Goal: Task Accomplishment & Management: Manage account settings

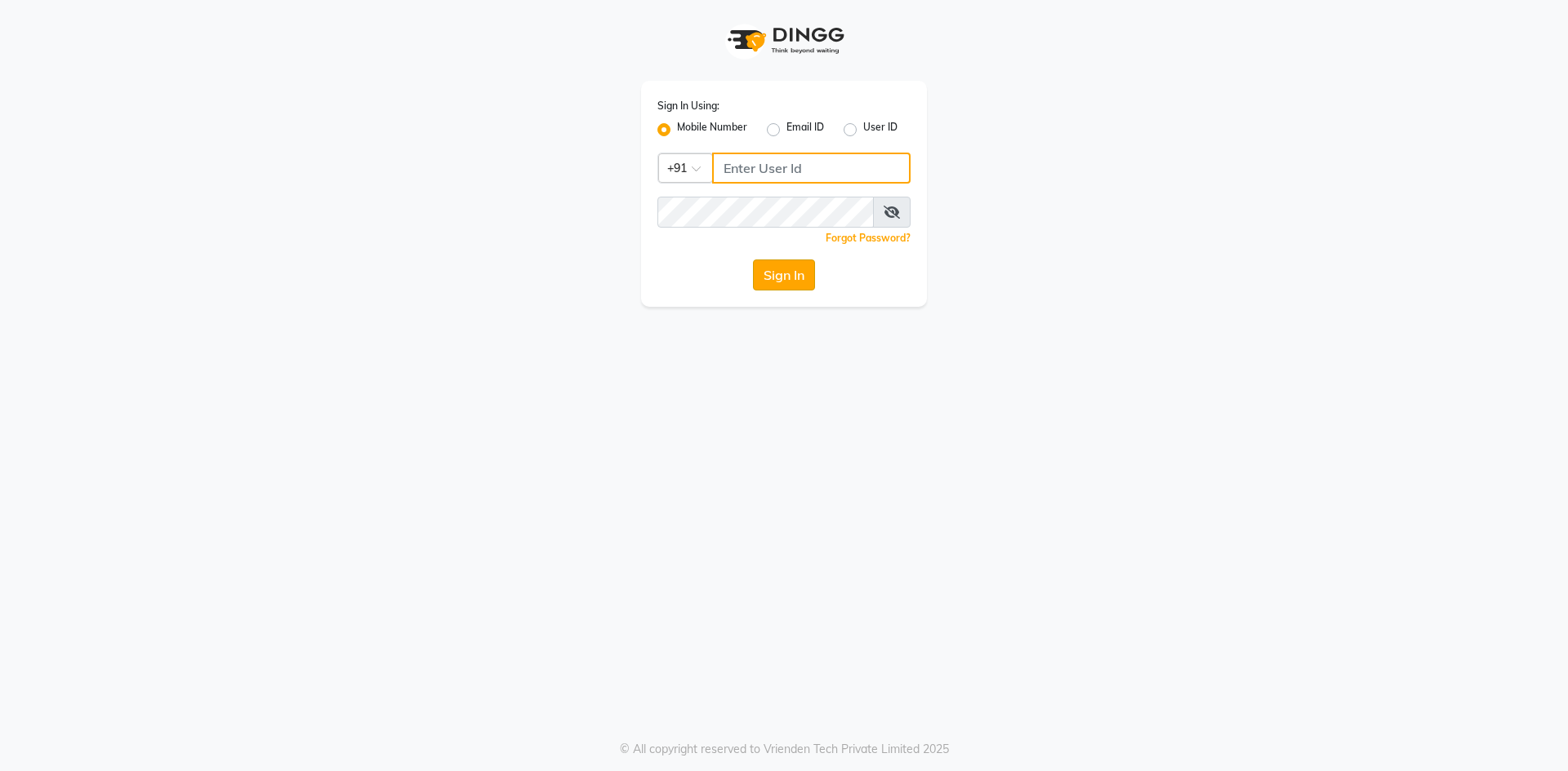
type input "7715996111"
click at [805, 272] on button "Sign In" at bounding box center [783, 275] width 62 height 31
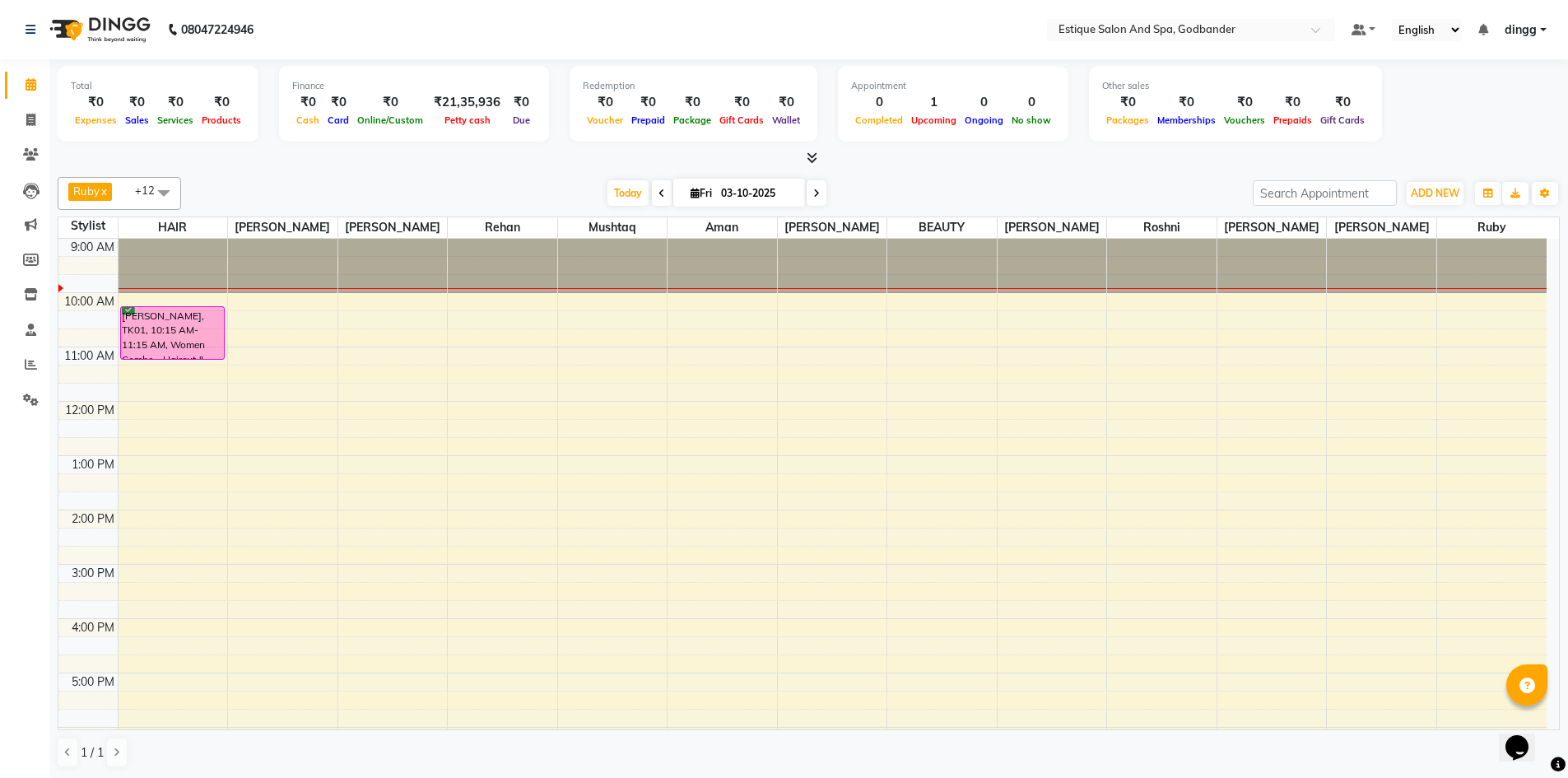
click at [654, 187] on span at bounding box center [662, 193] width 20 height 25
type input "02-10-2025"
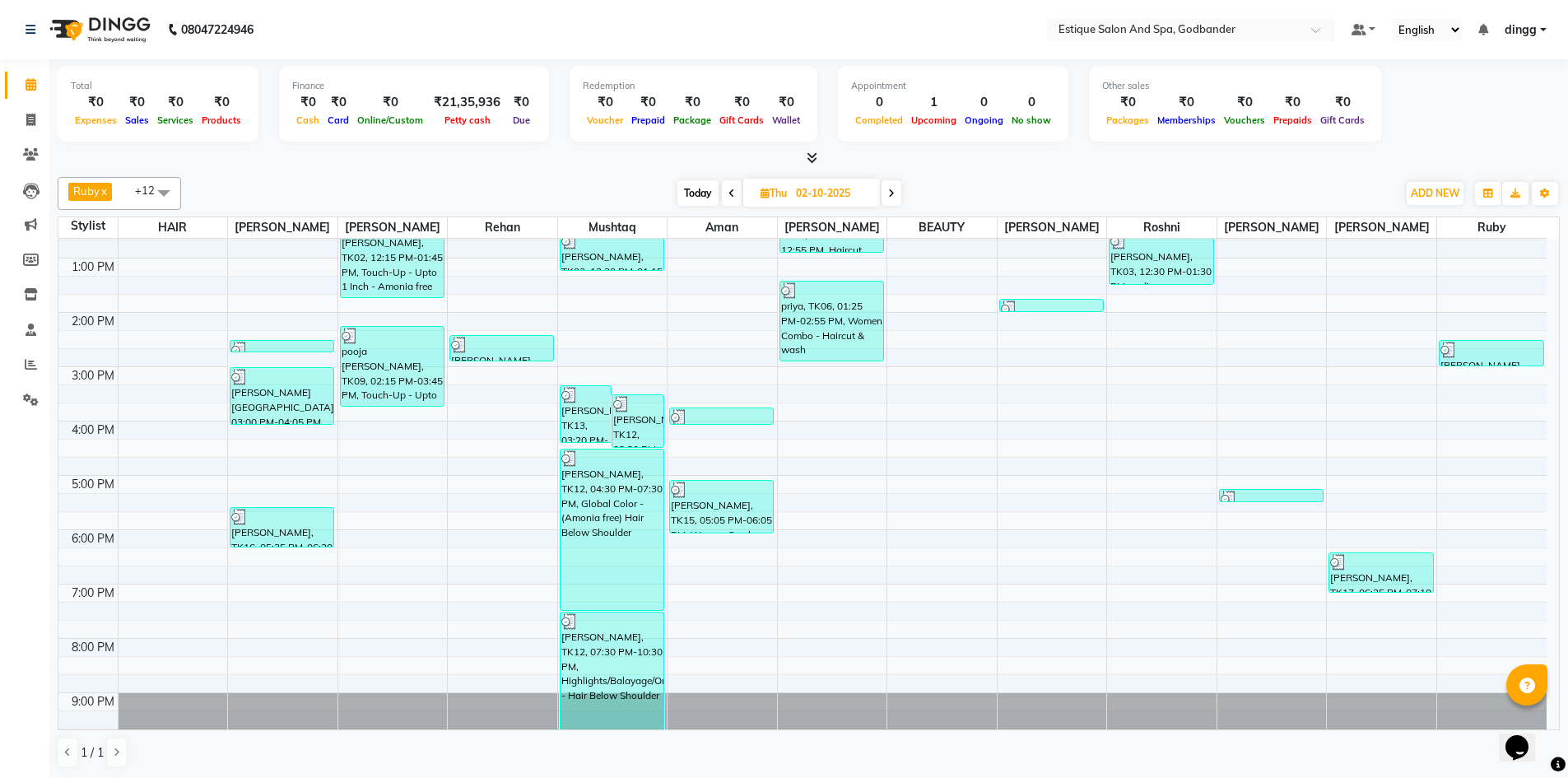
scroll to position [215, 0]
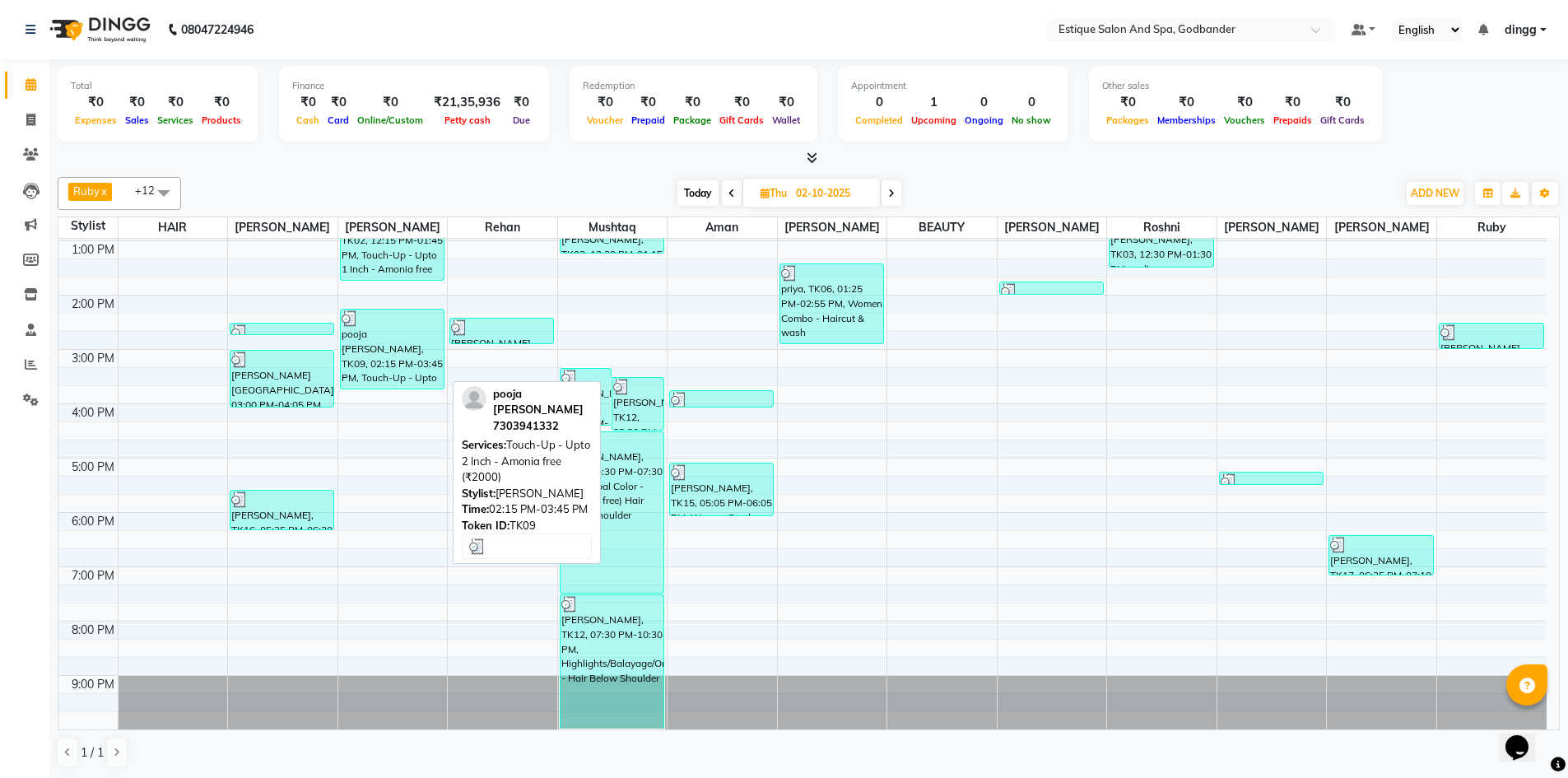
click at [380, 351] on div "pooja [PERSON_NAME], TK09, 02:15 PM-03:45 PM, Touch-Up - Upto 2 Inch - Amonia f…" at bounding box center [392, 349] width 103 height 79
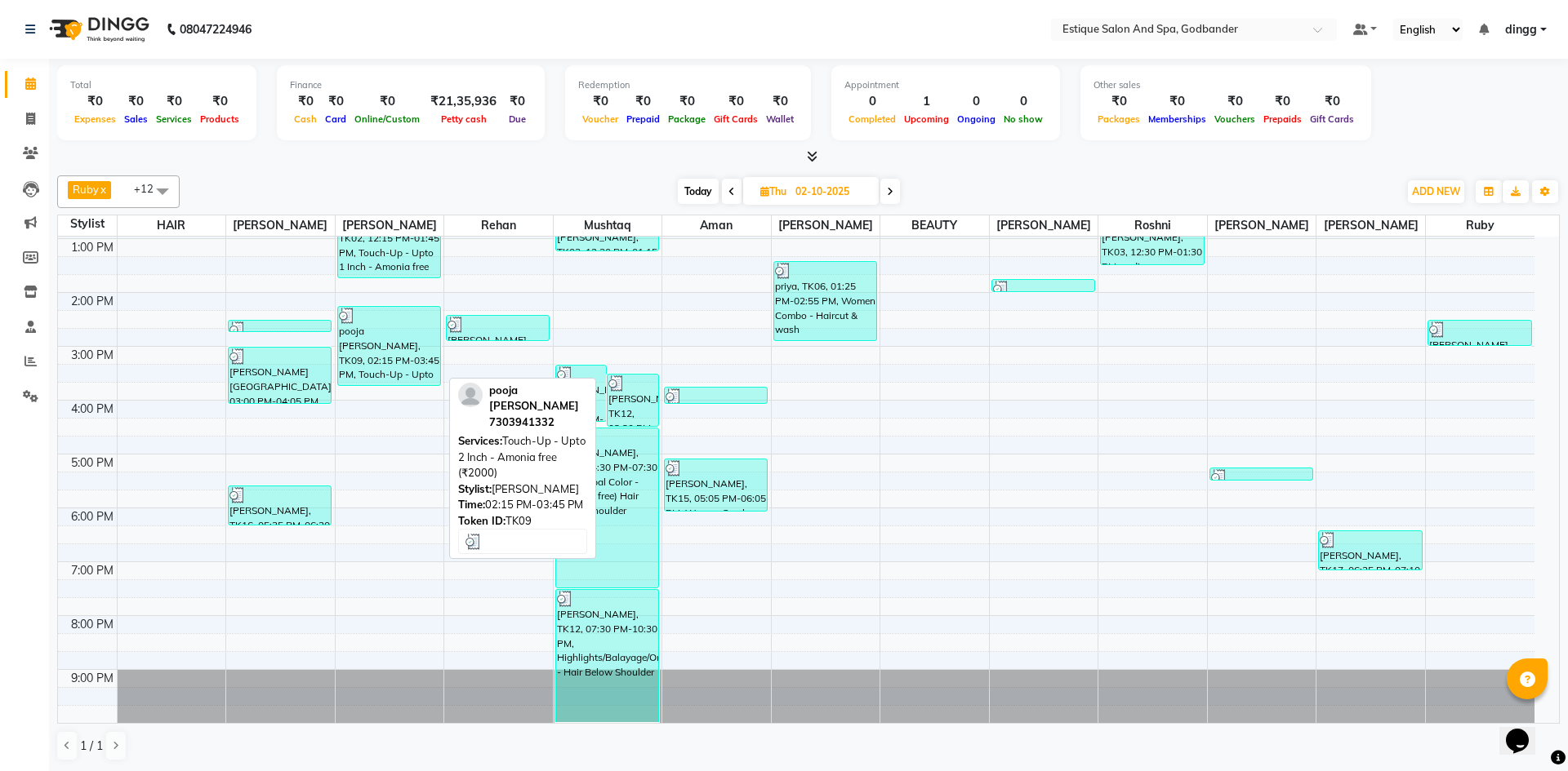
select select "3"
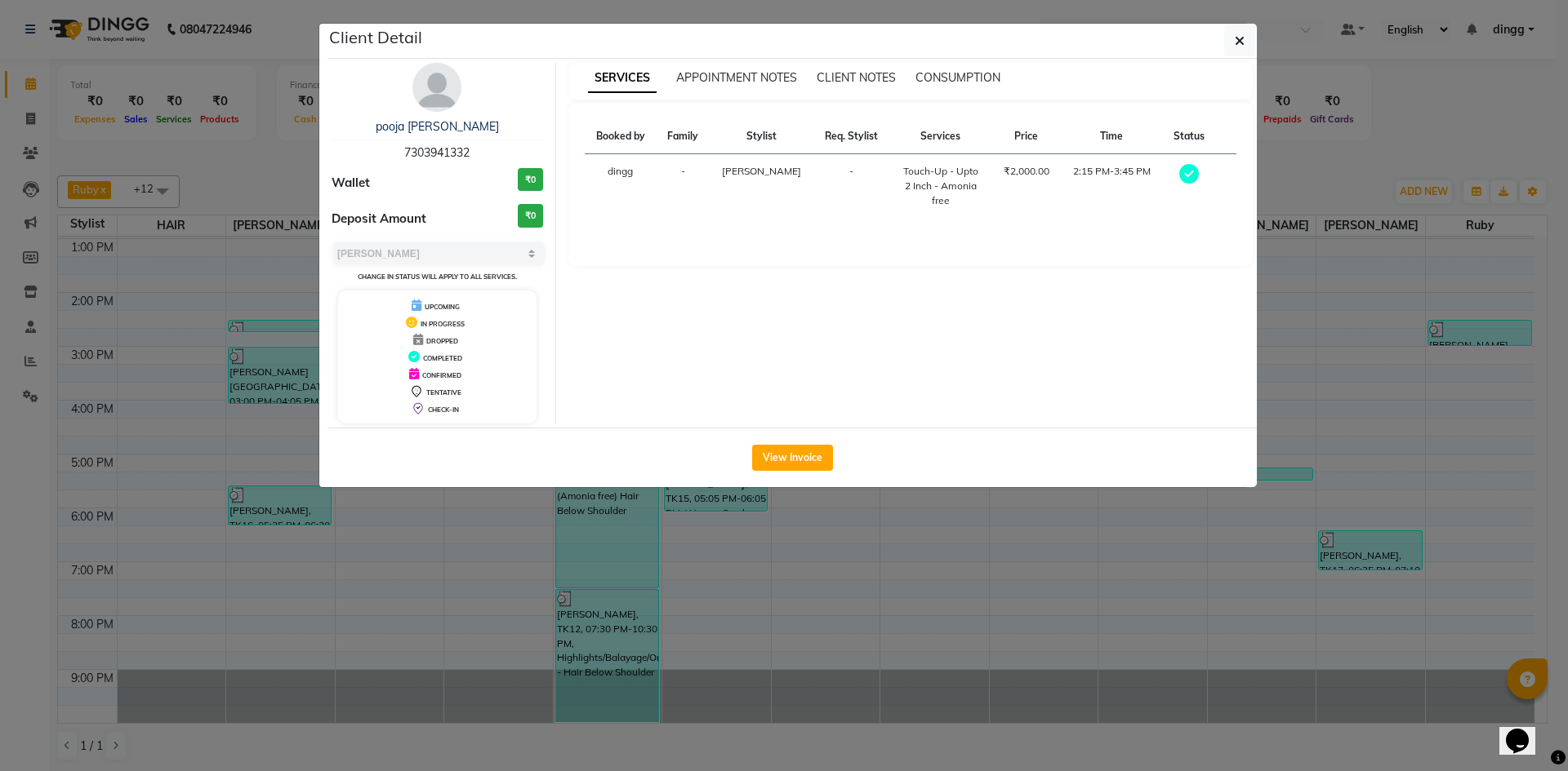
click at [432, 84] on img at bounding box center [437, 87] width 49 height 49
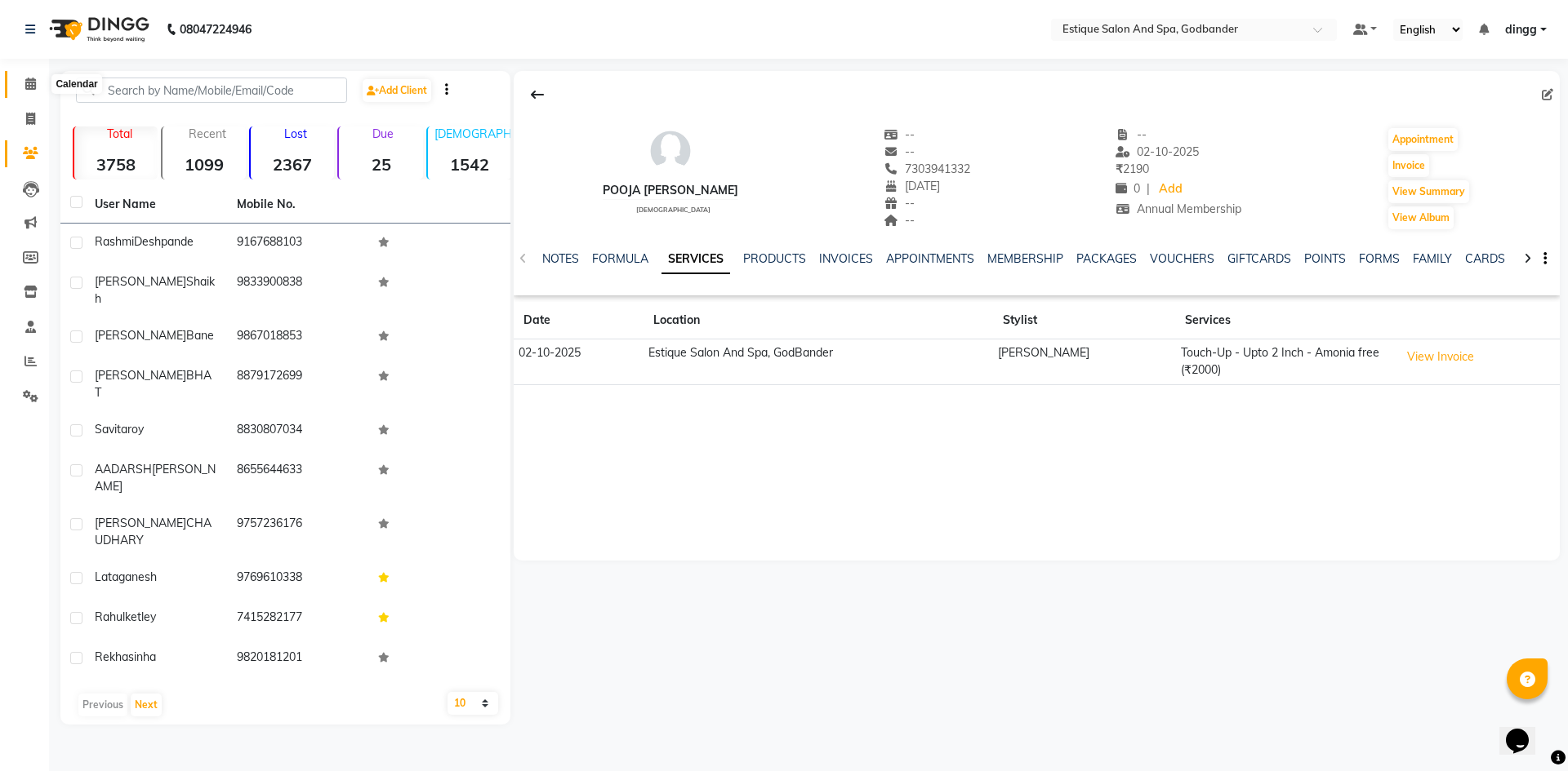
click at [25, 78] on icon at bounding box center [30, 84] width 11 height 12
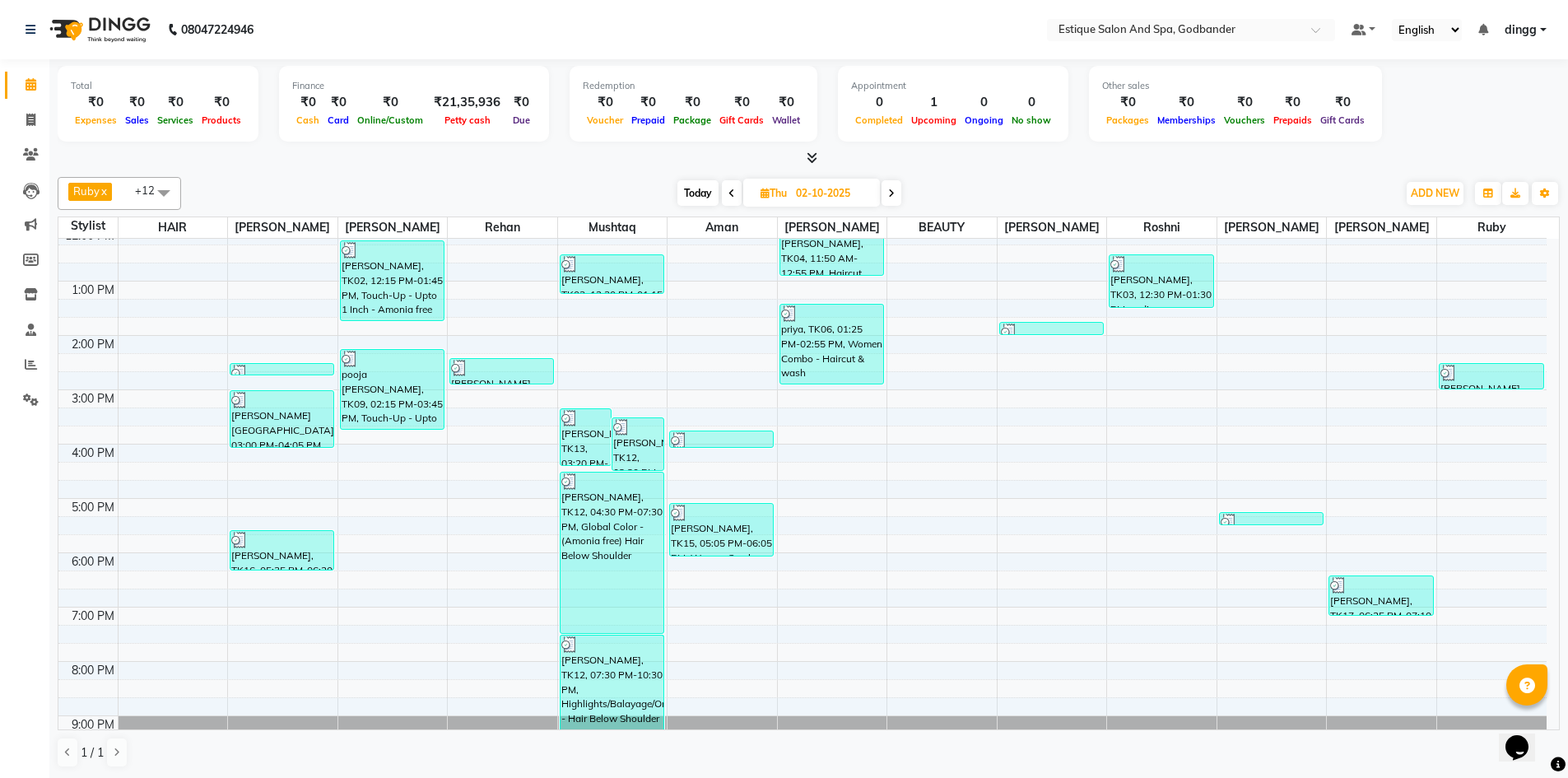
scroll to position [215, 0]
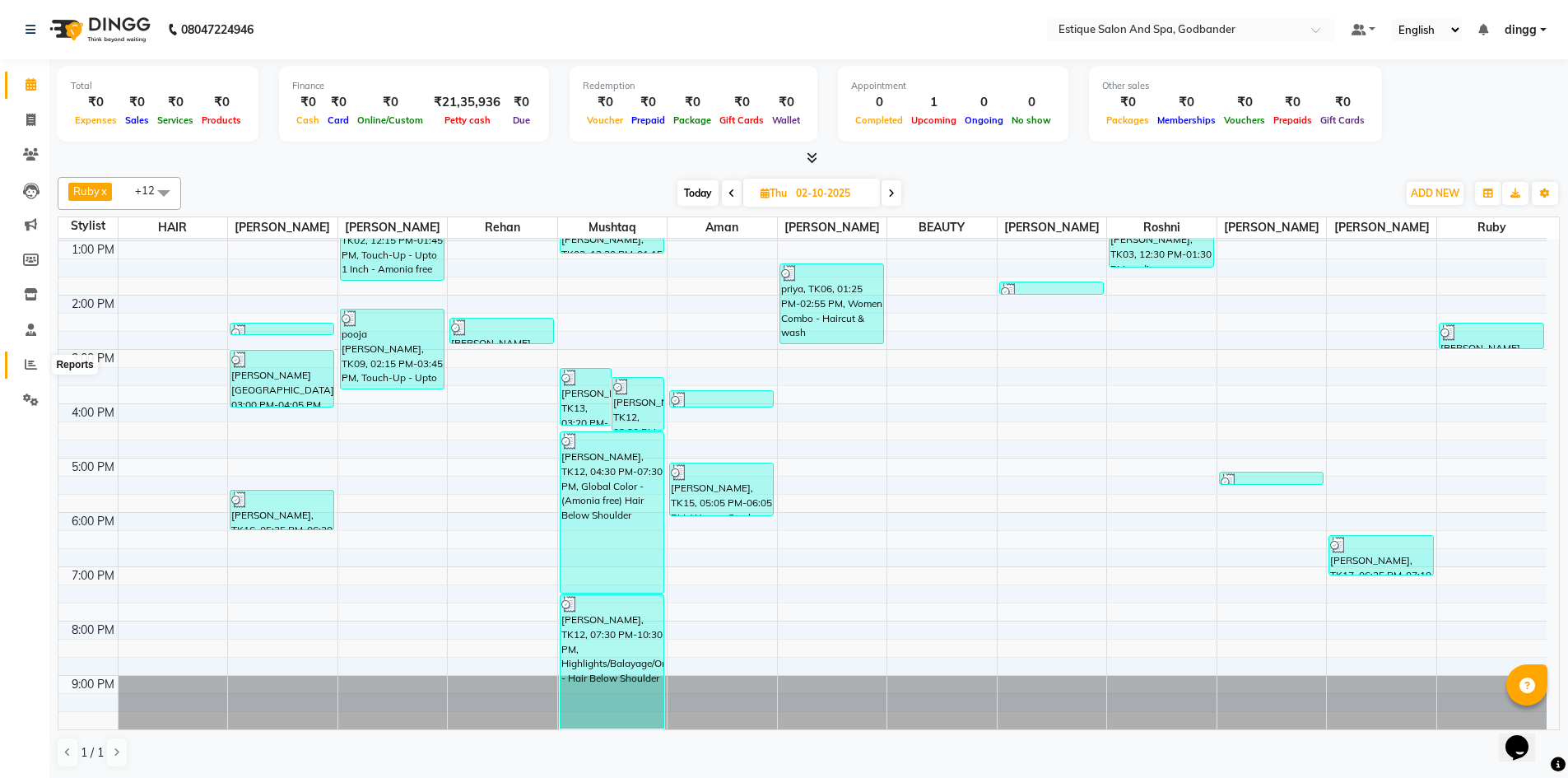
click at [32, 361] on icon at bounding box center [31, 365] width 13 height 13
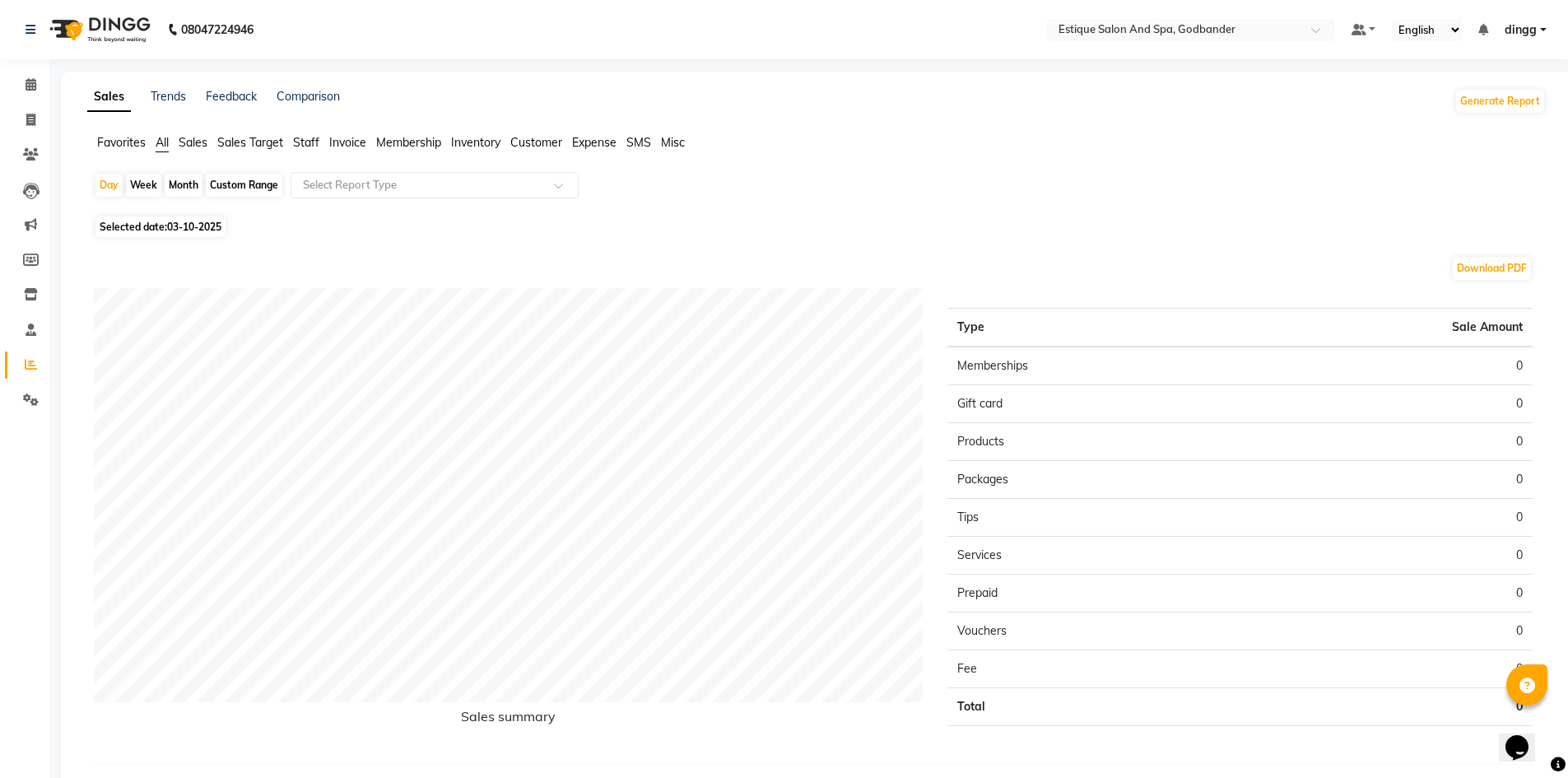
click at [178, 183] on div "Month" at bounding box center [184, 185] width 38 height 23
select select "10"
select select "2025"
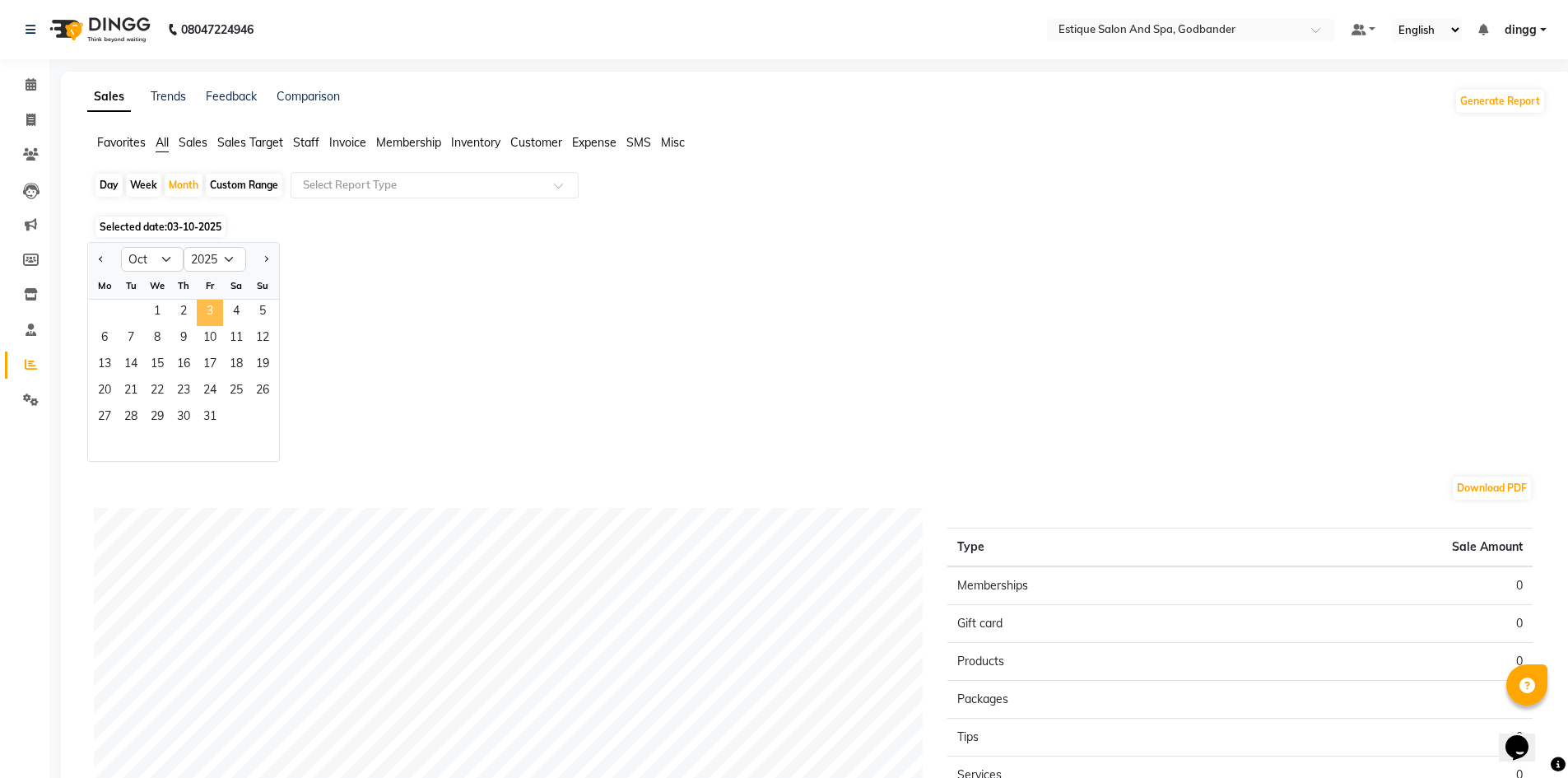
click at [212, 303] on span "3" at bounding box center [210, 312] width 26 height 26
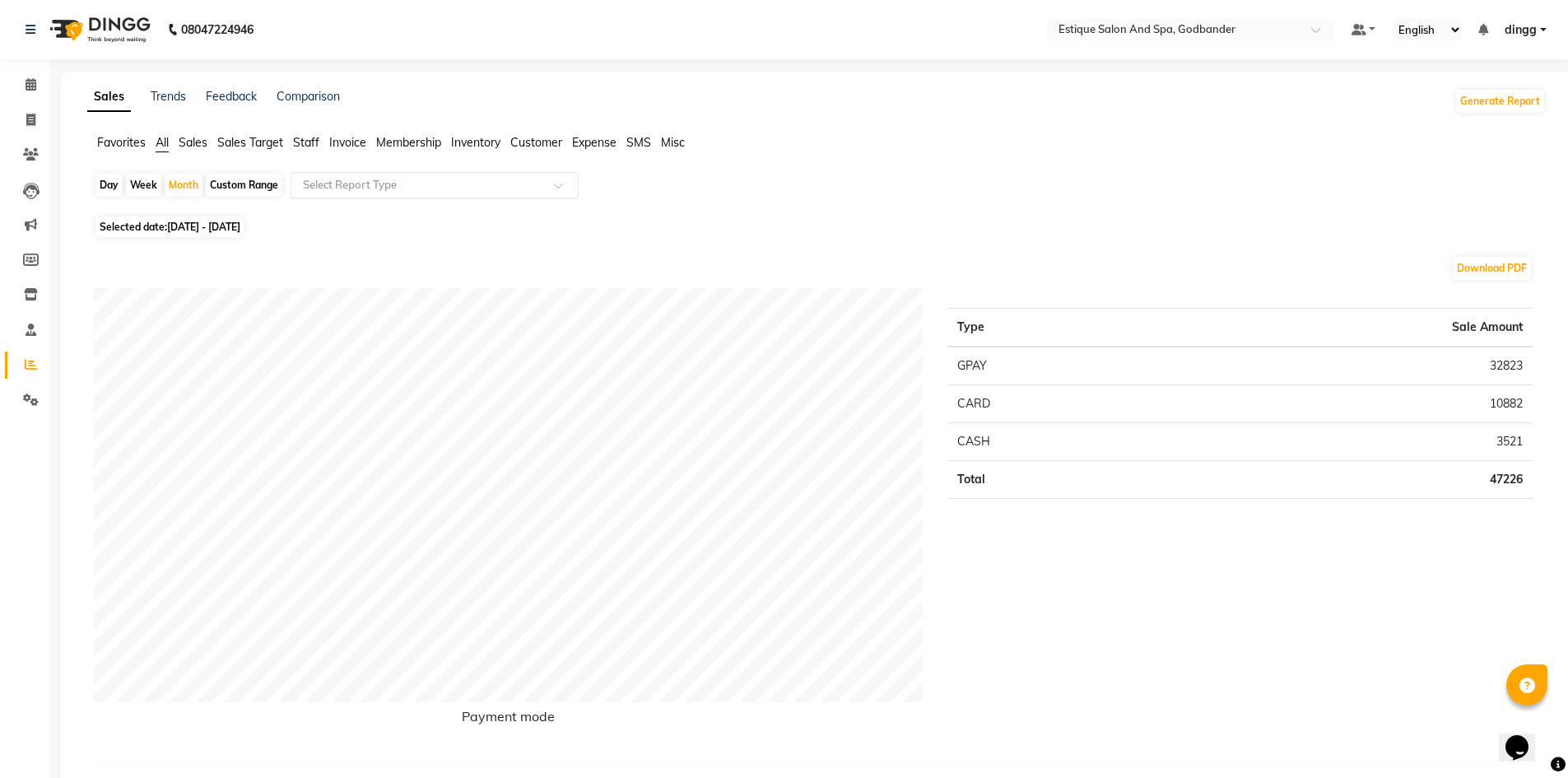
click at [329, 187] on input "text" at bounding box center [418, 185] width 237 height 16
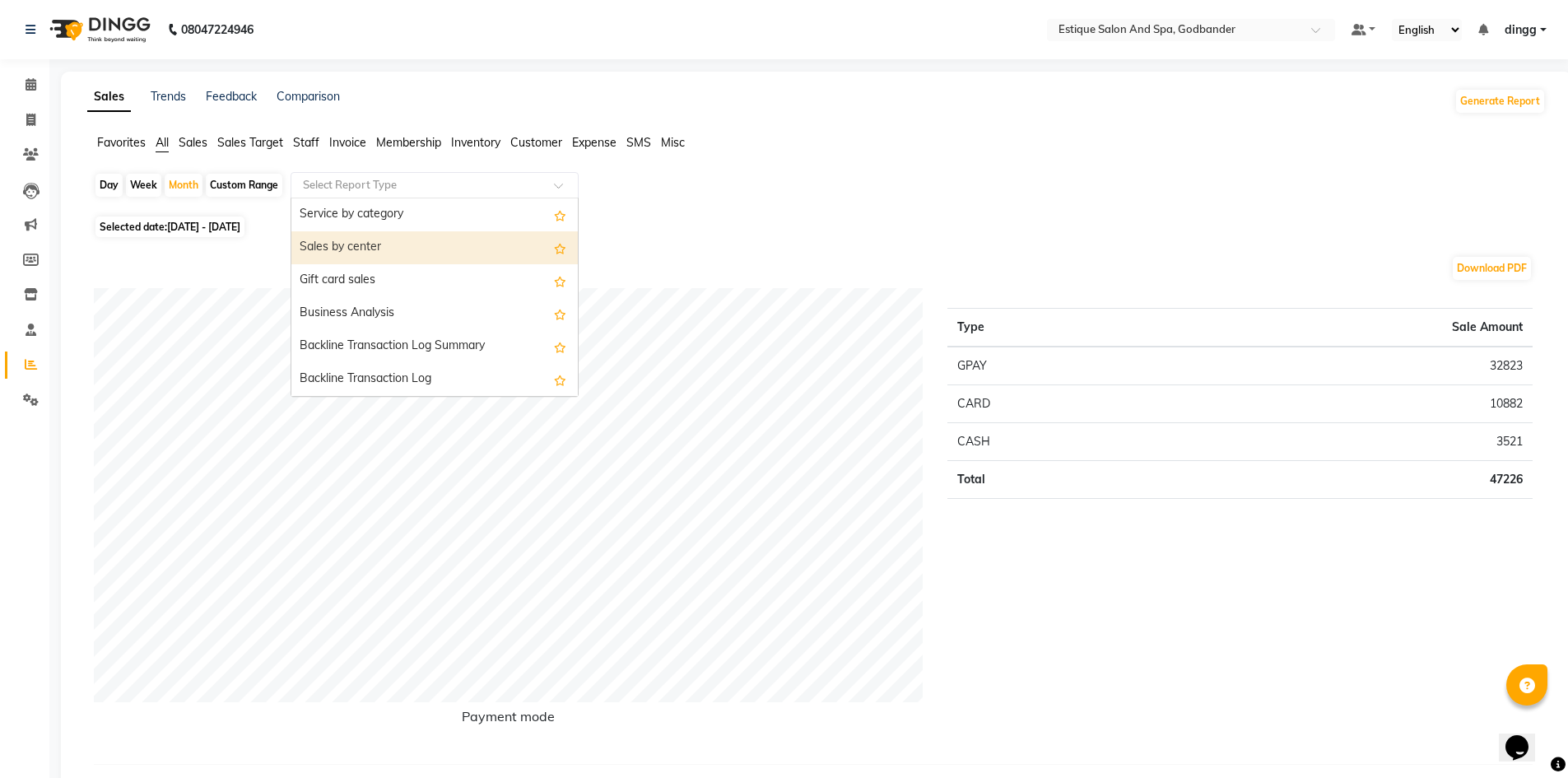
scroll to position [412, 0]
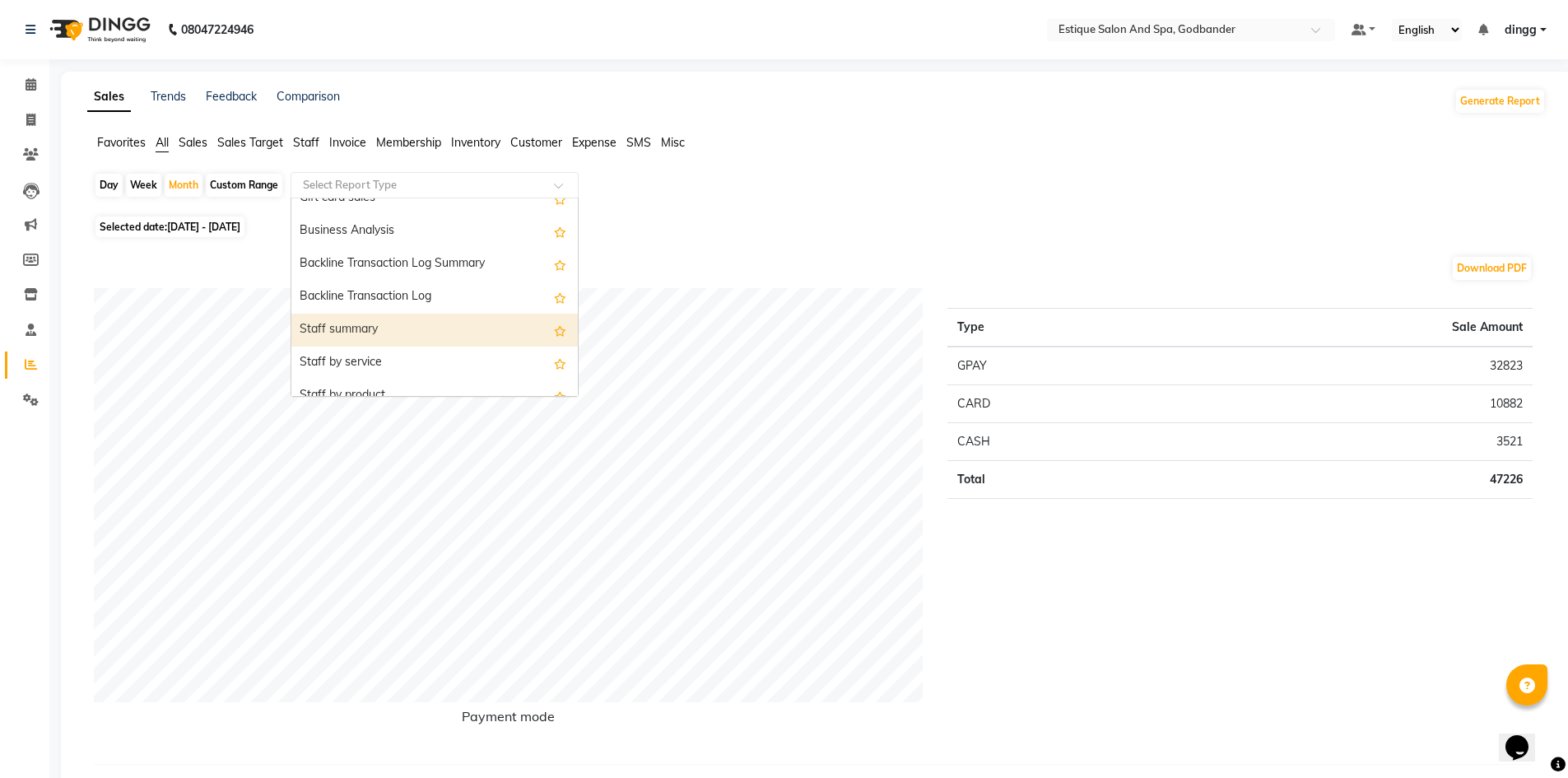
click at [321, 322] on div "Staff summary" at bounding box center [435, 330] width 286 height 33
select select "filtered_report"
select select "csv"
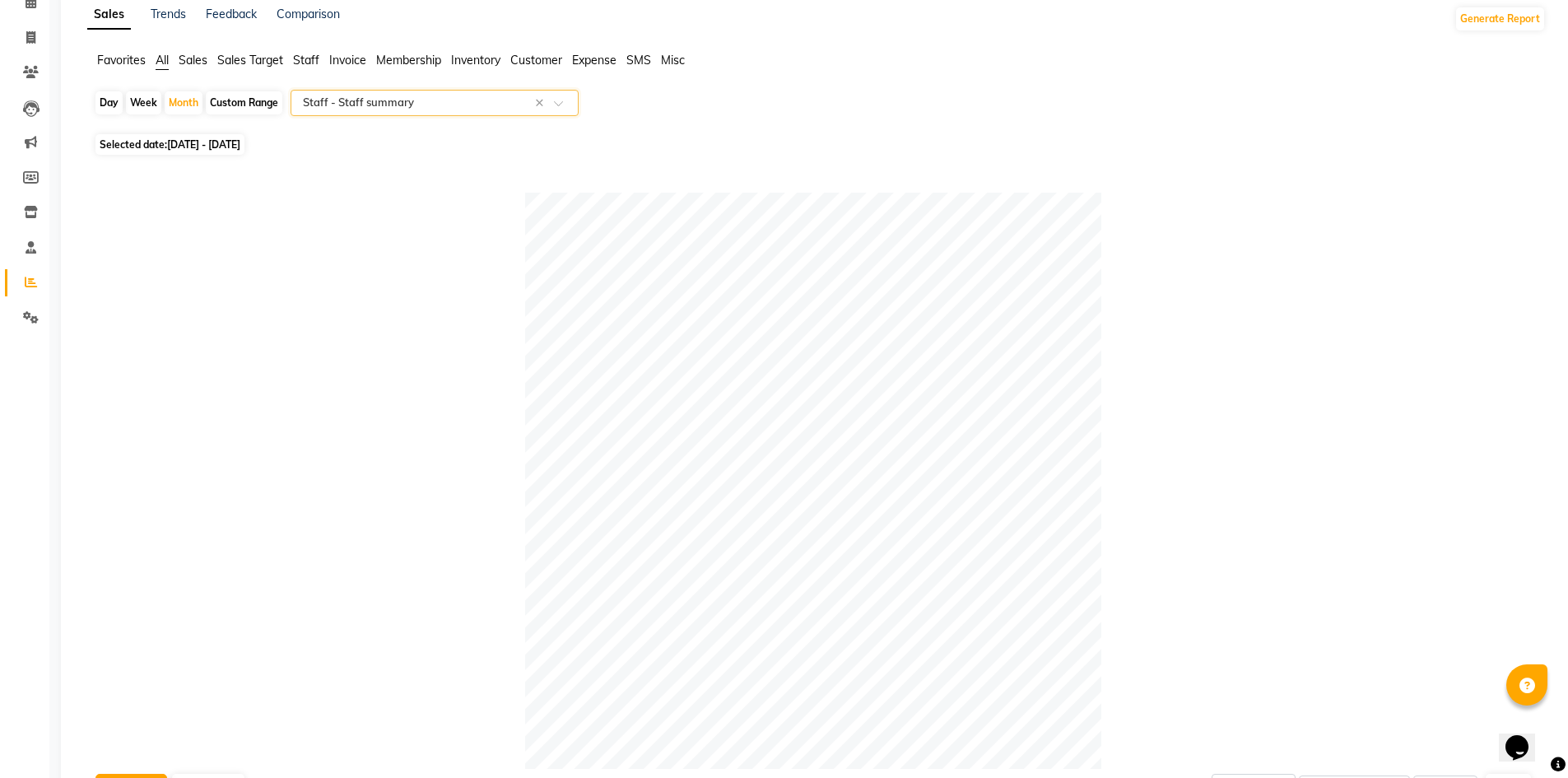
scroll to position [0, 0]
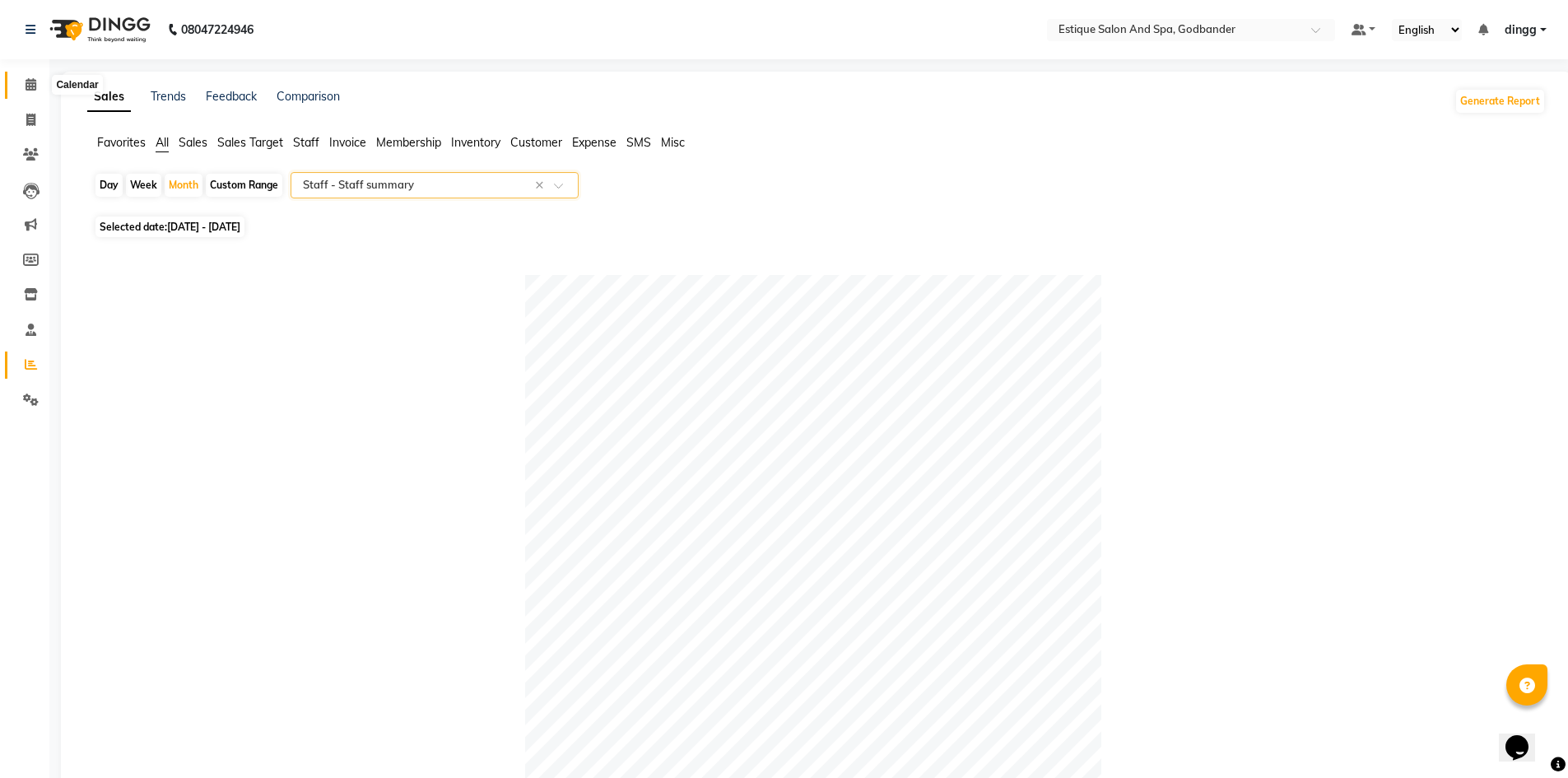
click at [32, 81] on icon at bounding box center [31, 85] width 11 height 13
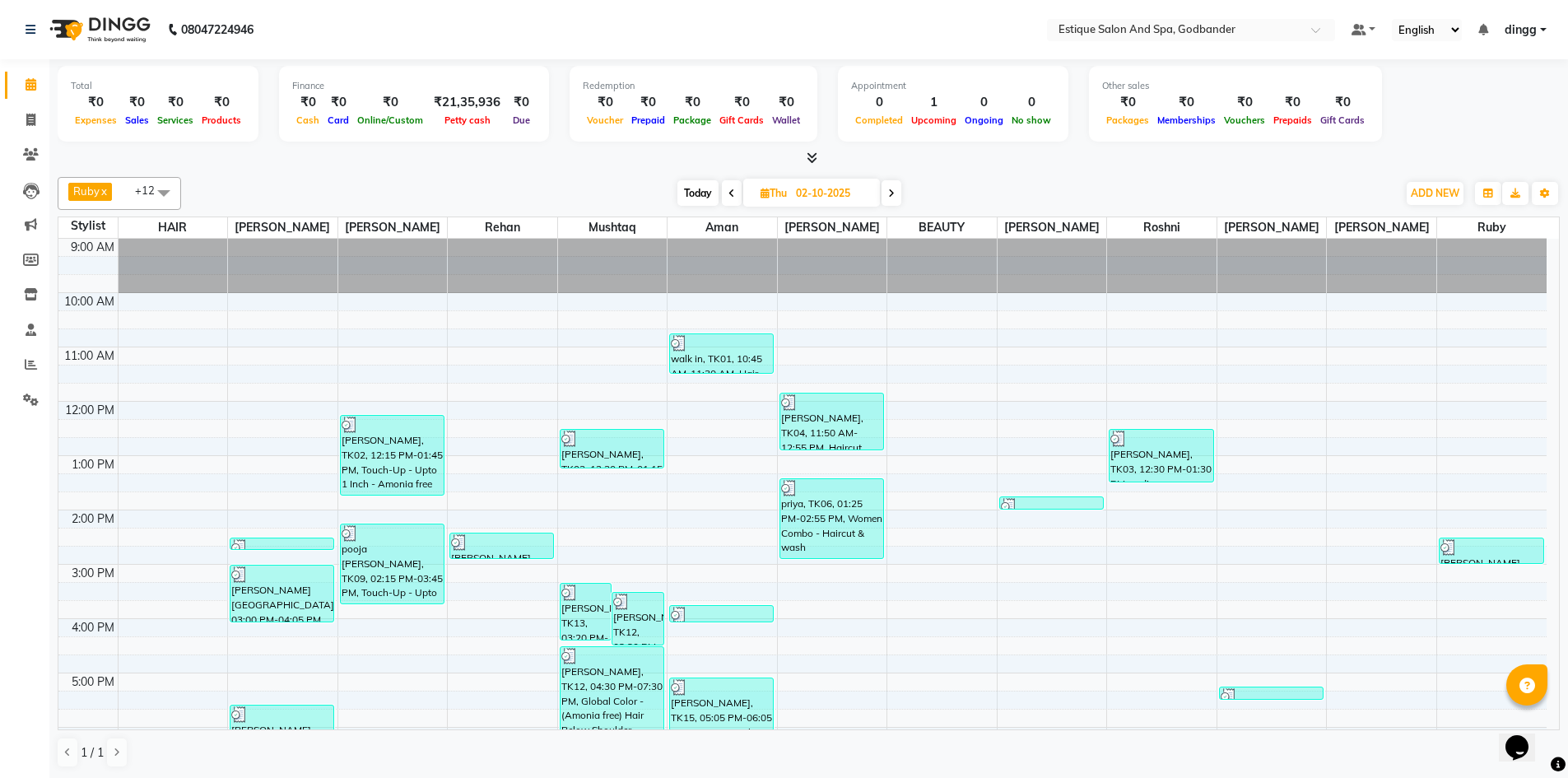
click at [893, 194] on icon at bounding box center [891, 193] width 6 height 10
type input "03-10-2025"
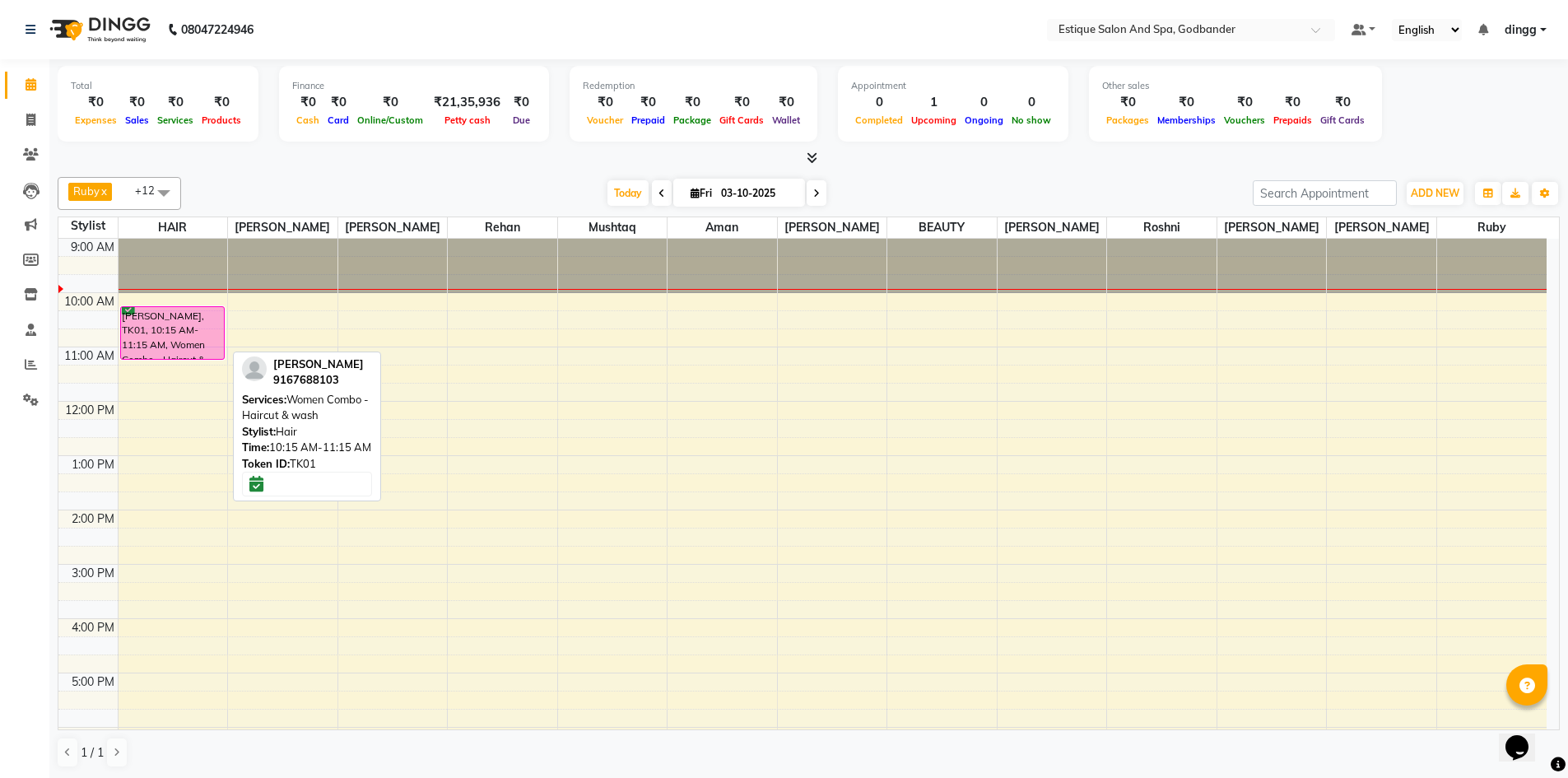
click at [140, 319] on div "[PERSON_NAME], TK01, 10:15 AM-11:15 AM, Women Combo - Haircut & wash" at bounding box center [172, 333] width 103 height 52
select select "6"
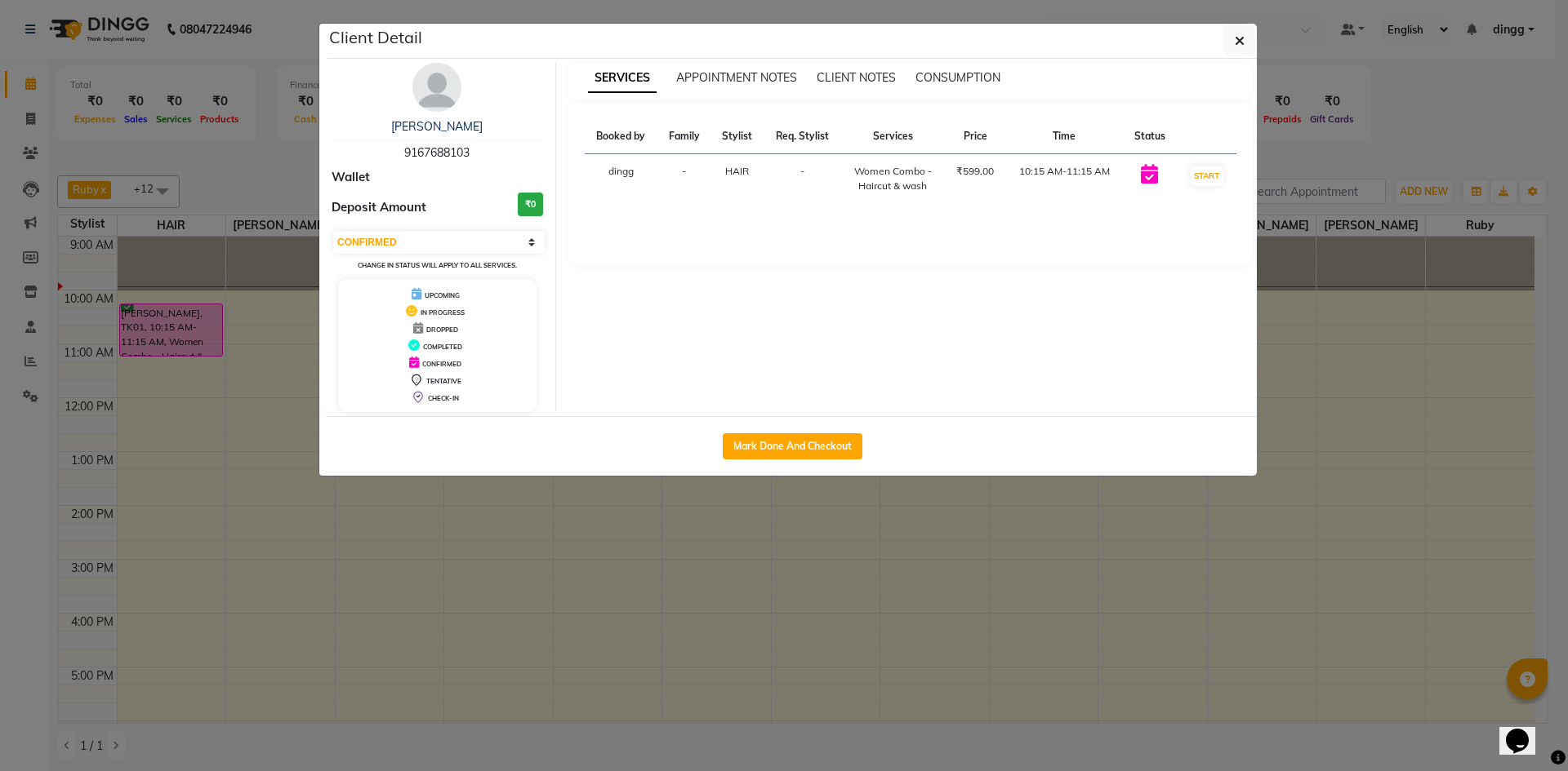
click at [430, 99] on img at bounding box center [437, 87] width 49 height 49
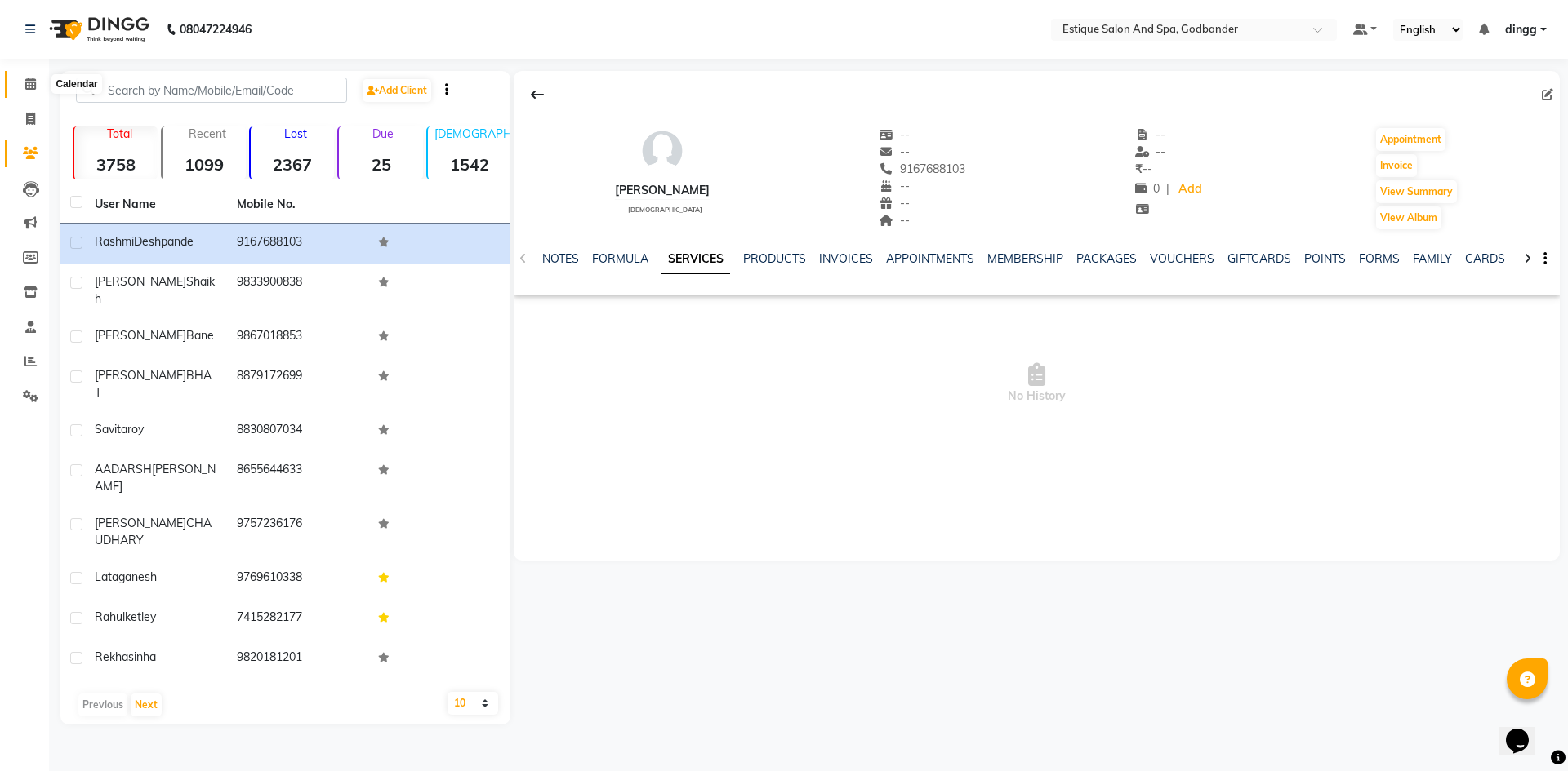
click at [35, 81] on icon at bounding box center [30, 84] width 11 height 12
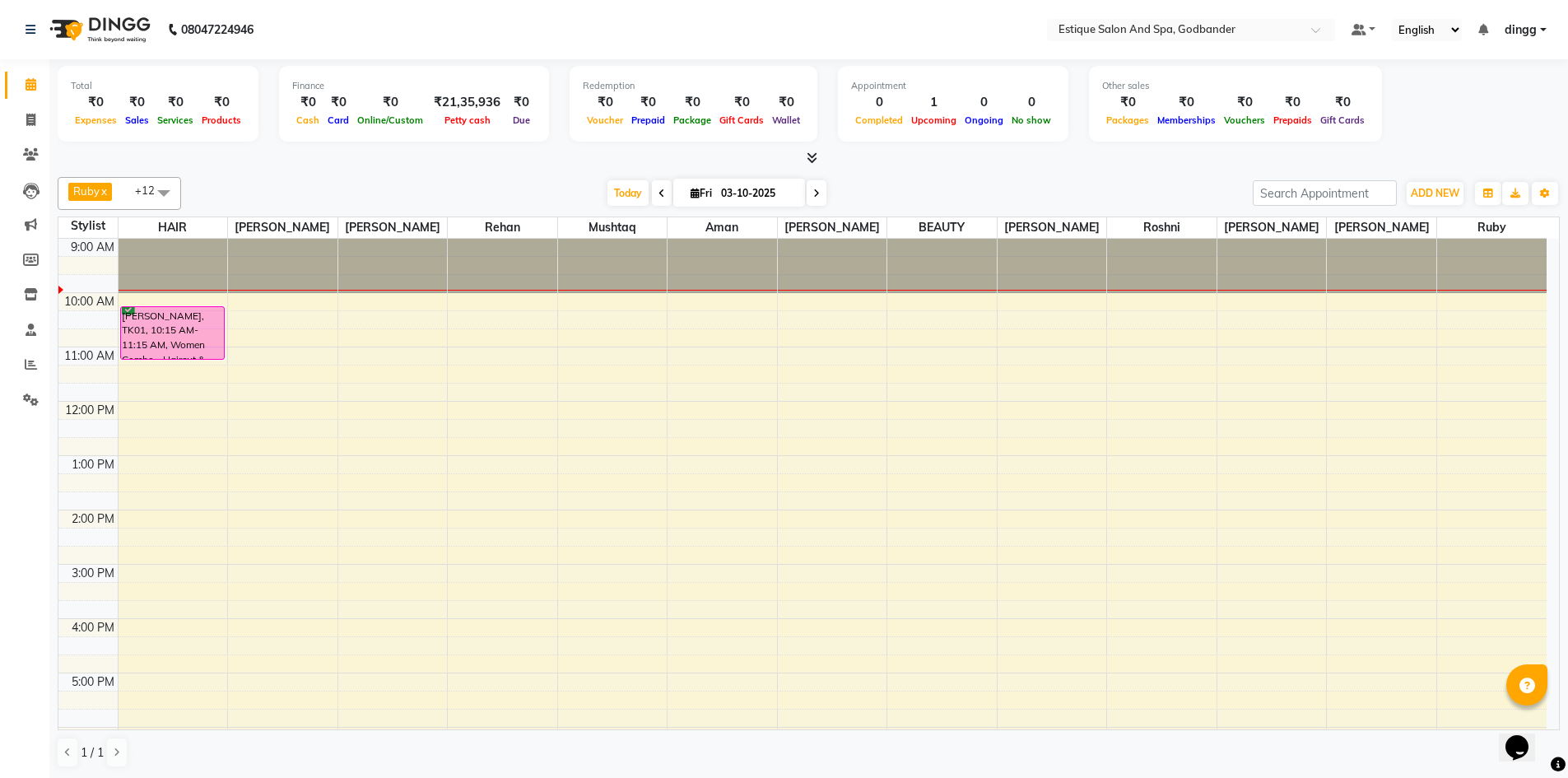
drag, startPoint x: 661, startPoint y: 193, endPoint x: 662, endPoint y: 183, distance: 10.0
click at [662, 184] on span at bounding box center [662, 193] width 20 height 25
type input "02-10-2025"
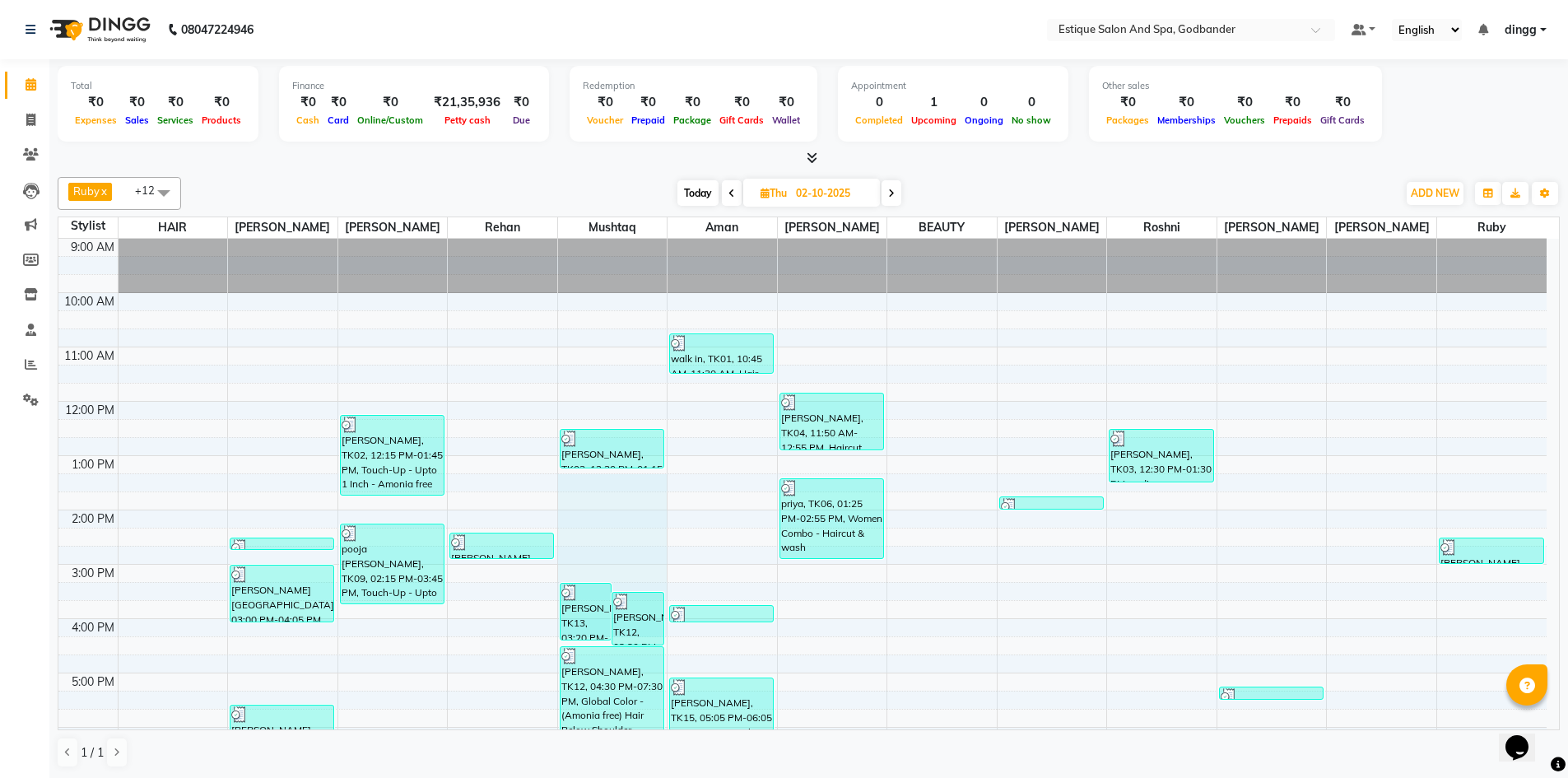
click at [665, 629] on div "9:00 AM 10:00 AM 11:00 AM 12:00 PM 1:00 PM 2:00 PM 3:00 PM 4:00 PM 5:00 PM 6:00…" at bounding box center [802, 592] width 1488 height 706
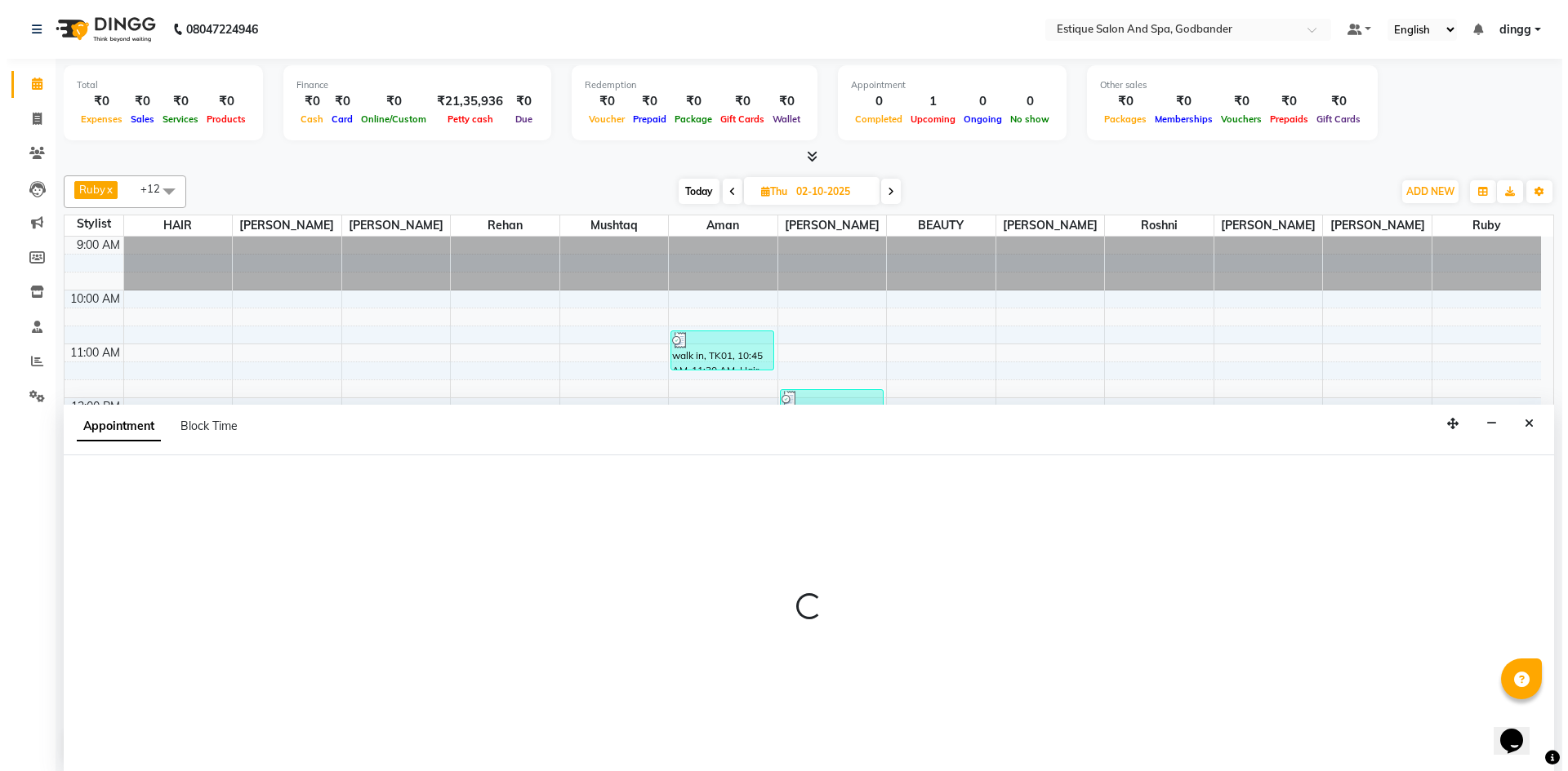
scroll to position [1, 0]
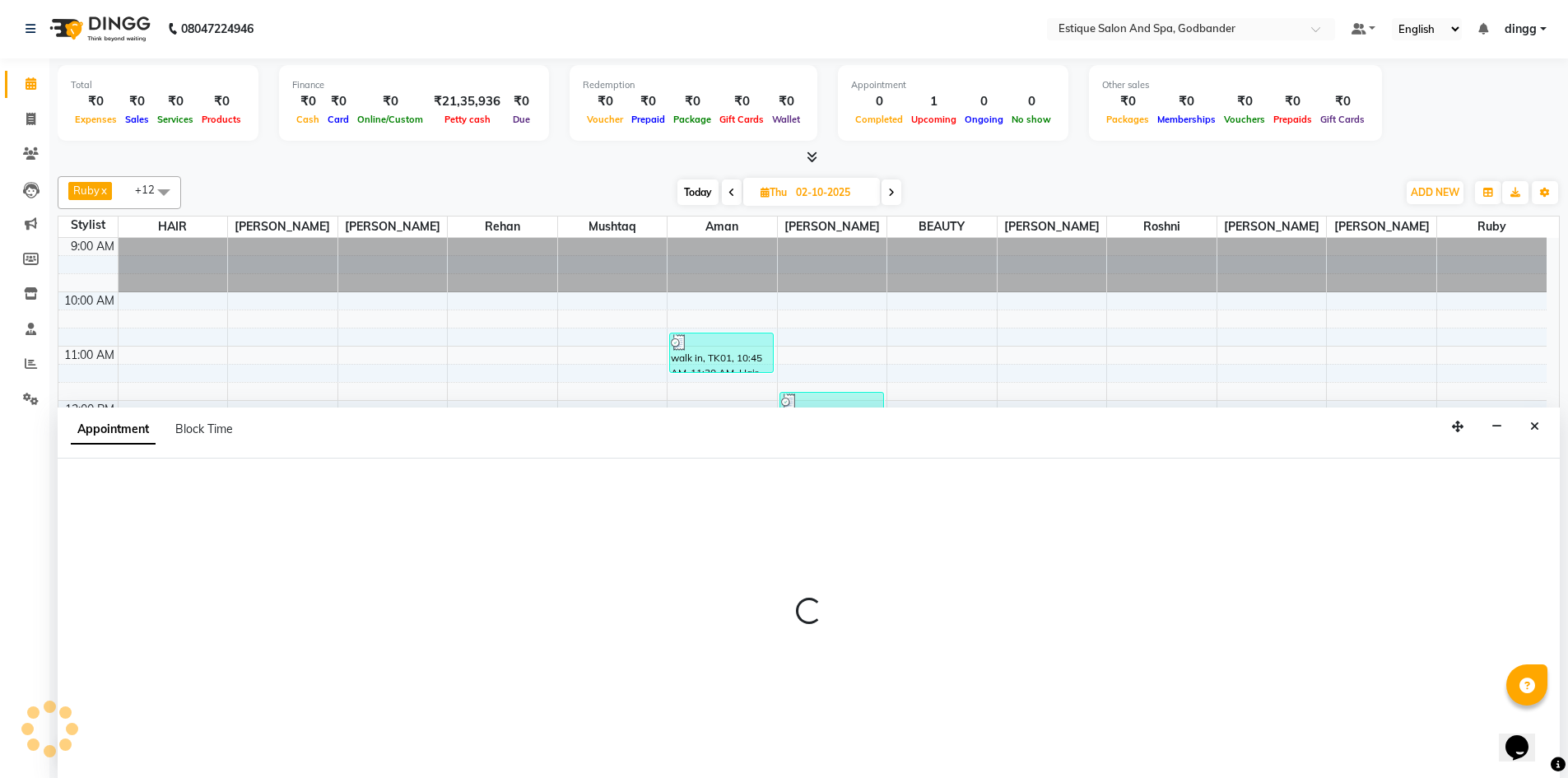
select select "71725"
select select "795"
select select "tentative"
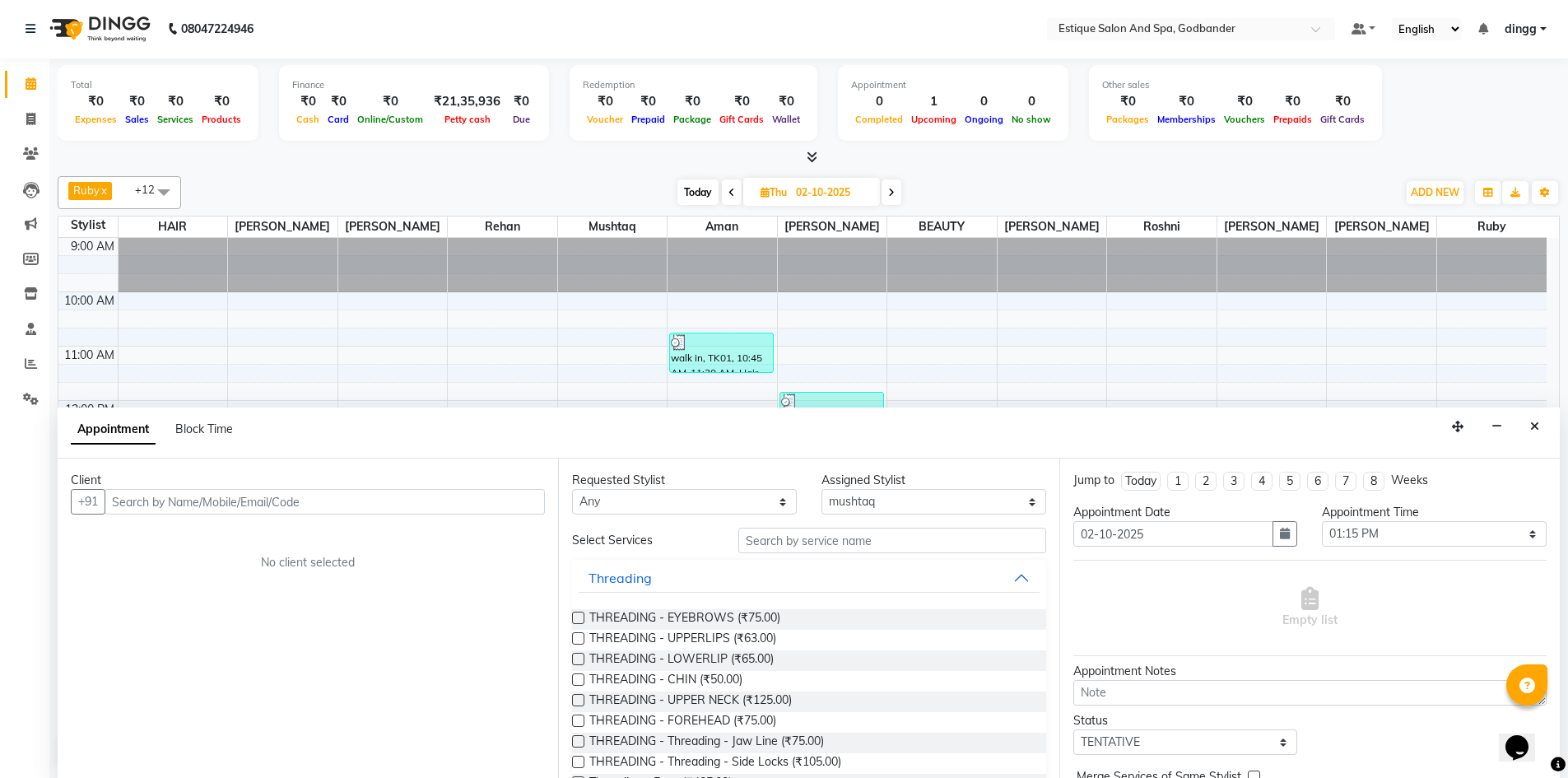
click at [1537, 429] on icon "Close" at bounding box center [1535, 426] width 9 height 12
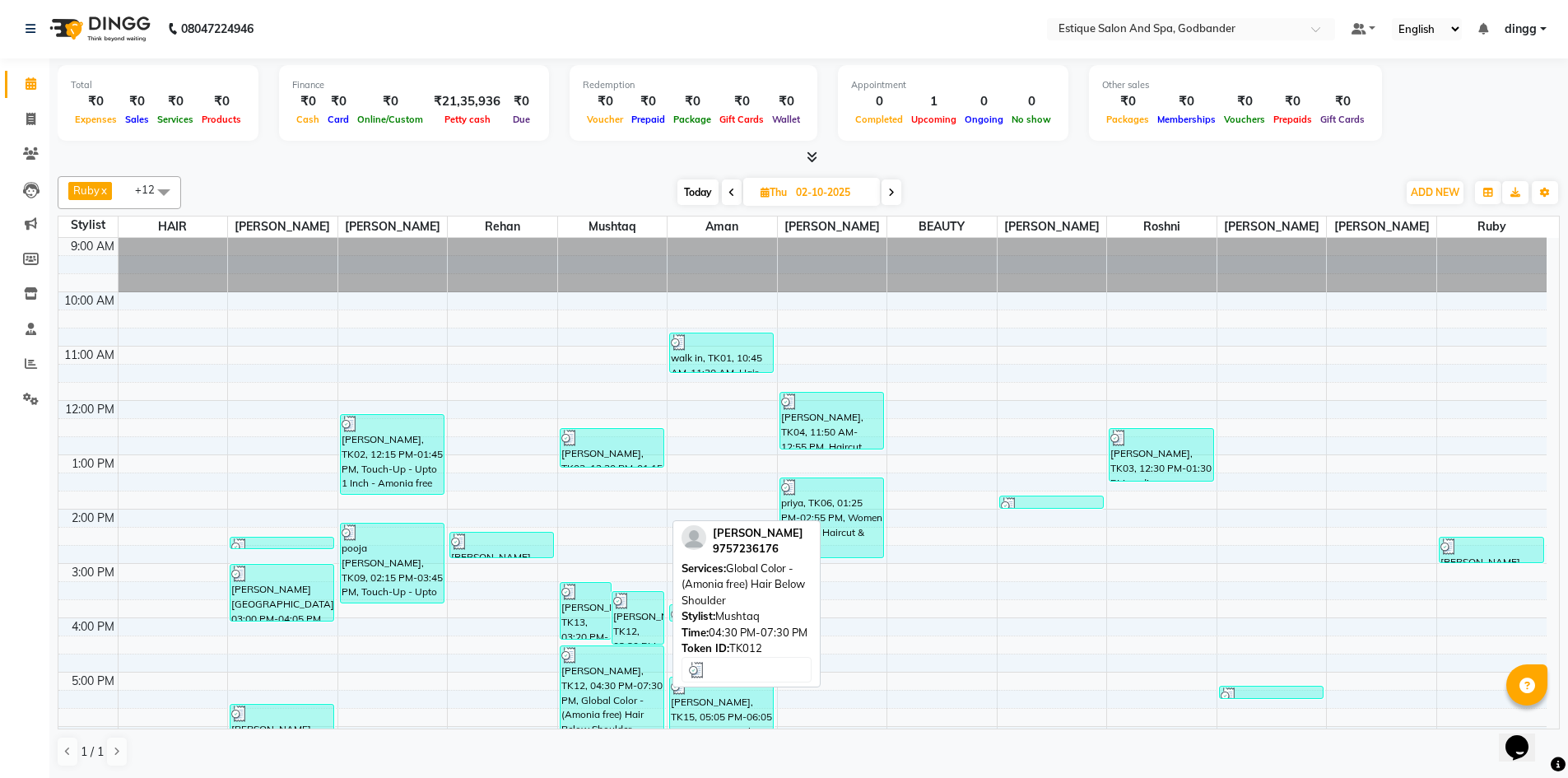
click at [596, 721] on div "[PERSON_NAME], TK12, 04:30 PM-07:30 PM, Global Color - (Amonia free) Hair Below…" at bounding box center [612, 727] width 103 height 160
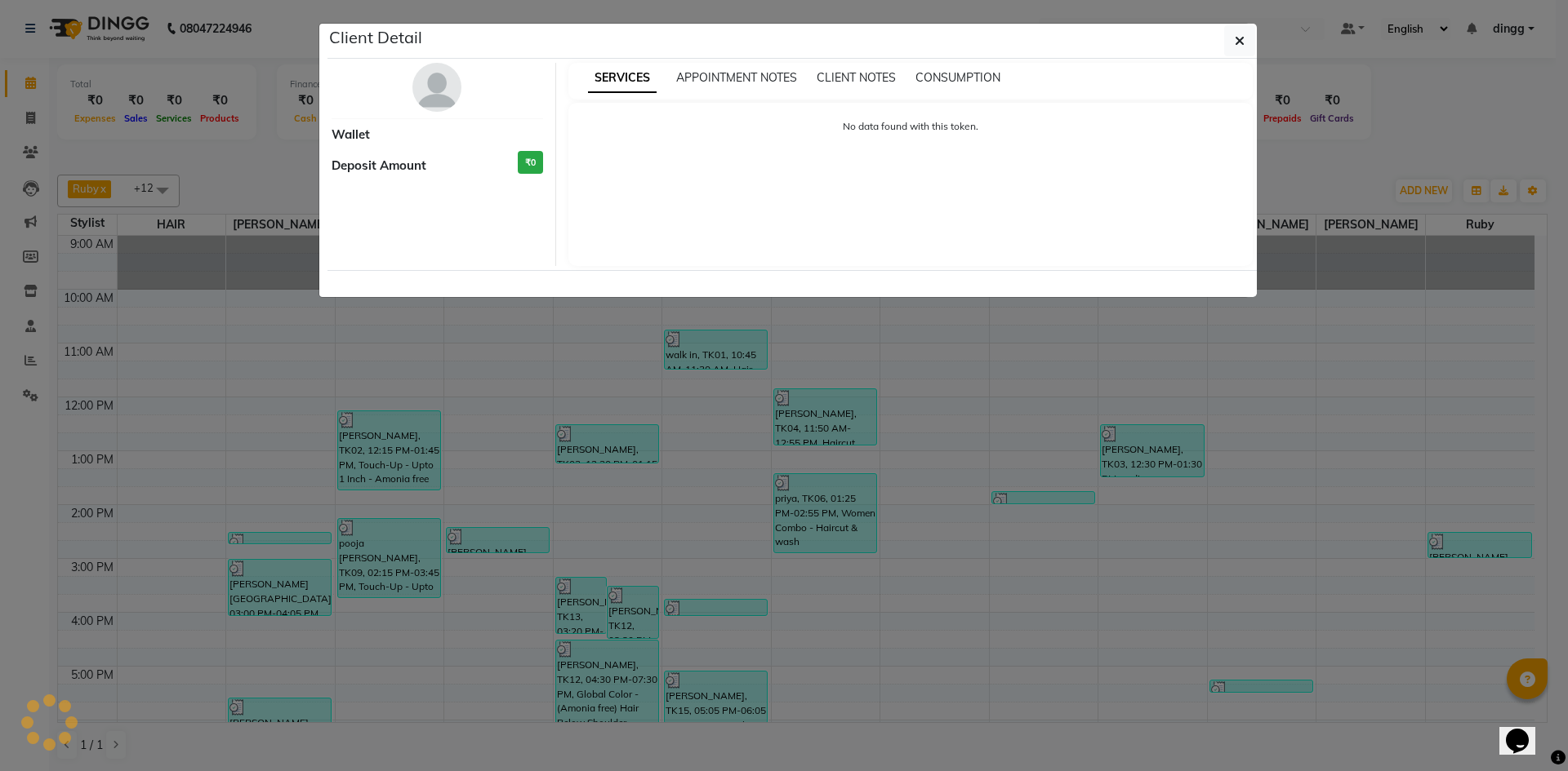
select select "3"
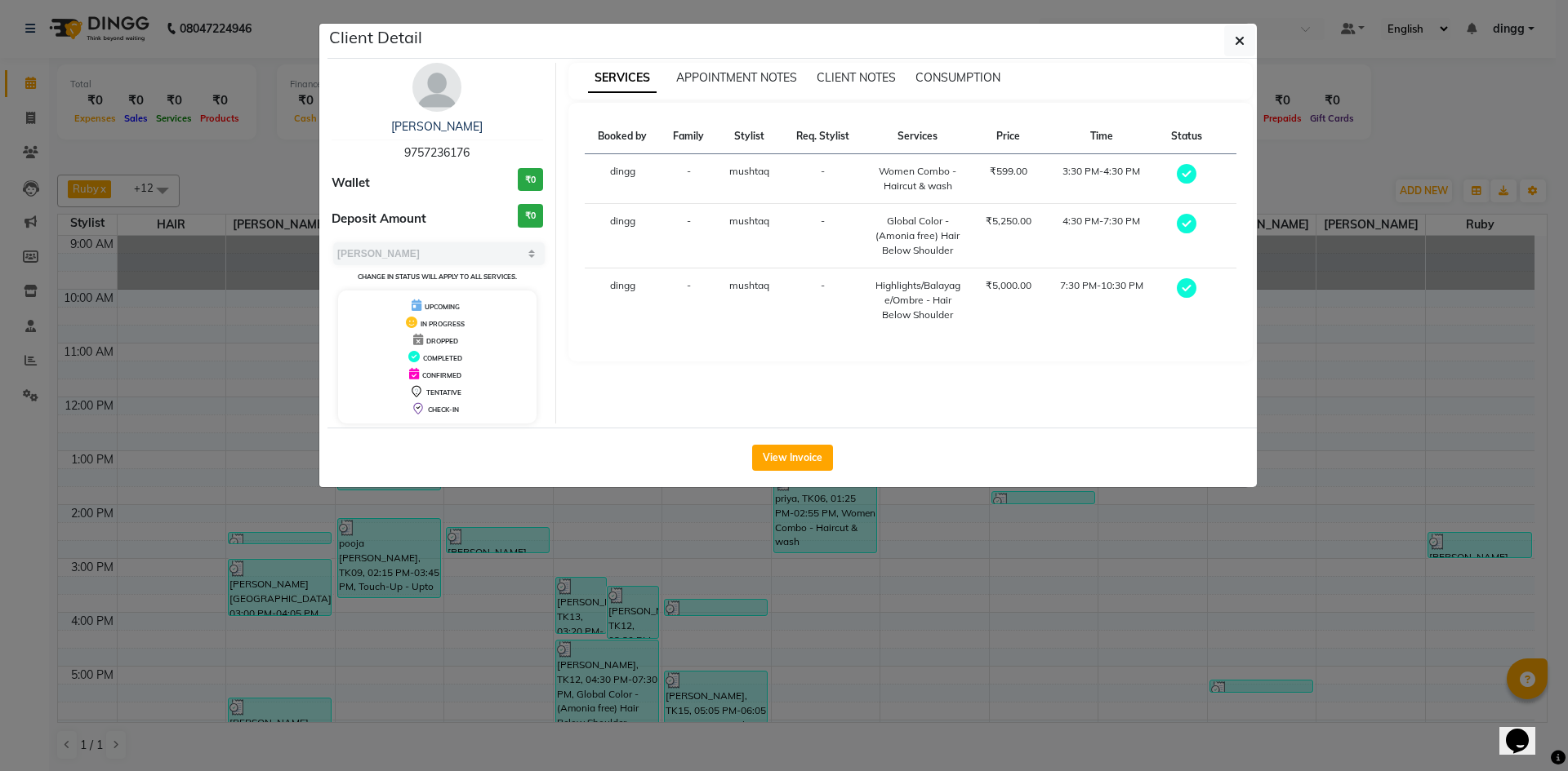
click at [424, 88] on img at bounding box center [437, 87] width 49 height 49
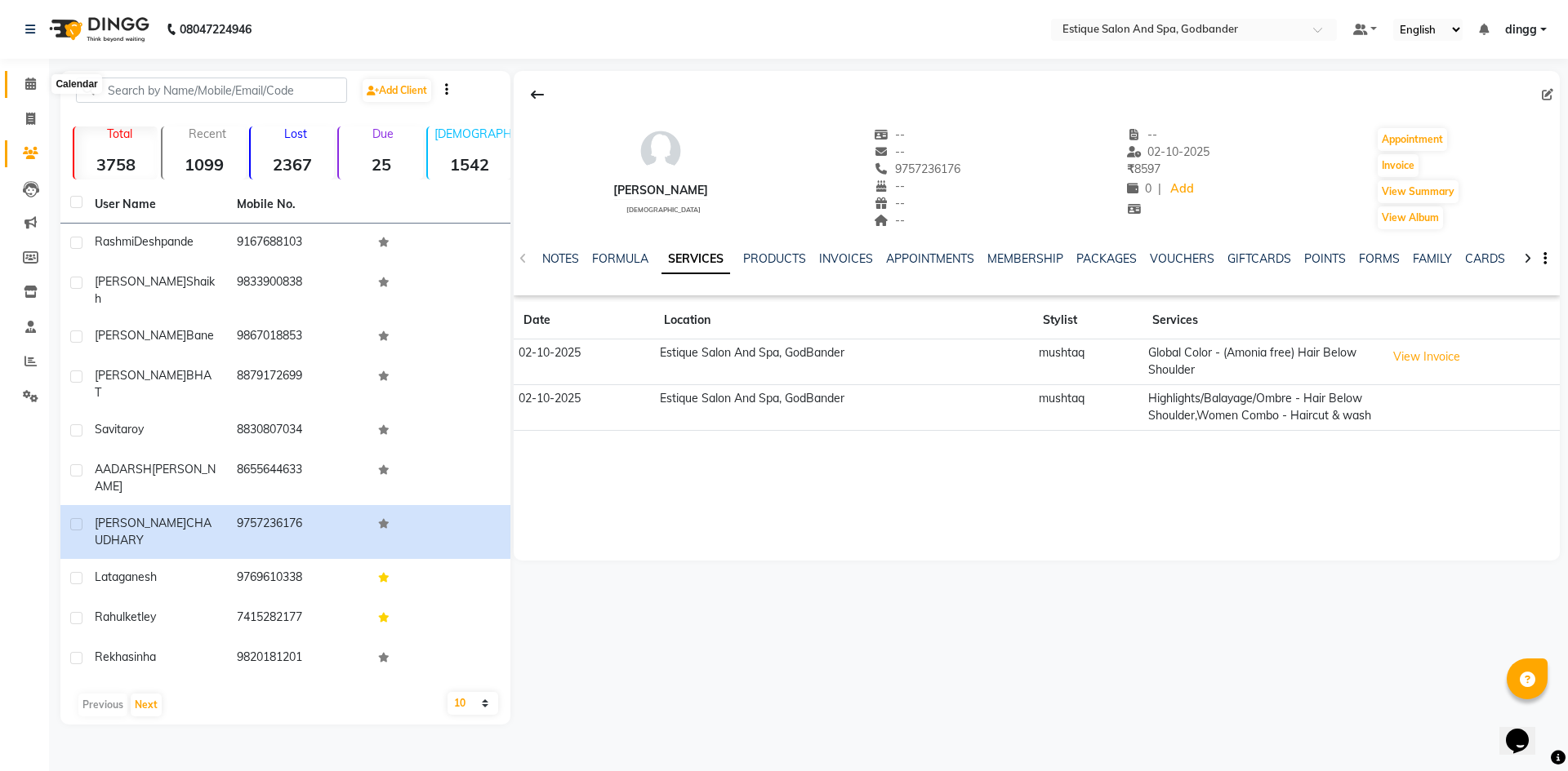
click at [36, 83] on icon at bounding box center [30, 84] width 11 height 12
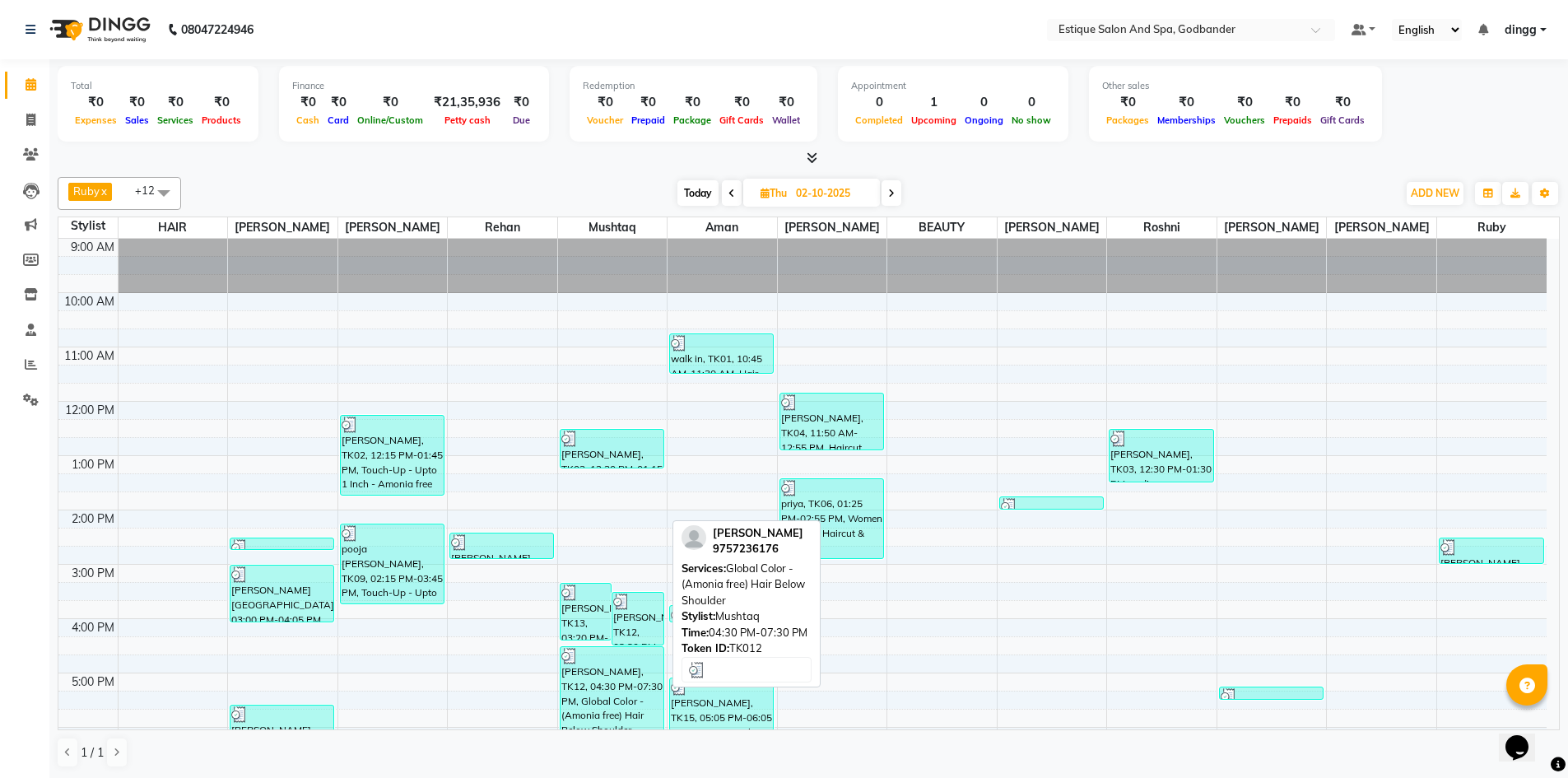
click at [617, 686] on div "[PERSON_NAME], TK12, 04:30 PM-07:30 PM, Global Color - (Amonia free) Hair Below…" at bounding box center [612, 728] width 103 height 160
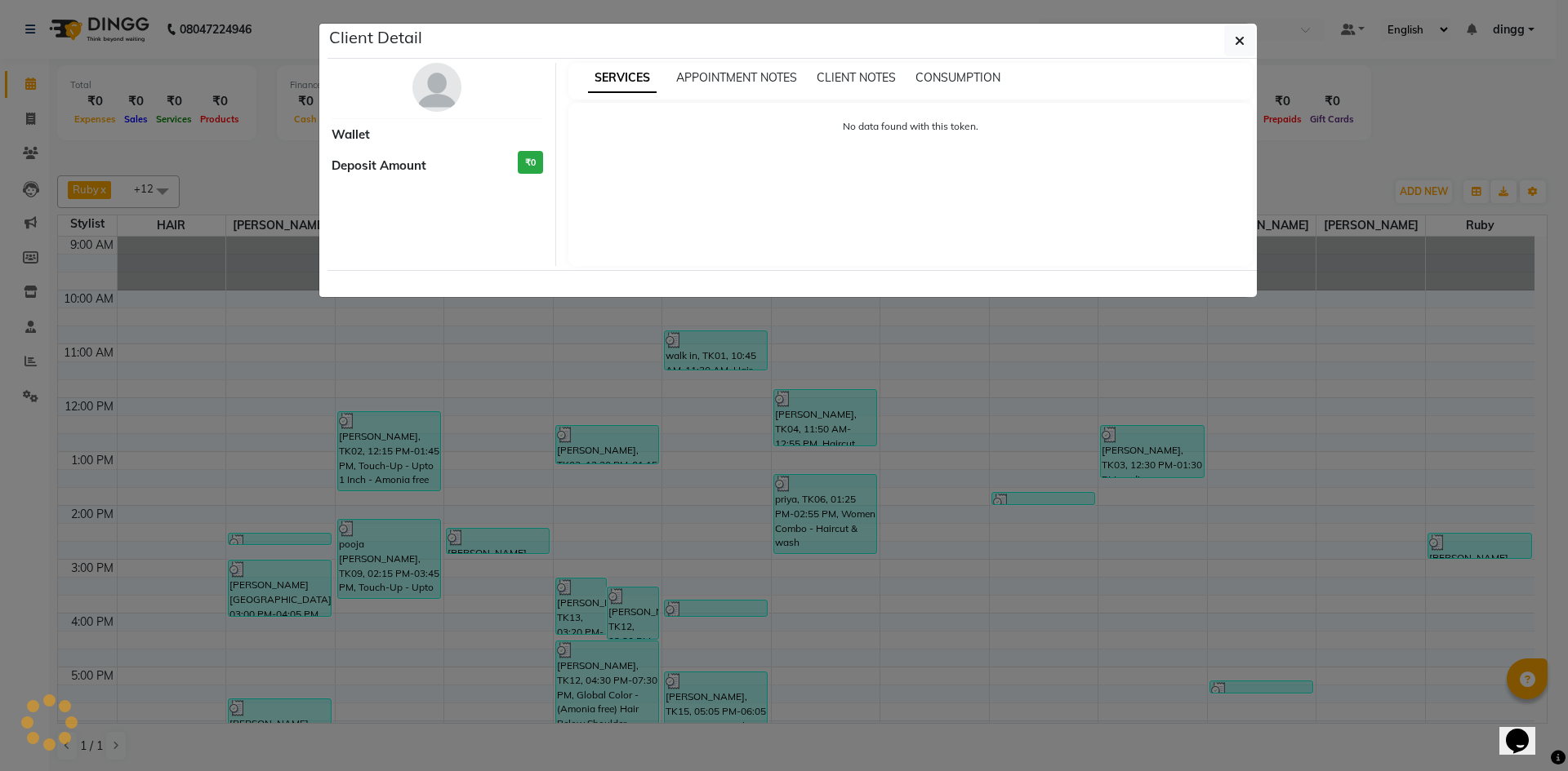
select select "3"
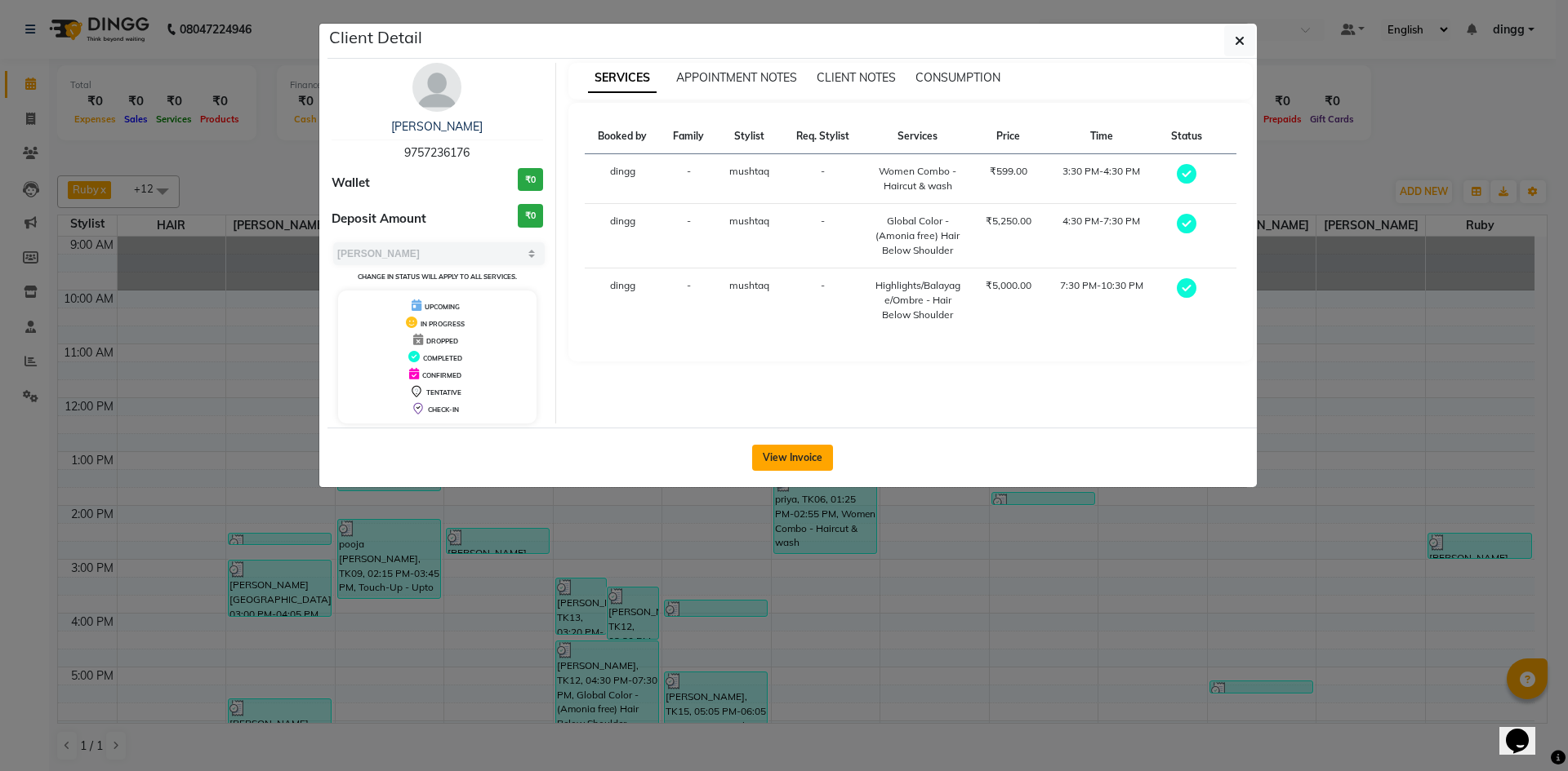
click at [794, 454] on button "View Invoice" at bounding box center [792, 457] width 81 height 26
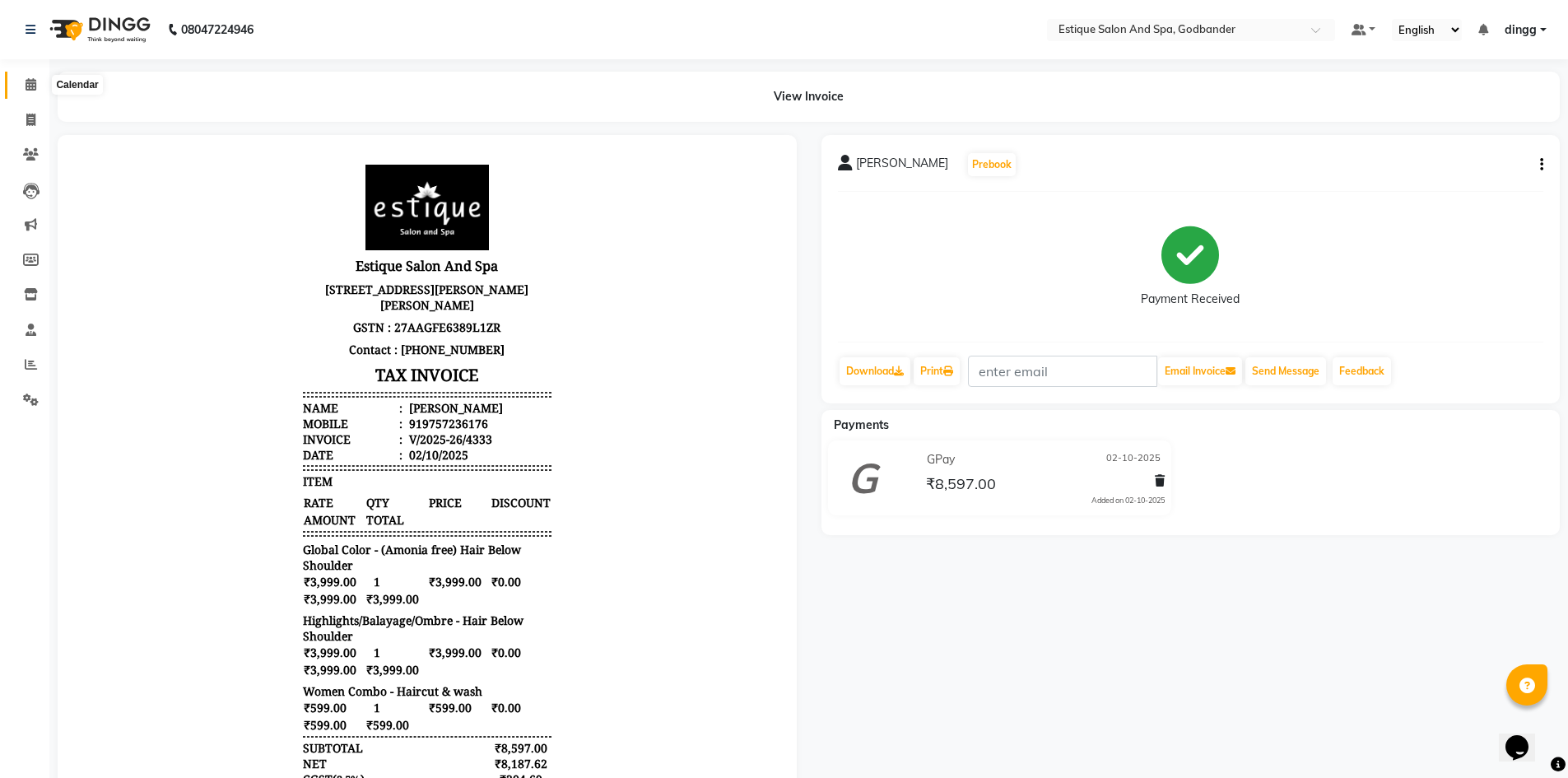
click at [40, 86] on span at bounding box center [31, 85] width 29 height 19
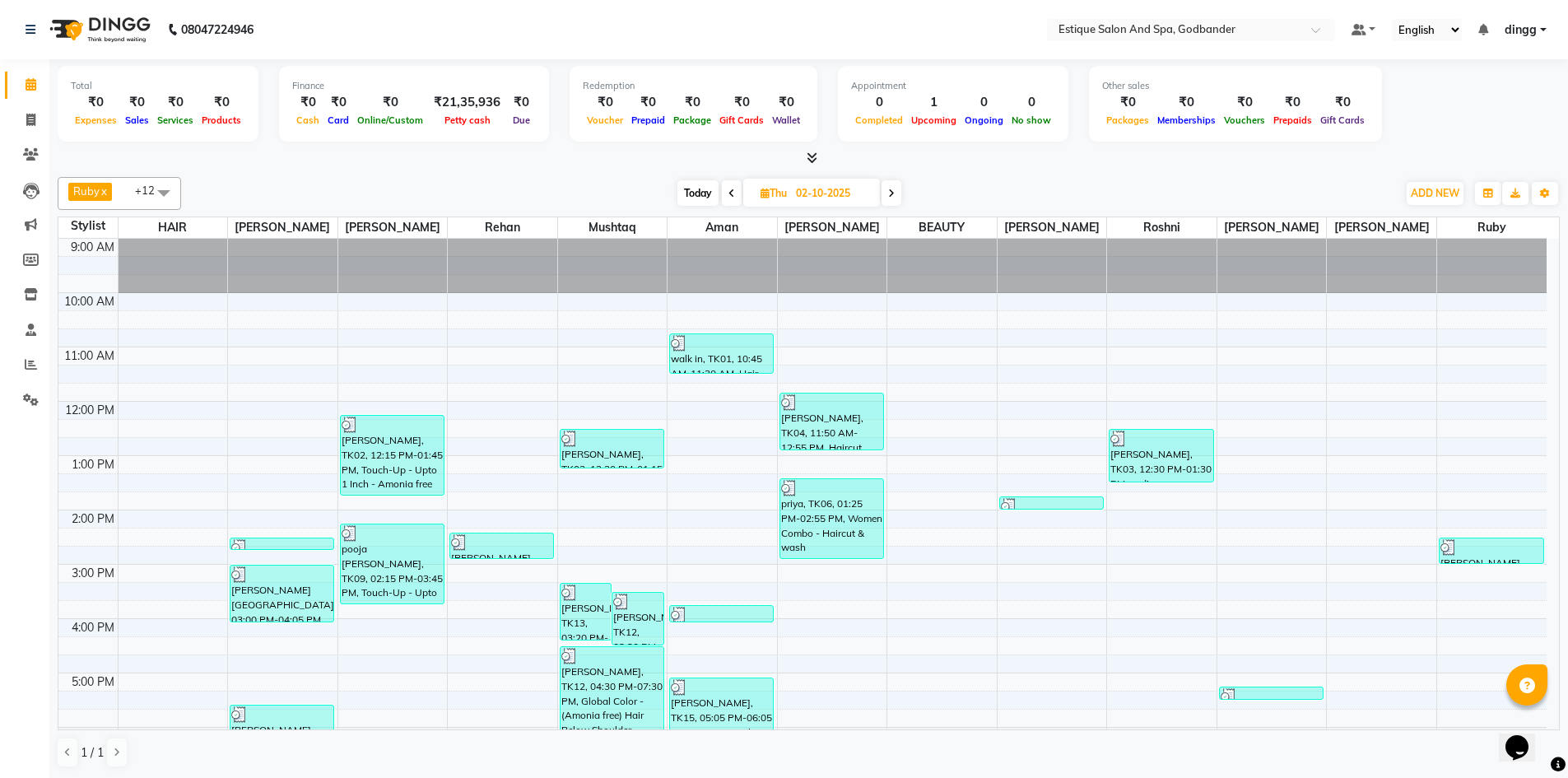
click at [891, 191] on icon at bounding box center [891, 193] width 6 height 10
type input "03-10-2025"
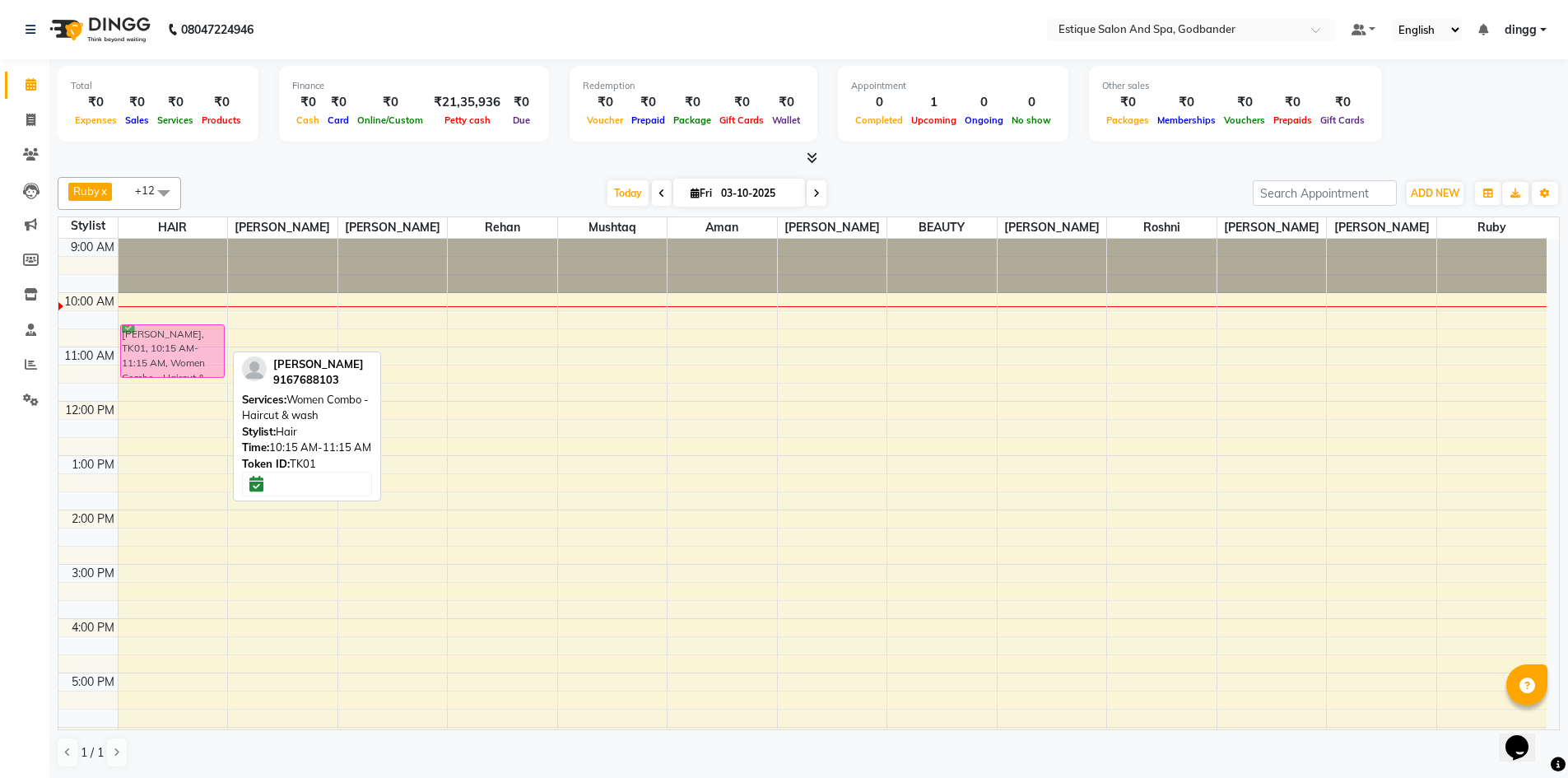
drag, startPoint x: 178, startPoint y: 332, endPoint x: 178, endPoint y: 354, distance: 22.0
click at [178, 354] on div "[PERSON_NAME], TK01, 10:15 AM-11:15 AM, Women Combo - Haircut & wash [PERSON_NA…" at bounding box center [174, 592] width 110 height 706
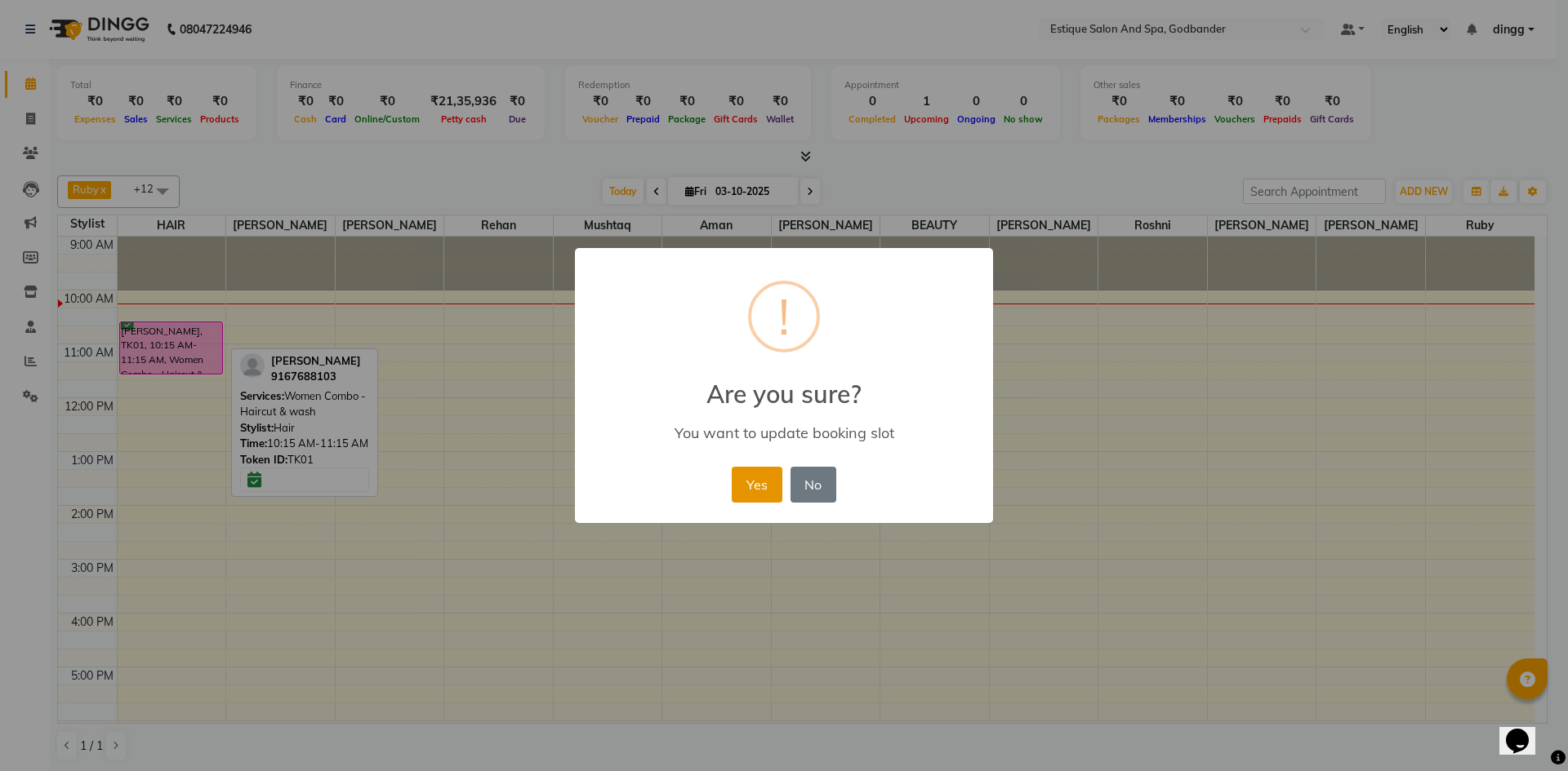
click at [734, 486] on button "Yes" at bounding box center [756, 485] width 50 height 36
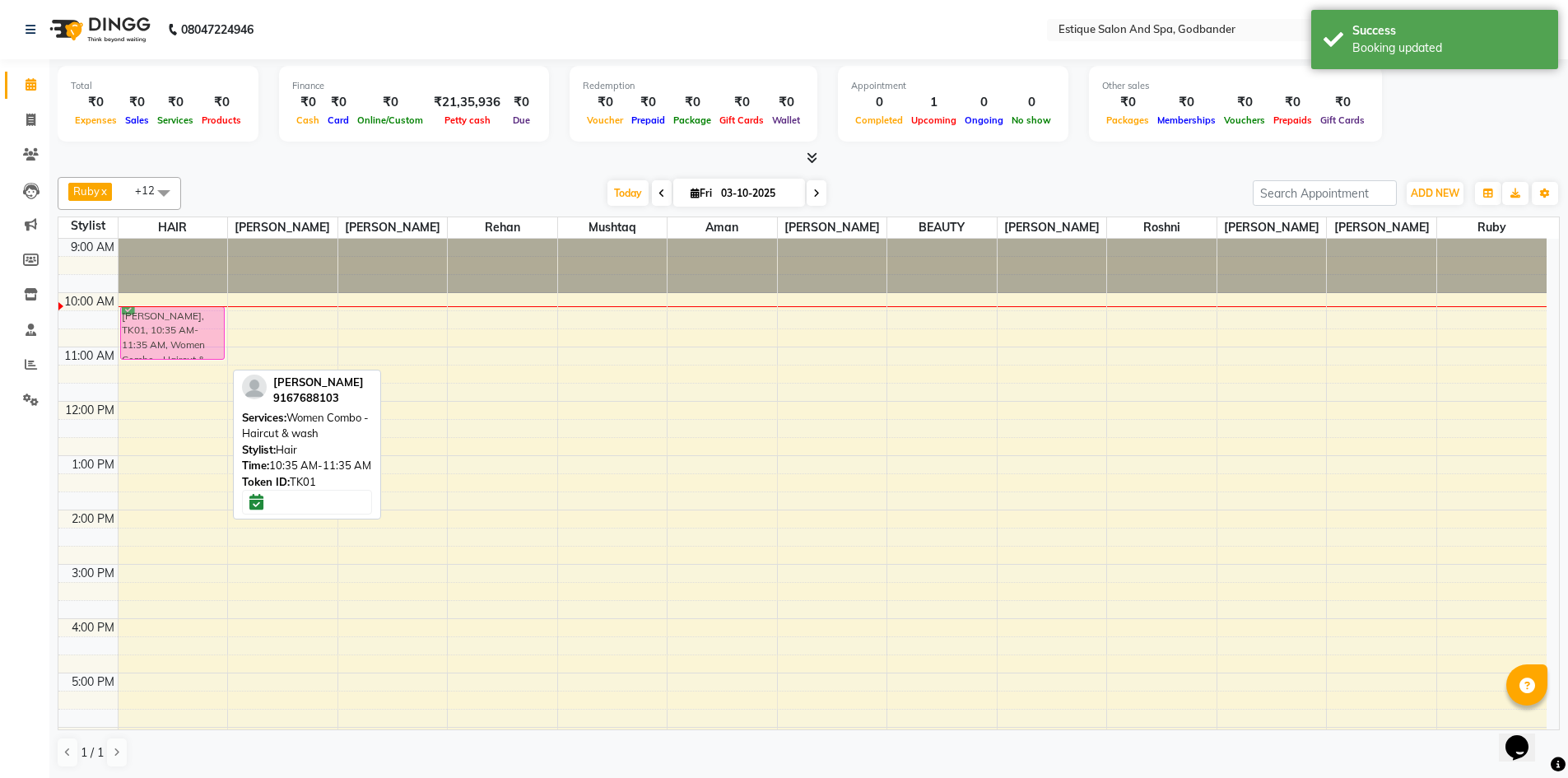
drag, startPoint x: 178, startPoint y: 338, endPoint x: 178, endPoint y: 326, distance: 12.0
click at [178, 326] on div "[PERSON_NAME], TK01, 10:35 AM-11:35 AM, Women Combo - Haircut & wash [PERSON_NA…" at bounding box center [174, 592] width 110 height 706
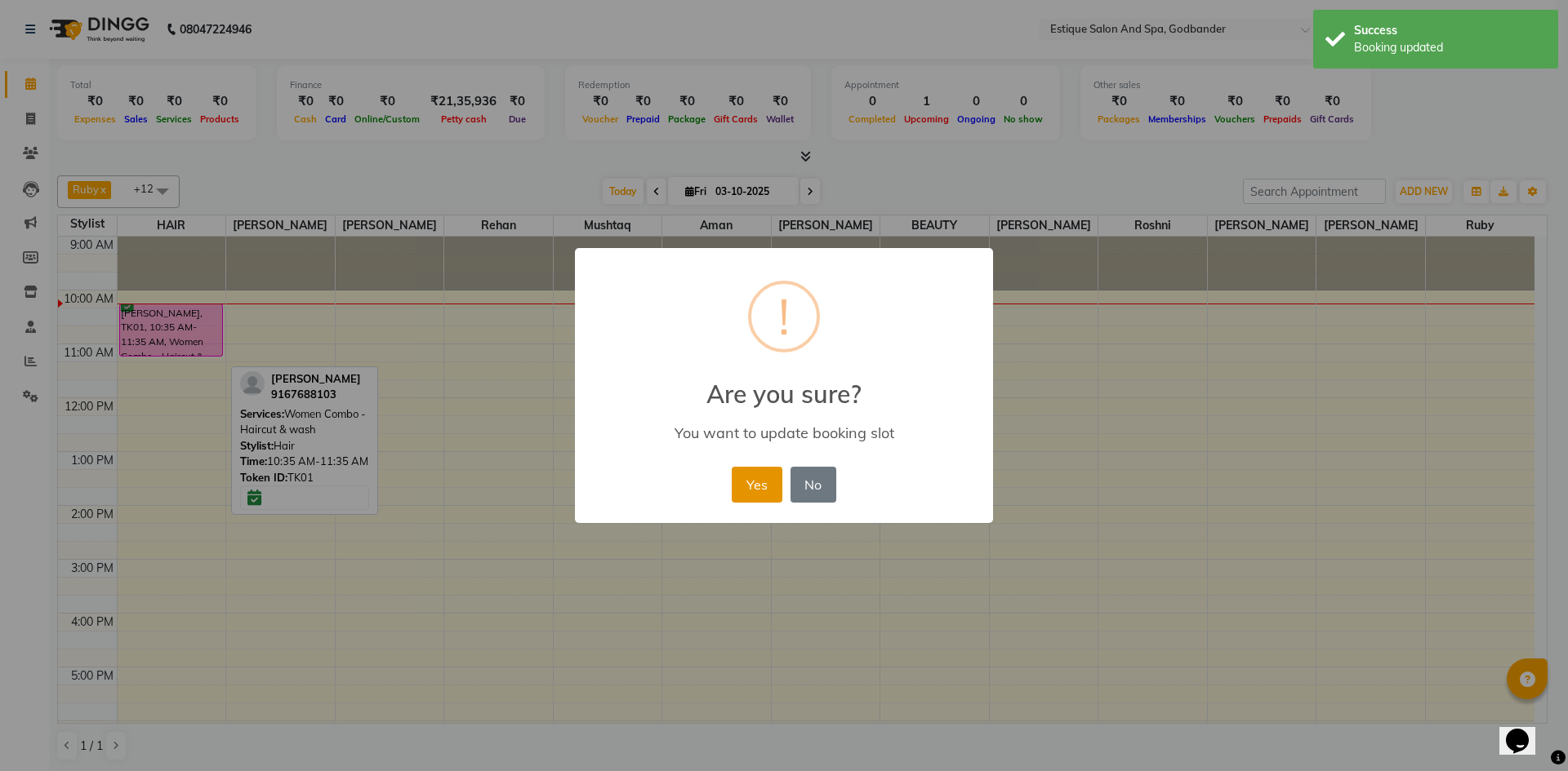
click at [757, 482] on button "Yes" at bounding box center [756, 485] width 50 height 36
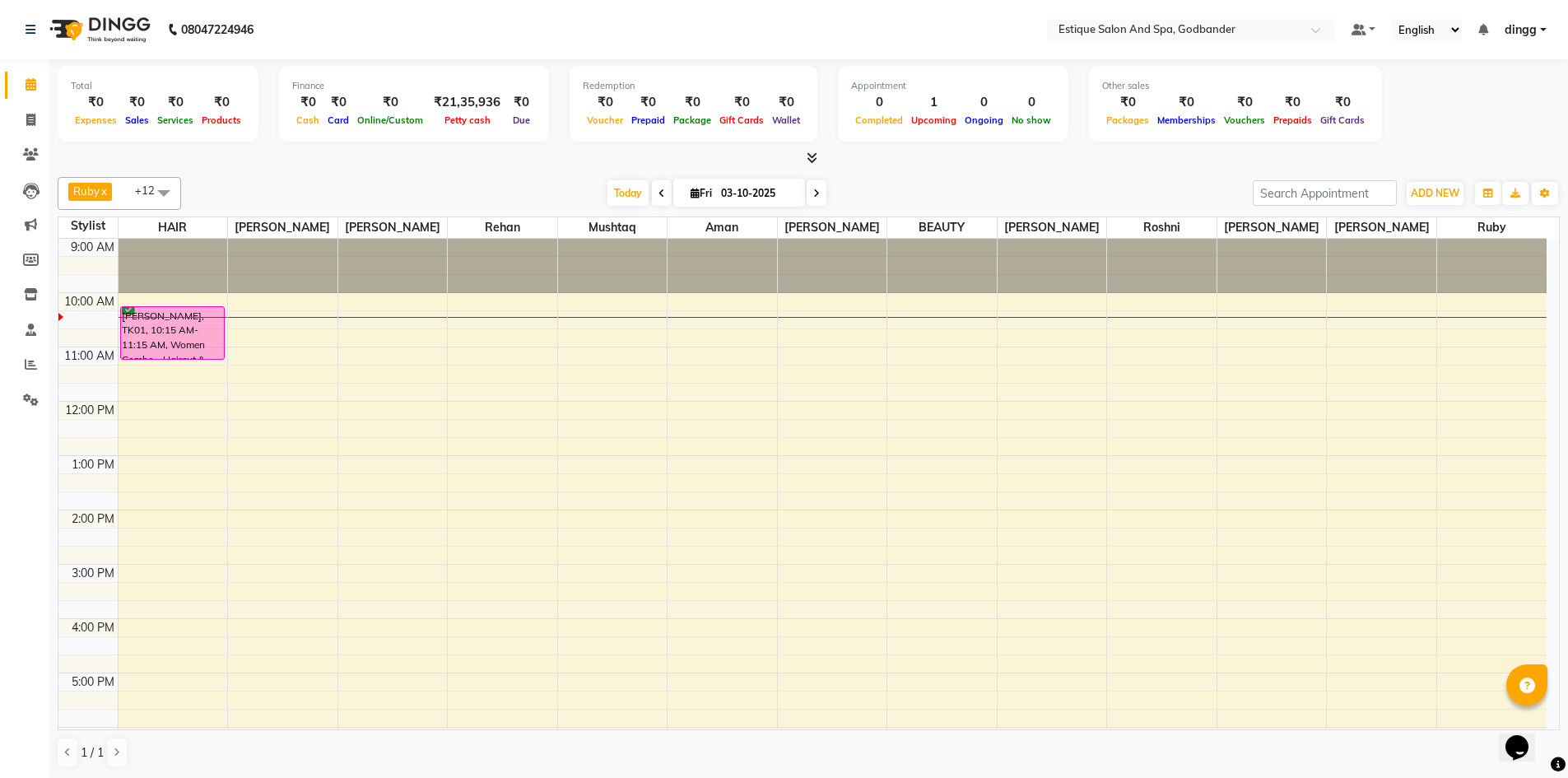
scroll to position [1, 0]
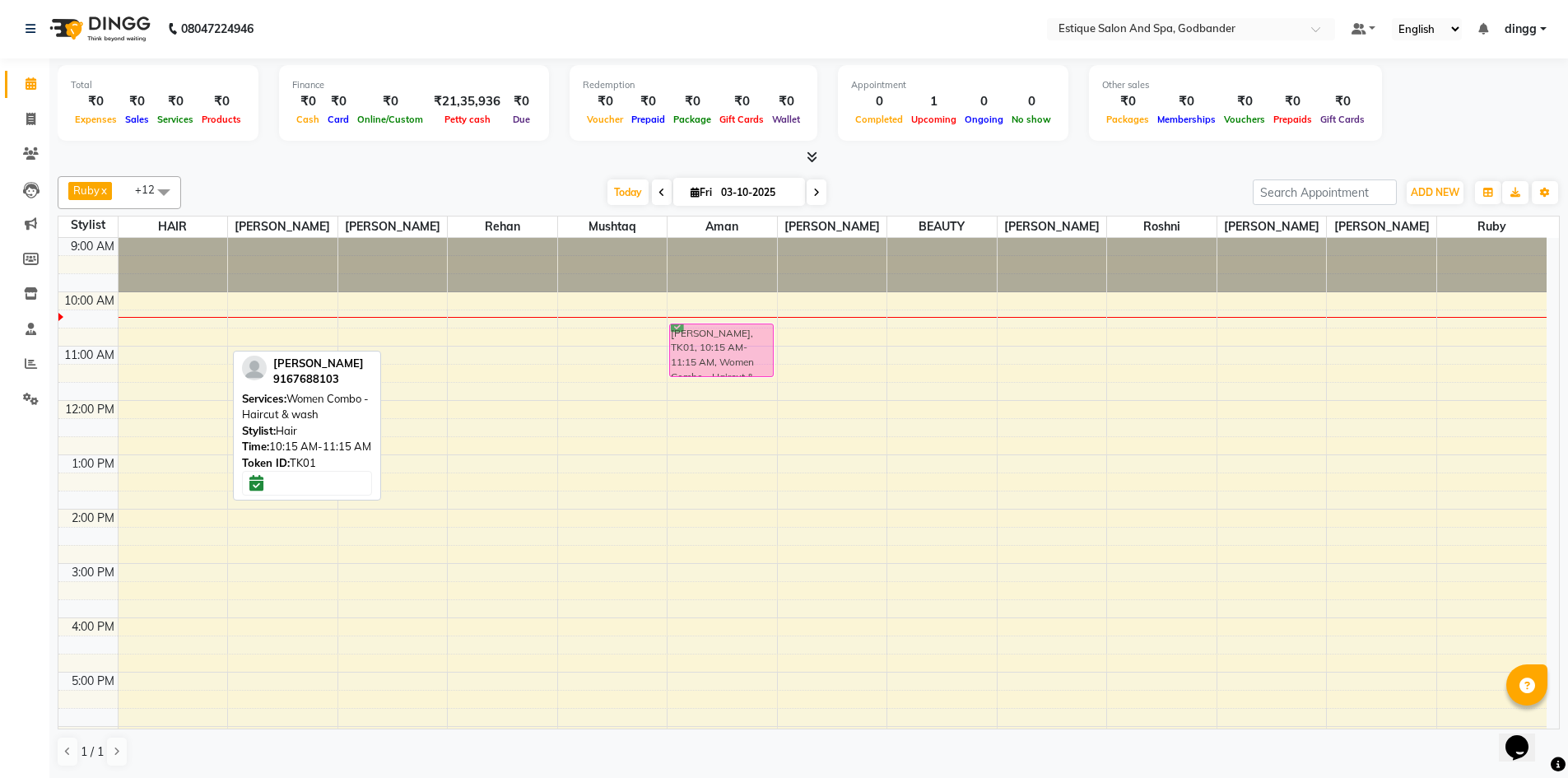
drag, startPoint x: 168, startPoint y: 321, endPoint x: 709, endPoint y: 334, distance: 541.2
click at [707, 334] on tr "[PERSON_NAME], TK01, 10:15 AM-11:15 AM, Women Combo - Haircut & wash [PERSON_NA…" at bounding box center [802, 591] width 1488 height 706
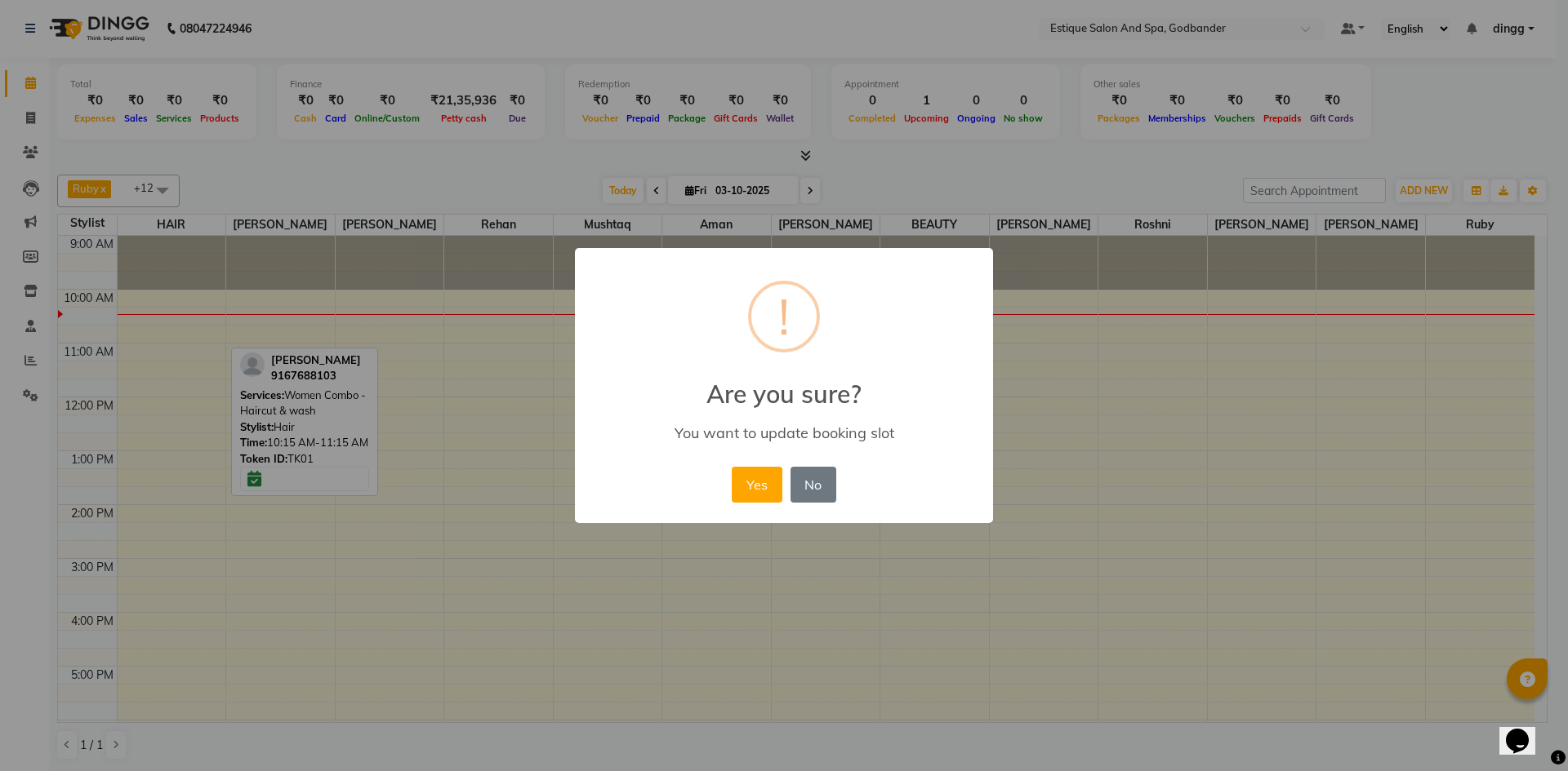
click at [757, 504] on div "Yes No No" at bounding box center [783, 484] width 112 height 44
click at [761, 491] on button "Yes" at bounding box center [756, 485] width 50 height 36
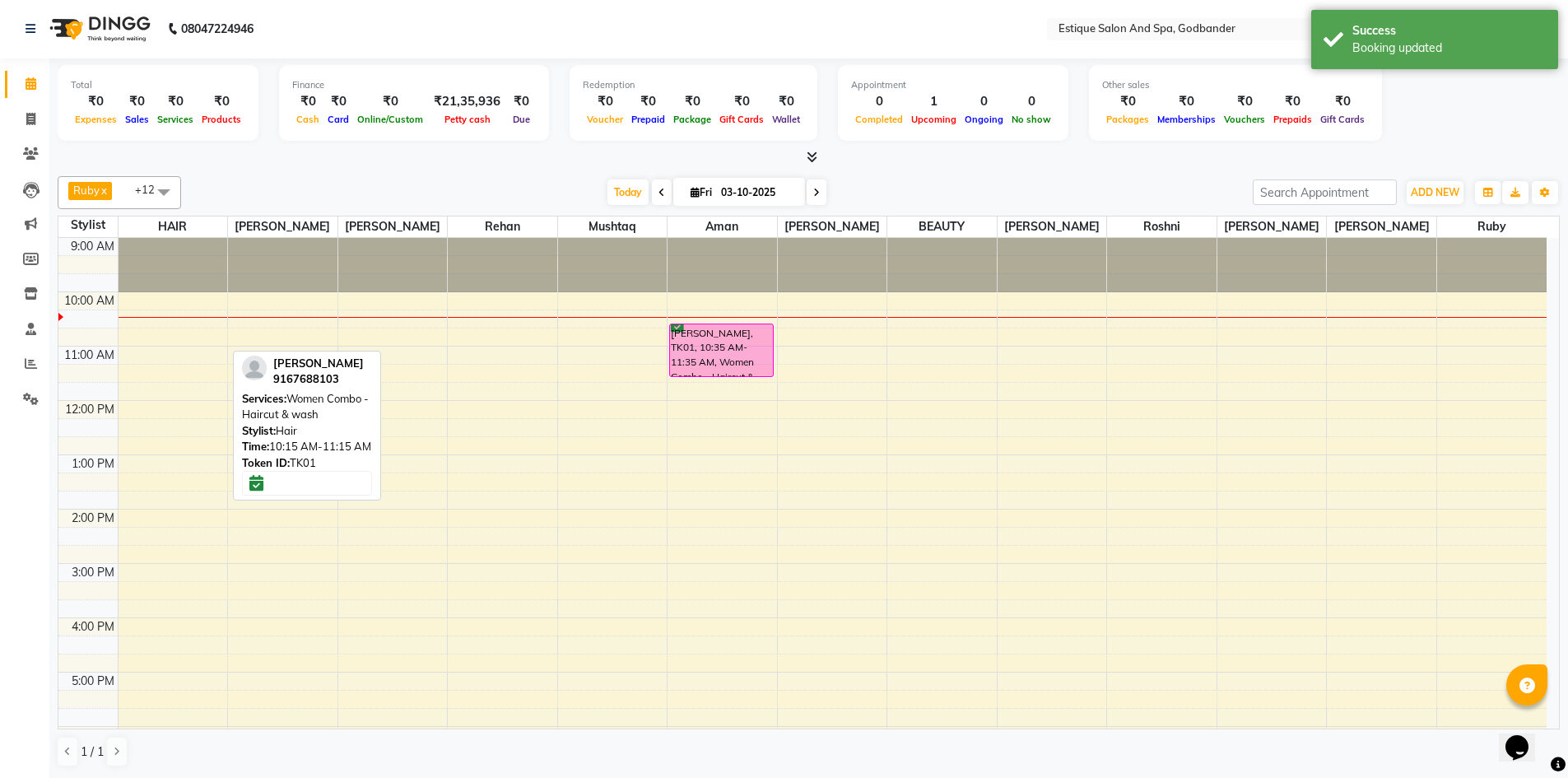
click at [813, 336] on div "9:00 AM 10:00 AM 11:00 AM 12:00 PM 1:00 PM 2:00 PM 3:00 PM 4:00 PM 5:00 PM 6:00…" at bounding box center [802, 591] width 1488 height 706
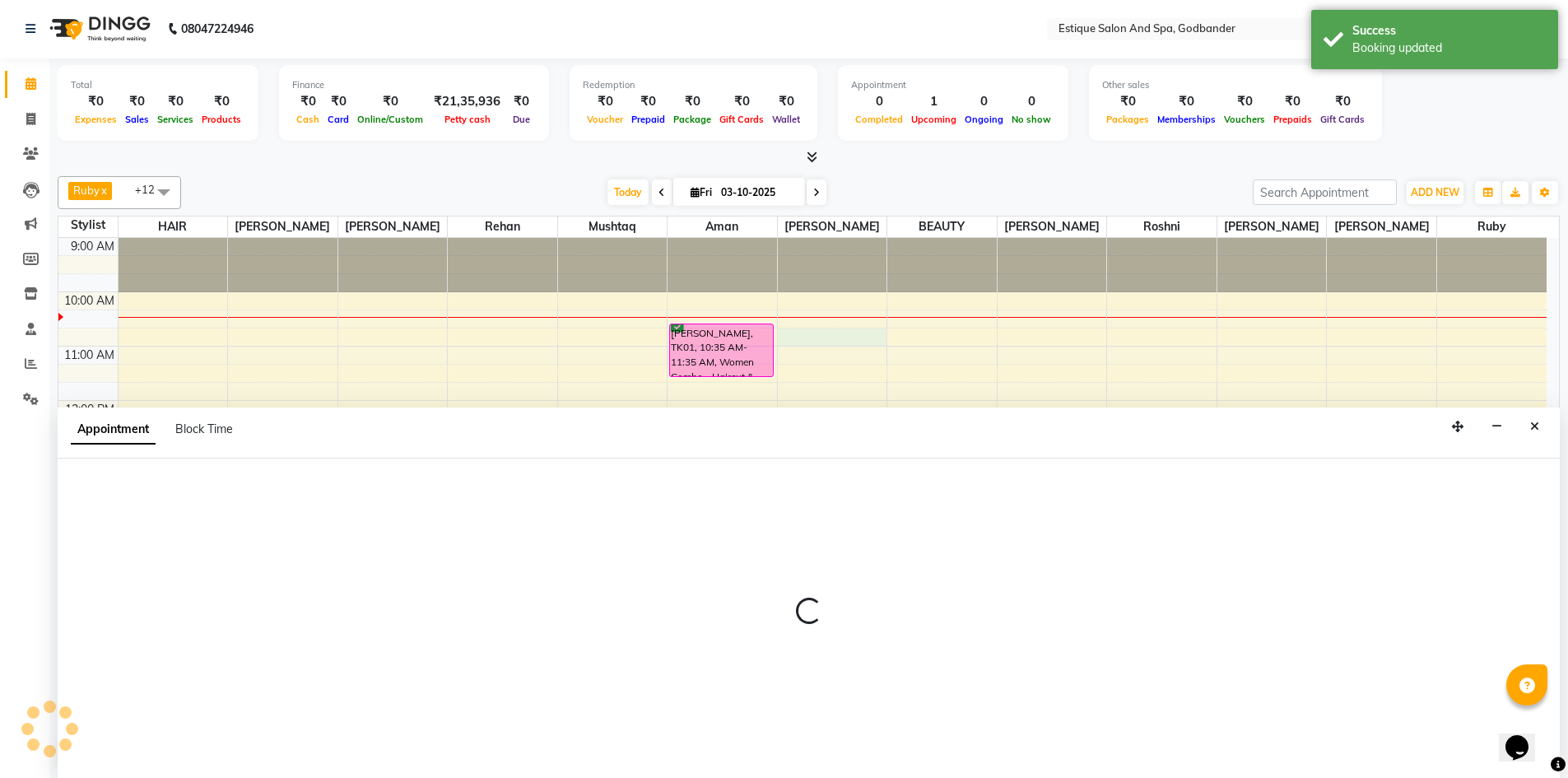
select select "44576"
select select "645"
select select "tentative"
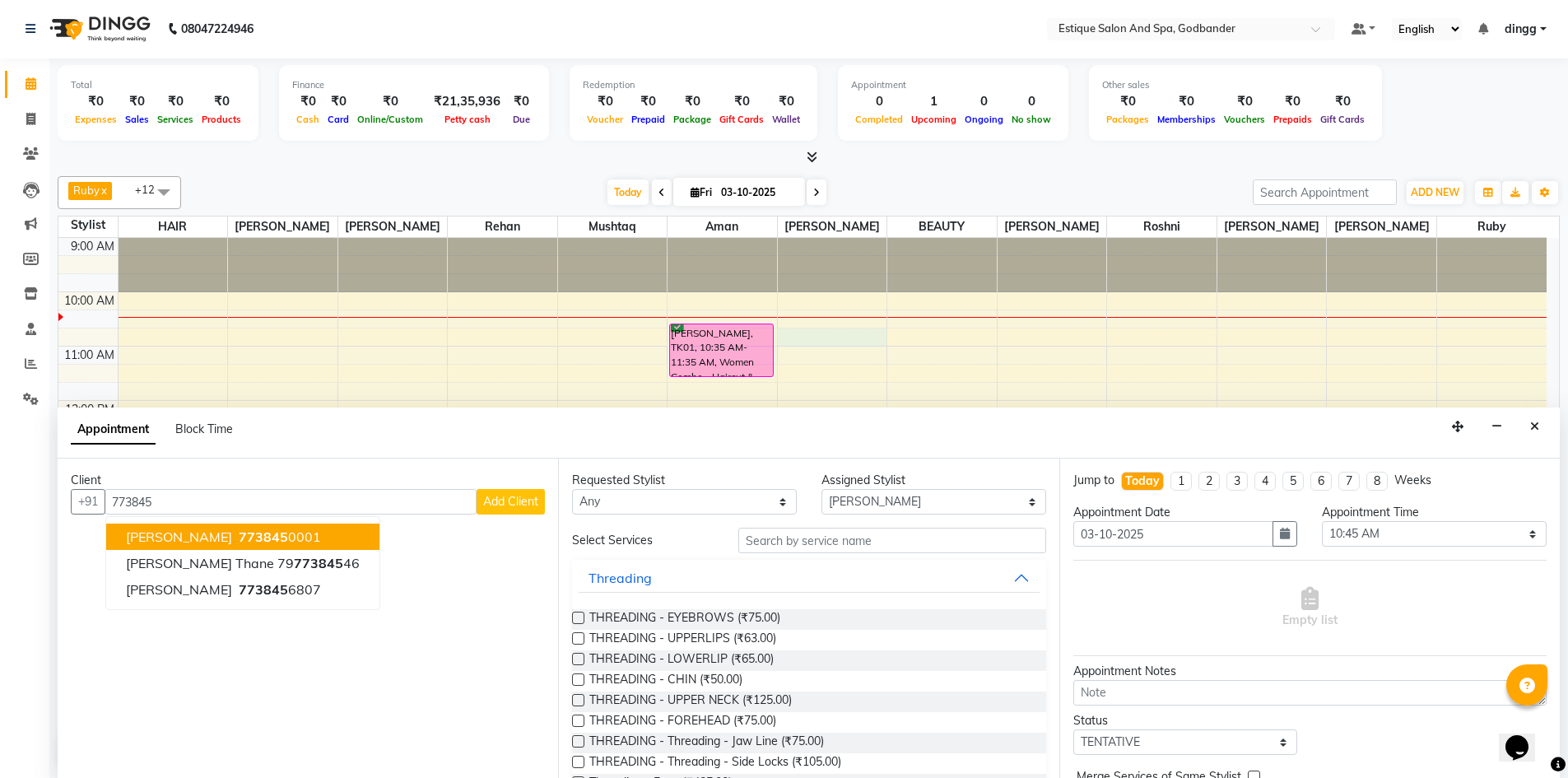
click at [189, 535] on span "[PERSON_NAME]" at bounding box center [179, 537] width 106 height 16
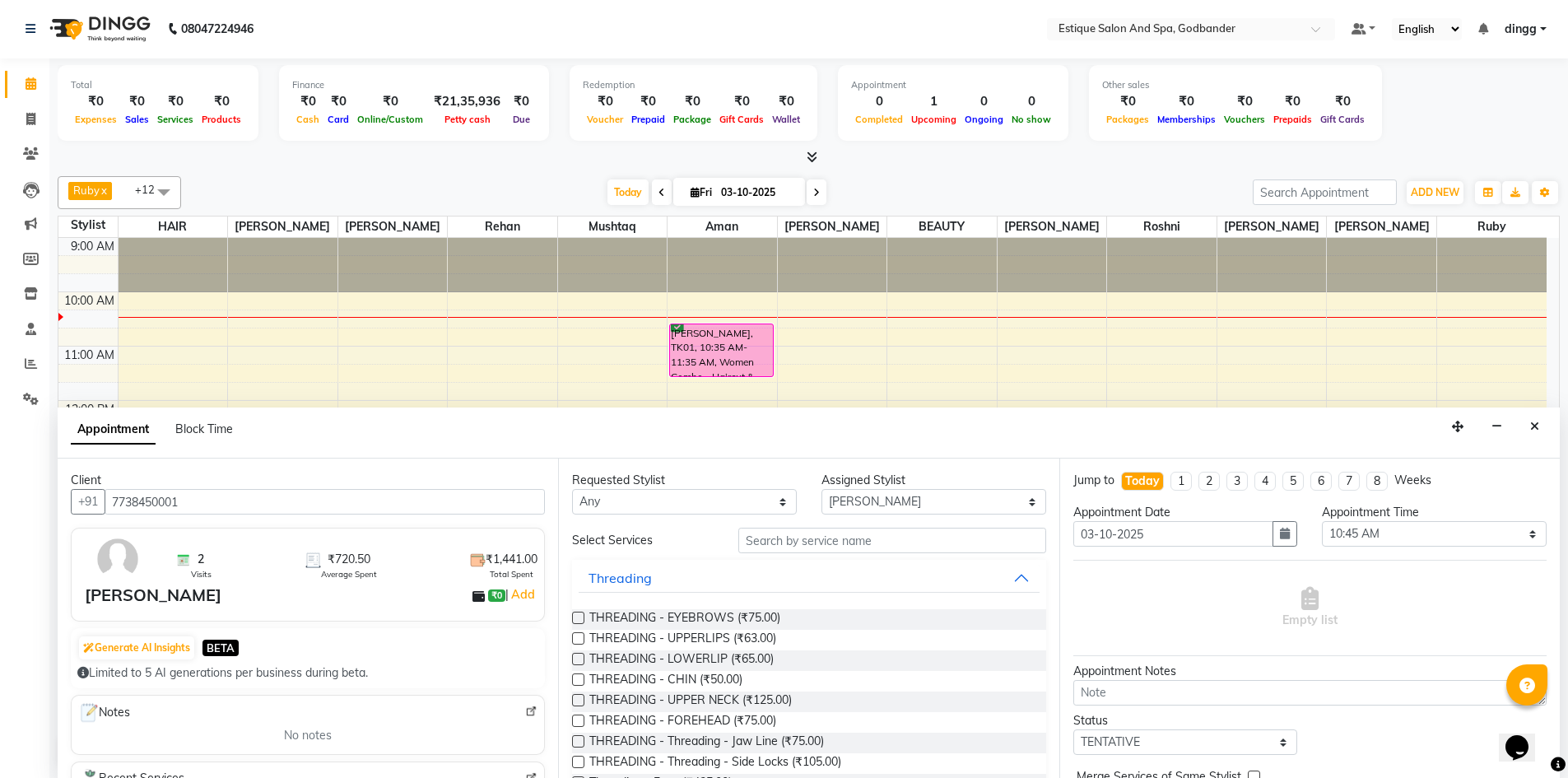
type input "7738450001"
click at [798, 538] on input "text" at bounding box center [892, 540] width 308 height 25
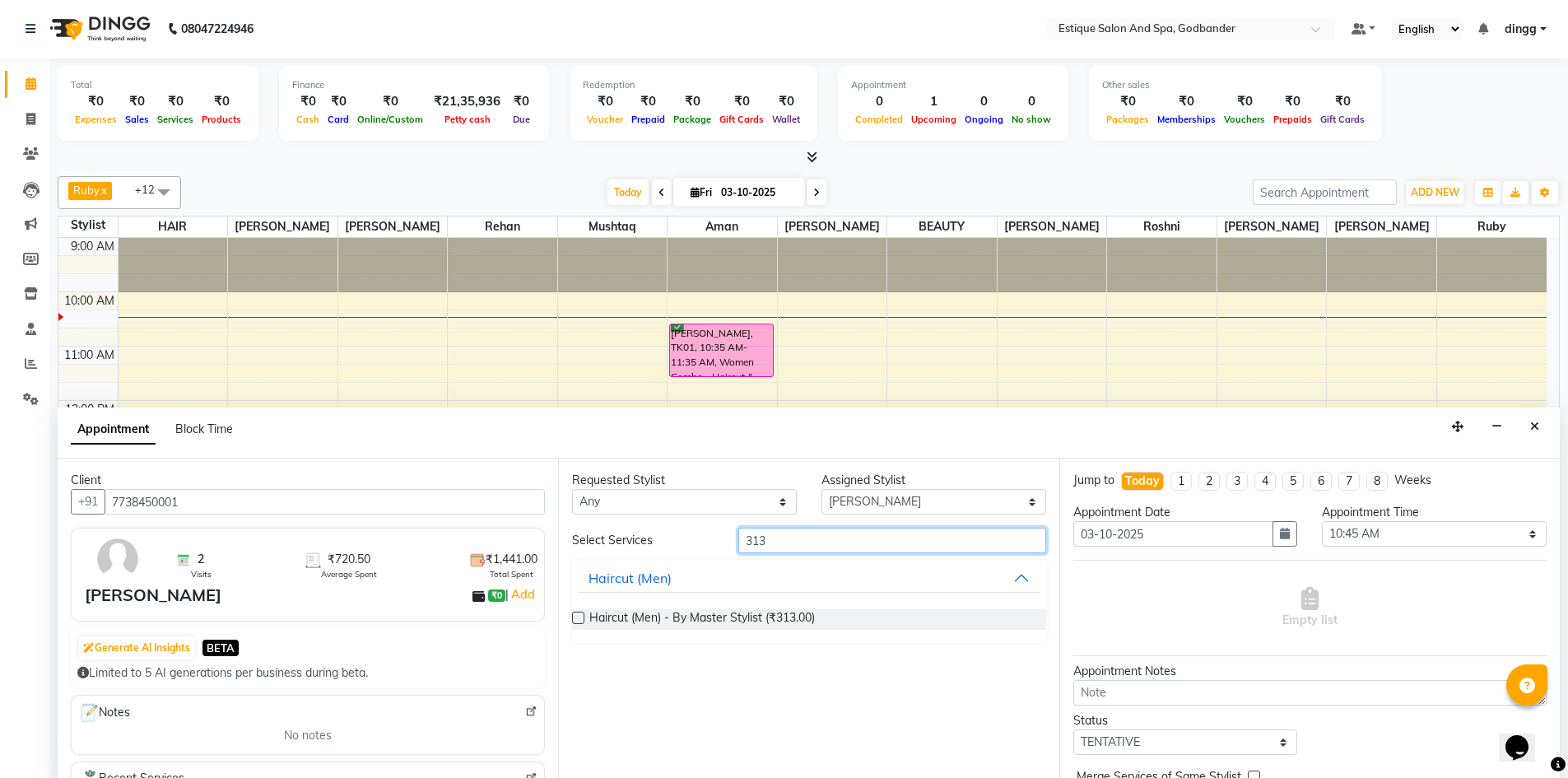
type input "313"
click at [575, 619] on label at bounding box center [579, 618] width 13 height 13
click at [575, 619] on input "checkbox" at bounding box center [578, 620] width 11 height 11
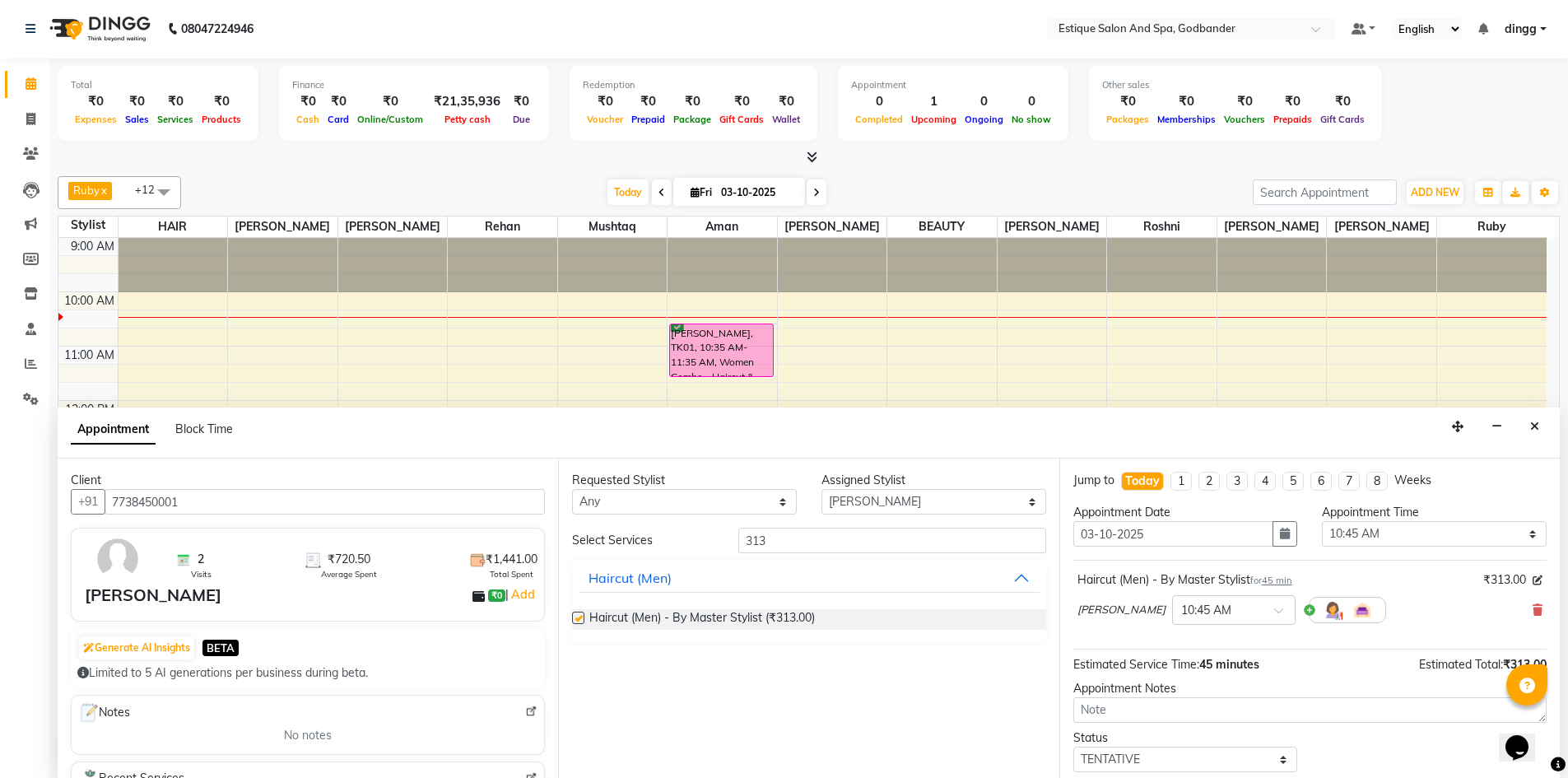
checkbox input "false"
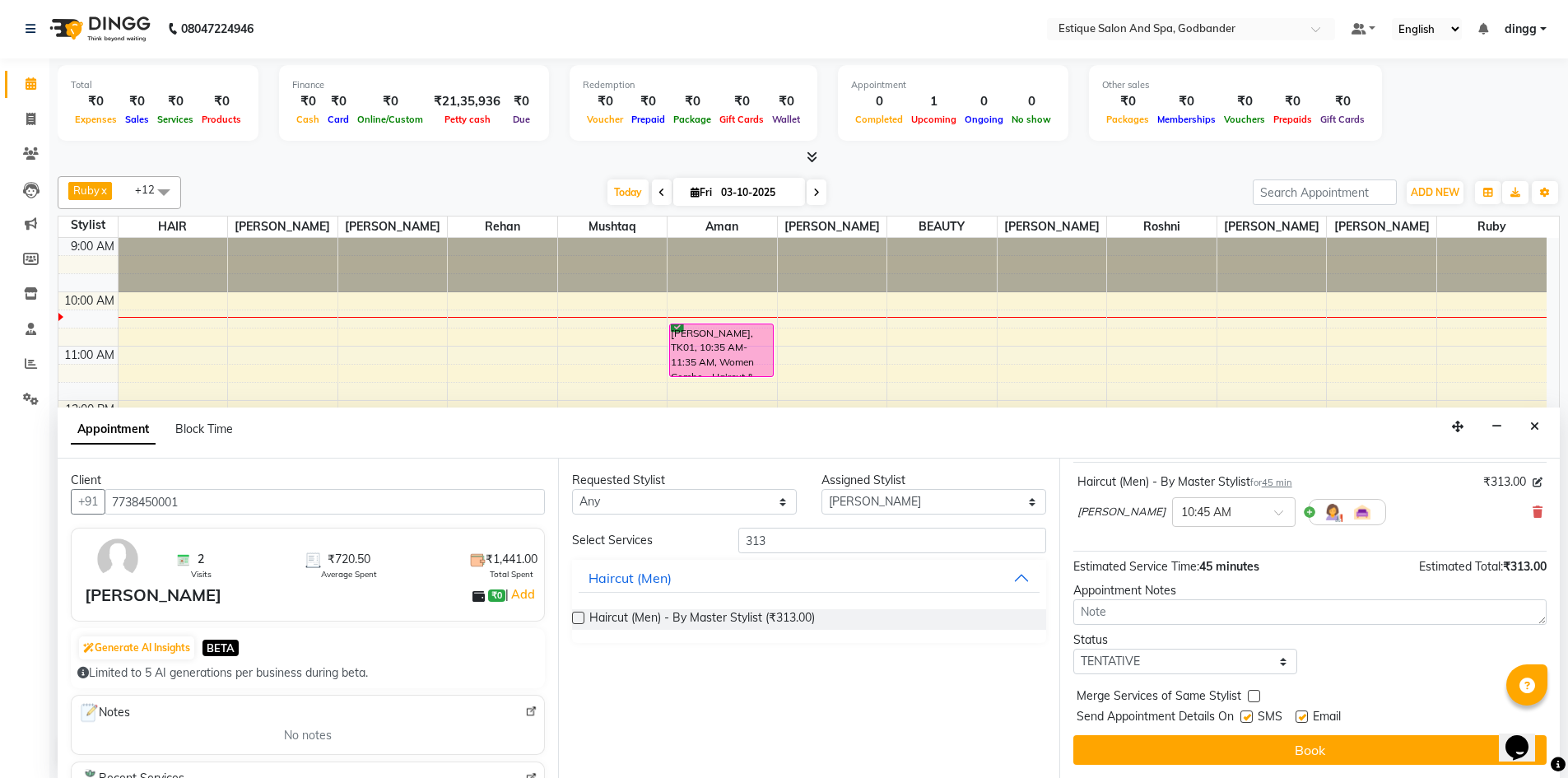
scroll to position [0, 0]
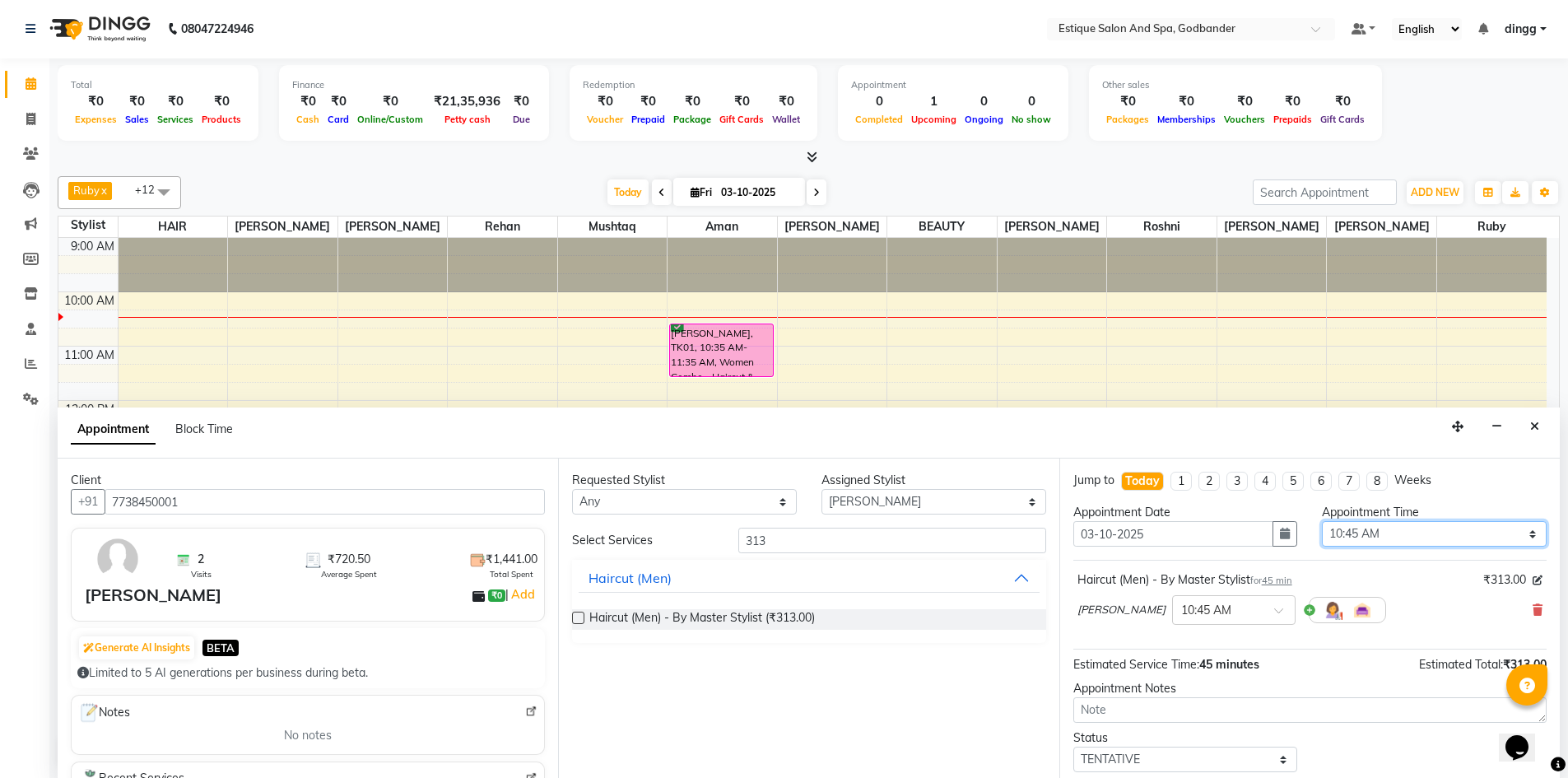
click at [1336, 538] on select "Select 10:00 AM 10:15 AM 10:30 AM 10:45 AM 11:00 AM 11:15 AM 11:30 AM 11:45 AM …" at bounding box center [1435, 534] width 225 height 25
select select "630"
click at [1322, 521] on select "Select 10:00 AM 10:15 AM 10:30 AM 10:45 AM 11:00 AM 11:15 AM 11:30 AM 11:45 AM …" at bounding box center [1435, 534] width 225 height 25
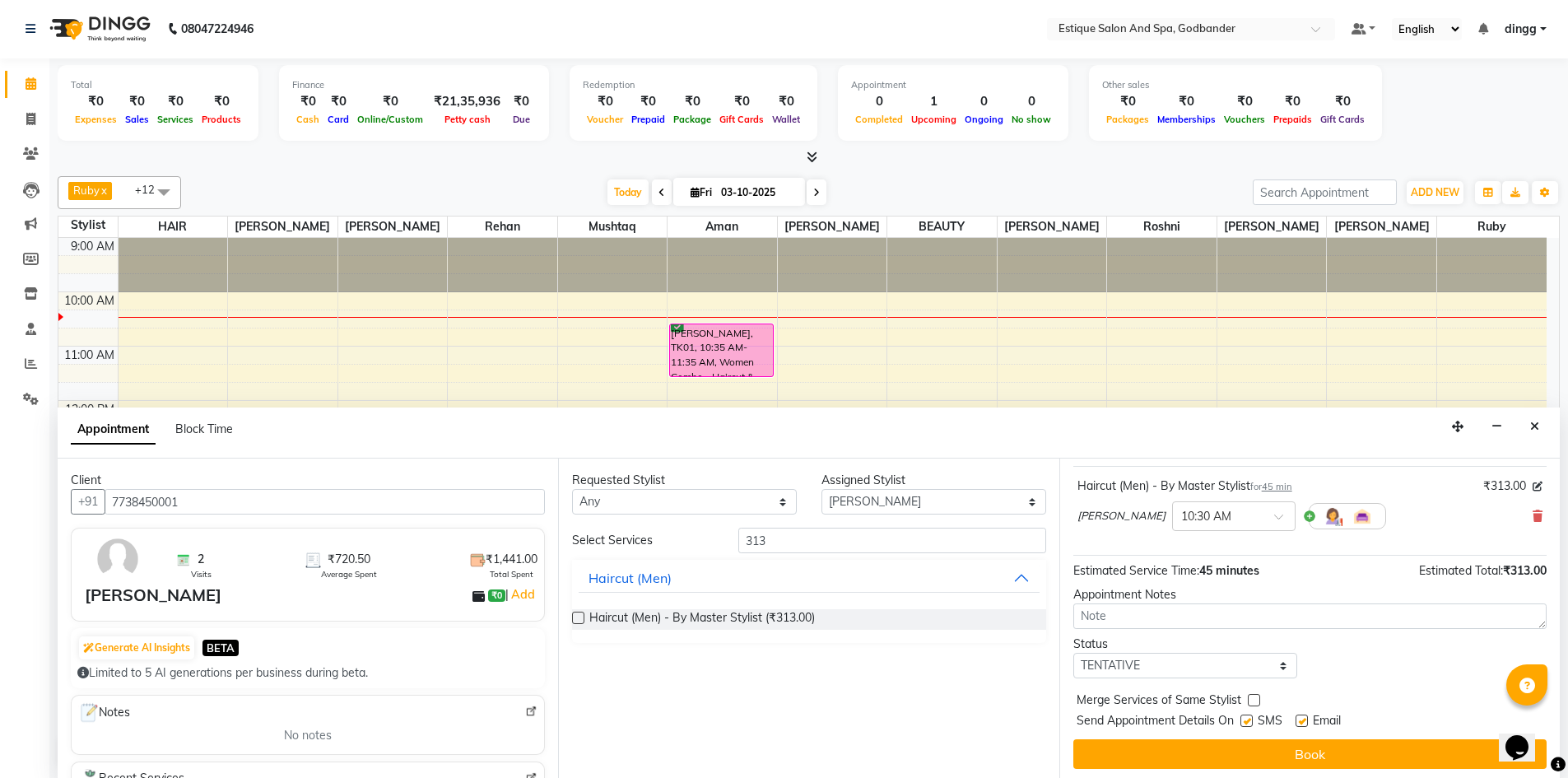
scroll to position [98, 0]
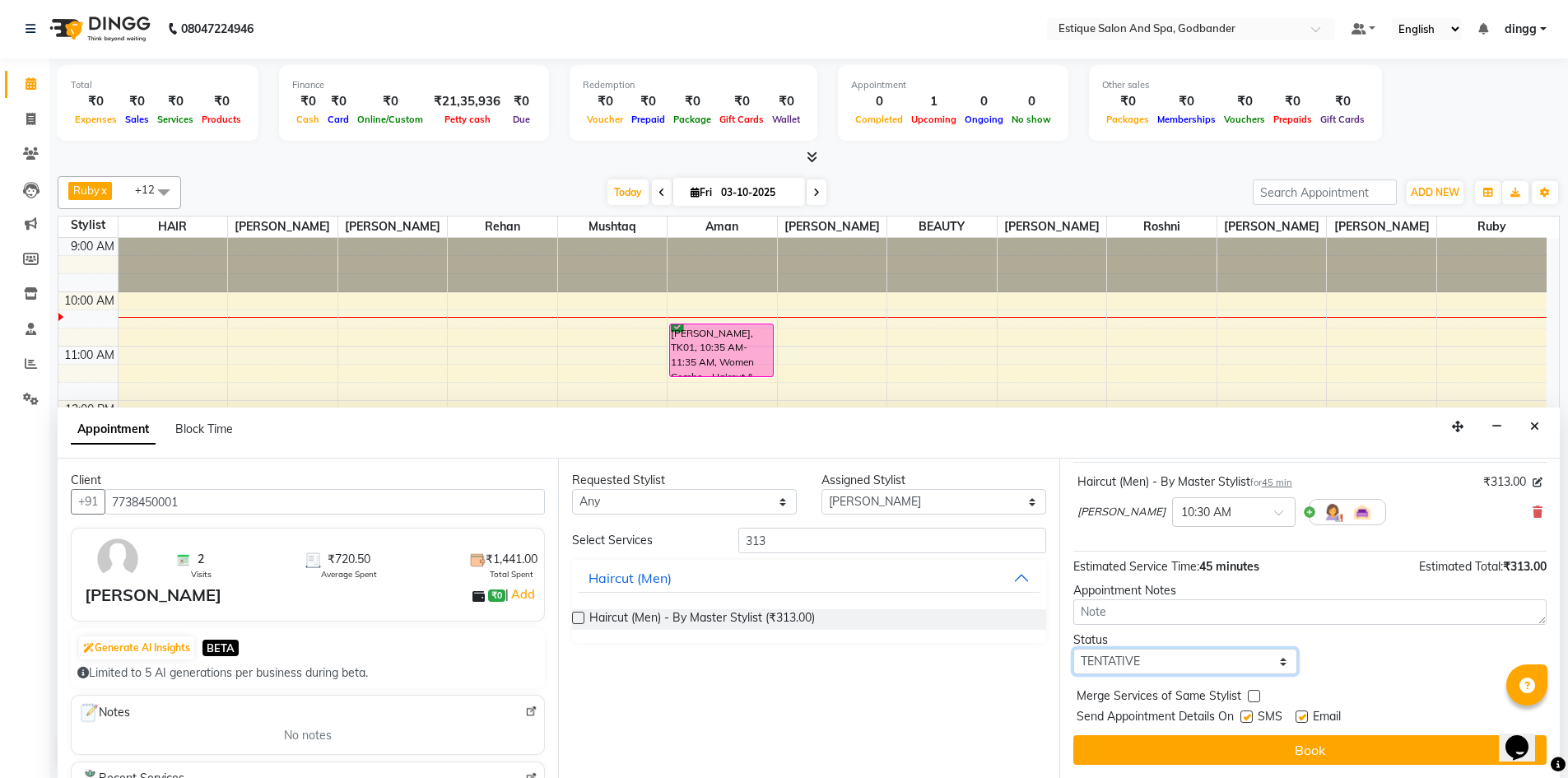
click at [1111, 657] on select "Select TENTATIVE CONFIRM CHECK-IN UPCOMING" at bounding box center [1185, 662] width 225 height 25
select select "confirm booking"
click at [1073, 649] on select "Select TENTATIVE CONFIRM CHECK-IN UPCOMING" at bounding box center [1185, 662] width 225 height 25
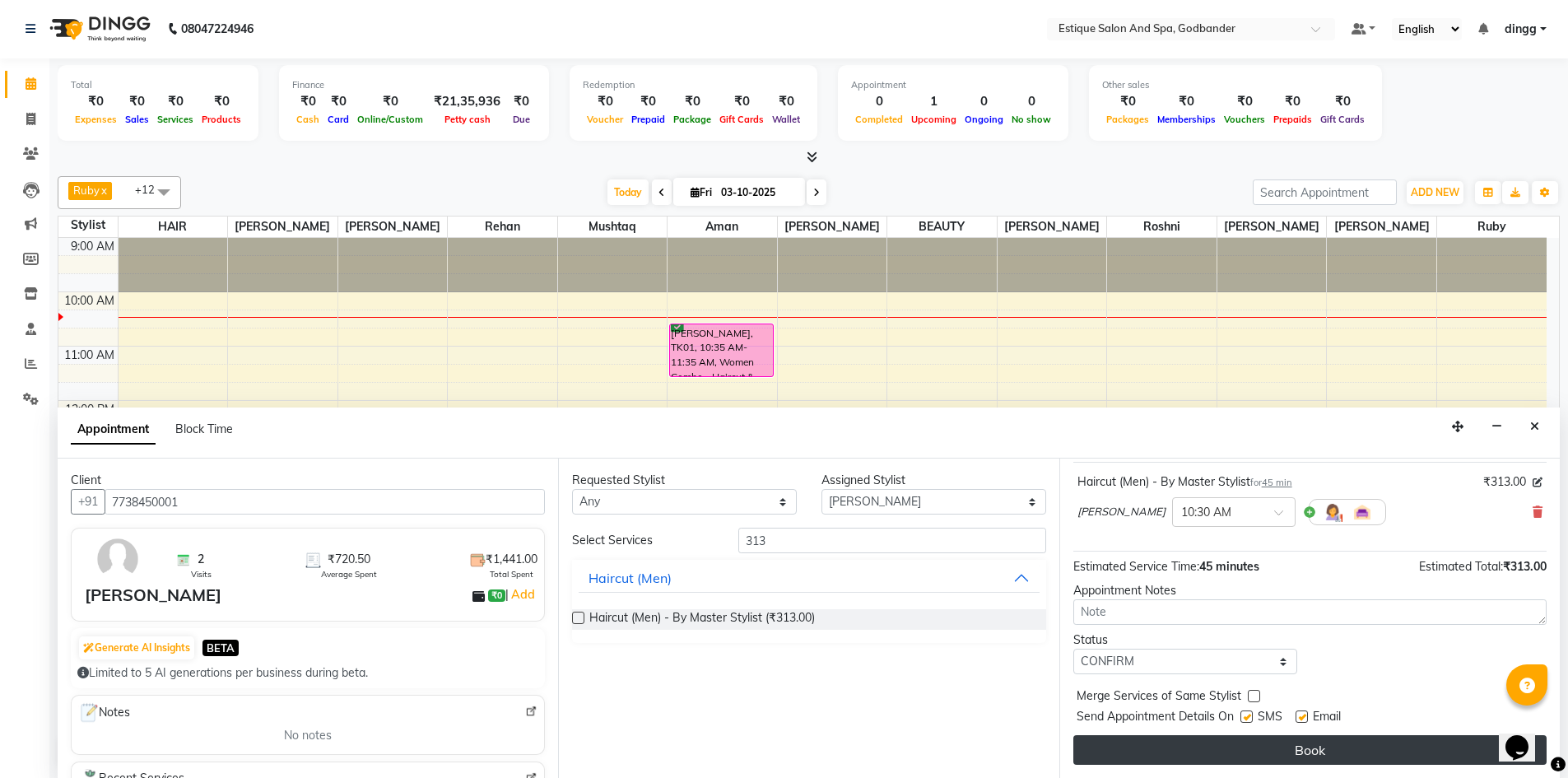
click at [1112, 752] on button "Book" at bounding box center [1310, 750] width 473 height 30
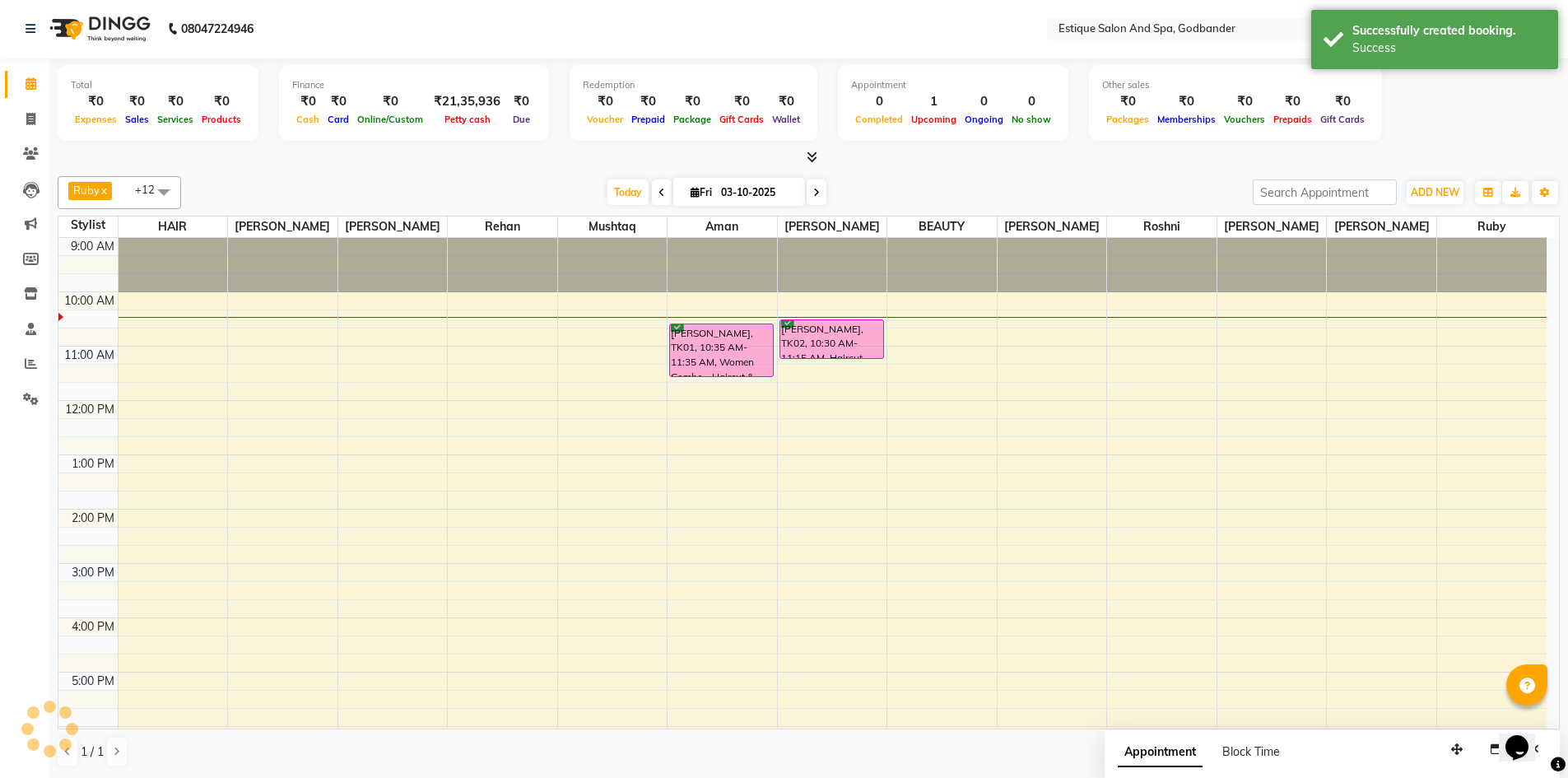
scroll to position [0, 0]
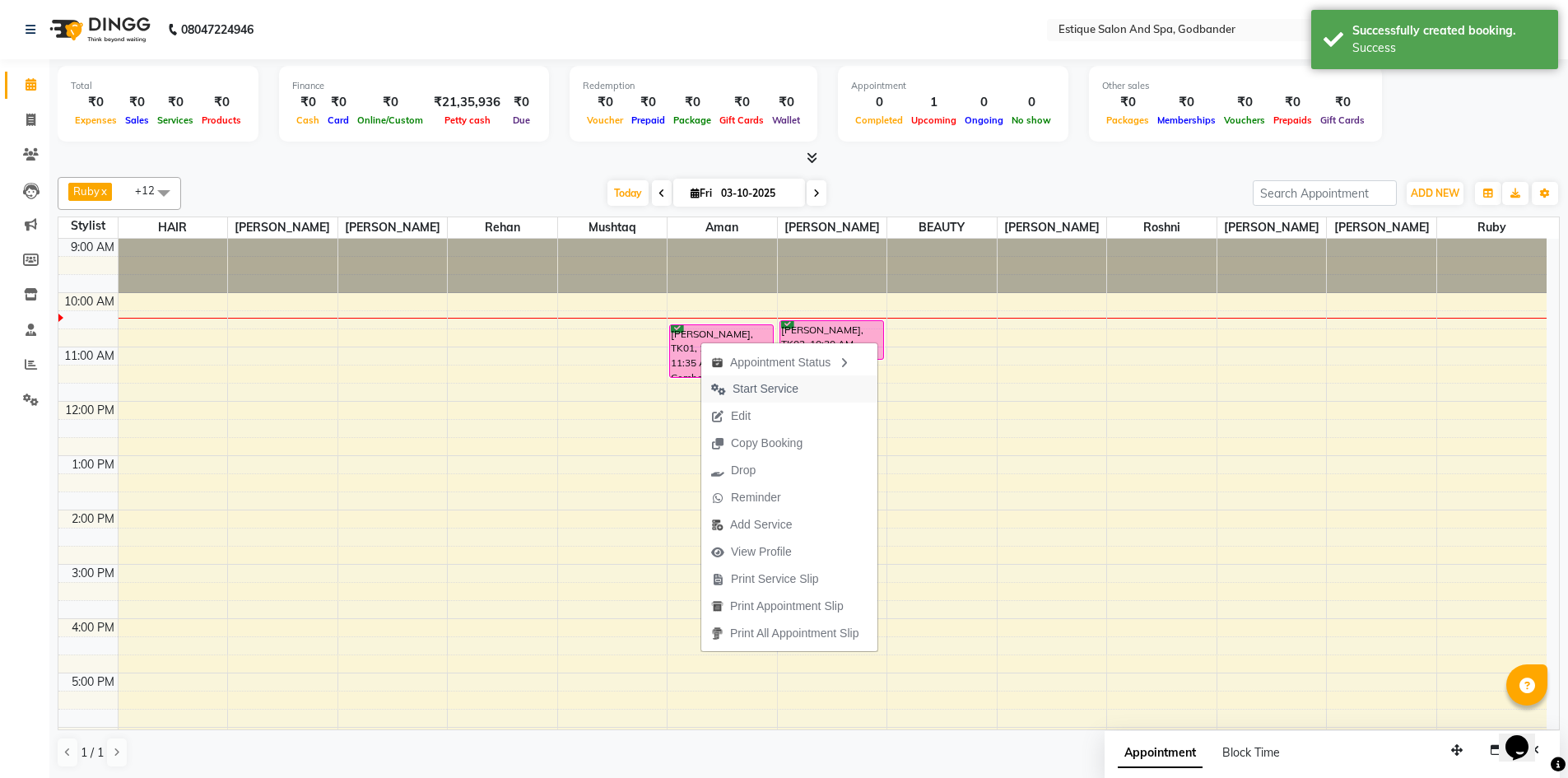
click at [751, 386] on span "Start Service" at bounding box center [765, 388] width 66 height 17
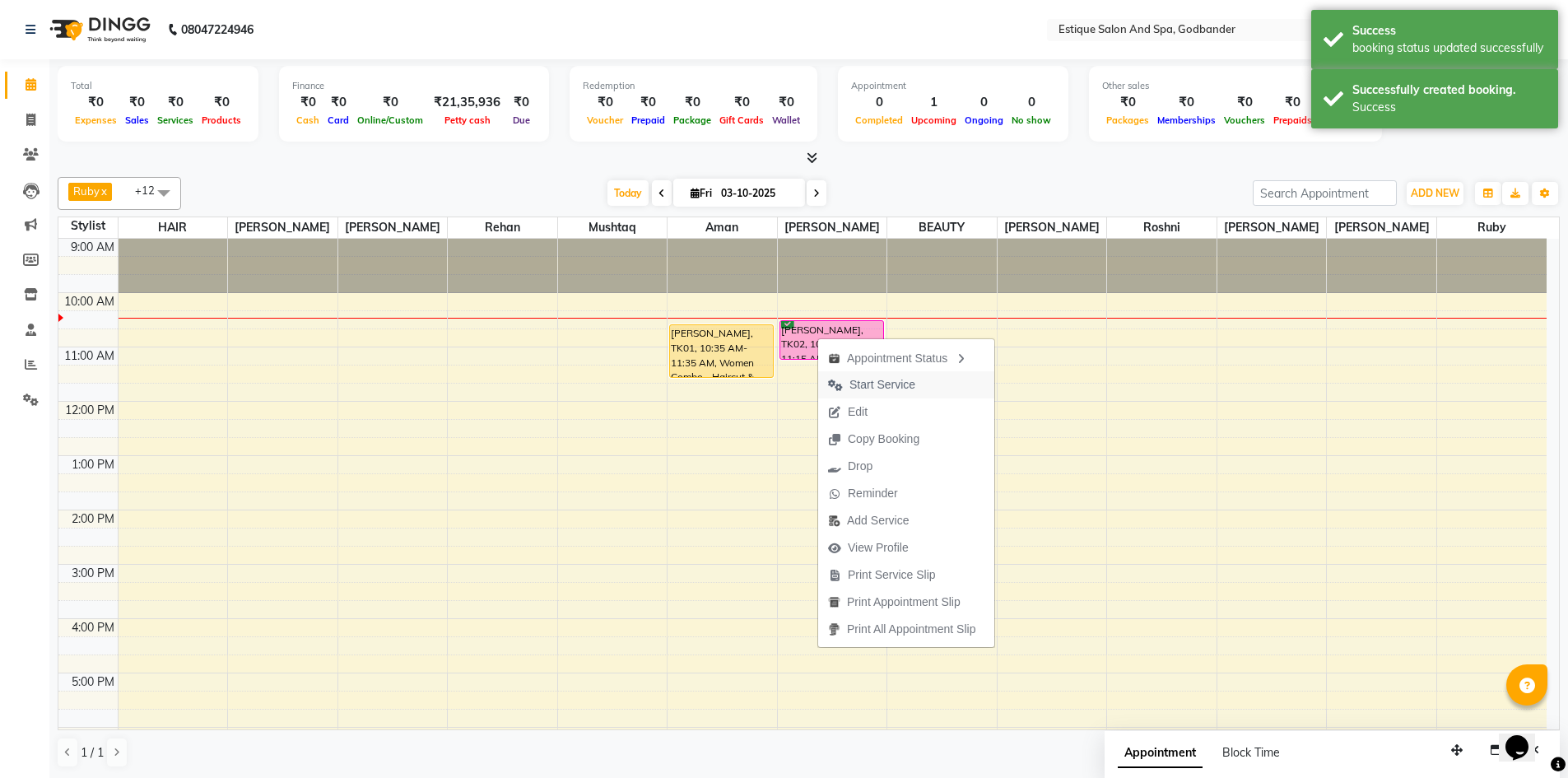
click at [860, 382] on span "Start Service" at bounding box center [882, 384] width 66 height 17
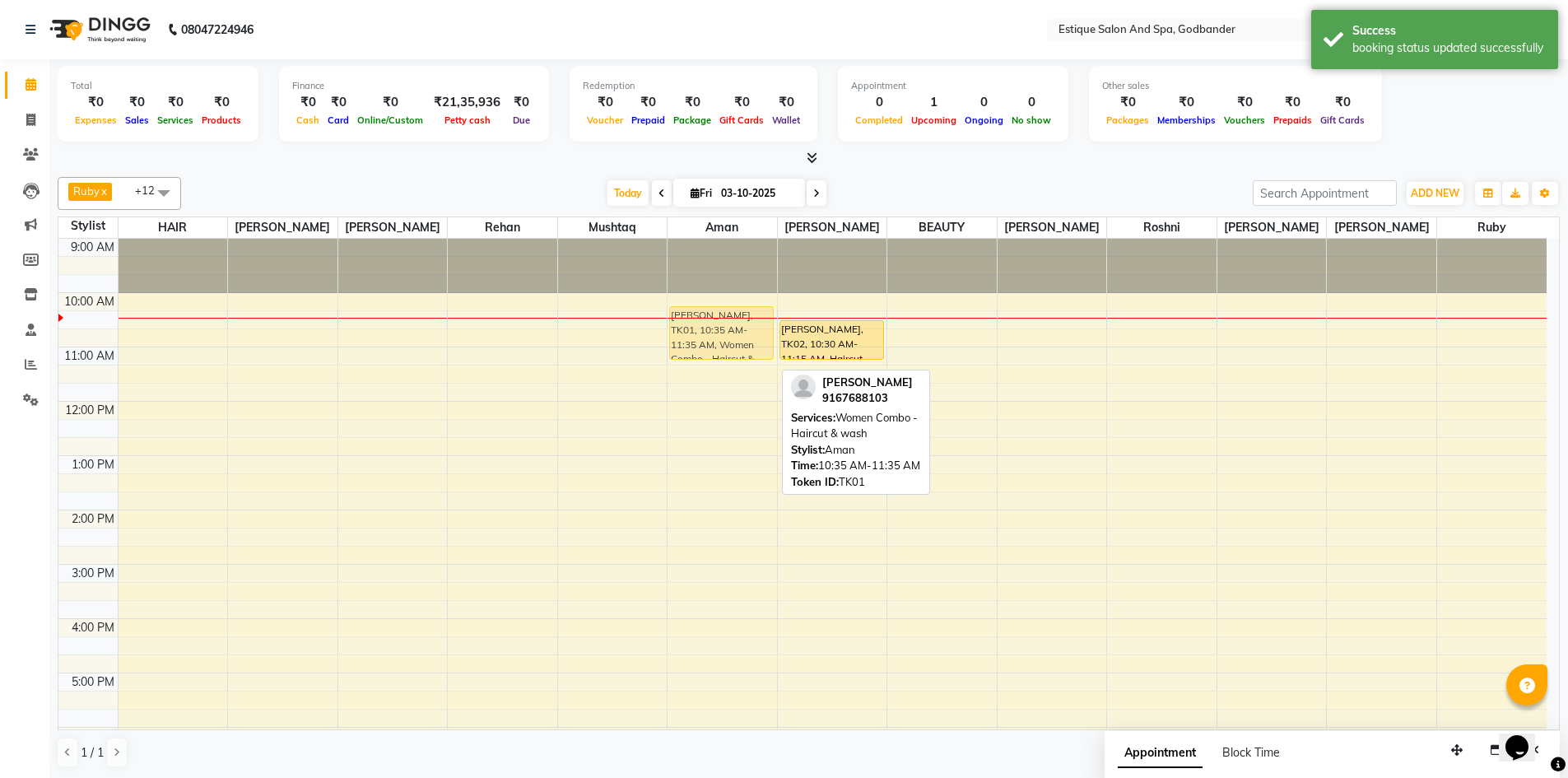
drag, startPoint x: 725, startPoint y: 339, endPoint x: 725, endPoint y: 327, distance: 12.0
click at [725, 328] on div "[PERSON_NAME], TK01, 10:35 AM-11:35 AM, Women Combo - Haircut & wash [PERSON_NA…" at bounding box center [723, 592] width 110 height 706
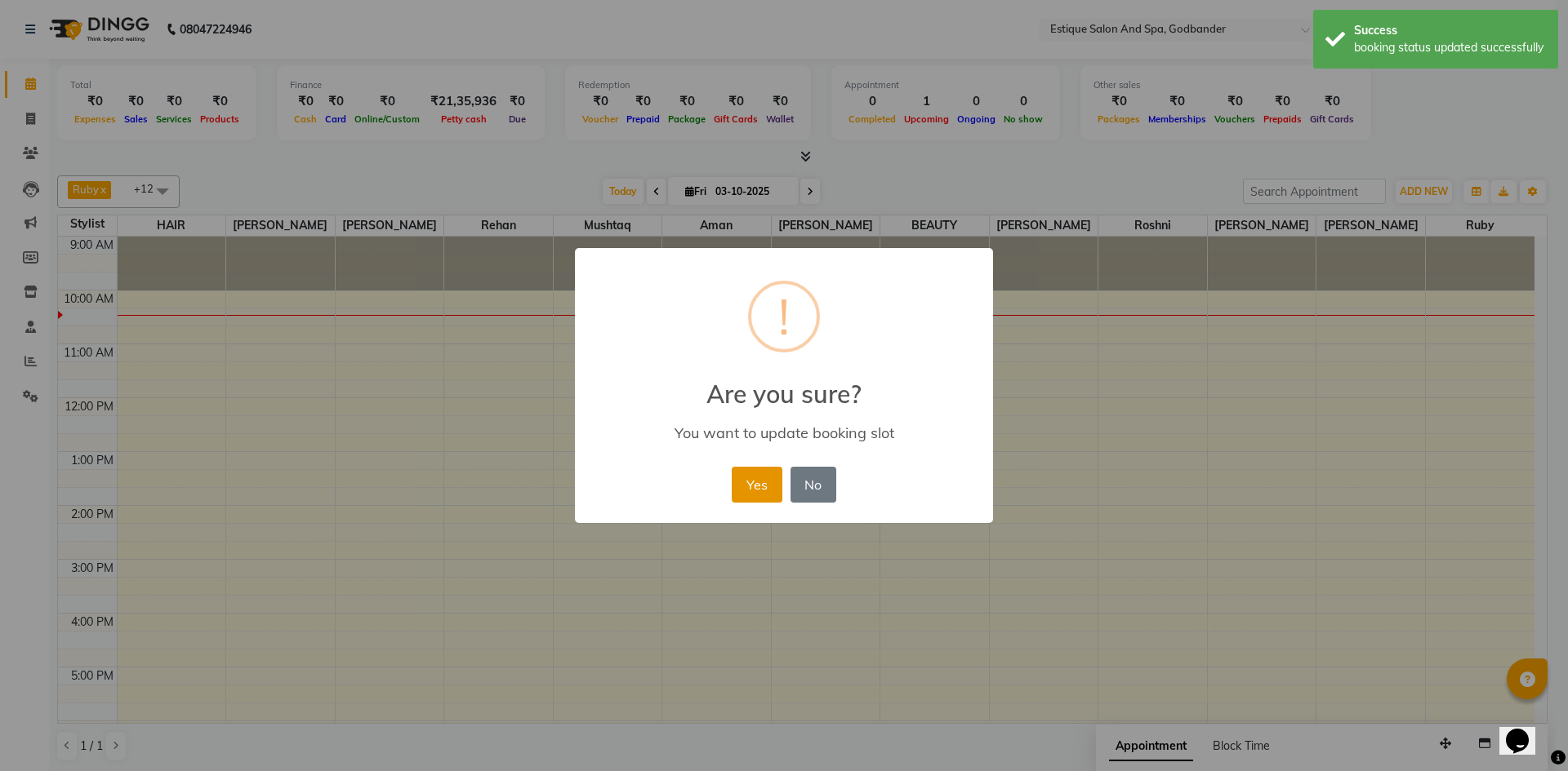
click at [766, 480] on button "Yes" at bounding box center [756, 485] width 50 height 36
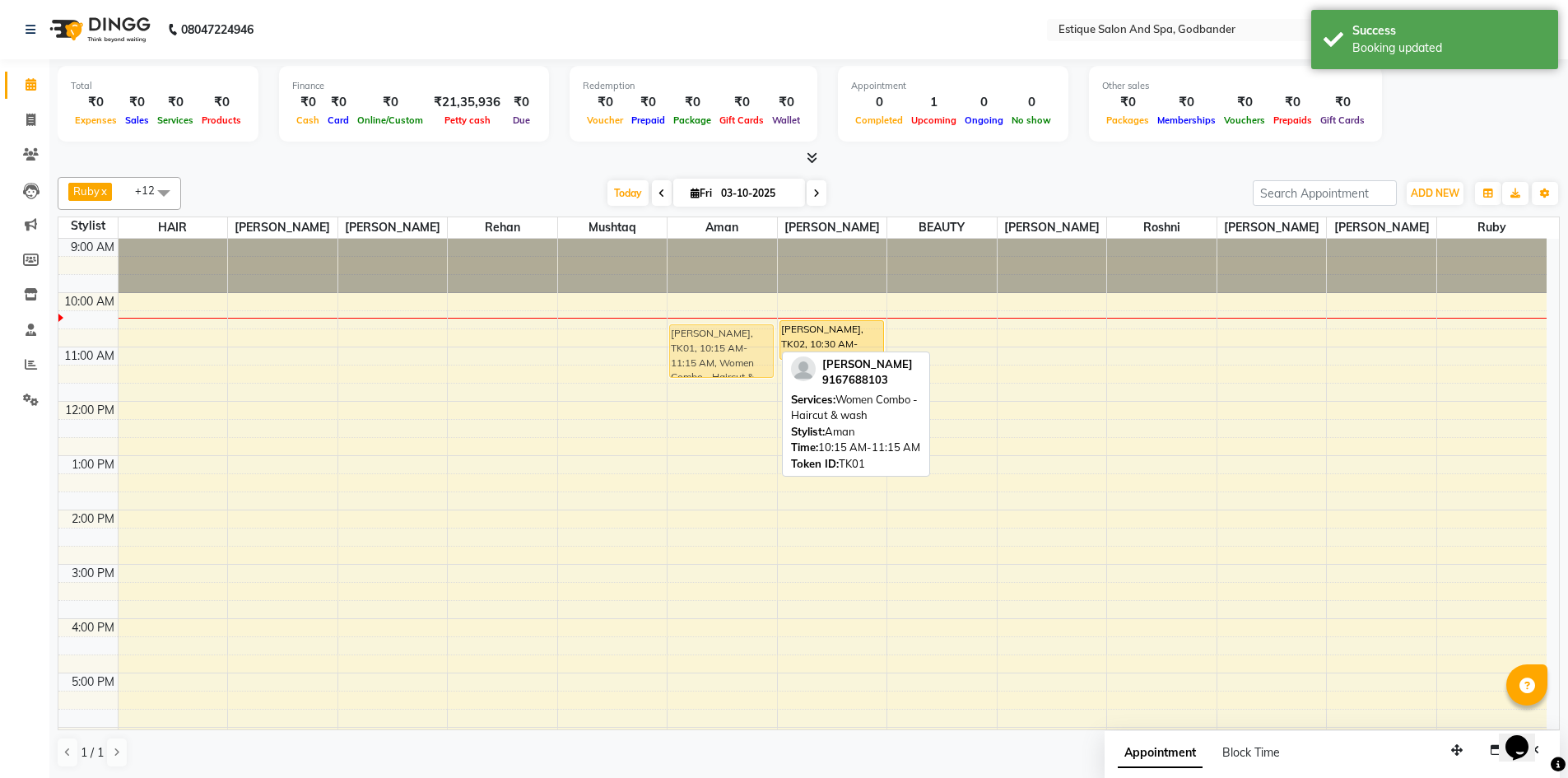
drag, startPoint x: 726, startPoint y: 336, endPoint x: 730, endPoint y: 345, distance: 9.8
click at [730, 345] on div "[PERSON_NAME], TK01, 10:15 AM-11:15 AM, Women Combo - Haircut & wash [PERSON_NA…" at bounding box center [723, 592] width 110 height 706
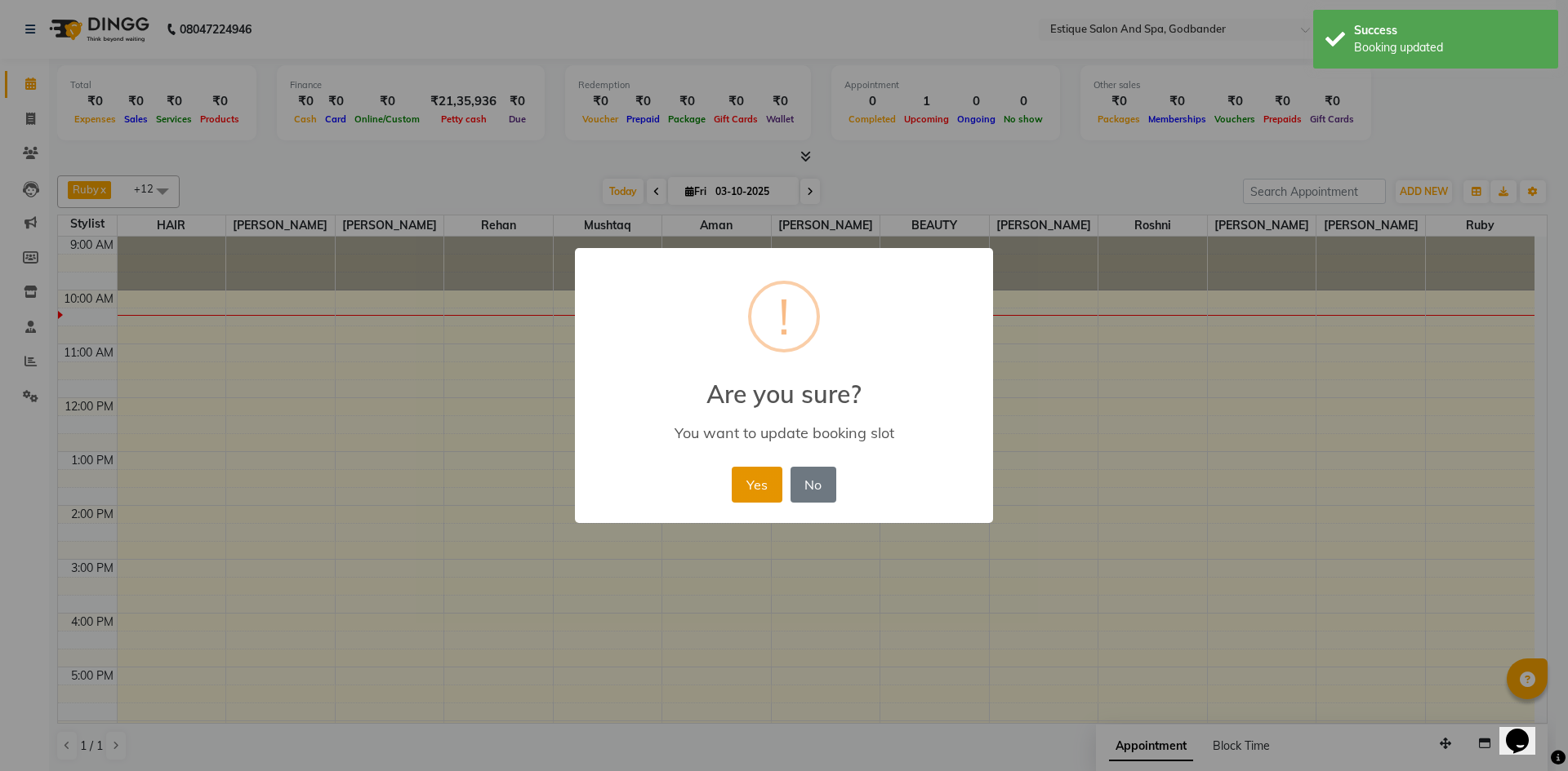
click at [768, 481] on button "Yes" at bounding box center [756, 485] width 50 height 36
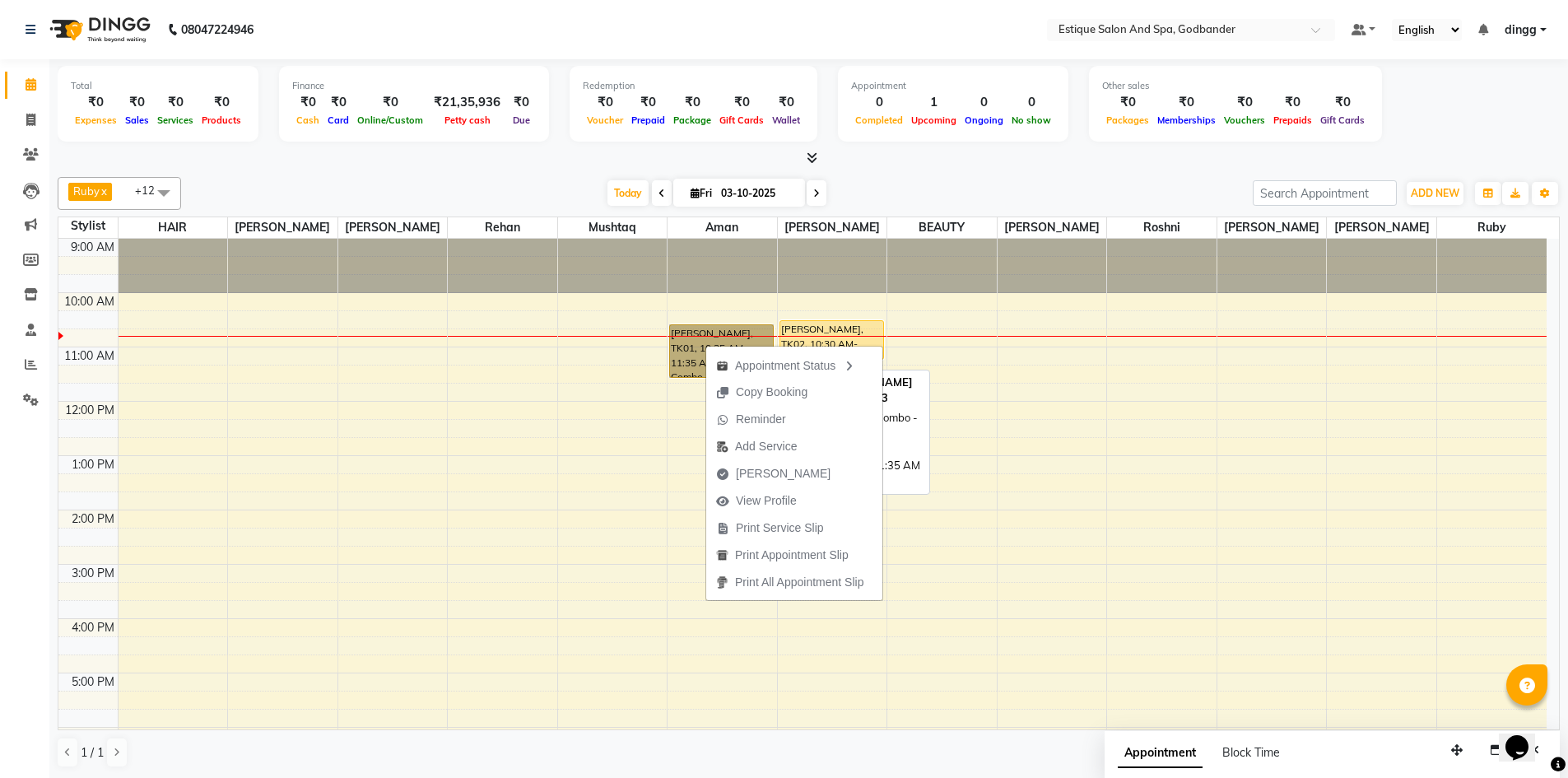
click at [687, 342] on link "[PERSON_NAME], TK01, 10:35 AM-11:35 AM, Women Combo - Haircut & wash" at bounding box center [721, 350] width 104 height 53
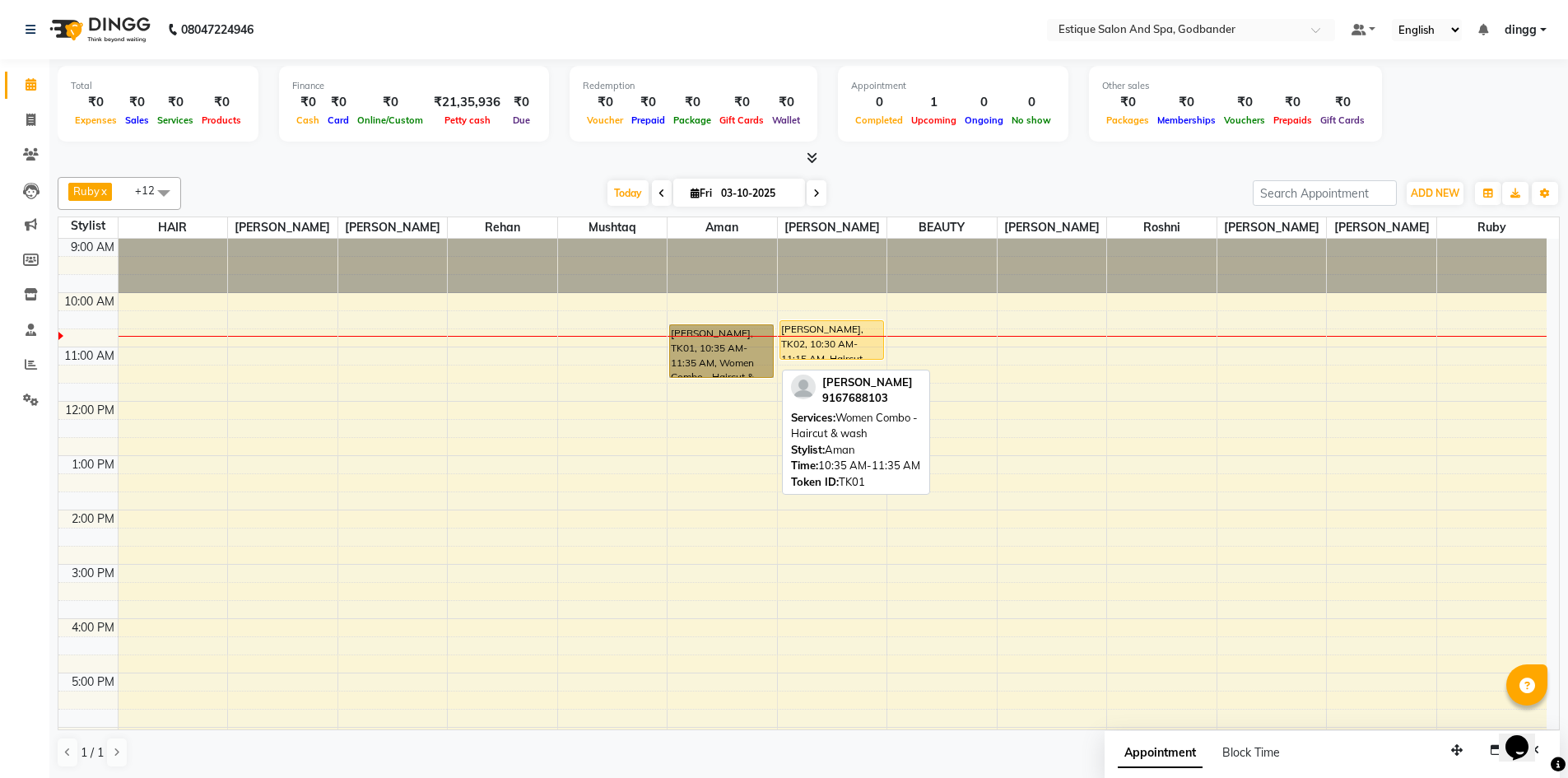
click at [686, 343] on link "[PERSON_NAME], TK01, 10:35 AM-11:35 AM, Women Combo - Haircut & wash" at bounding box center [721, 350] width 104 height 53
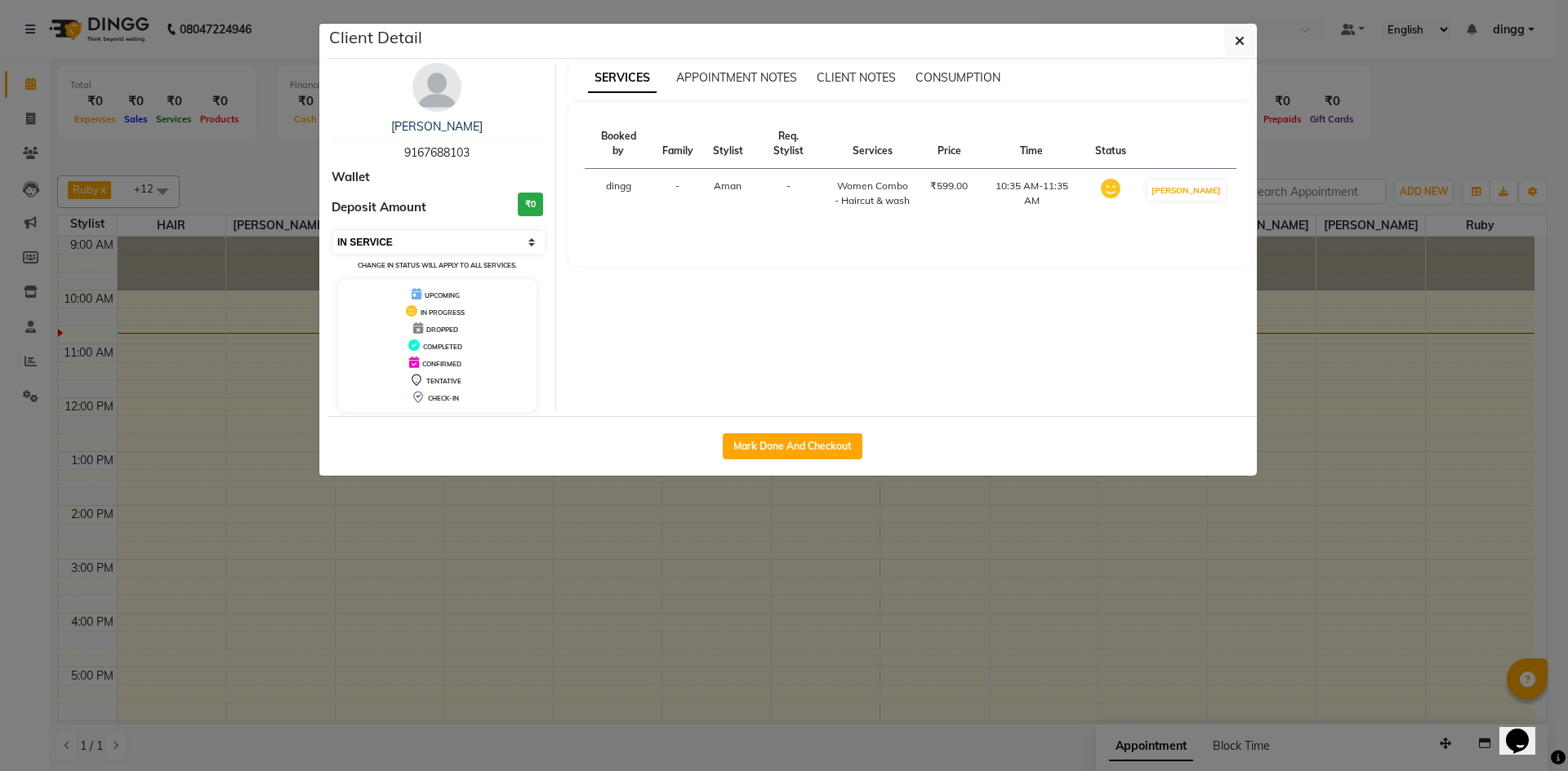
click at [532, 243] on select "Select IN SERVICE CONFIRMED TENTATIVE CHECK IN MARK DONE DROPPED UPCOMING" at bounding box center [438, 243] width 212 height 23
select select "6"
click at [333, 231] on select "Select IN SERVICE CONFIRMED TENTATIVE CHECK IN MARK DONE DROPPED UPCOMING" at bounding box center [438, 243] width 212 height 23
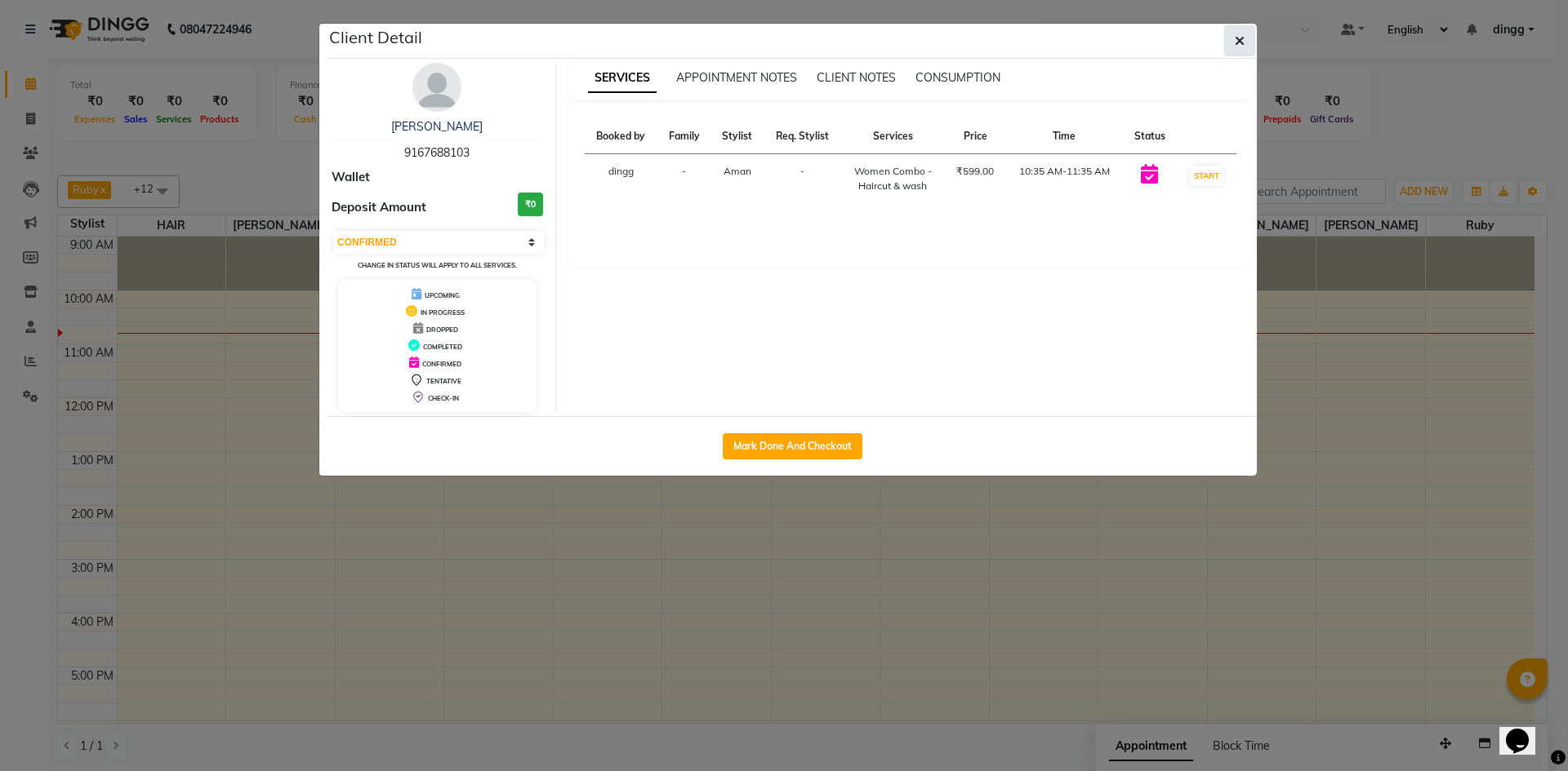
click at [1236, 48] on span "button" at bounding box center [1239, 41] width 10 height 16
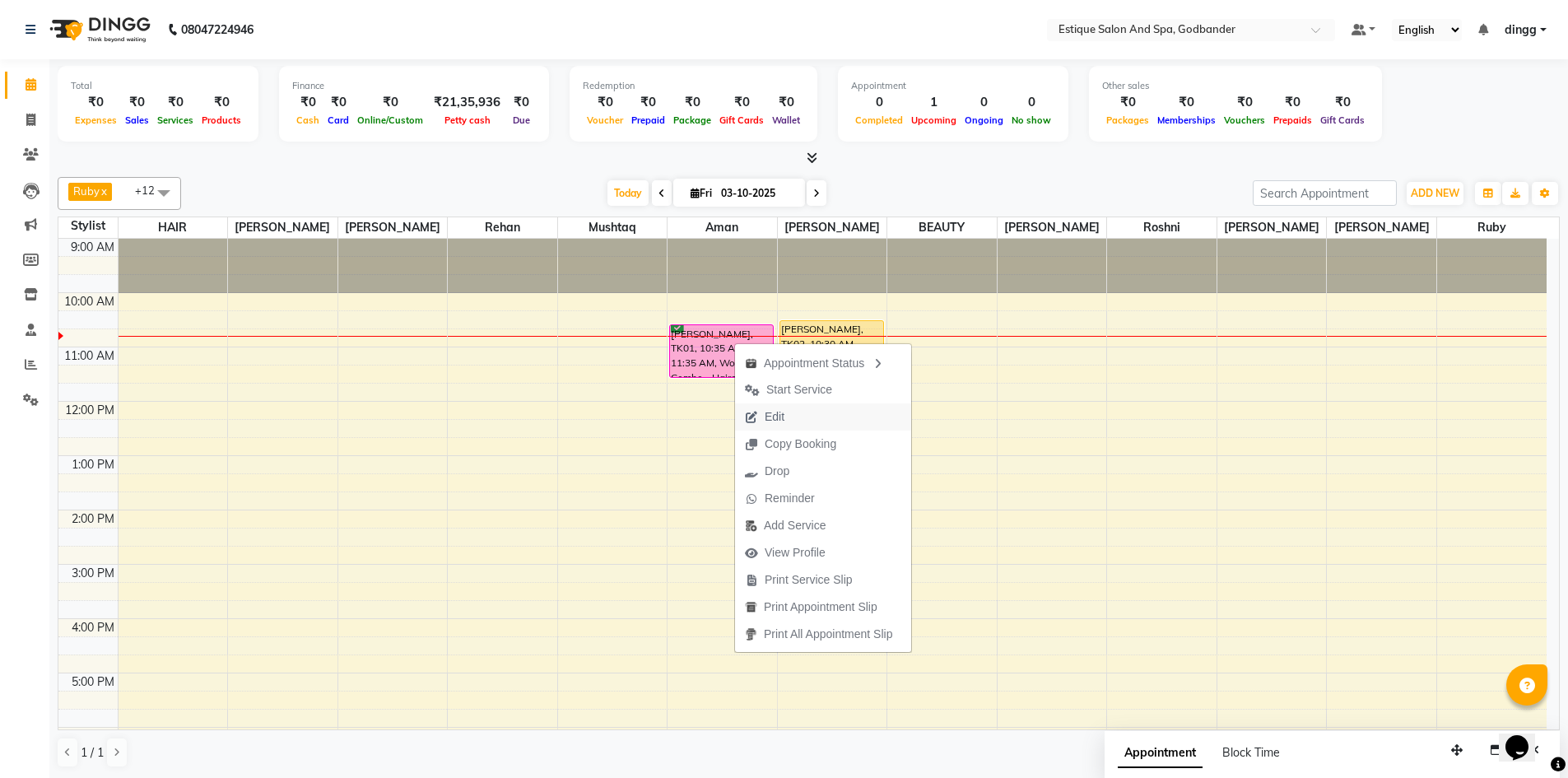
click at [772, 423] on span "Edit" at bounding box center [774, 417] width 20 height 17
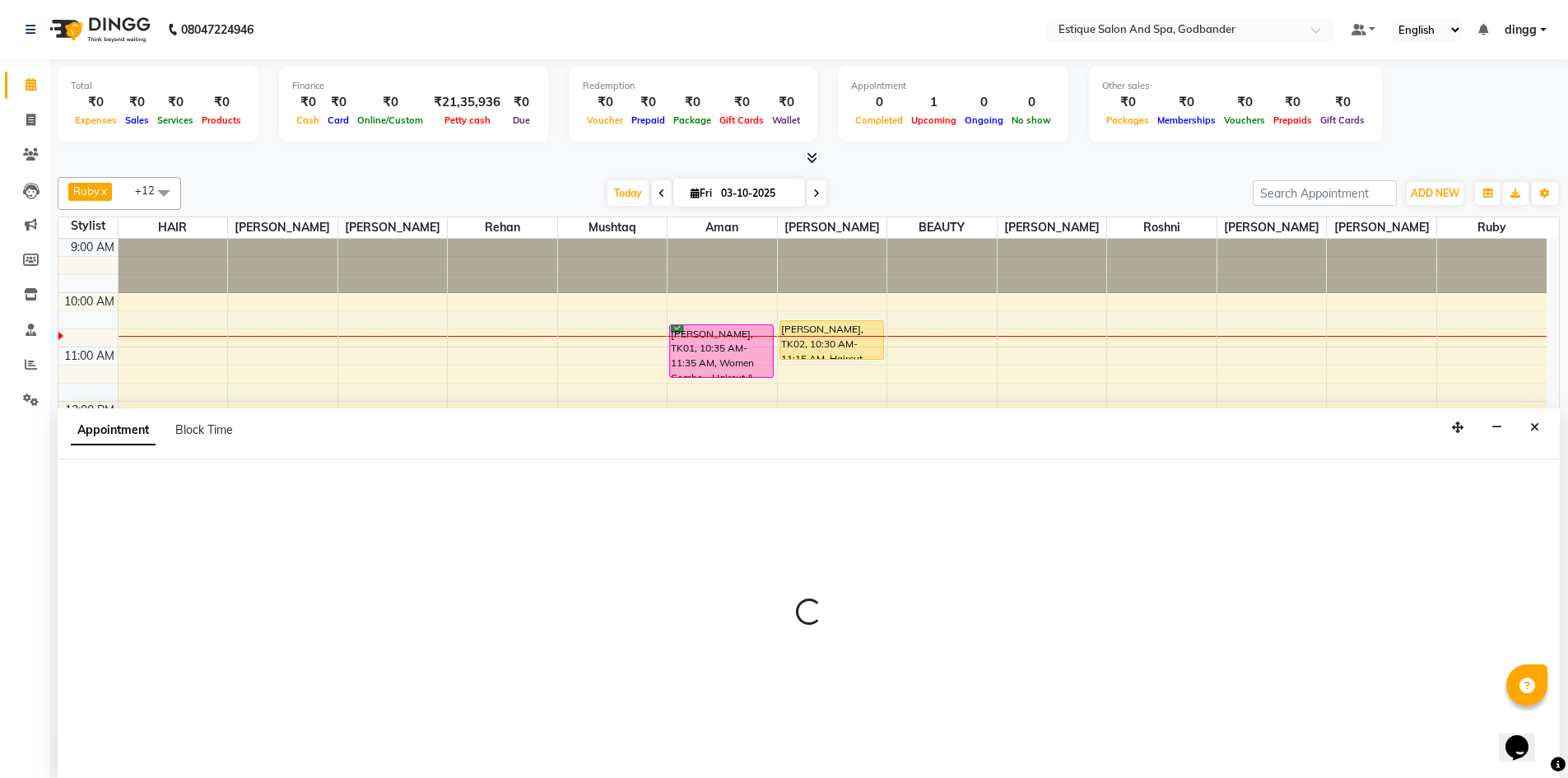
scroll to position [1, 0]
select select "tentative"
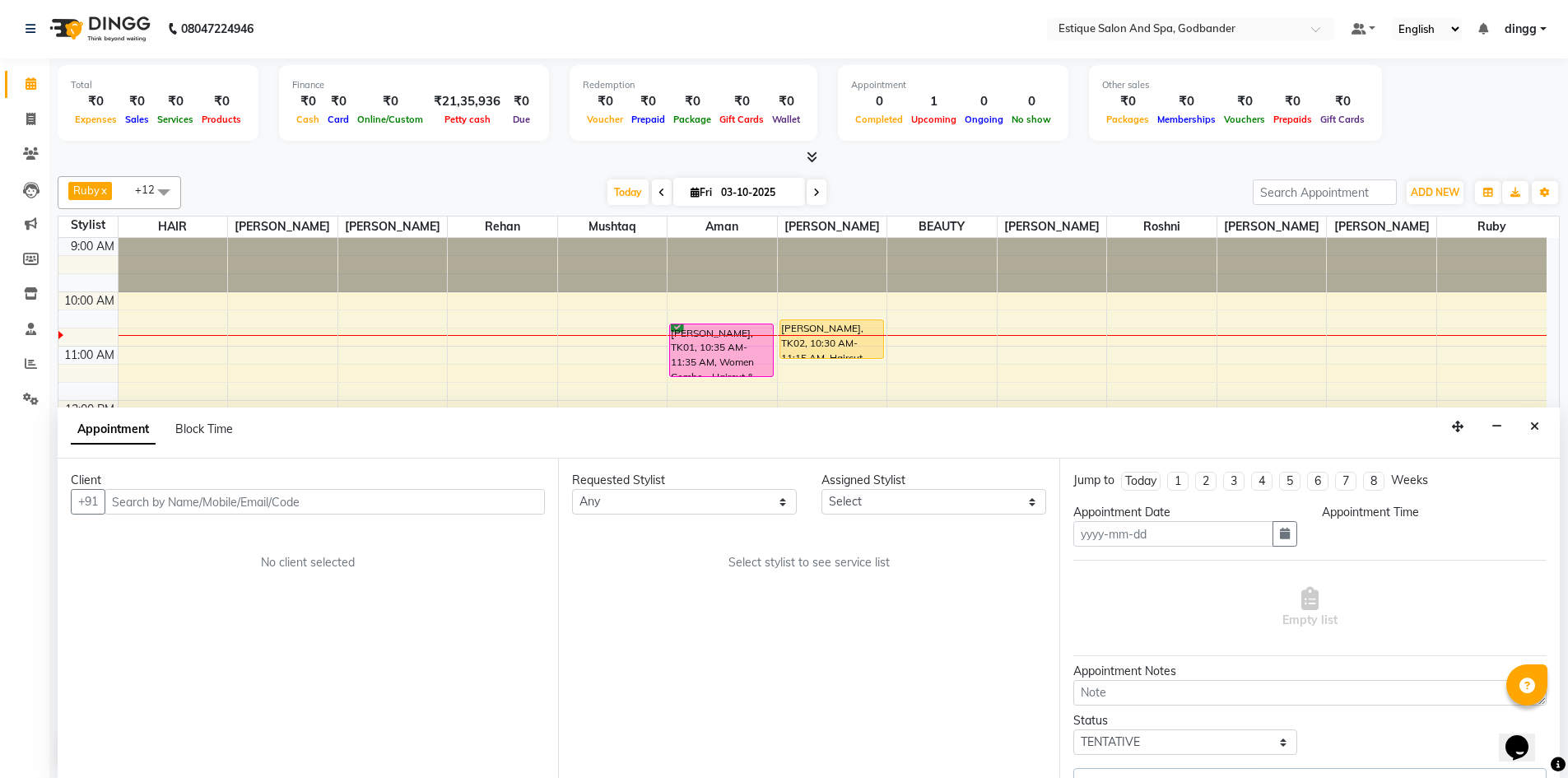
type input "03-10-2025"
select select "74935"
select select "confirm booking"
select select "2987"
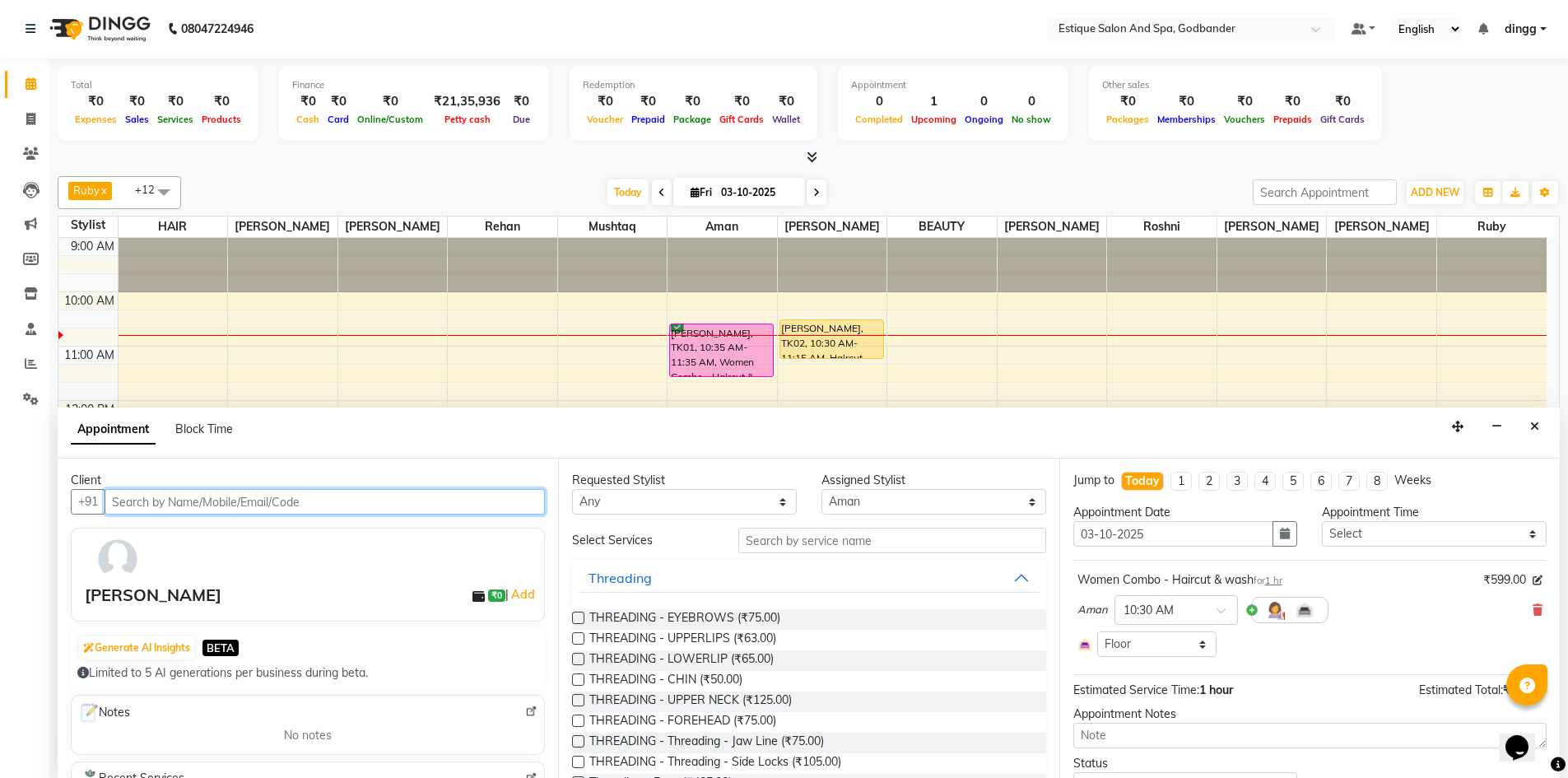
scroll to position [55, 0]
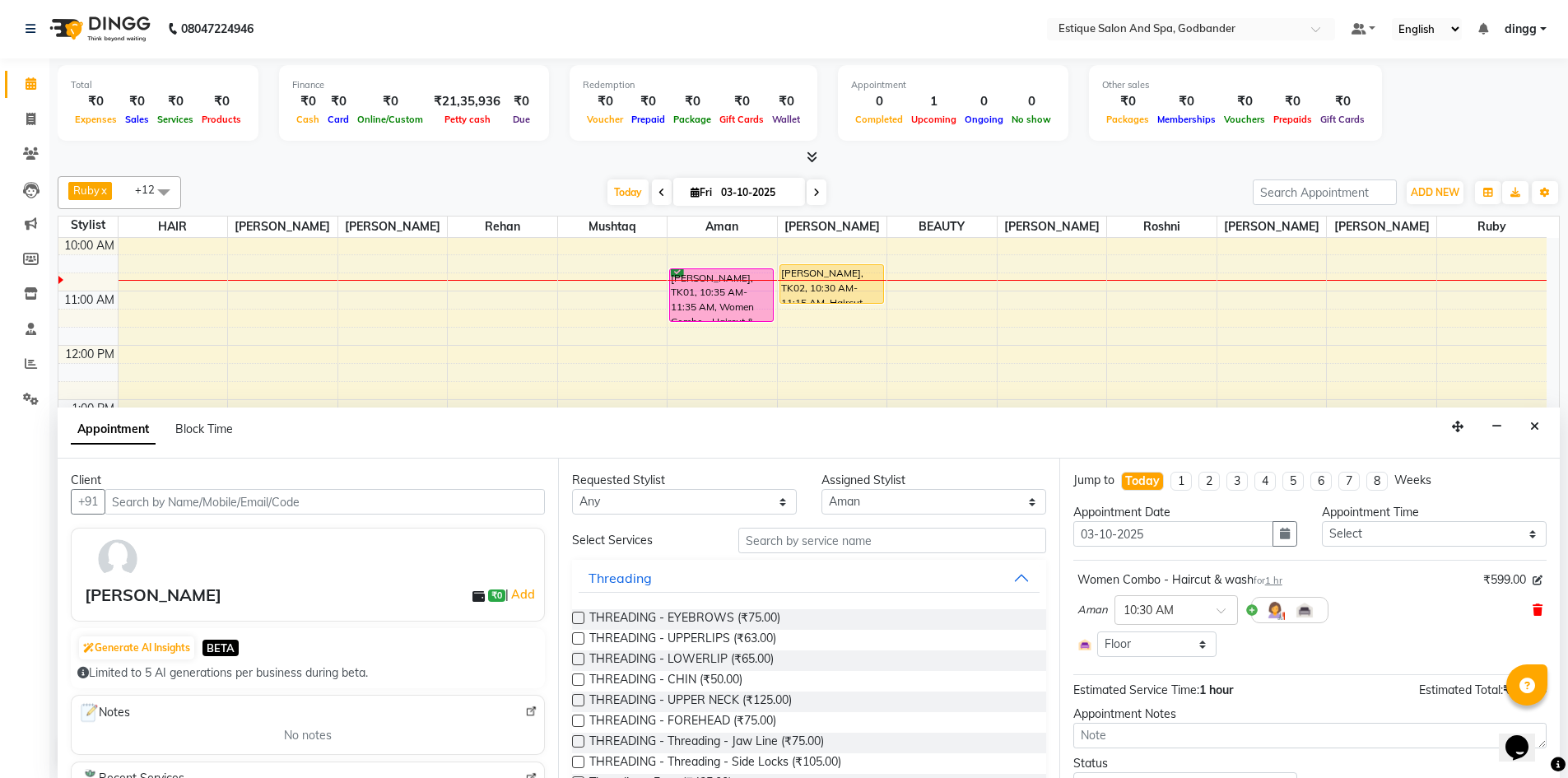
click at [1533, 611] on icon at bounding box center [1537, 610] width 10 height 12
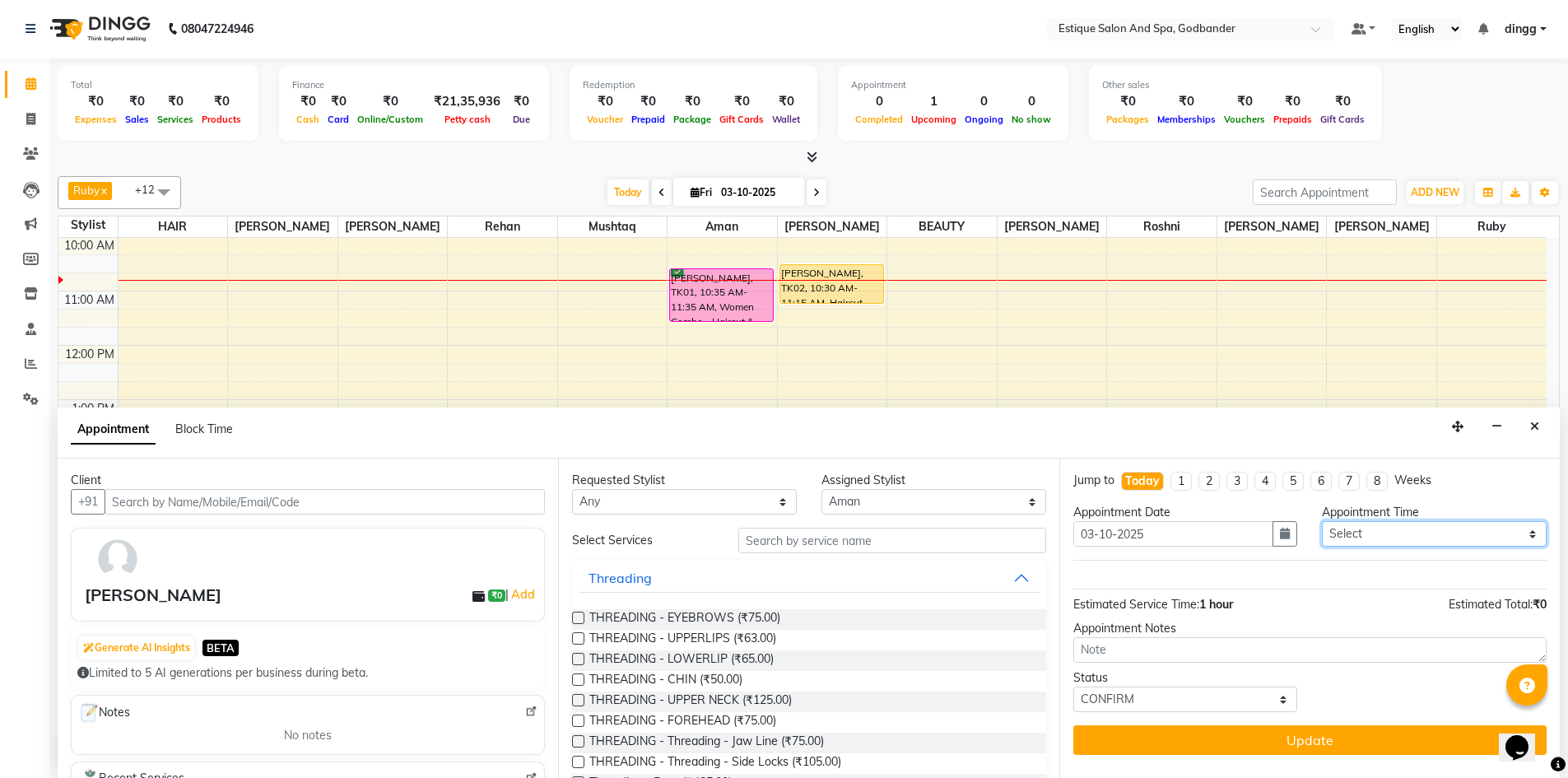
click at [1387, 534] on select "Select 10:00 AM 10:15 AM 10:30 AM 10:45 AM 11:00 AM 11:15 AM 11:30 AM 11:45 AM …" at bounding box center [1435, 534] width 225 height 25
select select "630"
click at [1322, 521] on select "Select 10:00 AM 10:15 AM 10:30 AM 10:45 AM 11:00 AM 11:15 AM 11:30 AM 11:45 AM …" at bounding box center [1435, 534] width 225 height 25
click at [766, 544] on input "text" at bounding box center [892, 540] width 308 height 25
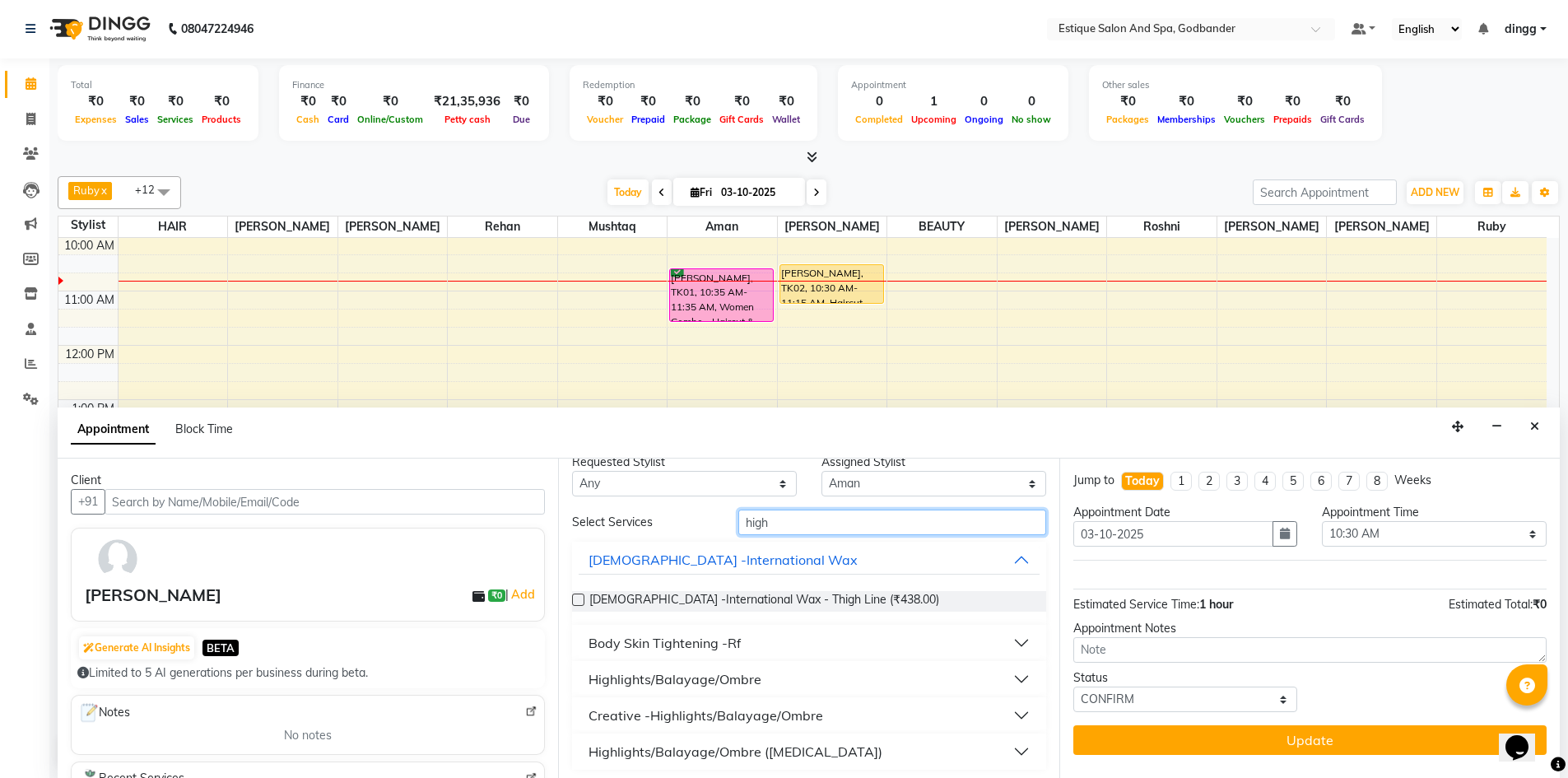
scroll to position [23, 0]
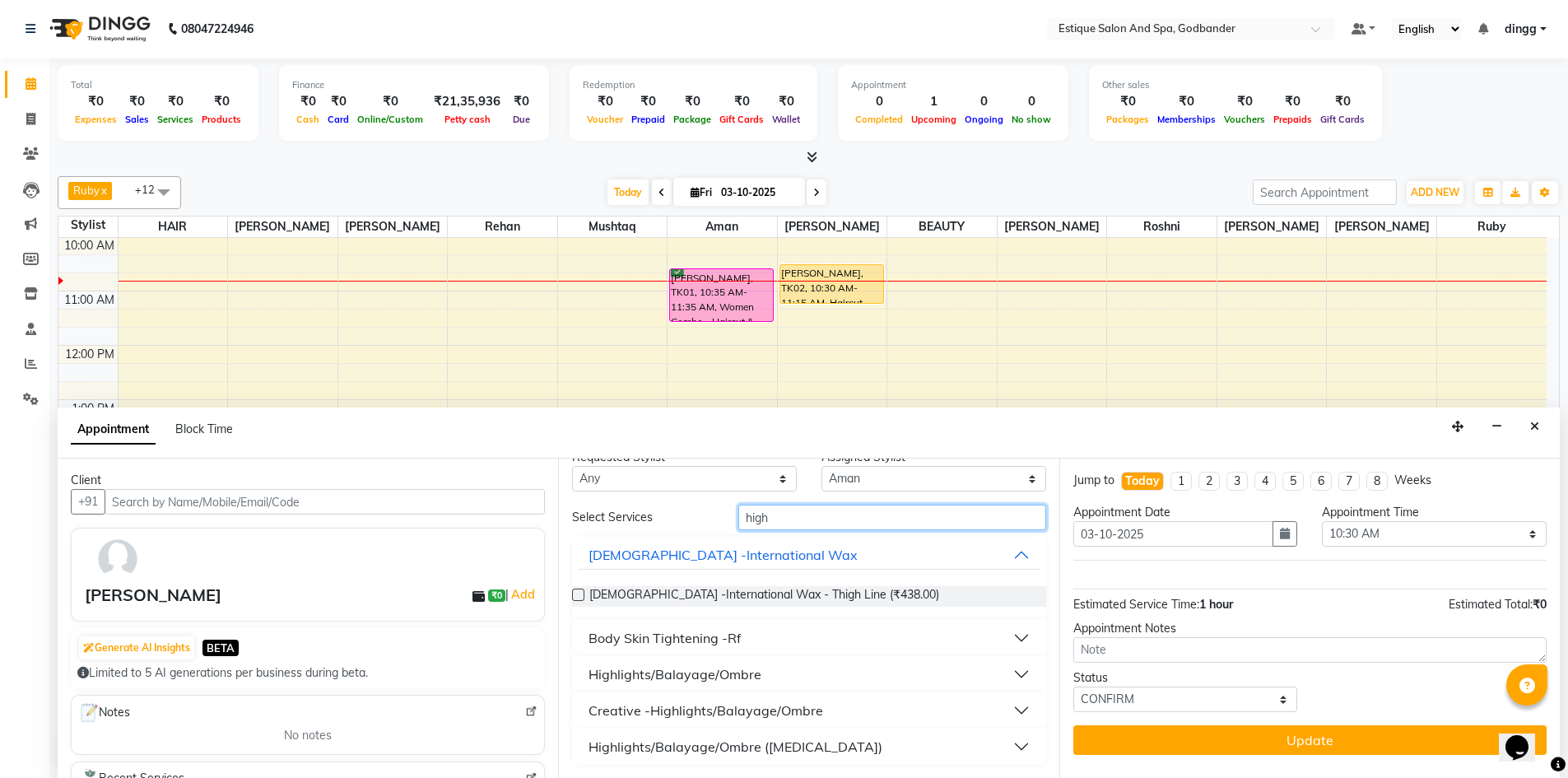
type input "high"
click at [645, 717] on div "Creative -Highlights/Balayage/Ombre" at bounding box center [706, 710] width 235 height 20
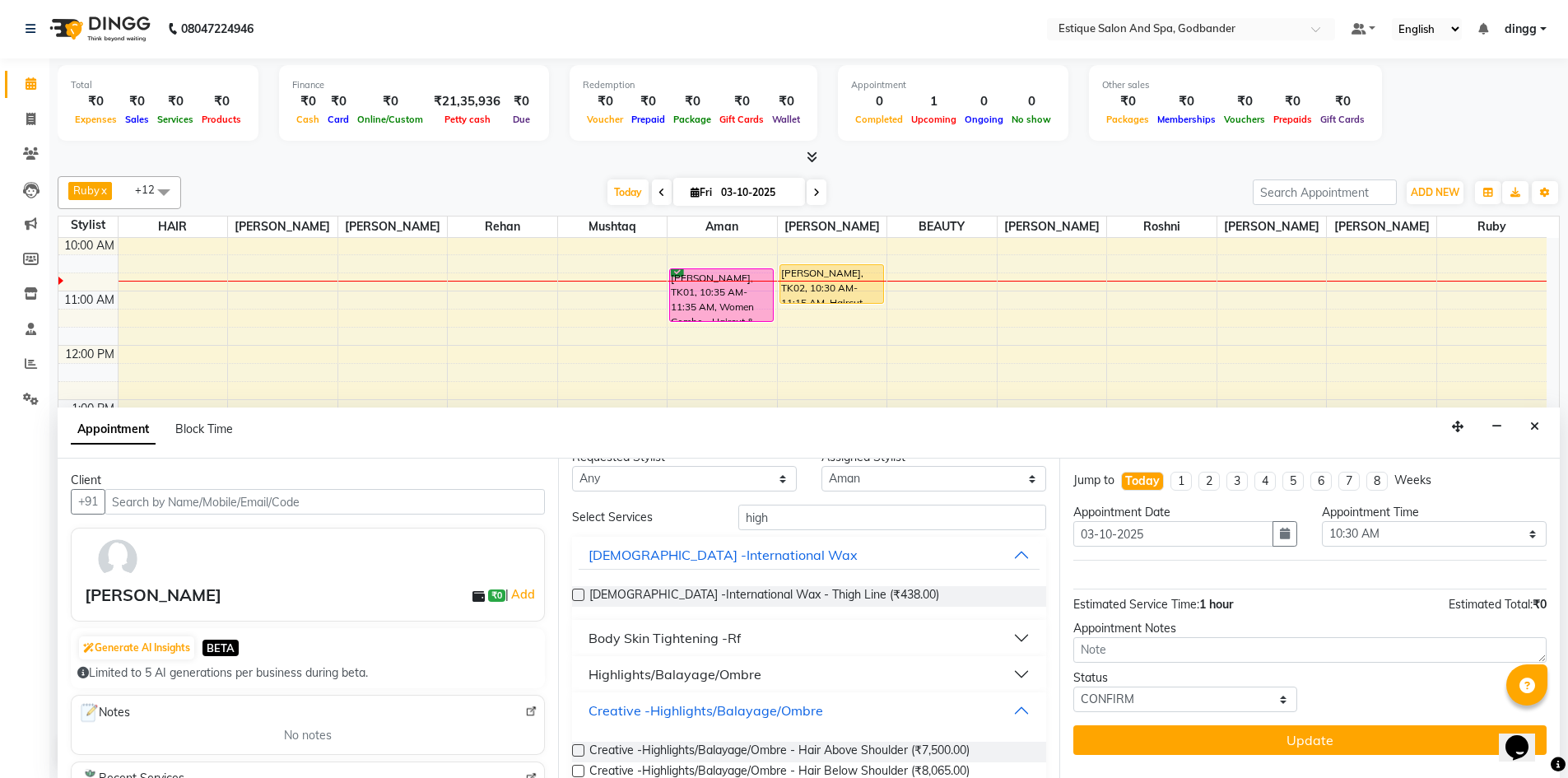
scroll to position [105, 0]
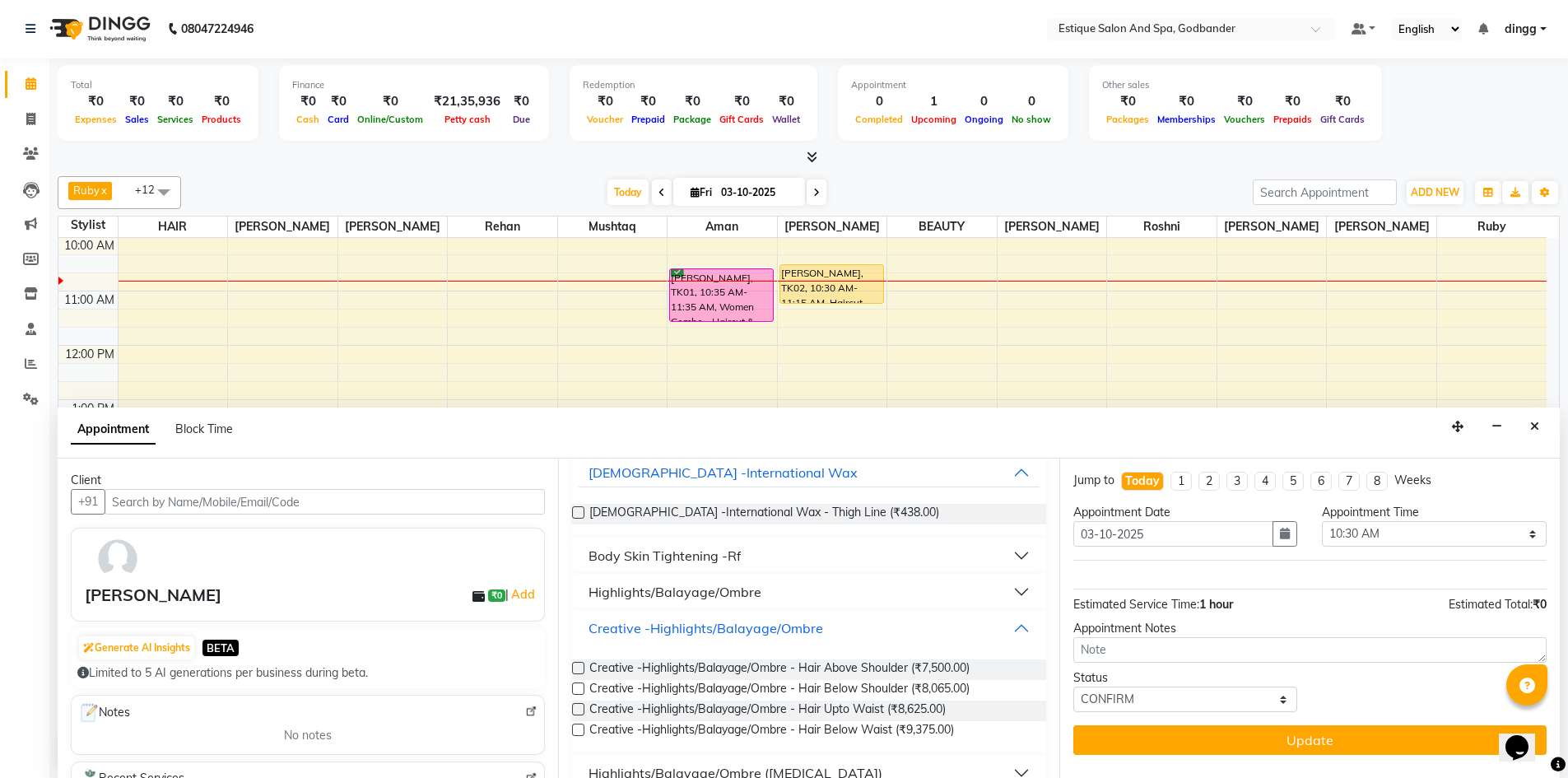
click at [702, 626] on div "Creative -Highlights/Balayage/Ombre" at bounding box center [706, 629] width 235 height 20
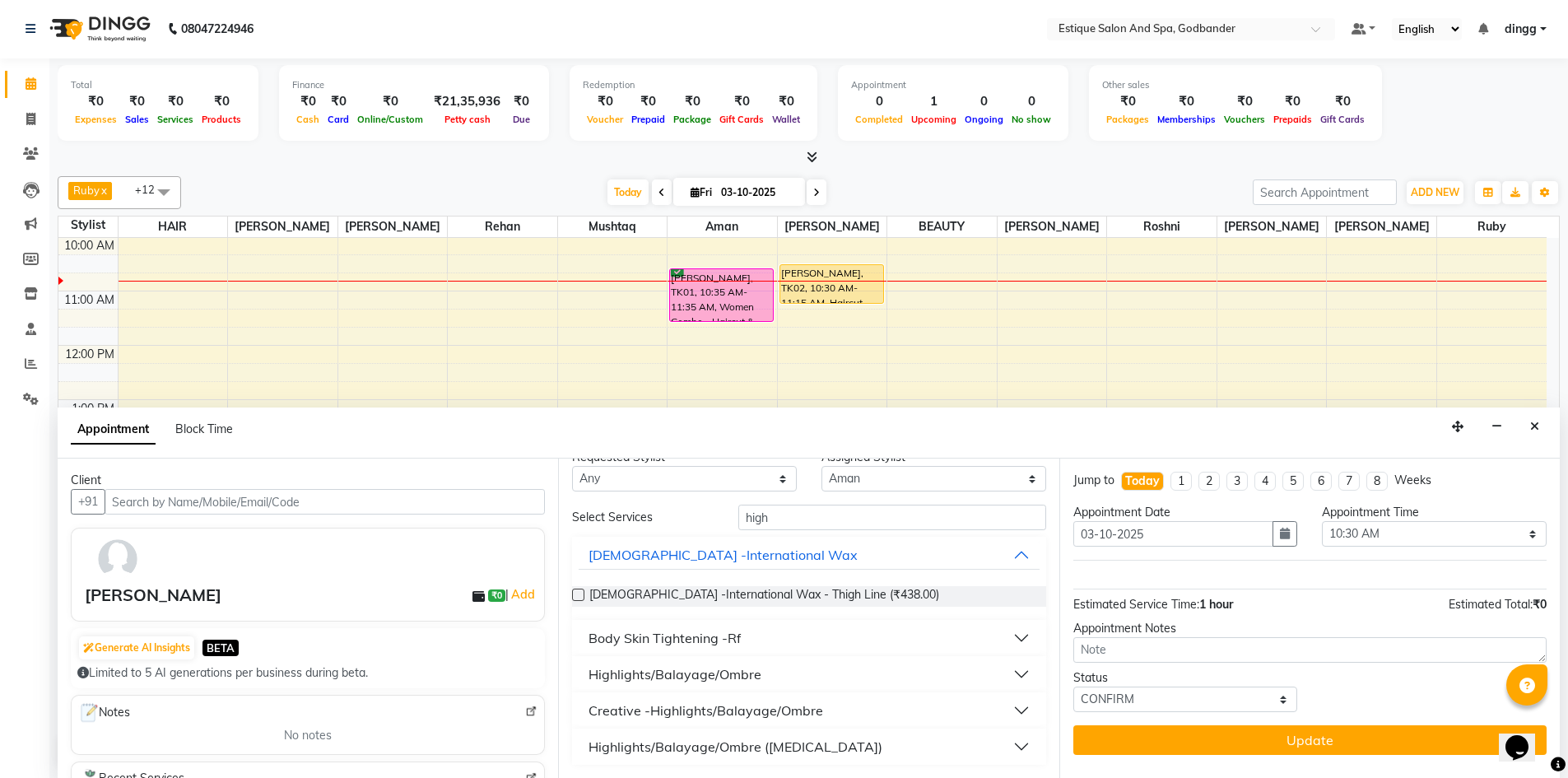
scroll to position [23, 0]
click at [713, 746] on div "Highlights/Balayage/Ombre ([MEDICAL_DATA])" at bounding box center [735, 746] width 293 height 20
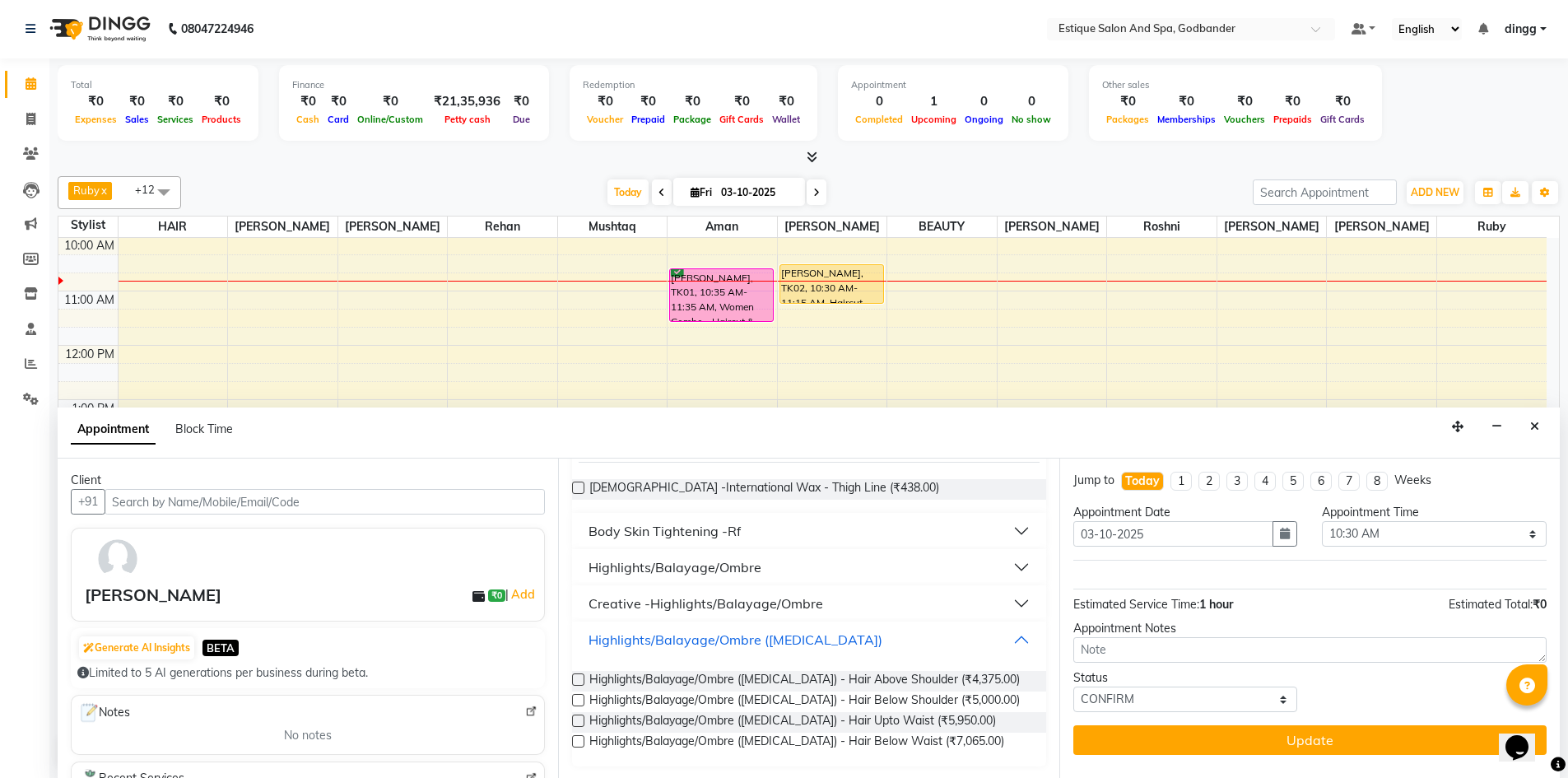
scroll to position [131, 0]
click at [708, 574] on div "Highlights/Balayage/Ombre" at bounding box center [675, 565] width 173 height 20
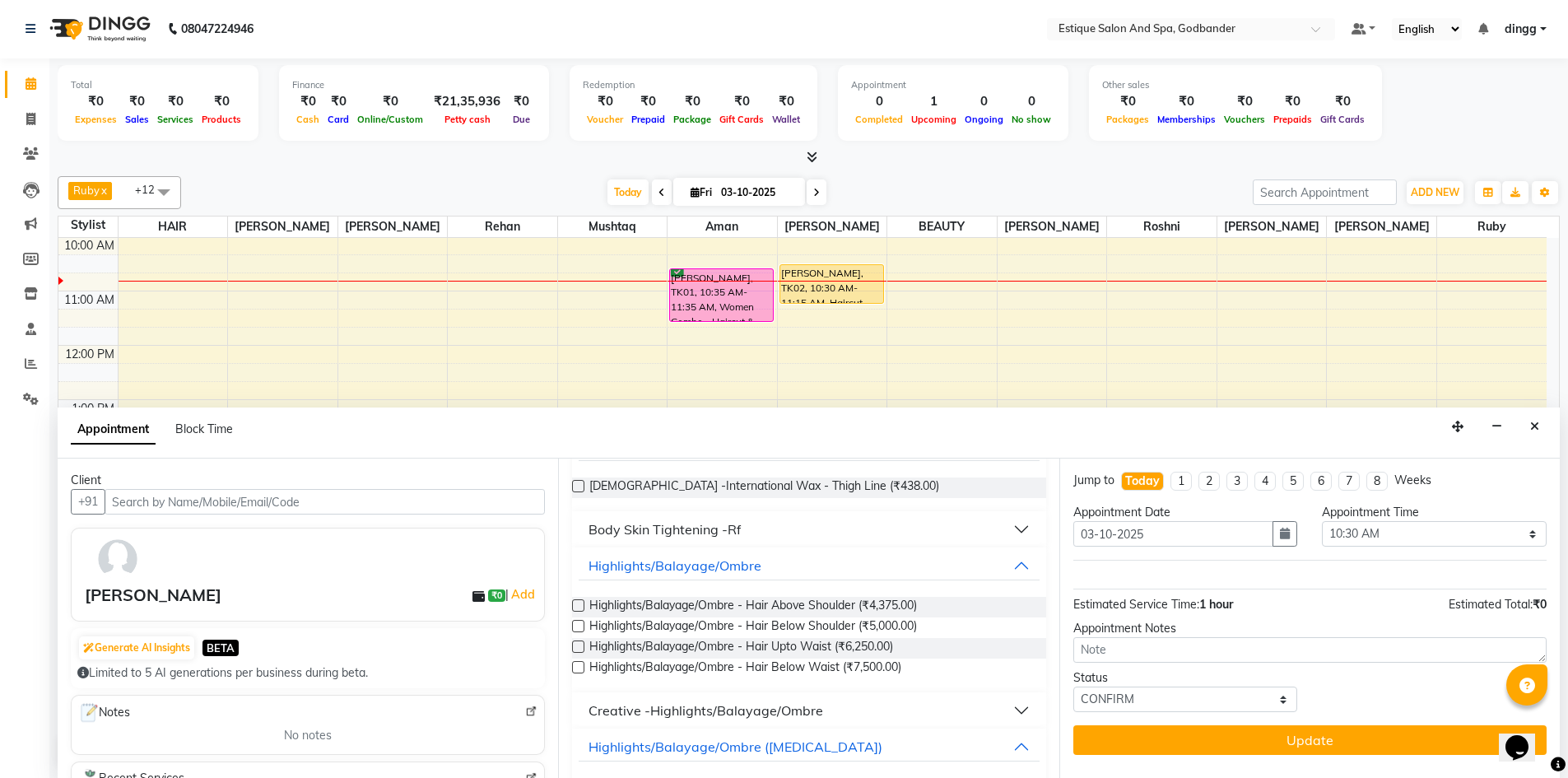
click at [580, 625] on label at bounding box center [579, 627] width 13 height 13
click at [580, 625] on input "checkbox" at bounding box center [578, 628] width 11 height 11
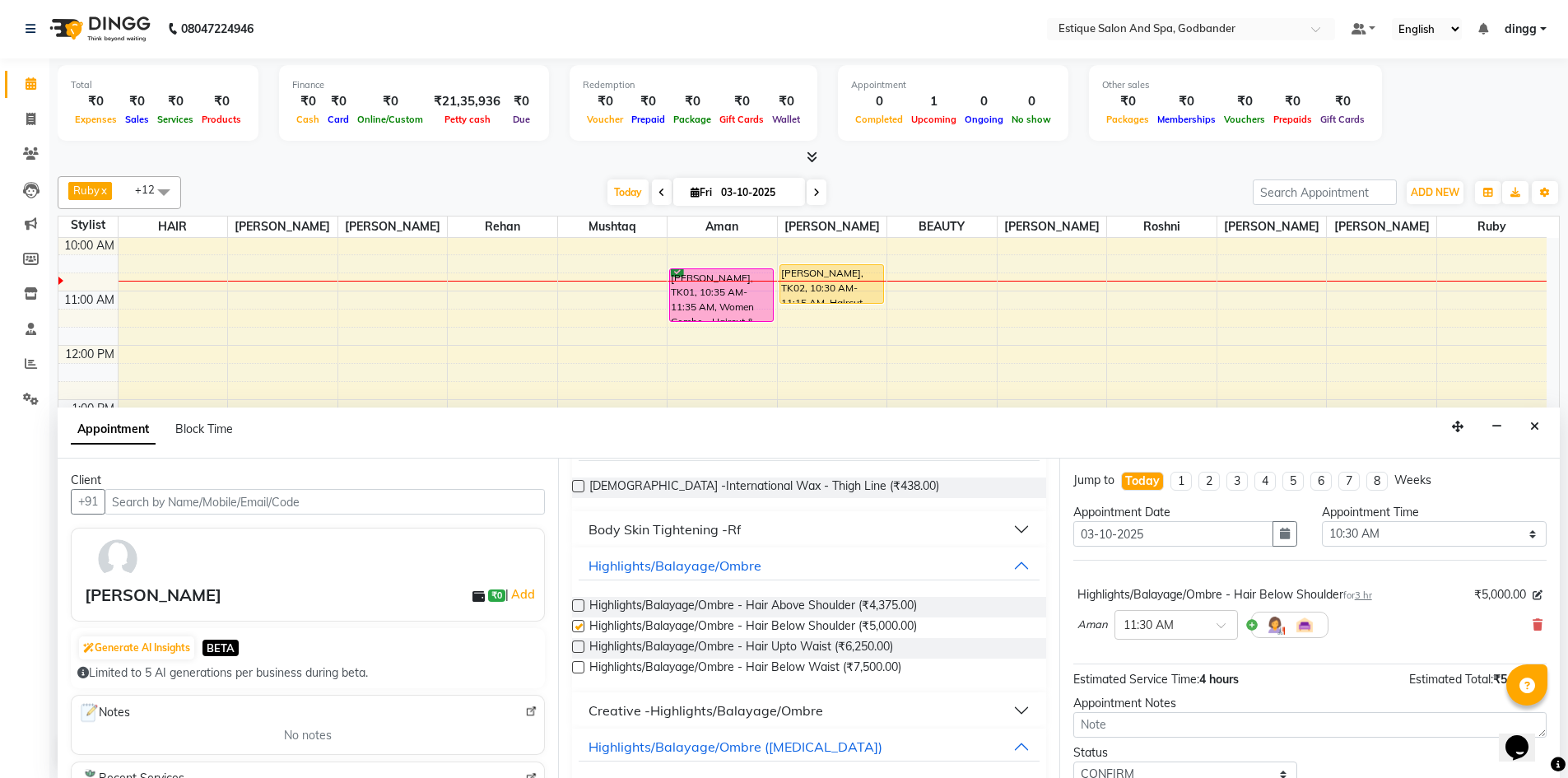
checkbox input "false"
click at [1222, 624] on span at bounding box center [1227, 629] width 21 height 17
type input "10"
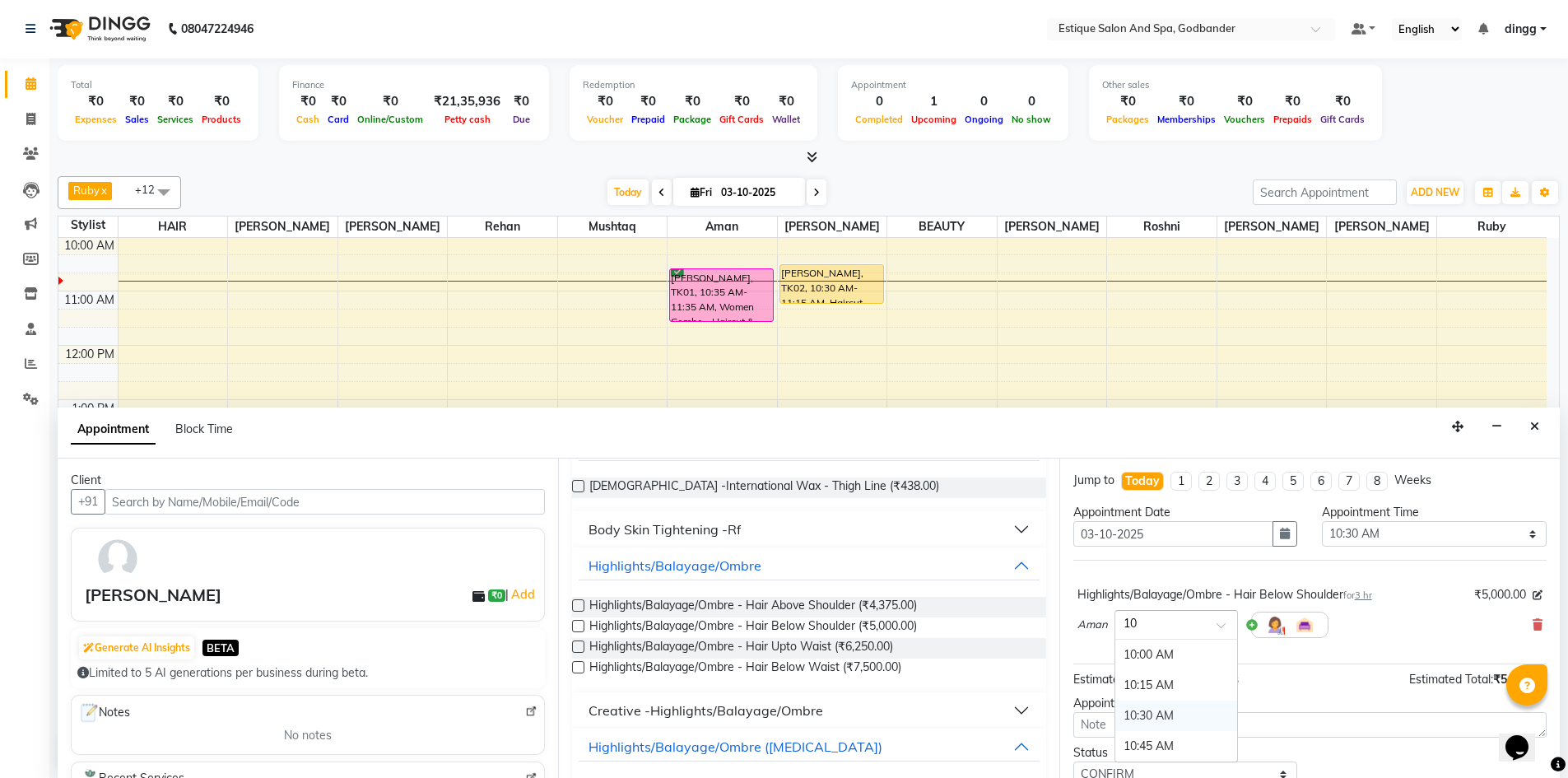
click at [1168, 713] on div "10:30 AM" at bounding box center [1176, 716] width 122 height 31
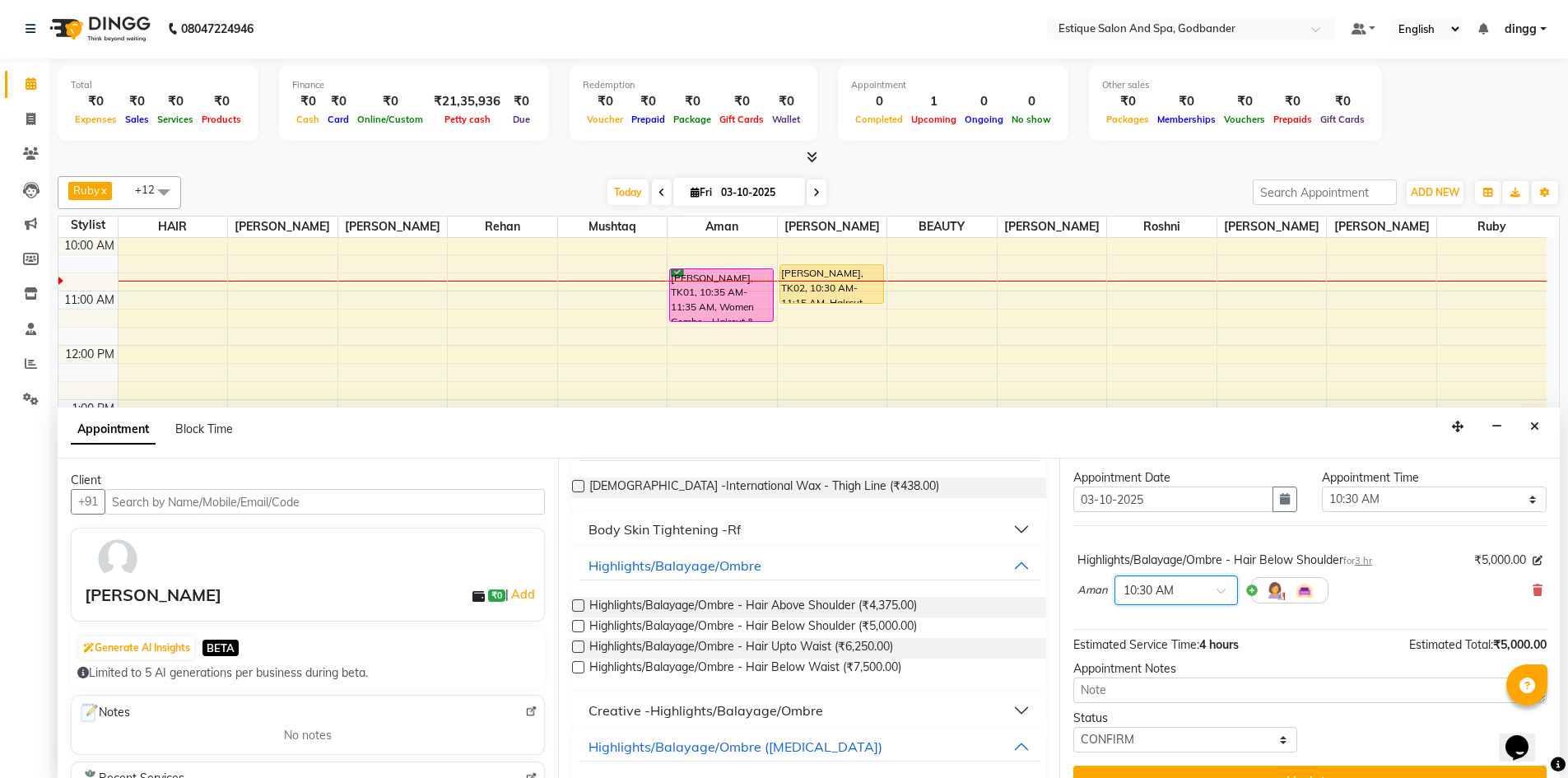
scroll to position [65, 0]
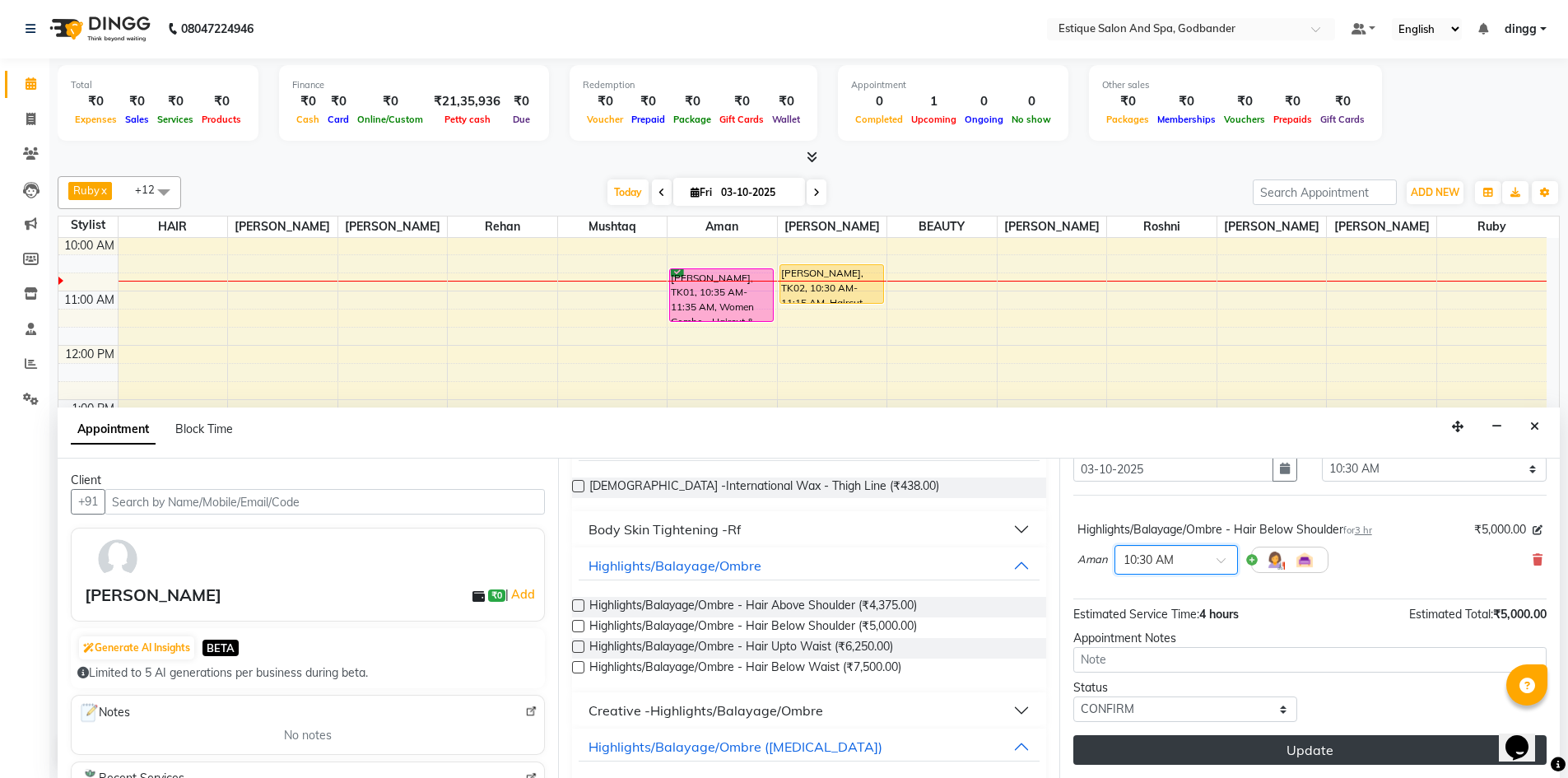
click at [1195, 747] on button "Update" at bounding box center [1310, 750] width 473 height 30
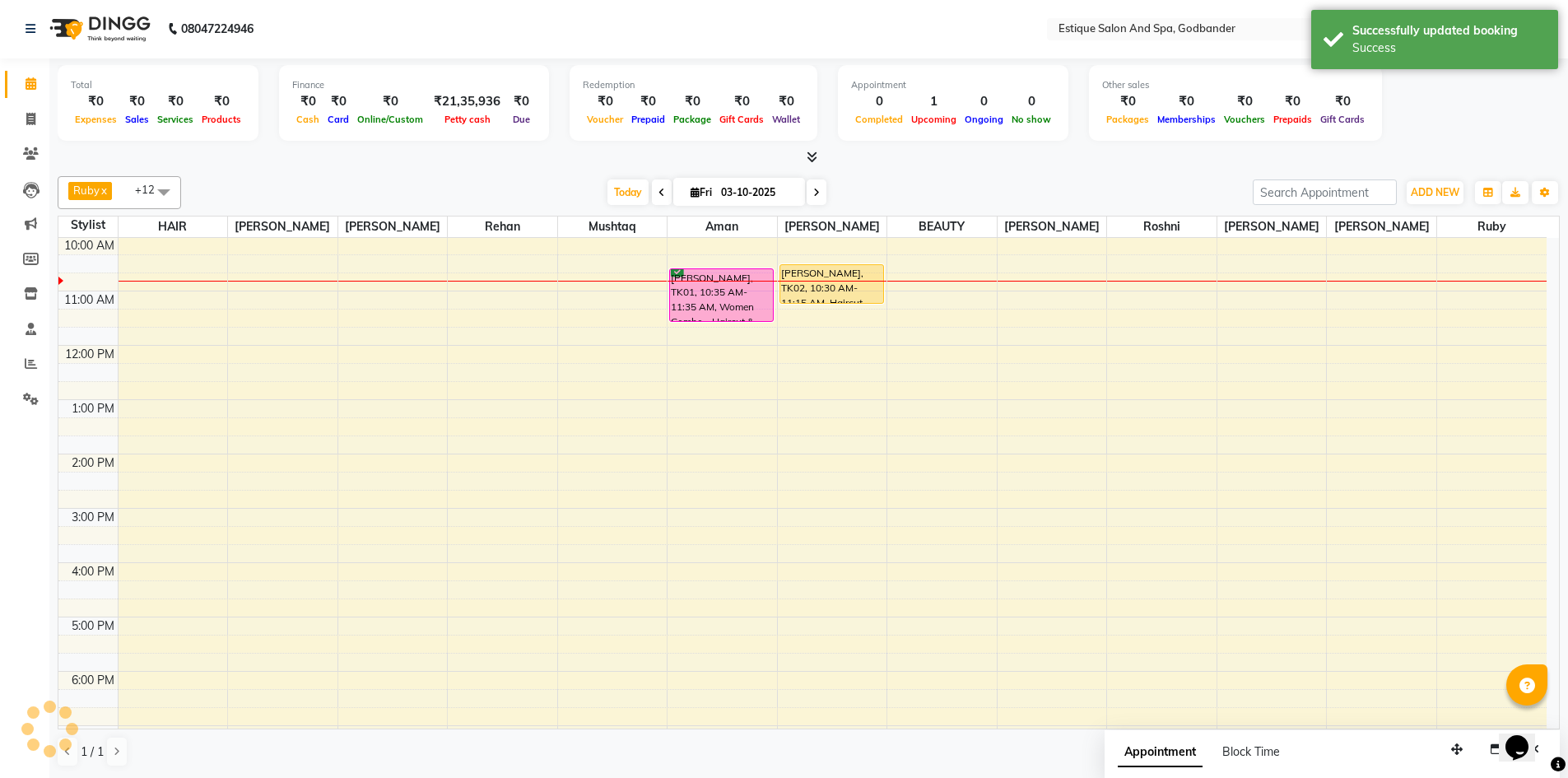
scroll to position [0, 0]
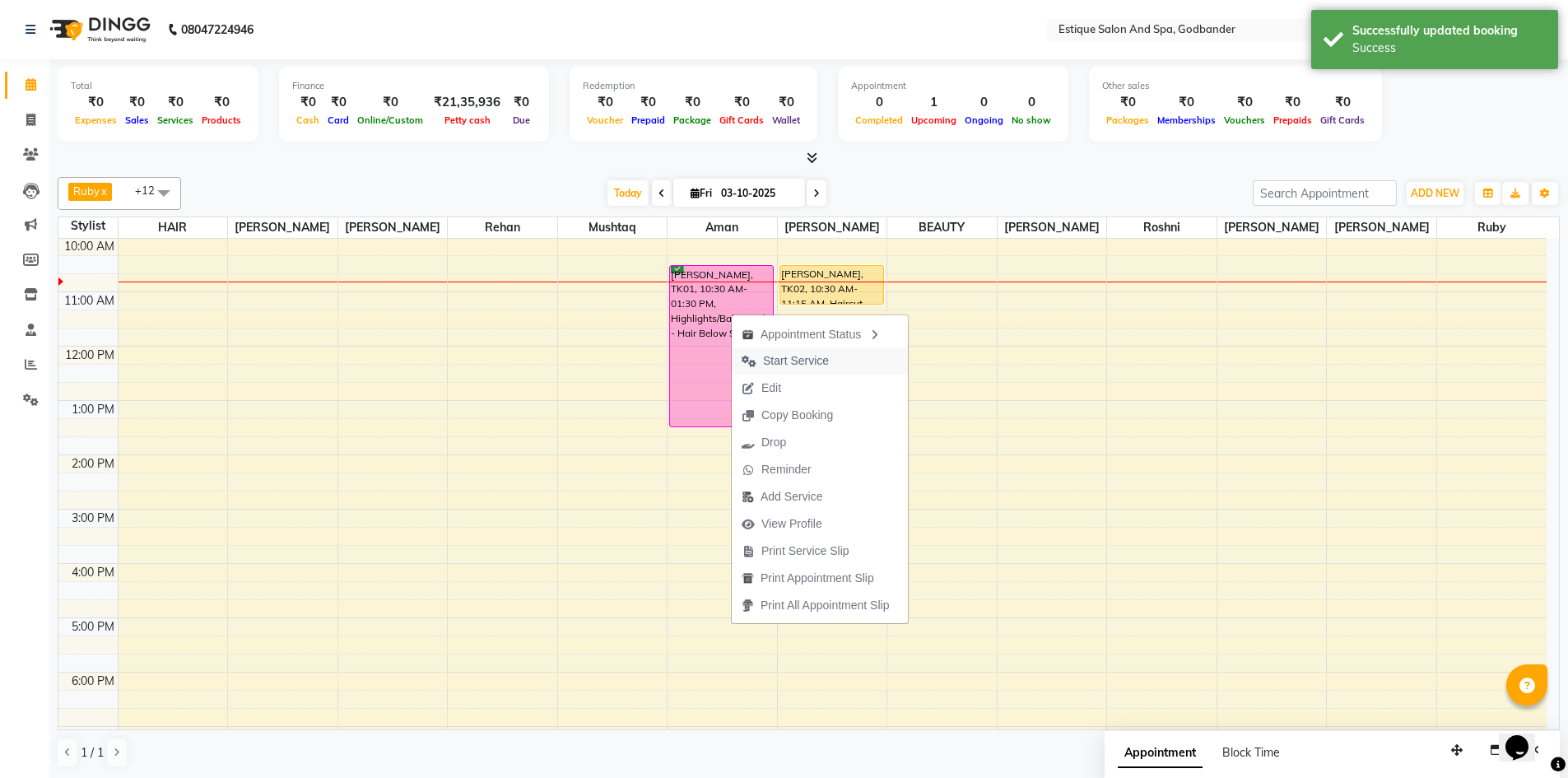
click at [807, 361] on span "Start Service" at bounding box center [796, 360] width 66 height 17
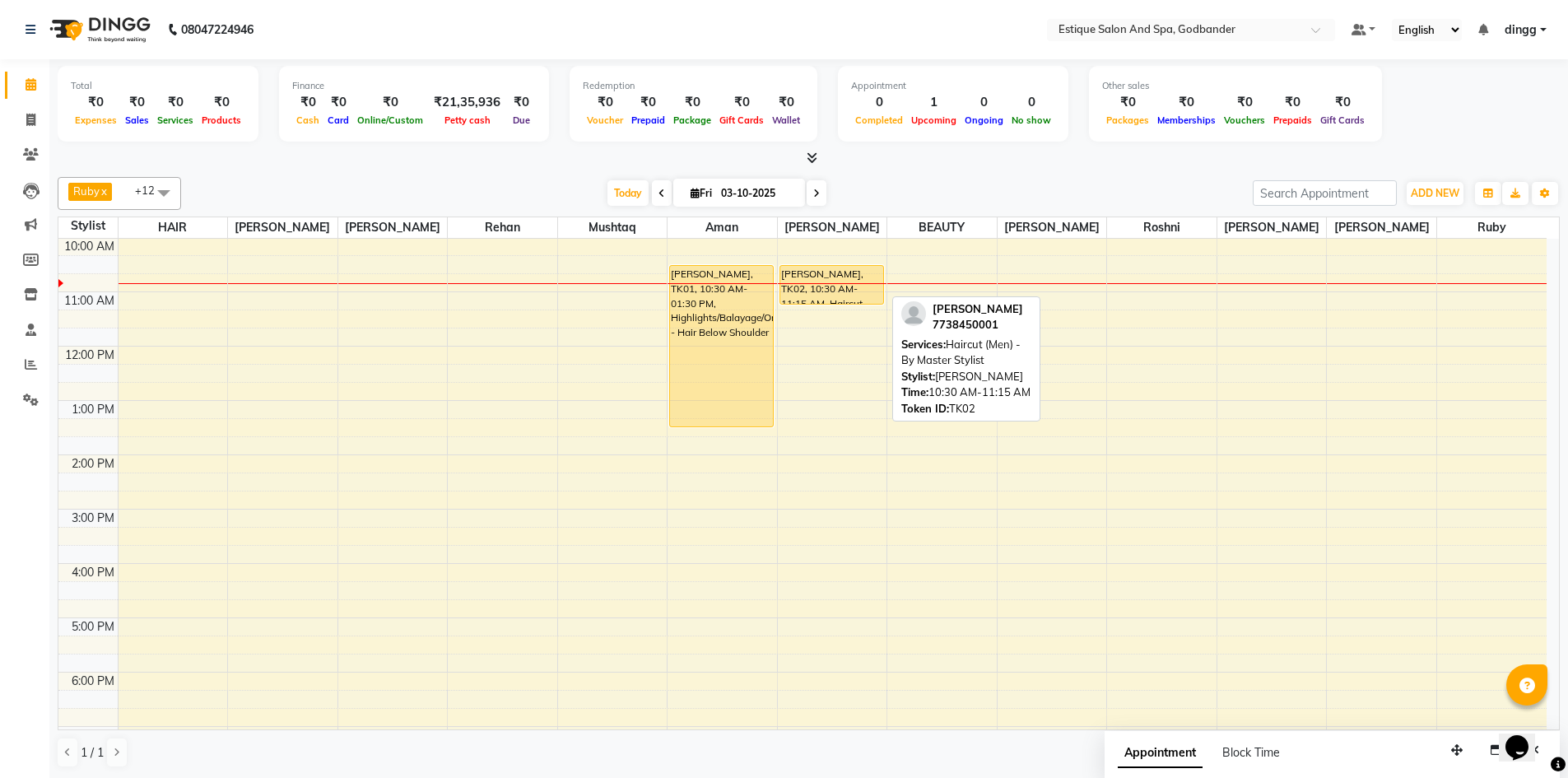
click at [813, 291] on div "[PERSON_NAME], TK02, 10:30 AM-11:15 AM, Haircut (Men) - By Master Stylist" at bounding box center [832, 285] width 103 height 38
select select "1"
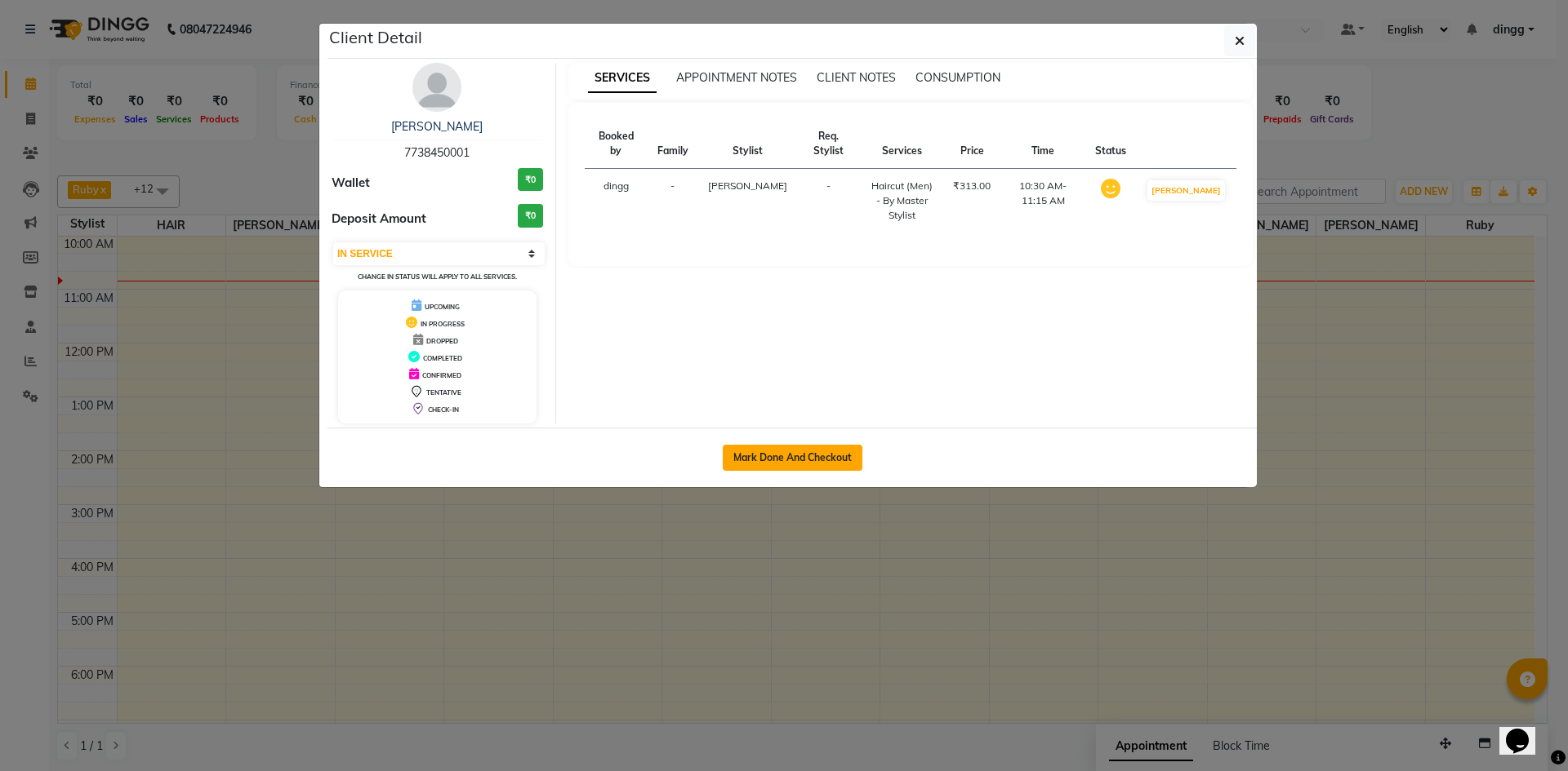
click at [787, 458] on button "Mark Done And Checkout" at bounding box center [792, 457] width 139 height 26
select select "service"
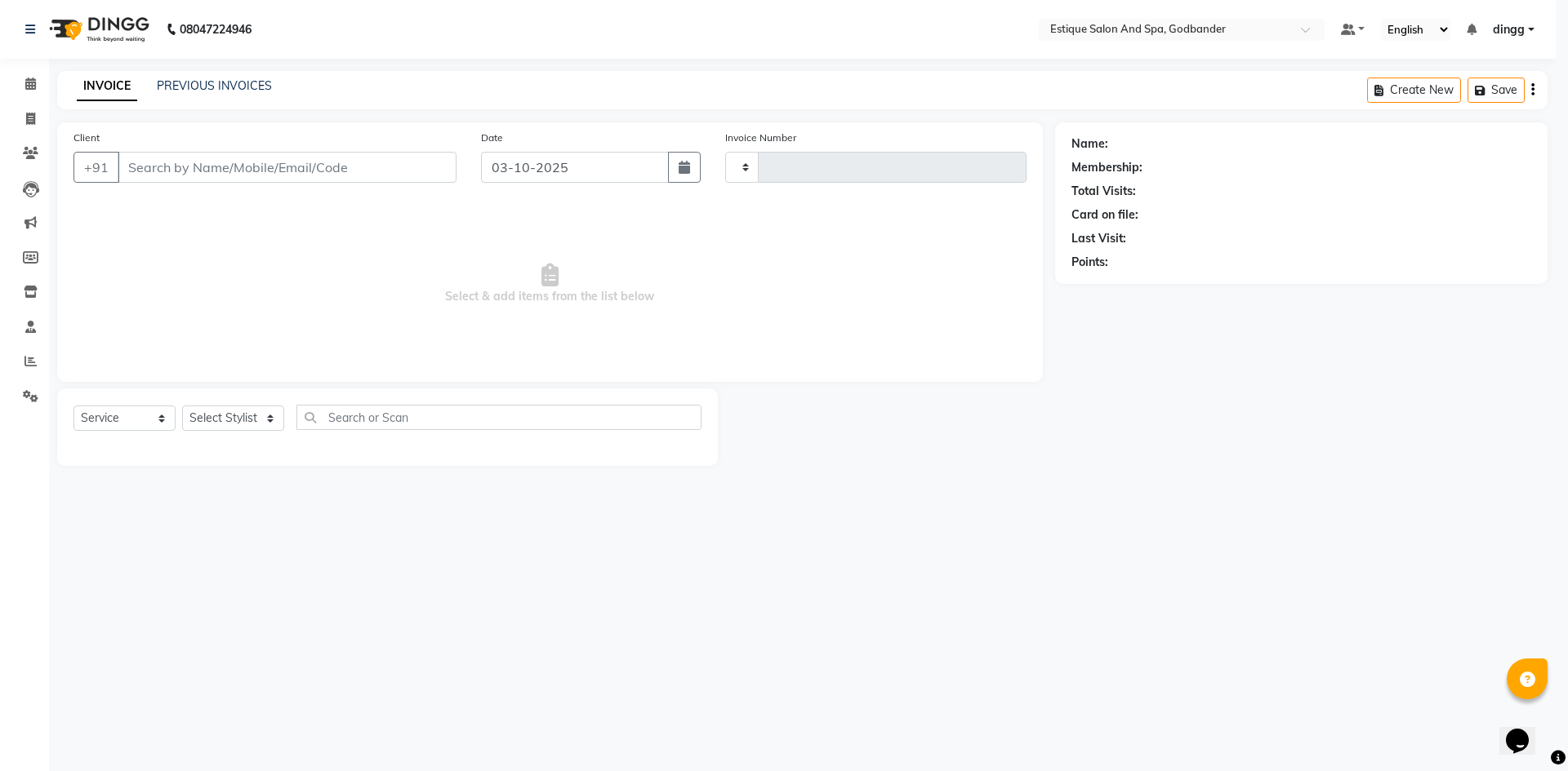
type input "4334"
select select "3"
select select "6103"
type input "7738450001"
select select "44576"
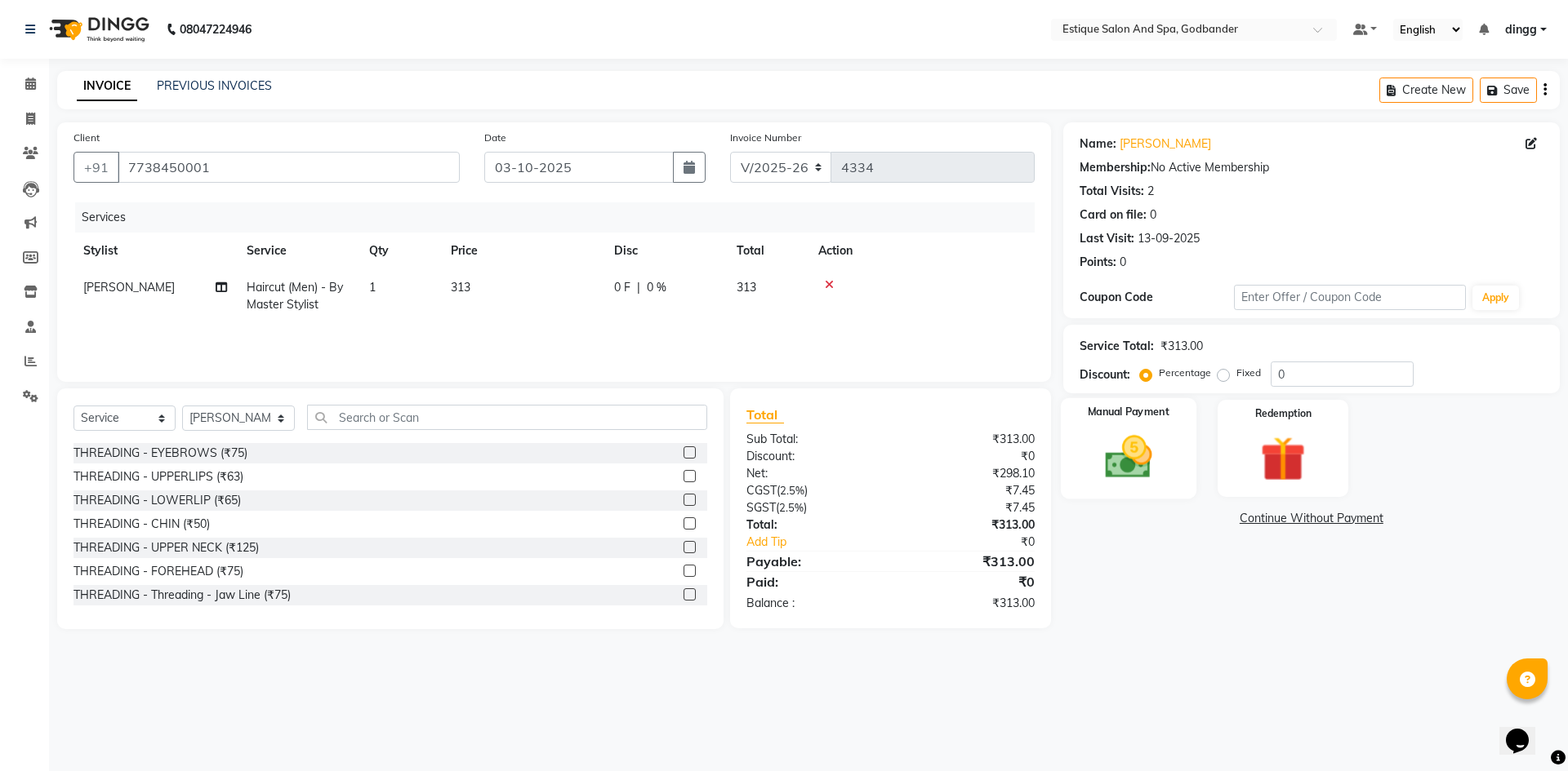
click at [1146, 444] on img at bounding box center [1128, 457] width 76 height 54
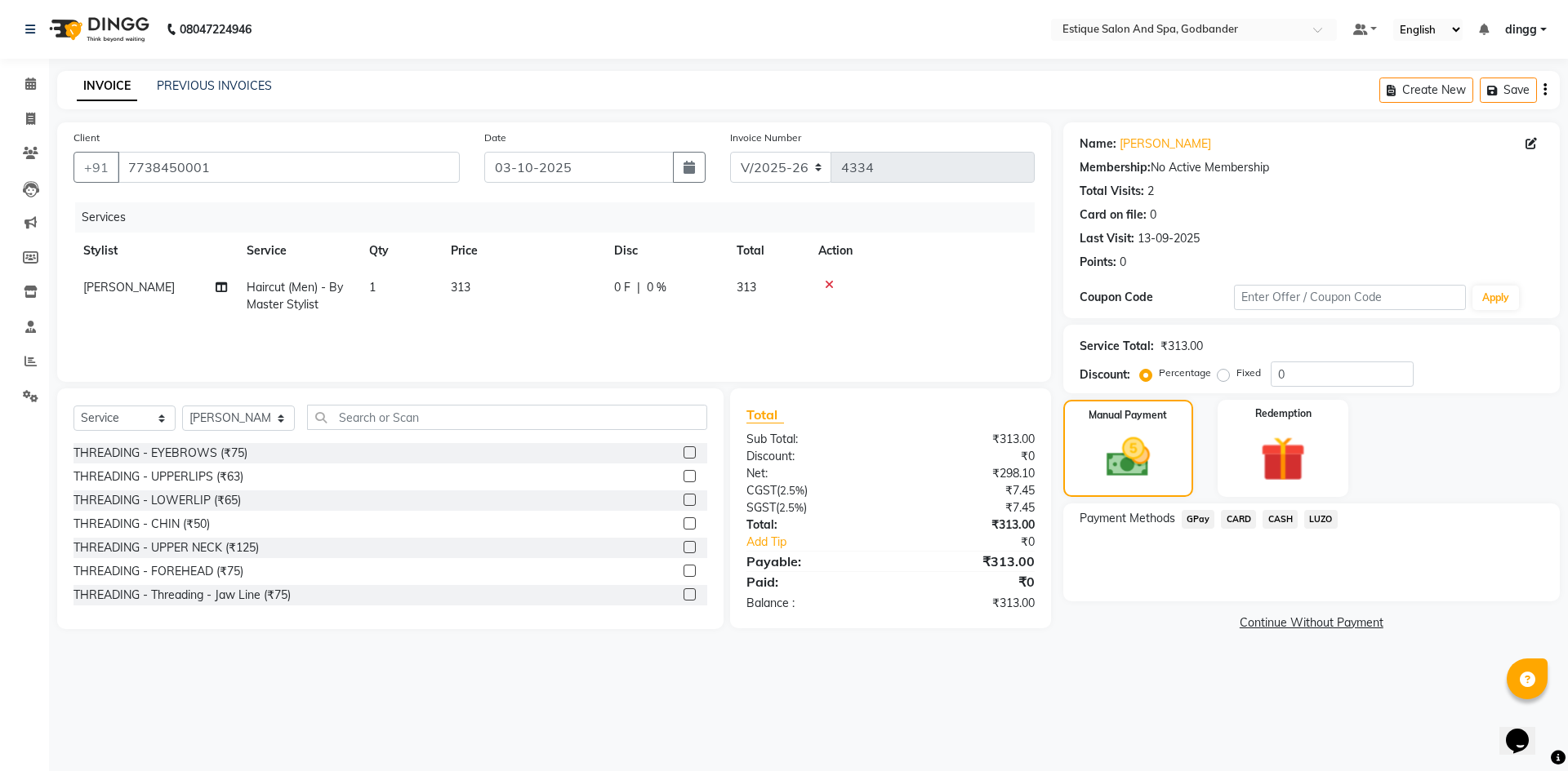
click at [1193, 517] on span "GPay" at bounding box center [1197, 519] width 33 height 19
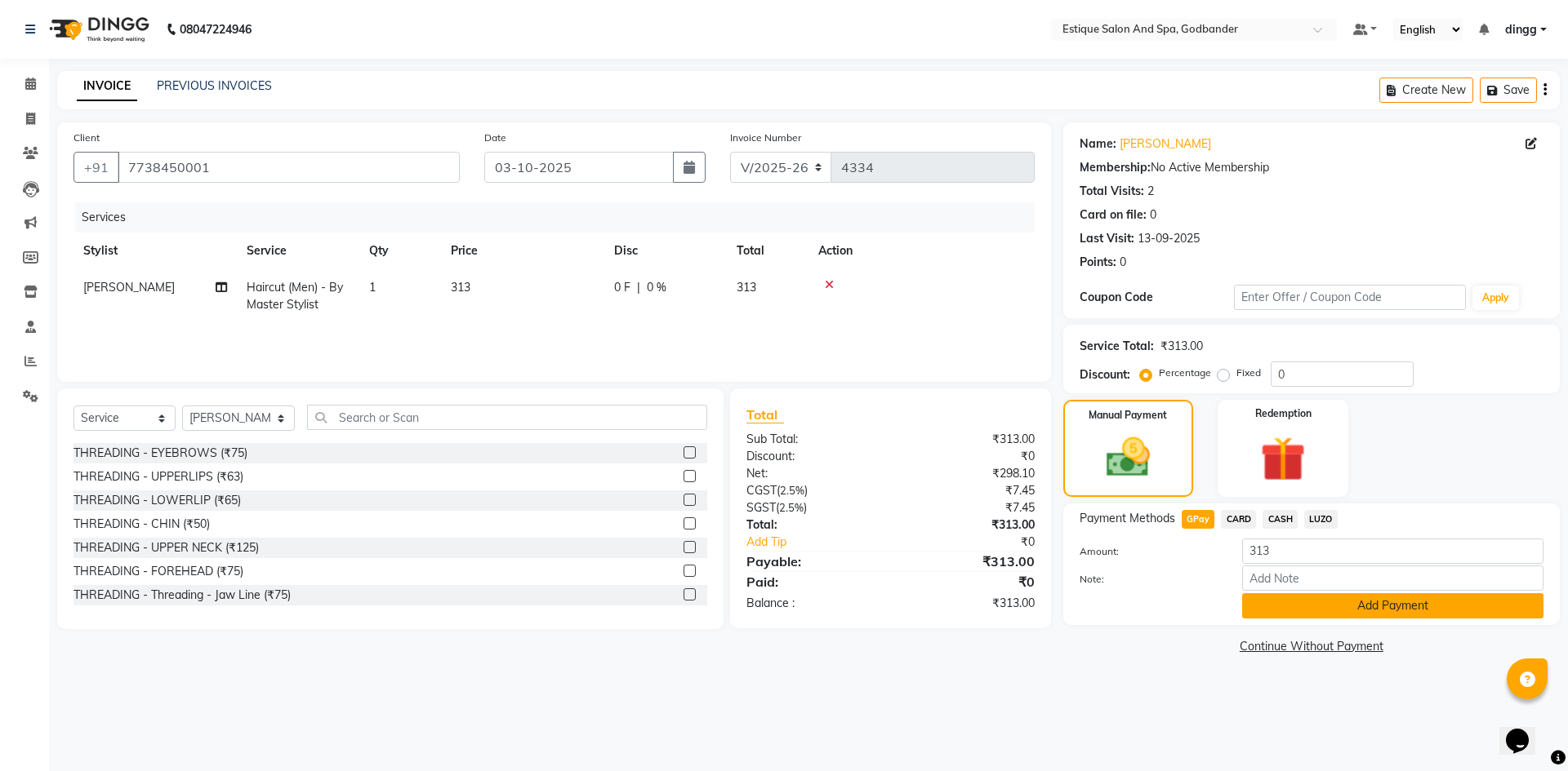
click at [1314, 609] on button "Add Payment" at bounding box center [1392, 606] width 301 height 25
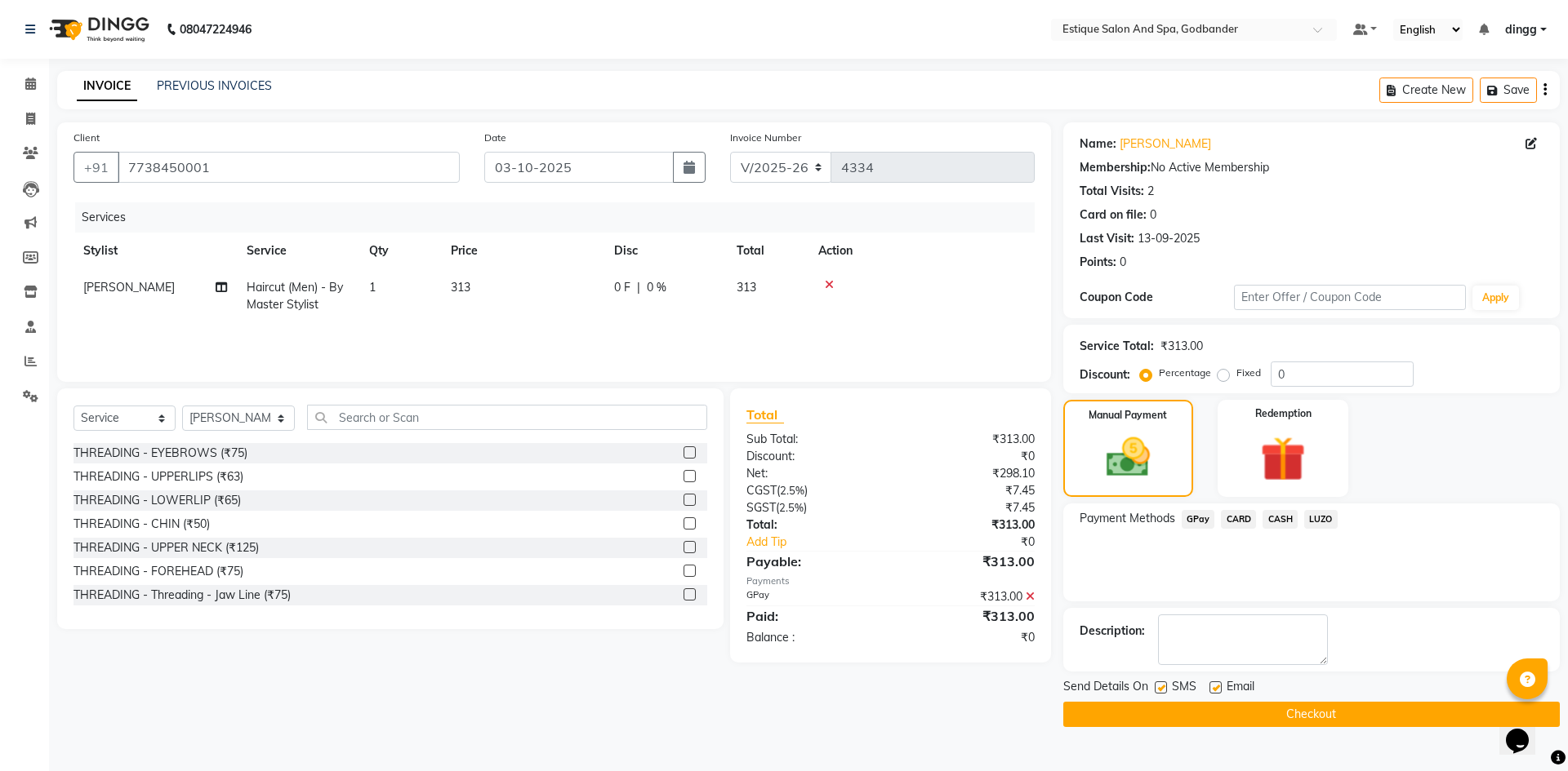
click at [1199, 714] on button "Checkout" at bounding box center [1312, 714] width 496 height 25
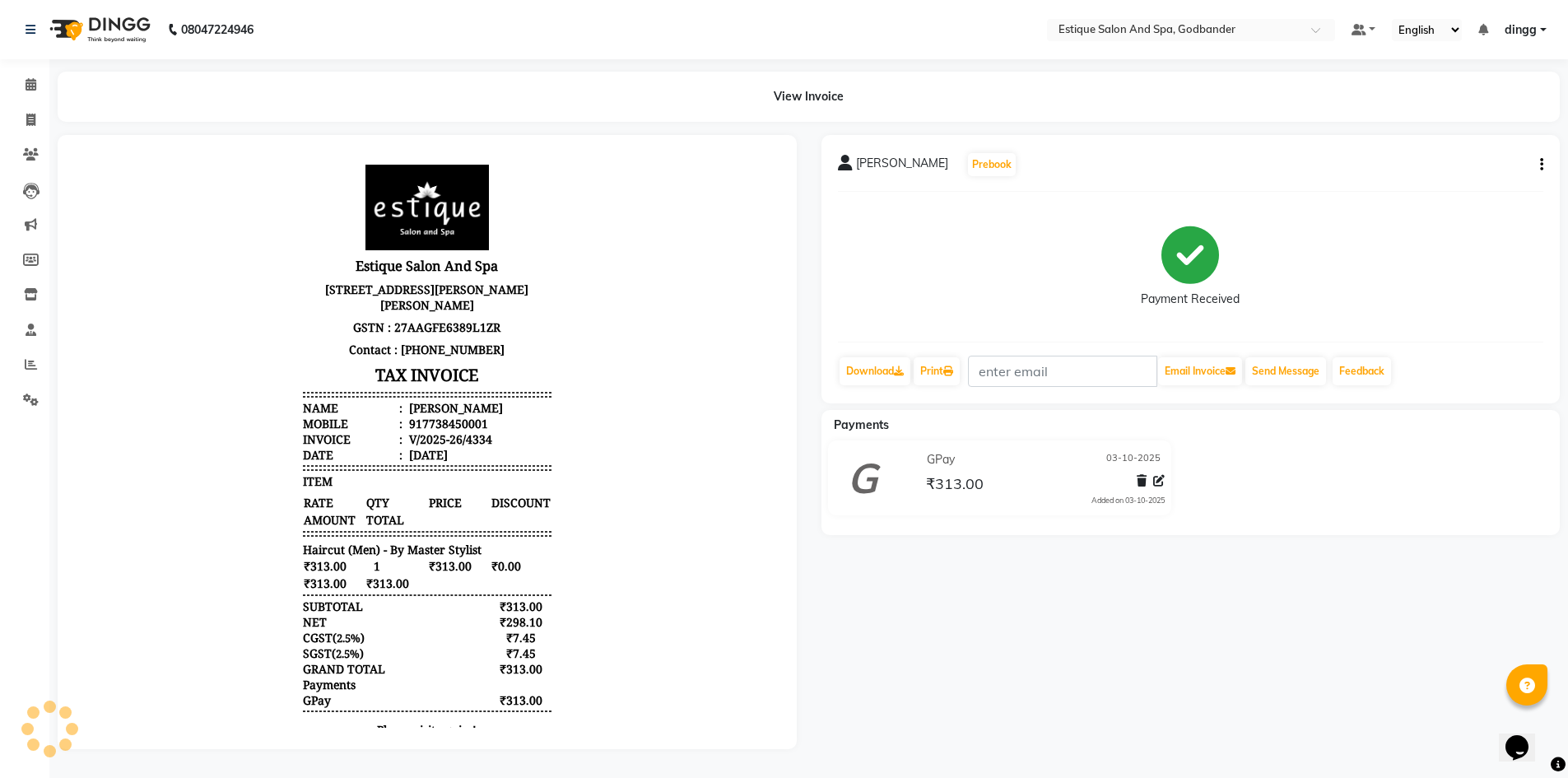
scroll to position [8, 0]
drag, startPoint x: 30, startPoint y: 118, endPoint x: 37, endPoint y: 112, distance: 9.2
click at [30, 117] on span at bounding box center [31, 120] width 29 height 19
select select "service"
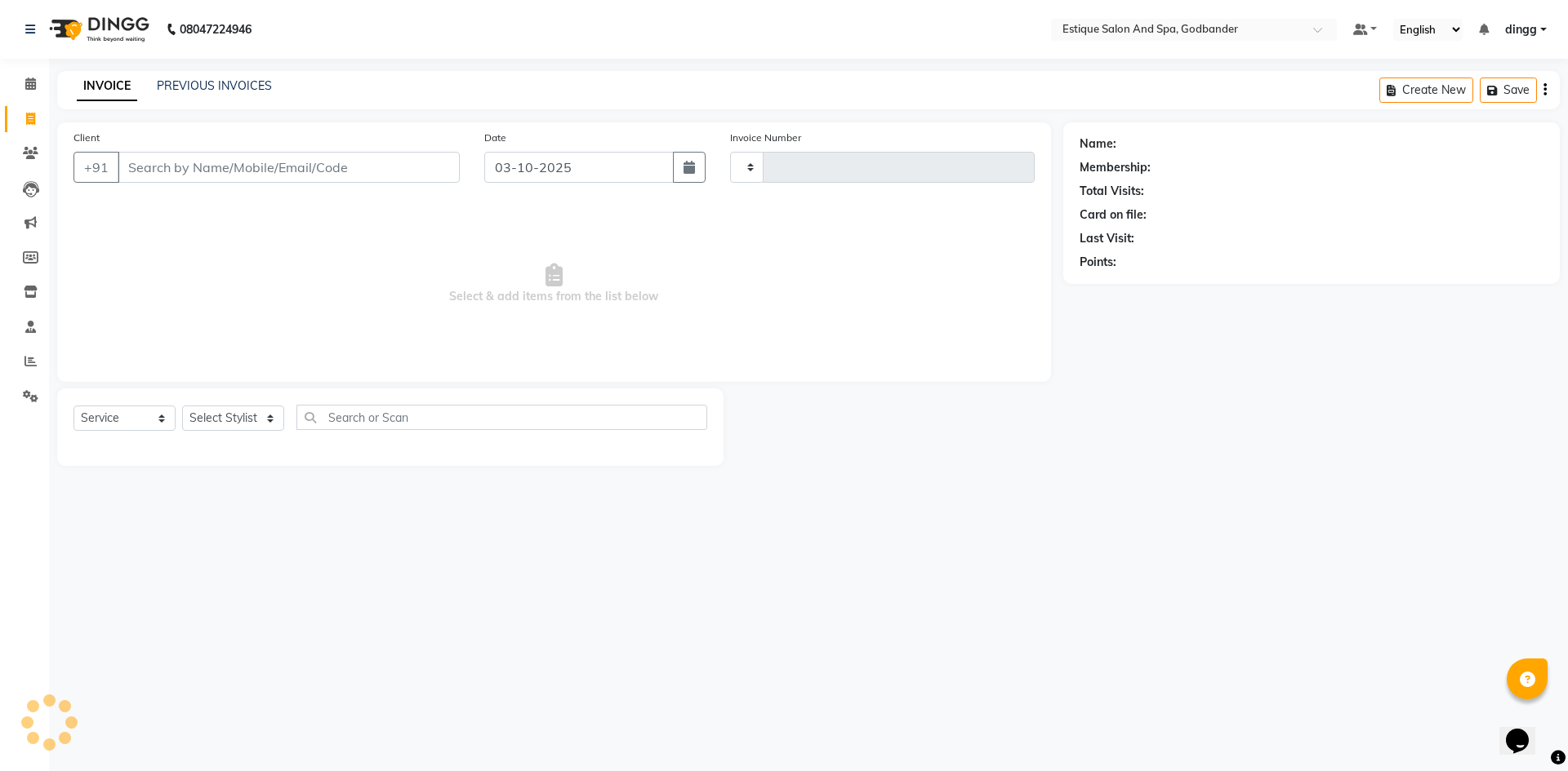
type input "4335"
select select "6103"
click at [30, 81] on icon at bounding box center [30, 84] width 11 height 12
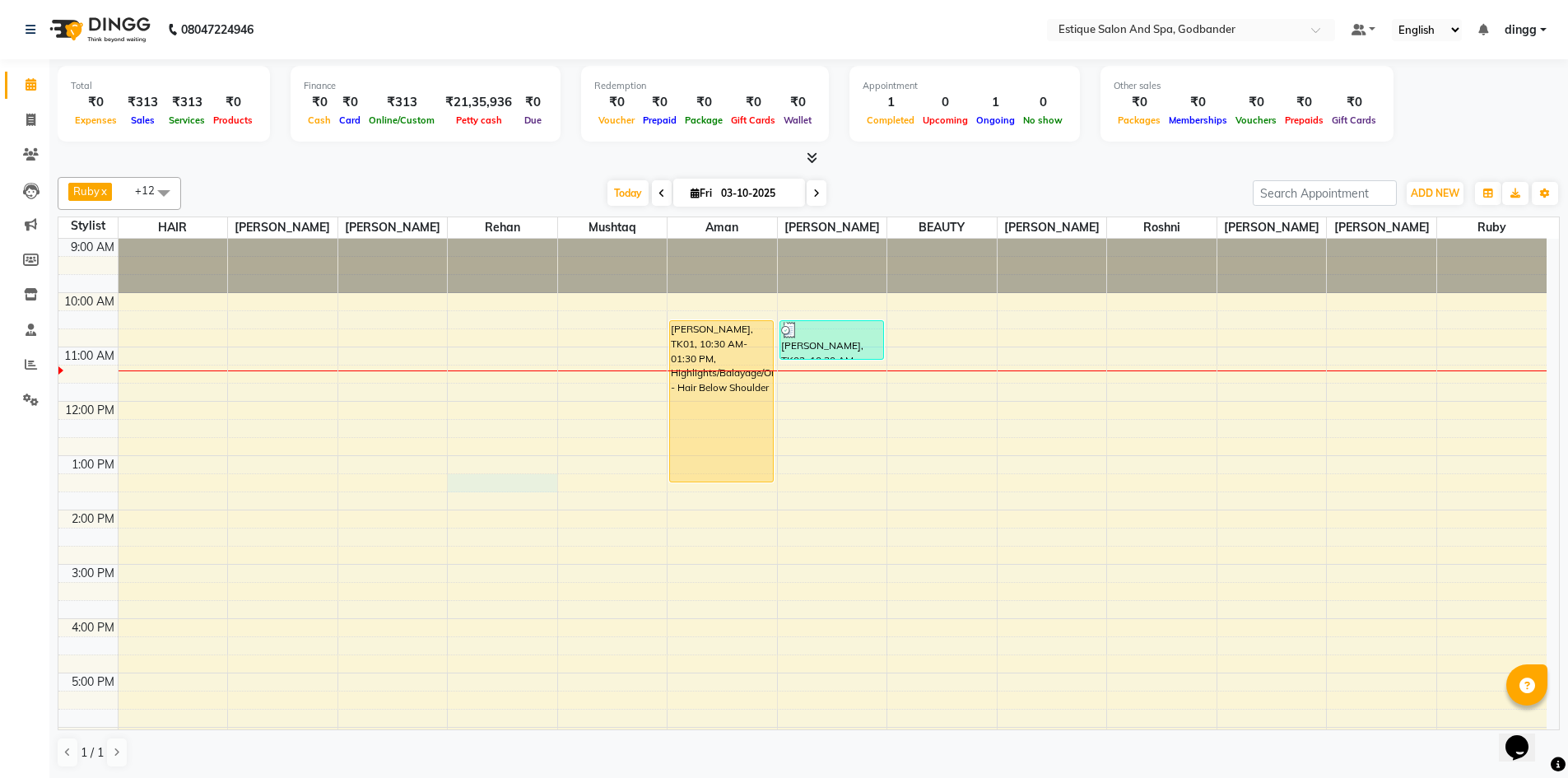
click at [468, 485] on div "9:00 AM 10:00 AM 11:00 AM 12:00 PM 1:00 PM 2:00 PM 3:00 PM 4:00 PM 5:00 PM 6:00…" at bounding box center [802, 592] width 1488 height 706
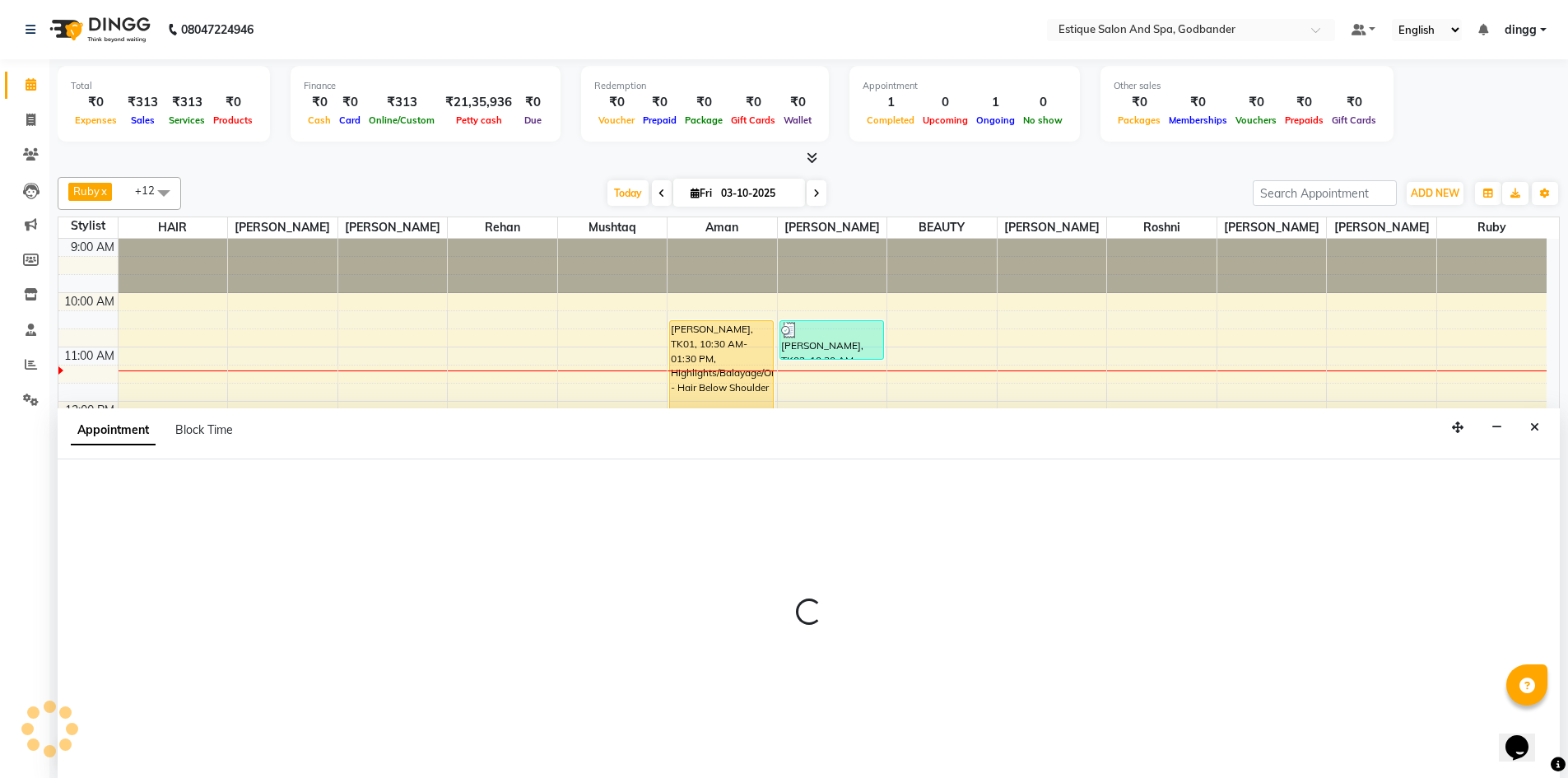
scroll to position [1, 0]
select select "66481"
select select "tentative"
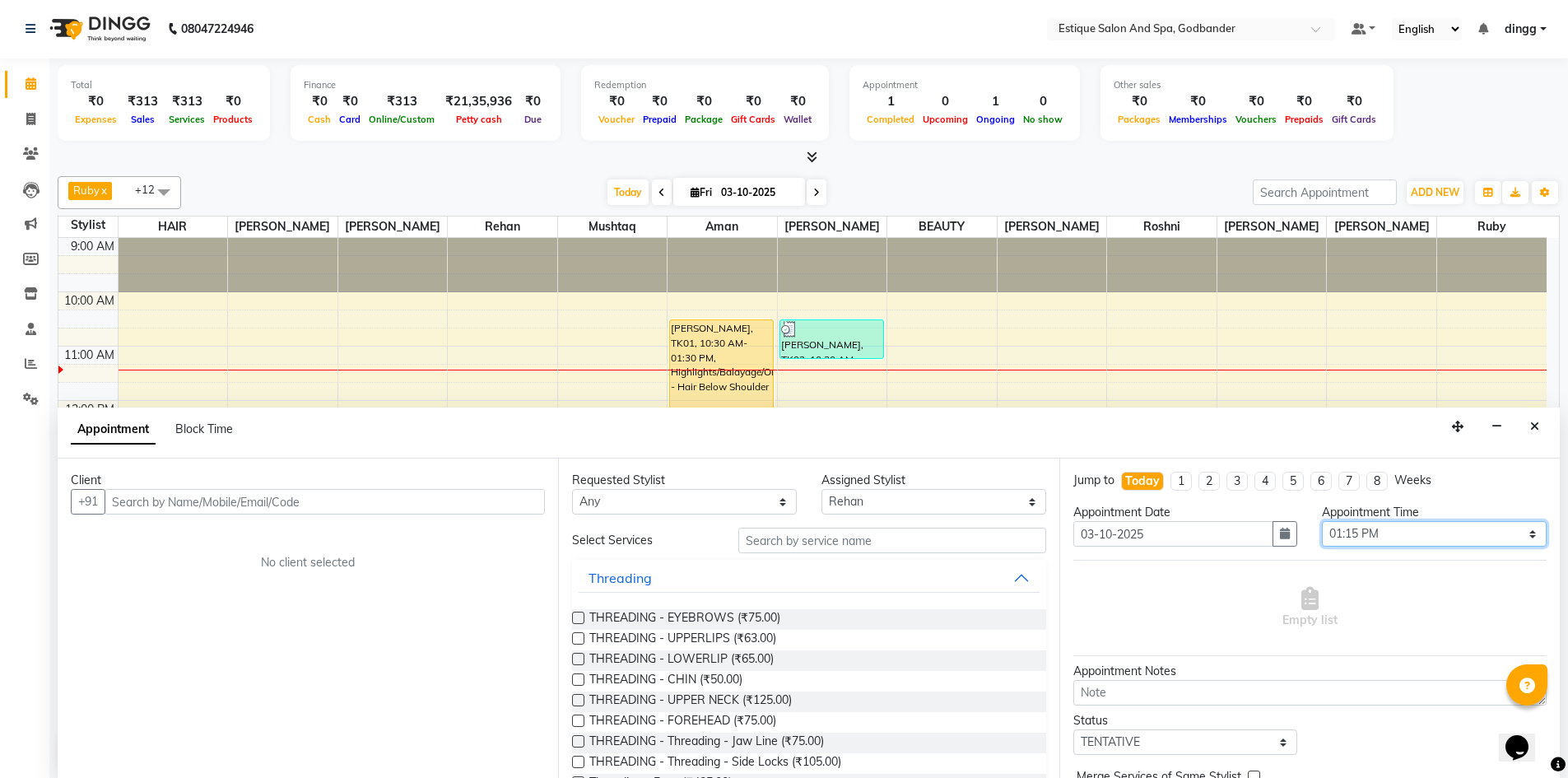
click at [1378, 539] on select "Select 10:00 AM 10:15 AM 10:30 AM 10:45 AM 11:00 AM 11:15 AM 11:30 AM 11:45 AM …" at bounding box center [1435, 534] width 225 height 25
select select "810"
click at [1322, 521] on select "Select 10:00 AM 10:15 AM 10:30 AM 10:45 AM 11:00 AM 11:15 AM 11:30 AM 11:45 AM …" at bounding box center [1435, 534] width 225 height 25
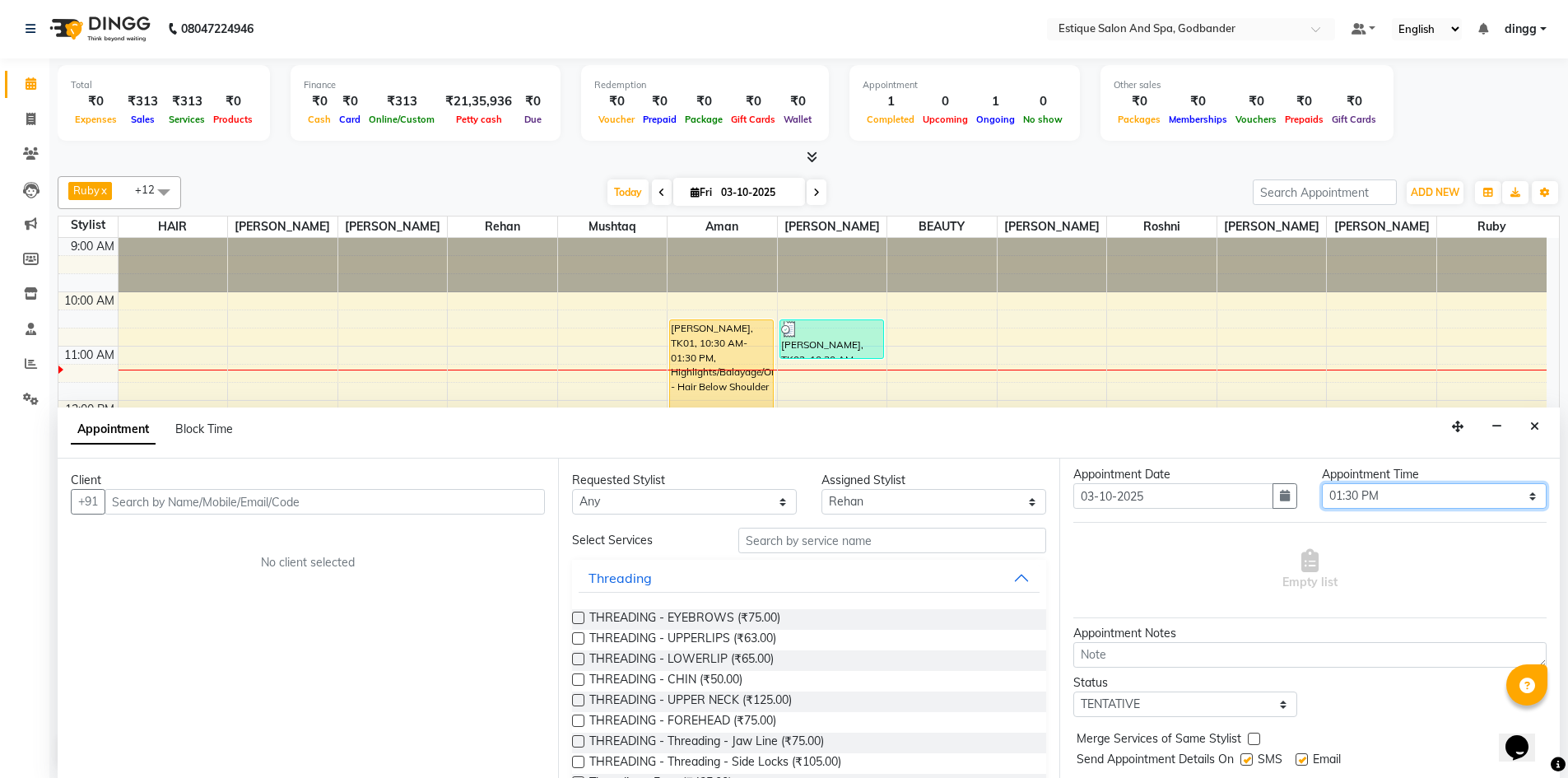
scroll to position [0, 0]
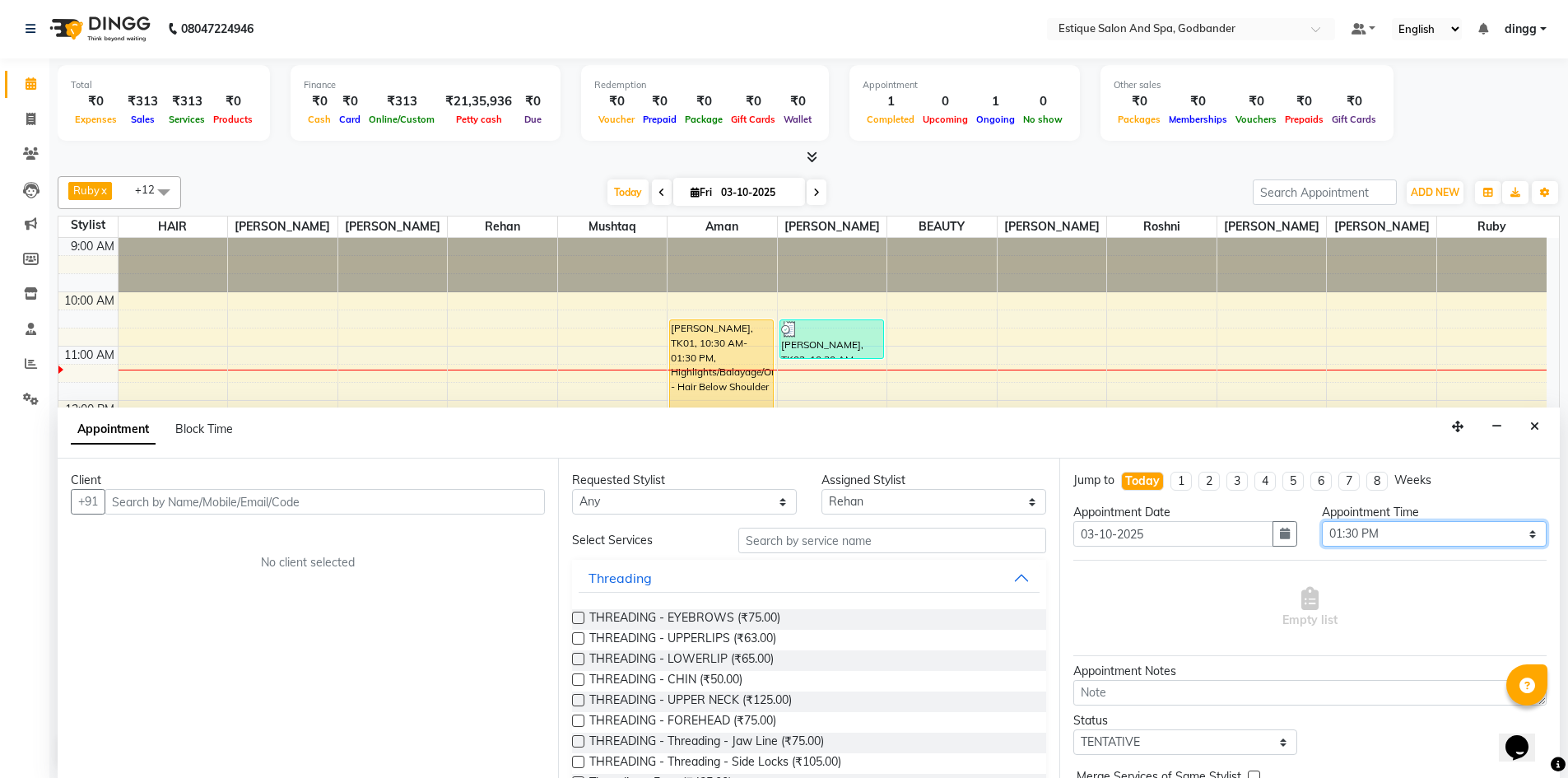
click at [1346, 536] on select "Select 10:00 AM 10:15 AM 10:30 AM 10:45 AM 11:00 AM 11:15 AM 11:30 AM 11:45 AM …" at bounding box center [1435, 534] width 225 height 25
click at [1322, 521] on select "Select 10:00 AM 10:15 AM 10:30 AM 10:45 AM 11:00 AM 11:15 AM 11:30 AM 11:45 AM …" at bounding box center [1435, 534] width 225 height 25
click at [761, 529] on input "text" at bounding box center [892, 540] width 308 height 25
click at [152, 510] on input "text" at bounding box center [324, 502] width 440 height 25
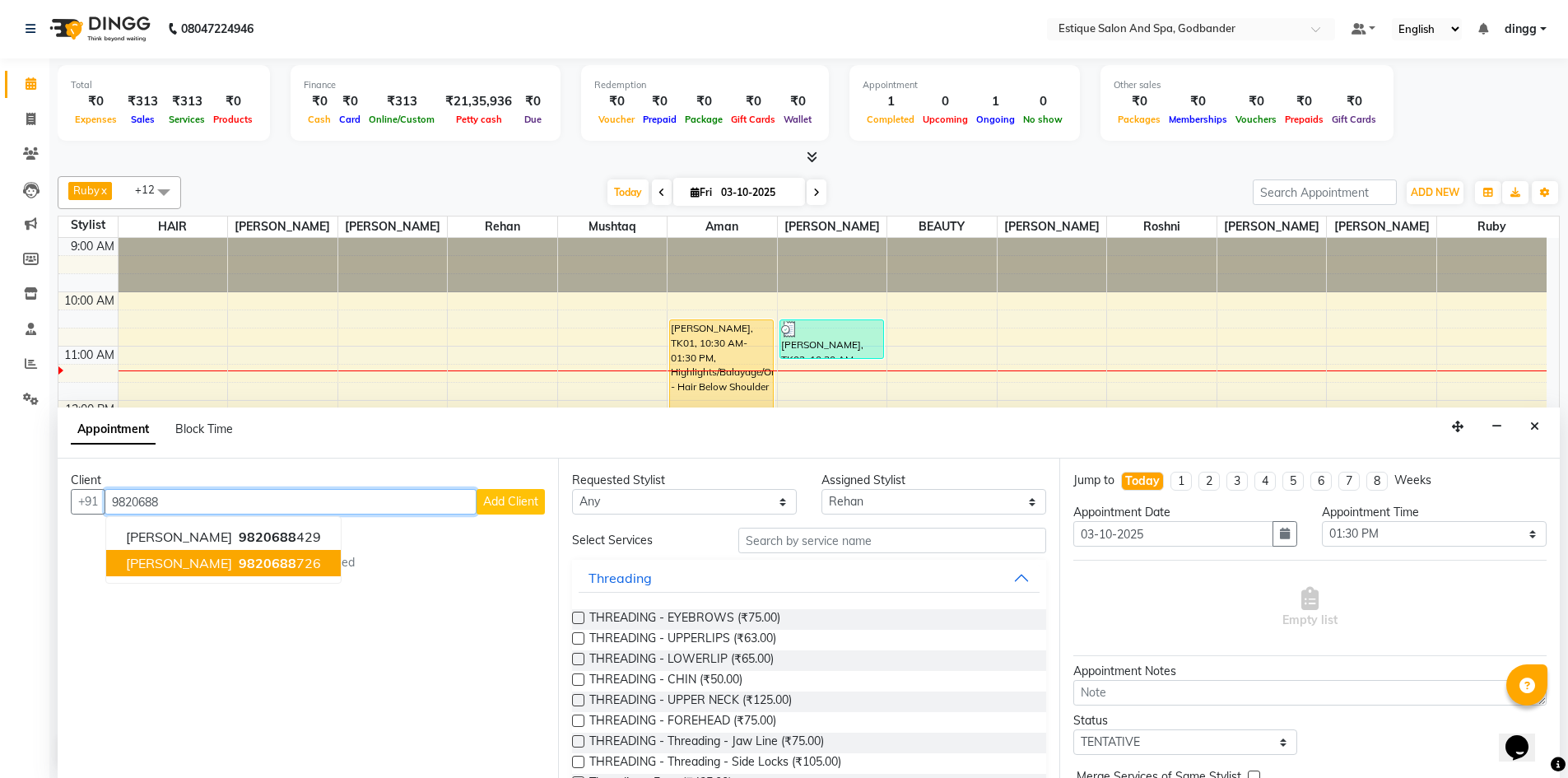
click at [239, 568] on span "9820688" at bounding box center [267, 563] width 58 height 16
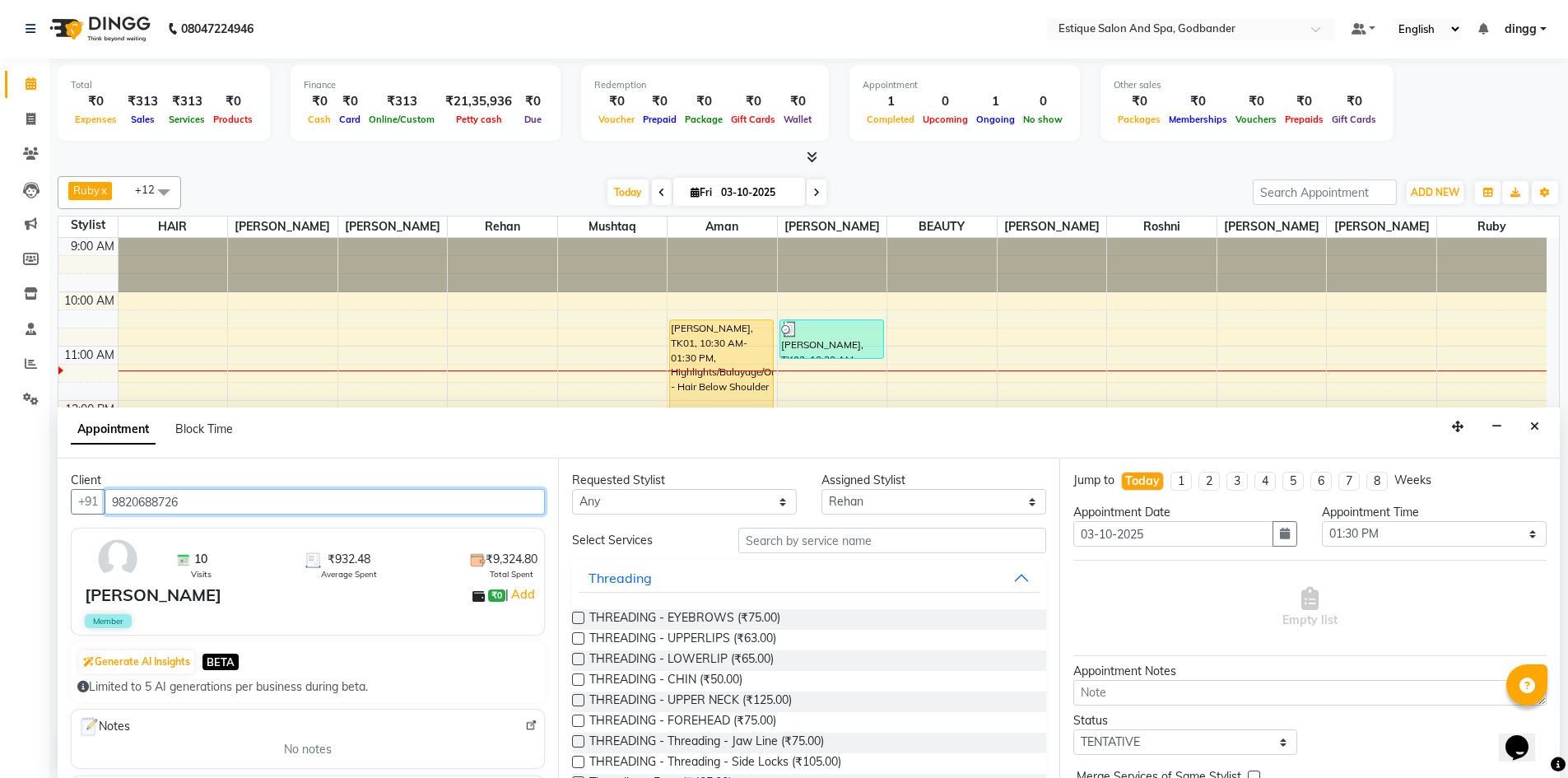
type input "9820688726"
click at [764, 544] on input "text" at bounding box center [892, 540] width 308 height 25
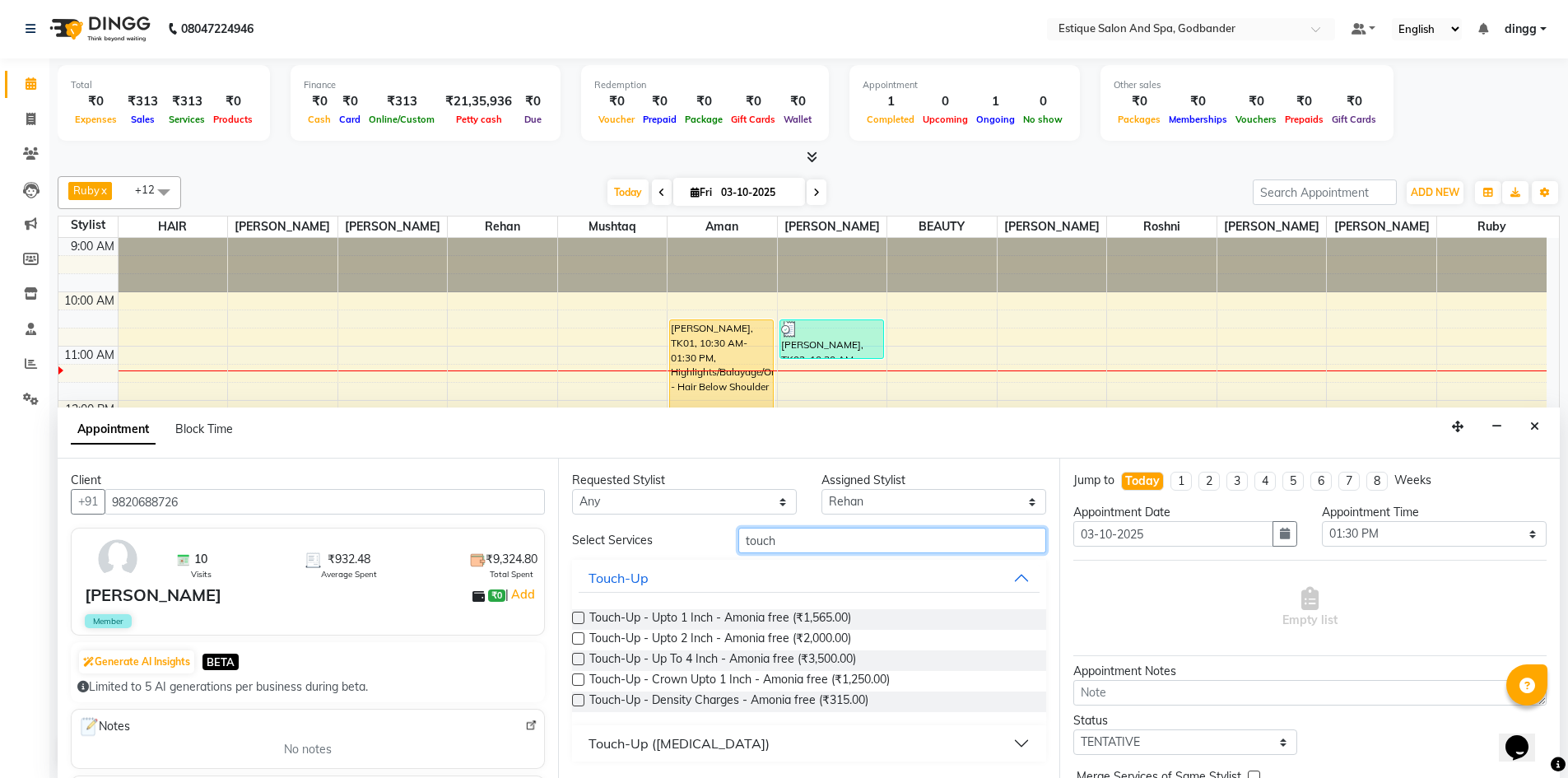
type input "touch"
click at [576, 619] on label at bounding box center [579, 618] width 13 height 13
click at [576, 619] on input "checkbox" at bounding box center [578, 620] width 11 height 11
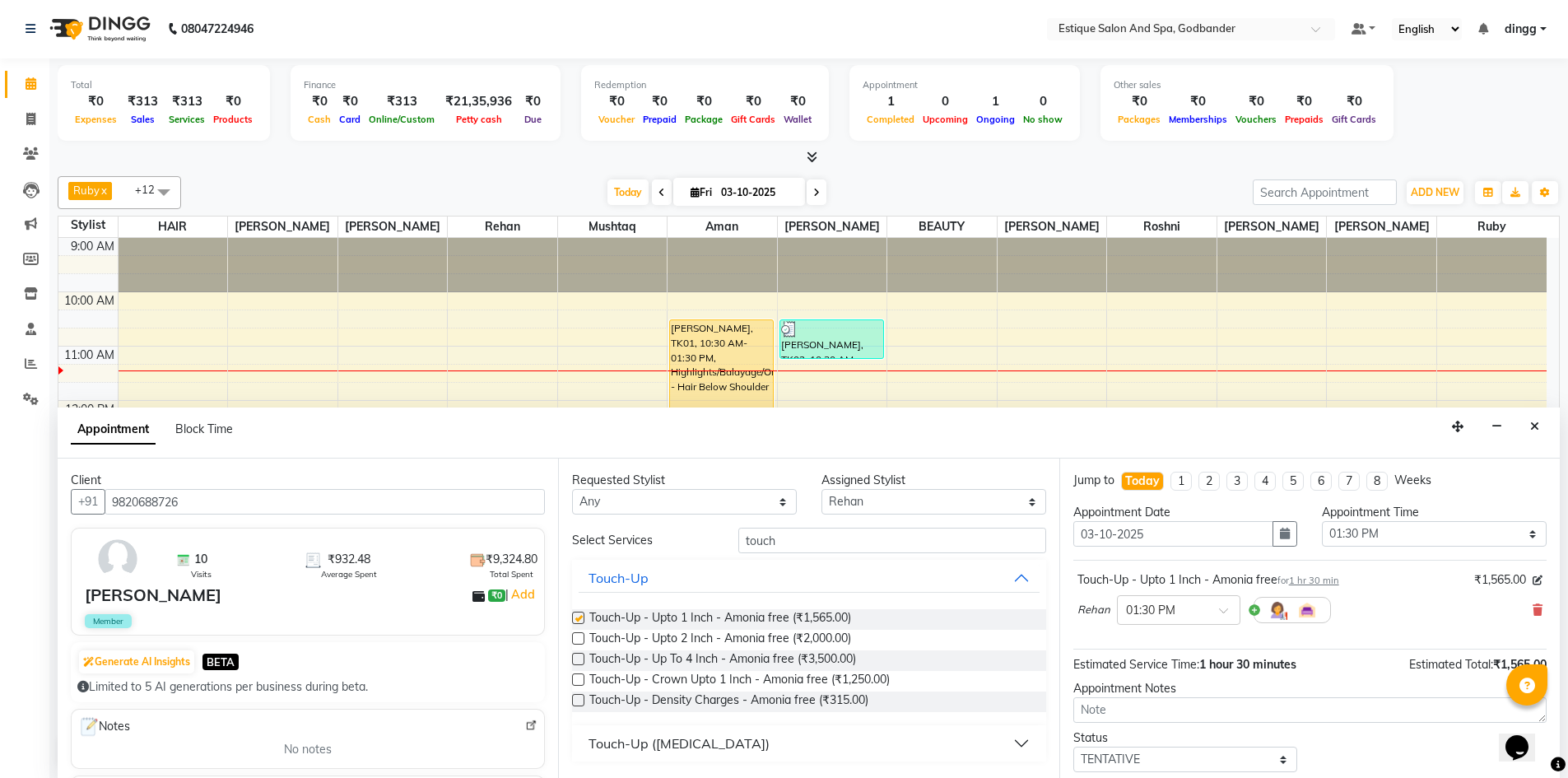
checkbox input "false"
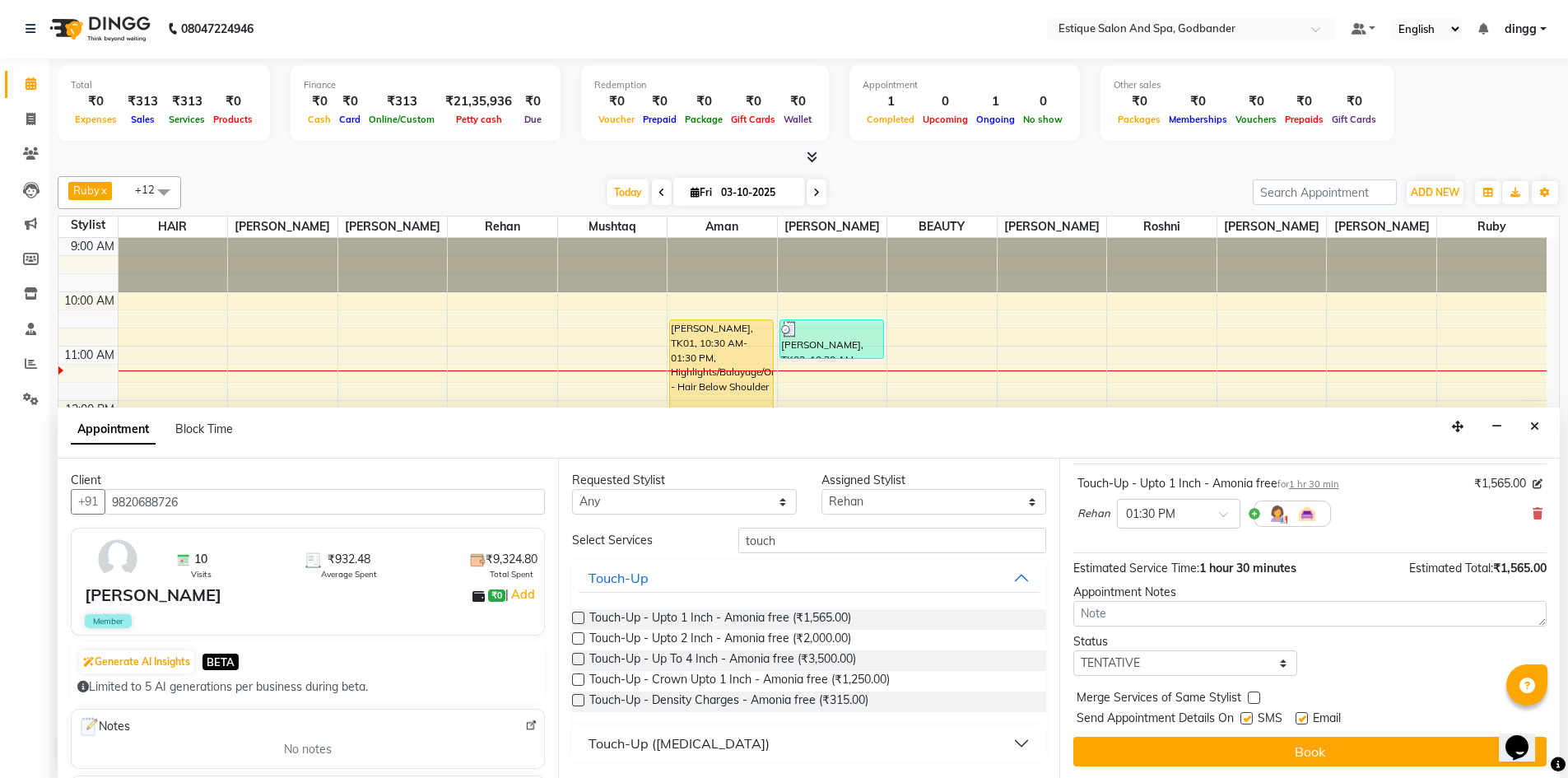
scroll to position [98, 0]
click at [1133, 657] on select "Select TENTATIVE CONFIRM CHECK-IN UPCOMING" at bounding box center [1185, 662] width 225 height 25
select select "confirm booking"
click at [1073, 649] on select "Select TENTATIVE CONFIRM CHECK-IN UPCOMING" at bounding box center [1185, 662] width 225 height 25
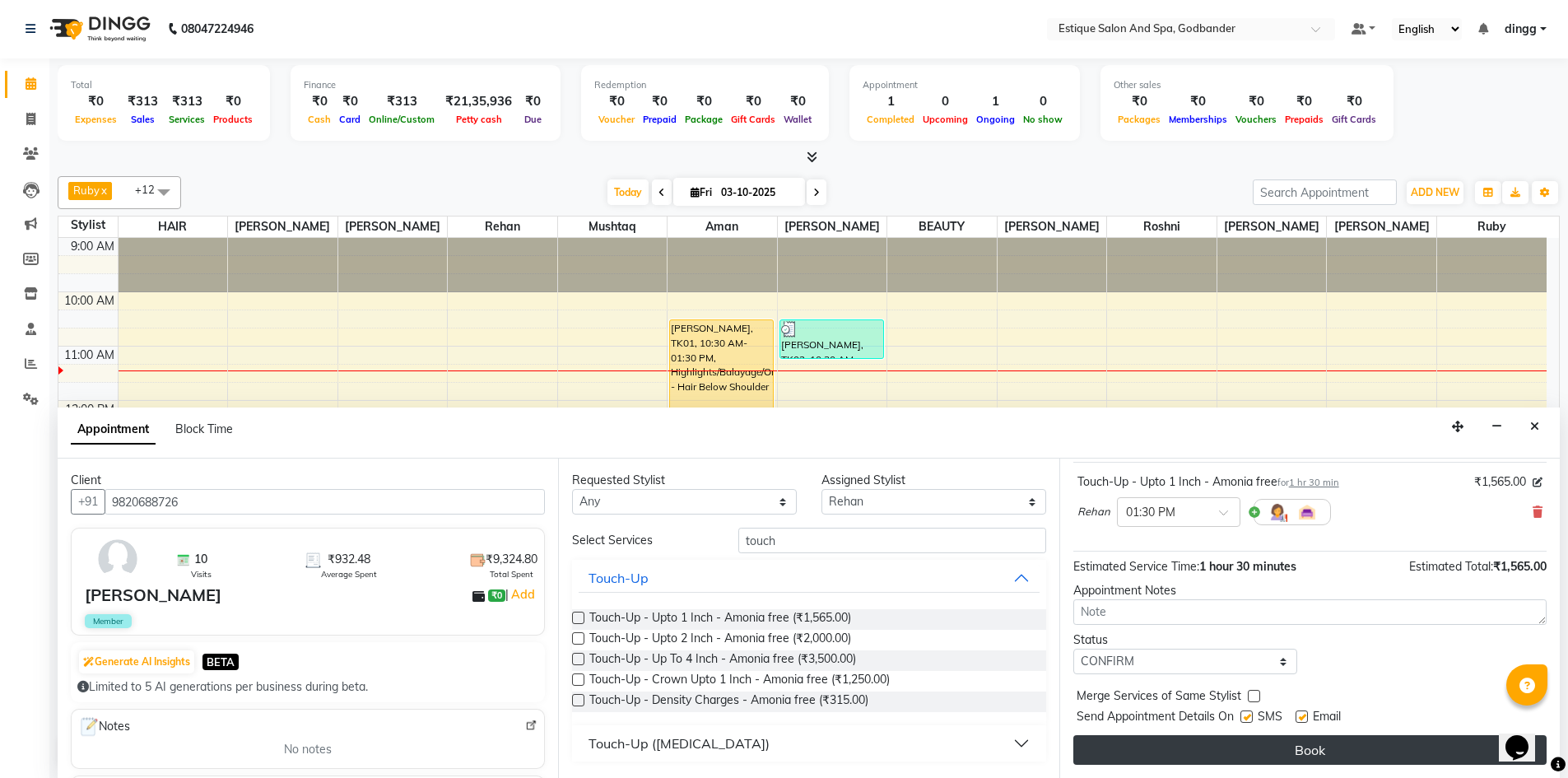
click at [1134, 751] on button "Book" at bounding box center [1310, 750] width 473 height 30
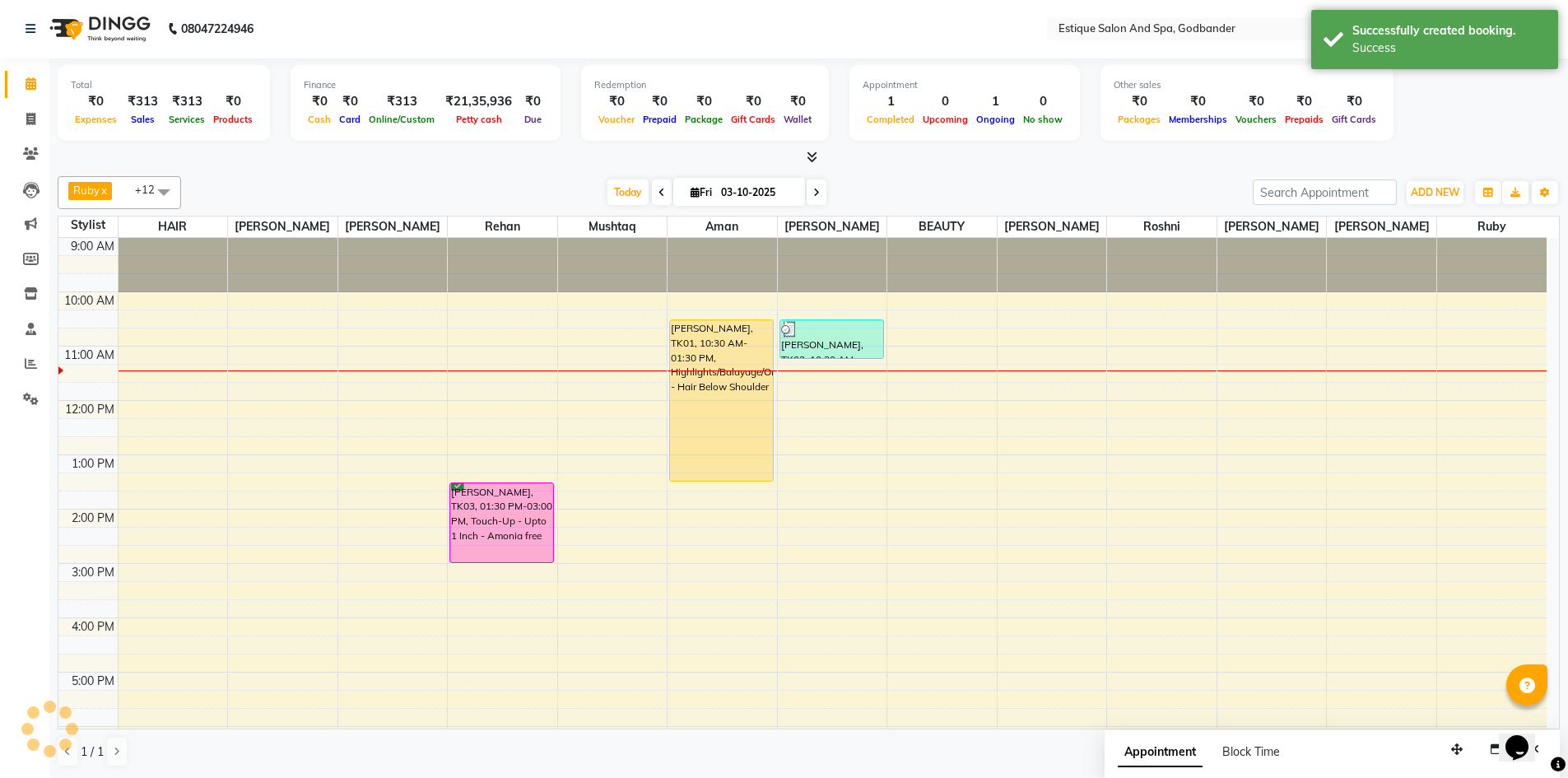
scroll to position [0, 0]
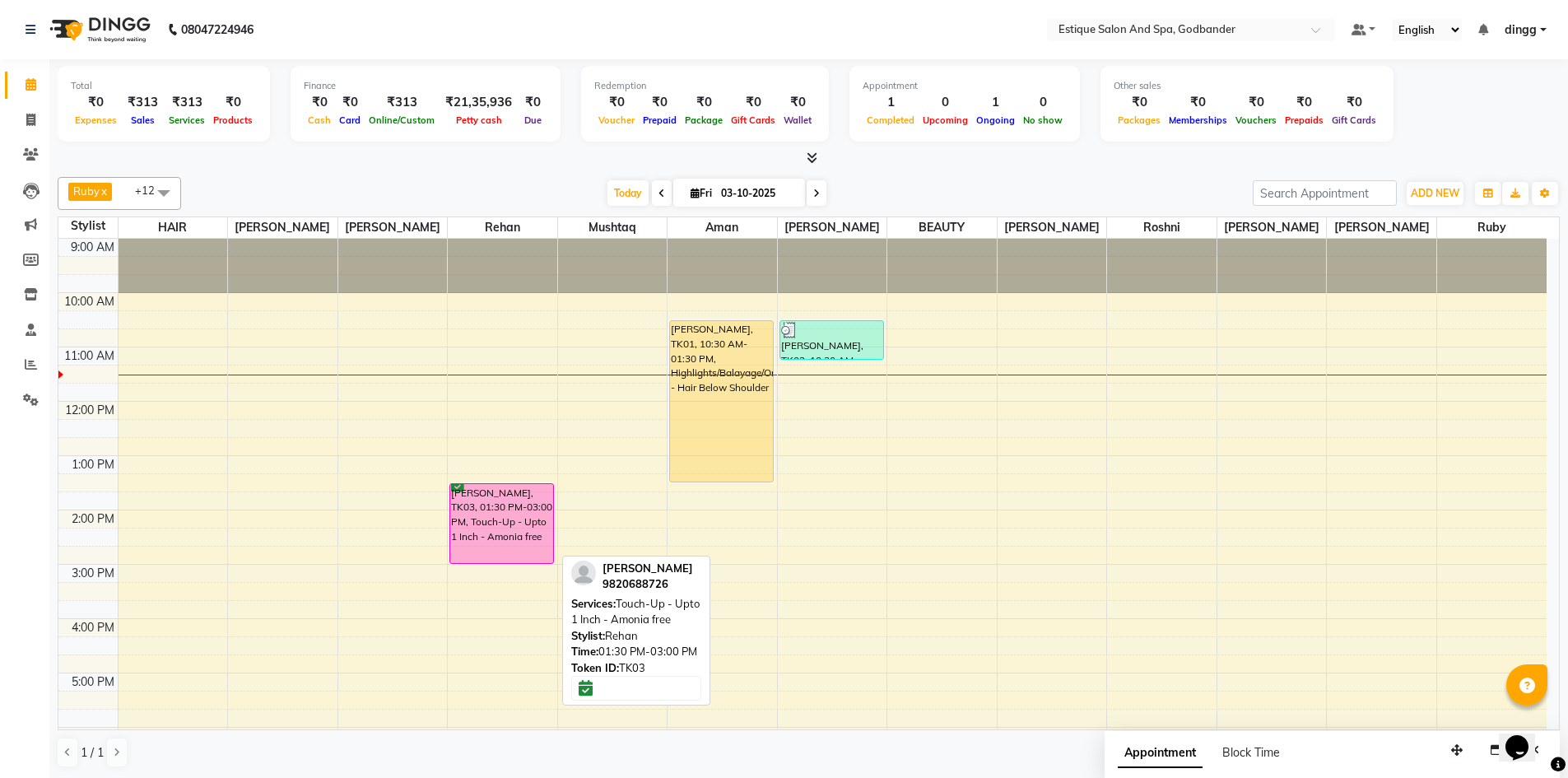
click at [478, 498] on div "[PERSON_NAME], TK03, 01:30 PM-03:00 PM, Touch-Up - Upto 1 Inch - Amonia free" at bounding box center [501, 524] width 103 height 79
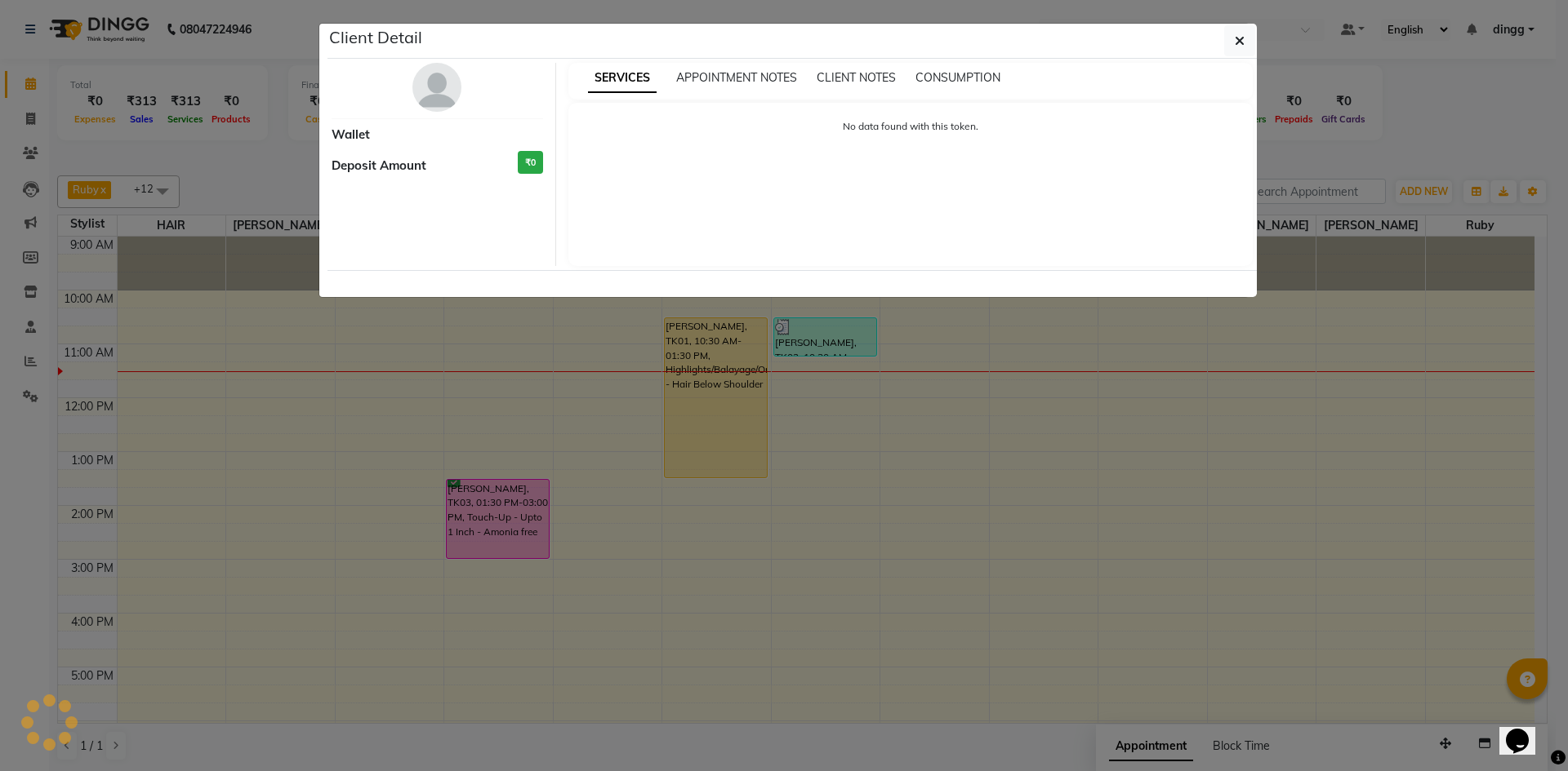
select select "6"
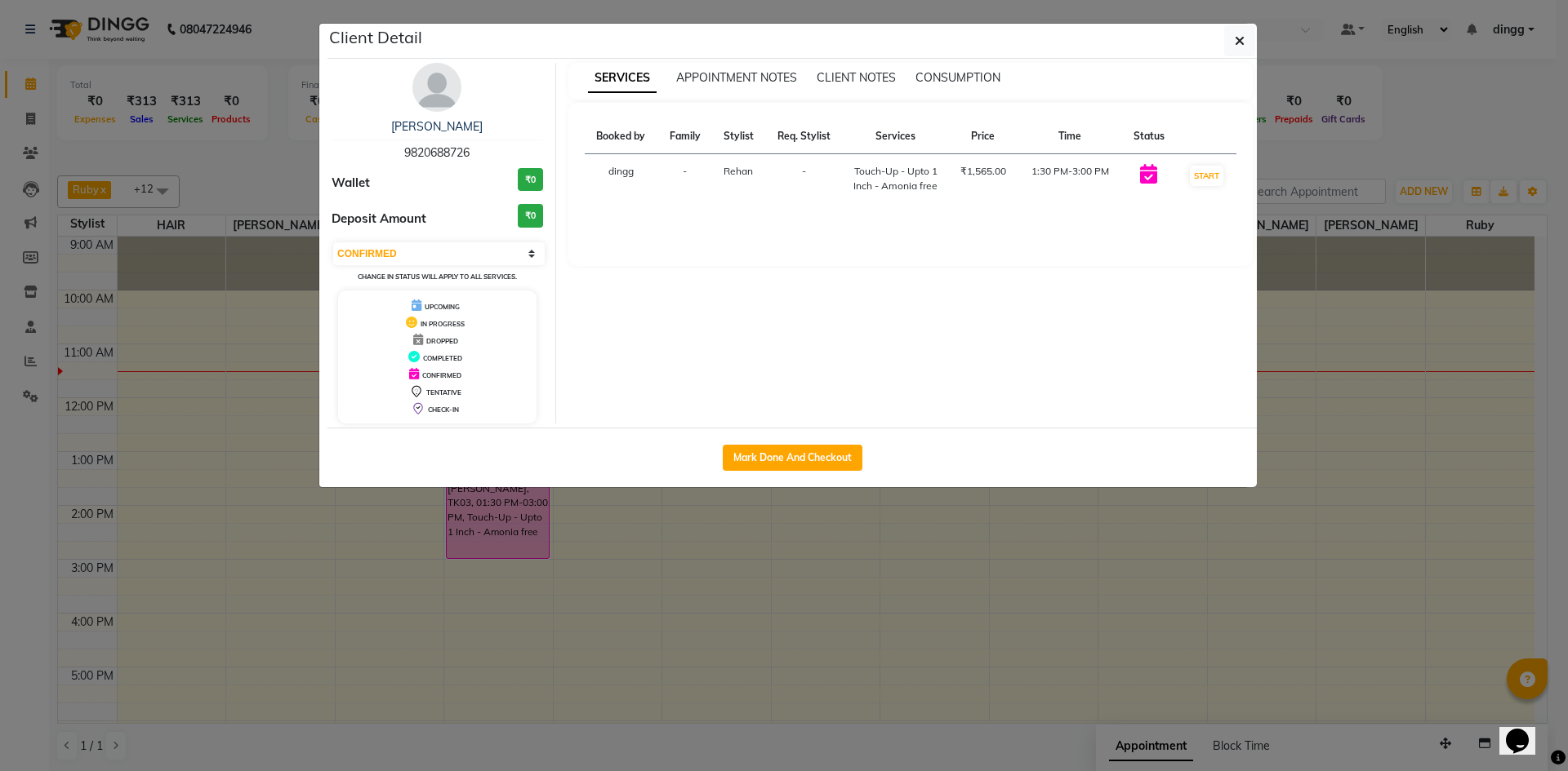
click at [440, 106] on img at bounding box center [437, 87] width 49 height 49
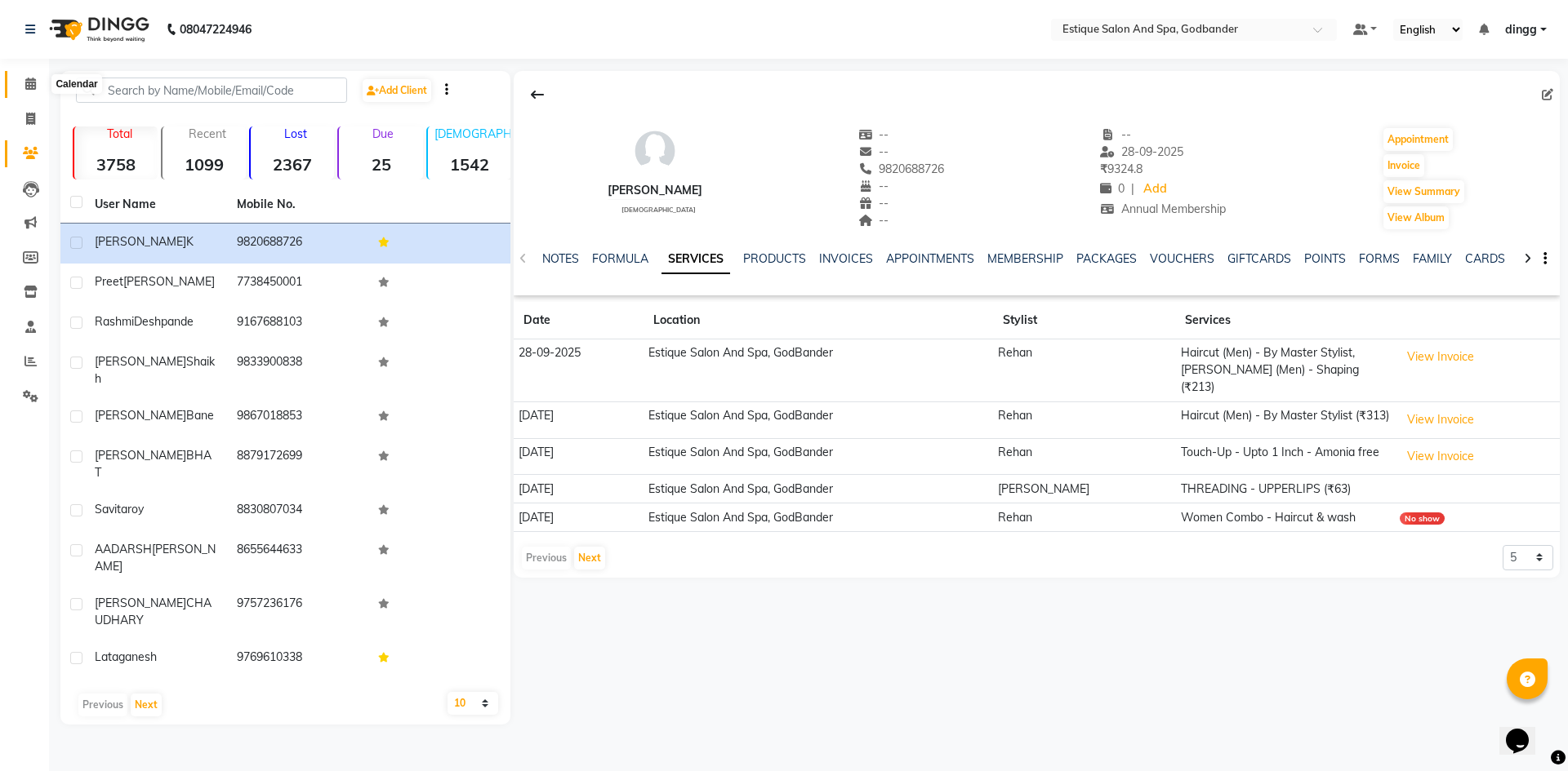
click at [25, 81] on icon at bounding box center [30, 84] width 11 height 12
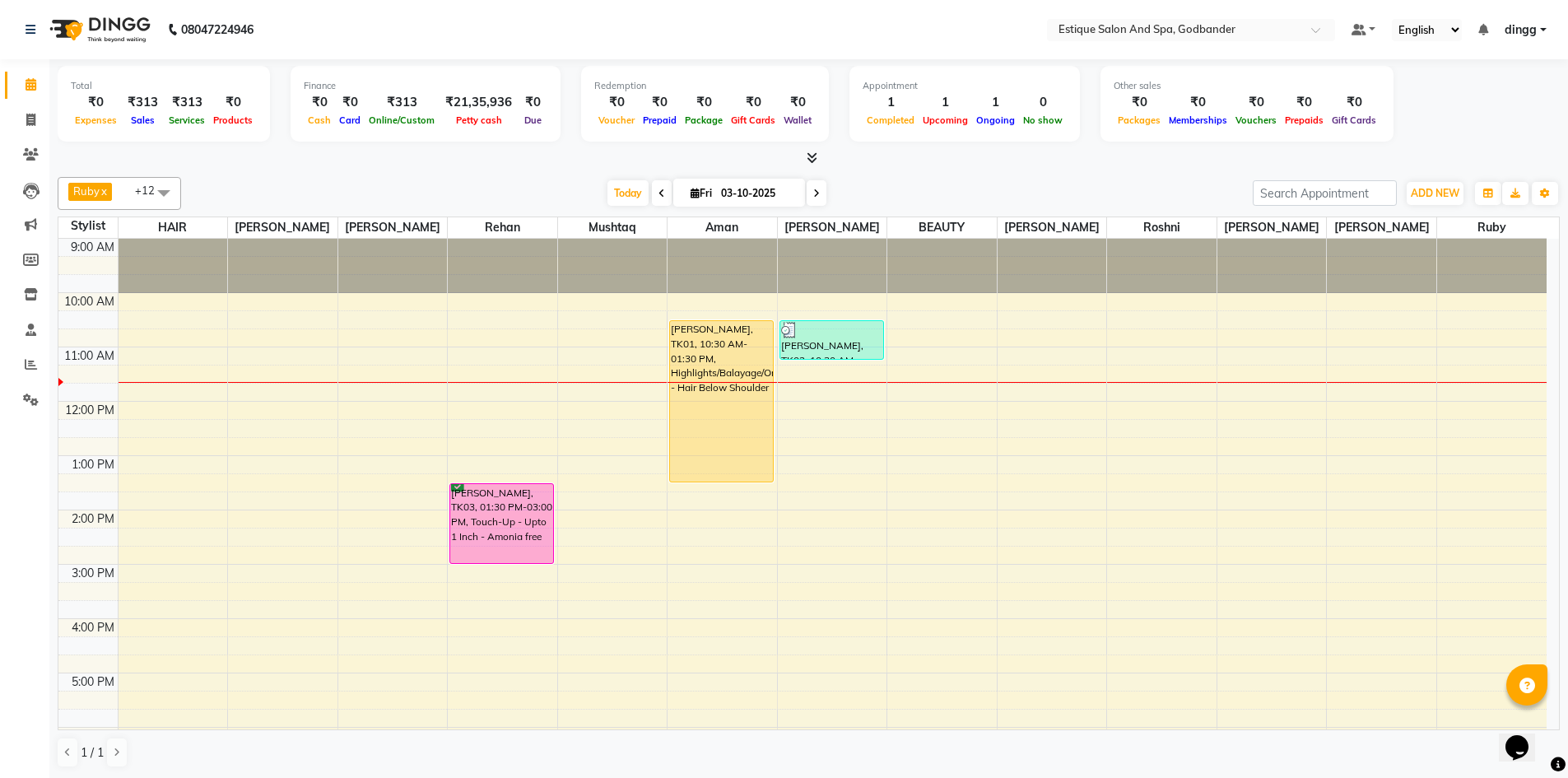
scroll to position [1, 0]
click at [31, 119] on icon at bounding box center [31, 119] width 9 height 13
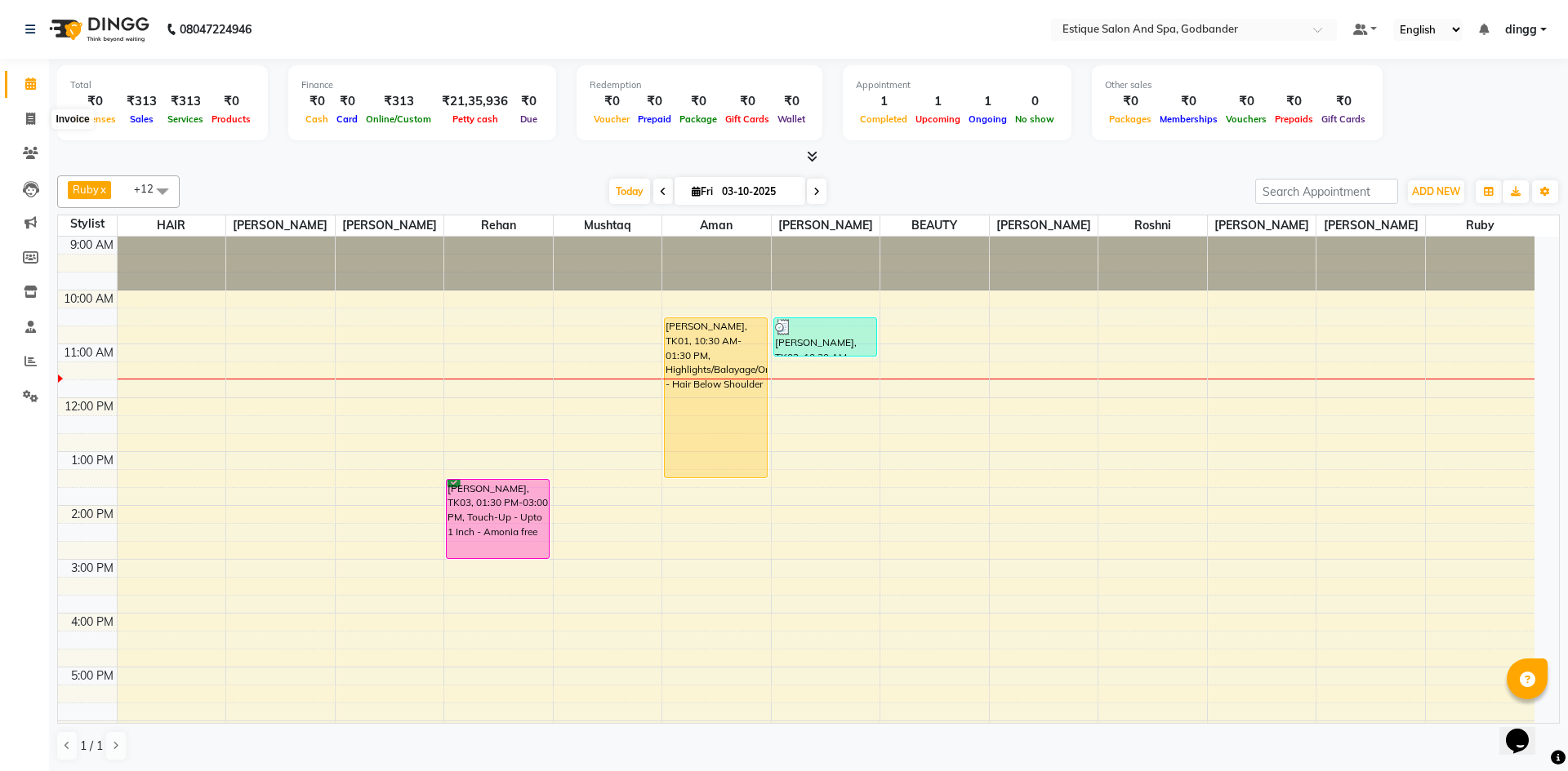
select select "6103"
select select "service"
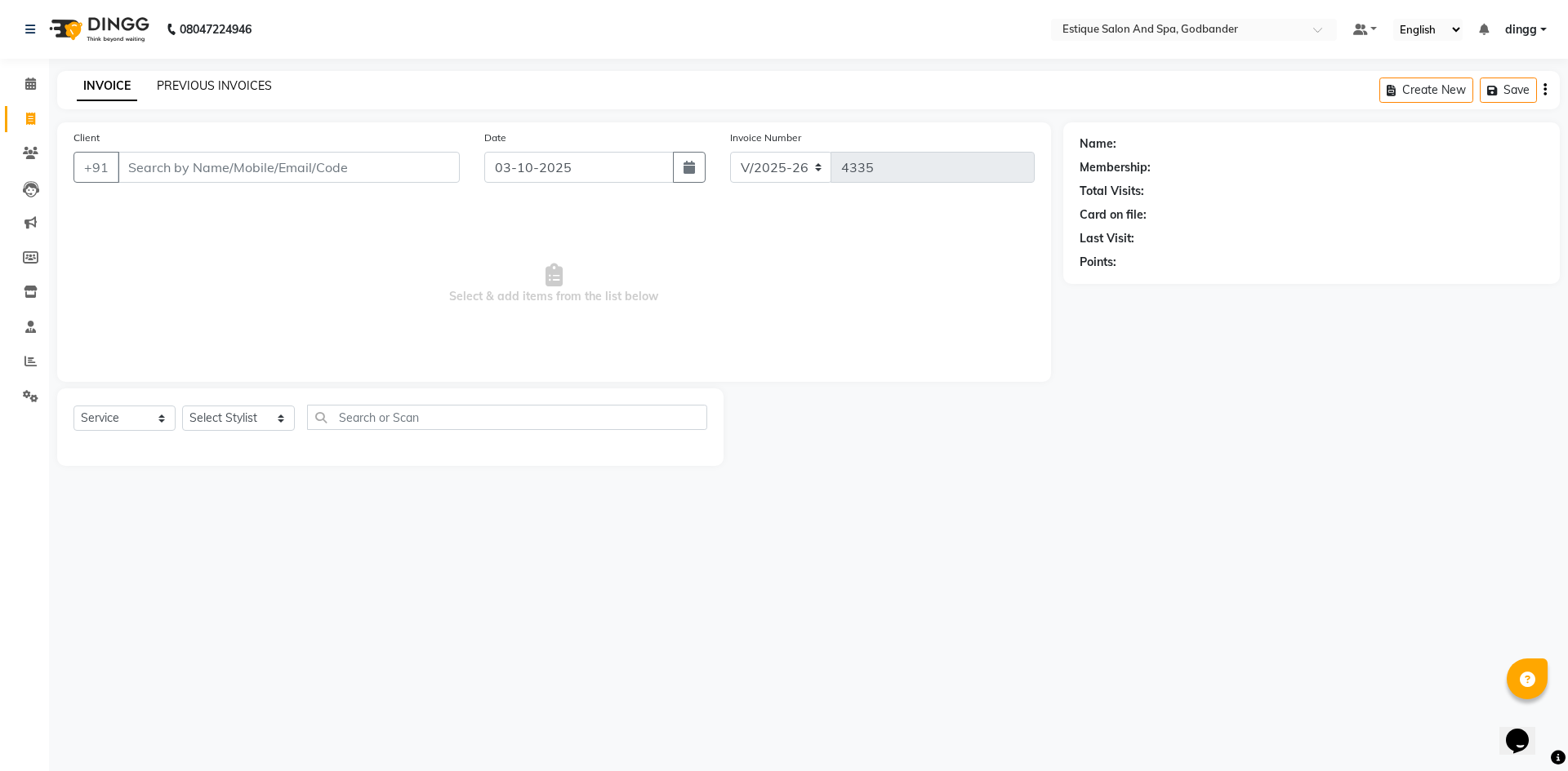
click at [243, 91] on link "PREVIOUS INVOICES" at bounding box center [214, 86] width 115 height 14
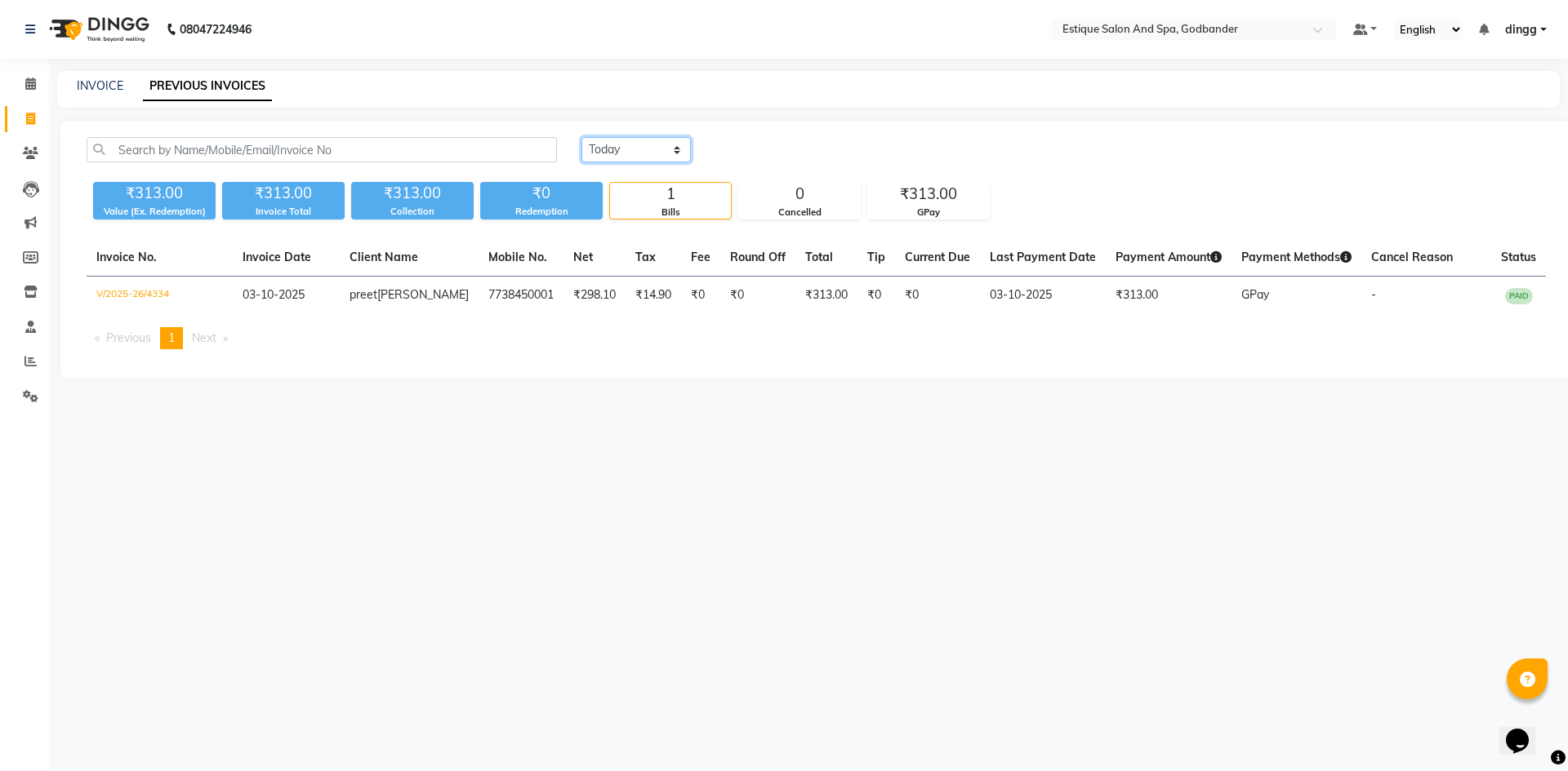
click at [608, 149] on select "[DATE] [DATE] Custom Range" at bounding box center [636, 150] width 110 height 25
select select "range"
click at [581, 137] on select "[DATE] [DATE] Custom Range" at bounding box center [636, 150] width 110 height 25
click at [739, 155] on input "03-10-2025" at bounding box center [769, 150] width 114 height 23
select select "10"
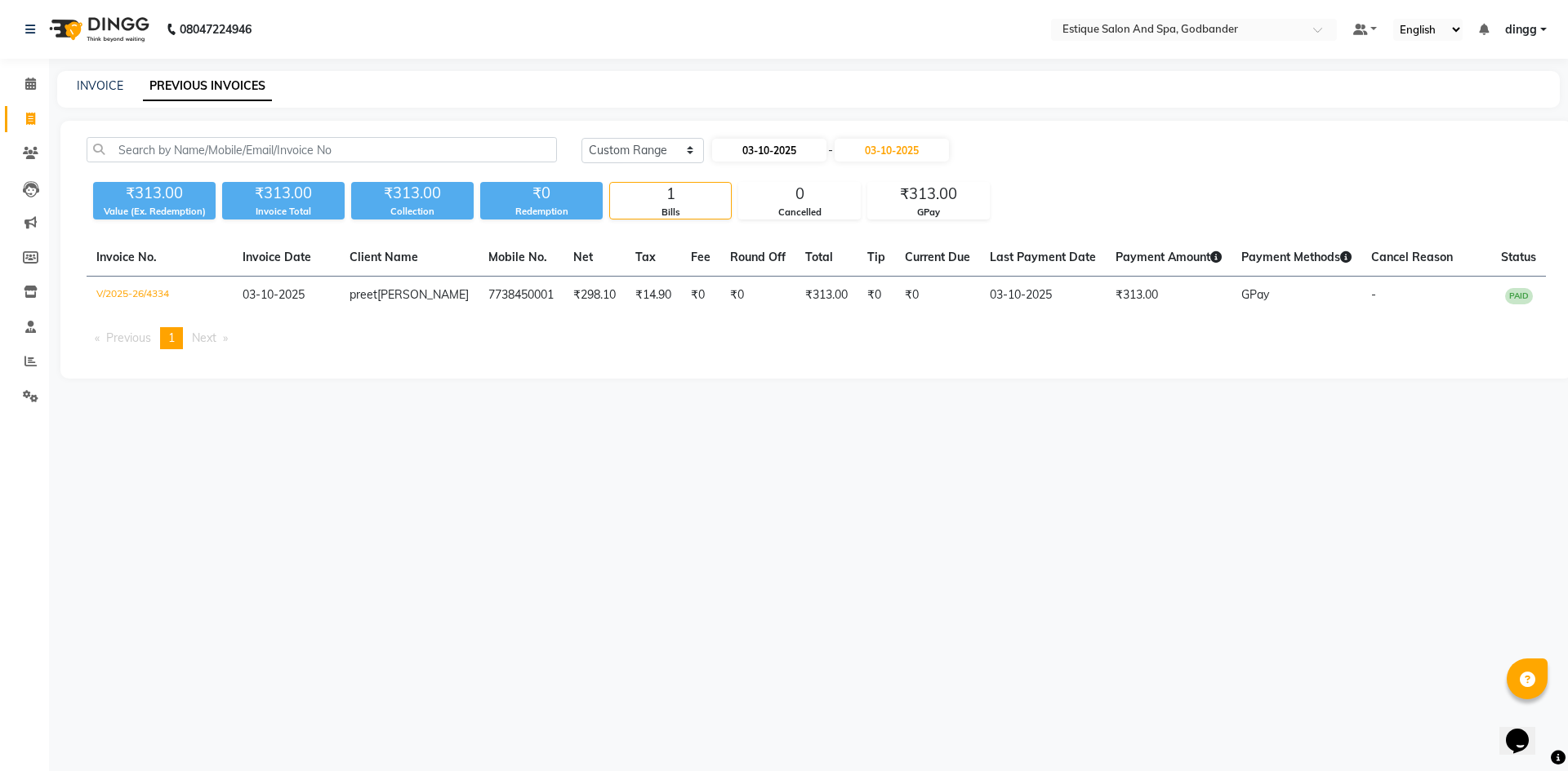
select select "2025"
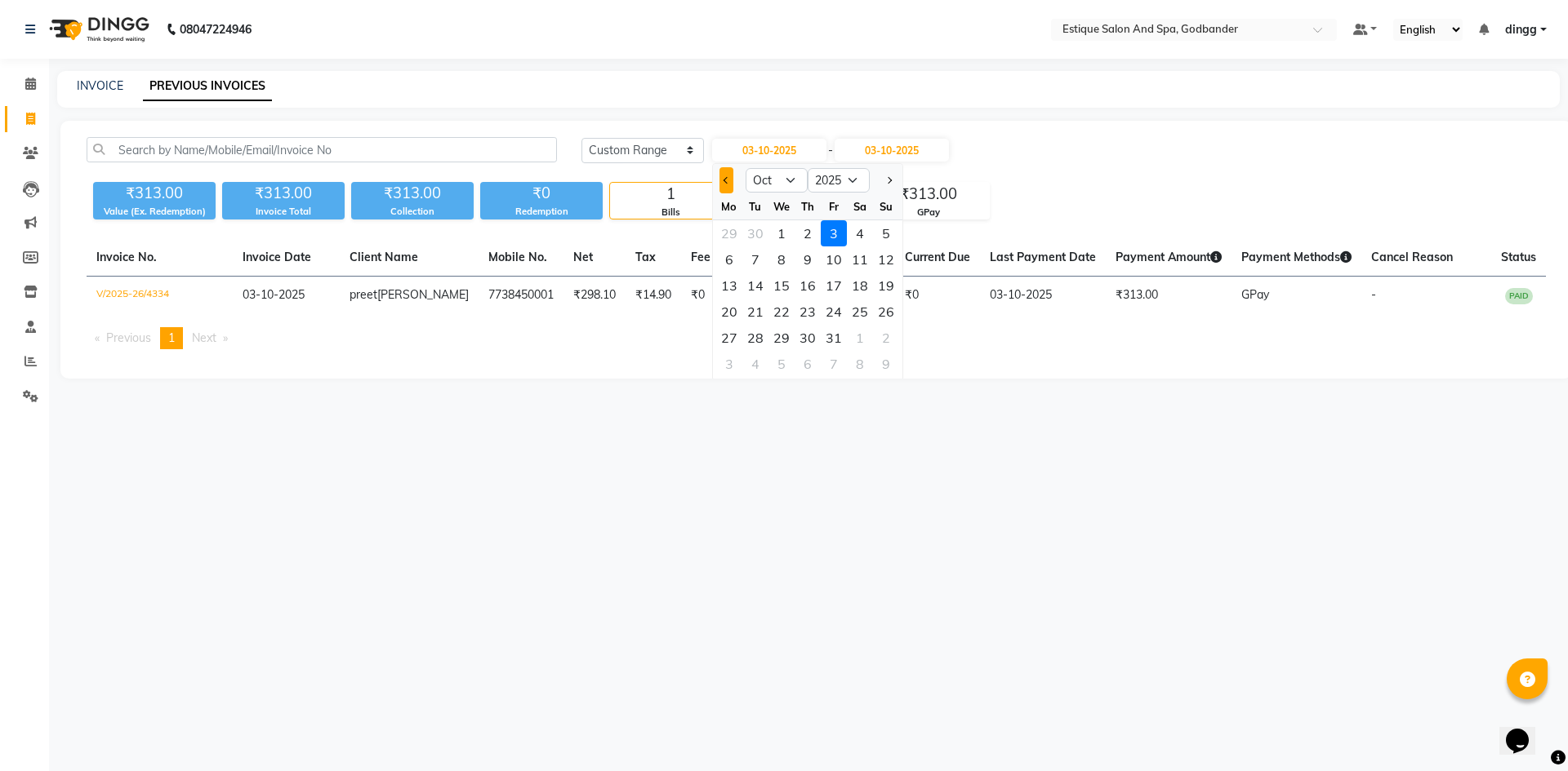
click at [723, 185] on button "Previous month" at bounding box center [727, 179] width 14 height 26
select select "9"
click at [727, 235] on div "1" at bounding box center [729, 233] width 26 height 26
type input "01-09-2025"
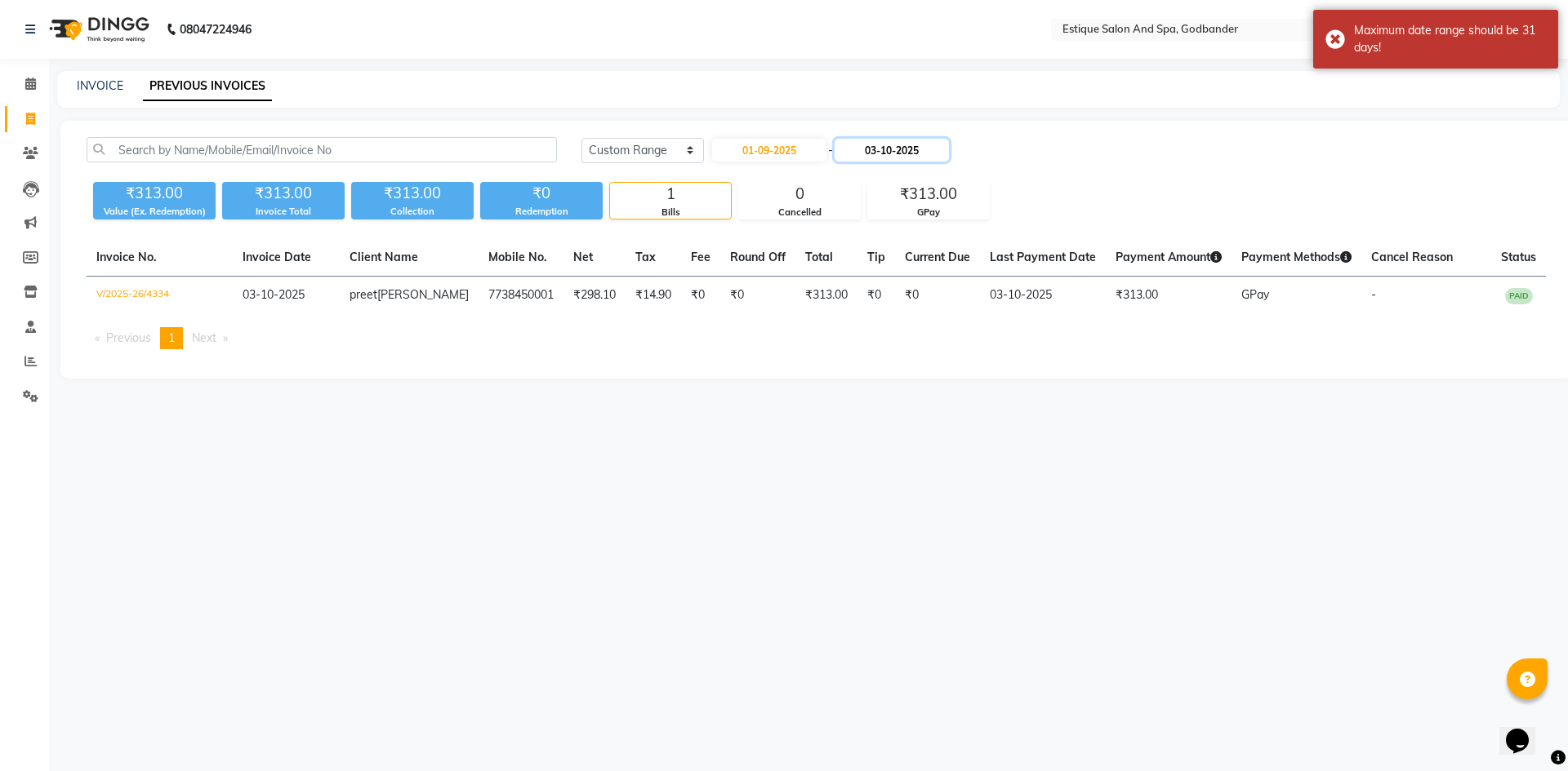
click at [870, 148] on input "03-10-2025" at bounding box center [892, 150] width 114 height 23
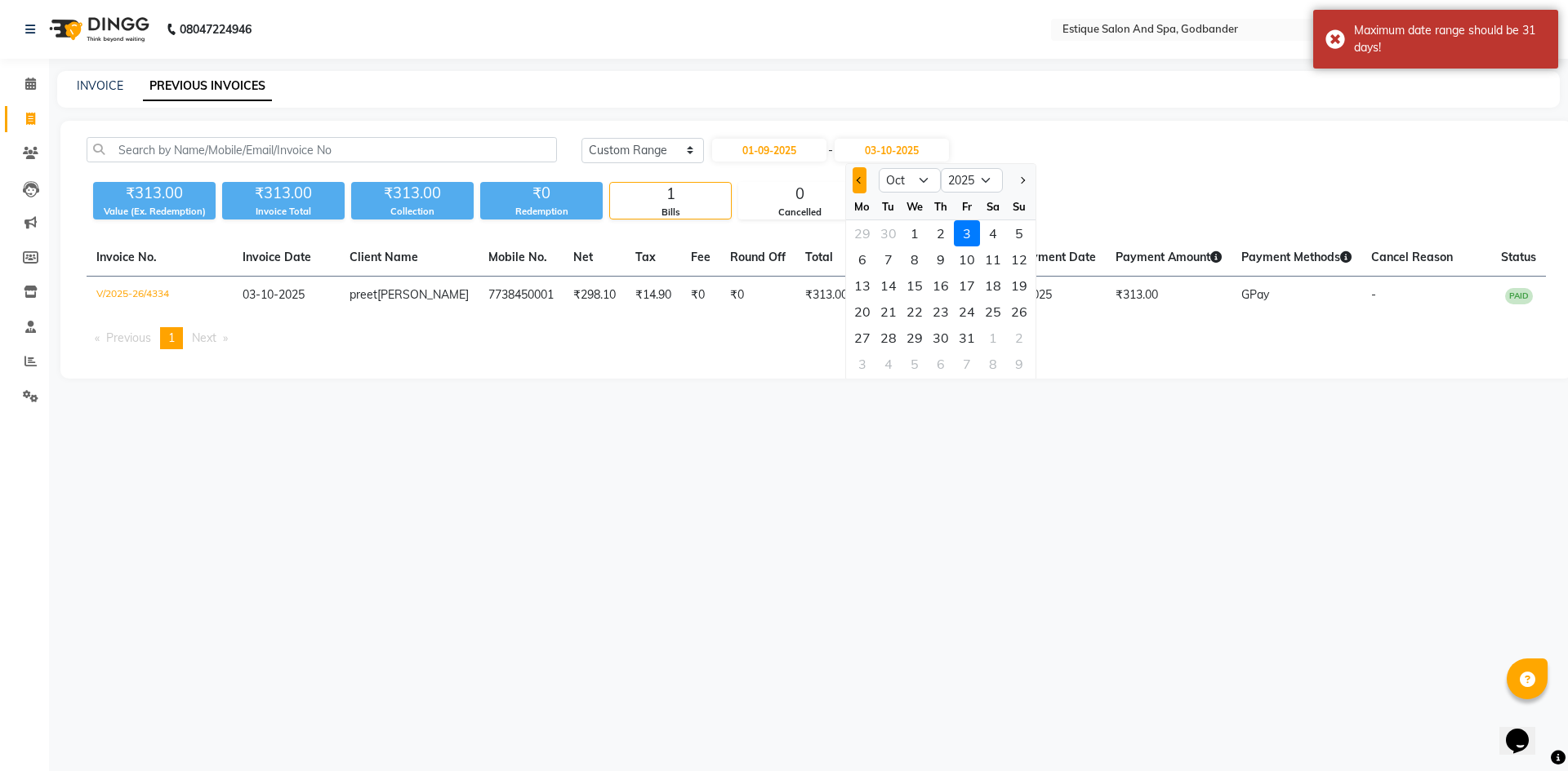
click at [853, 178] on button "Previous month" at bounding box center [860, 179] width 14 height 26
select select "9"
click at [864, 232] on div "1" at bounding box center [862, 233] width 26 height 26
type input "01-09-2025"
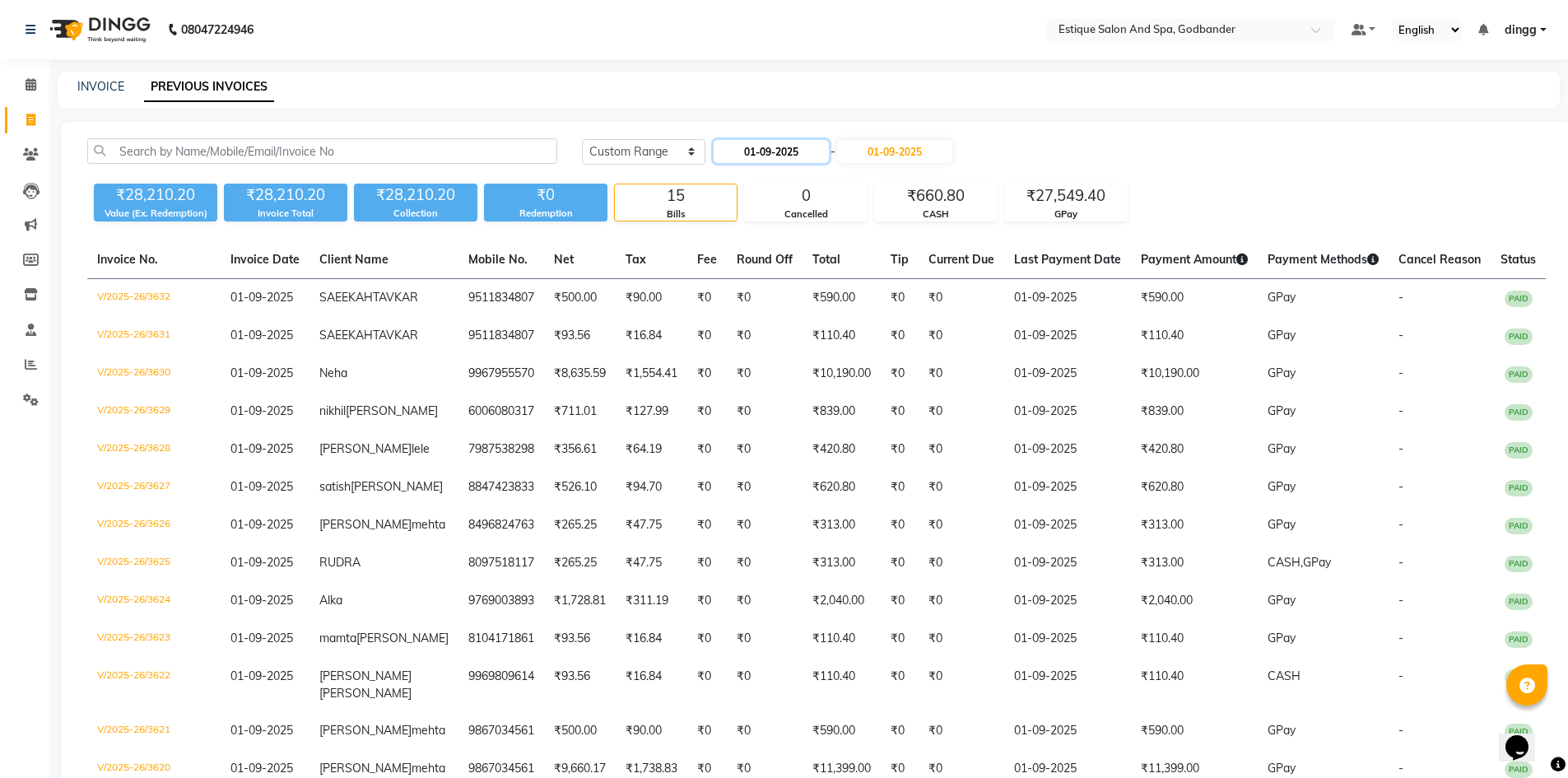
click at [757, 151] on input "01-09-2025" at bounding box center [771, 151] width 115 height 23
select select "9"
select select "2025"
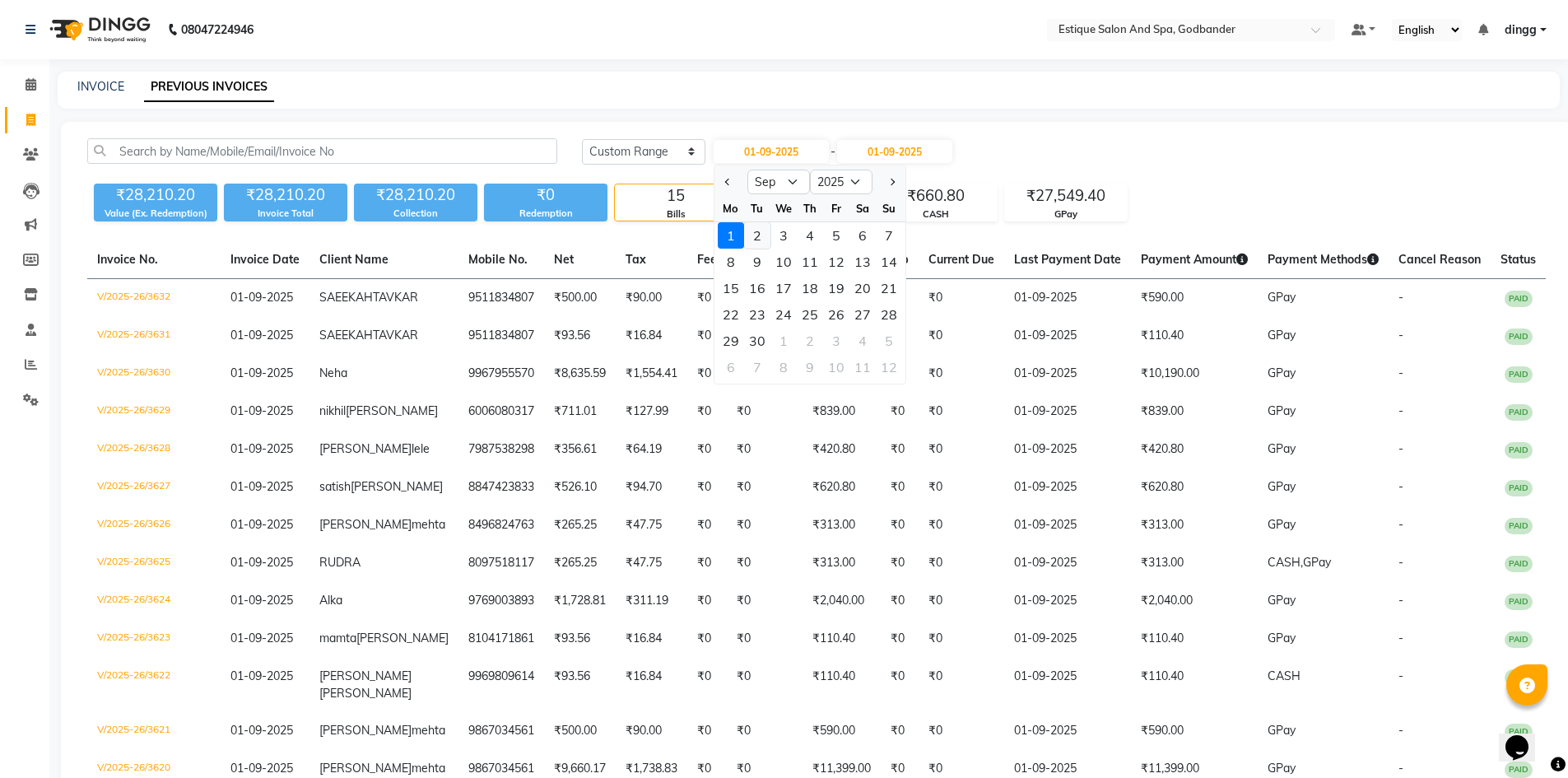
click at [755, 233] on div "2" at bounding box center [757, 235] width 26 height 26
type input "[DATE]"
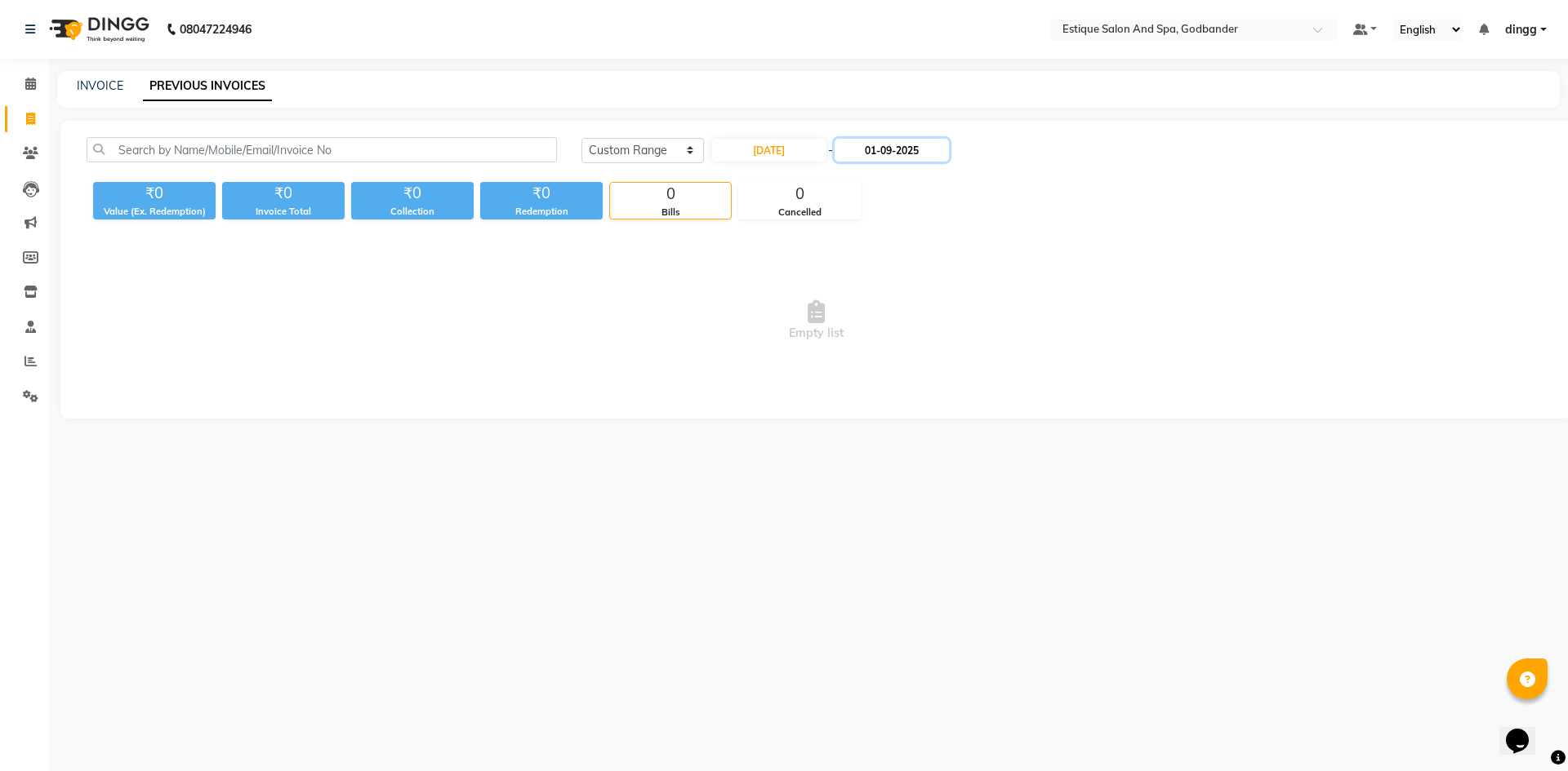
click at [886, 141] on input "01-09-2025" at bounding box center [892, 150] width 114 height 23
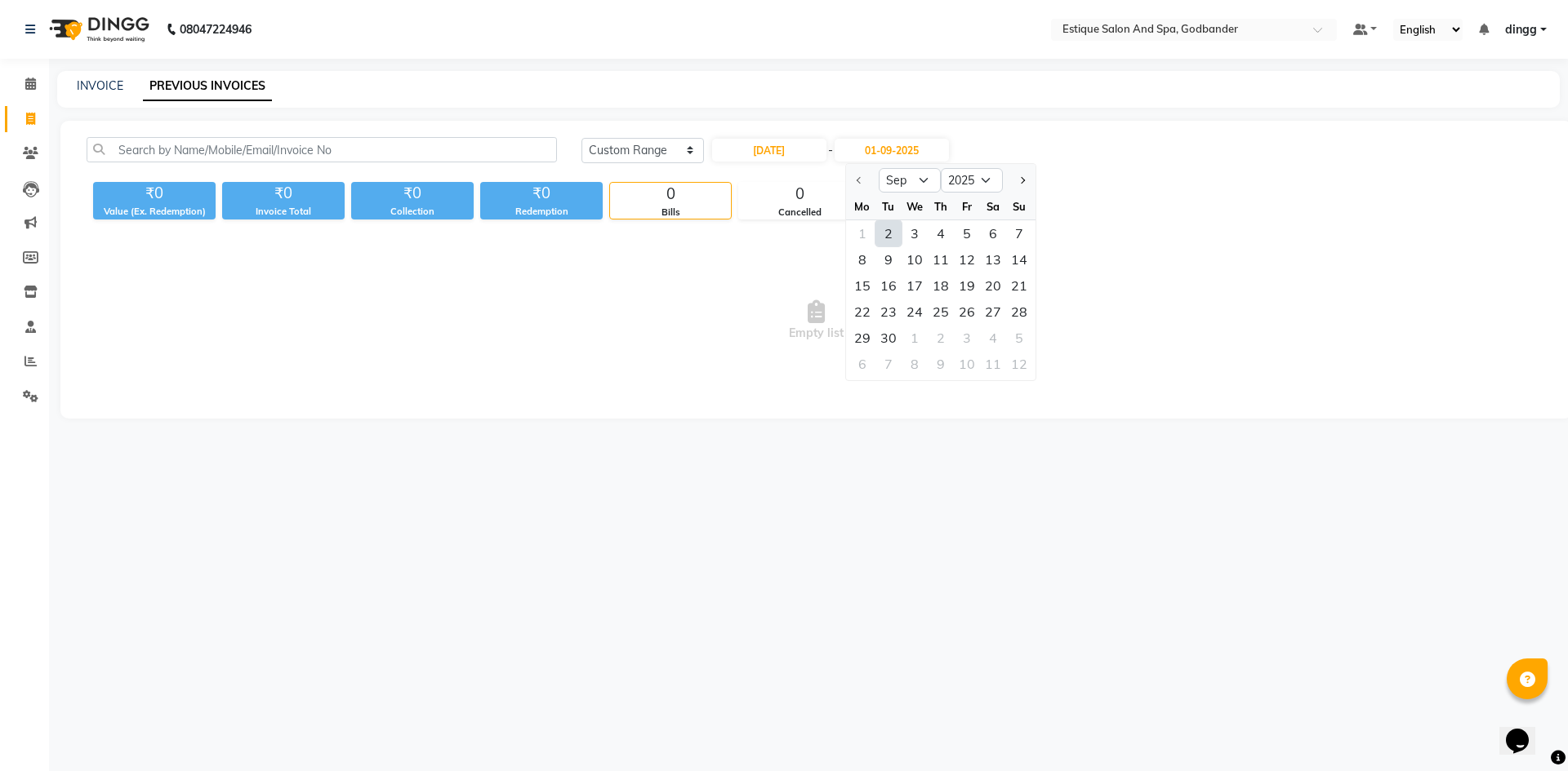
click at [888, 232] on div "2" at bounding box center [888, 233] width 26 height 26
type input "[DATE]"
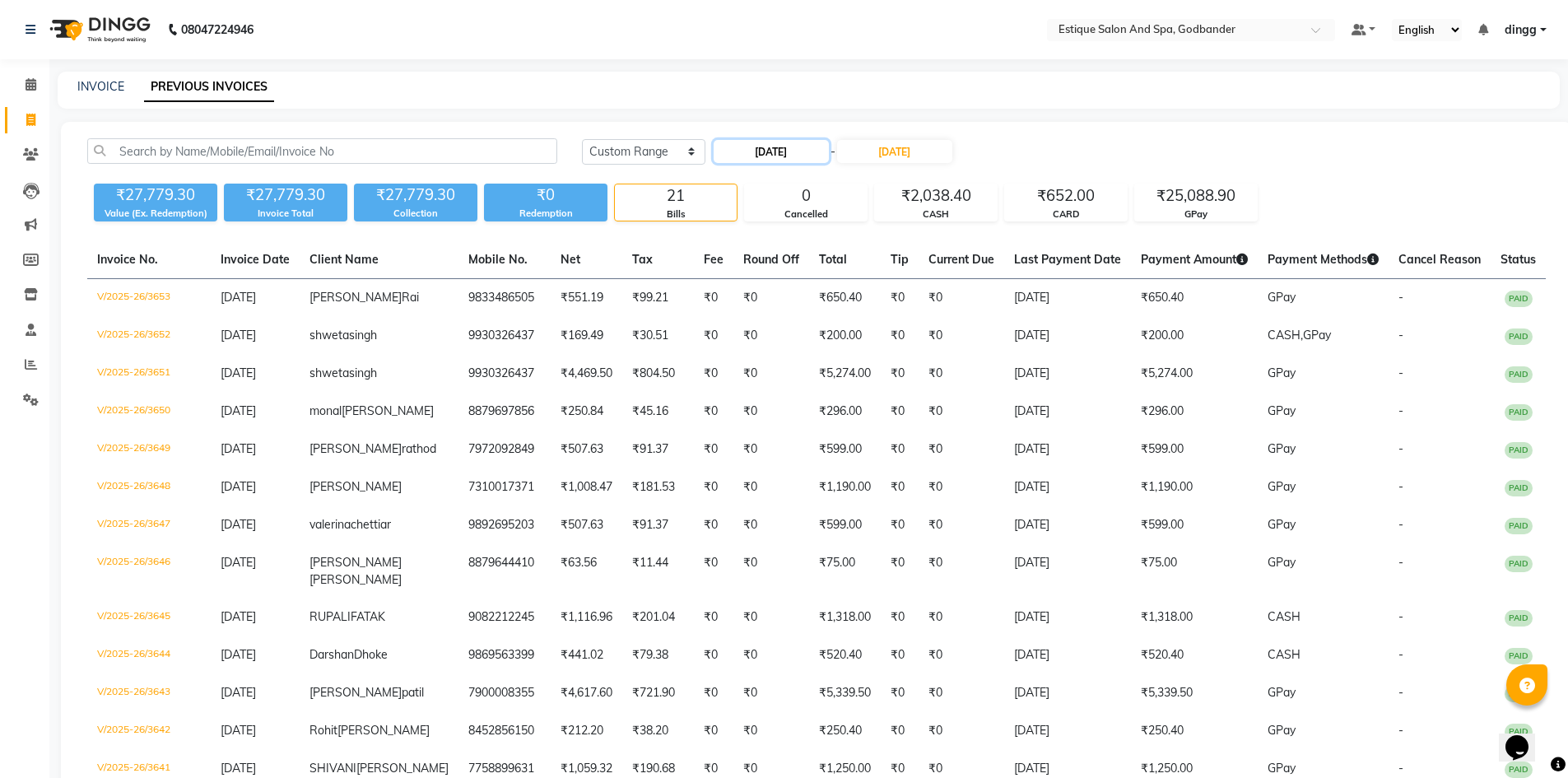
click at [809, 149] on input "[DATE]" at bounding box center [771, 151] width 115 height 23
select select "9"
select select "2025"
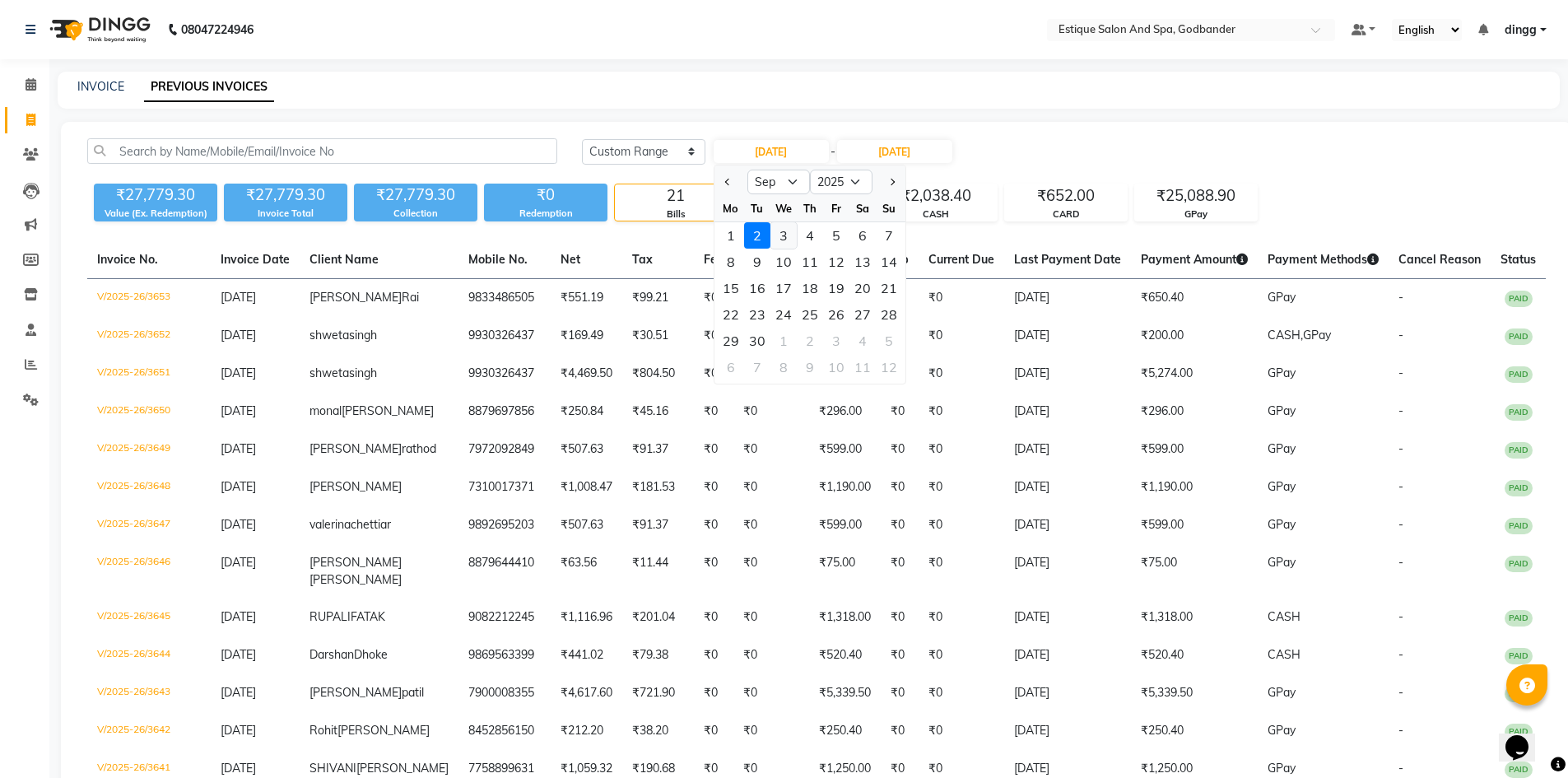
click at [780, 234] on div "3" at bounding box center [783, 235] width 26 height 26
type input "[DATE]"
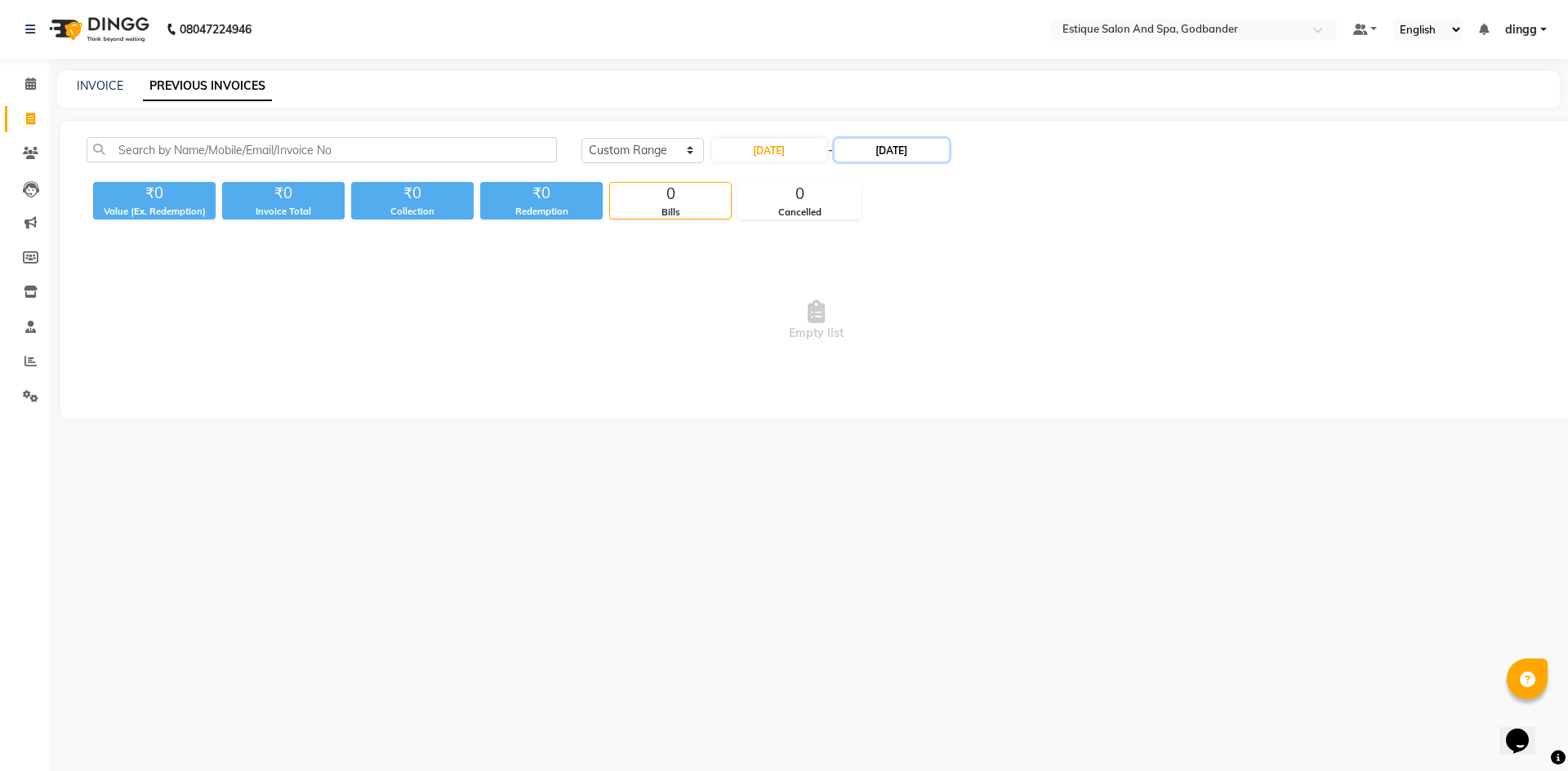
click at [890, 156] on input "[DATE]" at bounding box center [892, 150] width 114 height 23
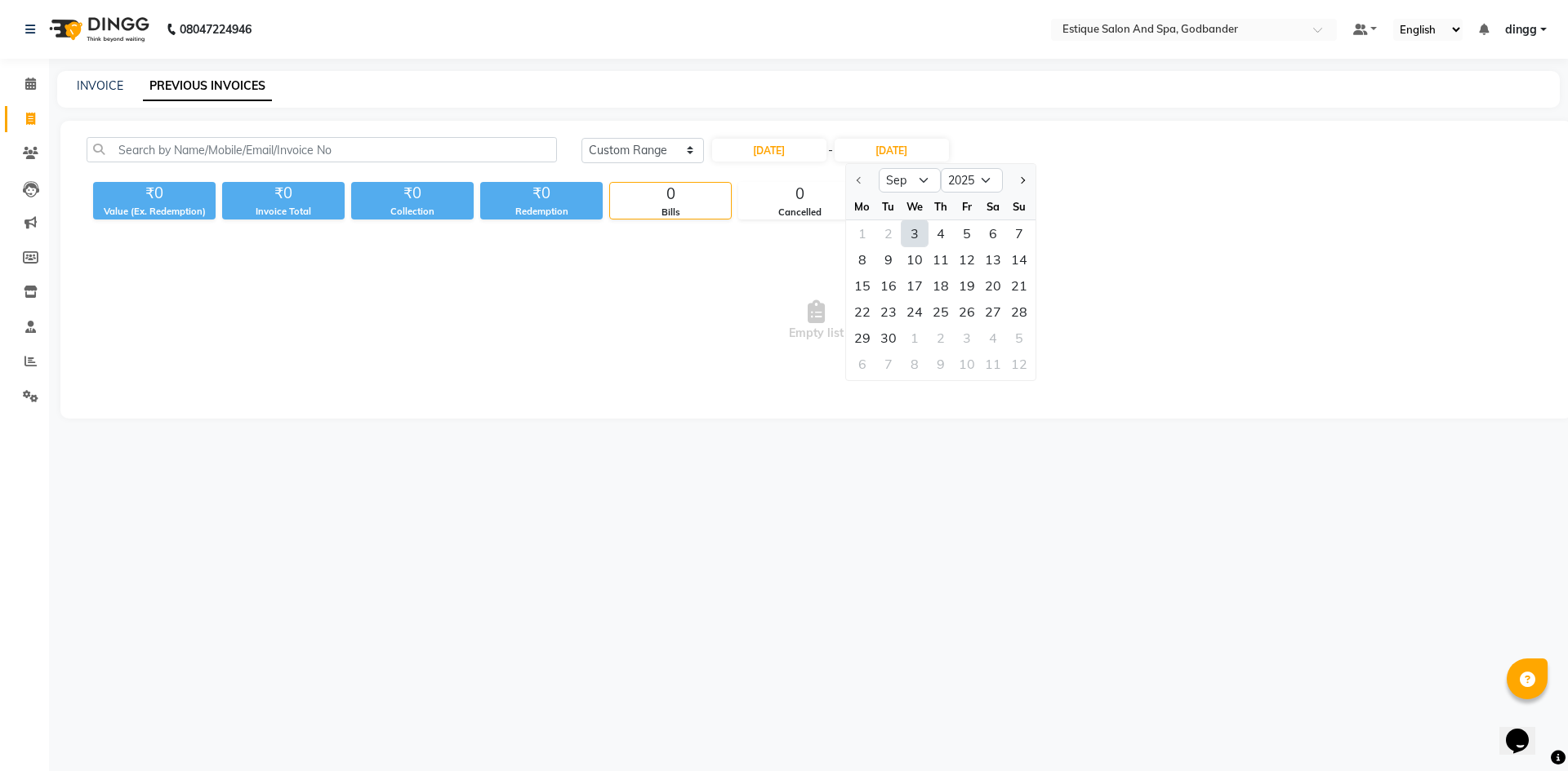
click at [913, 228] on div "3" at bounding box center [914, 233] width 26 height 26
type input "[DATE]"
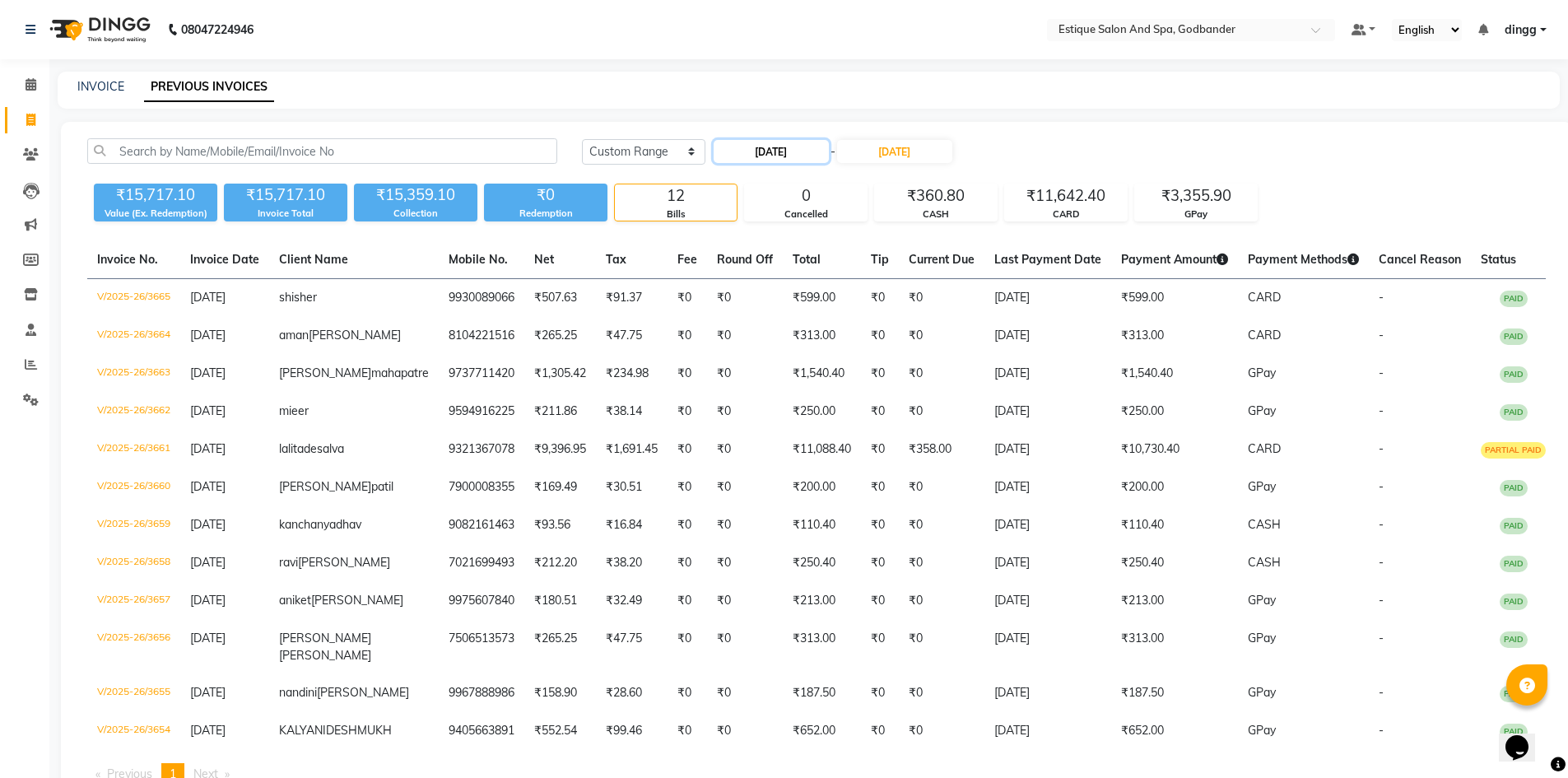
click at [798, 151] on input "[DATE]" at bounding box center [771, 151] width 115 height 23
select select "9"
select select "2025"
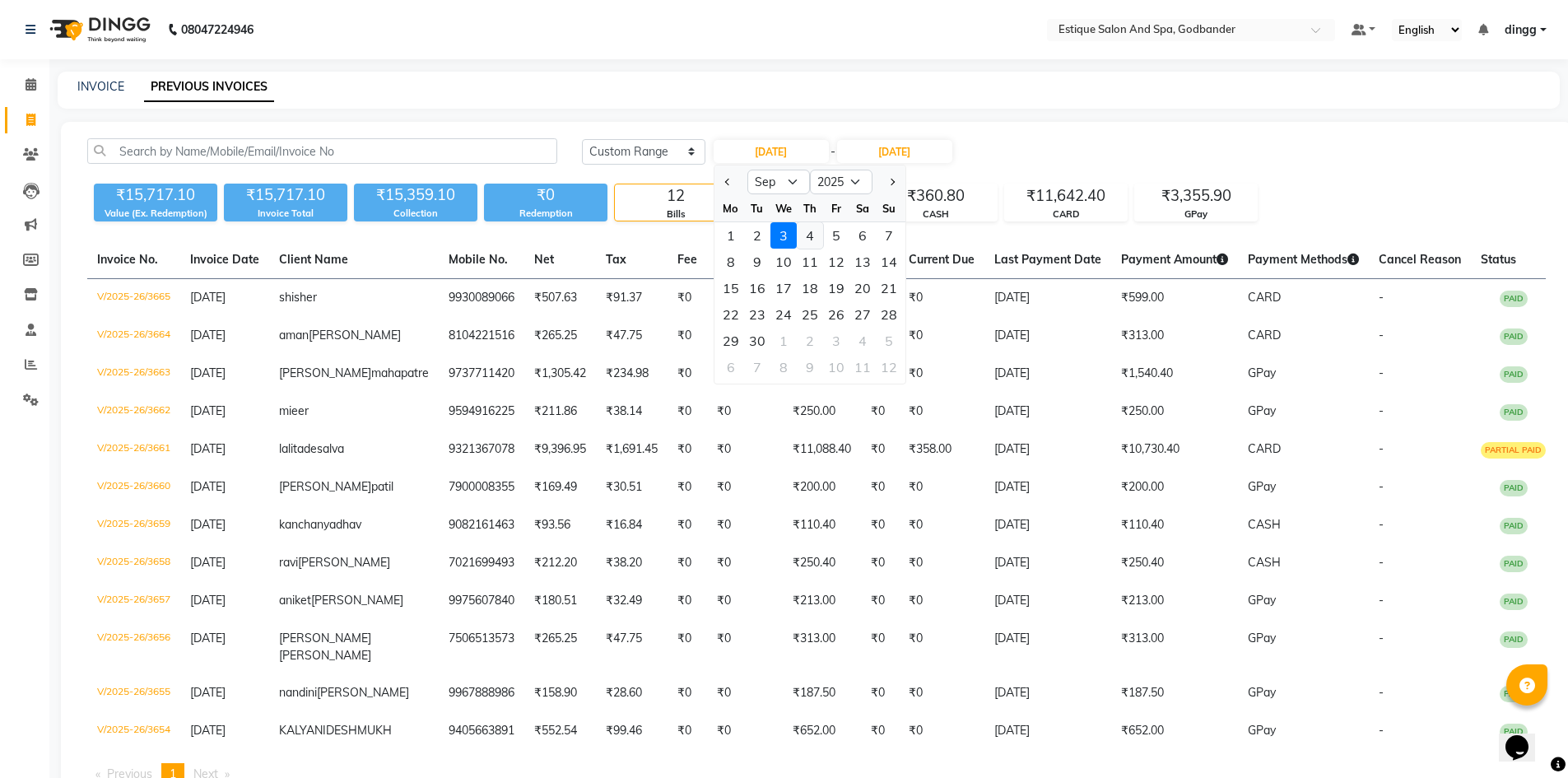
click at [806, 236] on div "4" at bounding box center [809, 235] width 26 height 26
type input "[DATE]"
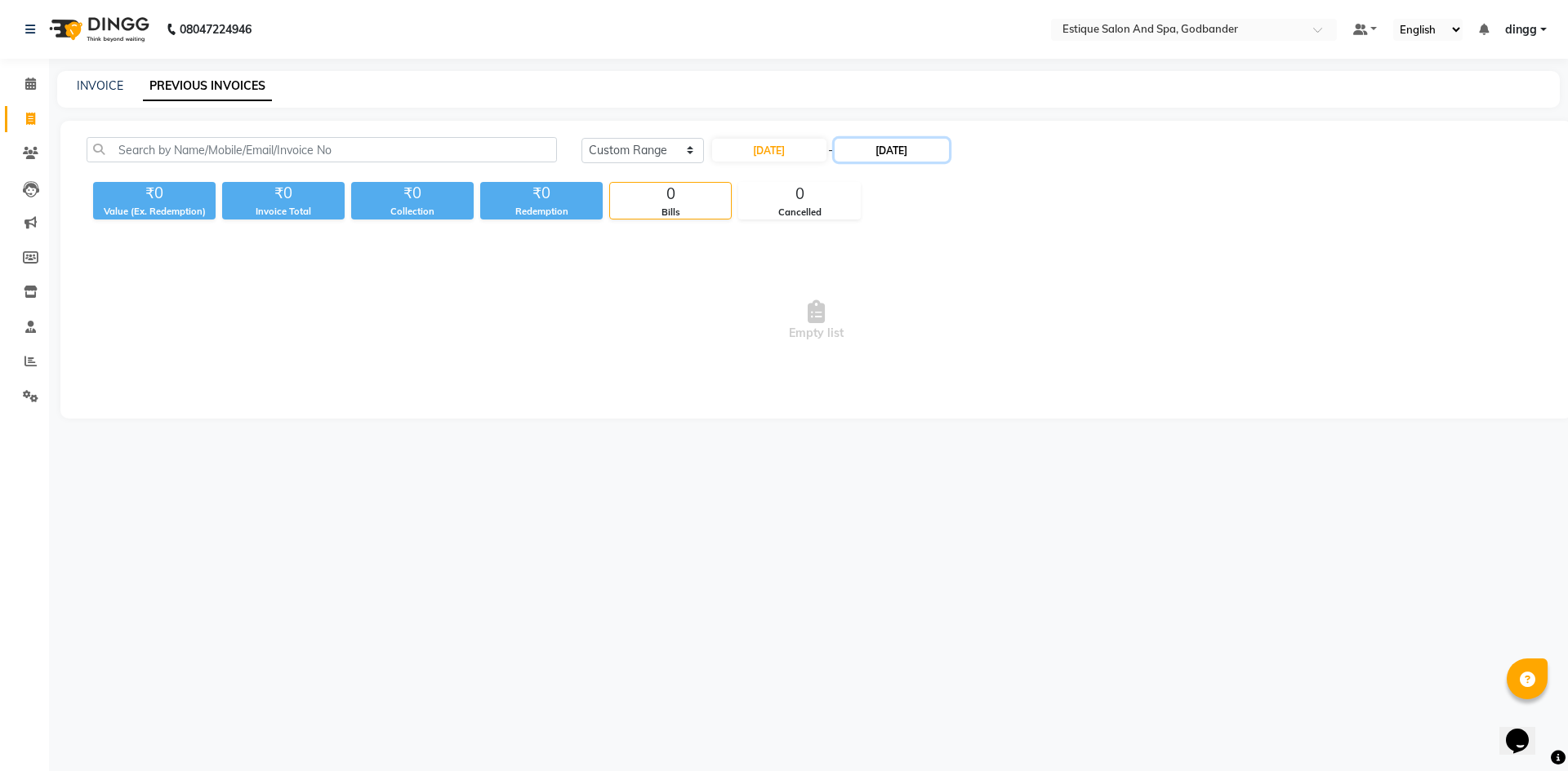
click at [890, 151] on input "[DATE]" at bounding box center [892, 150] width 114 height 23
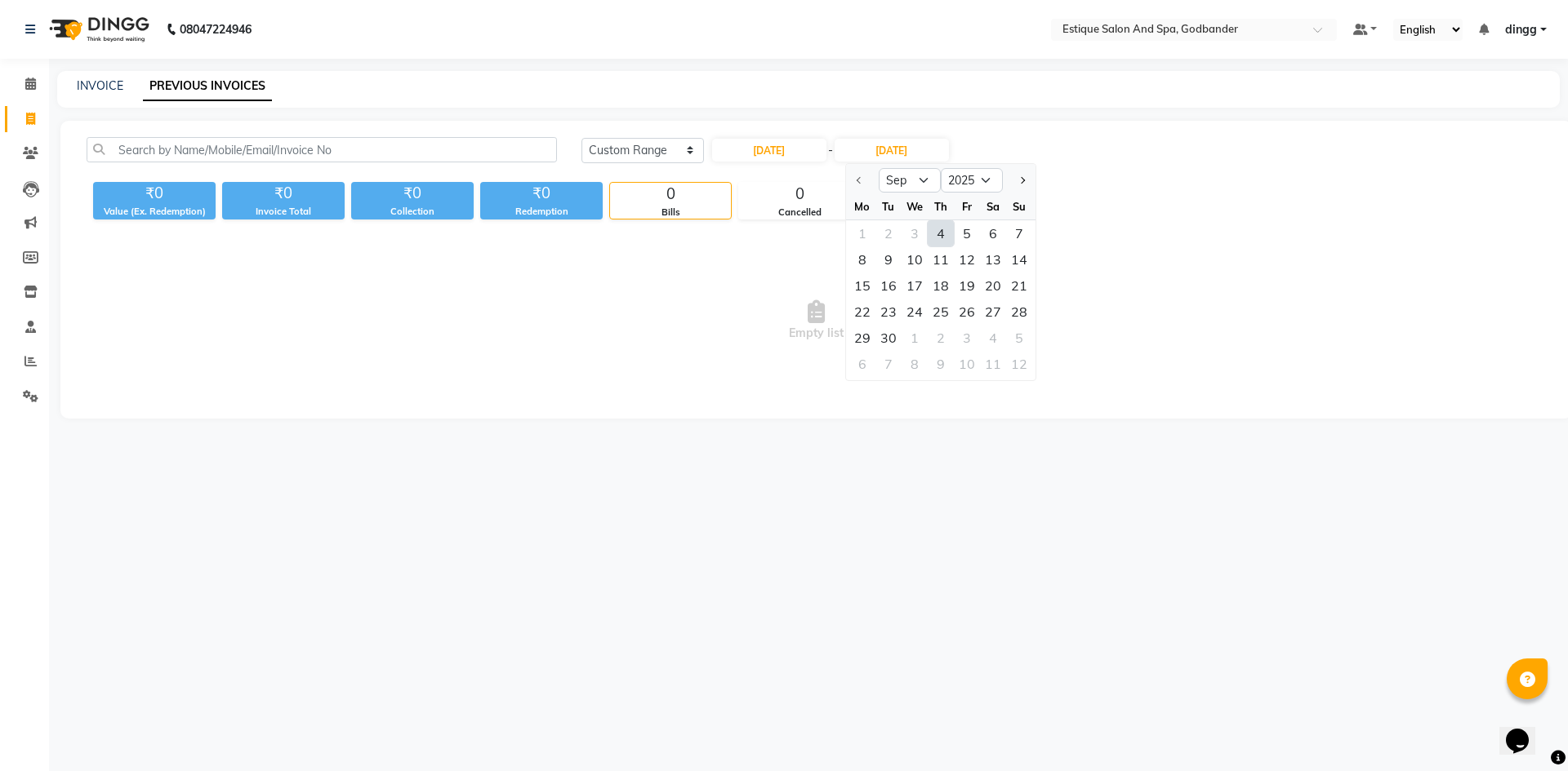
click at [940, 237] on div "4" at bounding box center [940, 233] width 26 height 26
type input "[DATE]"
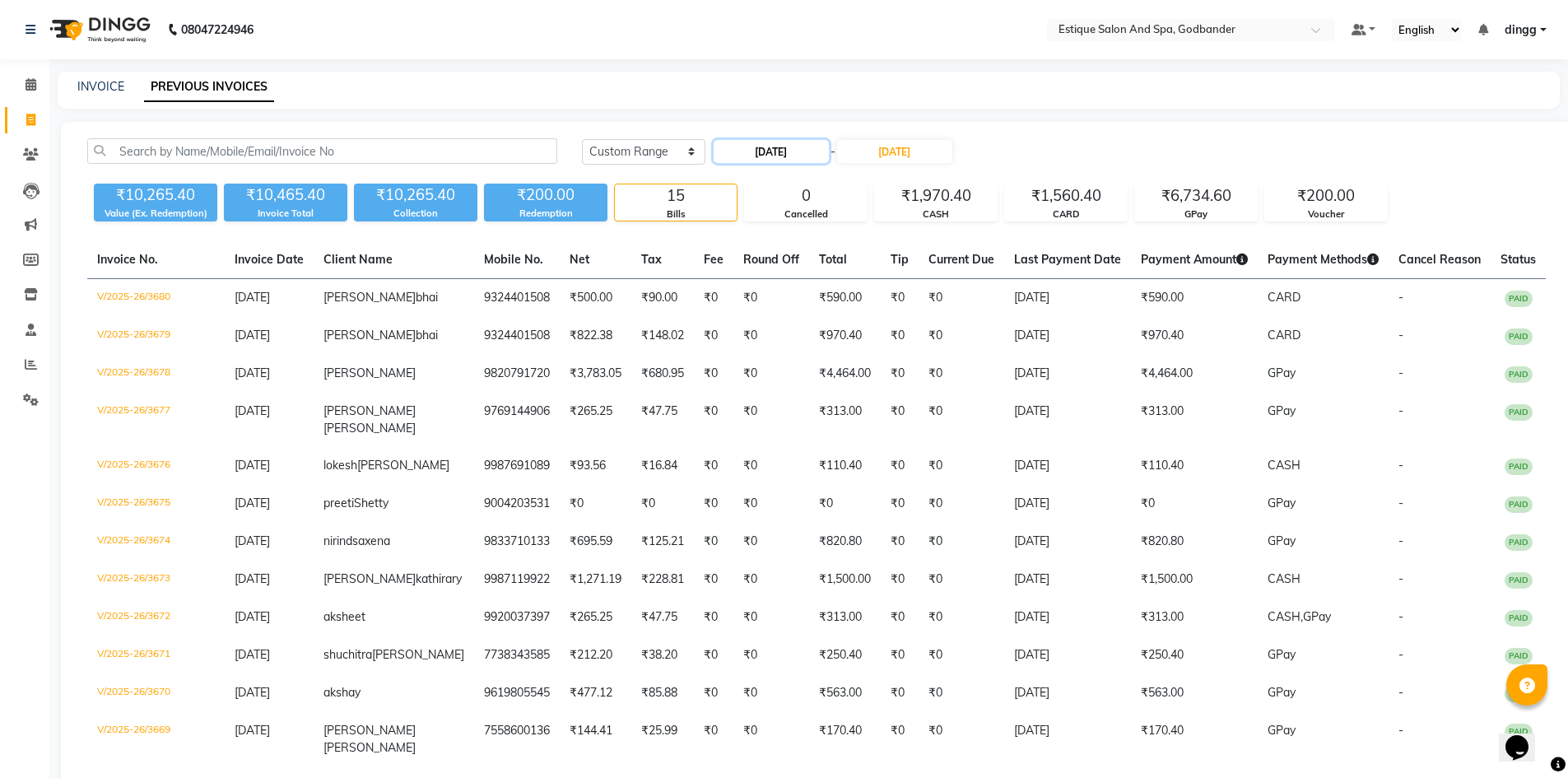
click at [806, 149] on input "[DATE]" at bounding box center [771, 151] width 115 height 23
select select "9"
select select "2025"
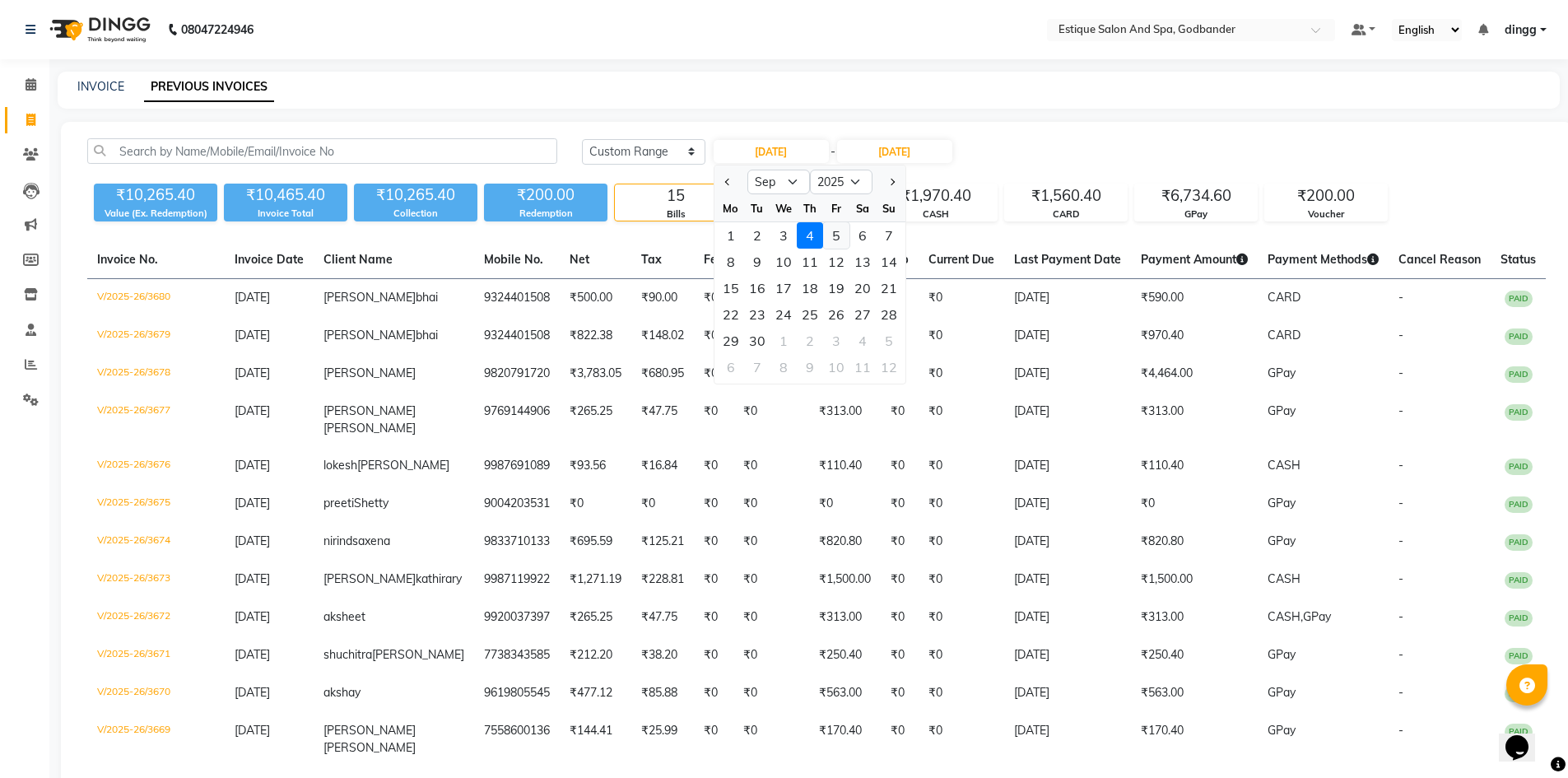
click at [834, 238] on div "5" at bounding box center [835, 235] width 26 height 26
type input "[DATE]"
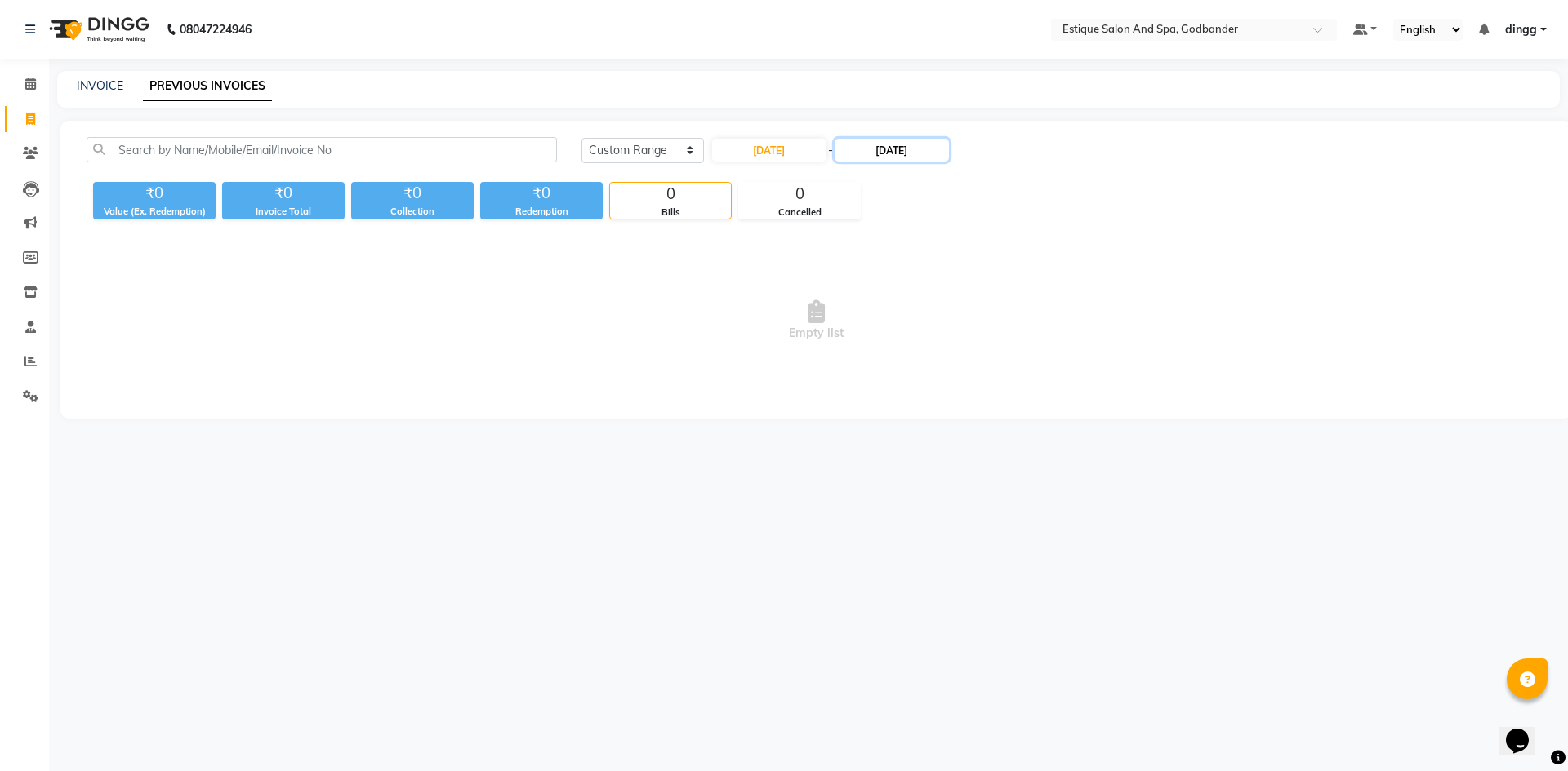
click at [894, 153] on input "[DATE]" at bounding box center [892, 150] width 114 height 23
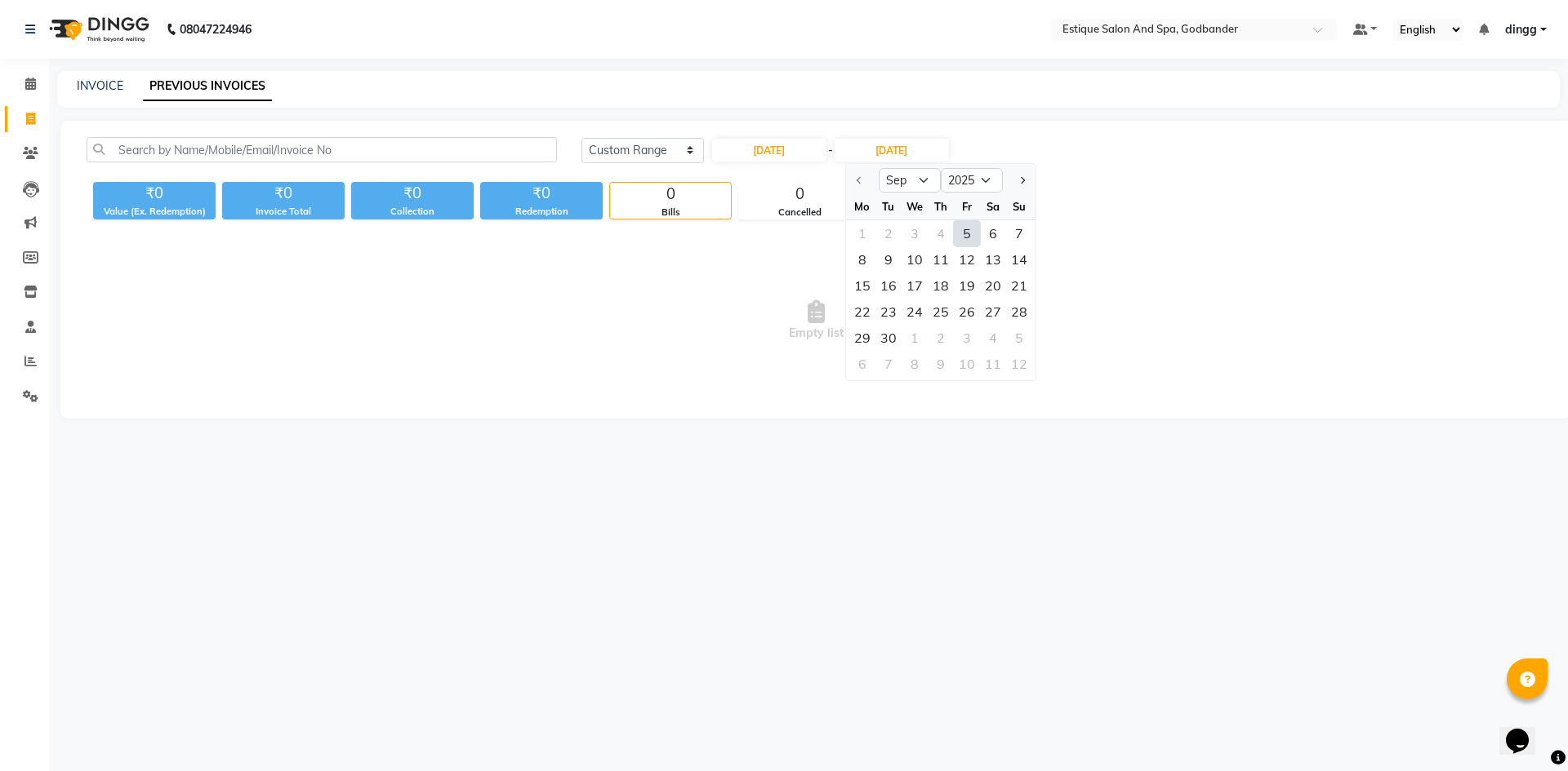
click at [972, 230] on div "5" at bounding box center [966, 233] width 26 height 26
type input "[DATE]"
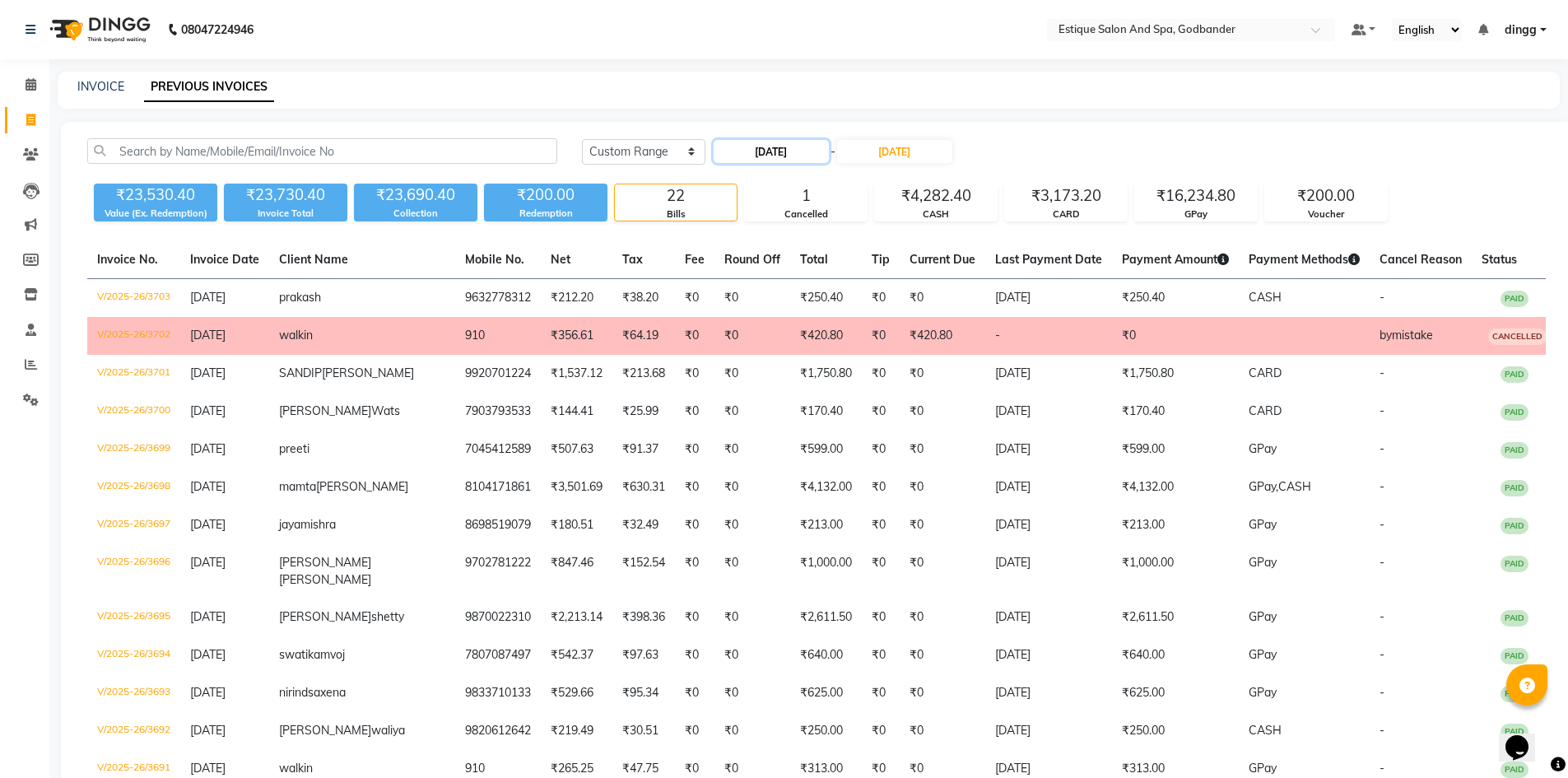
click at [767, 149] on input "[DATE]" at bounding box center [771, 151] width 115 height 23
select select "9"
select select "2025"
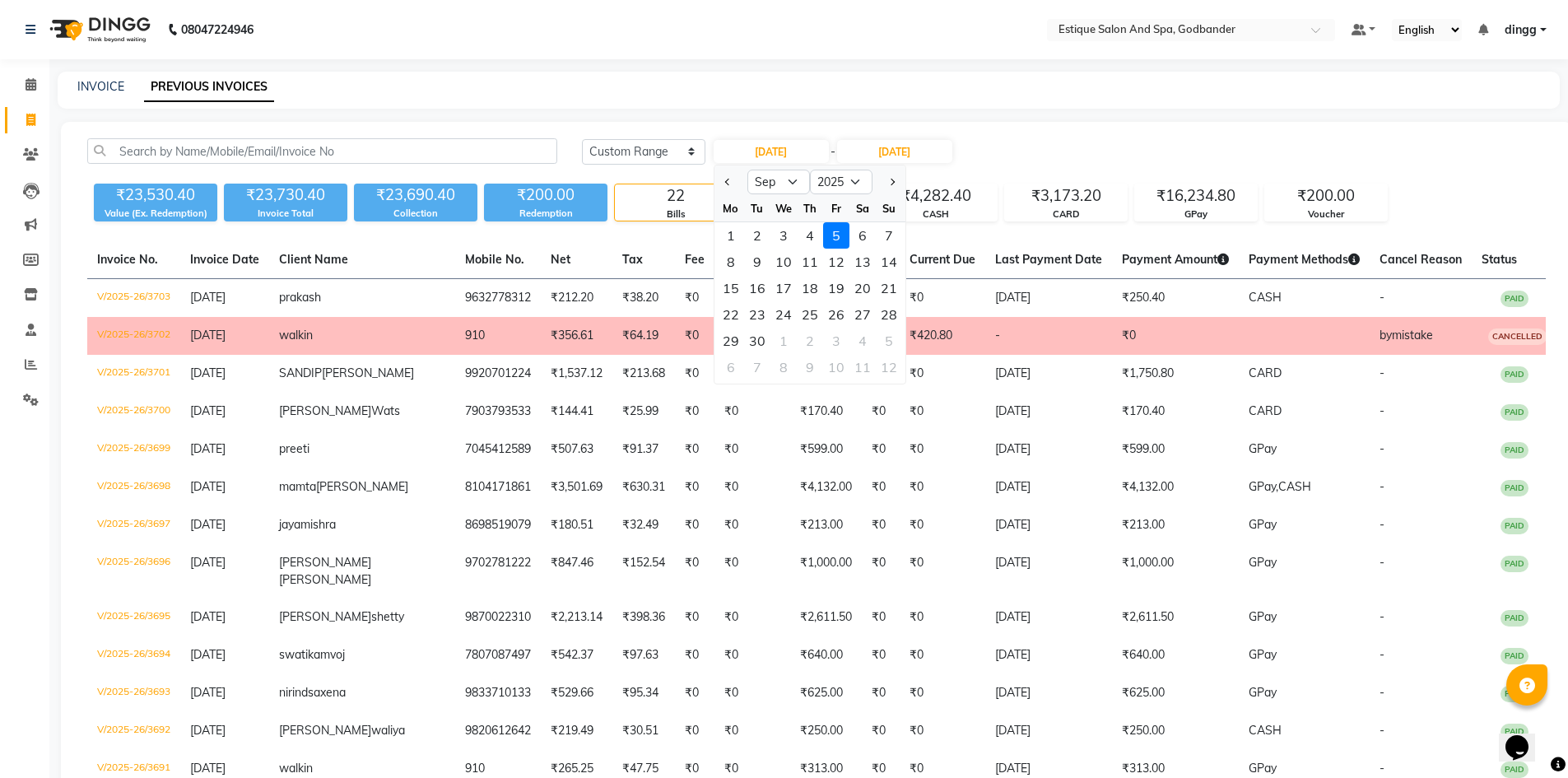
click at [866, 236] on div "6" at bounding box center [862, 235] width 26 height 26
type input "[DATE]"
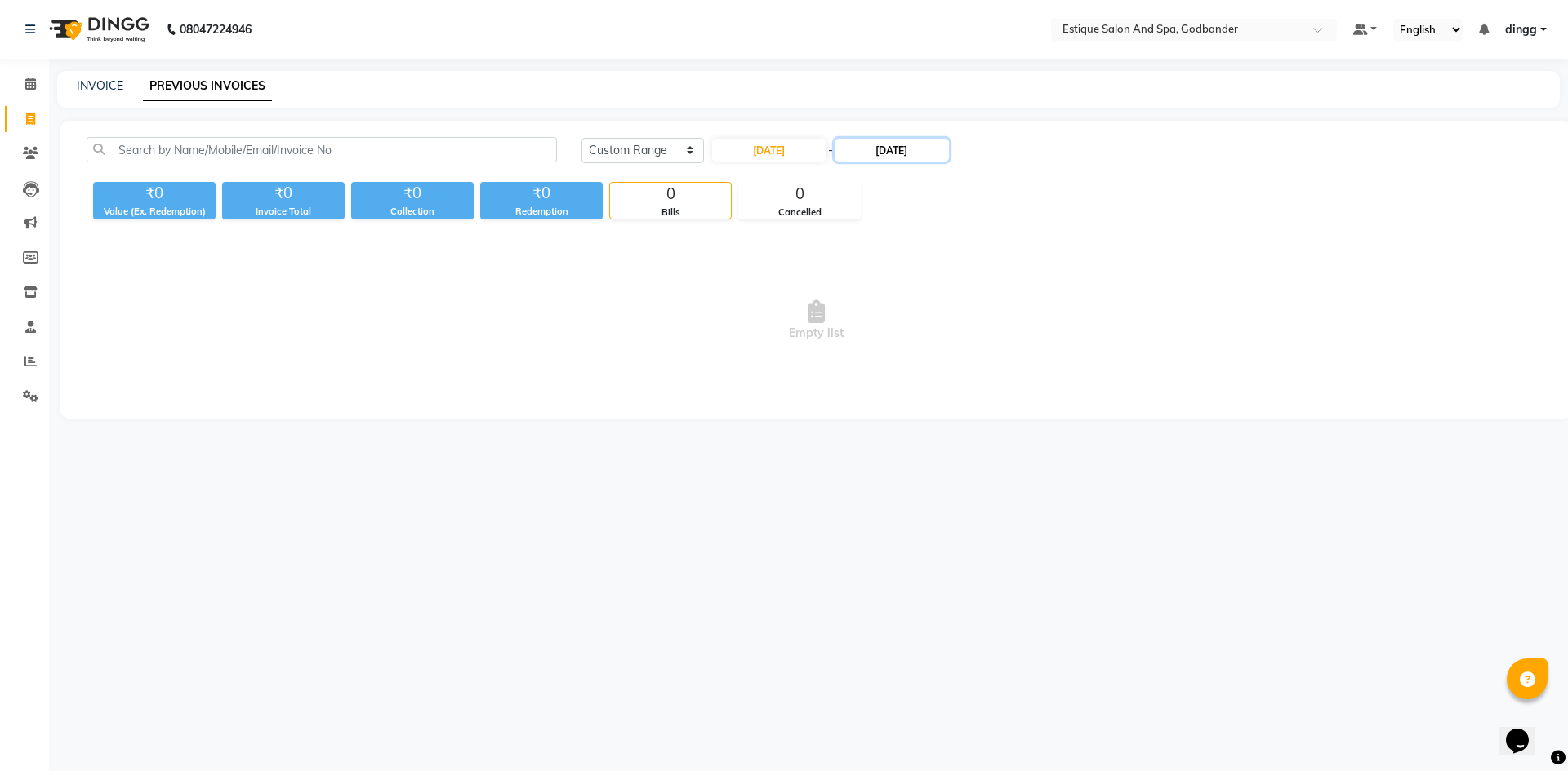
click at [901, 156] on input "[DATE]" at bounding box center [892, 150] width 114 height 23
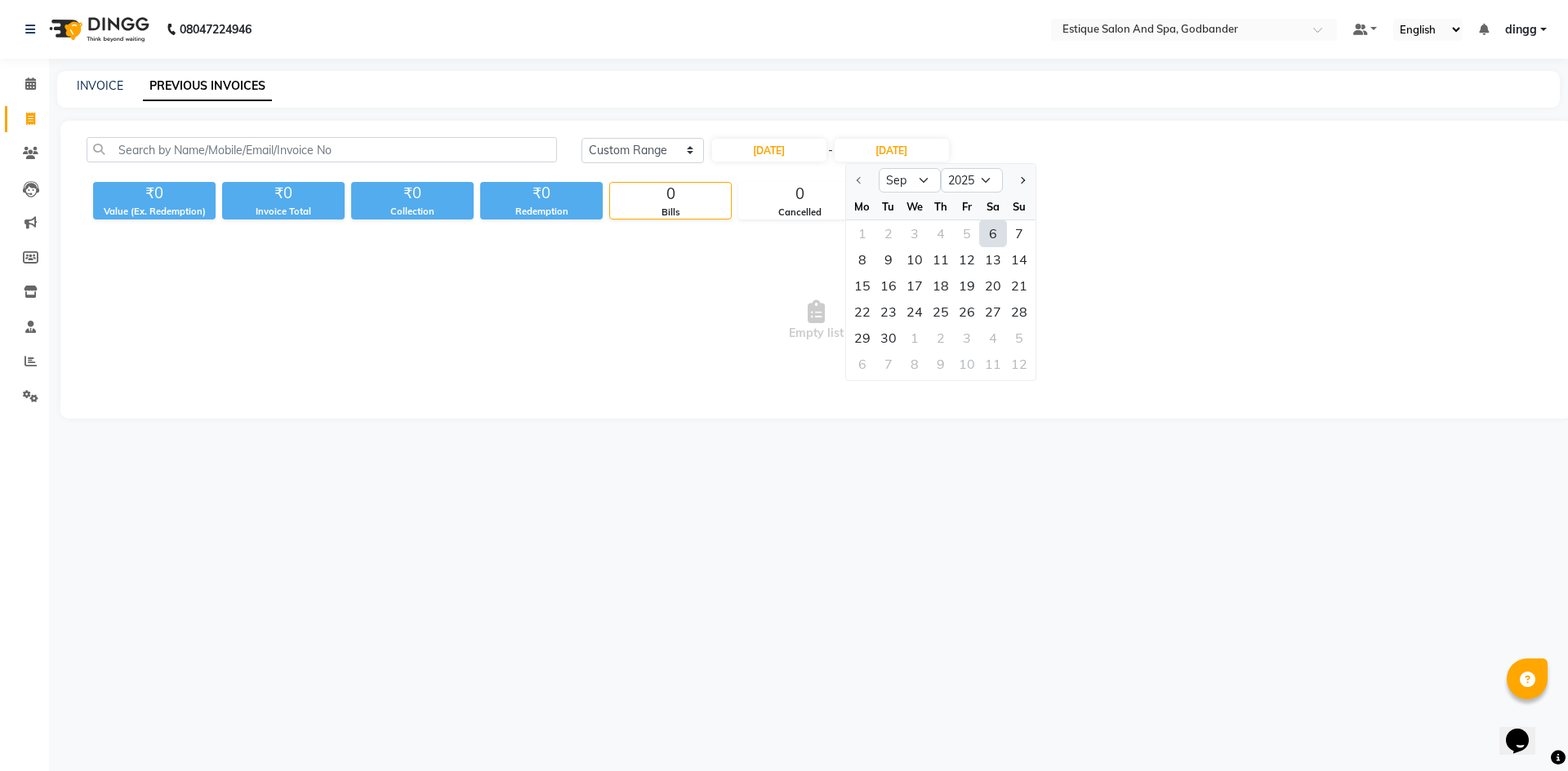
click at [988, 230] on div "6" at bounding box center [992, 233] width 26 height 26
type input "[DATE]"
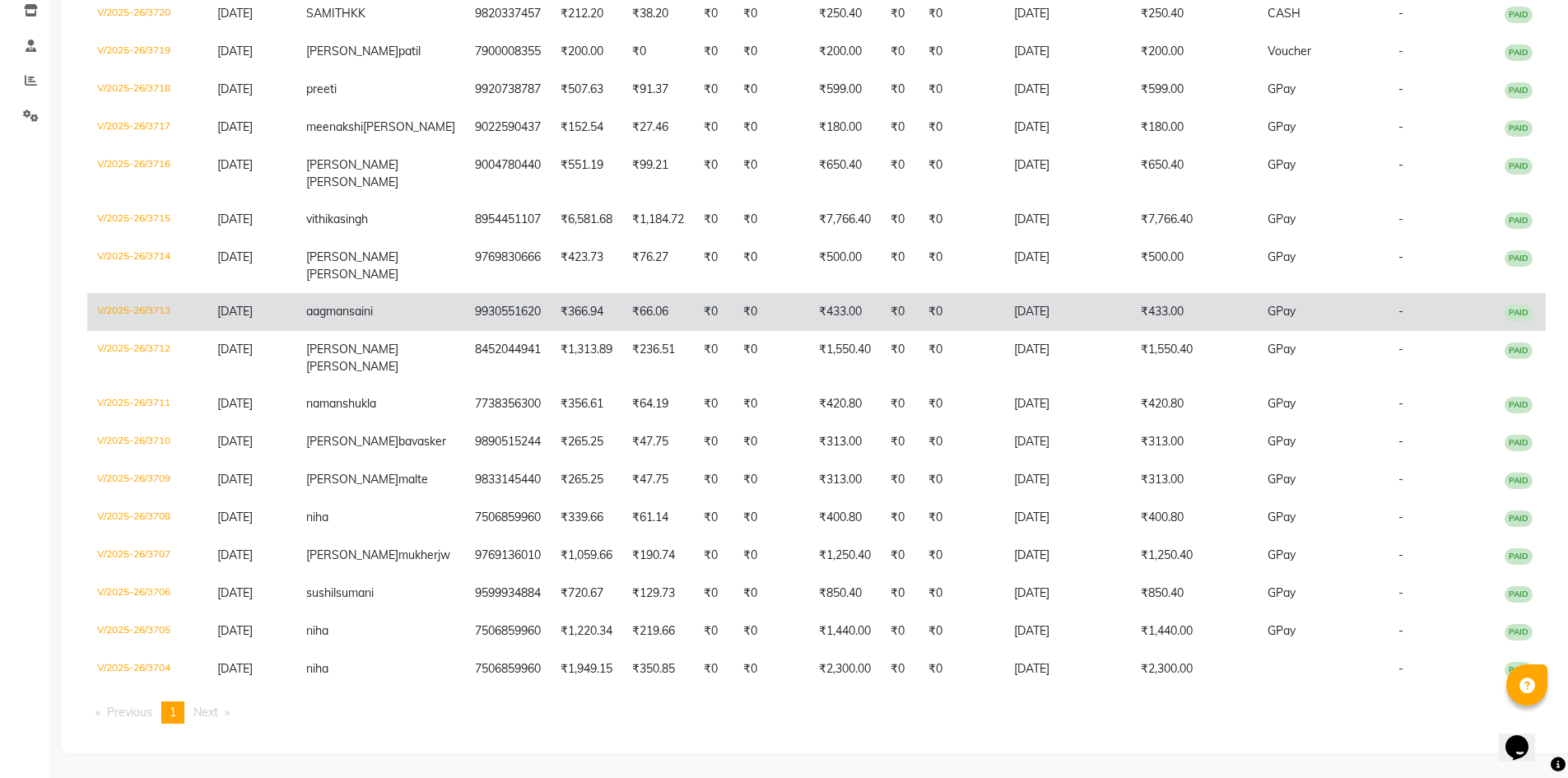
scroll to position [383, 0]
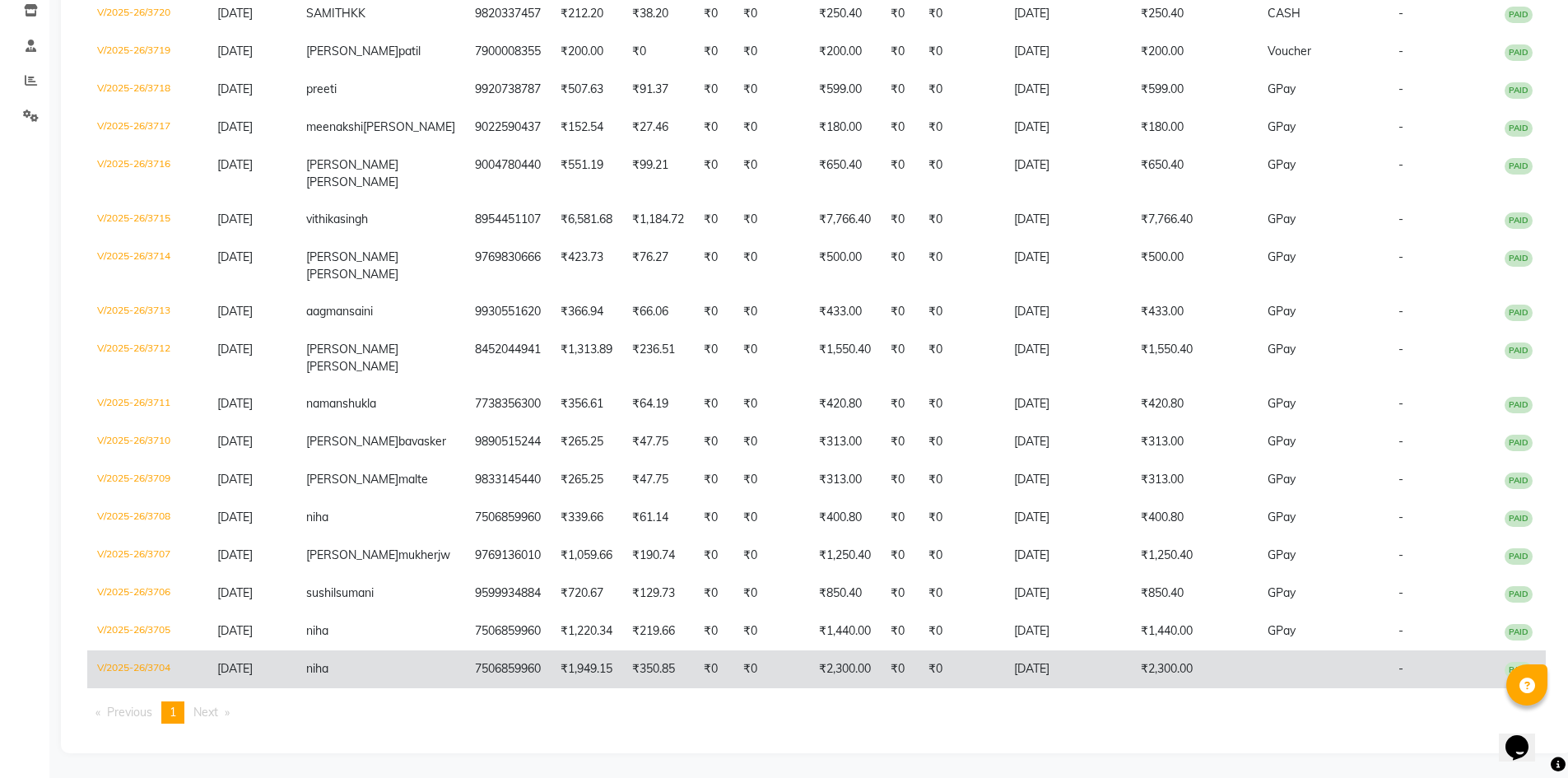
click at [144, 669] on td "V/2025-26/3704" at bounding box center [148, 669] width 121 height 38
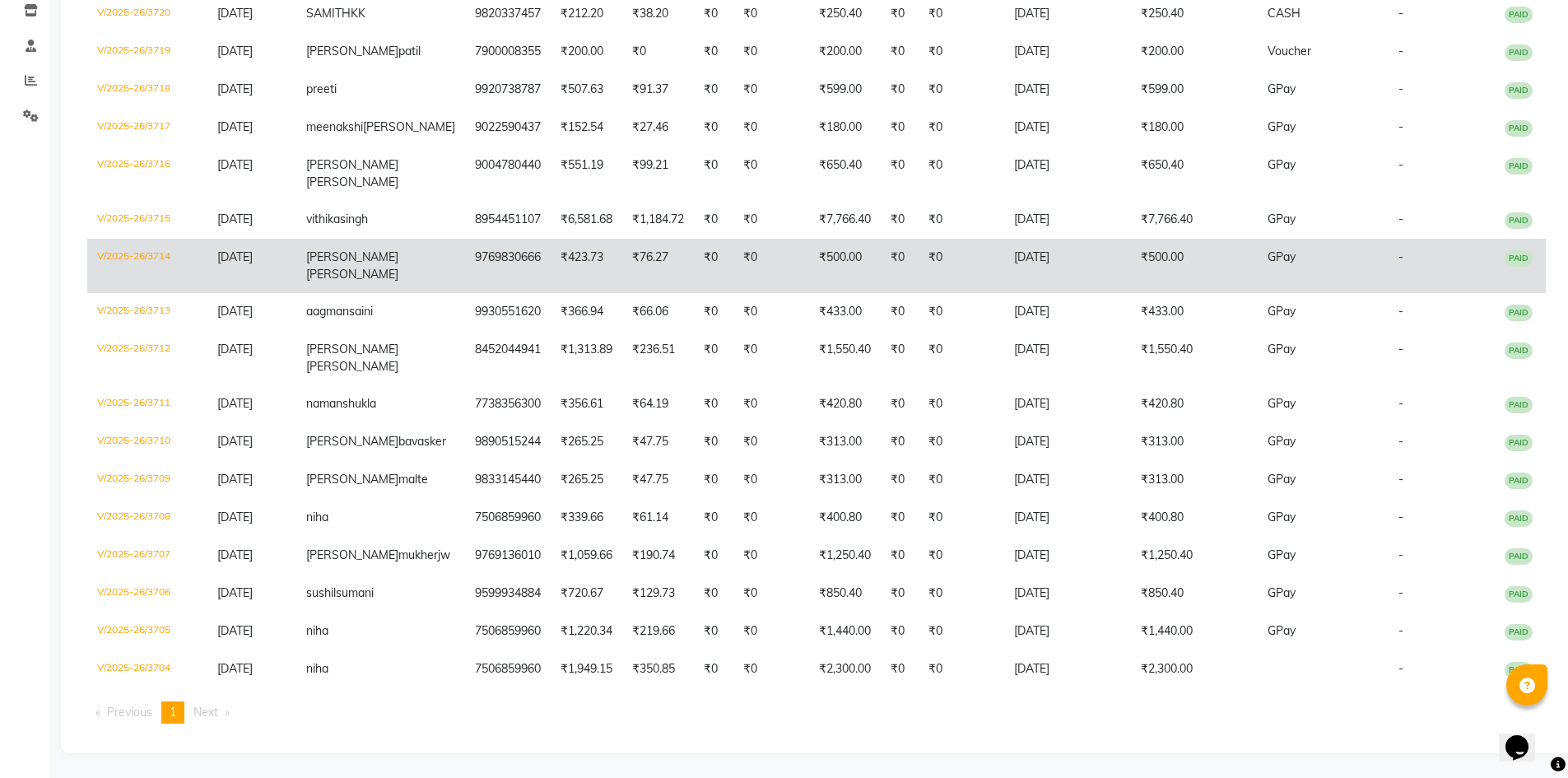
scroll to position [0, 0]
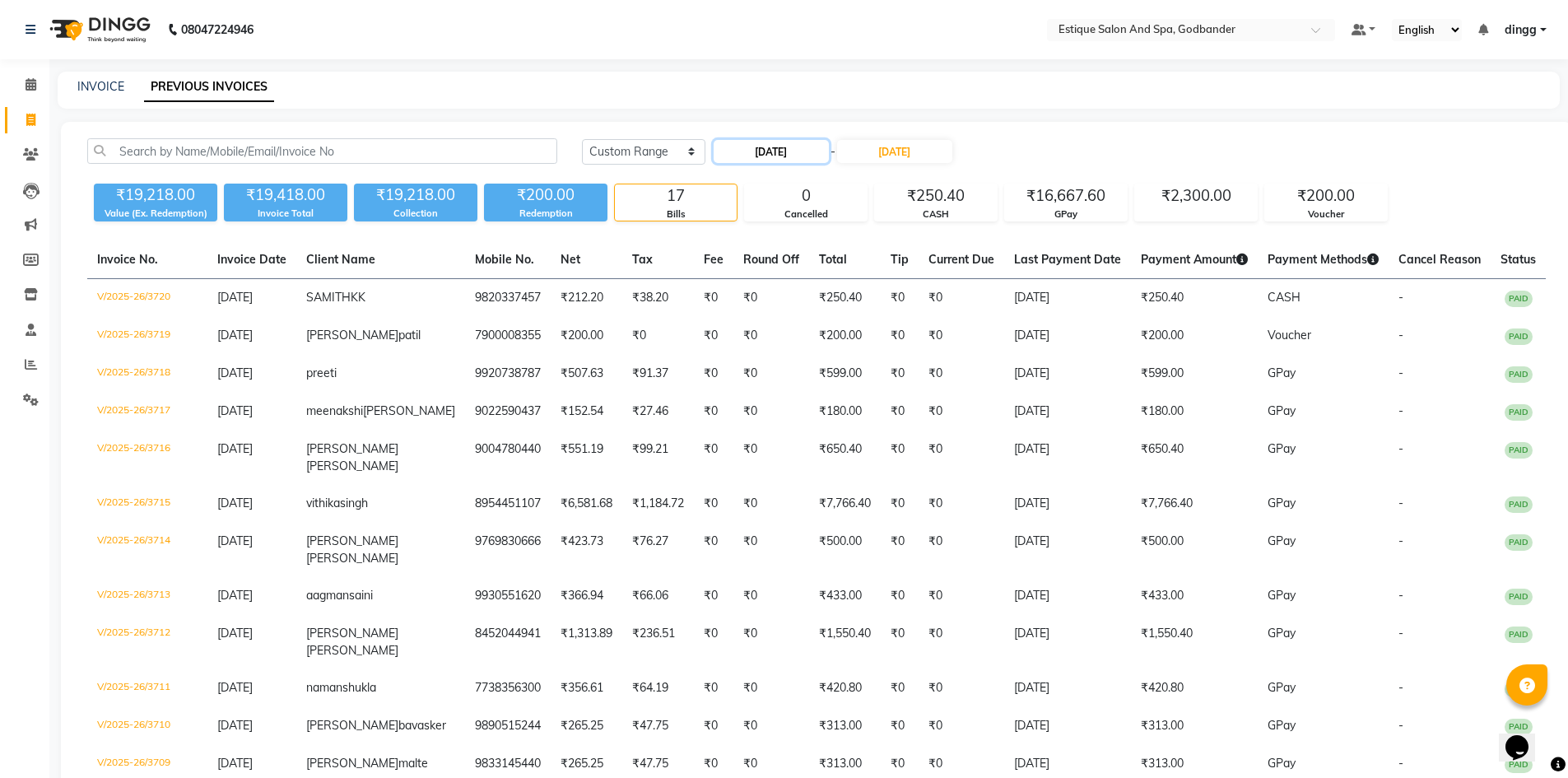
click at [788, 146] on input "[DATE]" at bounding box center [771, 151] width 115 height 23
select select "9"
select select "2025"
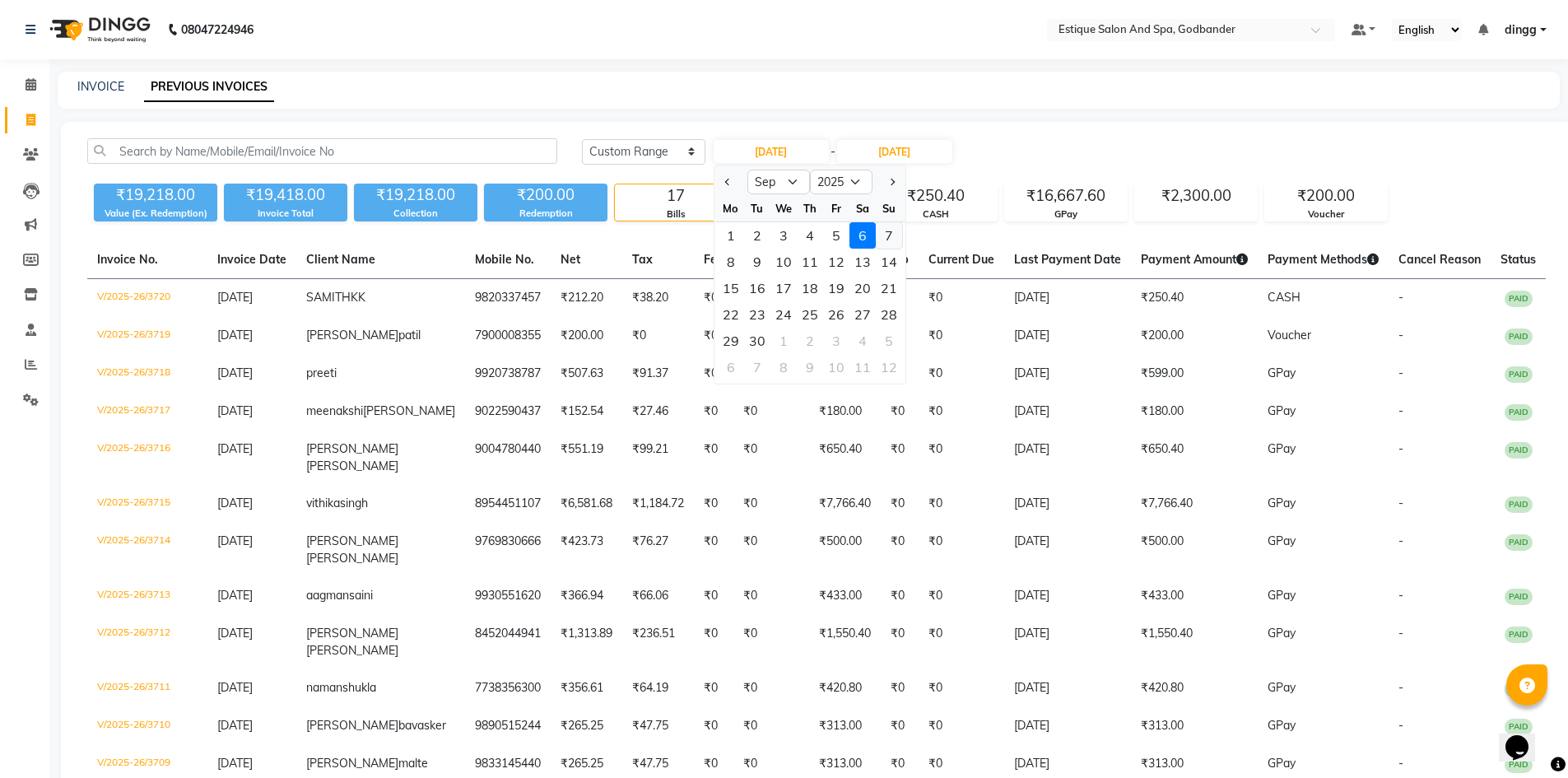
click at [884, 236] on div "7" at bounding box center [888, 235] width 26 height 26
type input "[DATE]"
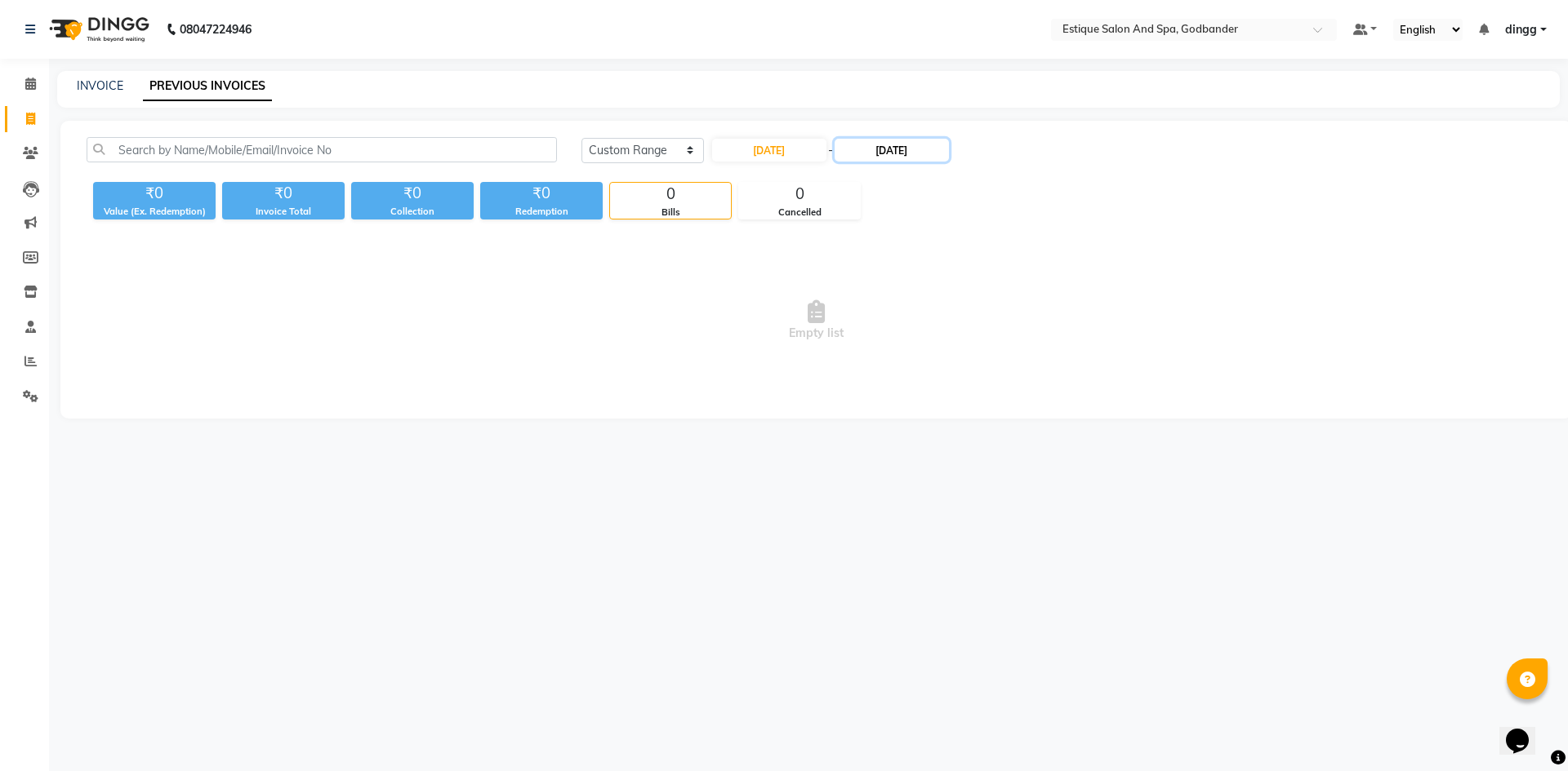
drag, startPoint x: 900, startPoint y: 149, endPoint x: 911, endPoint y: 158, distance: 14.2
click at [901, 148] on input "[DATE]" at bounding box center [892, 150] width 114 height 23
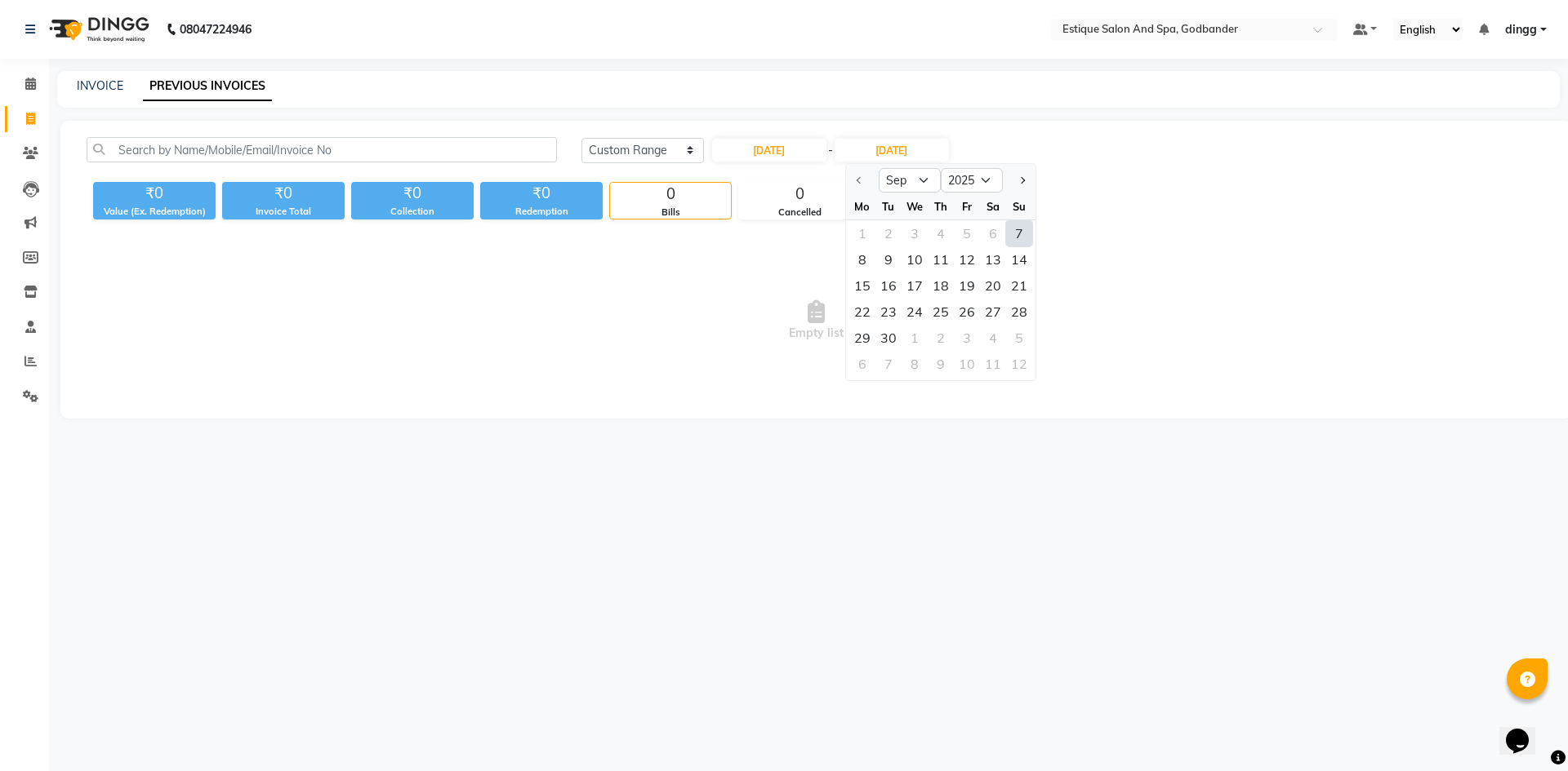
click at [1014, 234] on div "7" at bounding box center [1019, 233] width 26 height 26
type input "[DATE]"
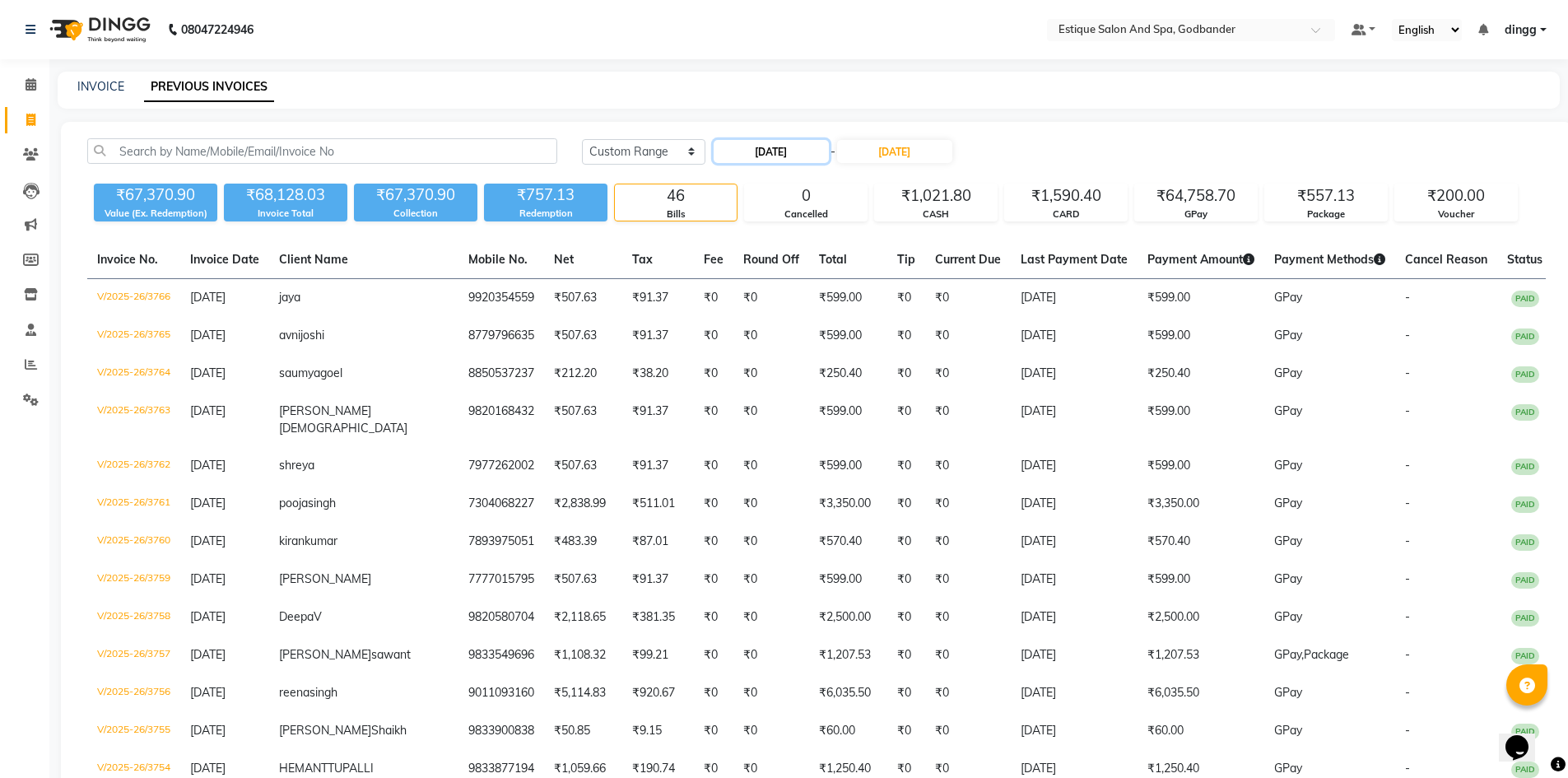
click at [790, 152] on input "[DATE]" at bounding box center [771, 151] width 115 height 23
select select "9"
select select "2025"
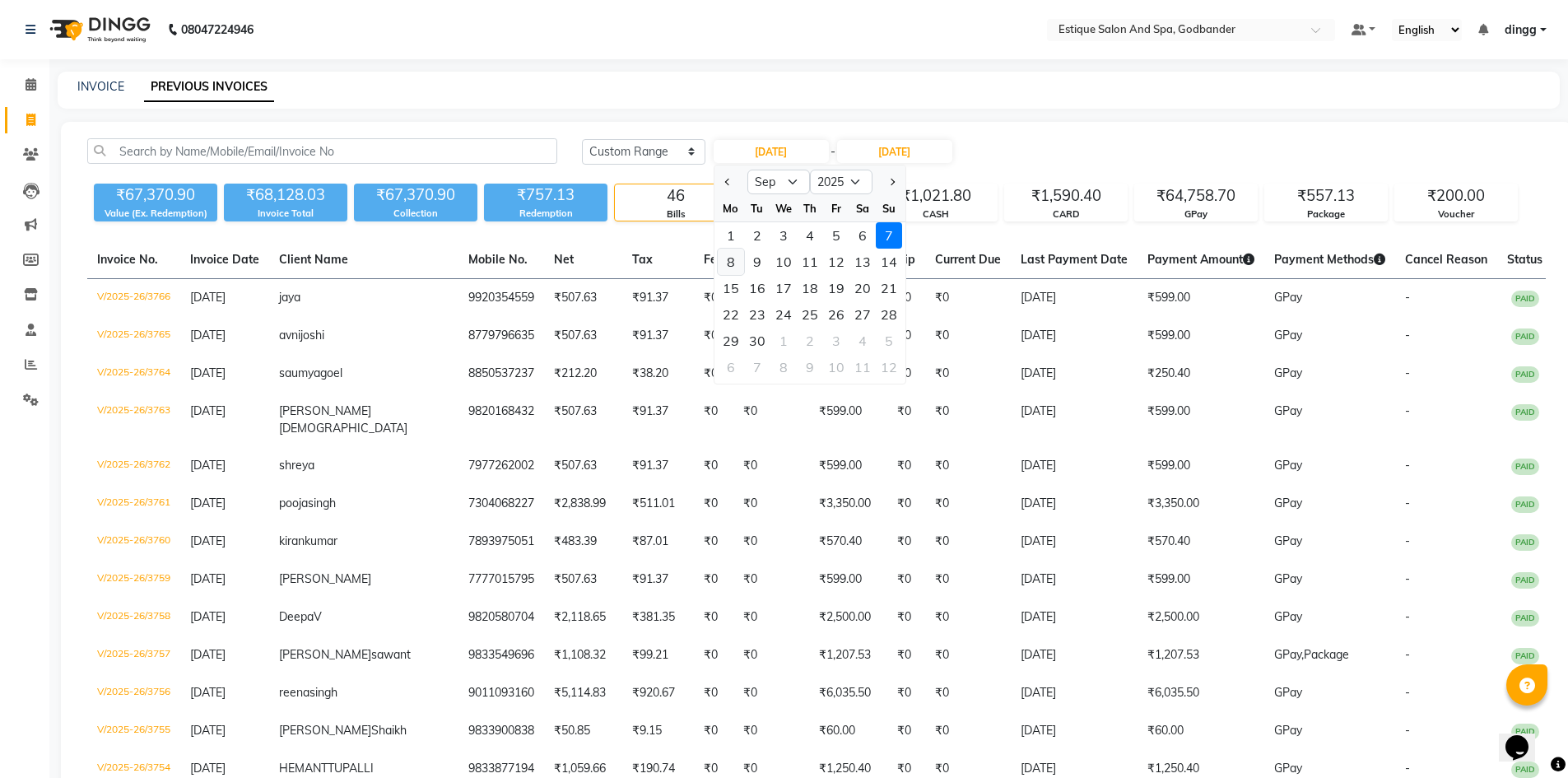
click at [729, 258] on div "8" at bounding box center [730, 261] width 26 height 26
type input "[DATE]"
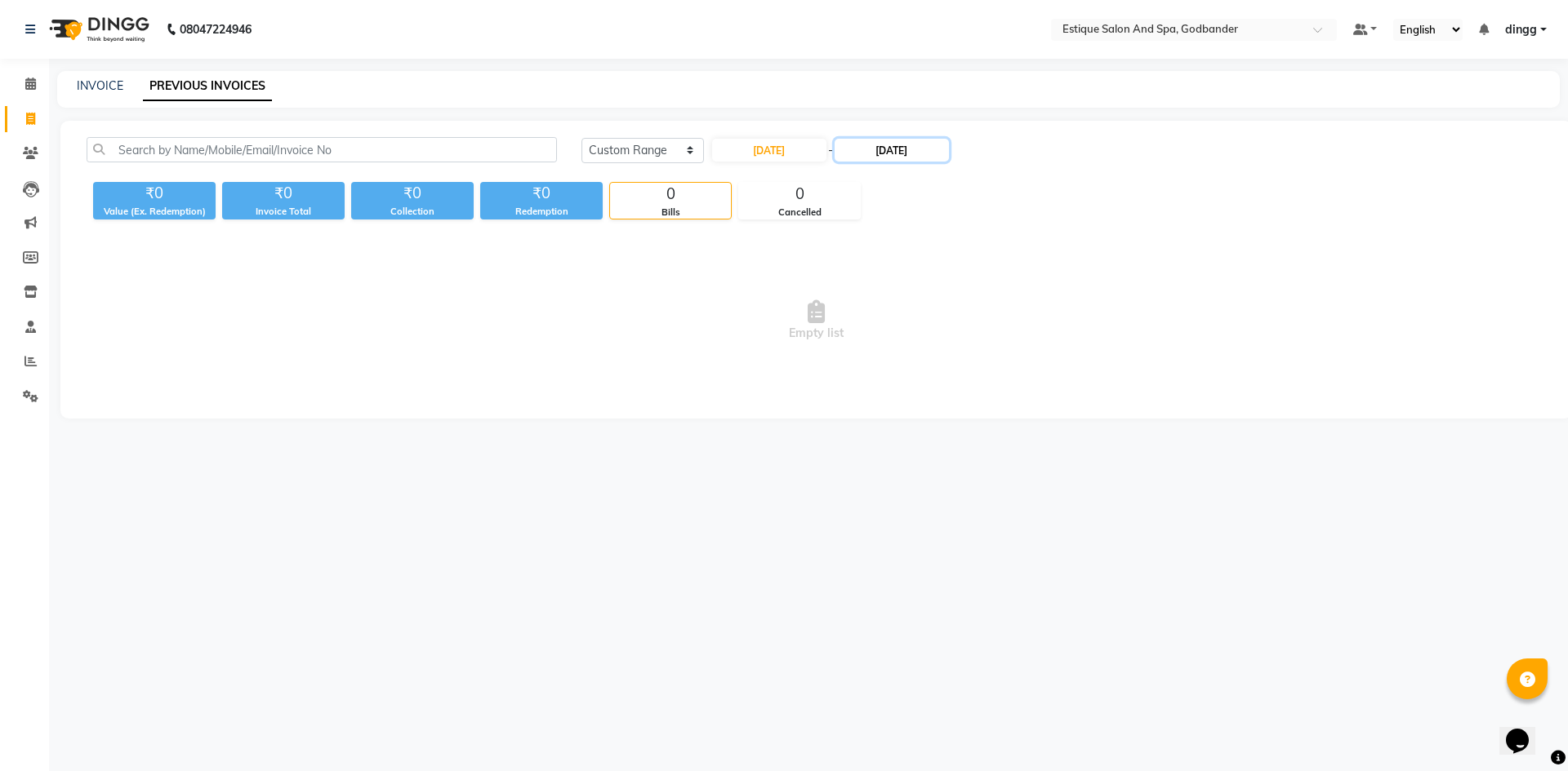
click at [896, 144] on input "[DATE]" at bounding box center [892, 150] width 114 height 23
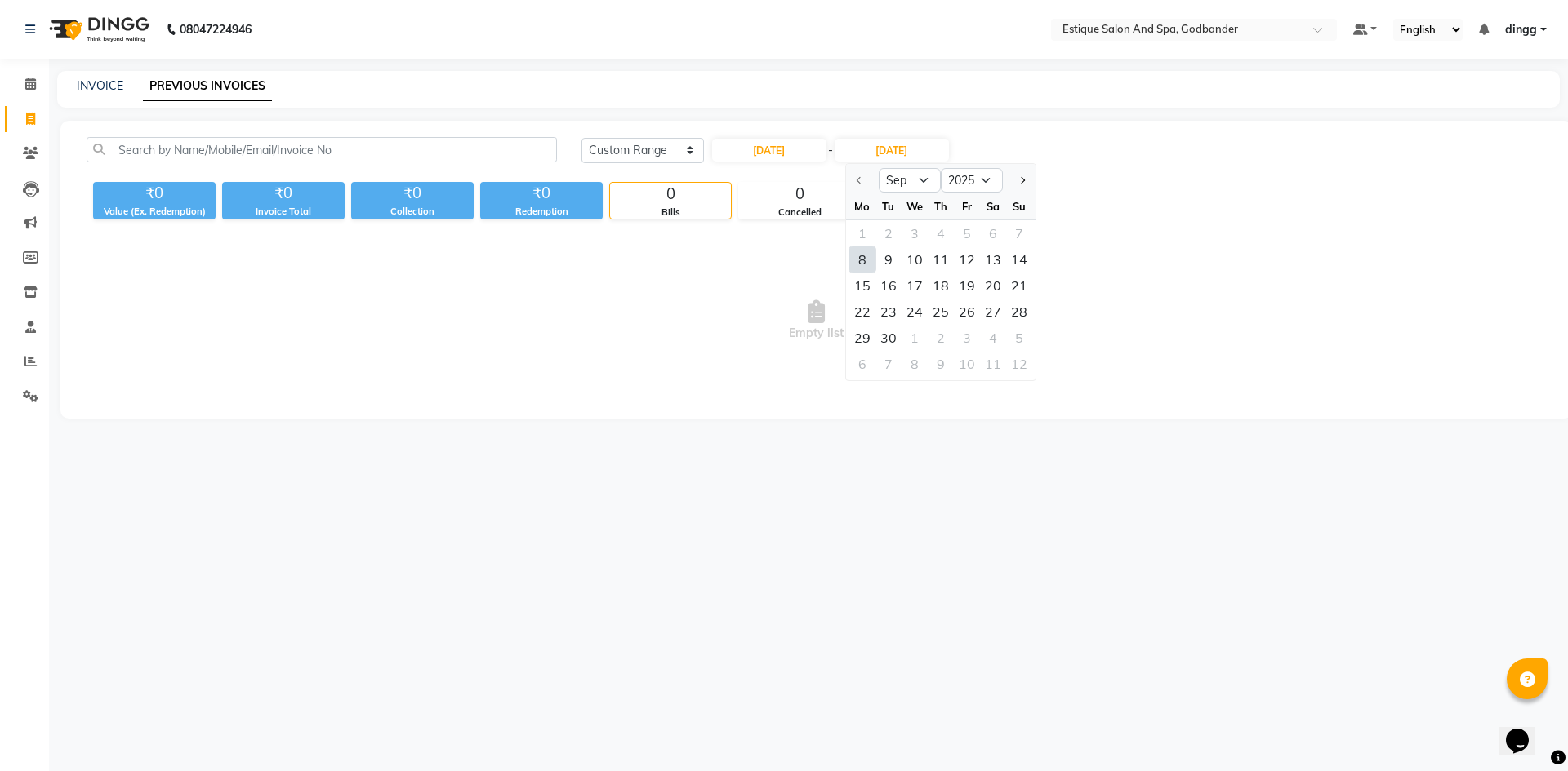
click at [872, 262] on div "8" at bounding box center [862, 259] width 26 height 26
type input "[DATE]"
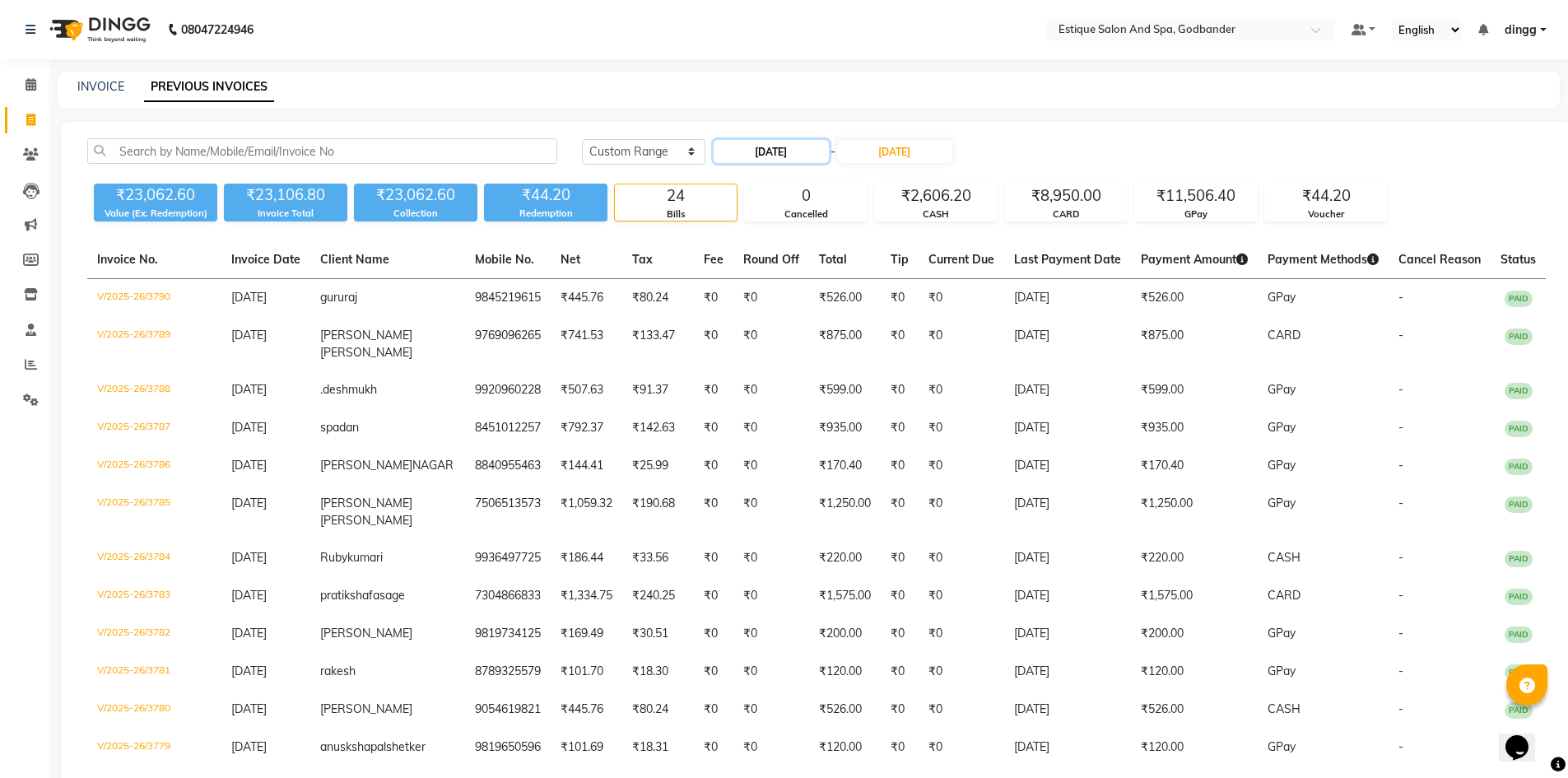
click at [789, 153] on input "[DATE]" at bounding box center [771, 151] width 115 height 23
select select "9"
select select "2025"
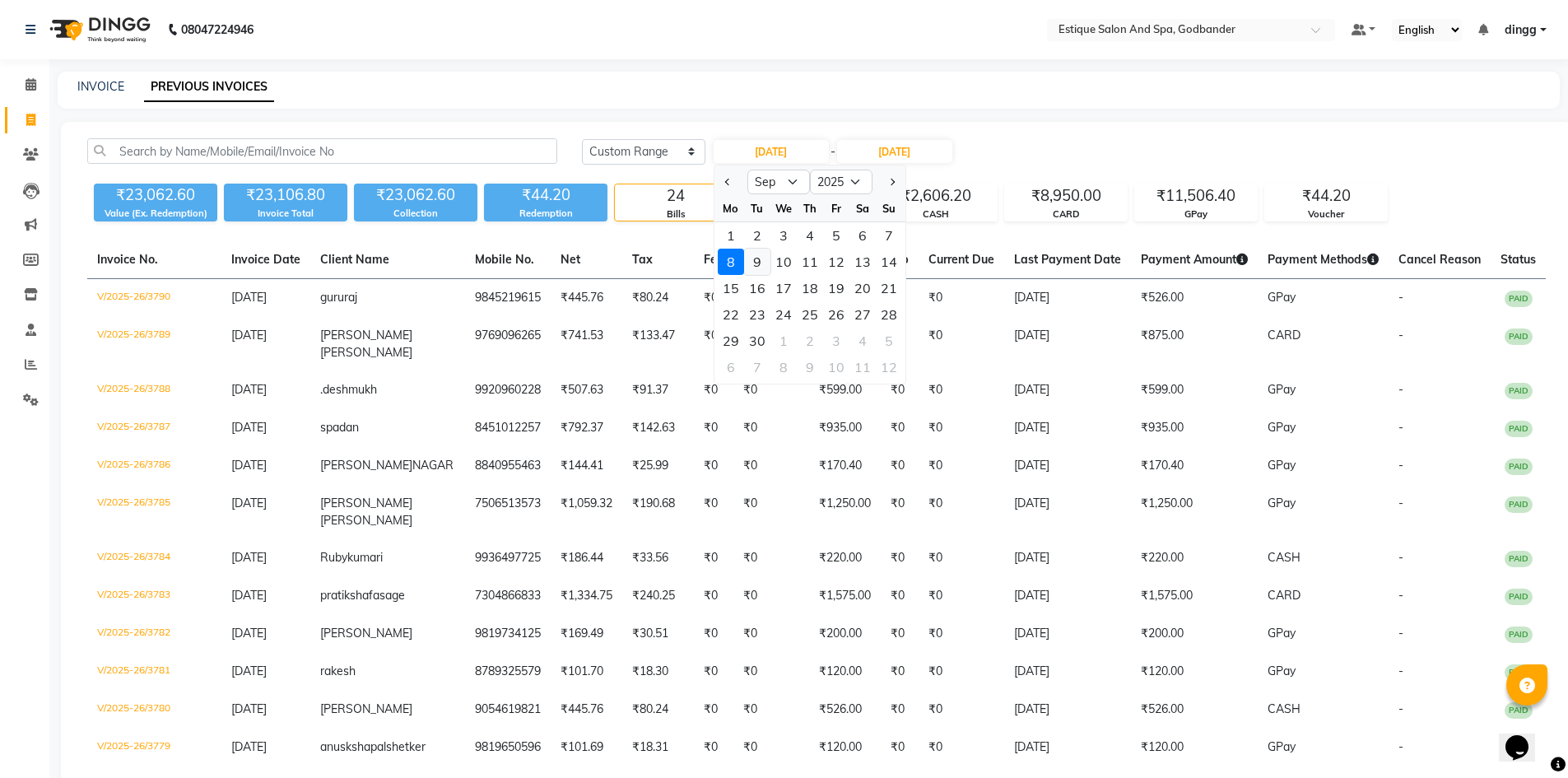
click at [757, 259] on div "9" at bounding box center [757, 261] width 26 height 26
type input "[DATE]"
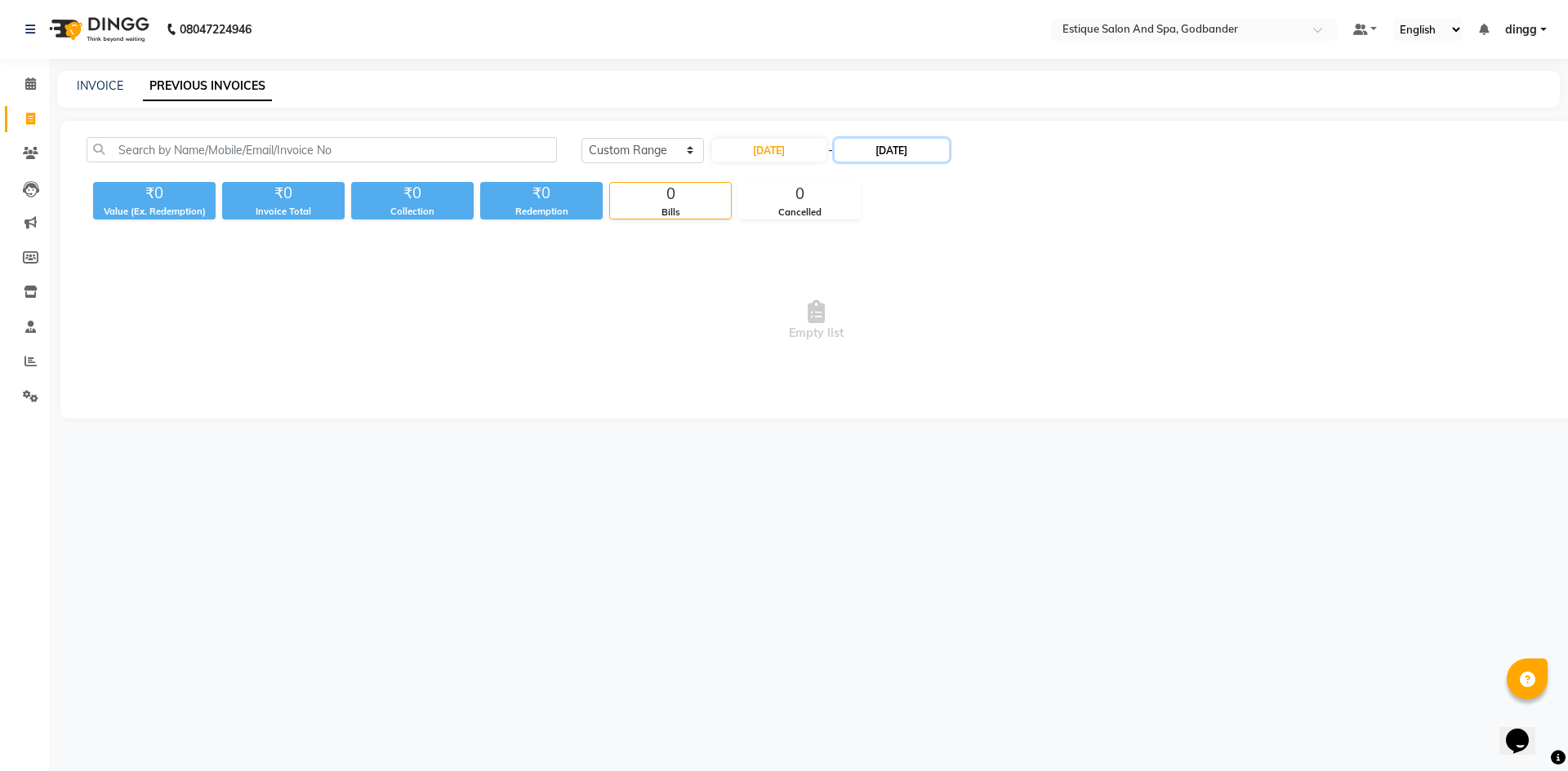
click at [880, 156] on input "[DATE]" at bounding box center [892, 150] width 114 height 23
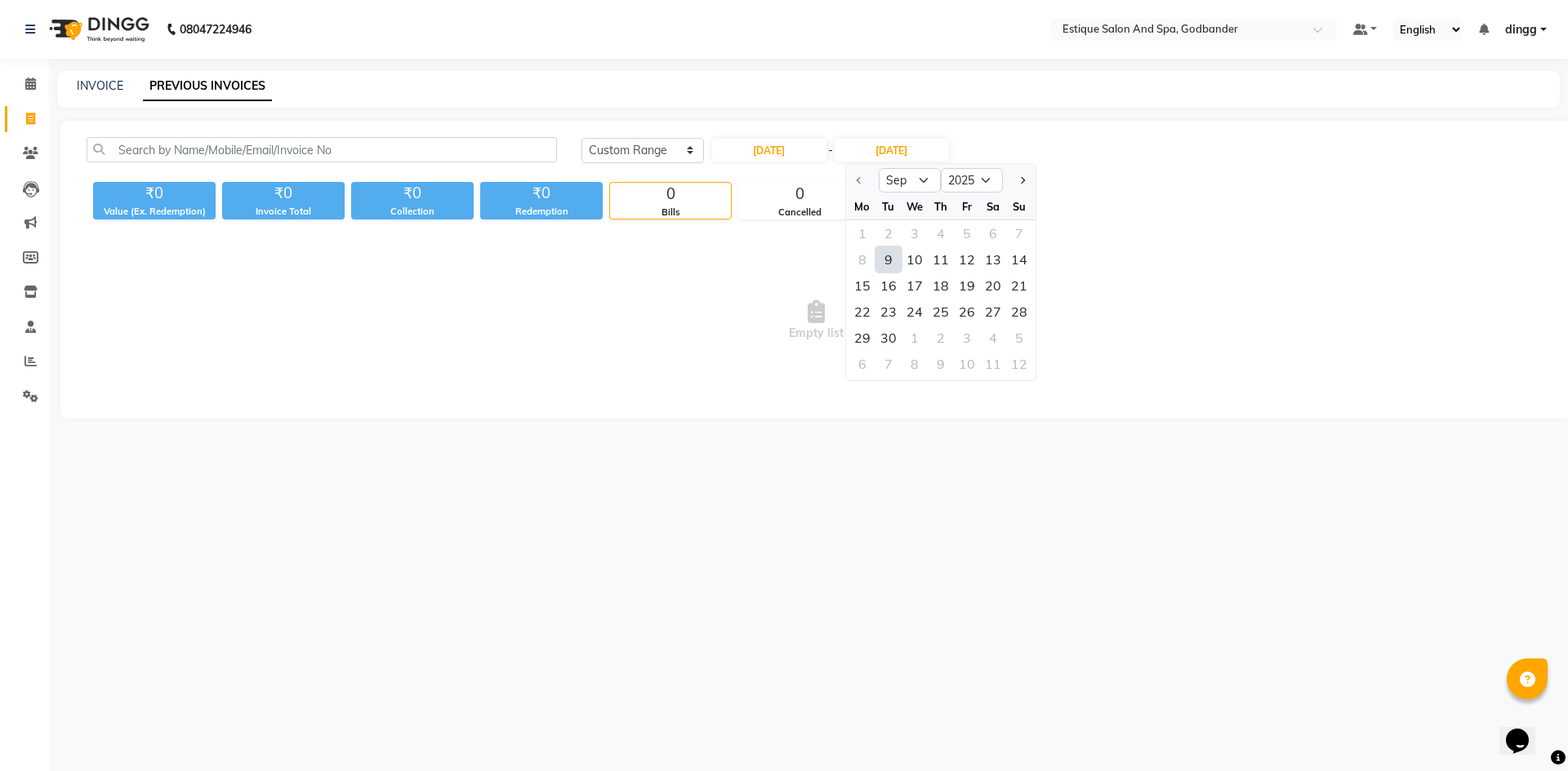
click at [892, 261] on div "9" at bounding box center [888, 259] width 26 height 26
type input "[DATE]"
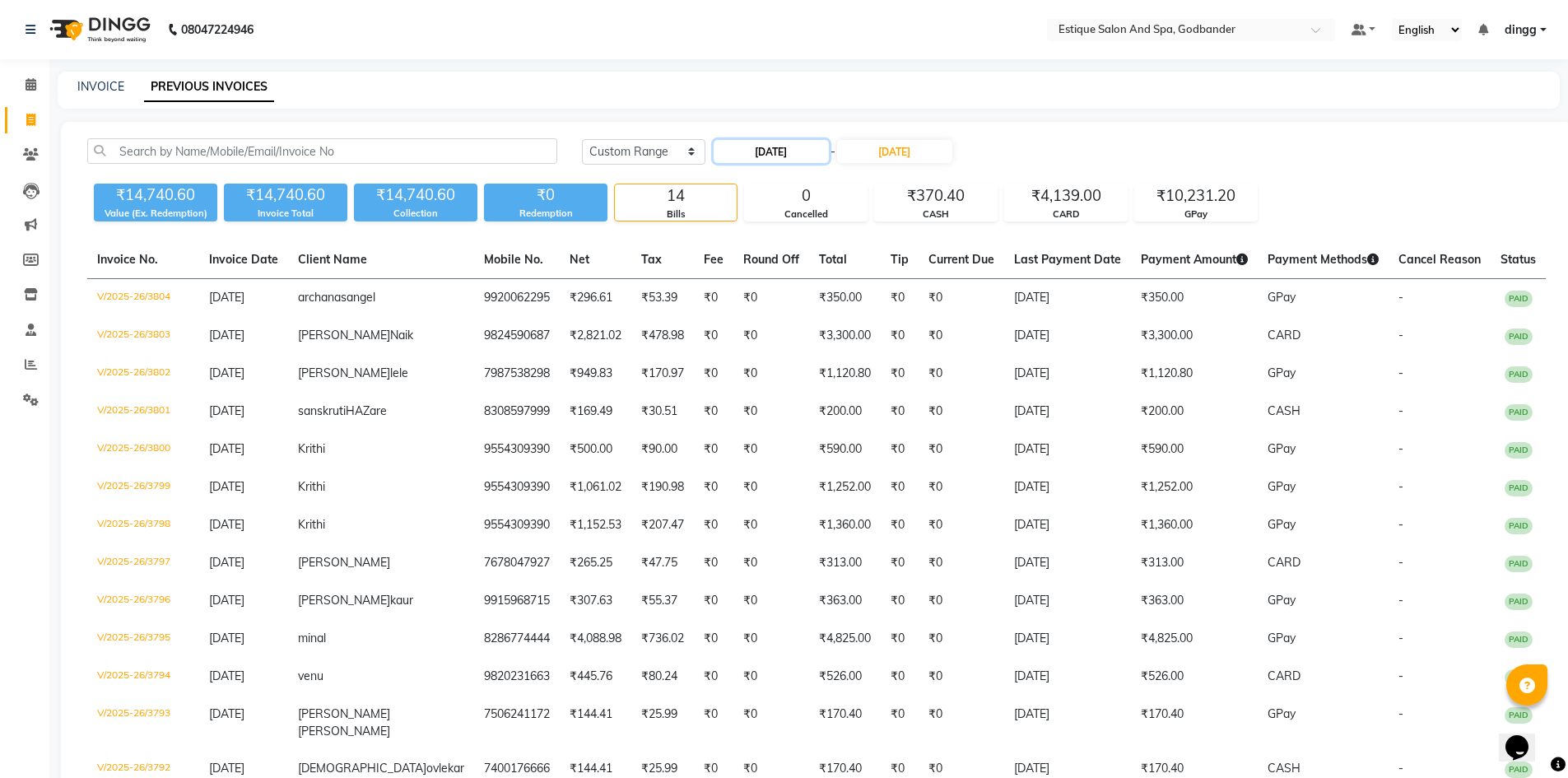
click at [777, 151] on input "[DATE]" at bounding box center [771, 151] width 115 height 23
select select "9"
select select "2025"
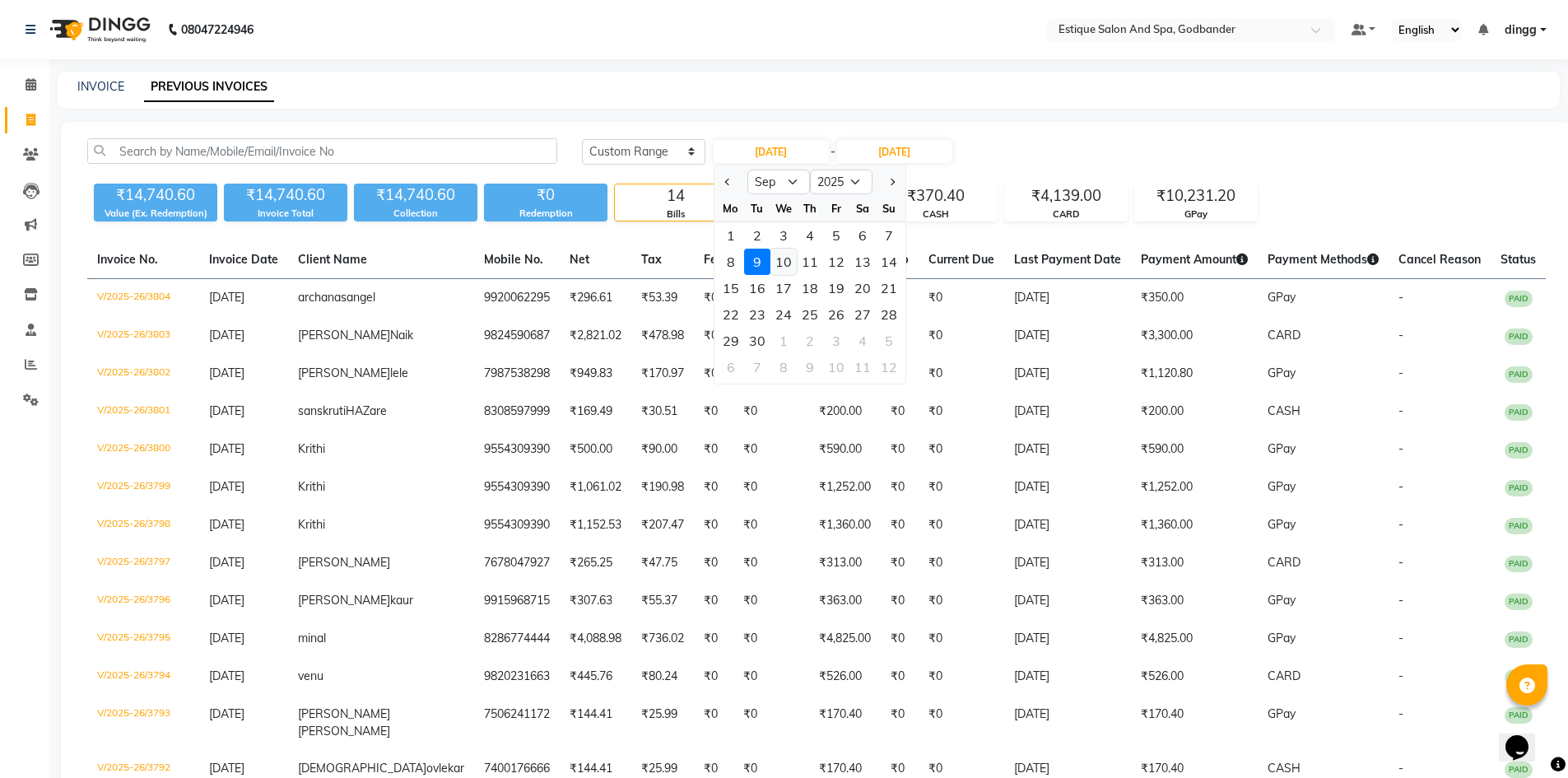
click at [783, 263] on div "10" at bounding box center [783, 261] width 26 height 26
type input "10-09-2025"
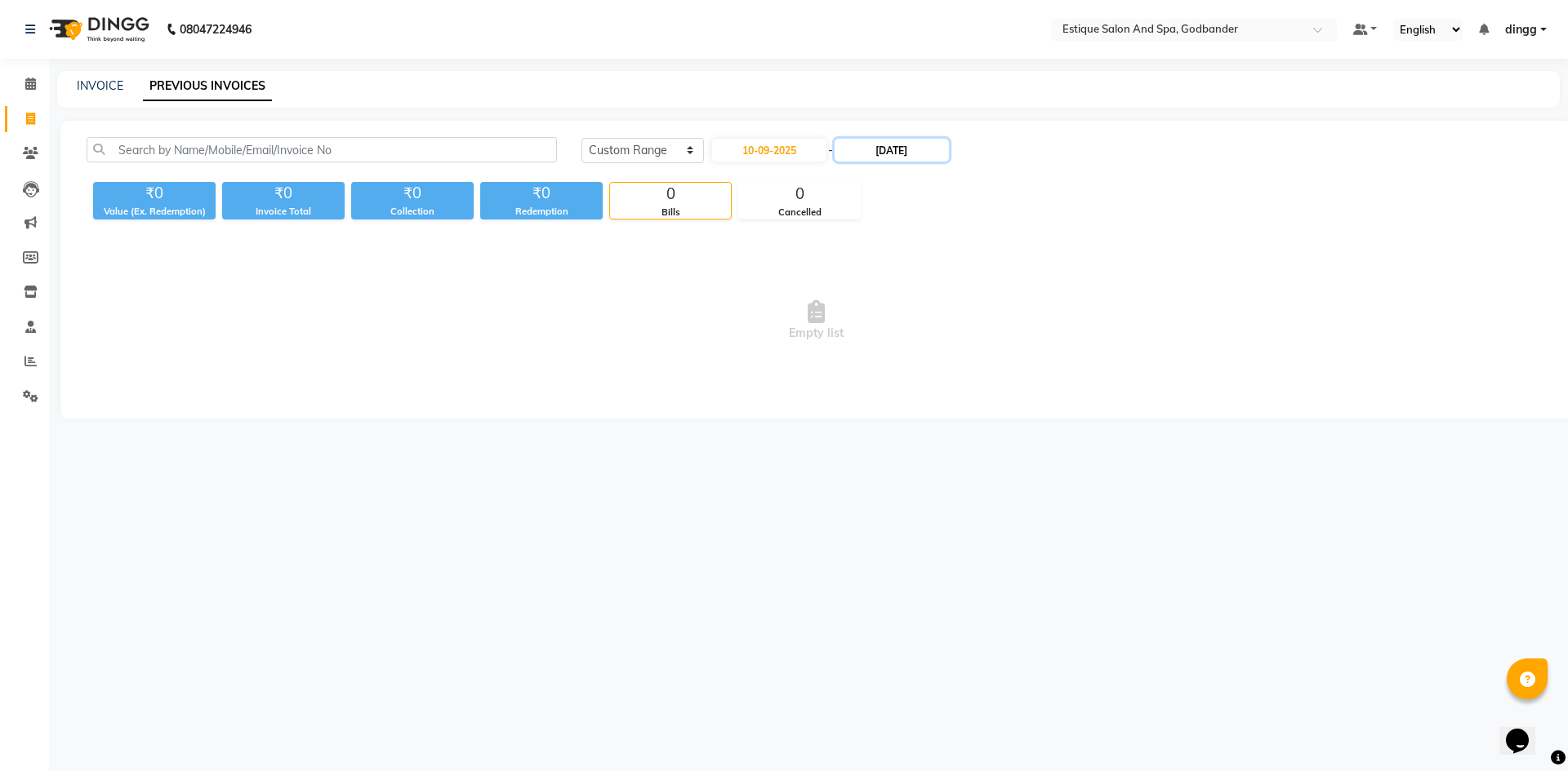
click at [892, 151] on input "[DATE]" at bounding box center [892, 150] width 114 height 23
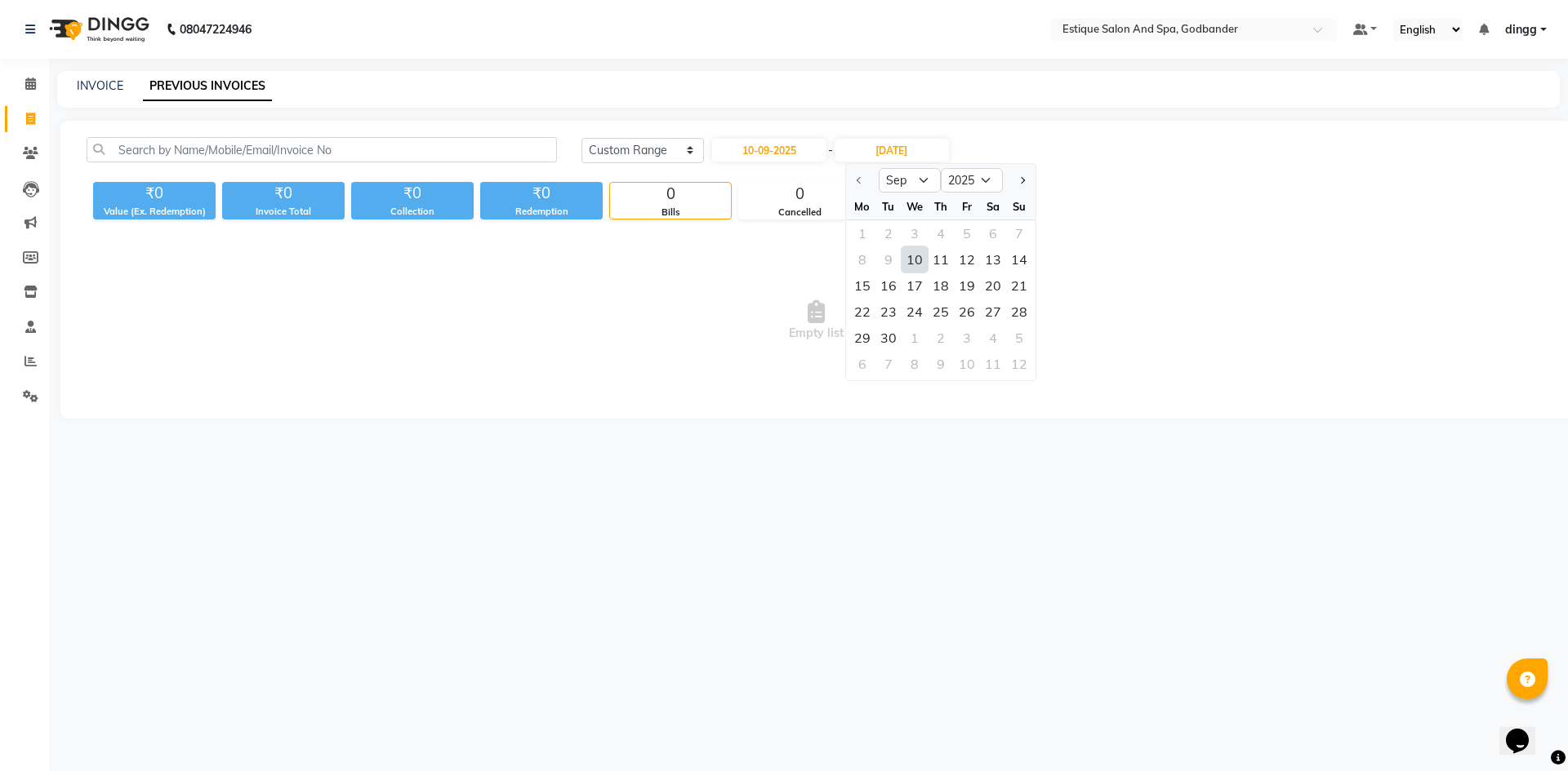
click at [920, 259] on div "10" at bounding box center [914, 259] width 26 height 26
type input "10-09-2025"
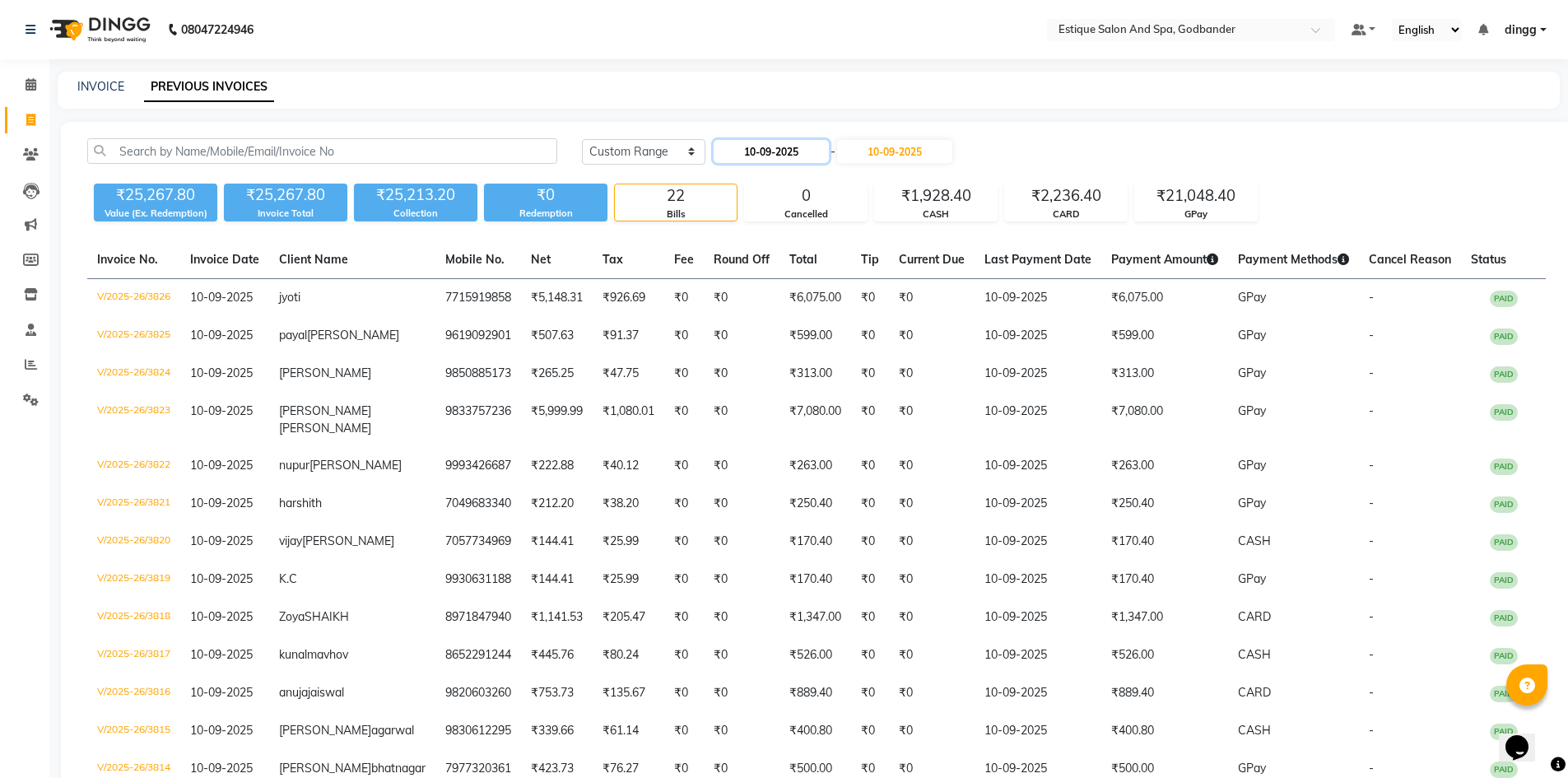
click at [784, 158] on input "10-09-2025" at bounding box center [771, 151] width 115 height 23
select select "9"
select select "2025"
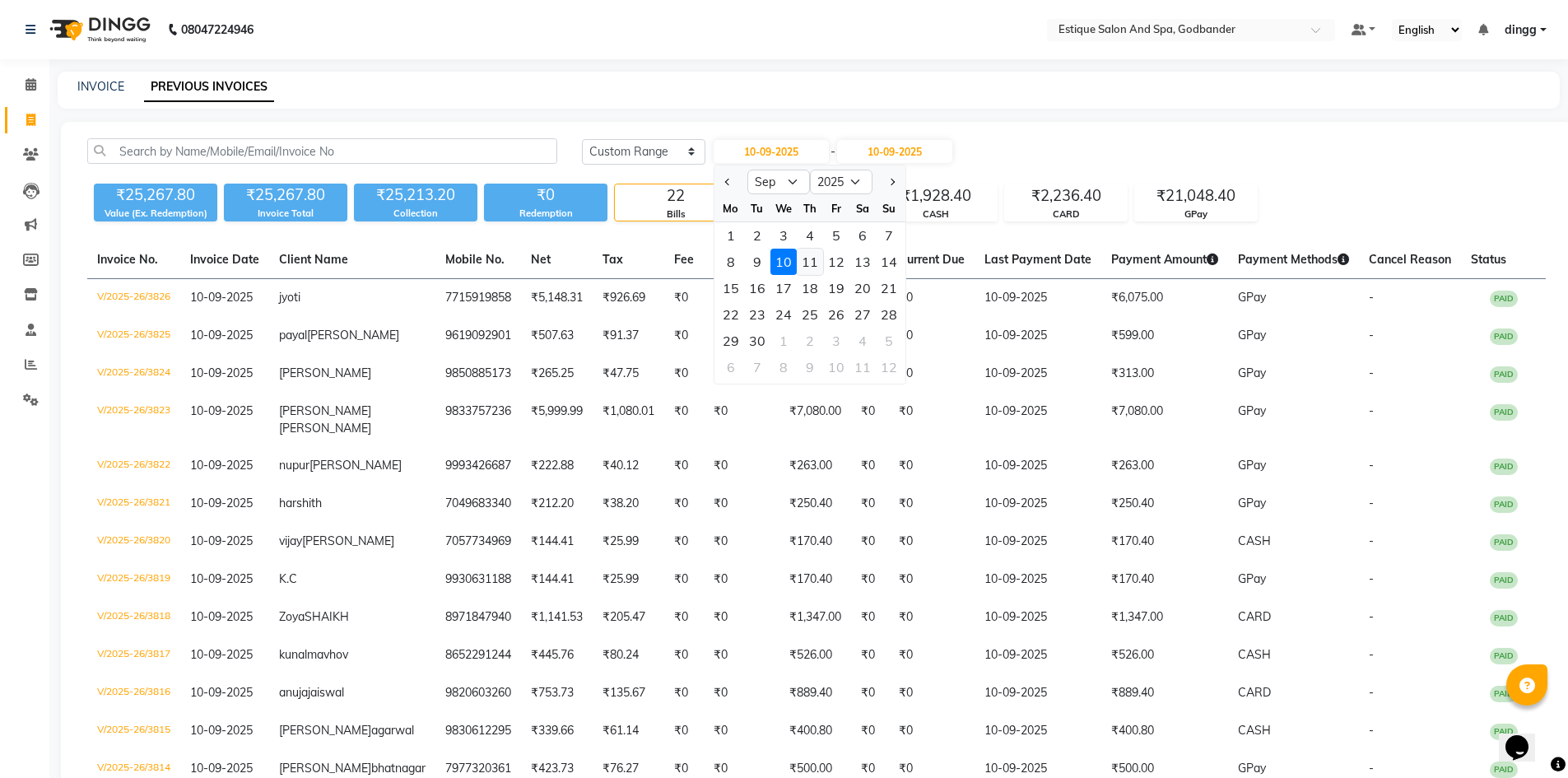
click at [807, 259] on div "11" at bounding box center [809, 261] width 26 height 26
type input "[DATE]"
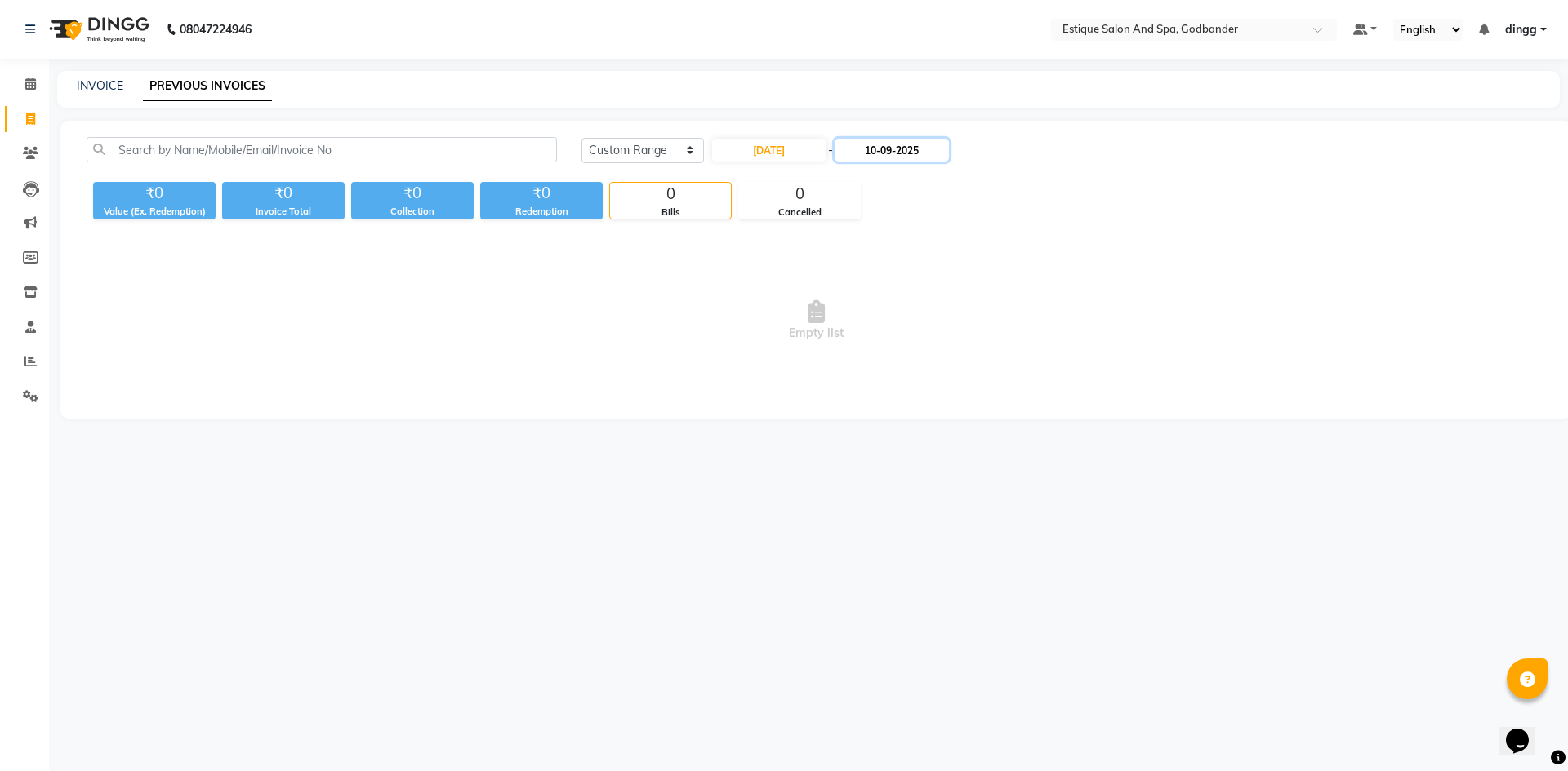
click at [905, 153] on input "10-09-2025" at bounding box center [892, 150] width 114 height 23
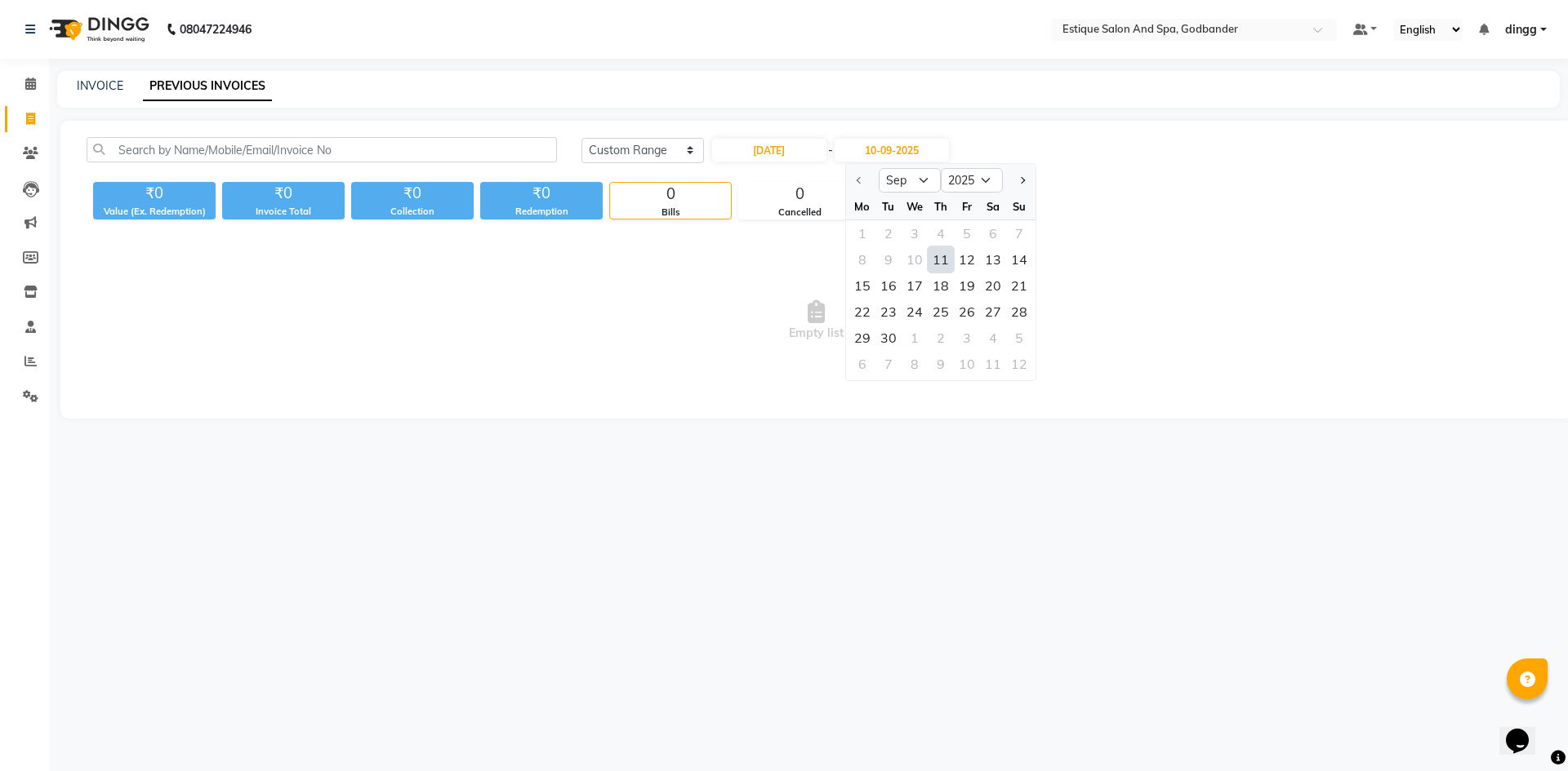
click at [947, 263] on div "11" at bounding box center [940, 259] width 26 height 26
type input "[DATE]"
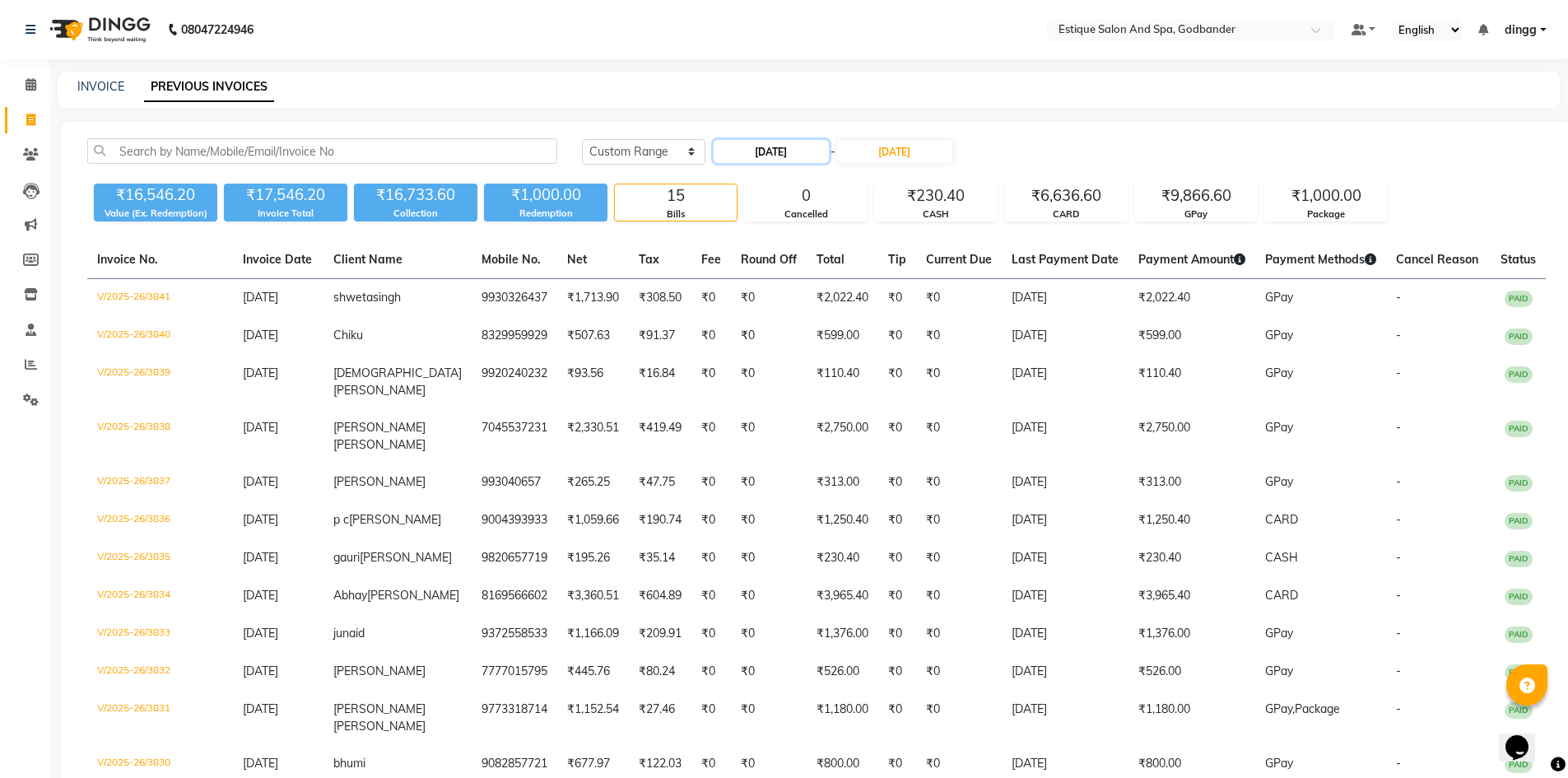
click at [779, 149] on input "[DATE]" at bounding box center [771, 151] width 115 height 23
select select "9"
select select "2025"
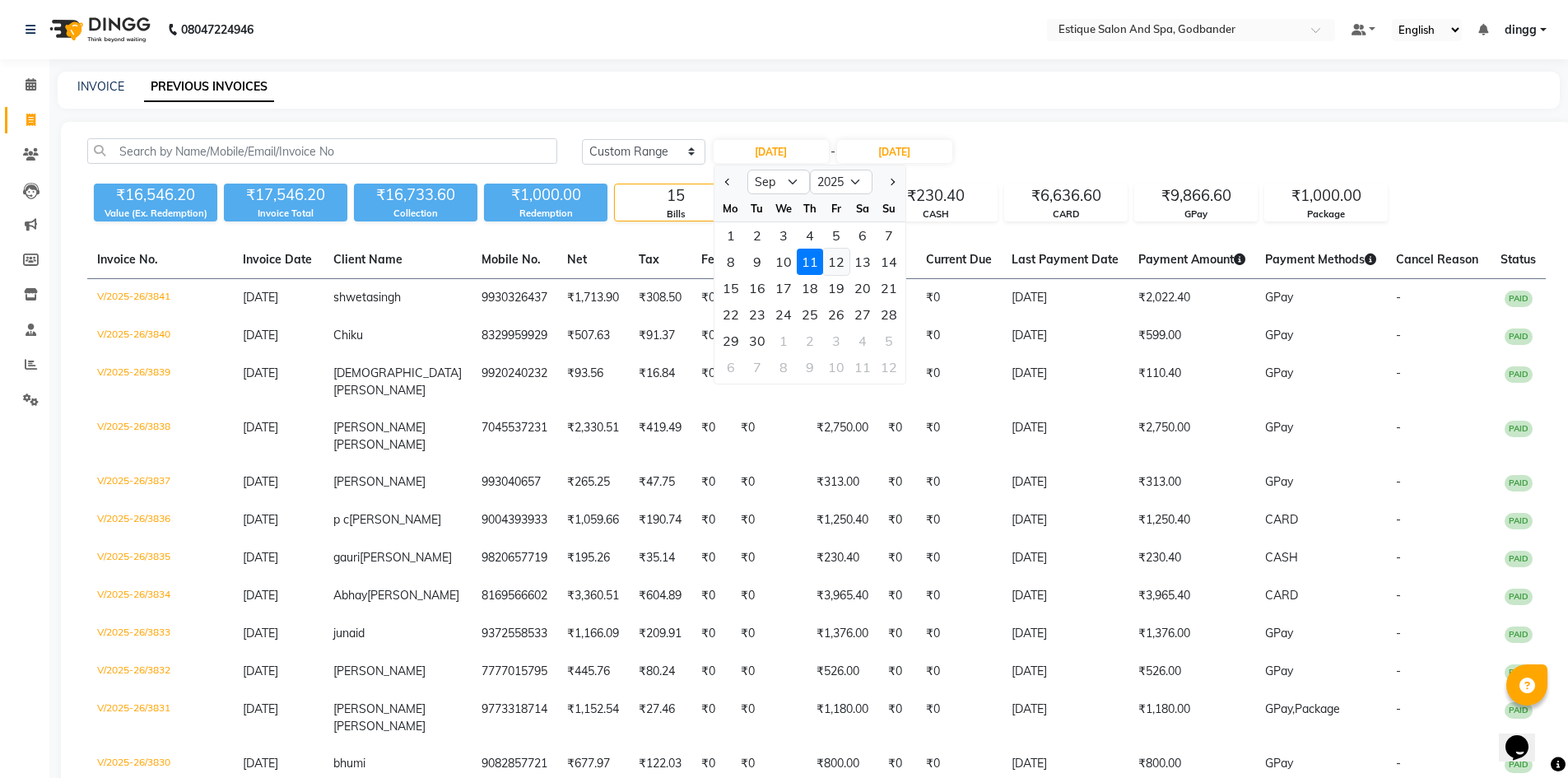
click at [843, 258] on div "12" at bounding box center [835, 261] width 26 height 26
type input "[DATE]"
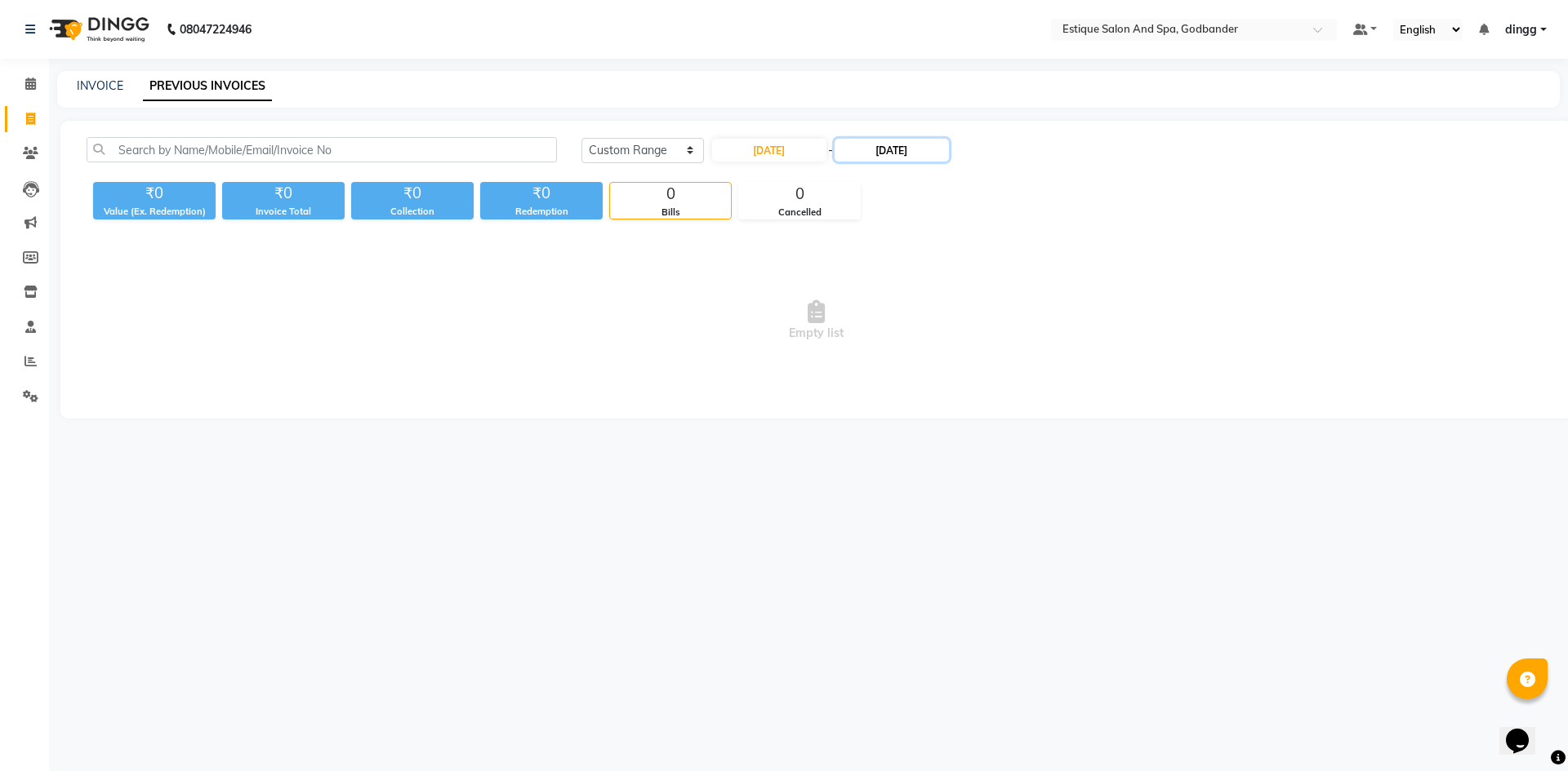
click at [909, 152] on input "[DATE]" at bounding box center [892, 150] width 114 height 23
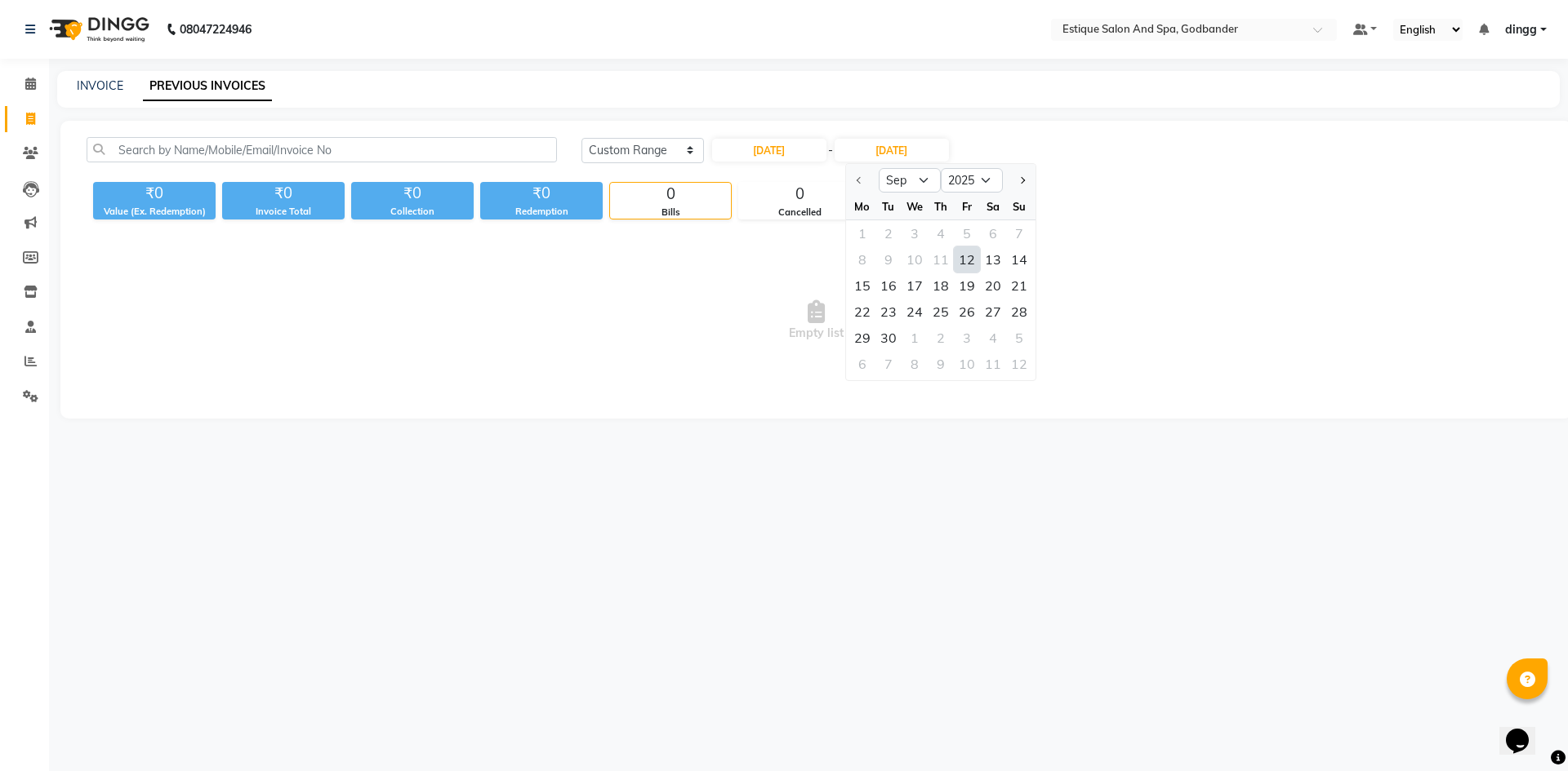
click at [969, 261] on div "12" at bounding box center [966, 259] width 26 height 26
type input "[DATE]"
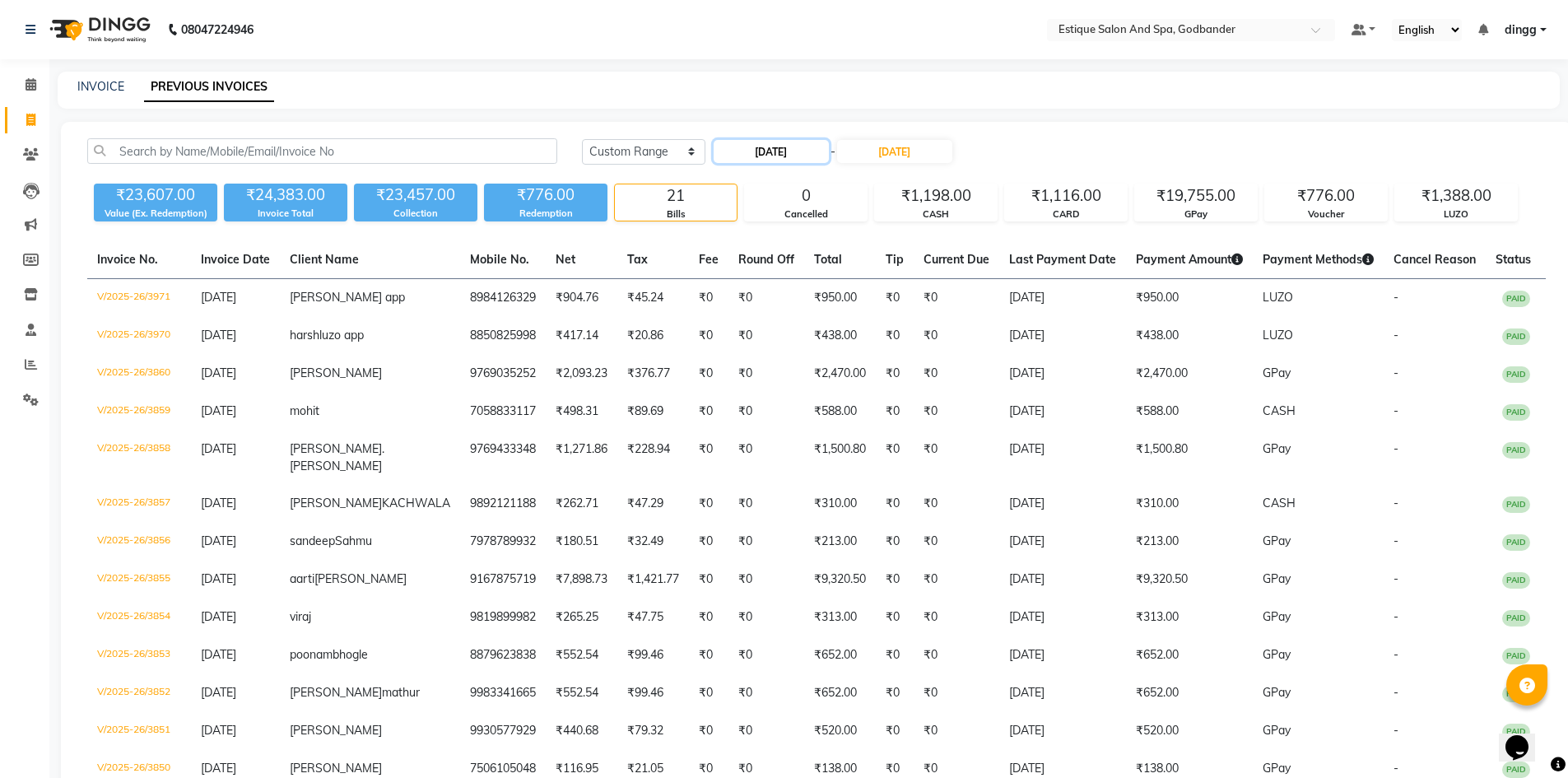
click at [768, 148] on input "[DATE]" at bounding box center [771, 151] width 115 height 23
select select "9"
select select "2025"
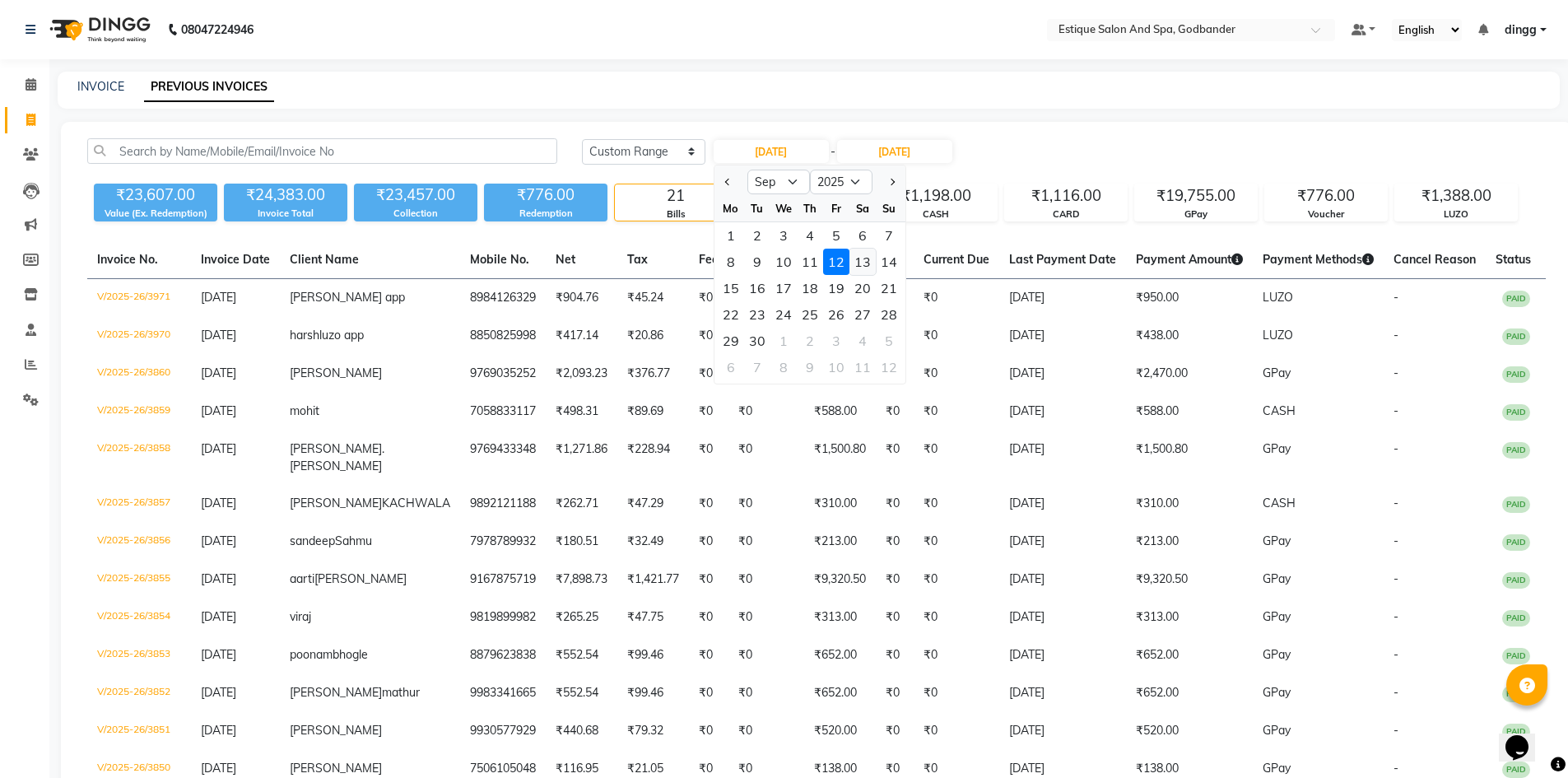
click at [852, 263] on div "13" at bounding box center [862, 261] width 26 height 26
type input "13-09-2025"
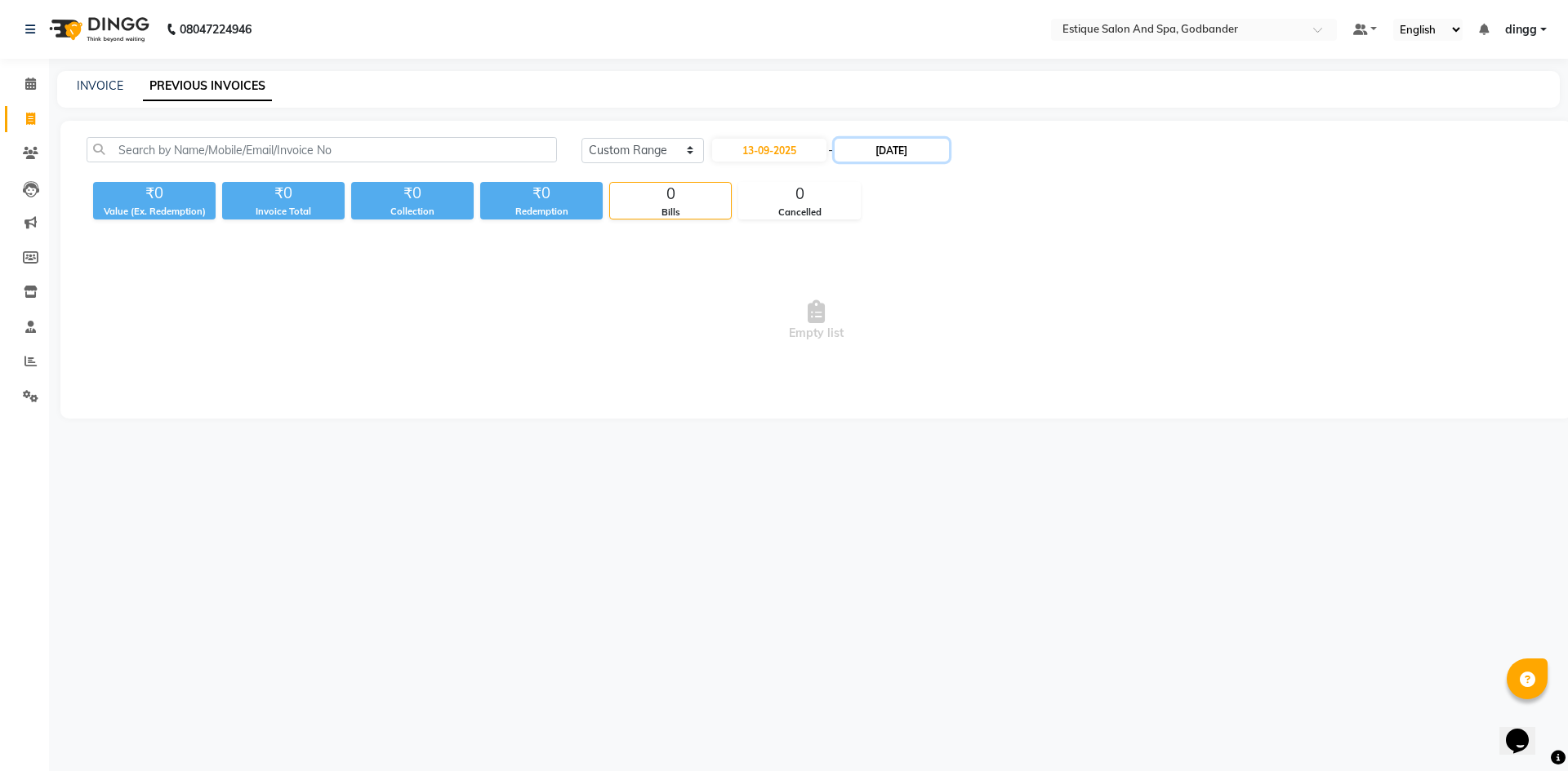
click at [920, 155] on input "[DATE]" at bounding box center [892, 150] width 114 height 23
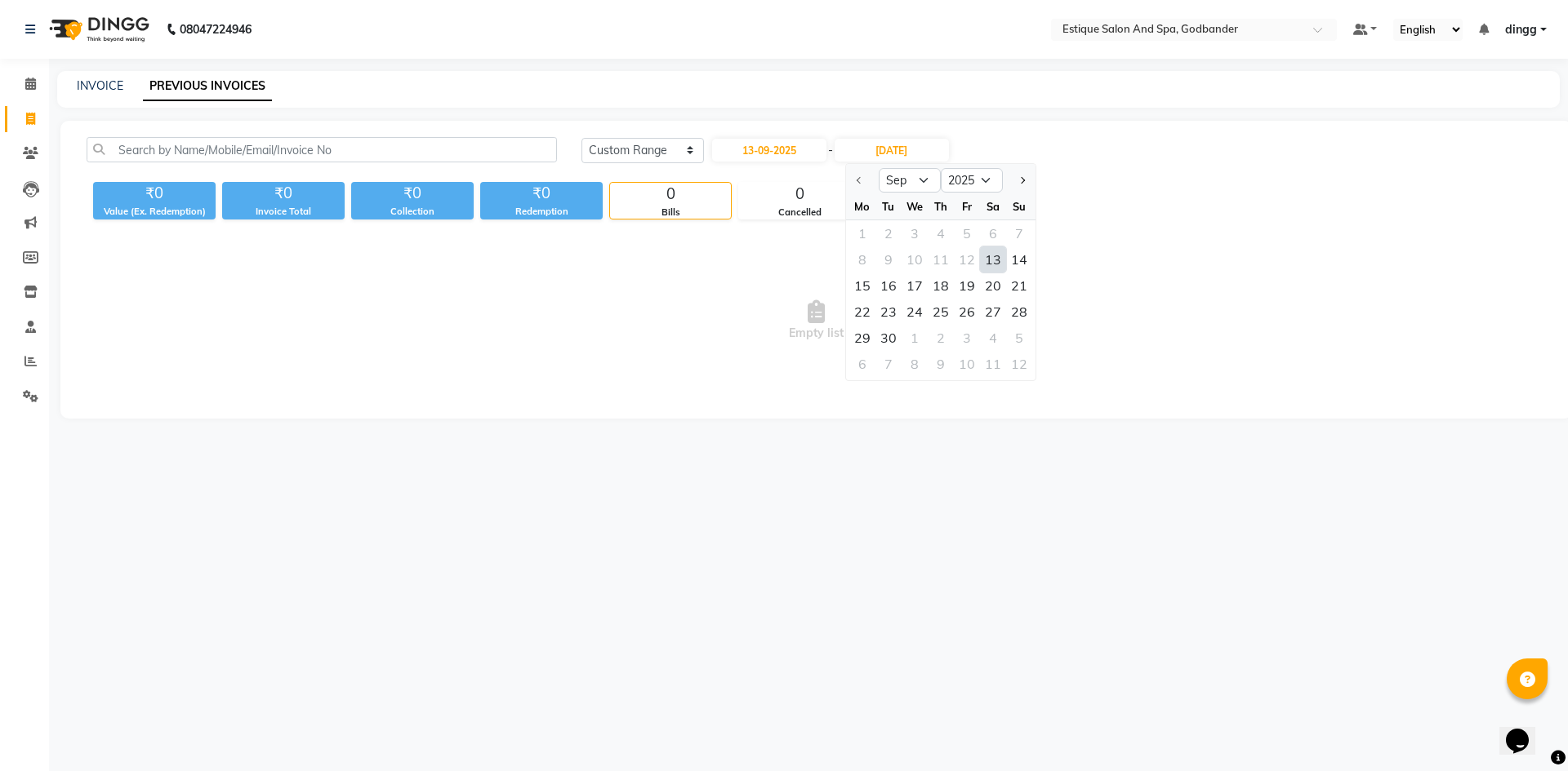
click at [994, 264] on div "13" at bounding box center [992, 259] width 26 height 26
type input "13-09-2025"
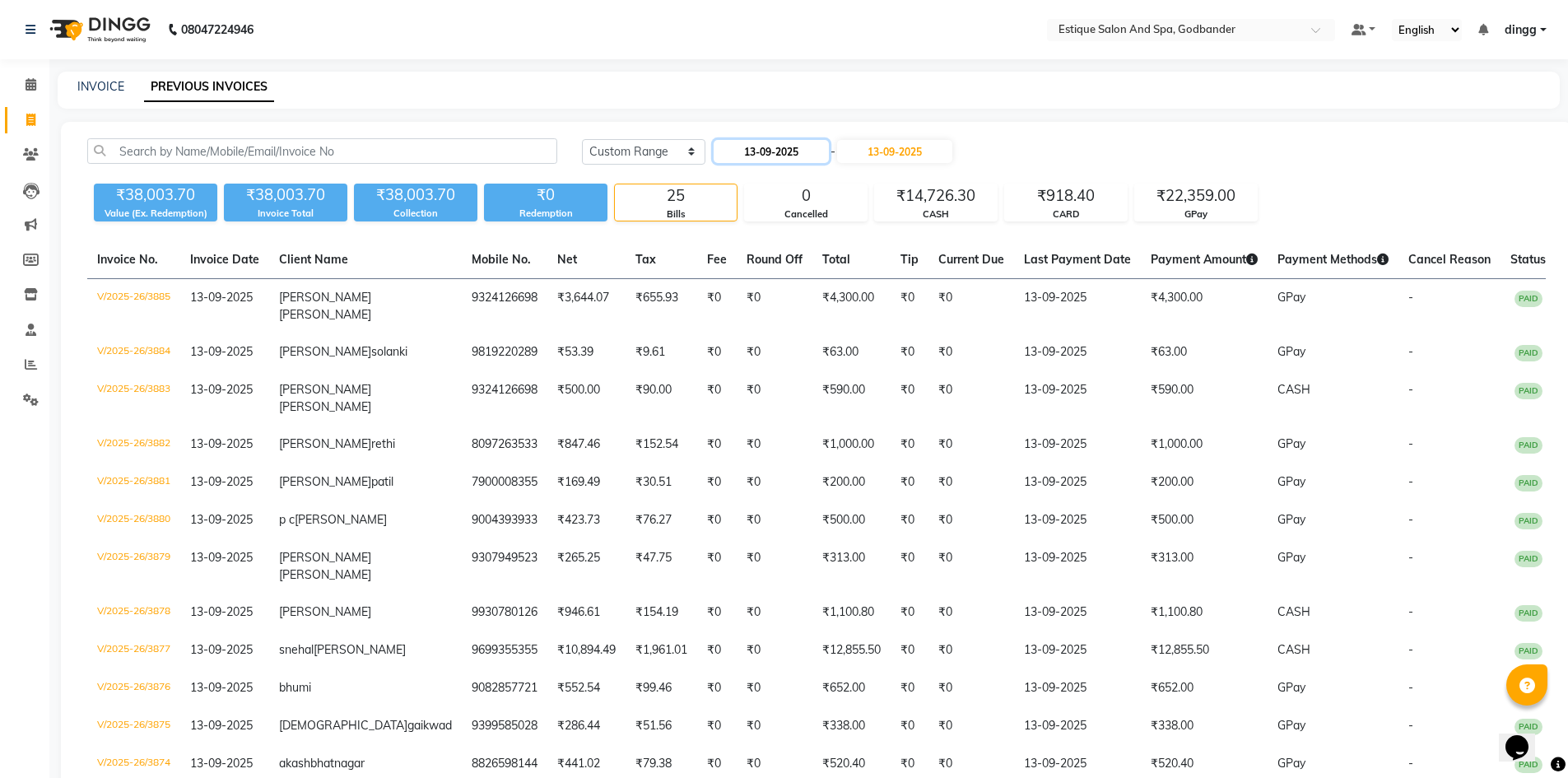
click at [758, 157] on input "13-09-2025" at bounding box center [771, 151] width 115 height 23
select select "9"
select select "2025"
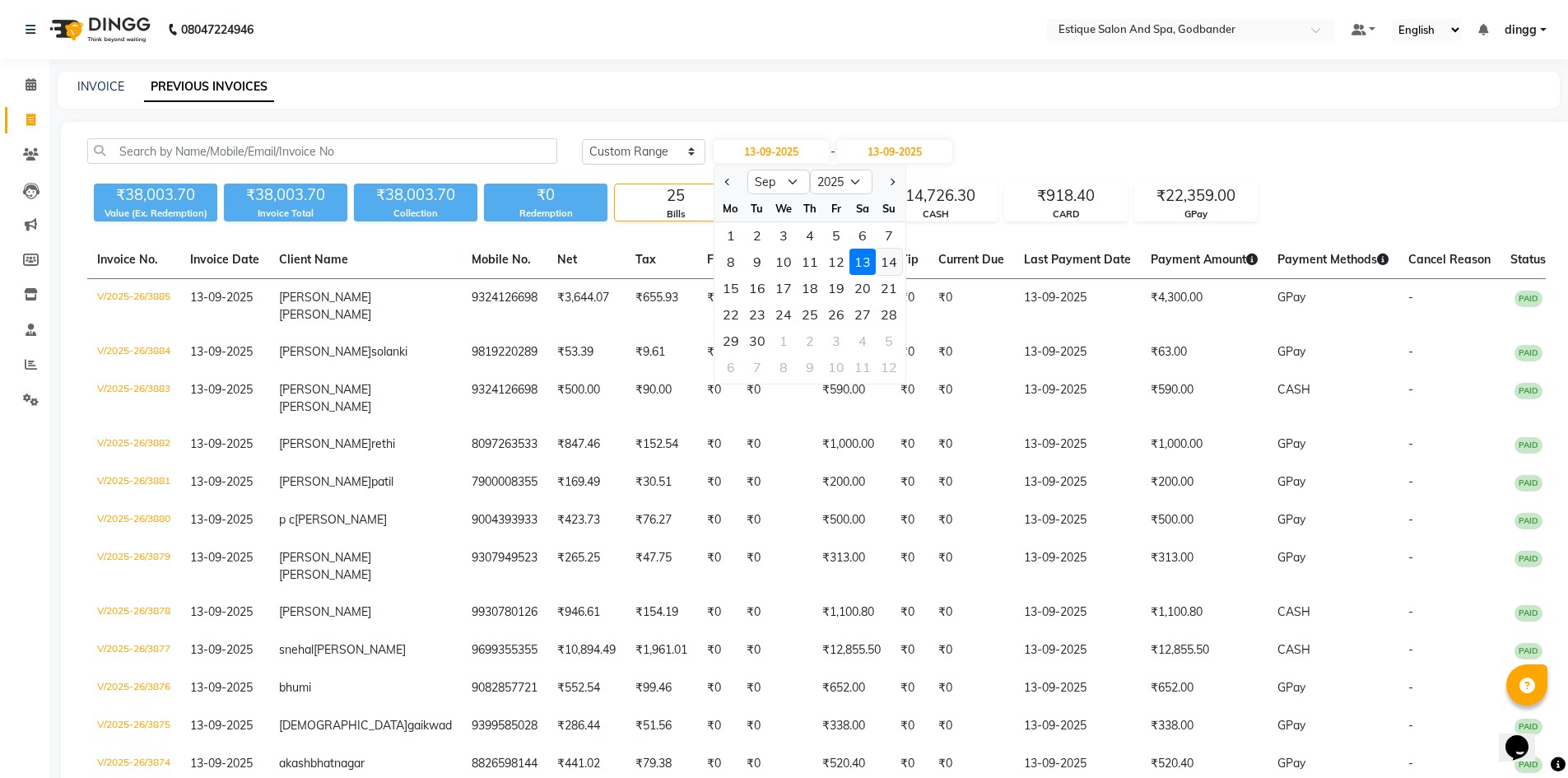
click at [888, 259] on div "14" at bounding box center [888, 261] width 26 height 26
type input "[DATE]"
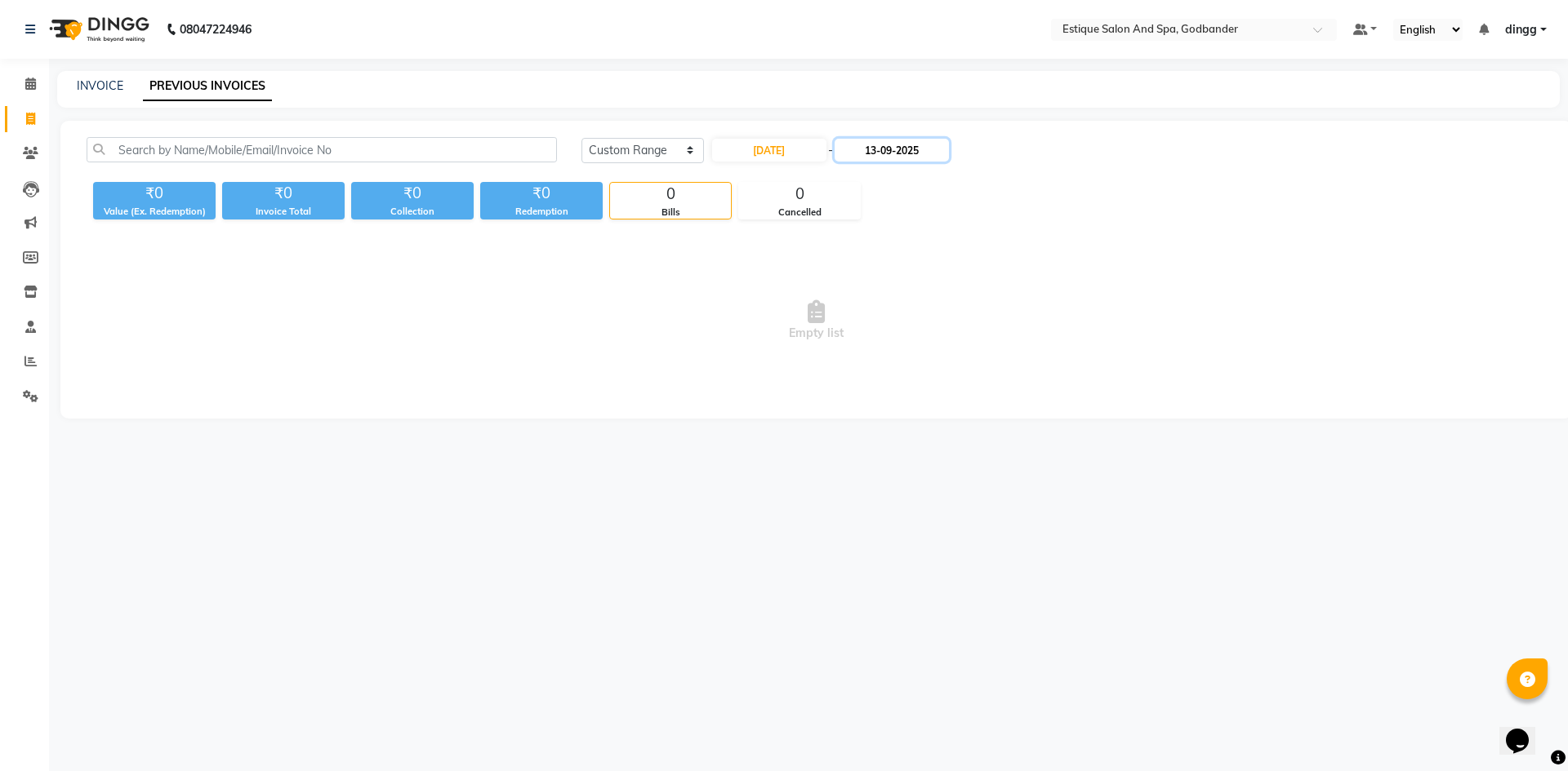
click at [888, 157] on input "13-09-2025" at bounding box center [892, 150] width 114 height 23
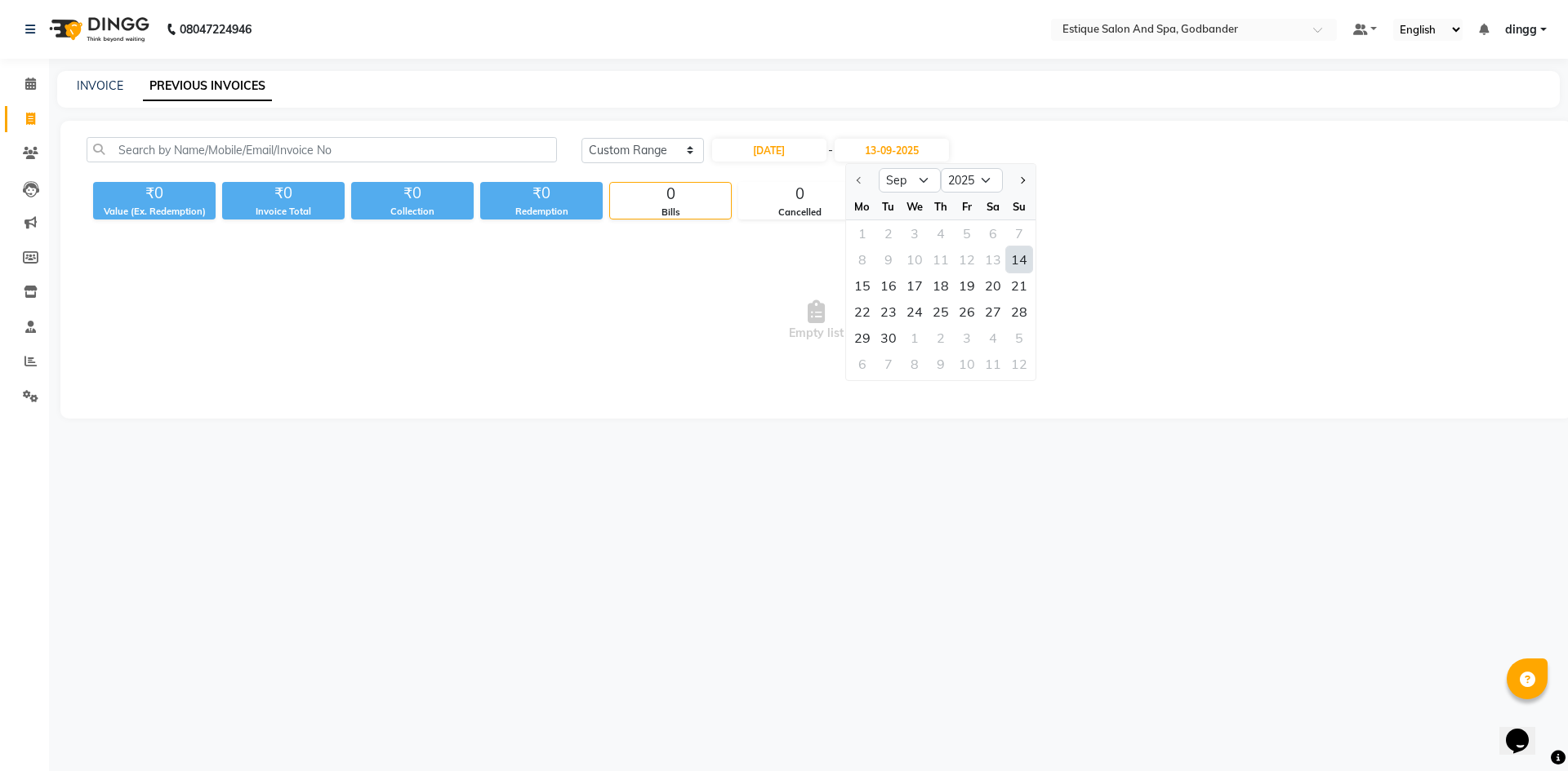
click at [1021, 258] on div "14" at bounding box center [1019, 259] width 26 height 26
type input "[DATE]"
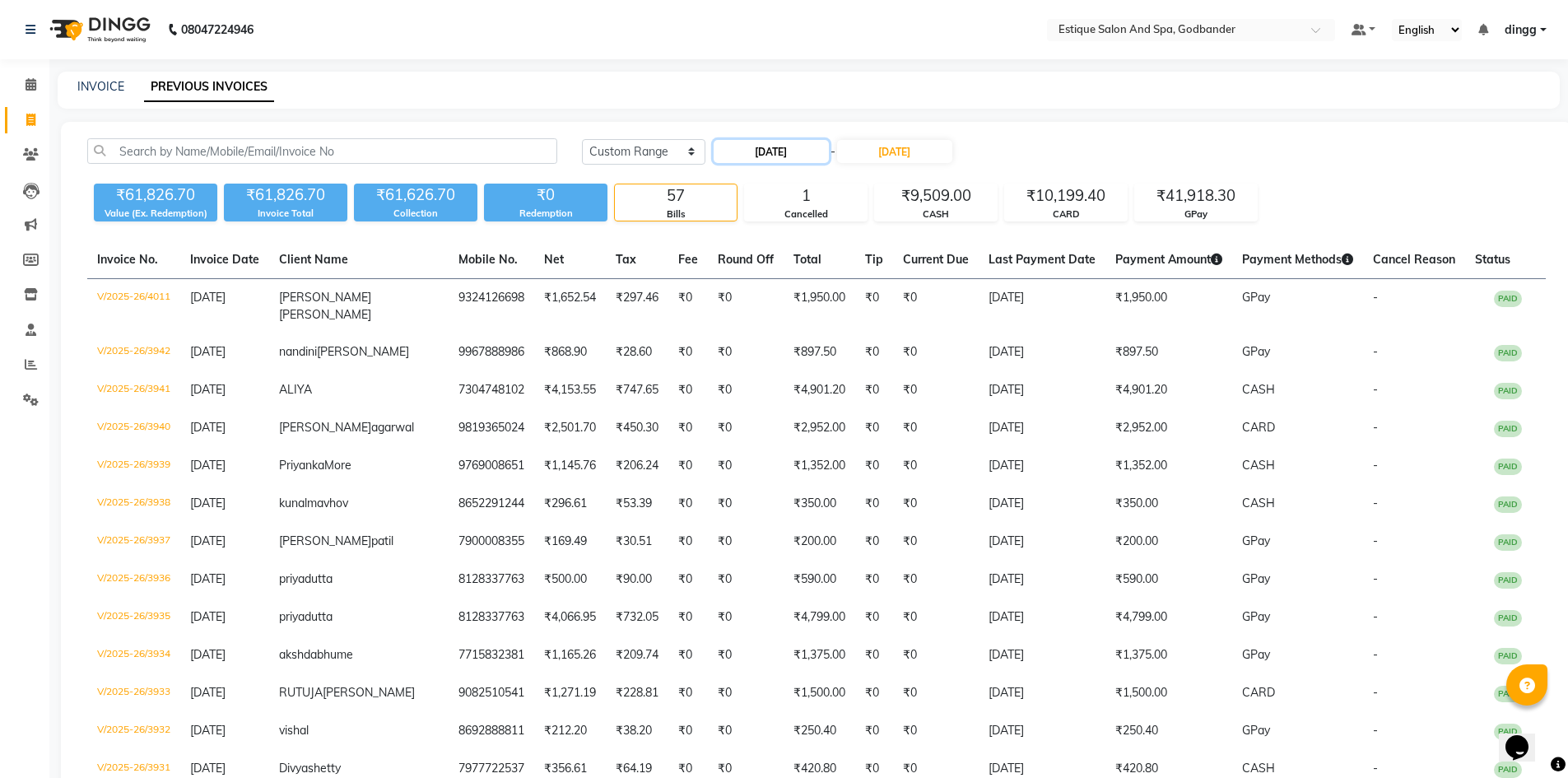
click at [796, 152] on input "[DATE]" at bounding box center [771, 151] width 115 height 23
select select "9"
select select "2025"
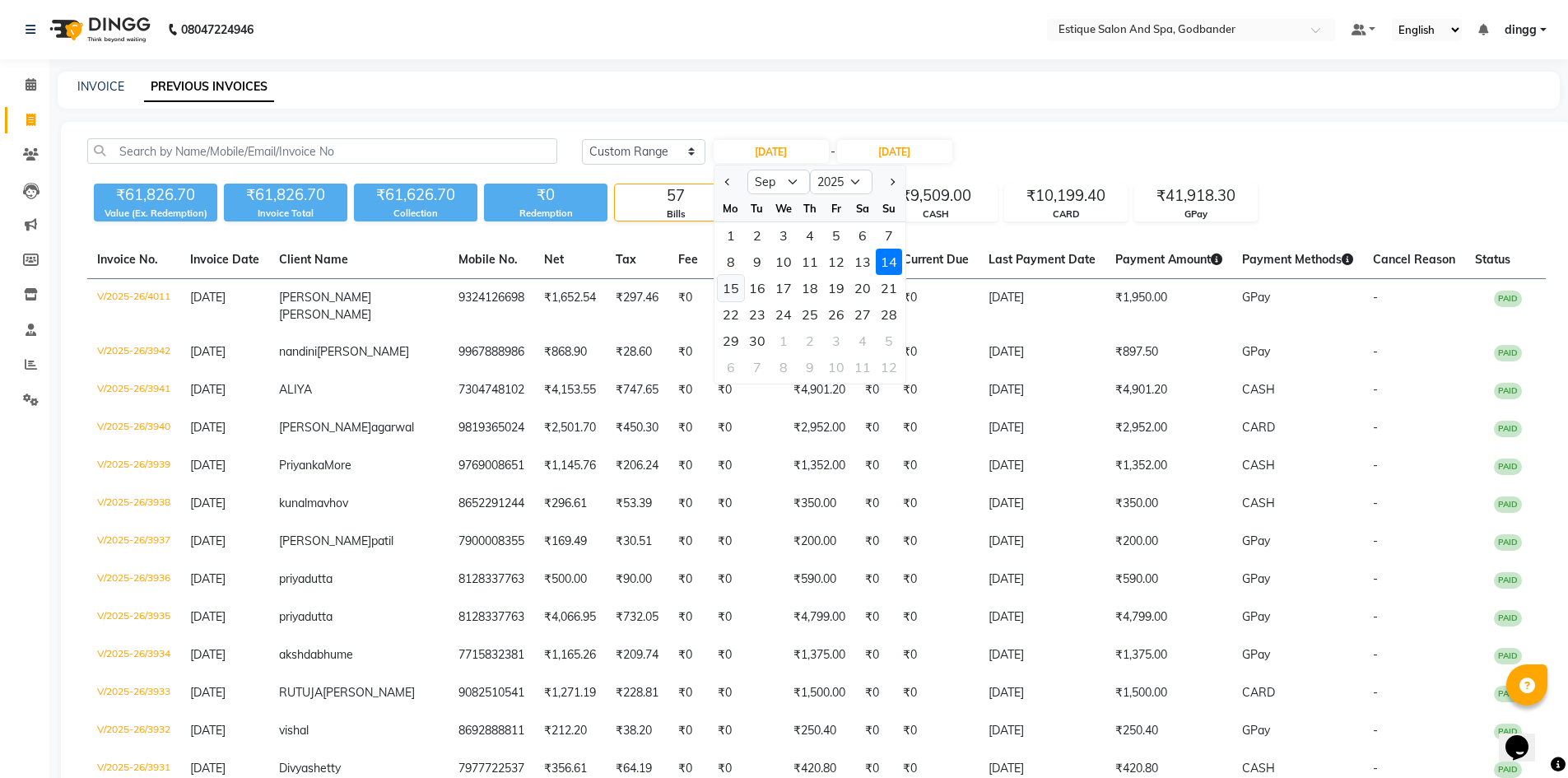
click at [734, 288] on div "15" at bounding box center [730, 287] width 26 height 26
type input "[DATE]"
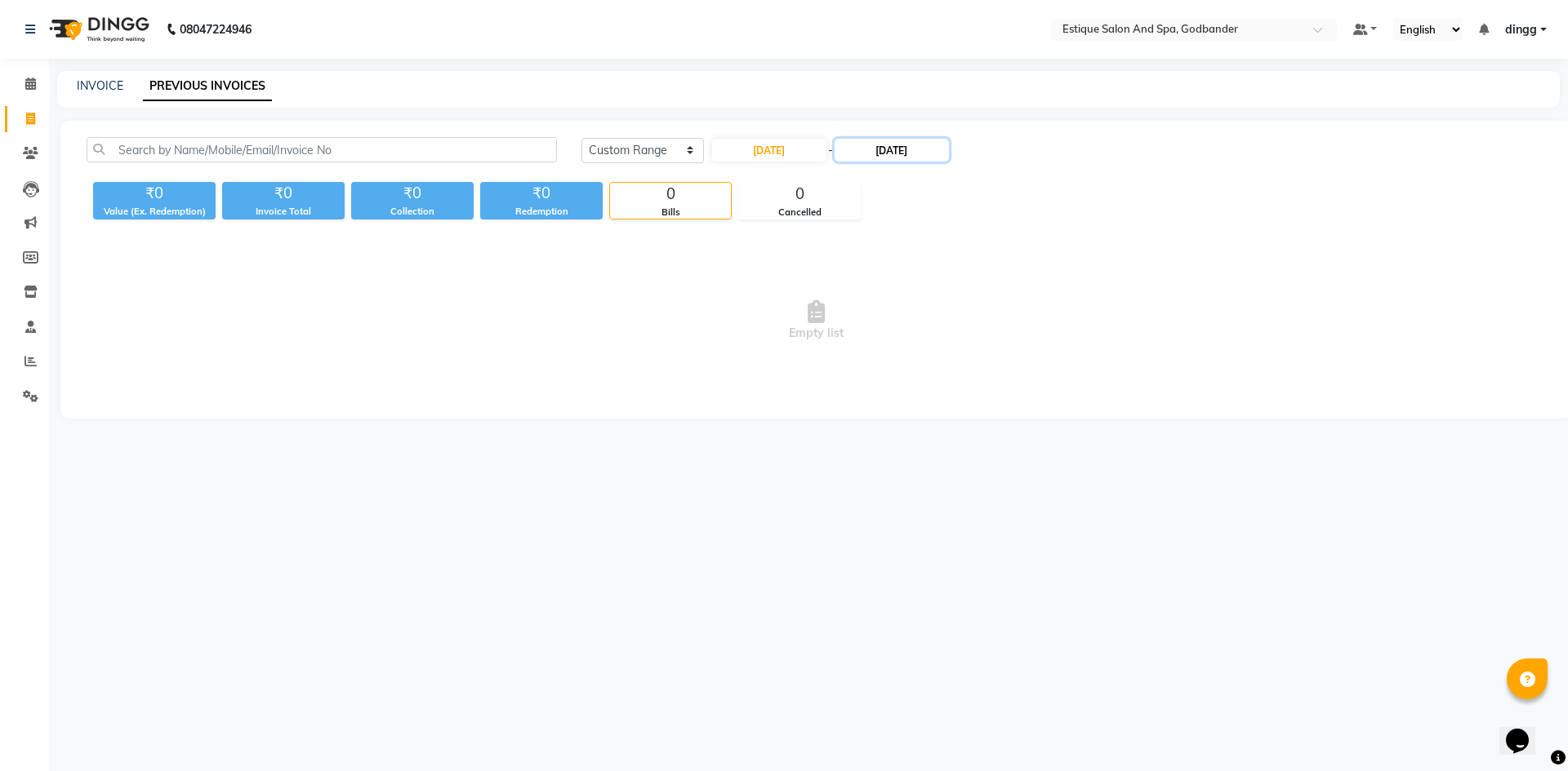
click at [879, 151] on input "[DATE]" at bounding box center [892, 150] width 114 height 23
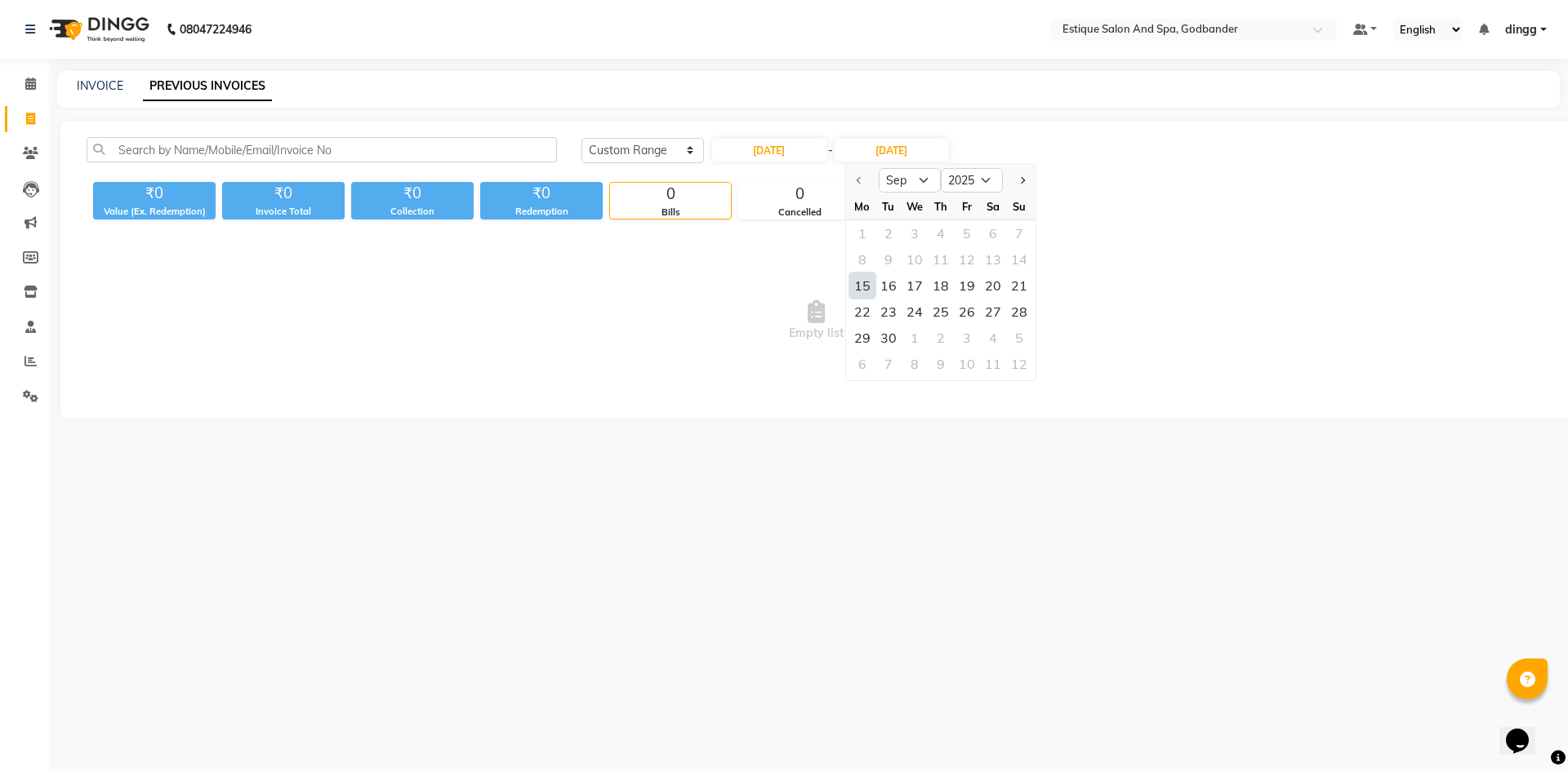
click at [863, 285] on div "15" at bounding box center [862, 285] width 26 height 26
type input "[DATE]"
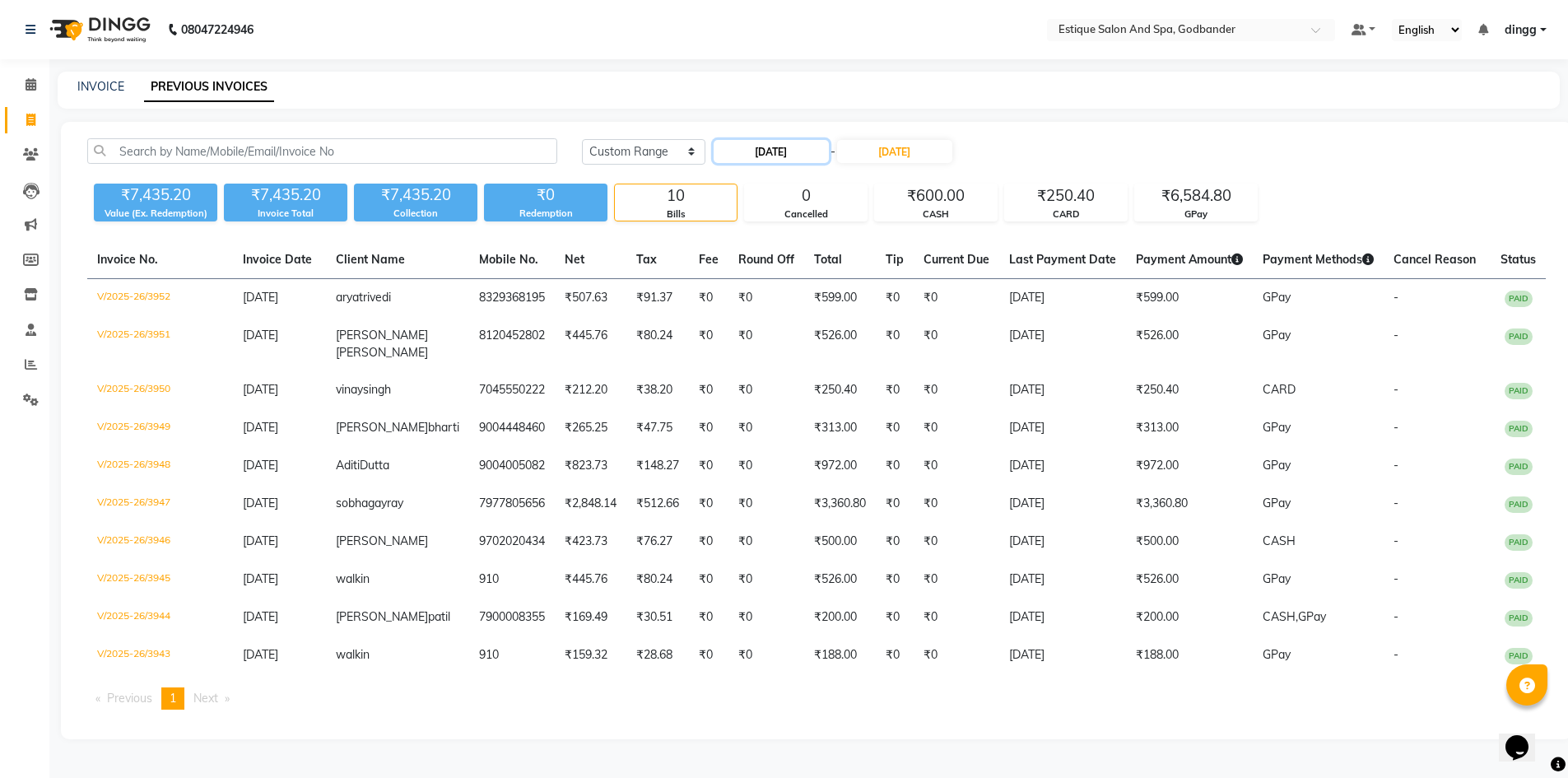
click at [787, 153] on input "[DATE]" at bounding box center [771, 151] width 115 height 23
select select "9"
select select "2025"
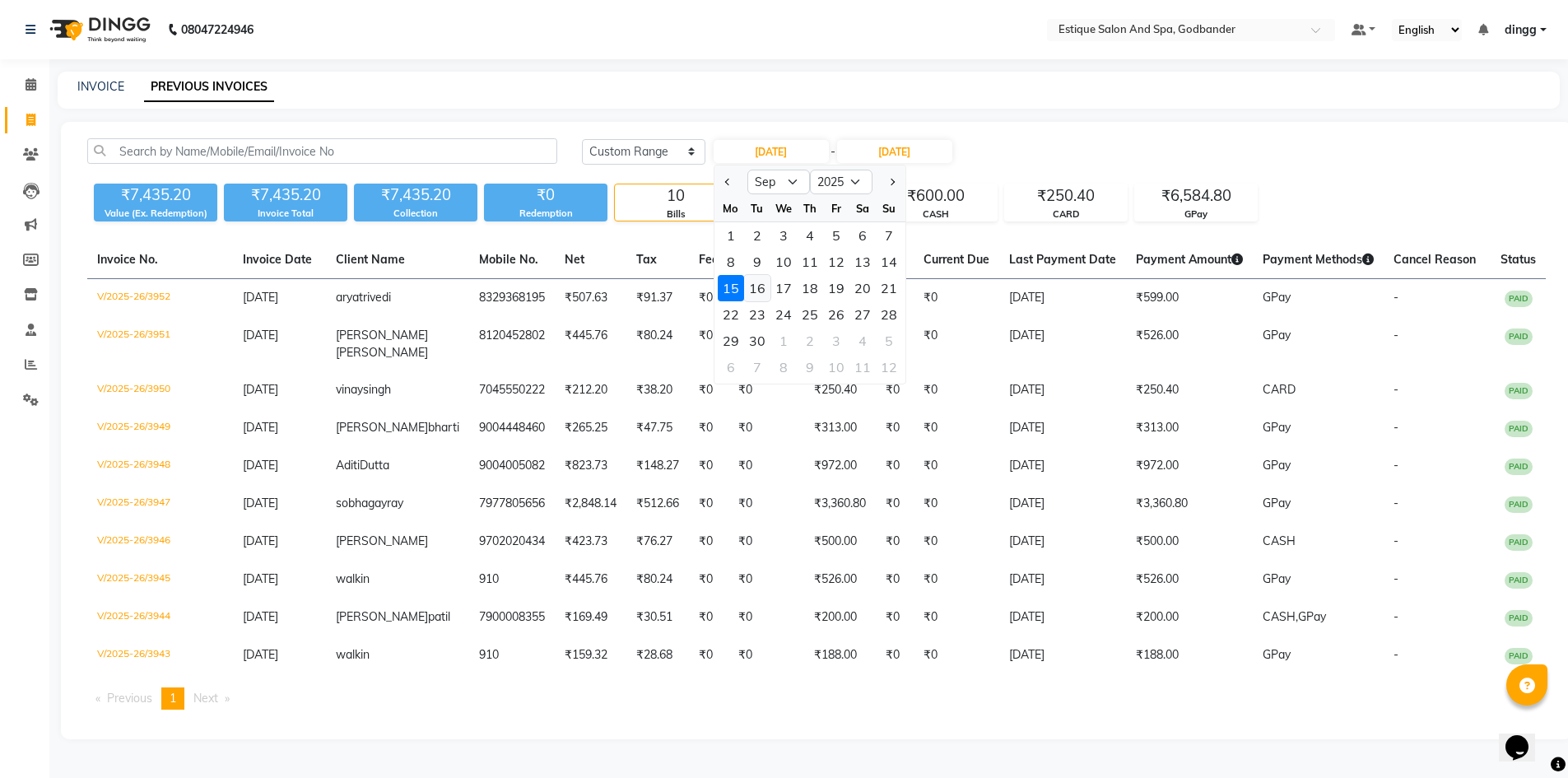
click at [758, 285] on div "16" at bounding box center [757, 287] width 26 height 26
type input "16-09-2025"
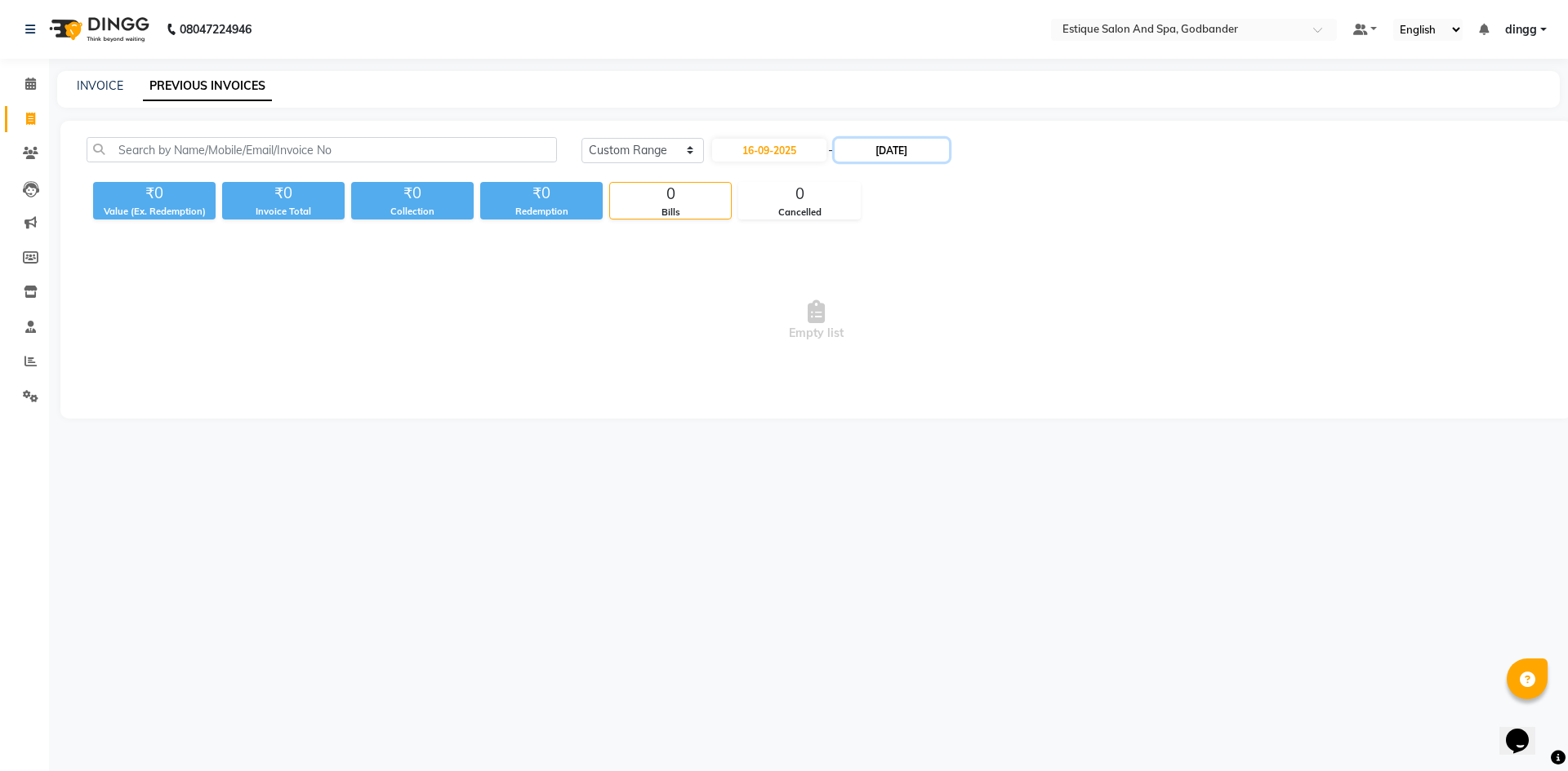
click at [880, 148] on input "[DATE]" at bounding box center [892, 150] width 114 height 23
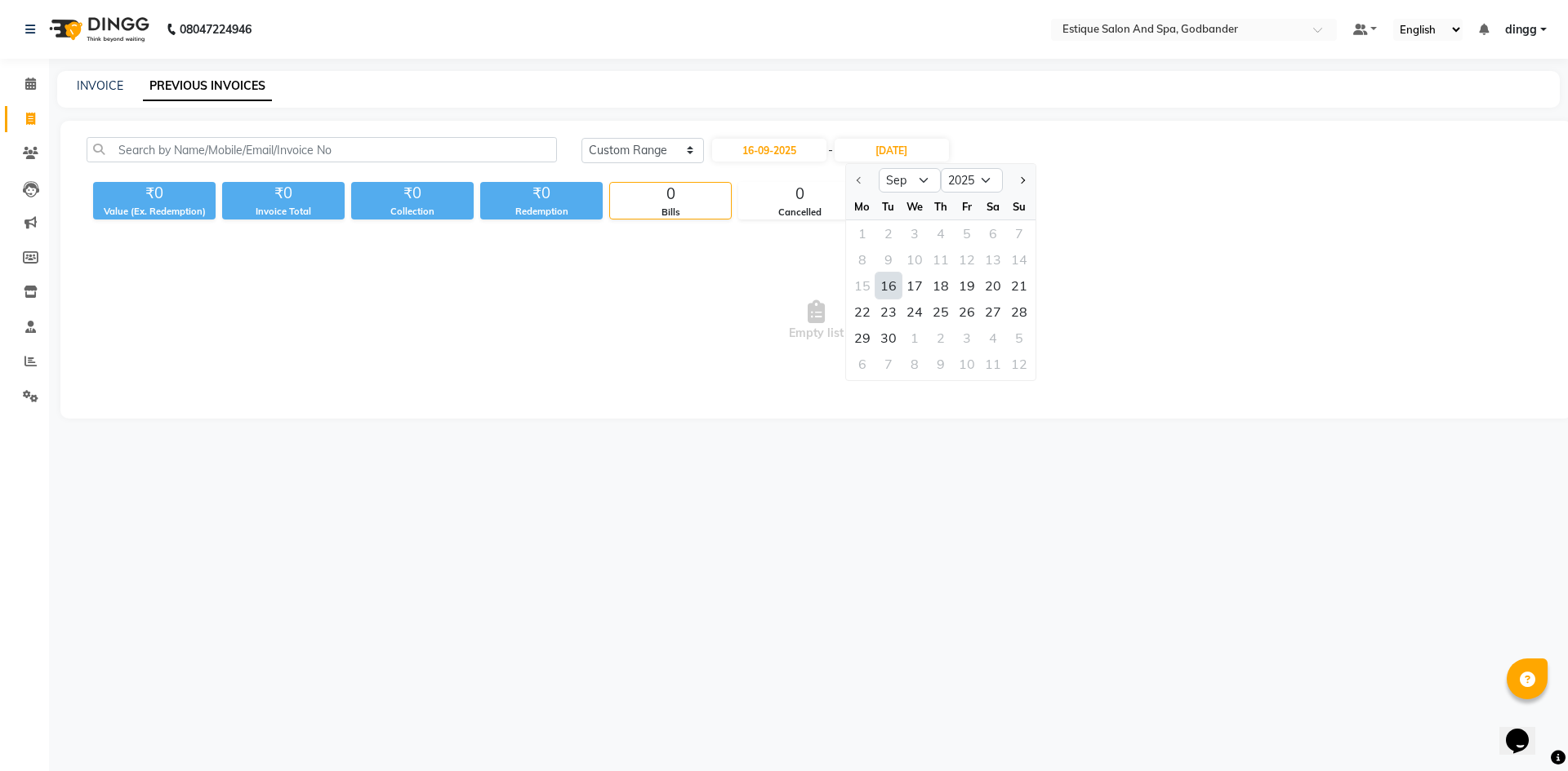
click at [895, 281] on div "16" at bounding box center [888, 285] width 26 height 26
type input "16-09-2025"
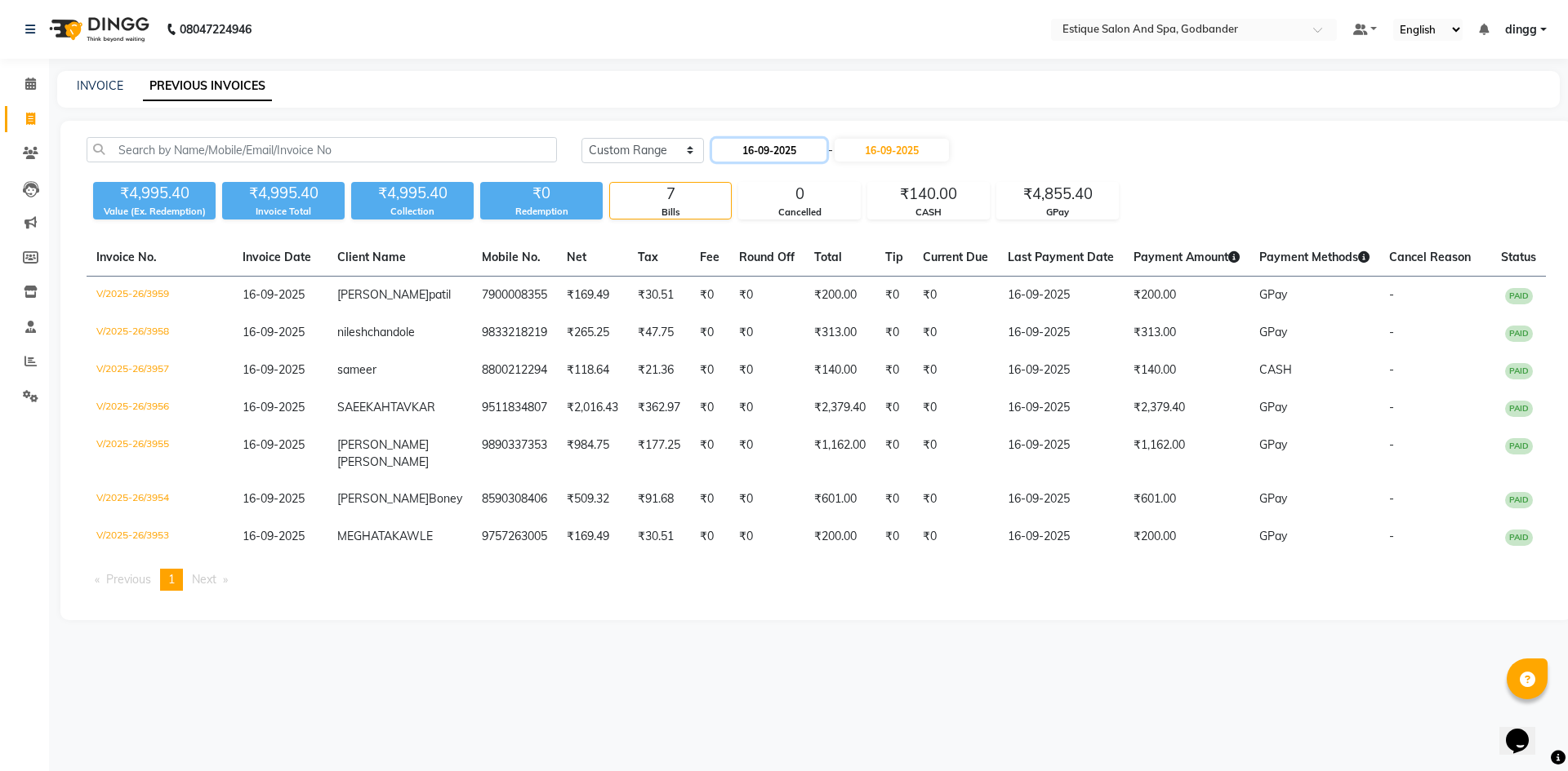
click at [772, 151] on input "16-09-2025" at bounding box center [769, 150] width 114 height 23
select select "9"
select select "2025"
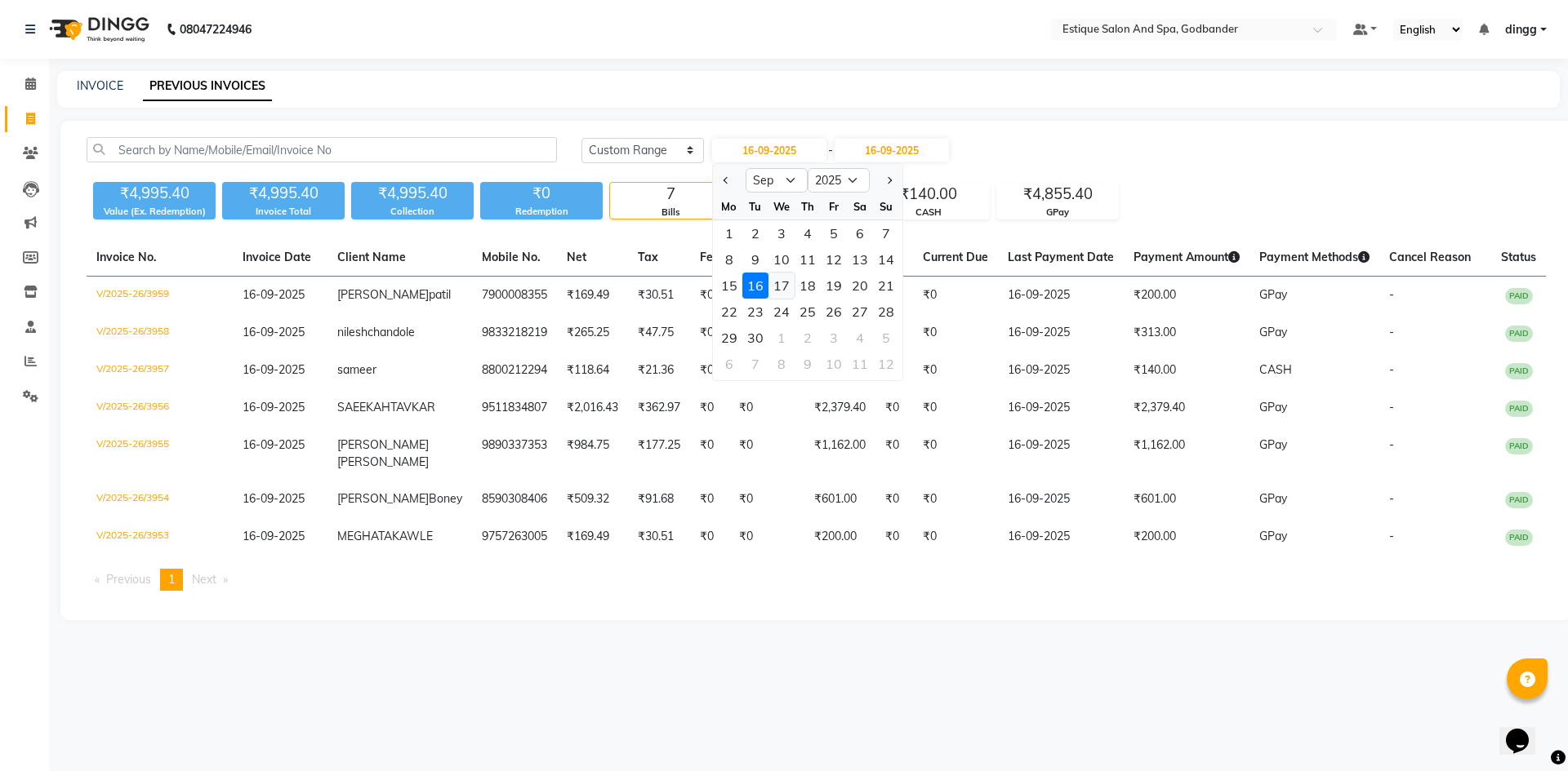
click at [780, 286] on div "17" at bounding box center [780, 285] width 26 height 26
type input "[DATE]"
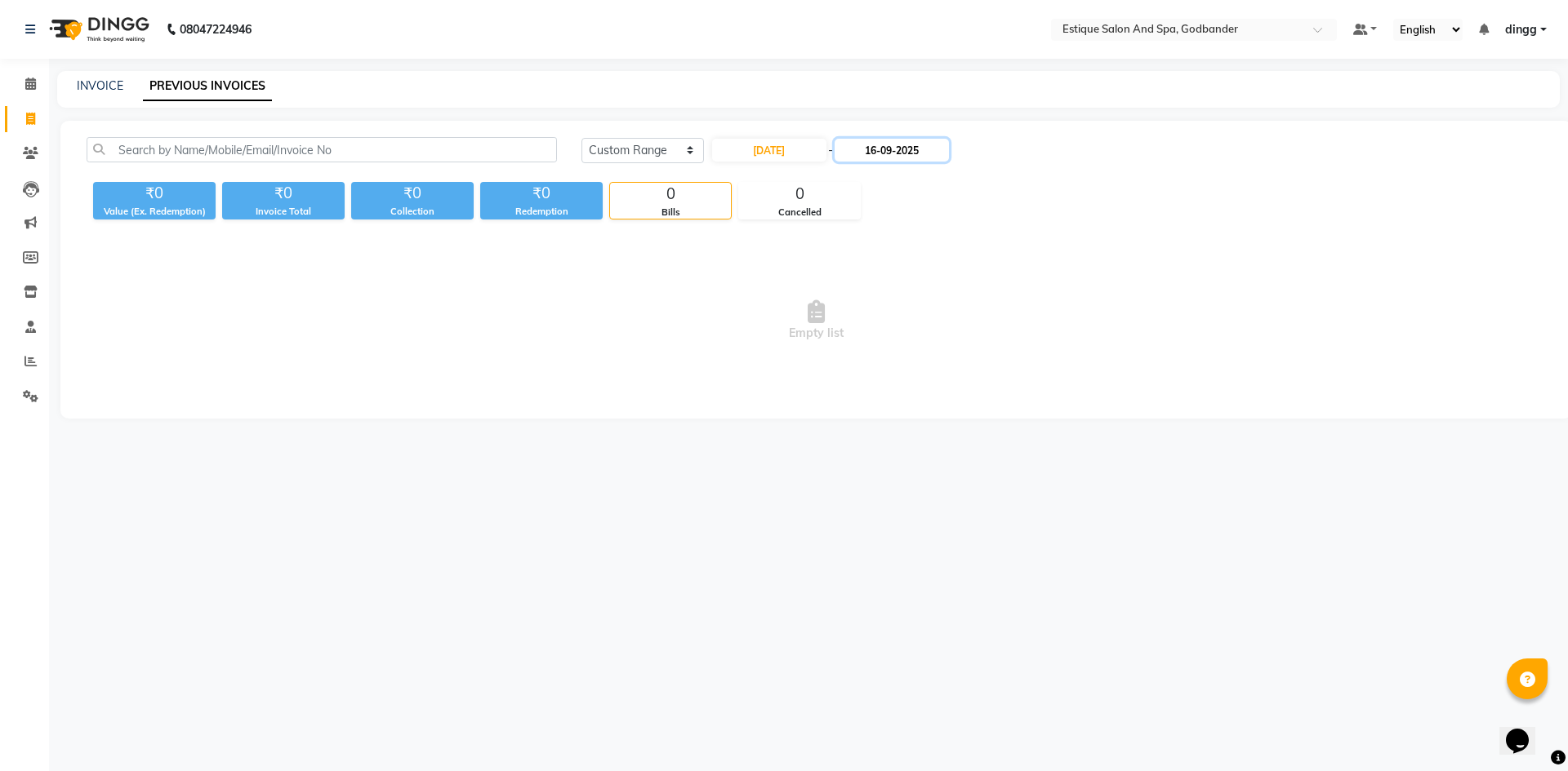
click at [890, 142] on input "16-09-2025" at bounding box center [892, 150] width 114 height 23
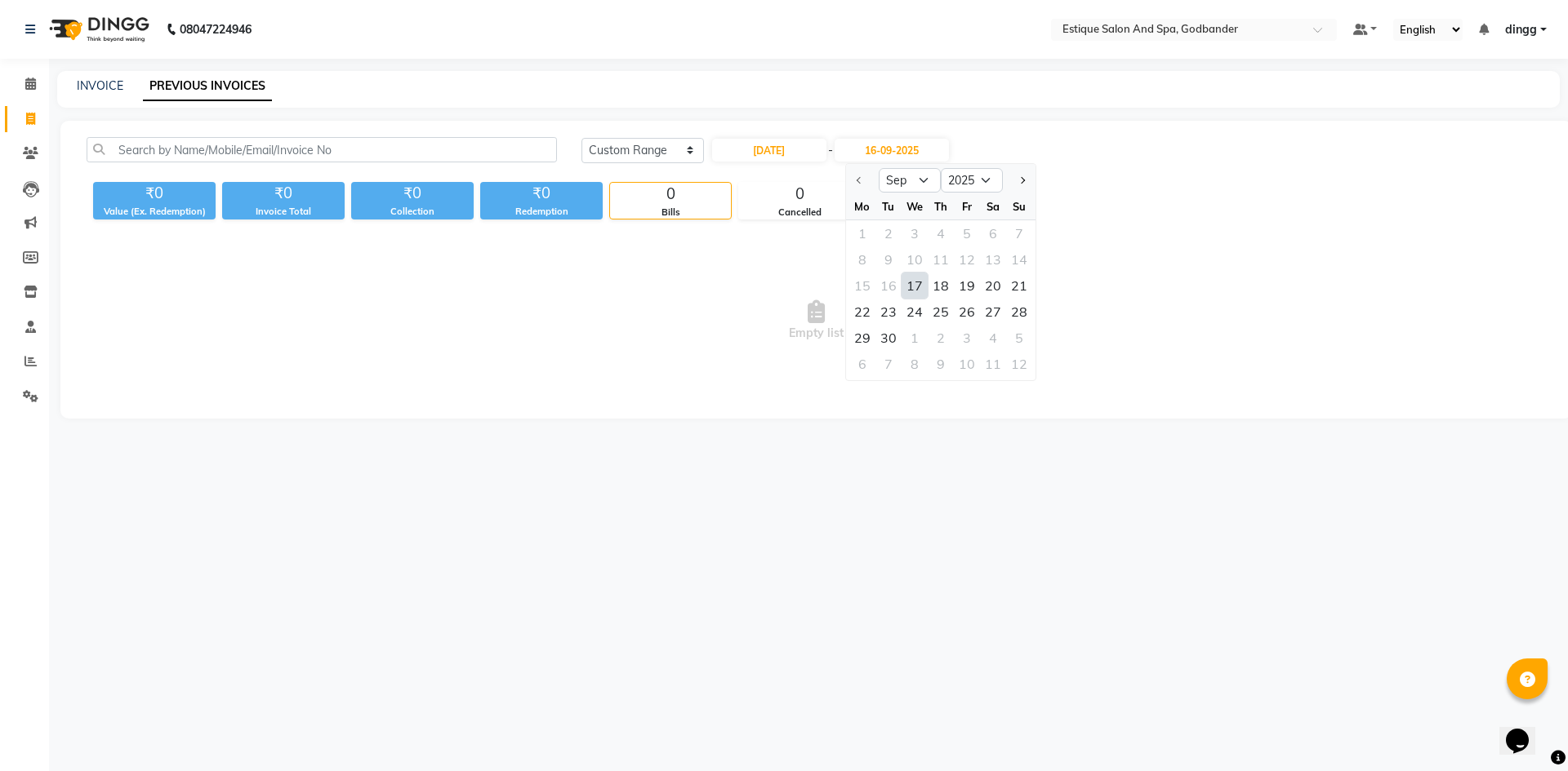
click at [912, 294] on div "17" at bounding box center [914, 285] width 26 height 26
type input "[DATE]"
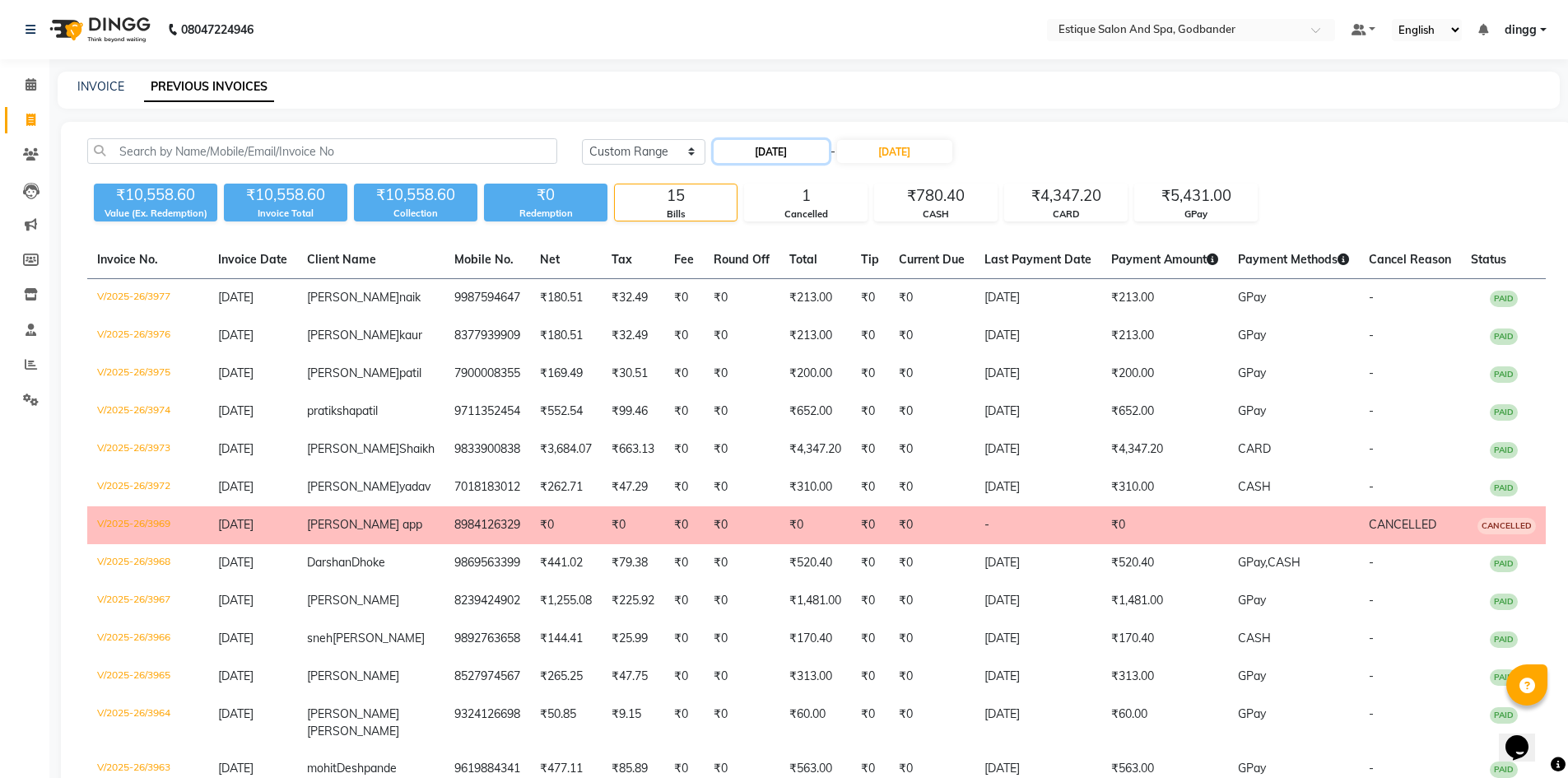
click at [774, 149] on input "[DATE]" at bounding box center [771, 151] width 115 height 23
select select "9"
select select "2025"
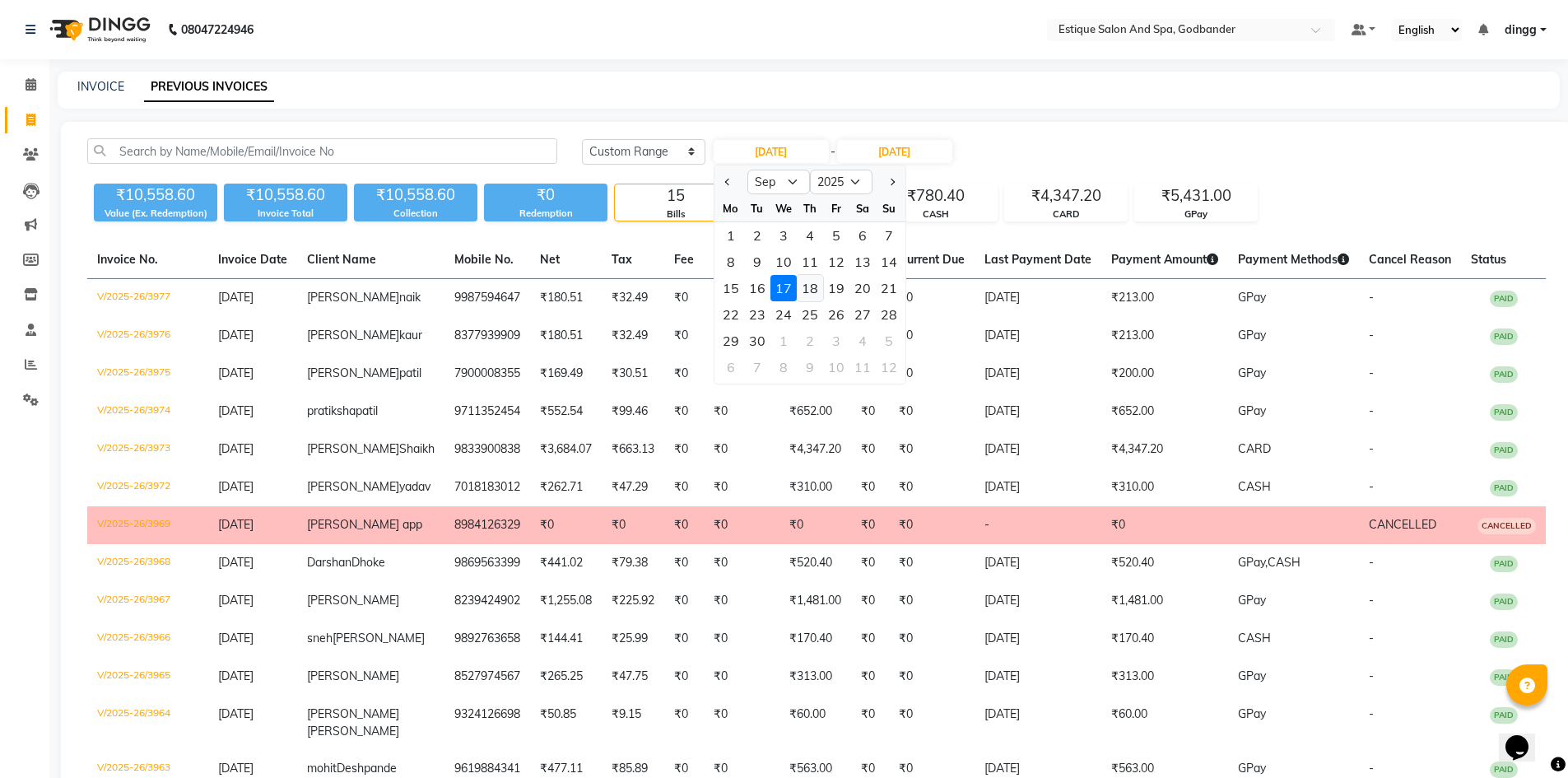
click at [812, 286] on div "18" at bounding box center [809, 287] width 26 height 26
type input "[DATE]"
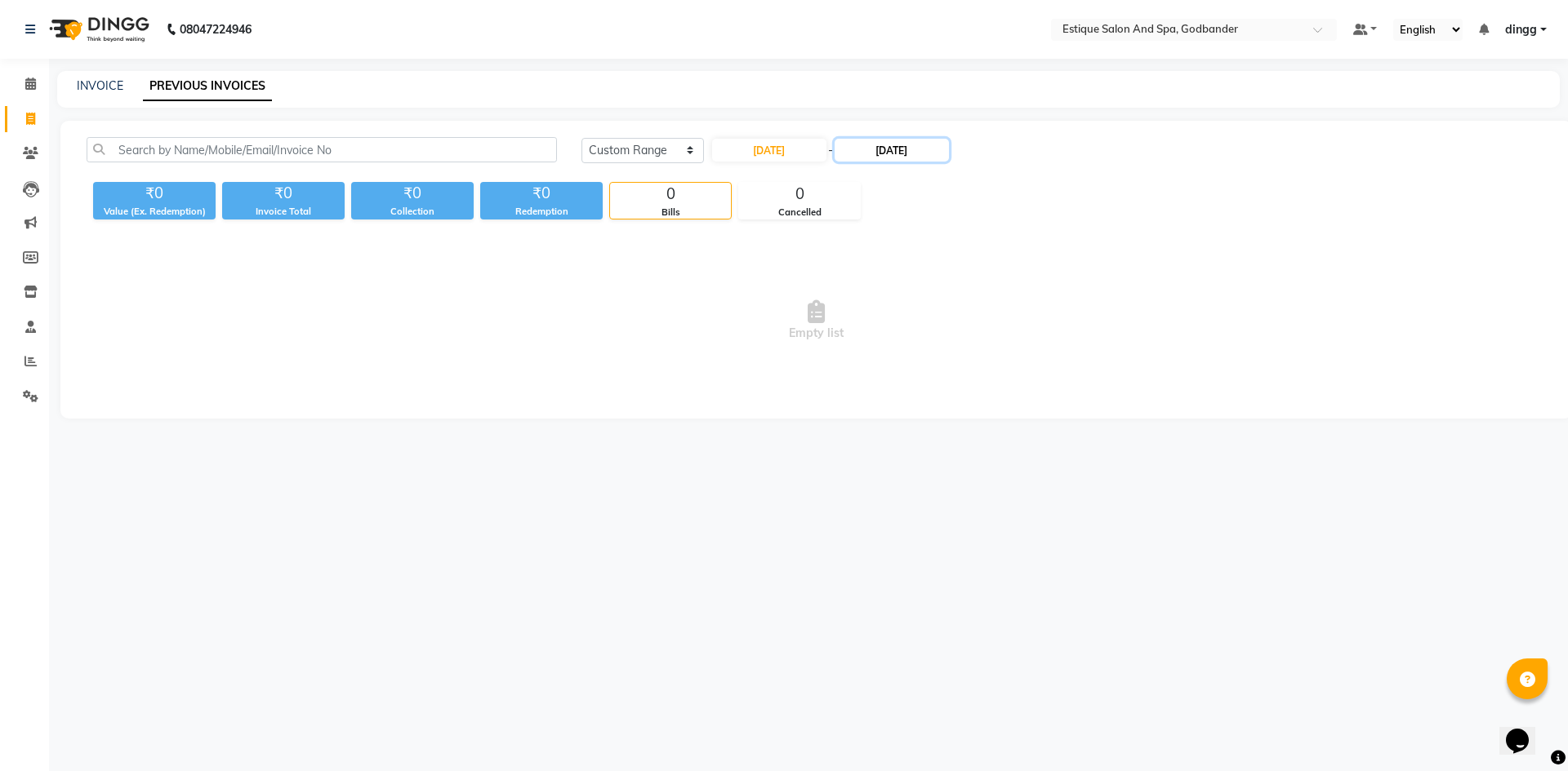
click at [891, 148] on input "[DATE]" at bounding box center [892, 150] width 114 height 23
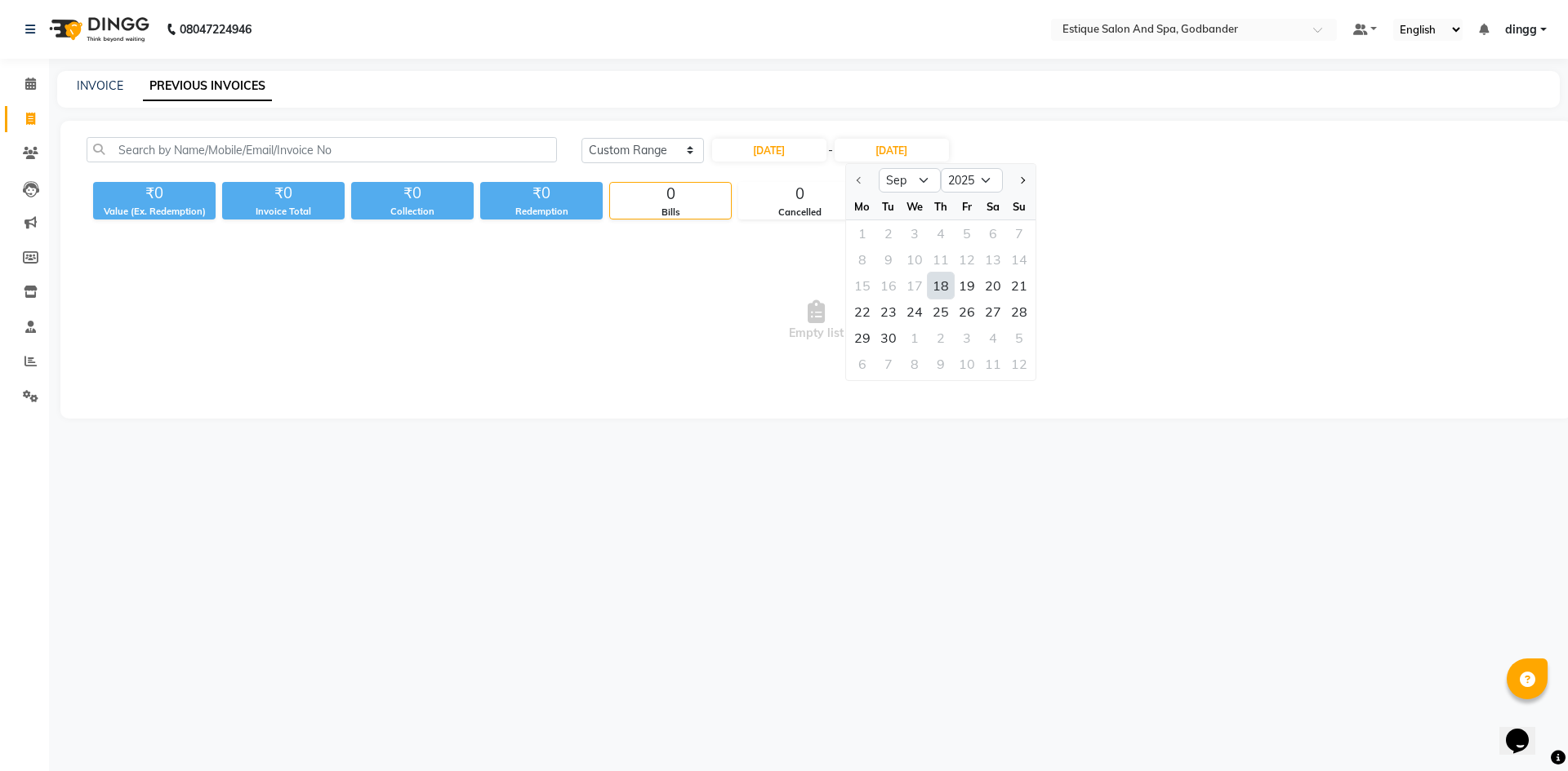
click at [934, 291] on div "18" at bounding box center [940, 285] width 26 height 26
type input "[DATE]"
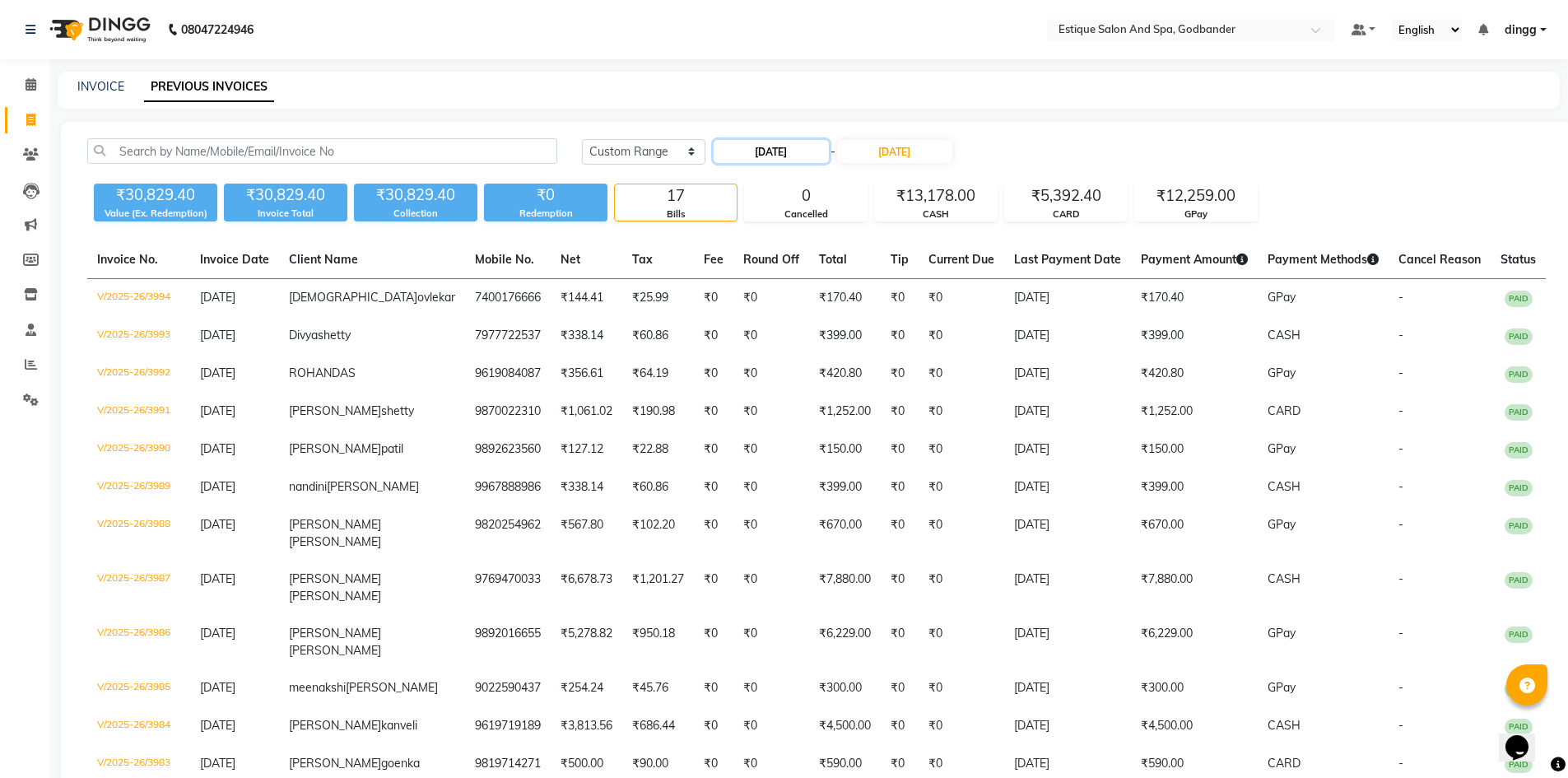
click at [755, 156] on input "[DATE]" at bounding box center [771, 151] width 115 height 23
select select "9"
select select "2025"
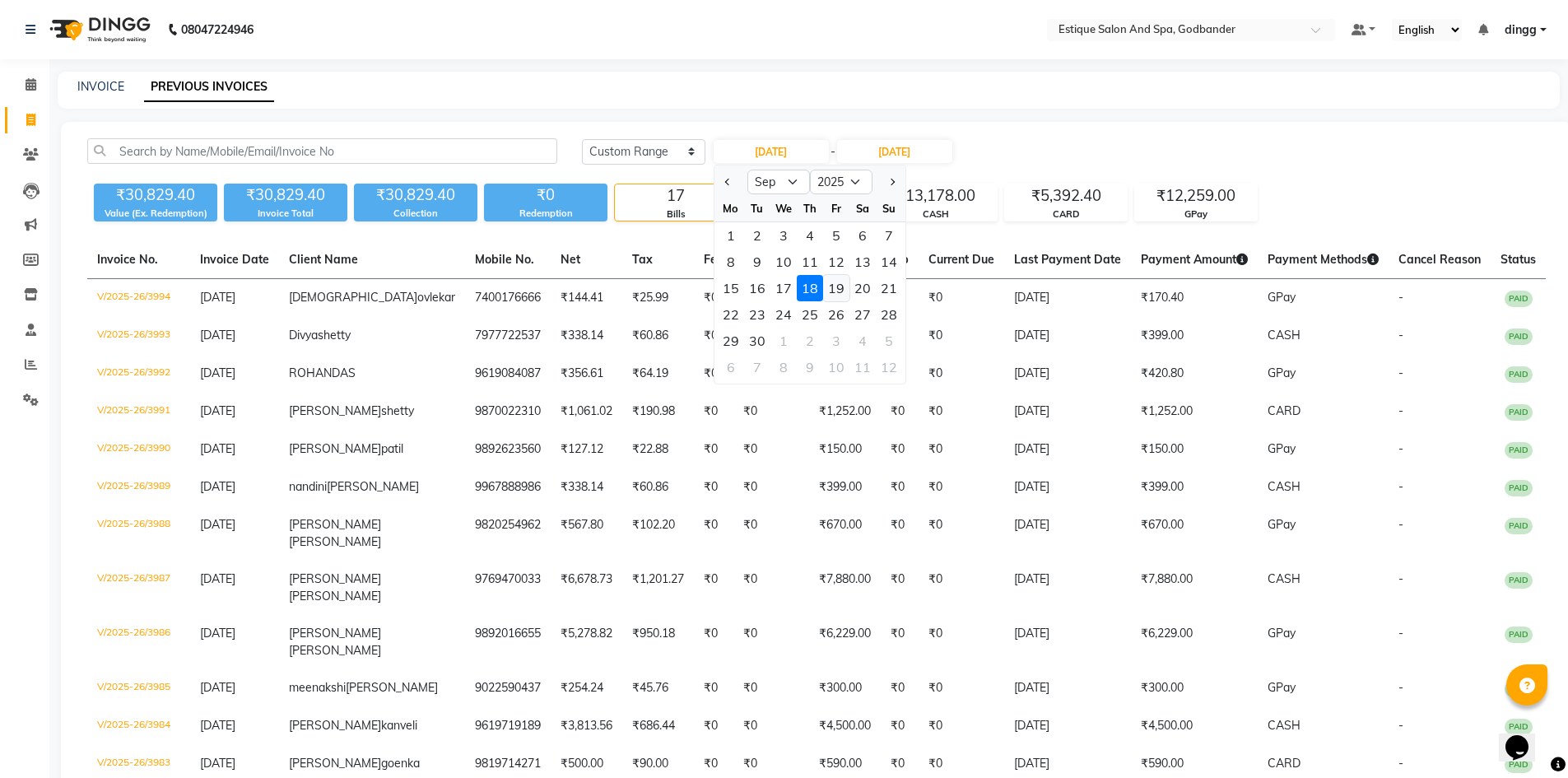
click at [839, 288] on div "19" at bounding box center [835, 287] width 26 height 26
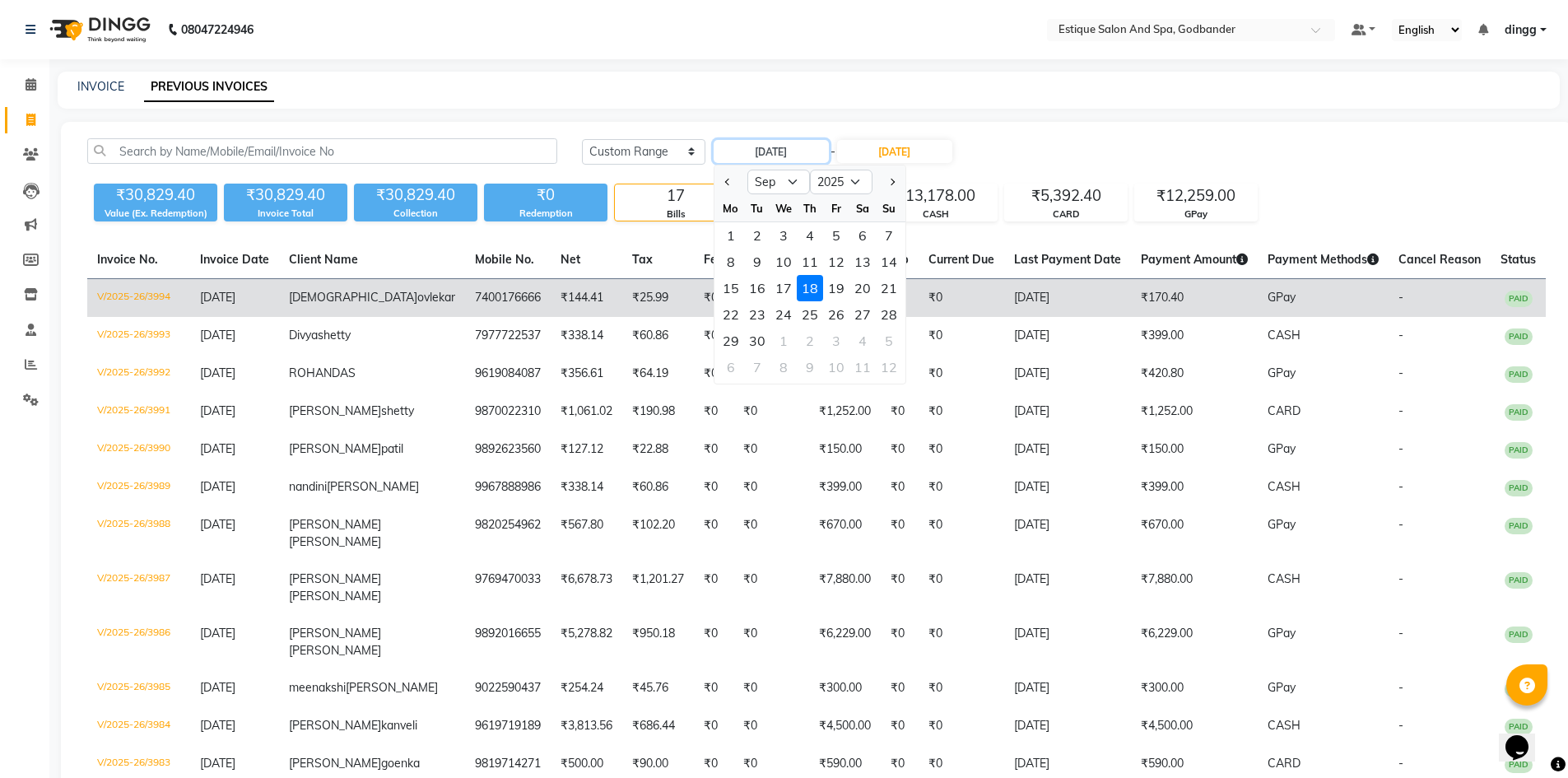
type input "19-09-2025"
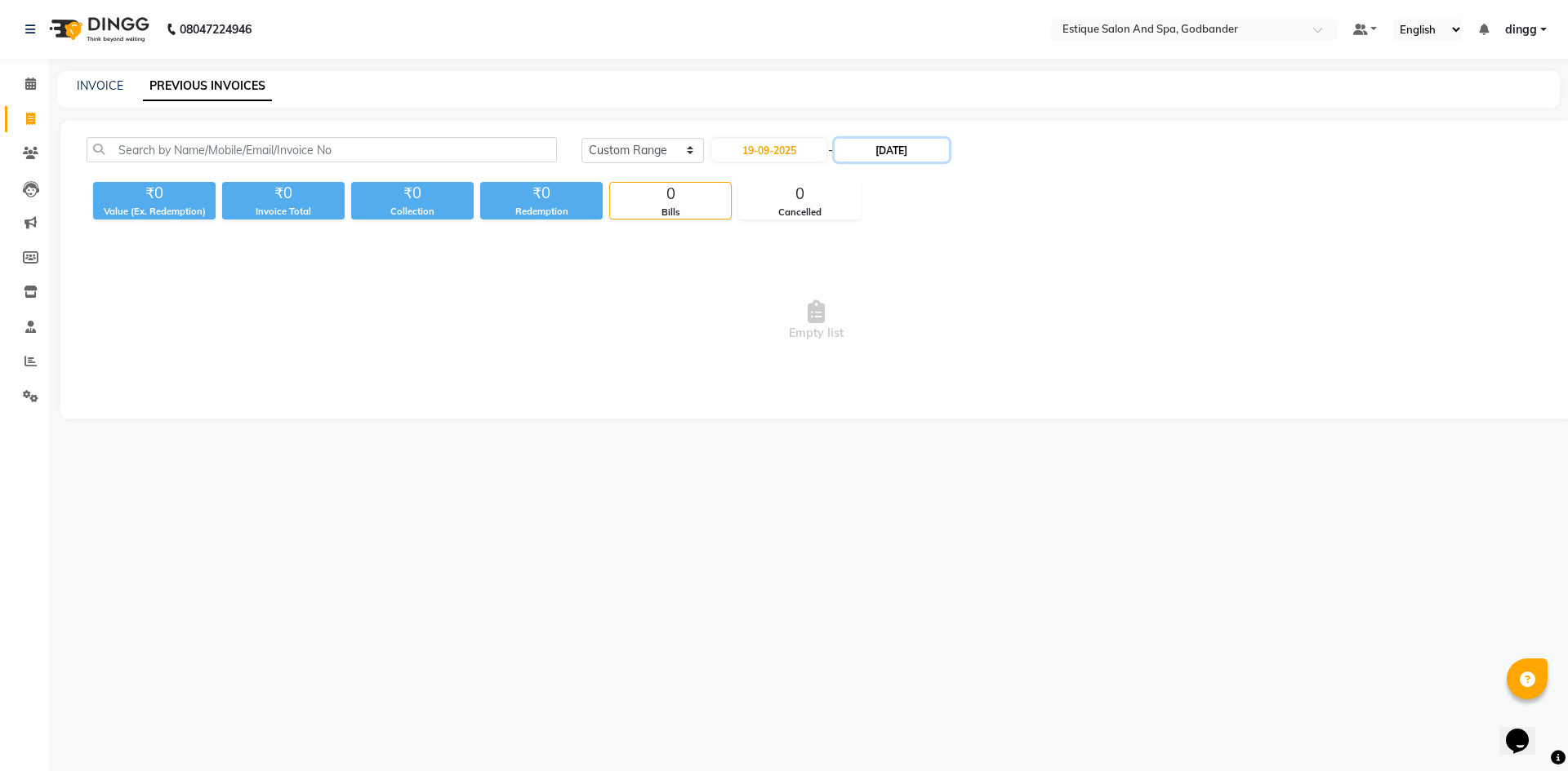
click at [891, 149] on input "[DATE]" at bounding box center [892, 150] width 114 height 23
click at [966, 288] on div "19" at bounding box center [966, 285] width 26 height 26
type input "19-09-2025"
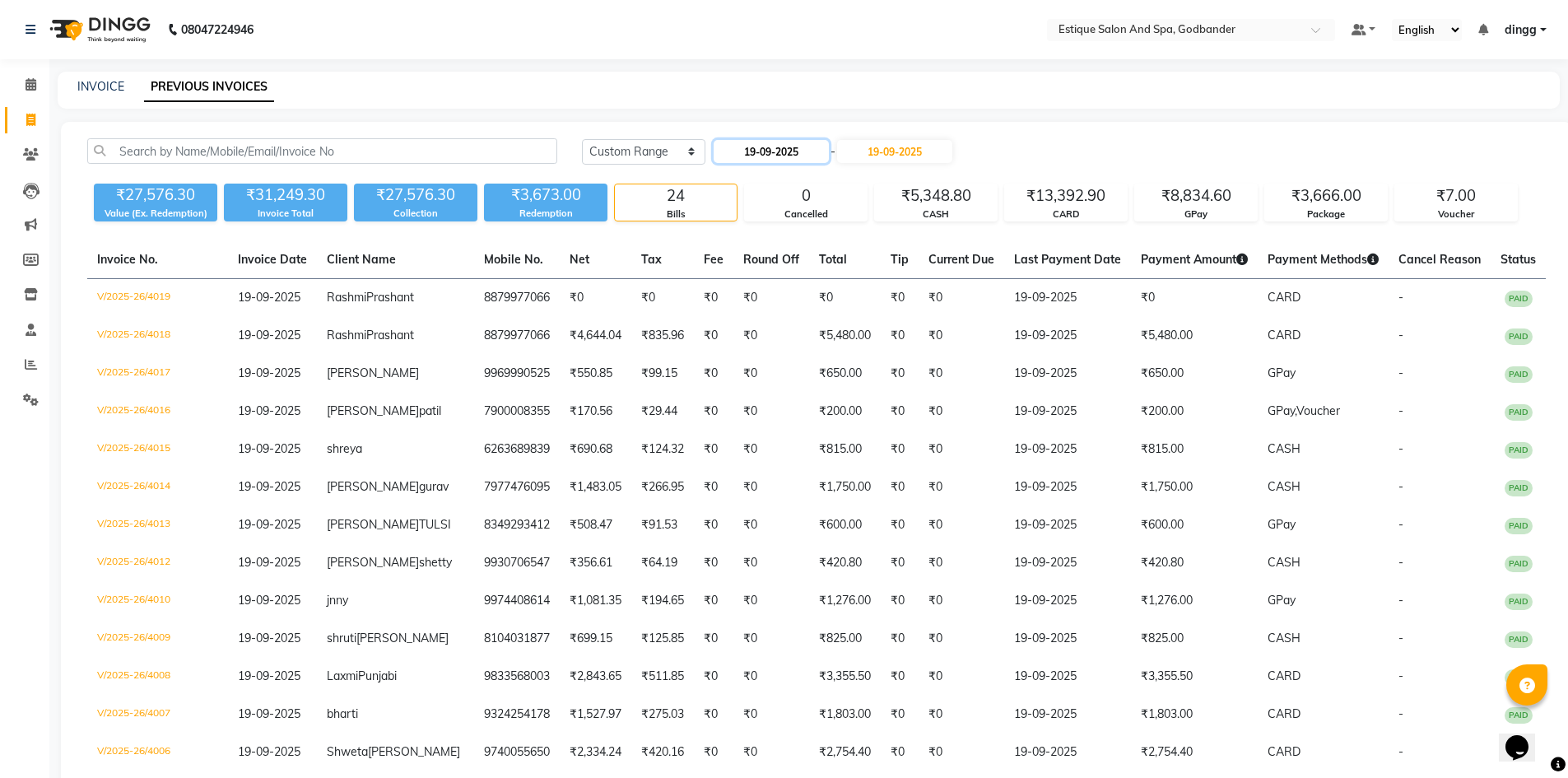
click at [800, 153] on input "19-09-2025" at bounding box center [771, 151] width 115 height 23
select select "9"
select select "2025"
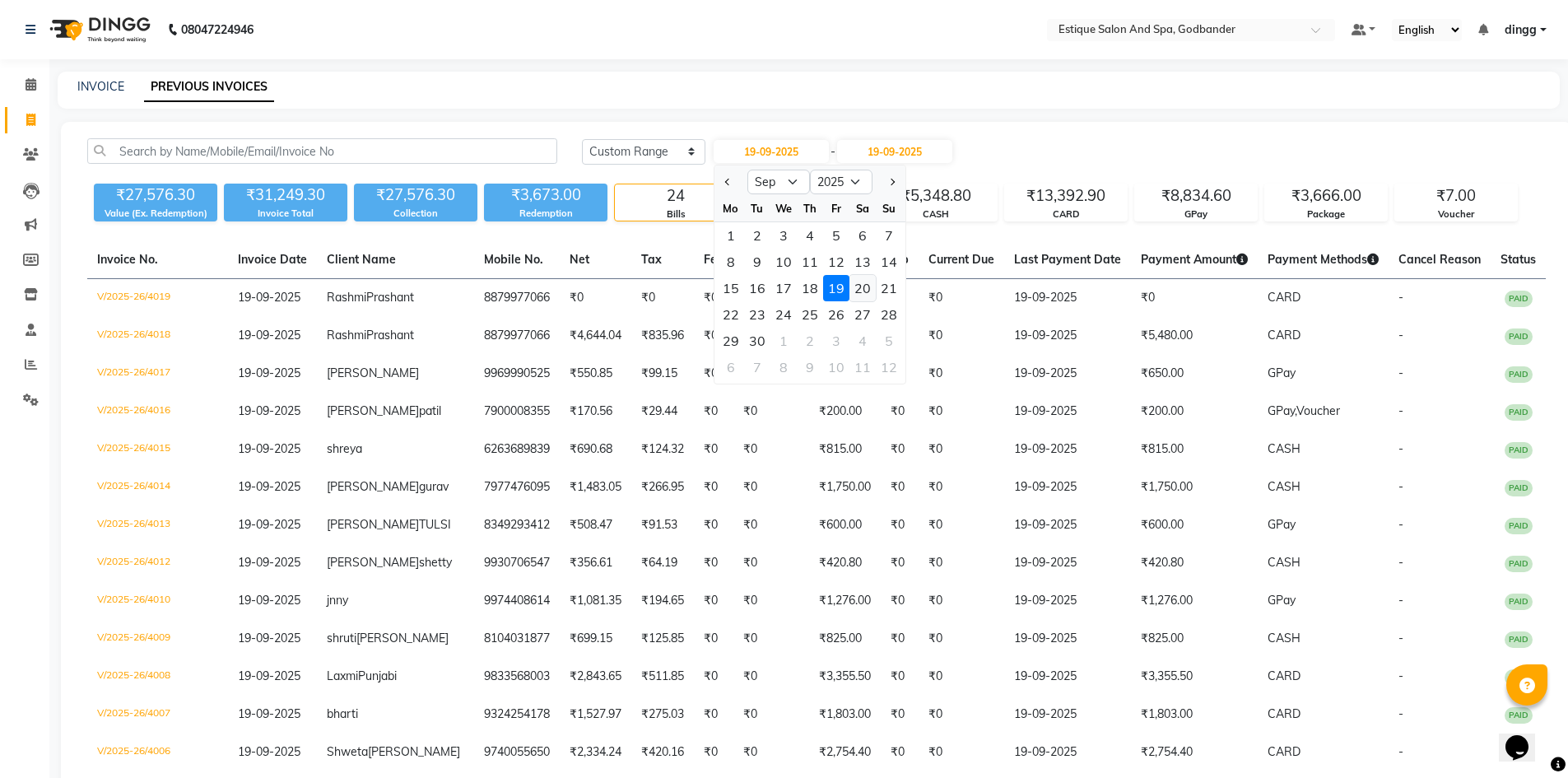
click at [864, 289] on div "20" at bounding box center [862, 287] width 26 height 26
type input "20-09-2025"
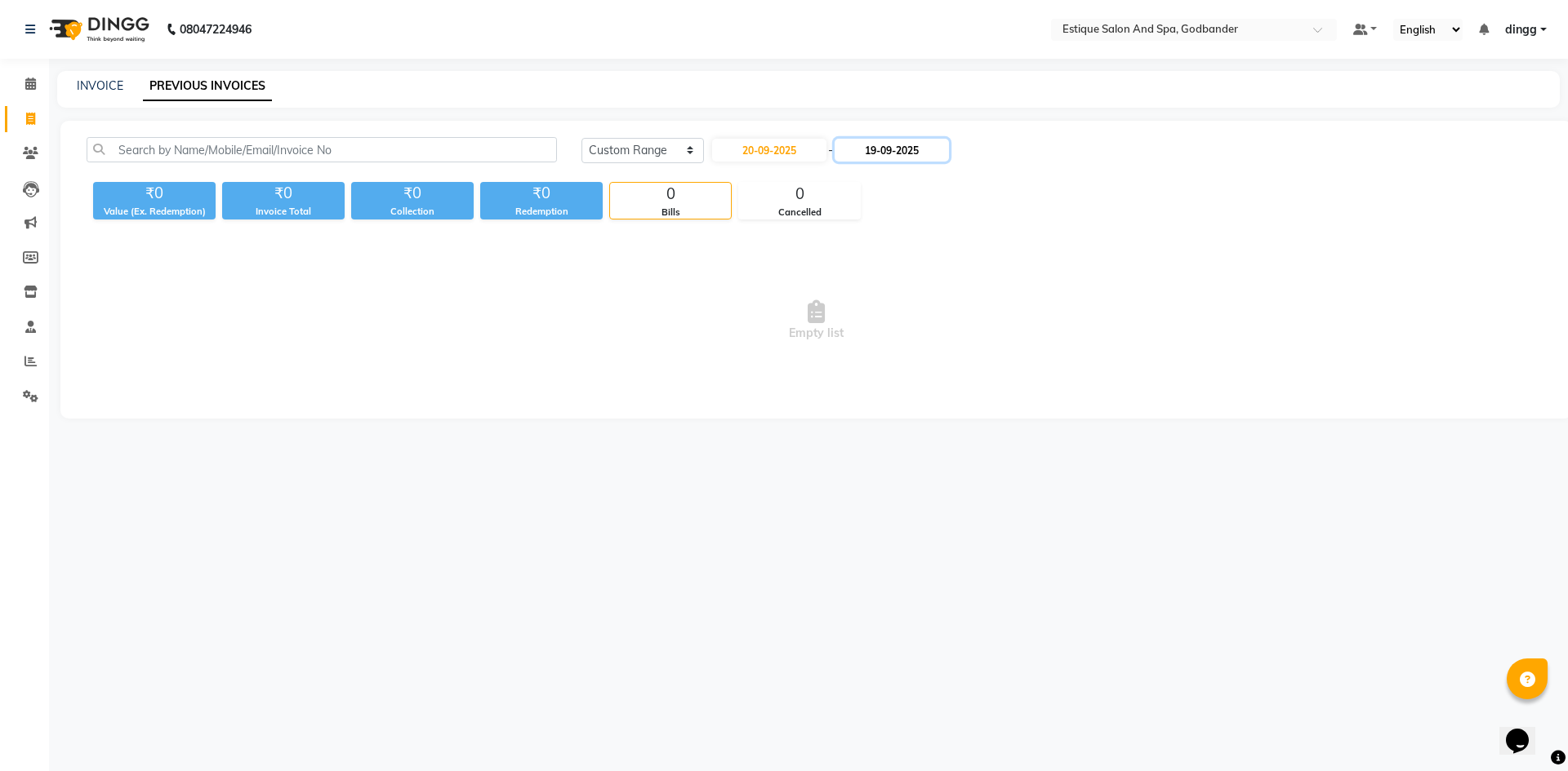
click at [902, 150] on input "19-09-2025" at bounding box center [892, 150] width 114 height 23
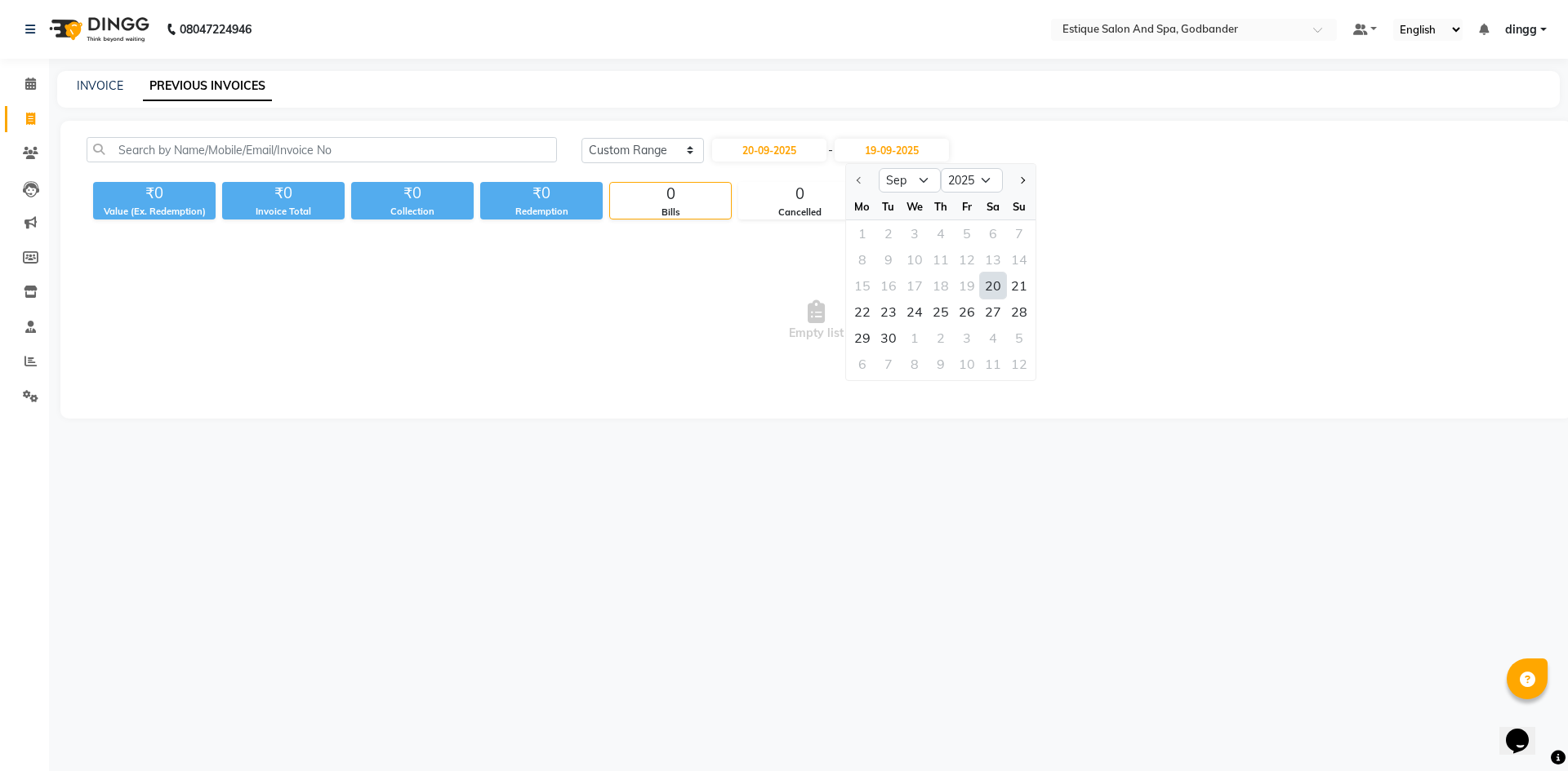
click at [995, 288] on div "20" at bounding box center [992, 285] width 26 height 26
type input "20-09-2025"
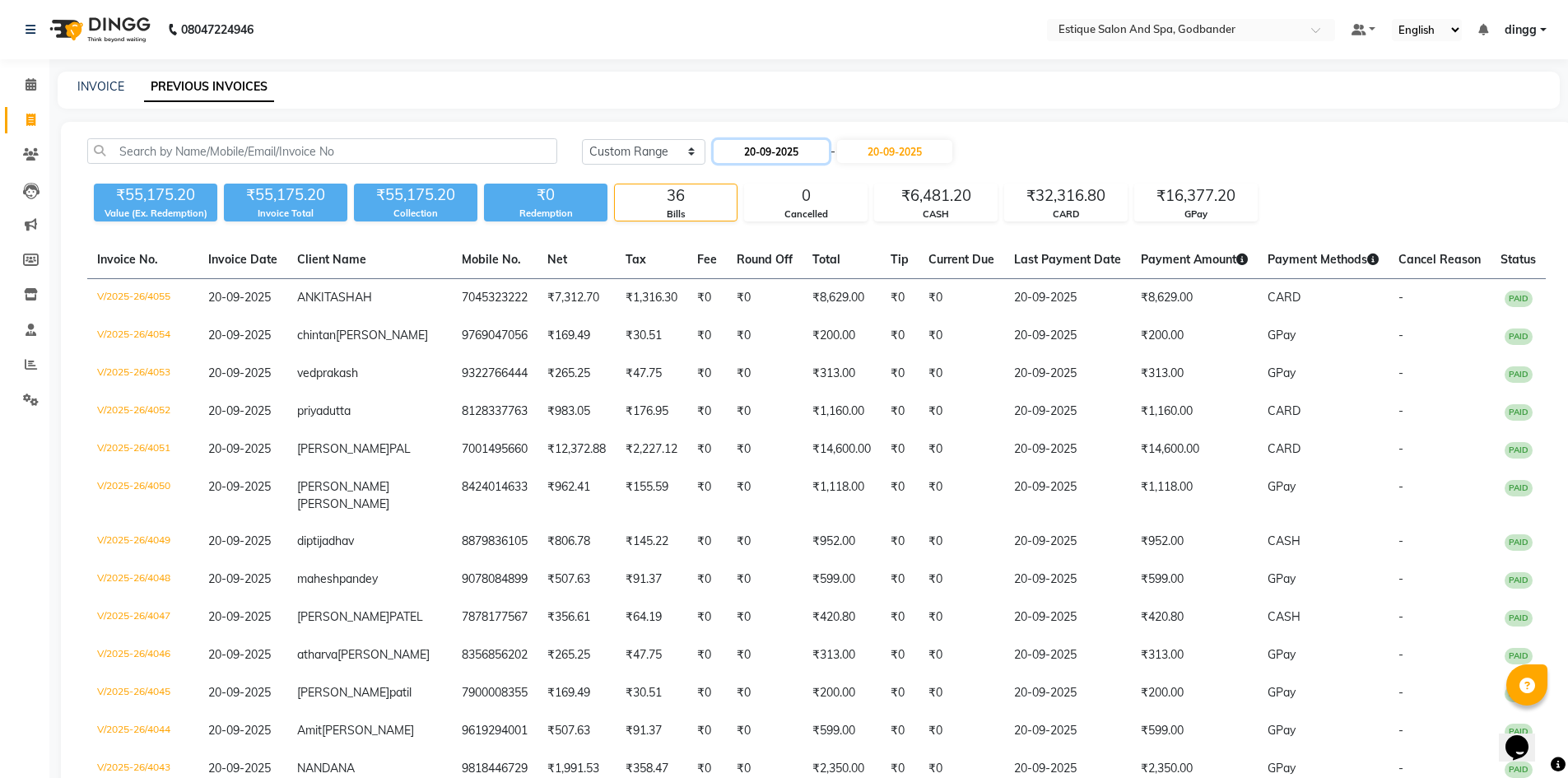
click at [747, 150] on input "20-09-2025" at bounding box center [771, 151] width 115 height 23
select select "9"
select select "2025"
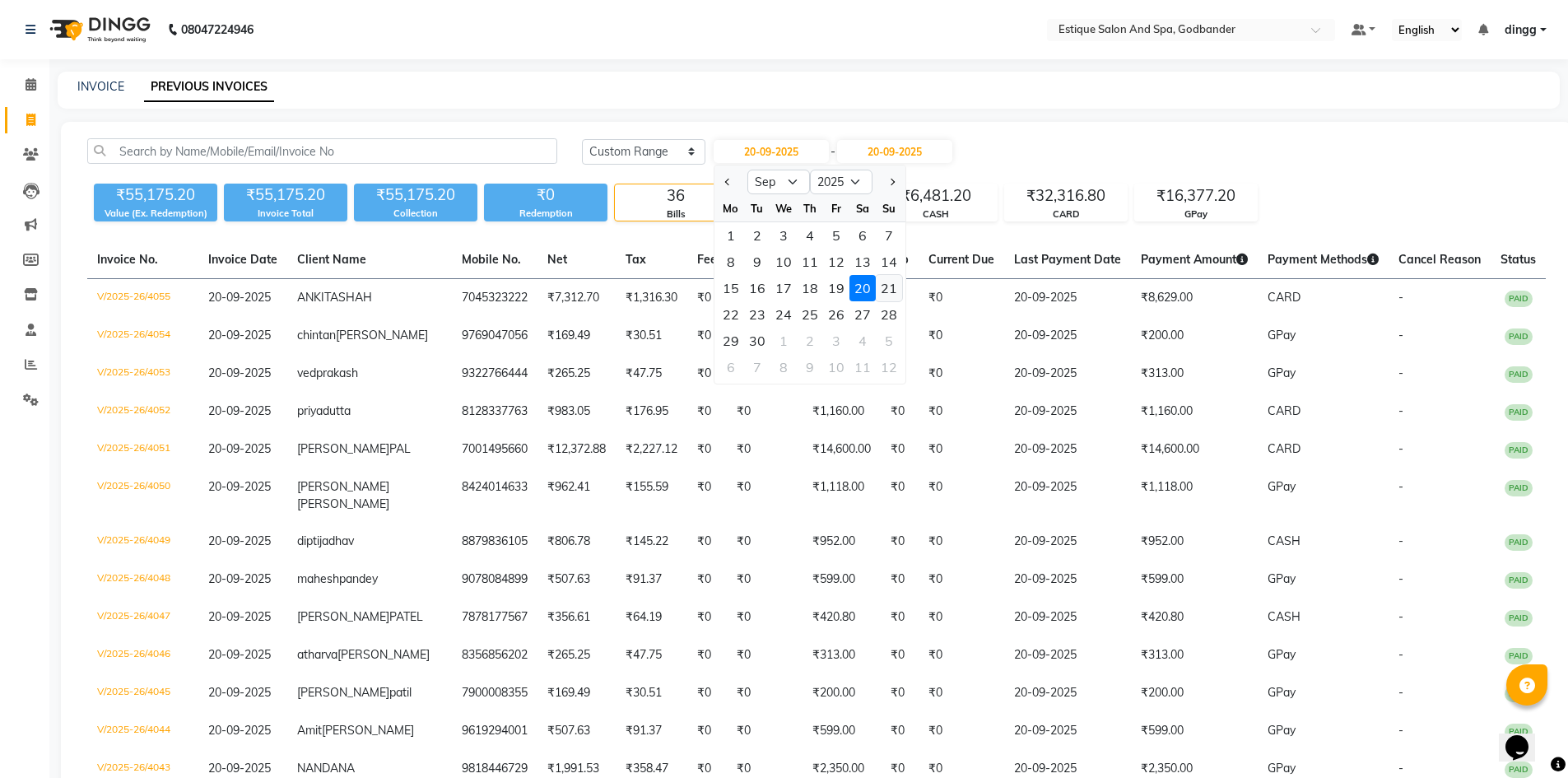
click at [881, 285] on div "21" at bounding box center [888, 287] width 26 height 26
type input "[DATE]"
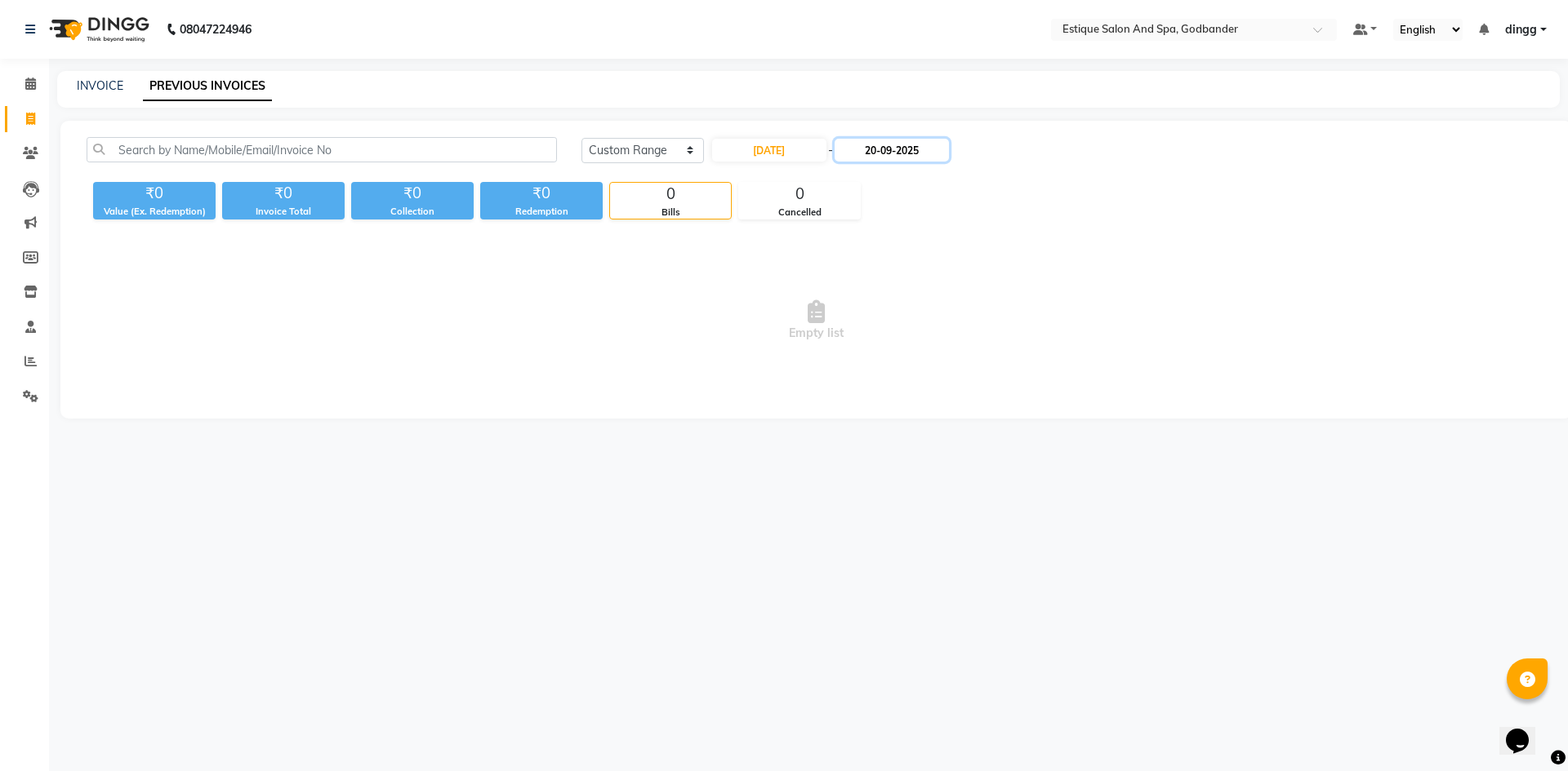
click at [880, 154] on input "20-09-2025" at bounding box center [892, 150] width 114 height 23
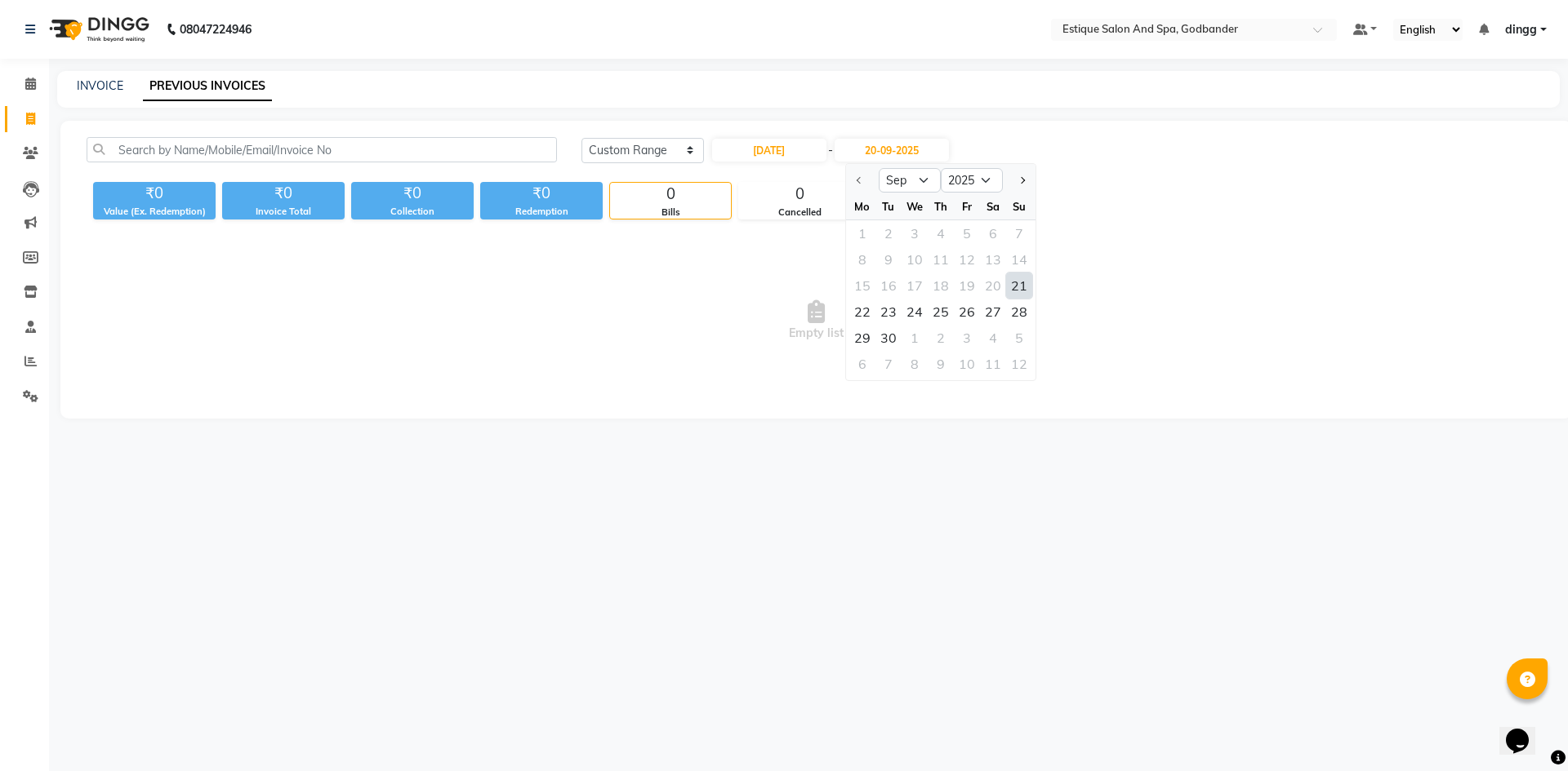
click at [1016, 286] on div "21" at bounding box center [1019, 285] width 26 height 26
type input "[DATE]"
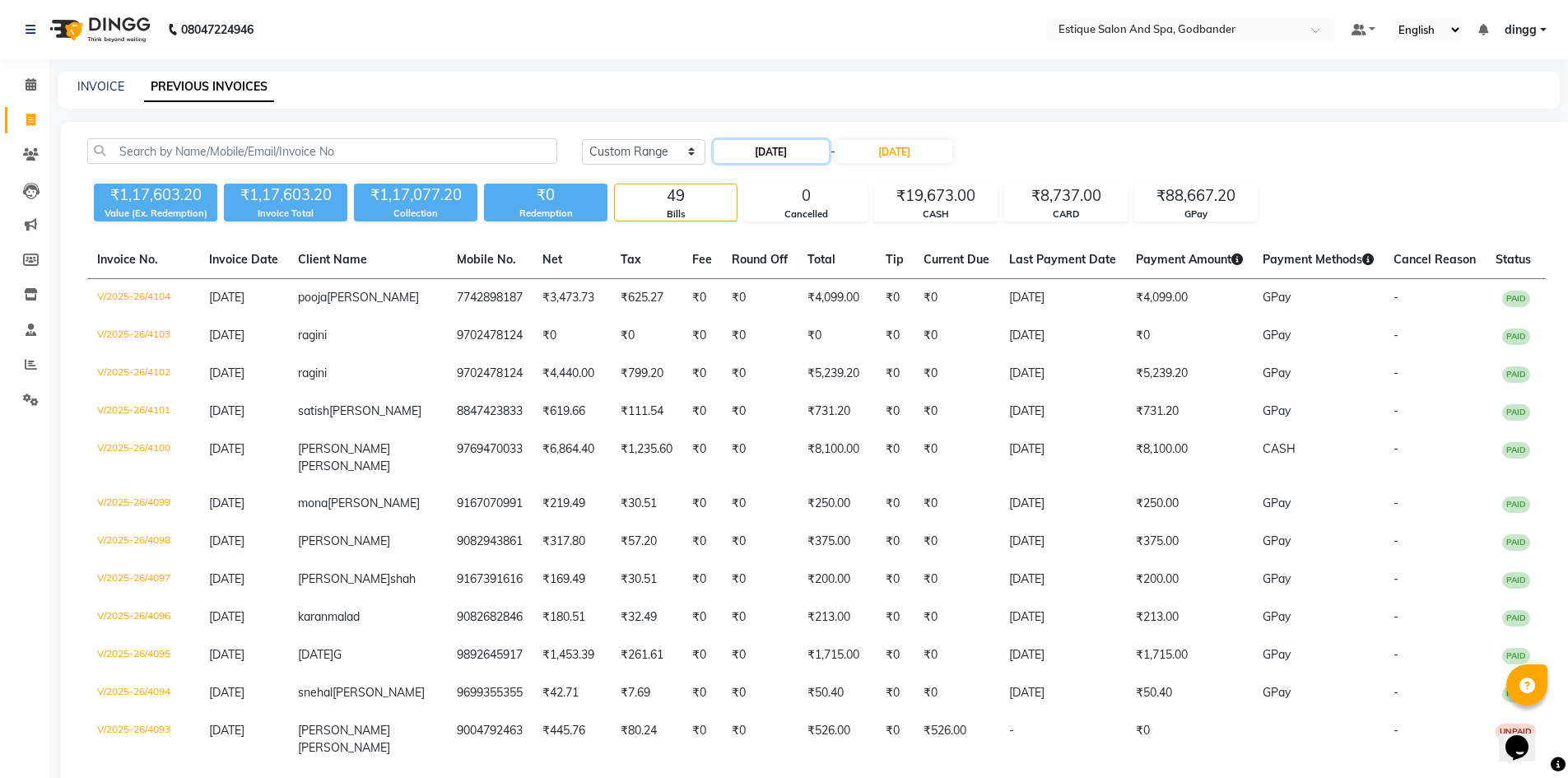
click at [777, 150] on input "[DATE]" at bounding box center [771, 151] width 115 height 23
select select "9"
select select "2025"
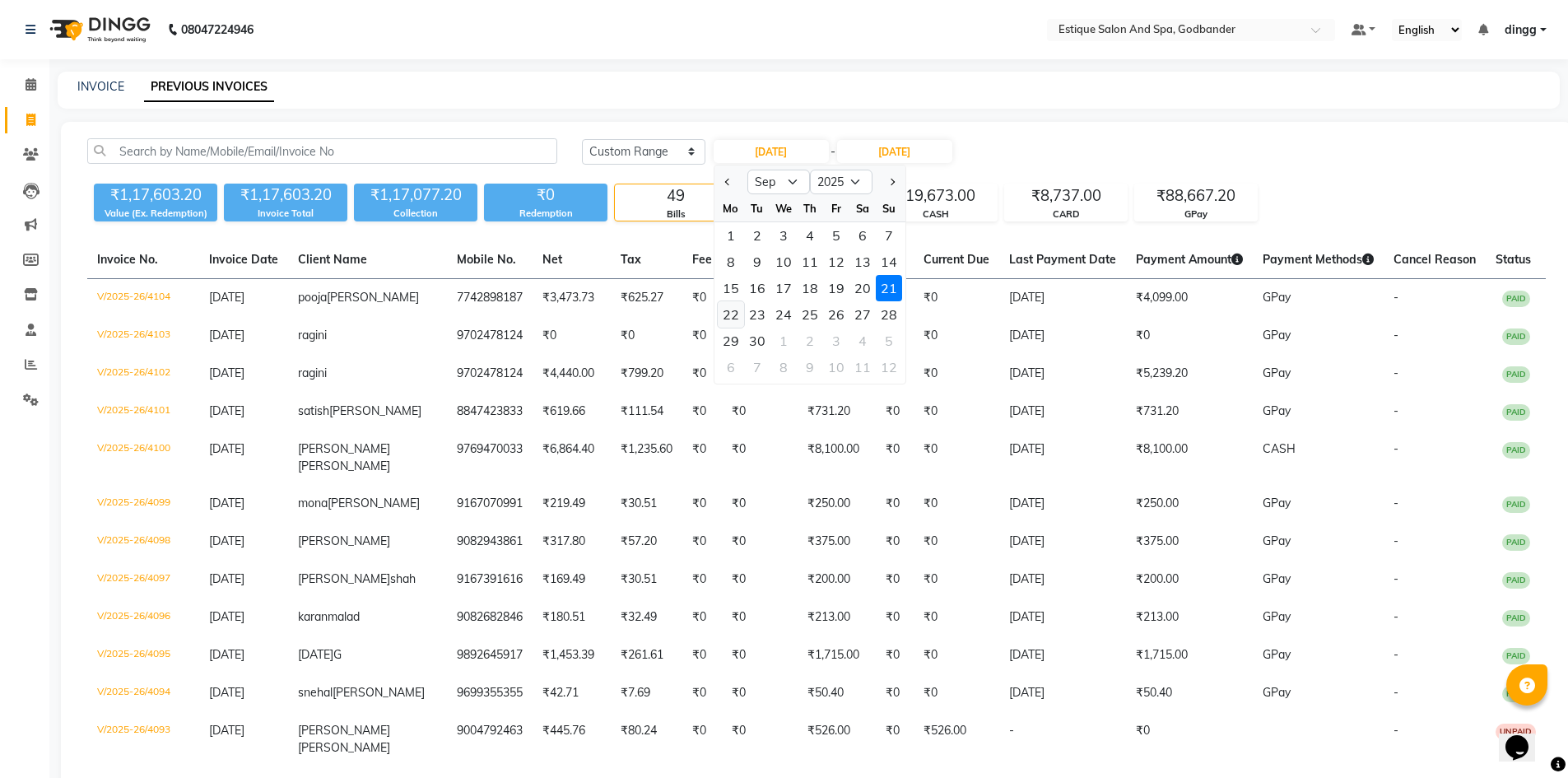
click at [734, 314] on div "22" at bounding box center [730, 314] width 26 height 26
type input "[DATE]"
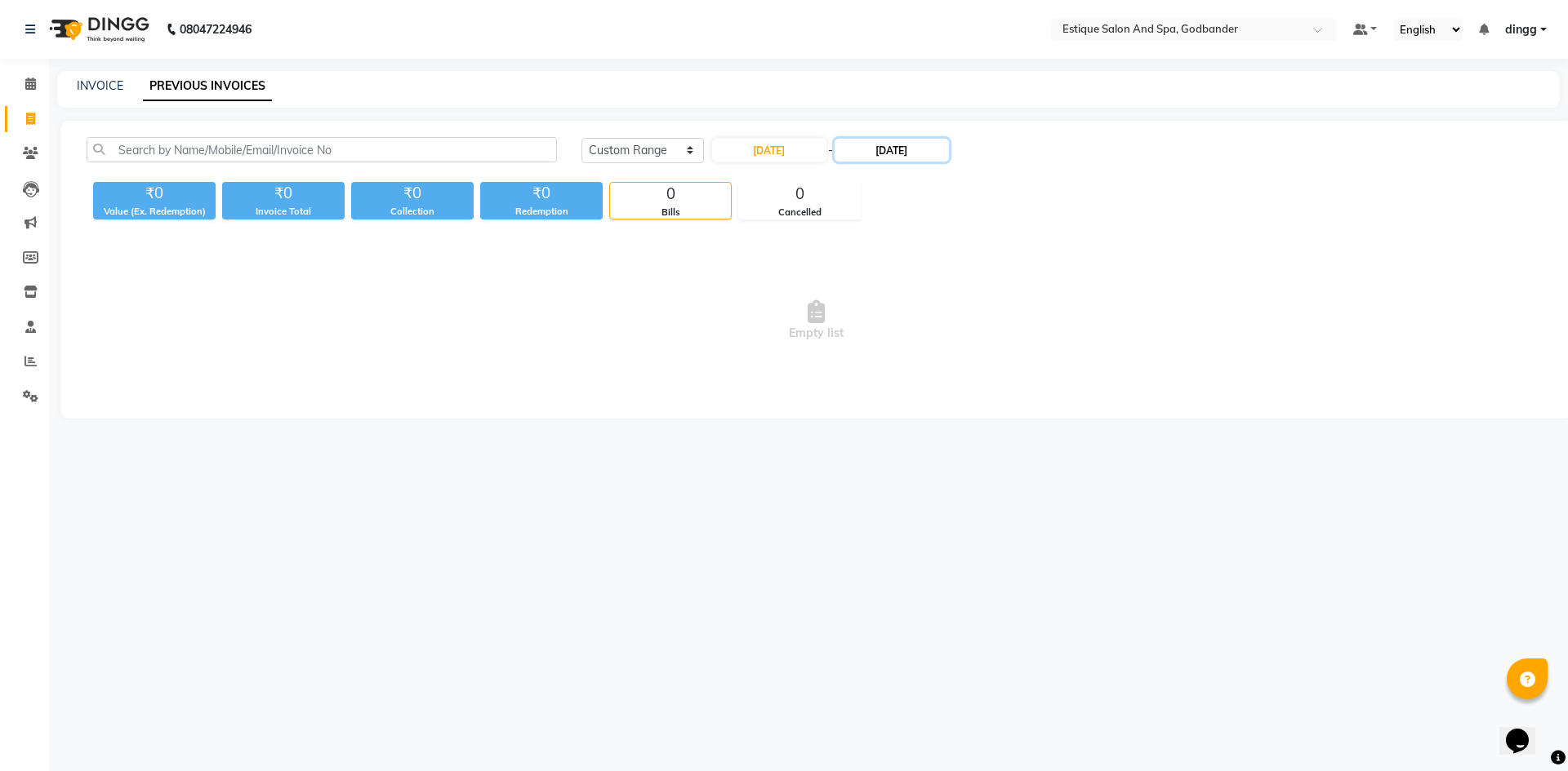
click at [887, 145] on input "[DATE]" at bounding box center [892, 150] width 114 height 23
click at [855, 312] on div "22" at bounding box center [862, 311] width 26 height 26
type input "[DATE]"
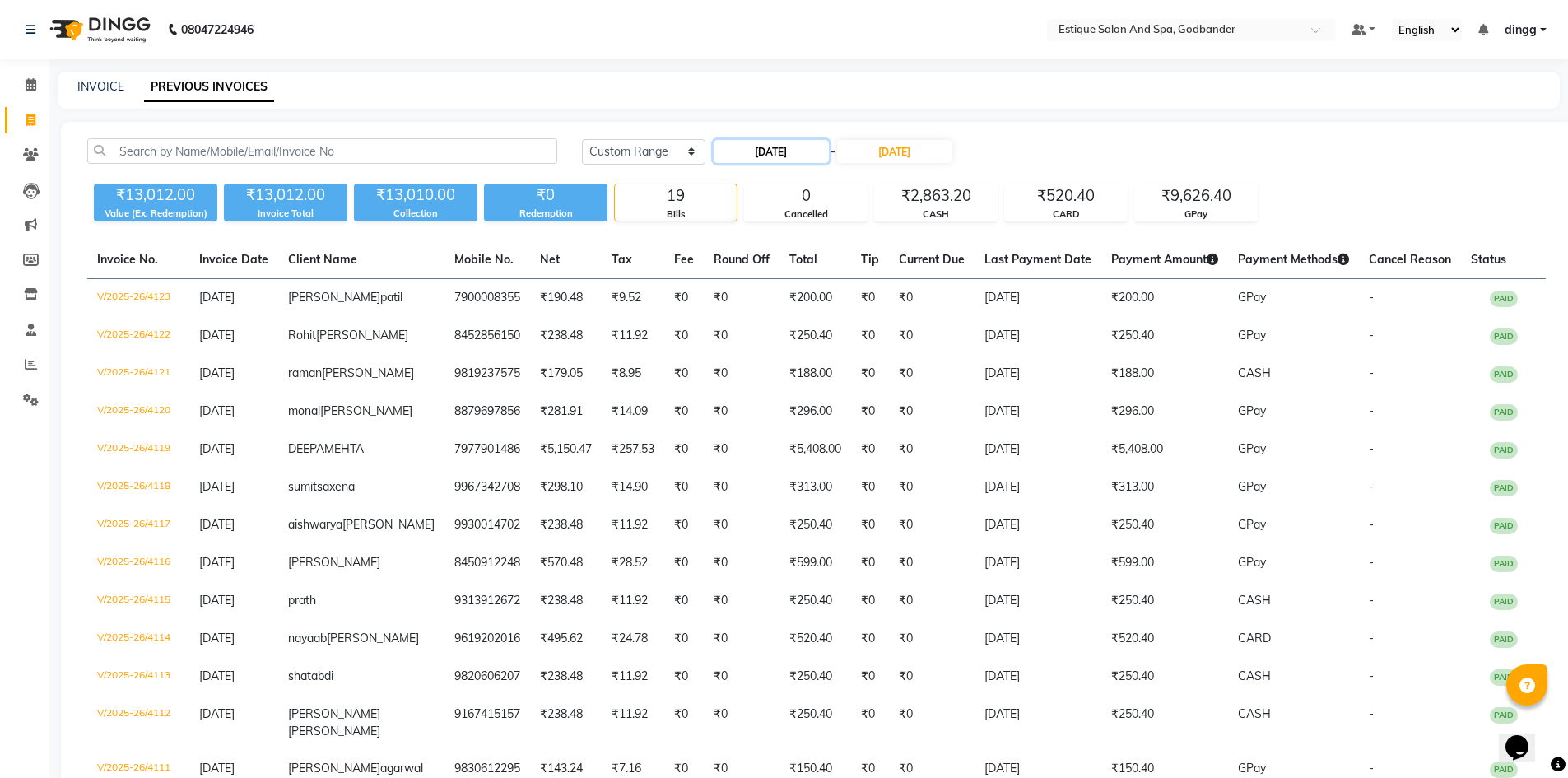
click at [790, 155] on input "[DATE]" at bounding box center [771, 151] width 115 height 23
select select "9"
select select "2025"
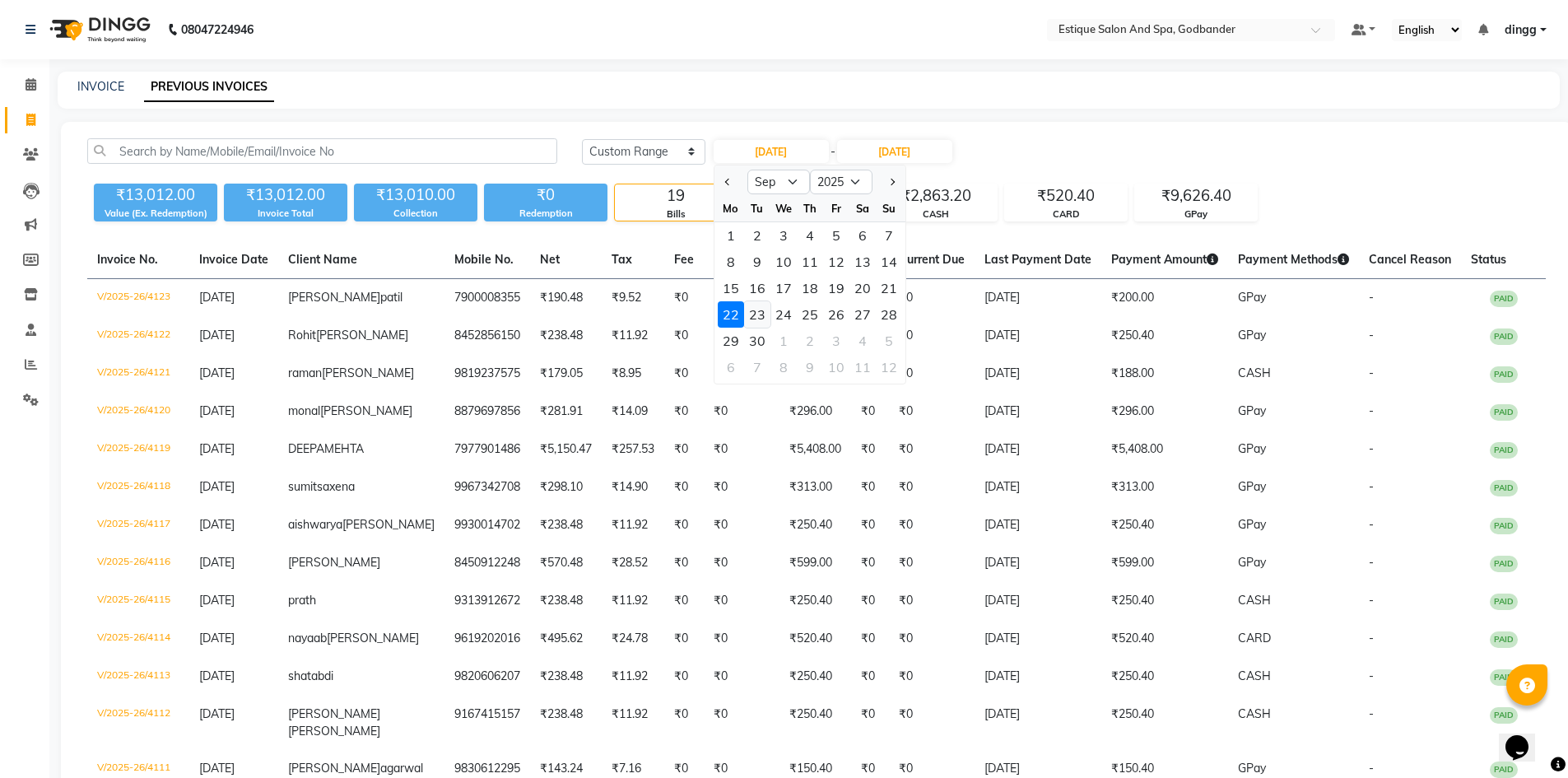
click at [764, 309] on div "23" at bounding box center [757, 314] width 26 height 26
type input "[DATE]"
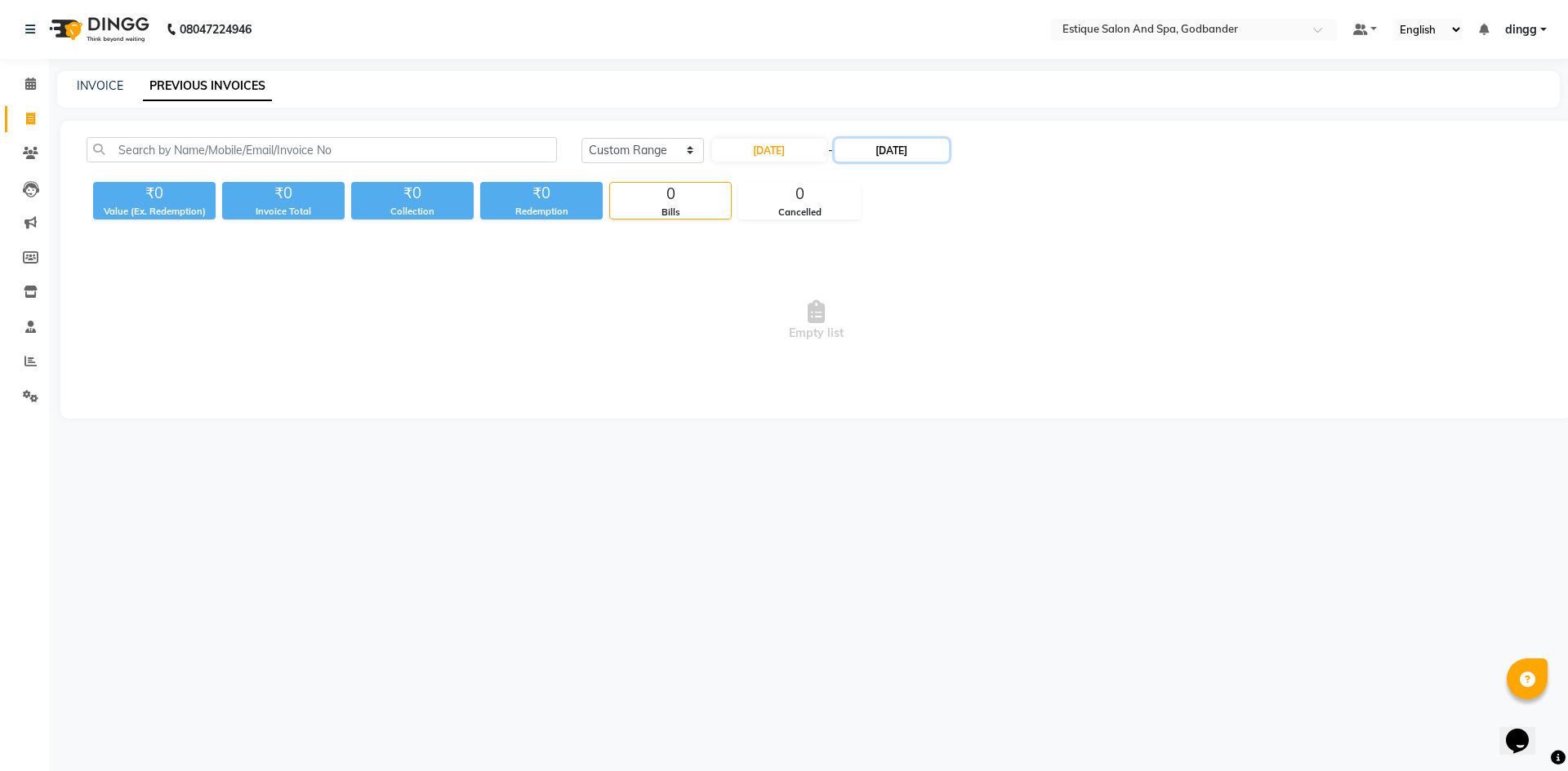
click at [885, 151] on input "[DATE]" at bounding box center [892, 150] width 114 height 23
click at [882, 310] on div "23" at bounding box center [888, 311] width 26 height 26
type input "[DATE]"
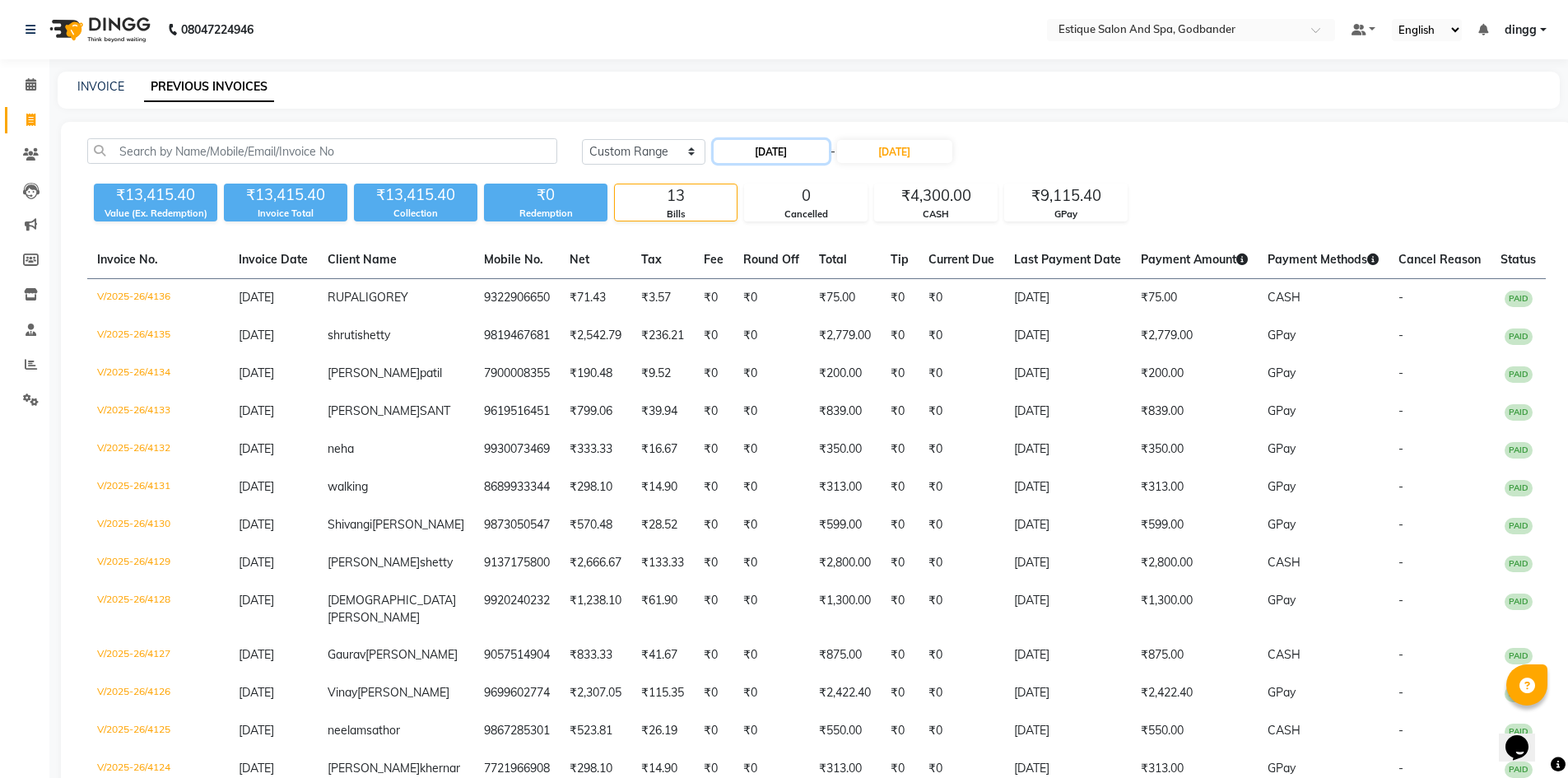
click at [779, 153] on input "[DATE]" at bounding box center [771, 151] width 115 height 23
select select "9"
select select "2025"
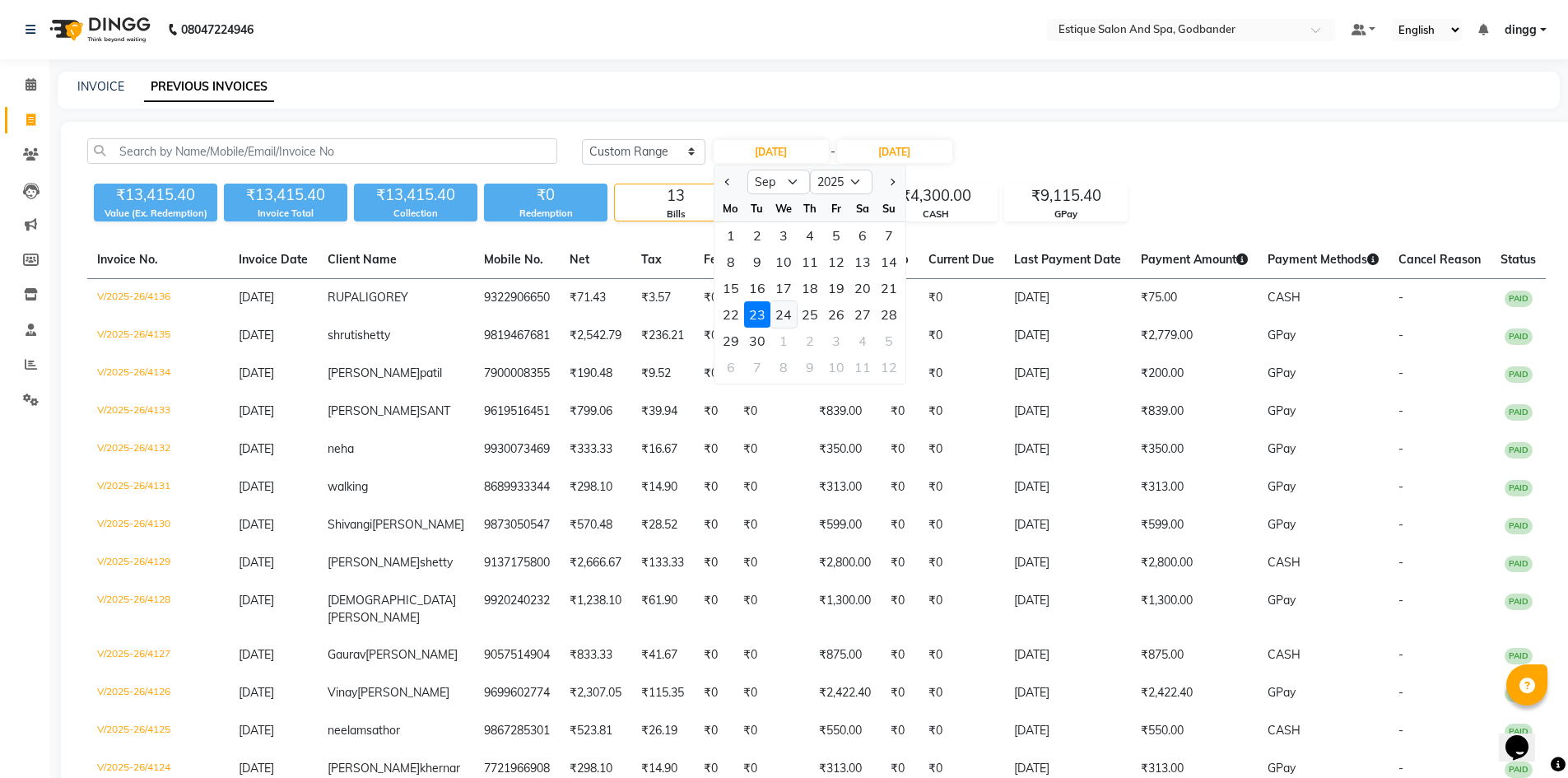
click at [787, 314] on div "24" at bounding box center [783, 314] width 26 height 26
type input "[DATE]"
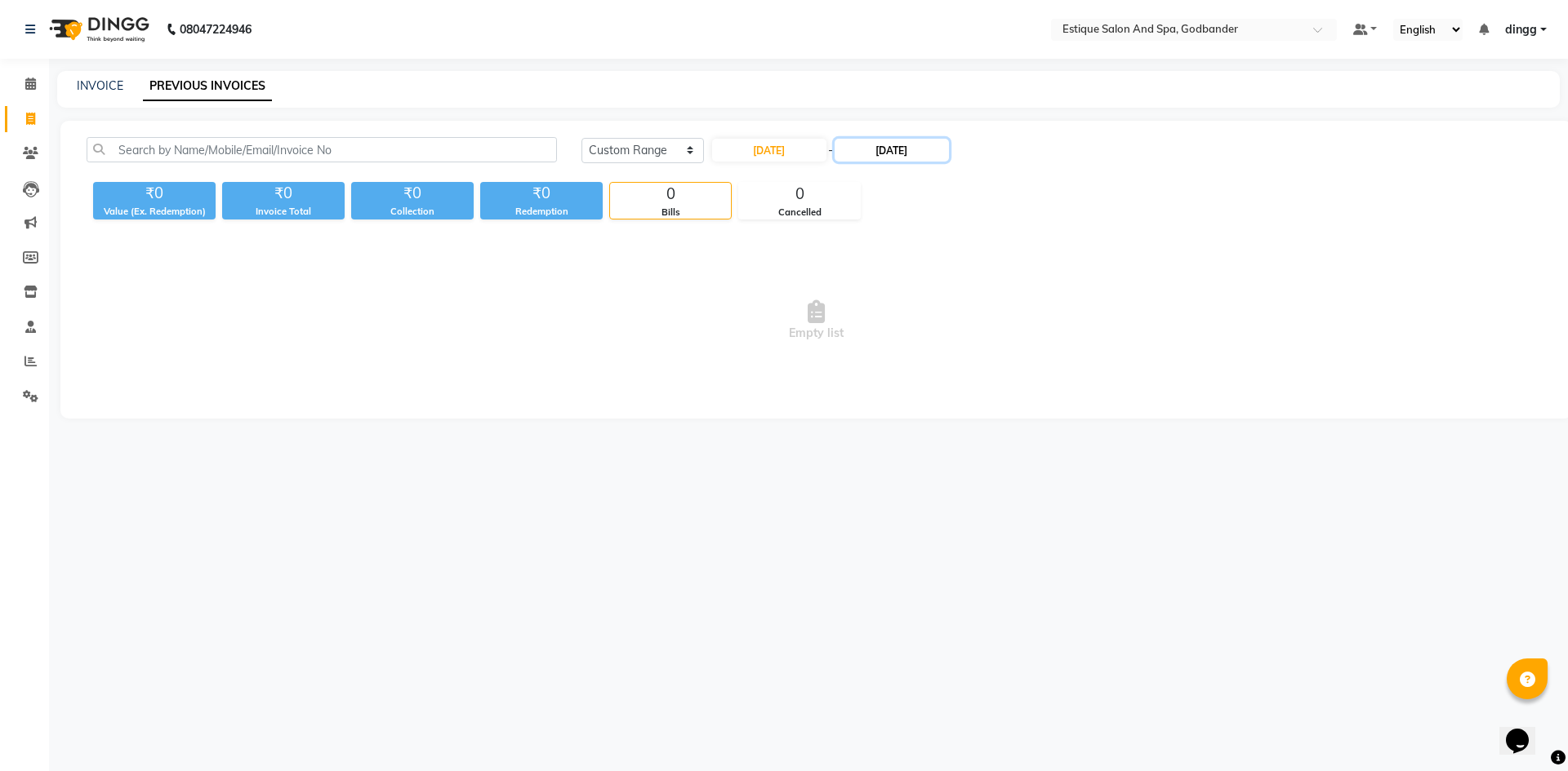
click at [887, 146] on input "[DATE]" at bounding box center [892, 150] width 114 height 23
click at [911, 311] on div "24" at bounding box center [914, 311] width 26 height 26
type input "[DATE]"
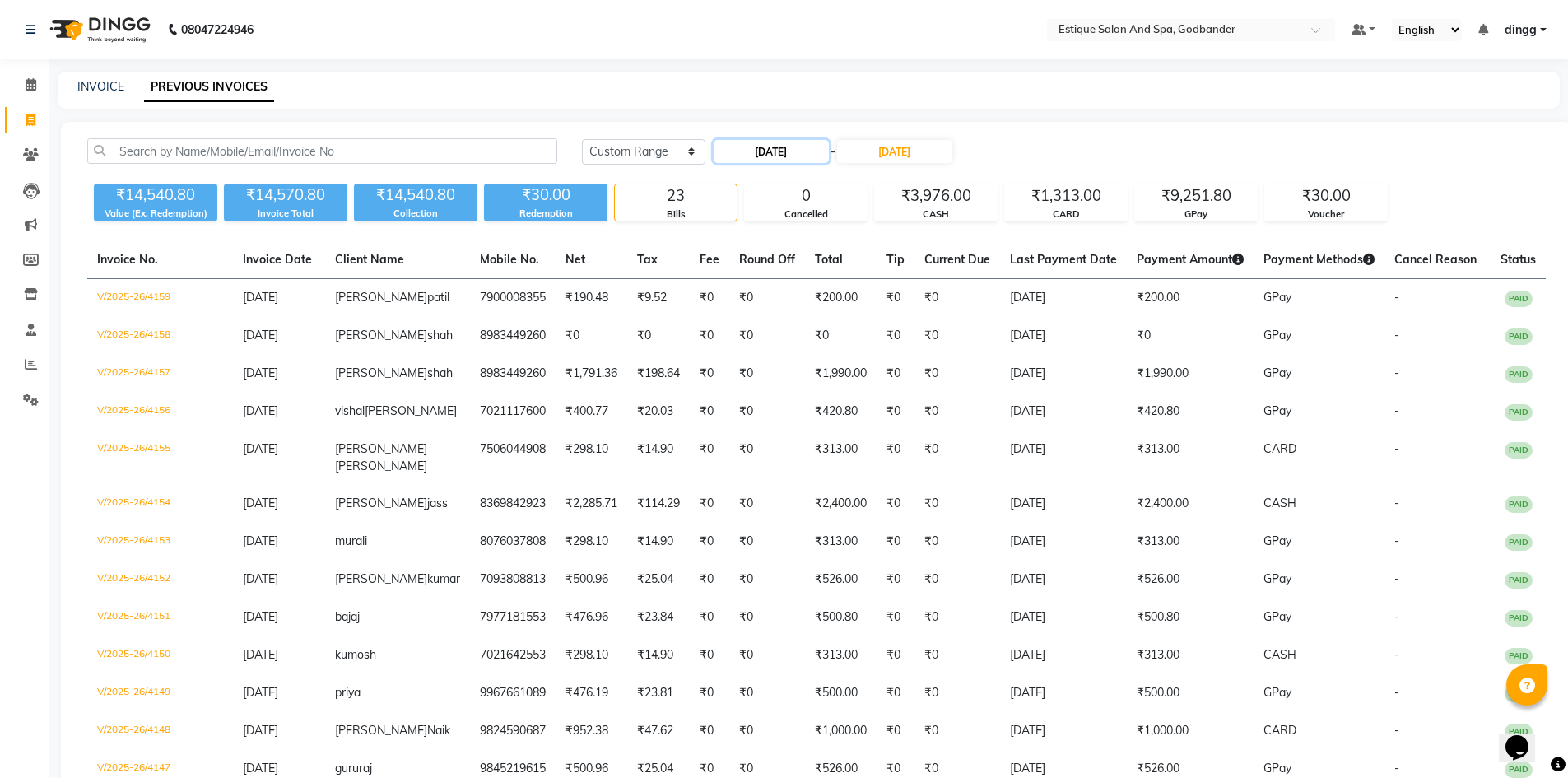
click at [800, 149] on input "[DATE]" at bounding box center [771, 151] width 115 height 23
select select "9"
select select "2025"
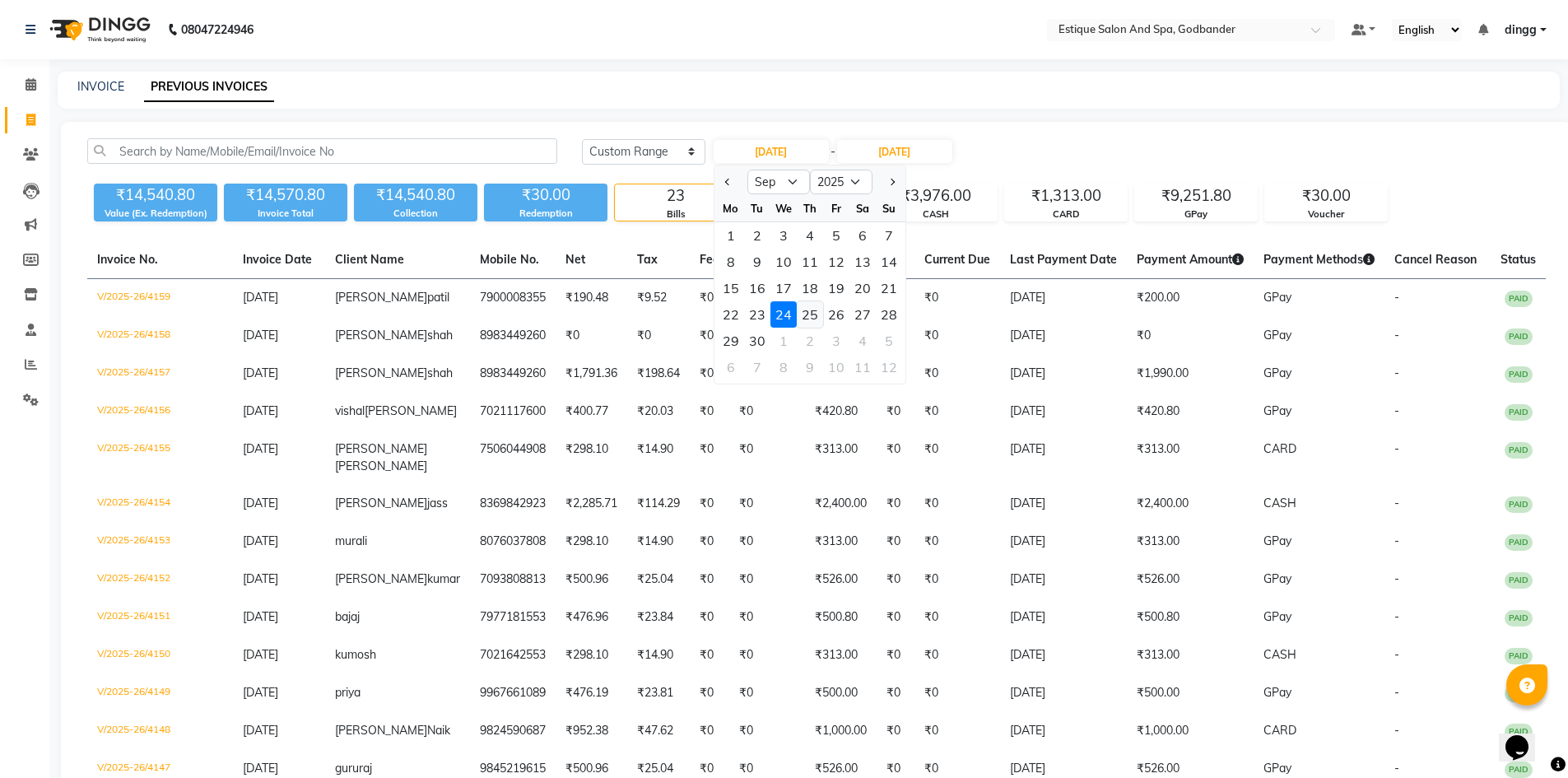
click at [808, 312] on div "25" at bounding box center [809, 314] width 26 height 26
type input "[DATE]"
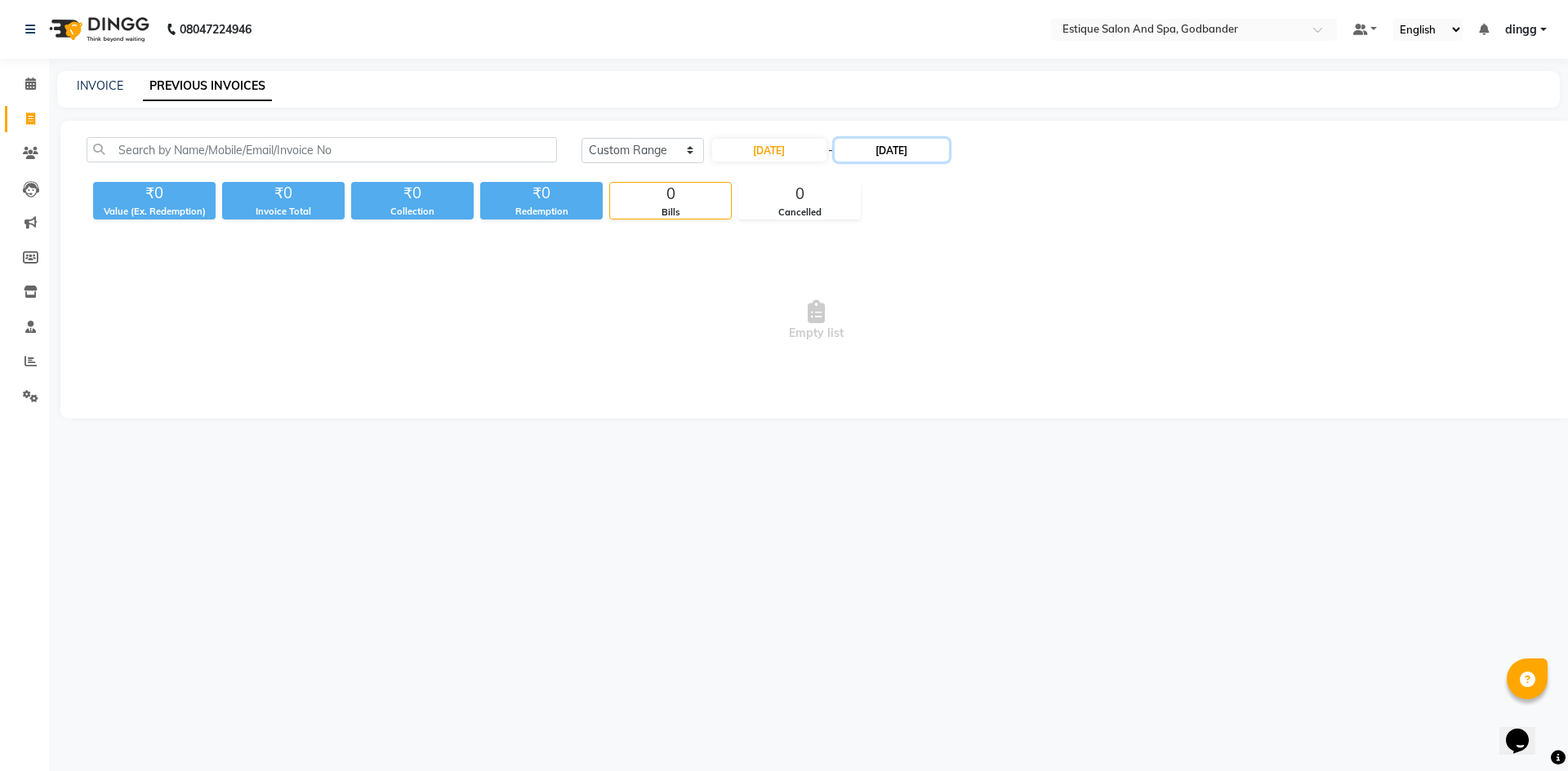
click at [894, 153] on input "[DATE]" at bounding box center [892, 150] width 114 height 23
click at [945, 312] on div "25" at bounding box center [940, 311] width 26 height 26
type input "[DATE]"
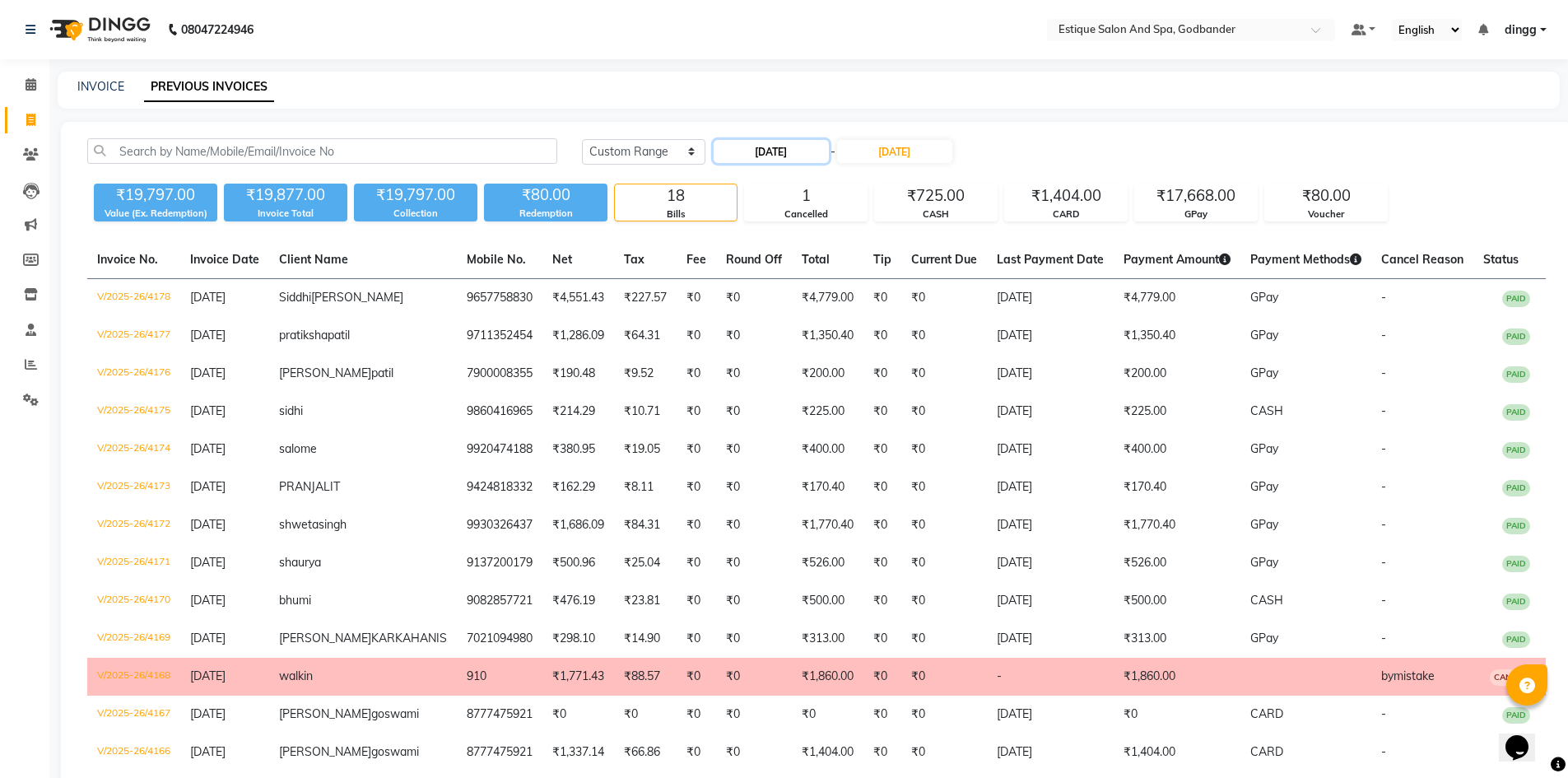
click at [766, 156] on input "[DATE]" at bounding box center [771, 151] width 115 height 23
select select "9"
select select "2025"
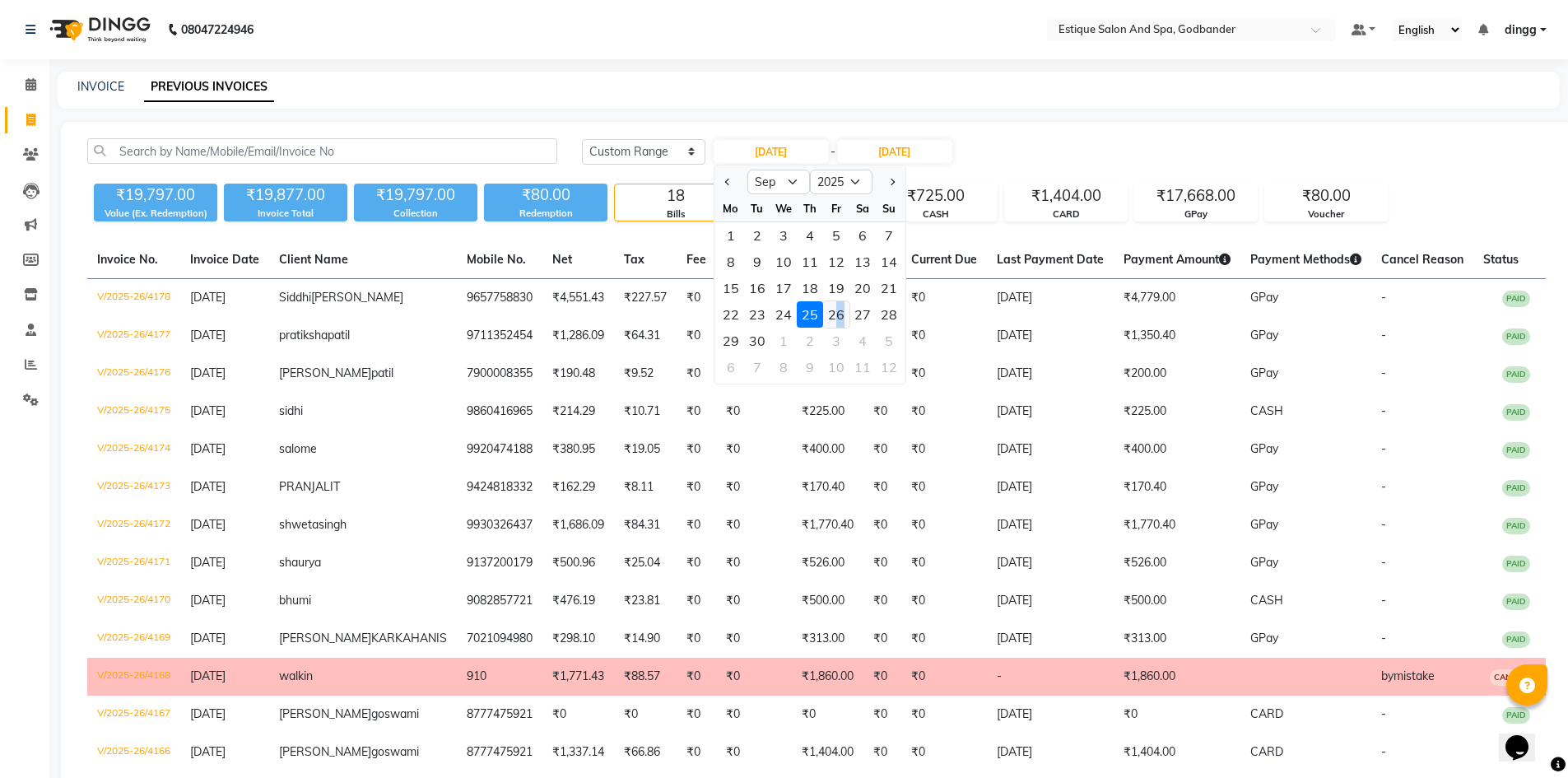
click at [840, 316] on div "26" at bounding box center [835, 314] width 26 height 26
type input "26-09-2025"
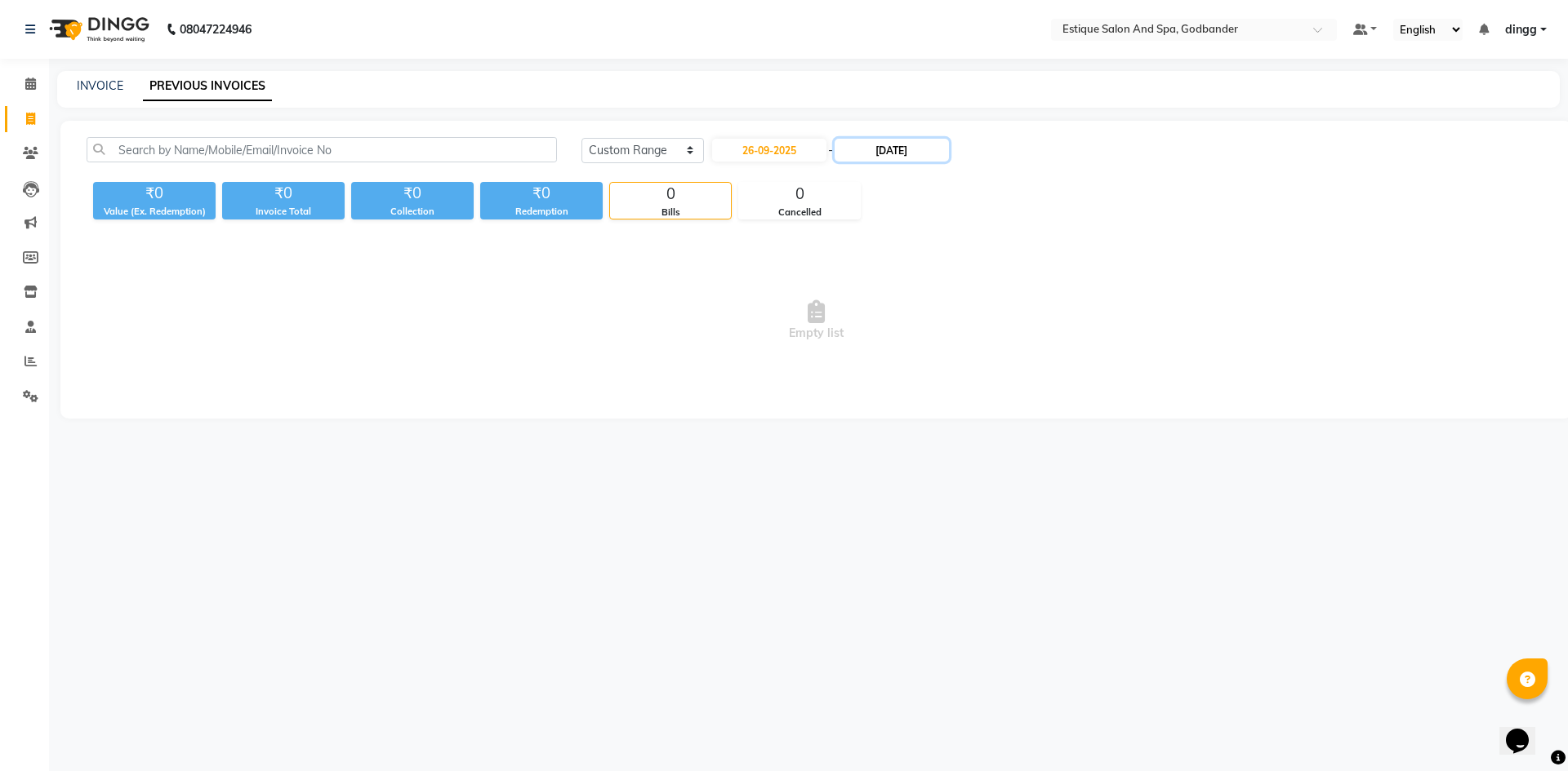
click at [888, 145] on input "[DATE]" at bounding box center [892, 150] width 114 height 23
click at [970, 311] on div "26" at bounding box center [966, 311] width 26 height 26
type input "26-09-2025"
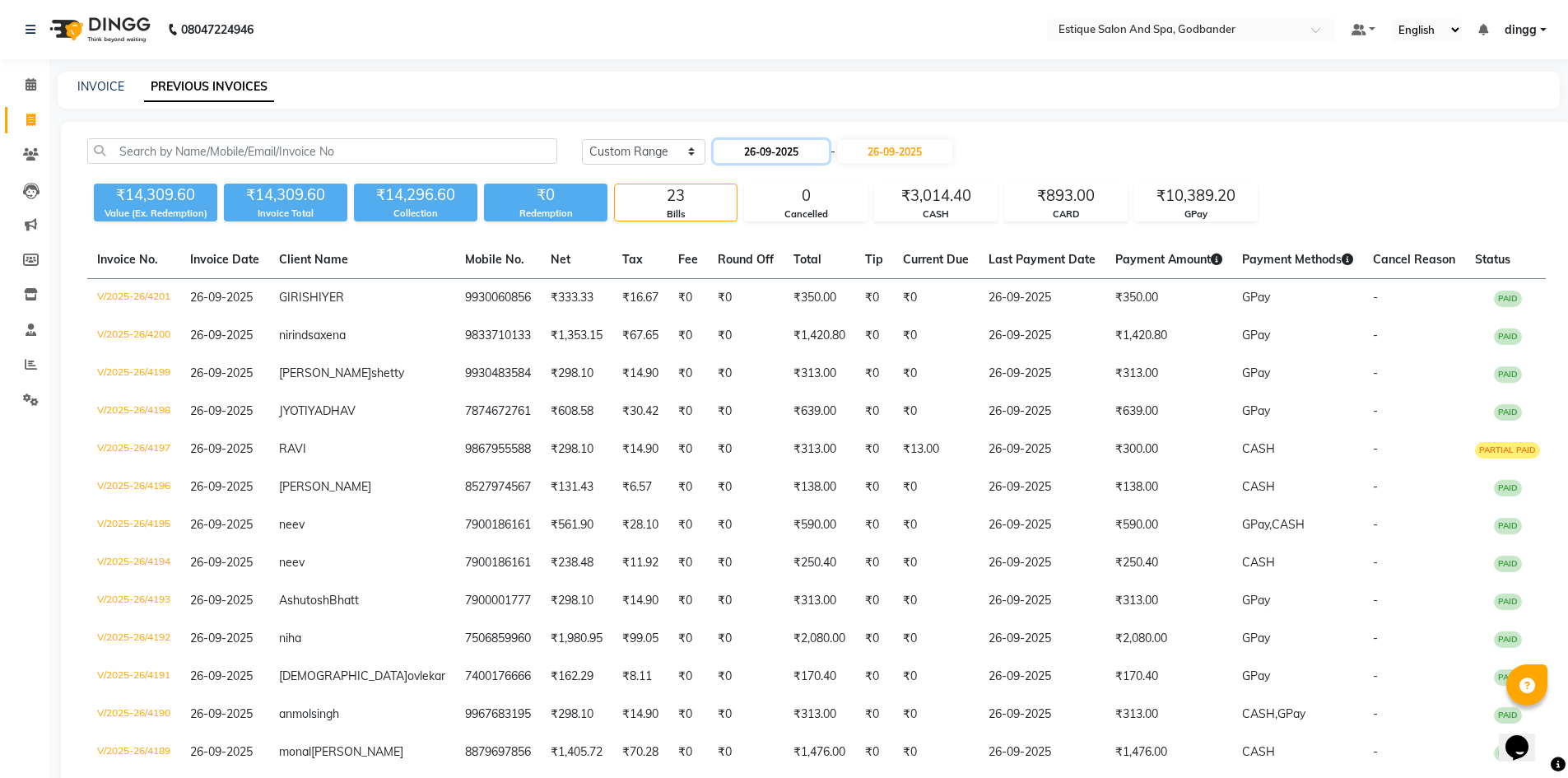
click at [760, 156] on input "26-09-2025" at bounding box center [771, 151] width 115 height 23
select select "9"
select select "2025"
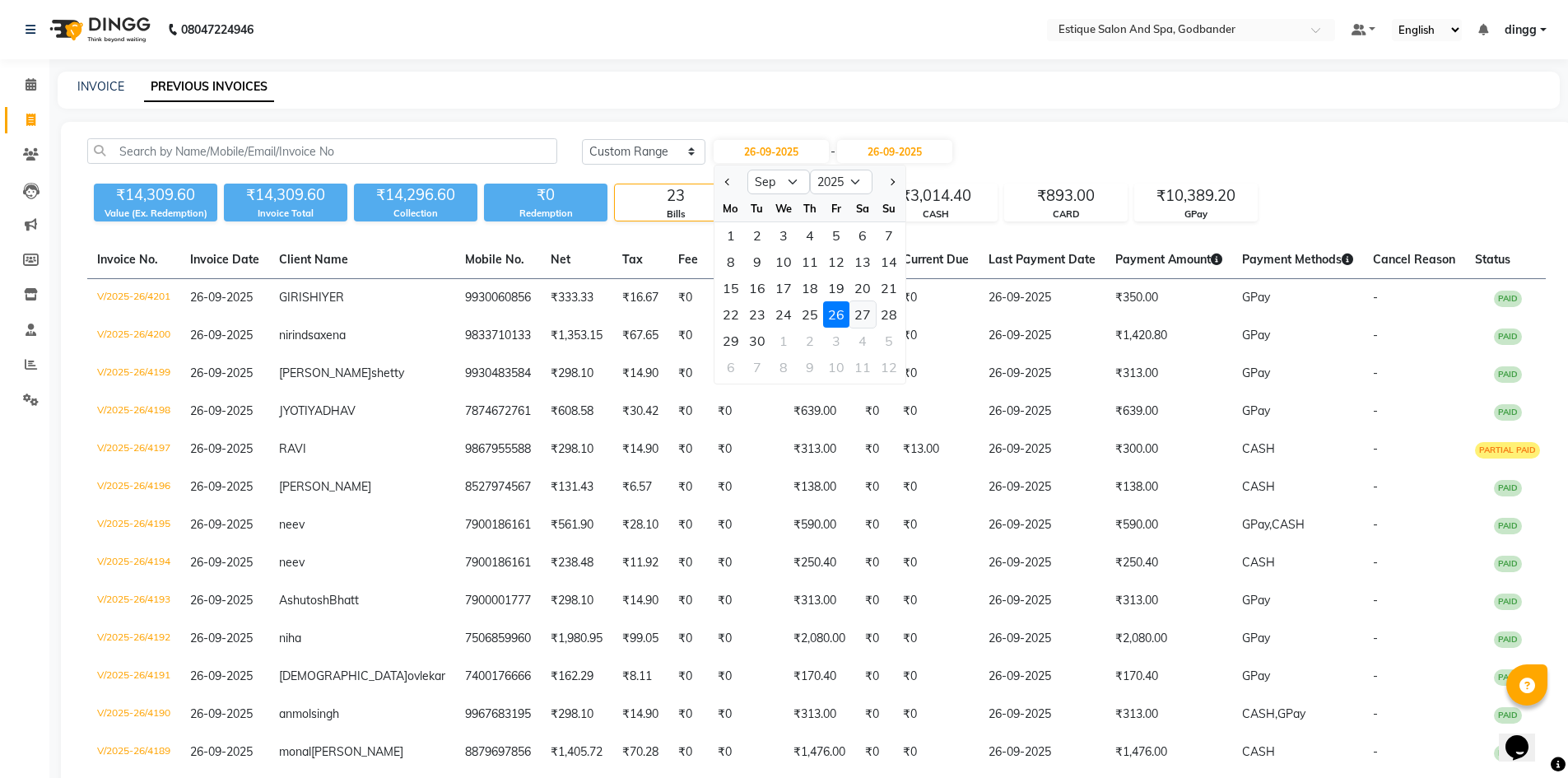
click at [872, 309] on div "27" at bounding box center [862, 314] width 26 height 26
type input "27-09-2025"
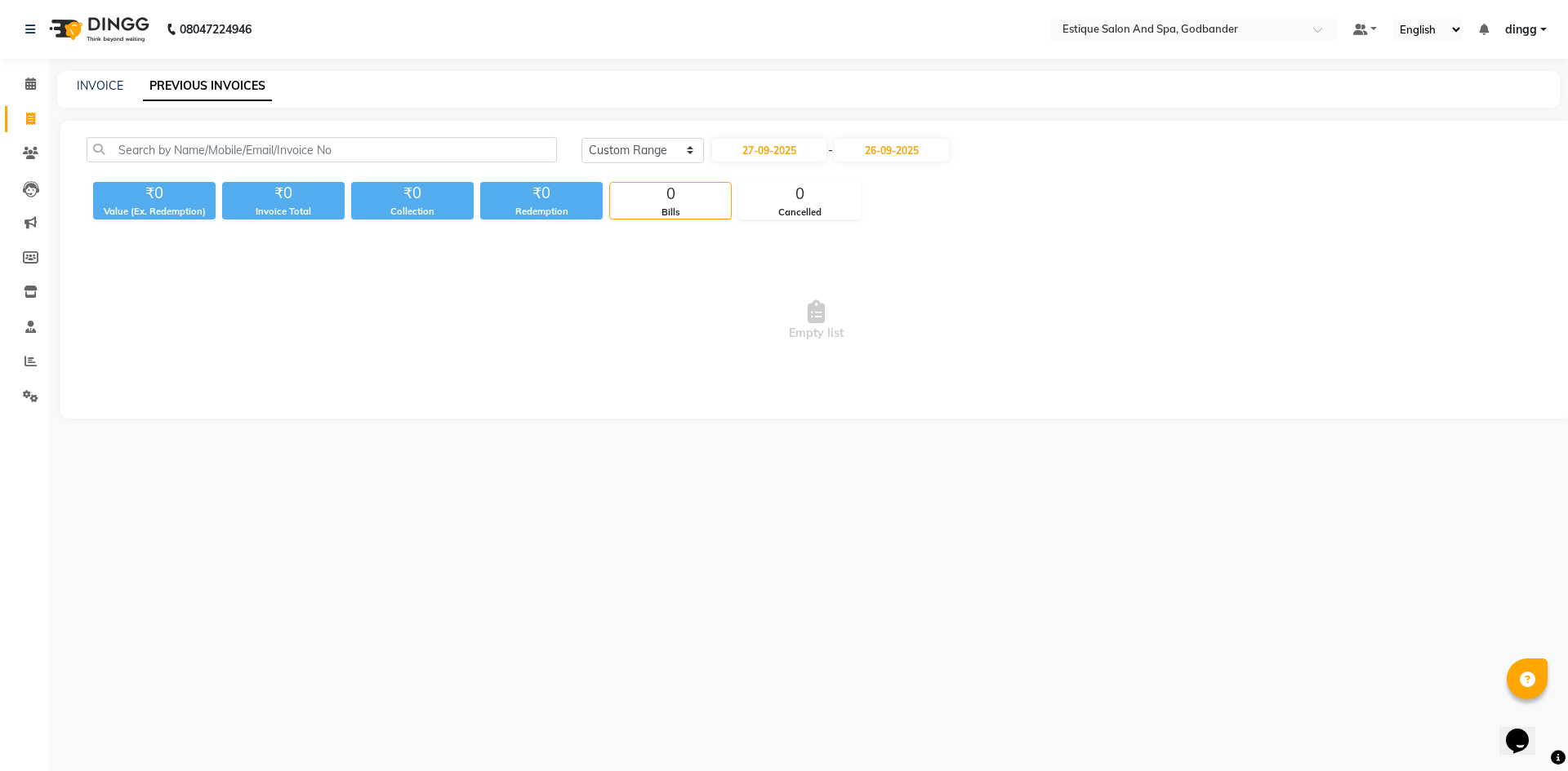
click at [910, 133] on div "[DATE] [DATE] Custom Range [DATE] - [DATE] ₹0 Value (Ex. Redemption) ₹0 Invoice…" at bounding box center [816, 269] width 1512 height 298
click at [923, 150] on input "26-09-2025" at bounding box center [892, 150] width 114 height 23
click at [983, 305] on div "27" at bounding box center [992, 311] width 26 height 26
type input "27-09-2025"
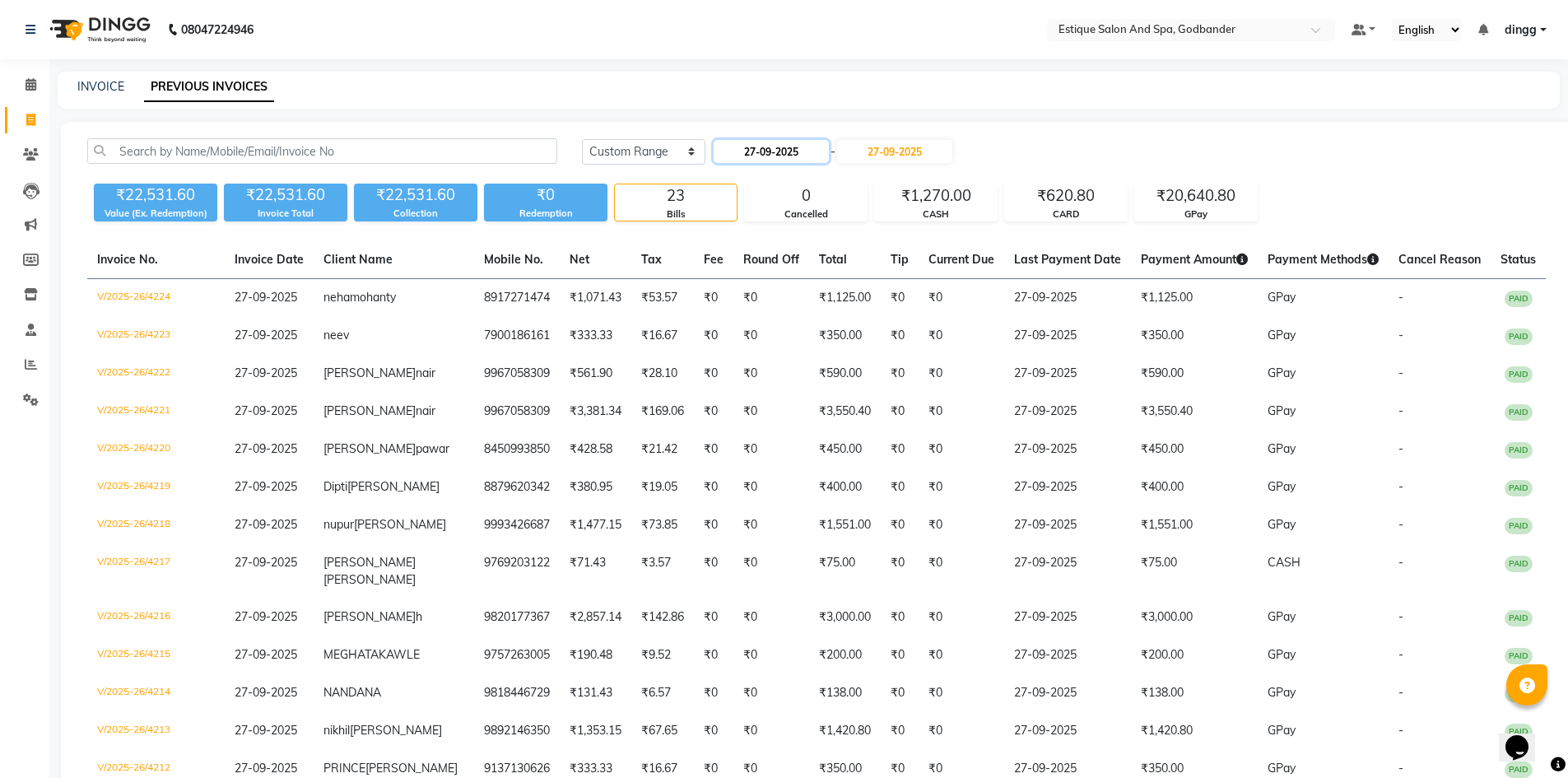
click at [805, 150] on input "27-09-2025" at bounding box center [771, 151] width 115 height 23
select select "9"
select select "2025"
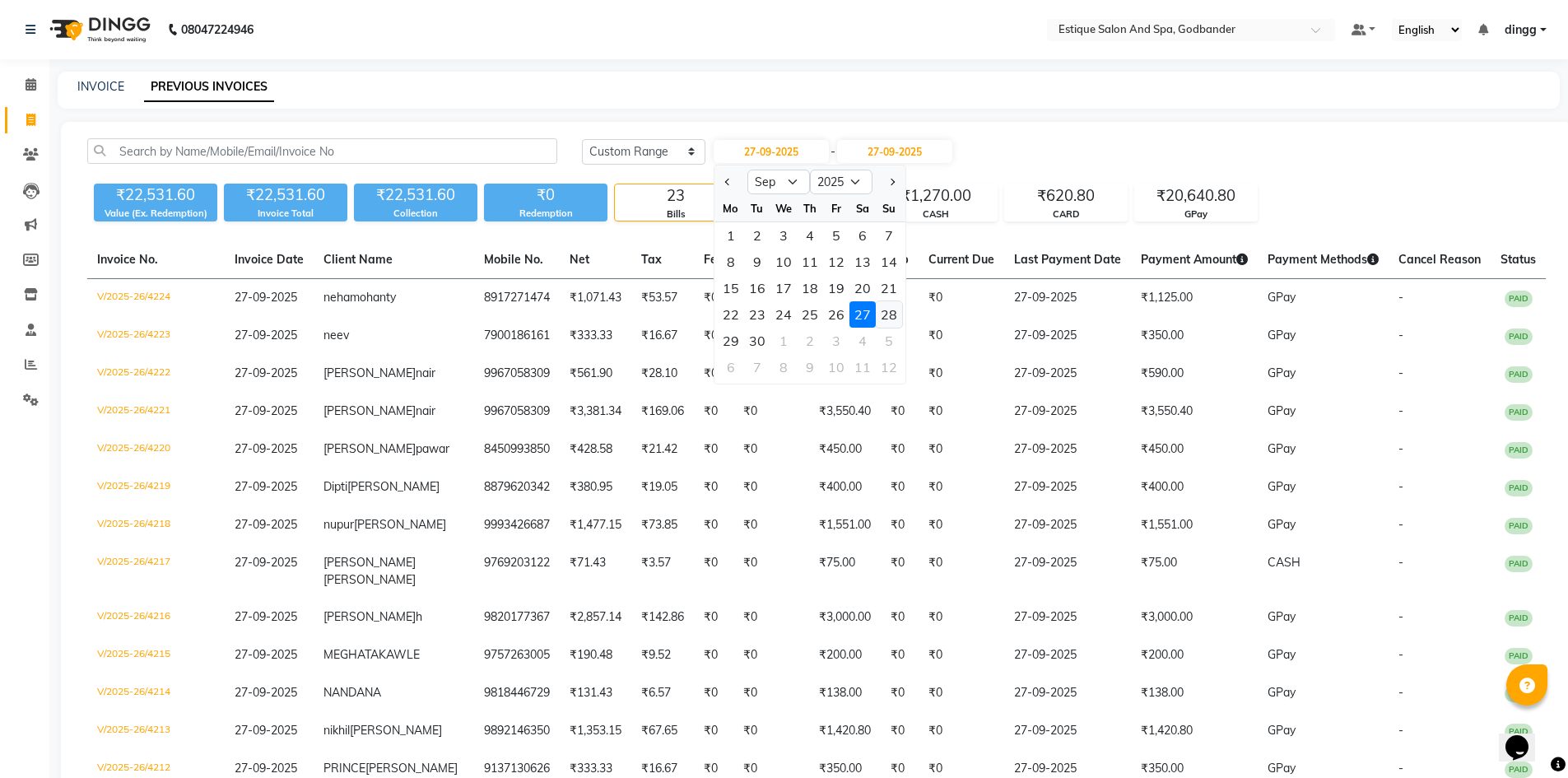
click at [884, 319] on div "28" at bounding box center [888, 314] width 26 height 26
type input "28-09-2025"
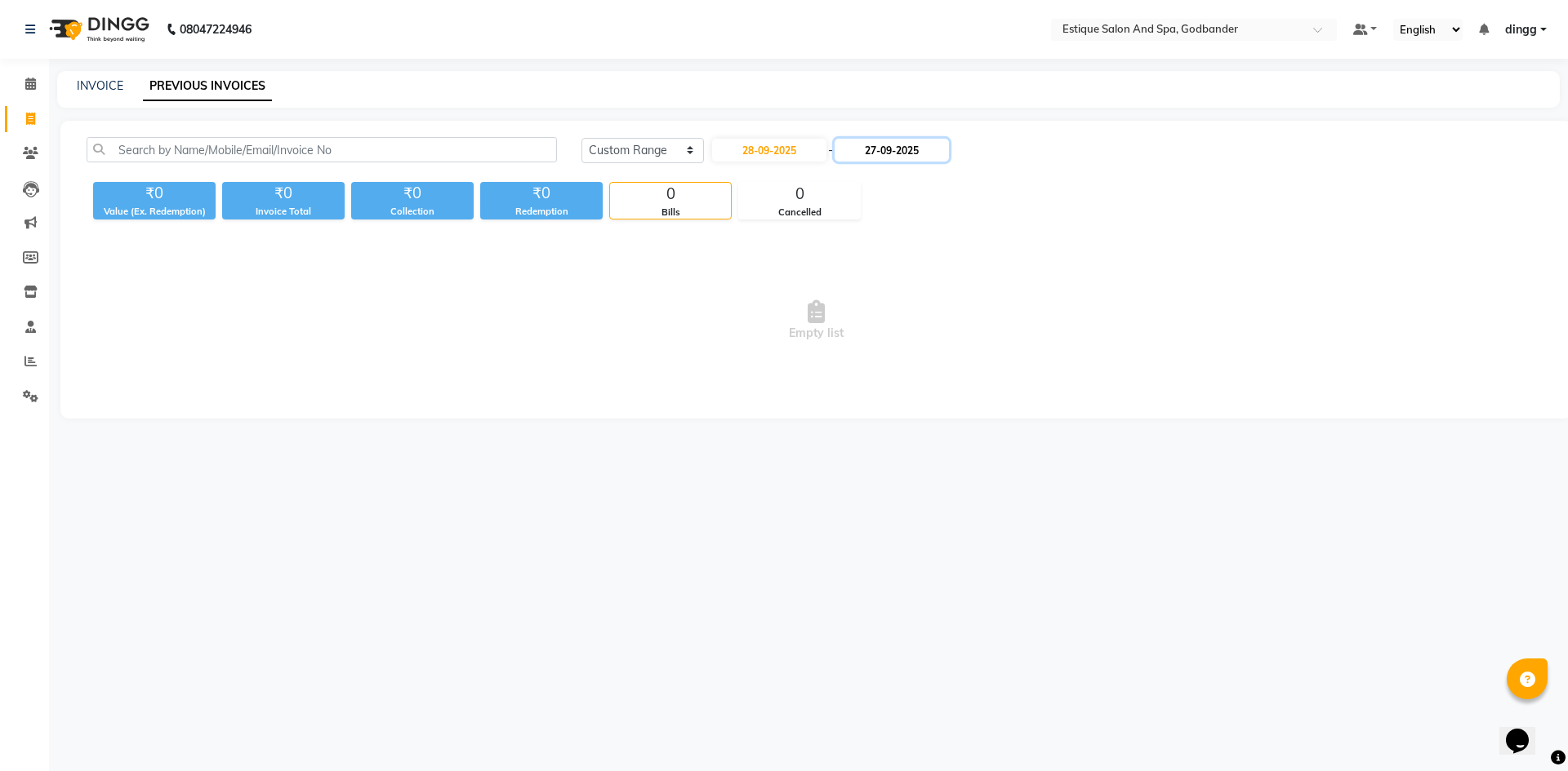
click at [905, 141] on input "27-09-2025" at bounding box center [892, 150] width 114 height 23
click at [1010, 315] on div "28" at bounding box center [1019, 311] width 26 height 26
type input "28-09-2025"
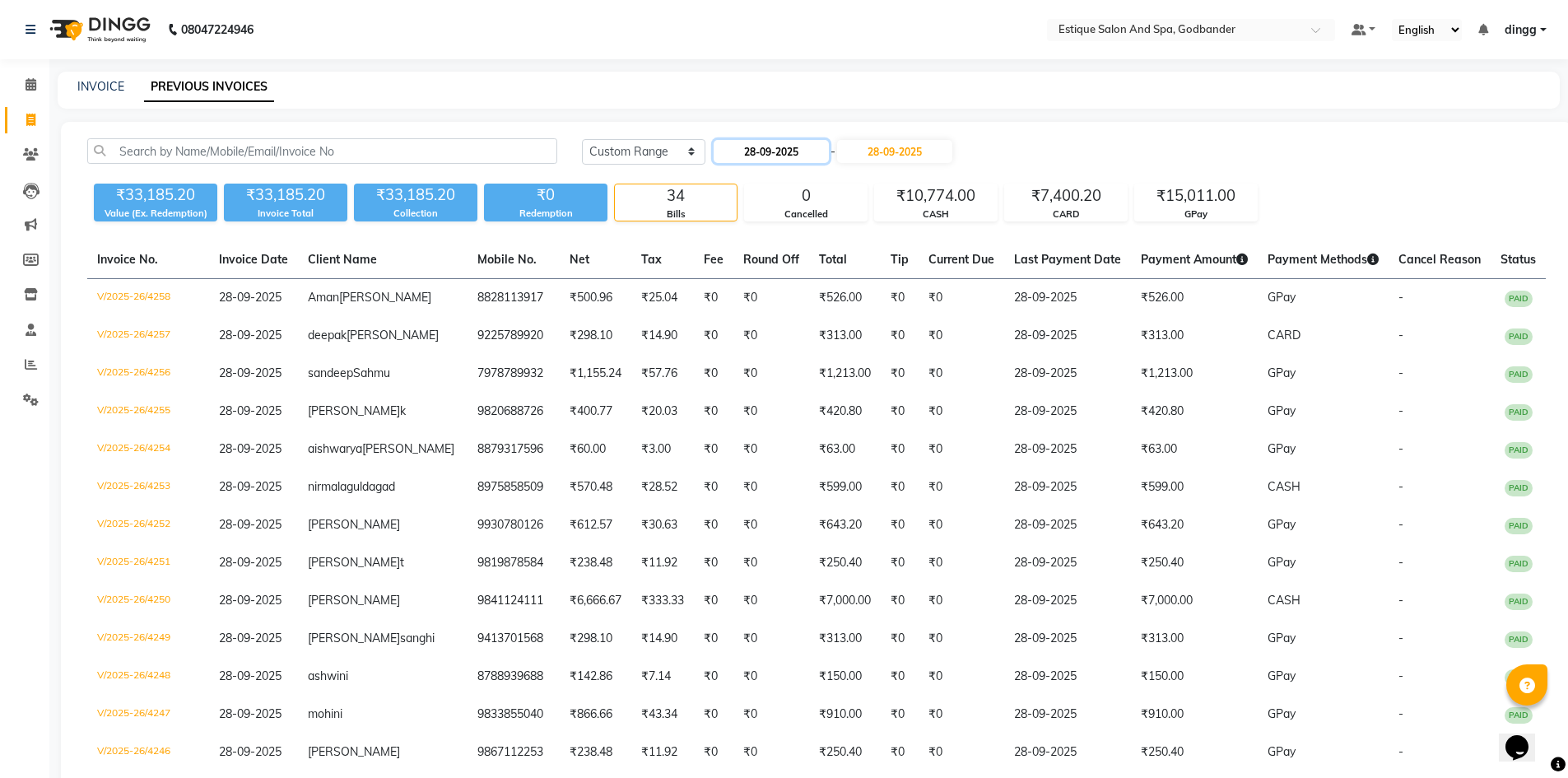
click at [764, 154] on input "28-09-2025" at bounding box center [771, 151] width 115 height 23
select select "9"
select select "2025"
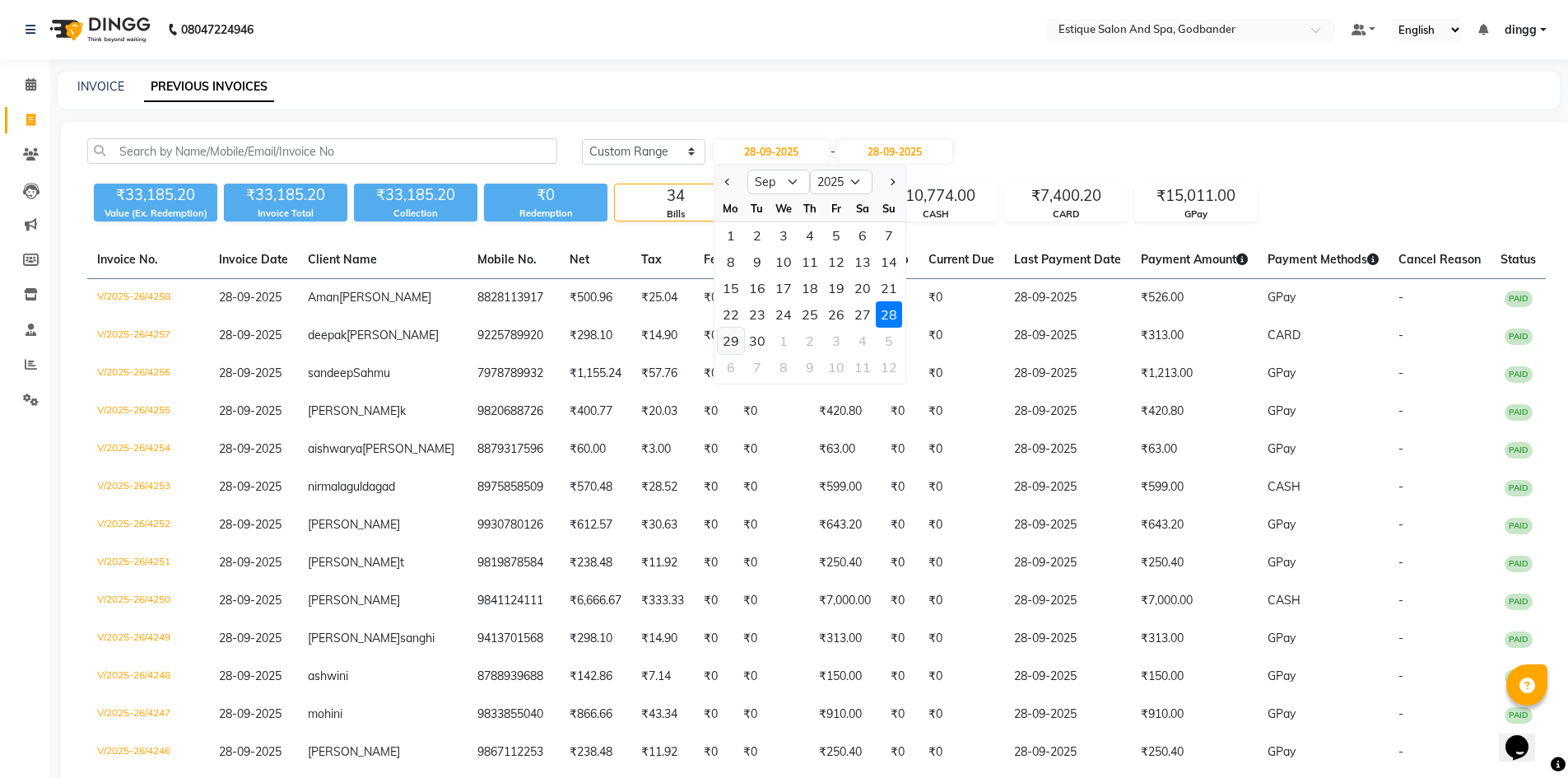
click at [733, 342] on div "29" at bounding box center [730, 340] width 26 height 26
type input "29-09-2025"
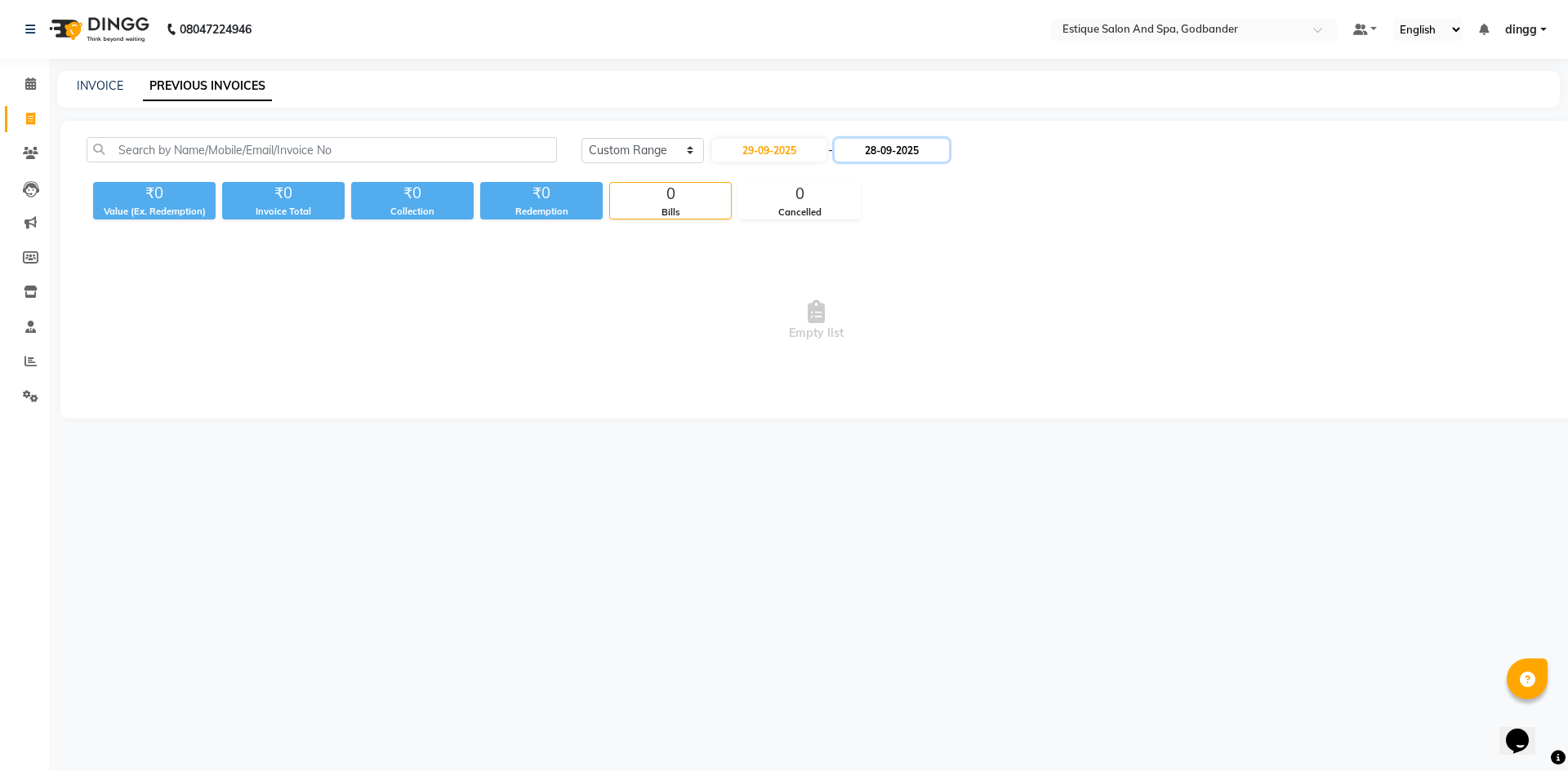
click at [893, 153] on input "28-09-2025" at bounding box center [892, 150] width 114 height 23
click at [862, 340] on div "29" at bounding box center [862, 337] width 26 height 26
type input "29-09-2025"
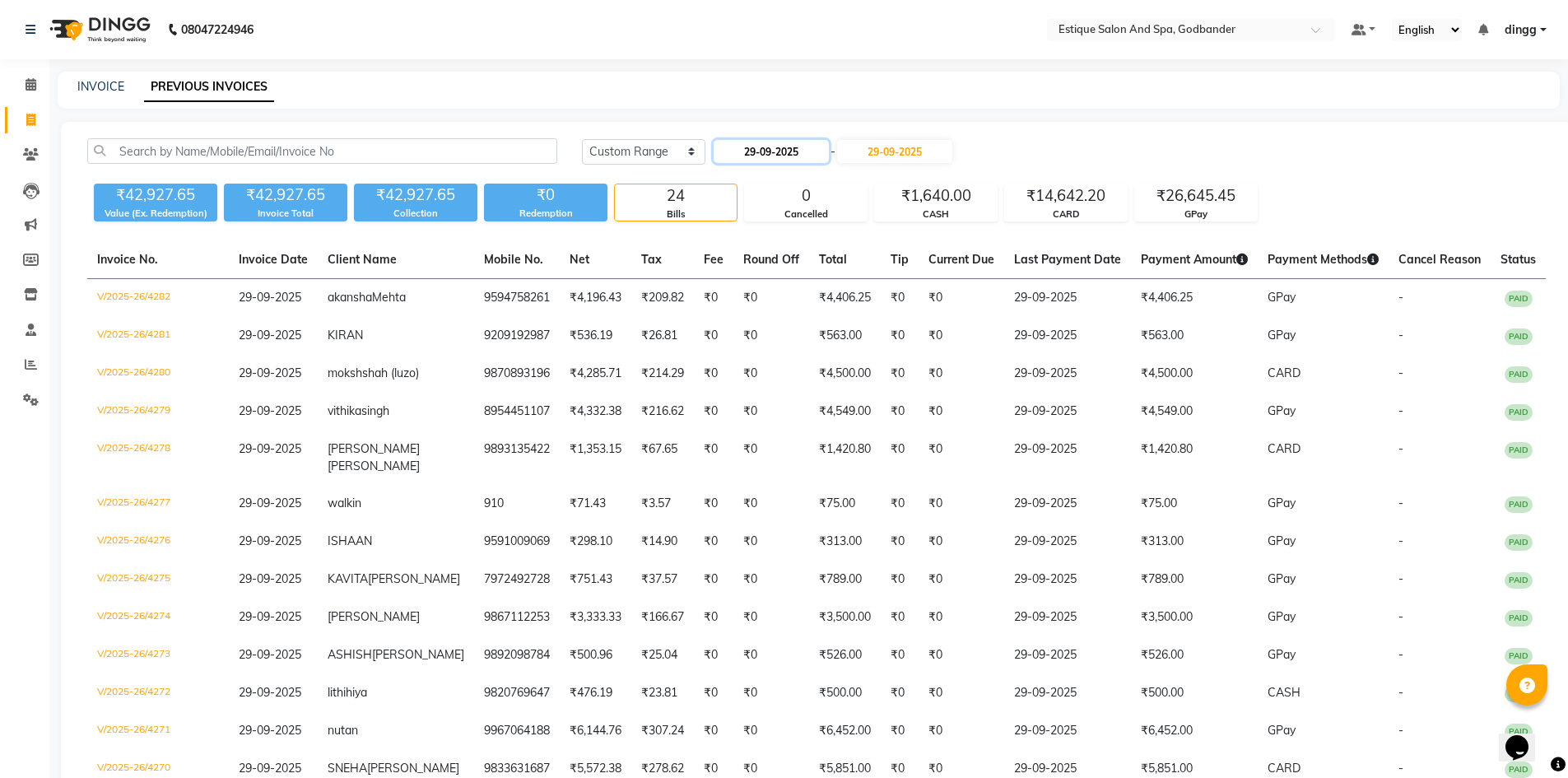
click at [756, 150] on input "29-09-2025" at bounding box center [771, 151] width 115 height 23
select select "9"
select select "2025"
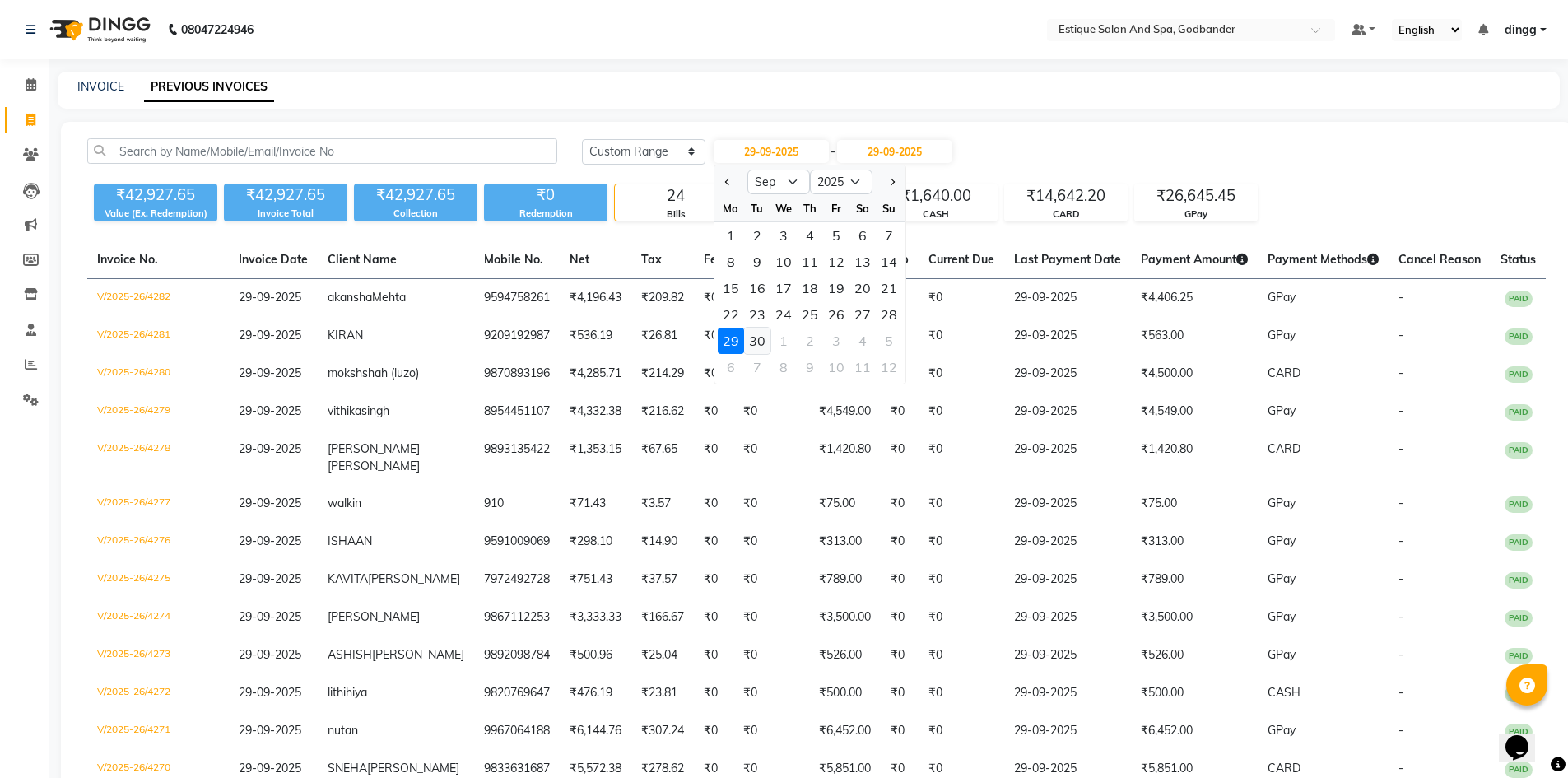
click at [757, 338] on div "30" at bounding box center [757, 340] width 26 height 26
type input "30-09-2025"
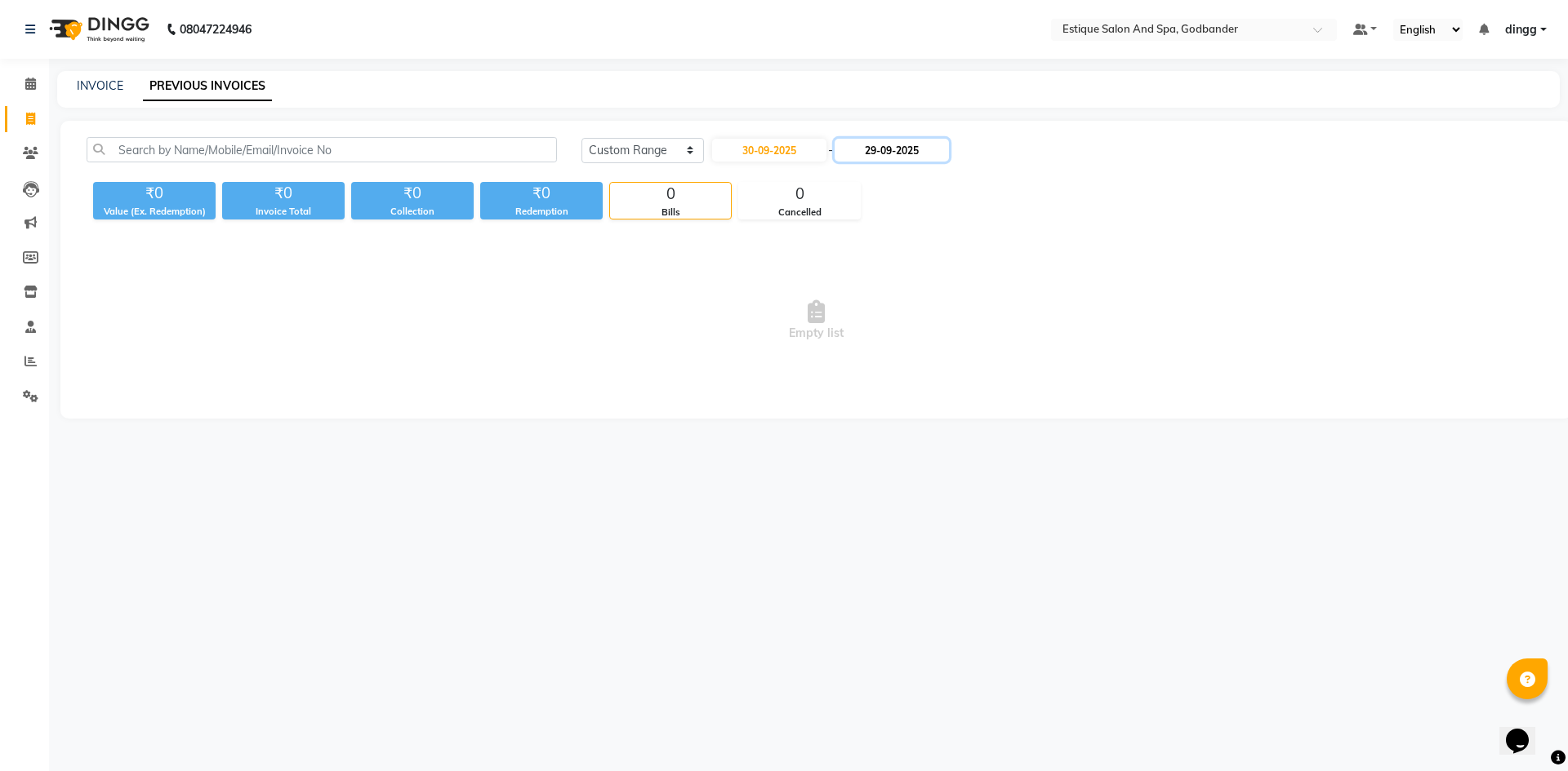
click at [892, 141] on input "29-09-2025" at bounding box center [892, 150] width 114 height 23
click at [885, 342] on div "30" at bounding box center [888, 337] width 26 height 26
type input "30-09-2025"
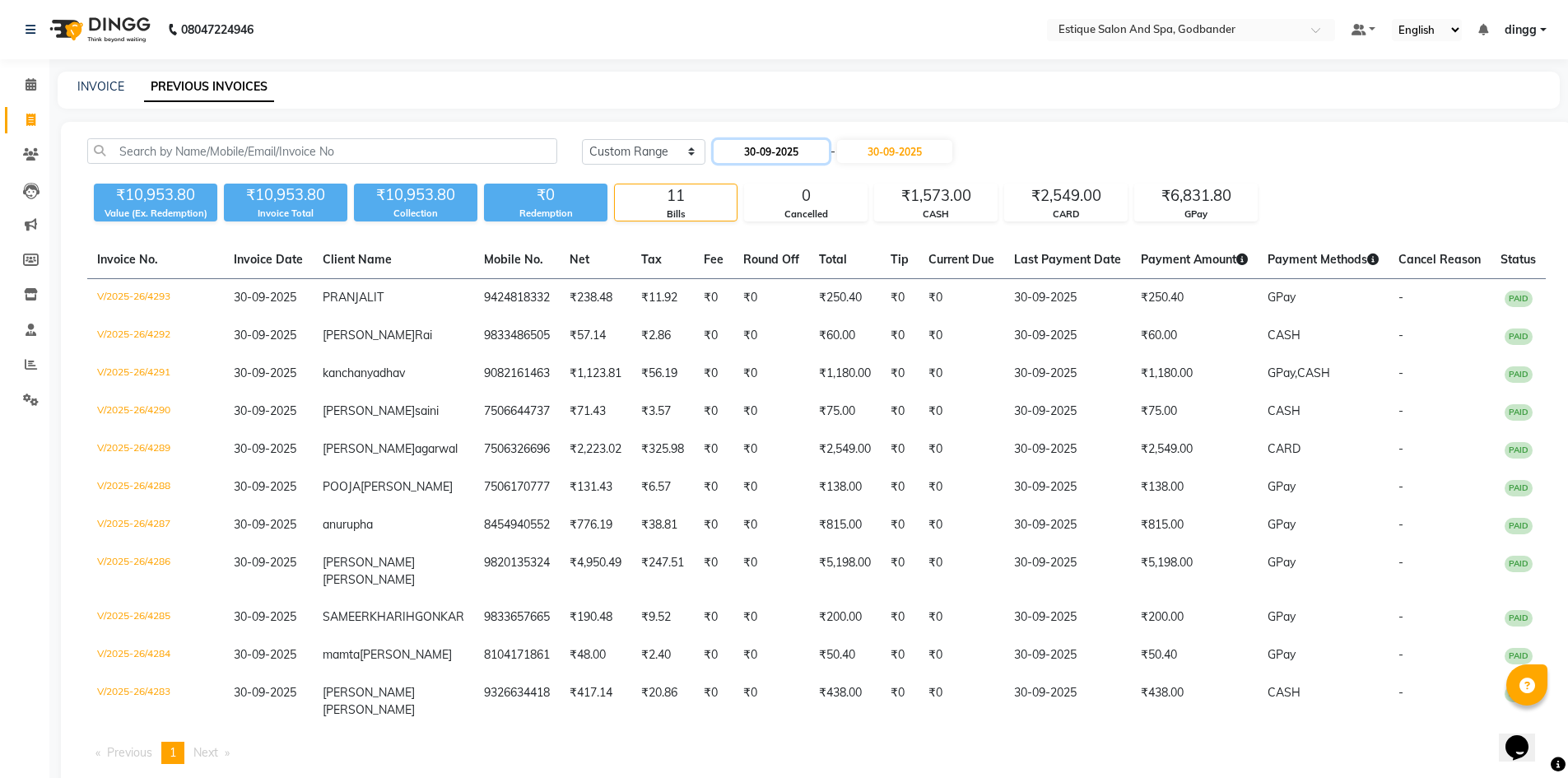
click at [763, 153] on input "30-09-2025" at bounding box center [771, 151] width 115 height 23
select select "9"
select select "2025"
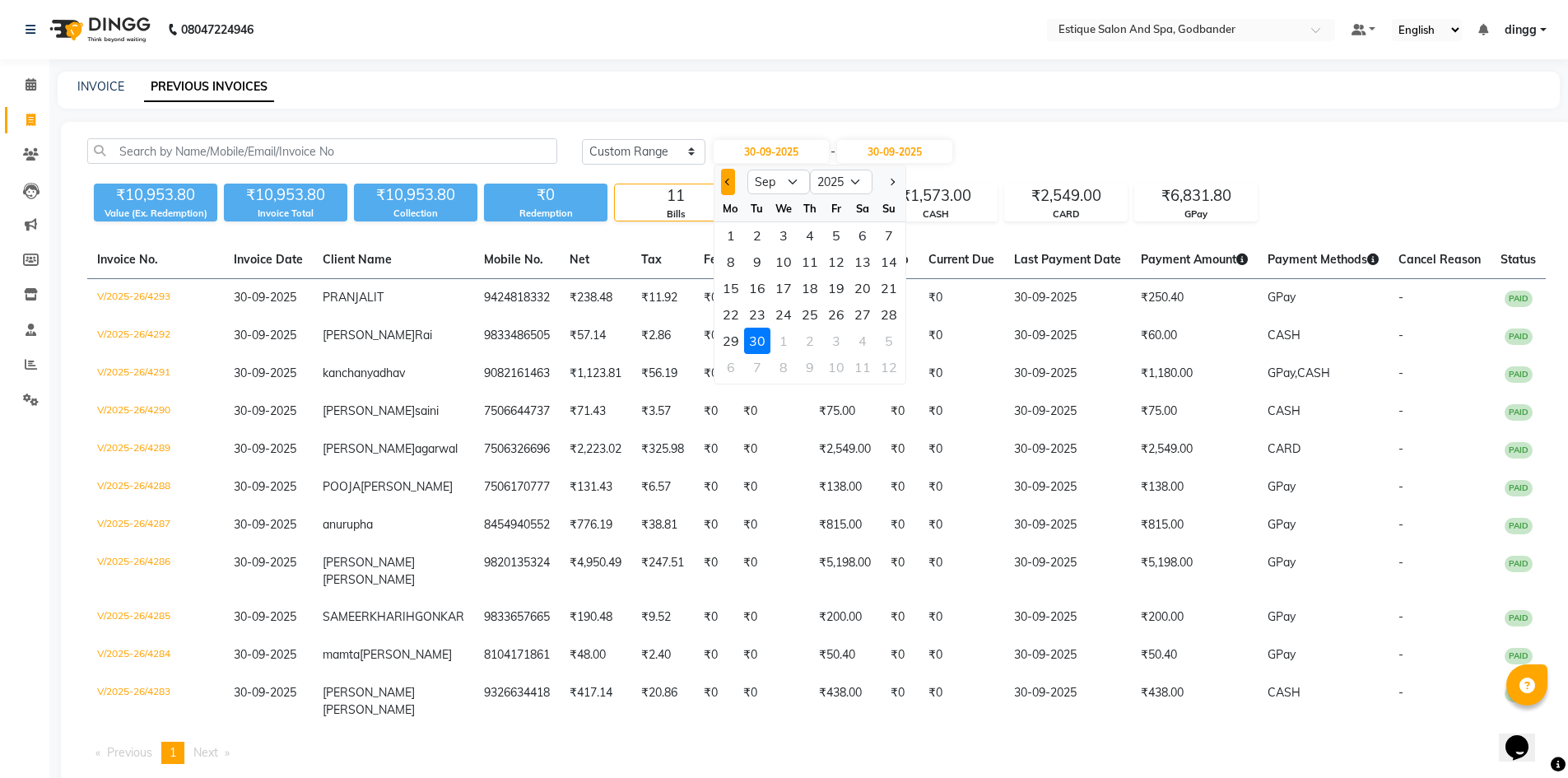
click at [725, 185] on button "Previous month" at bounding box center [728, 181] width 14 height 26
click at [894, 182] on span "Next month" at bounding box center [890, 181] width 6 height 6
select select "10"
click at [660, 156] on select "[DATE] [DATE] Custom Range" at bounding box center [643, 152] width 123 height 25
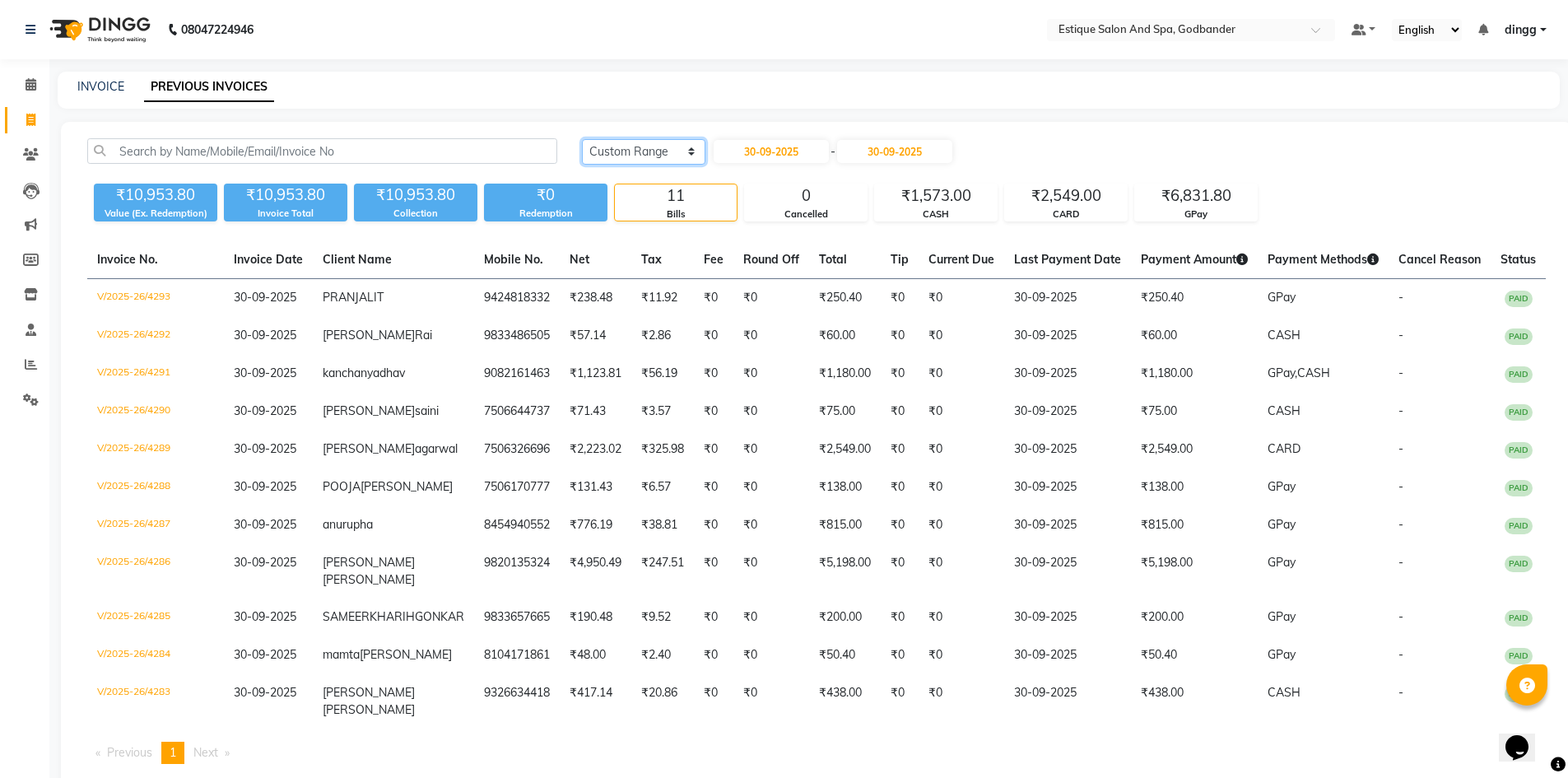
click at [653, 158] on select "[DATE] [DATE] Custom Range" at bounding box center [643, 152] width 123 height 25
select select "today"
click at [581, 140] on select "[DATE] [DATE] Custom Range" at bounding box center [643, 152] width 123 height 25
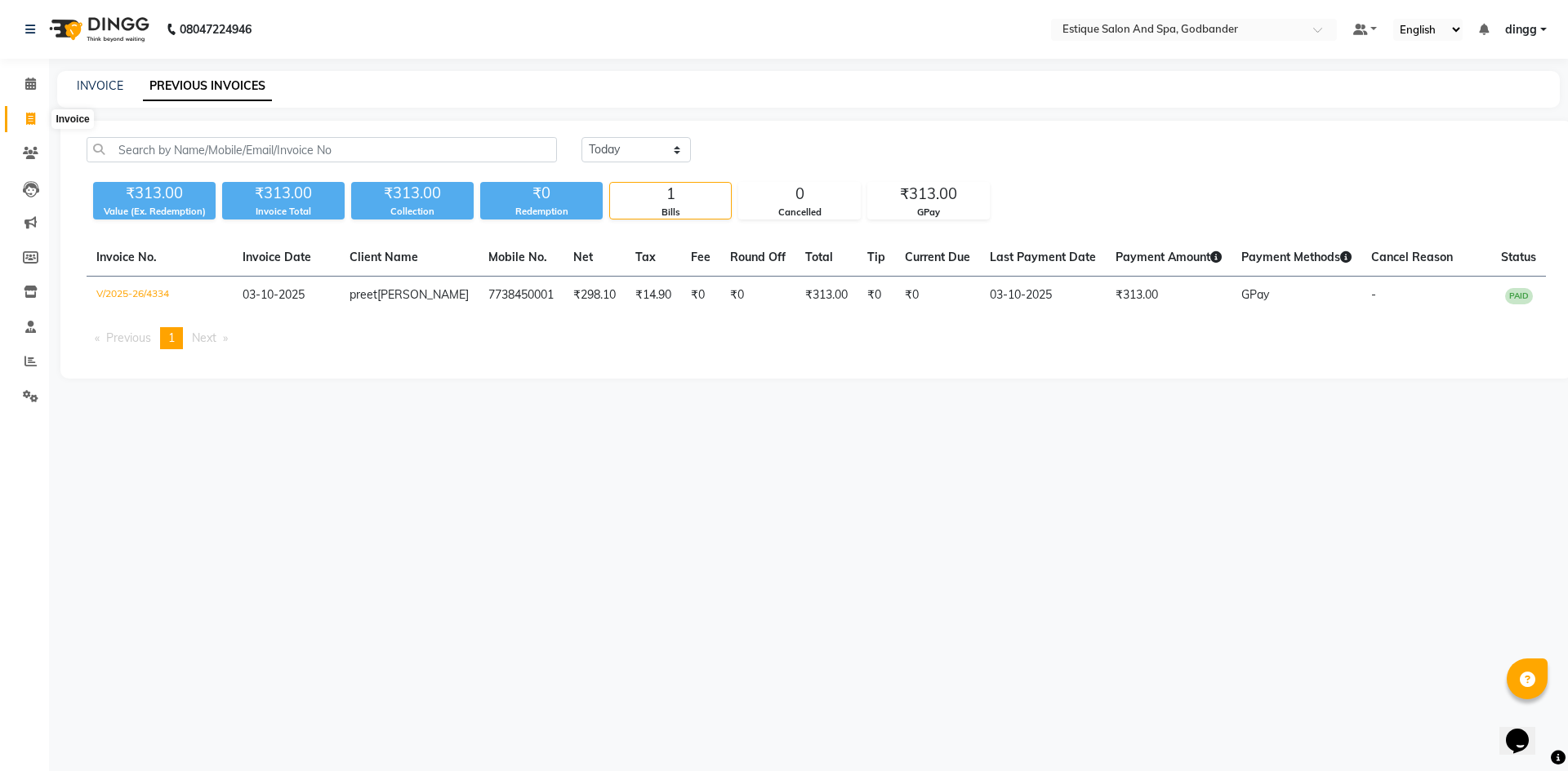
click at [31, 114] on icon at bounding box center [30, 119] width 9 height 12
select select "6103"
select select "service"
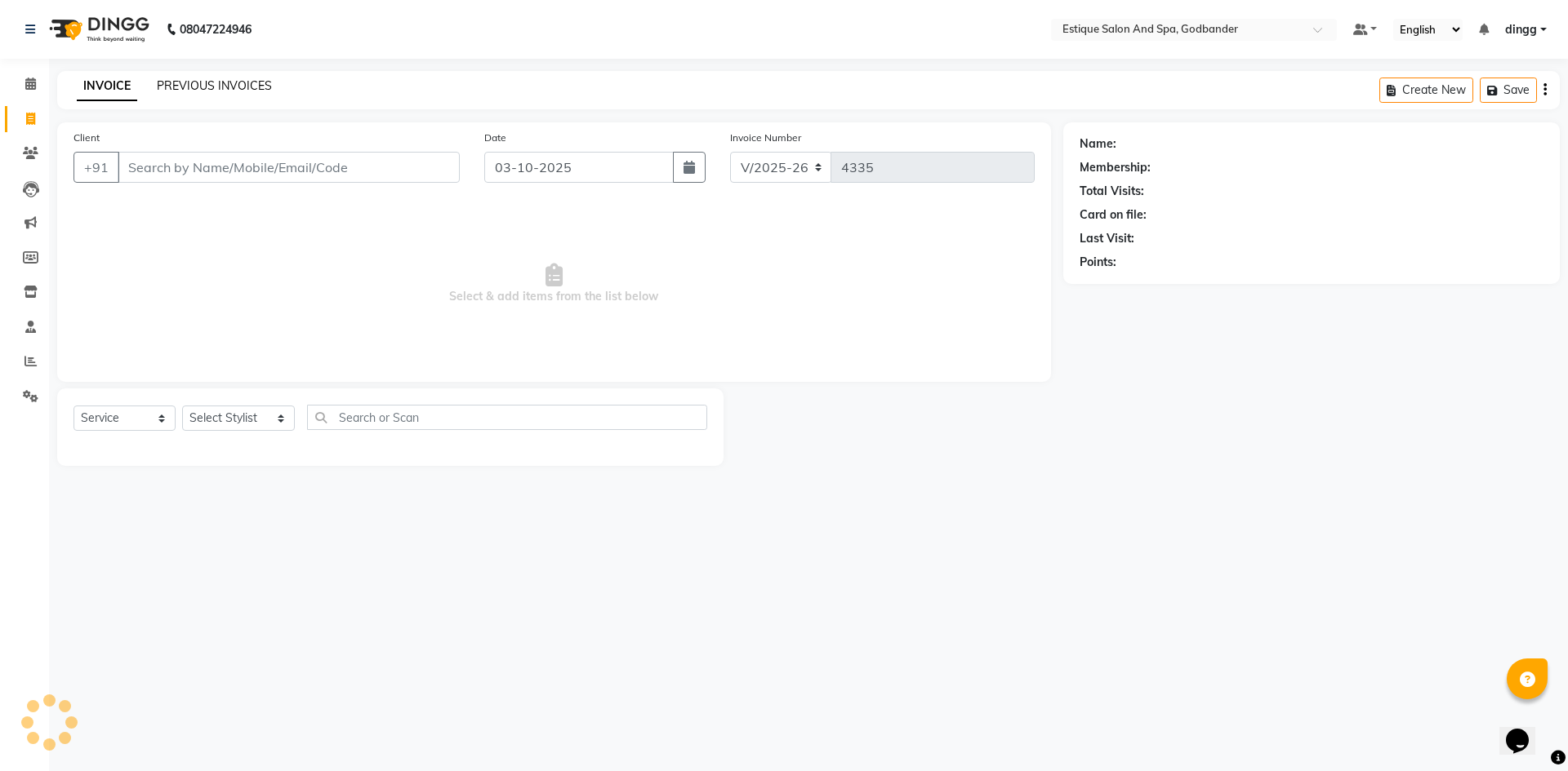
click at [207, 84] on link "PREVIOUS INVOICES" at bounding box center [214, 86] width 115 height 14
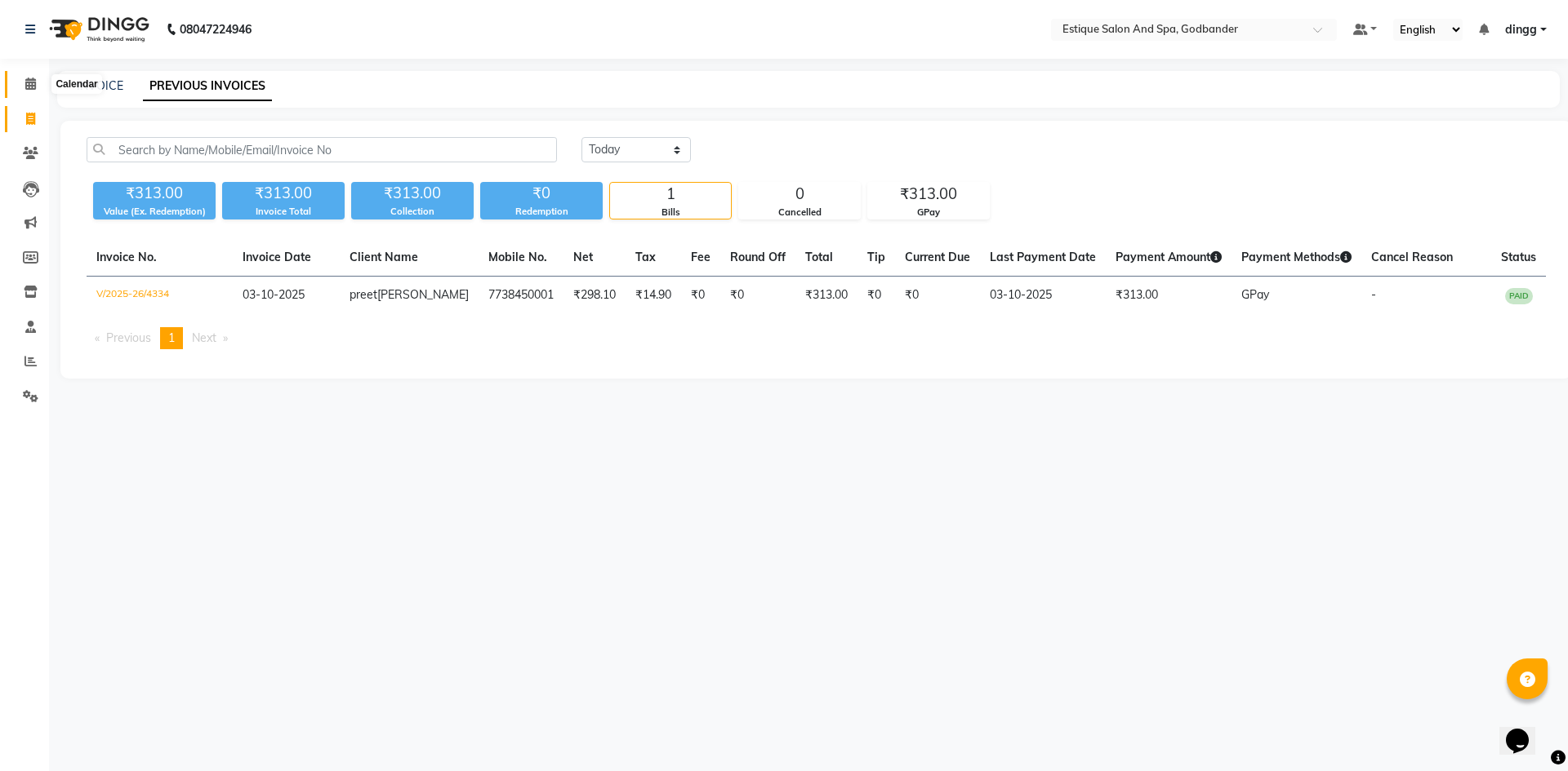
click at [25, 90] on span at bounding box center [30, 84] width 29 height 19
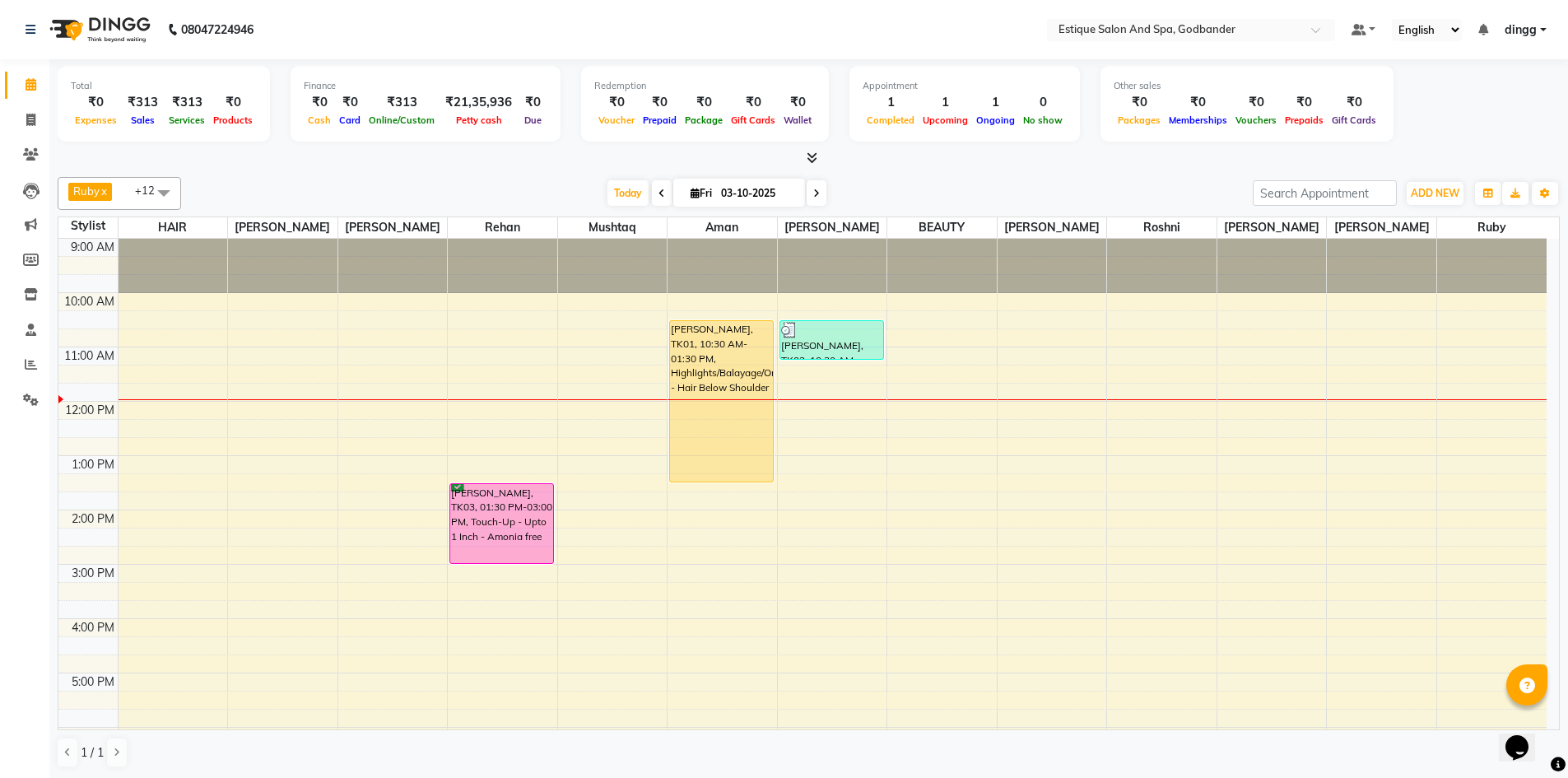
click at [372, 648] on div "9:00 AM 10:00 AM 11:00 AM 12:00 PM 1:00 PM 2:00 PM 3:00 PM 4:00 PM 5:00 PM 6:00…" at bounding box center [802, 592] width 1488 height 706
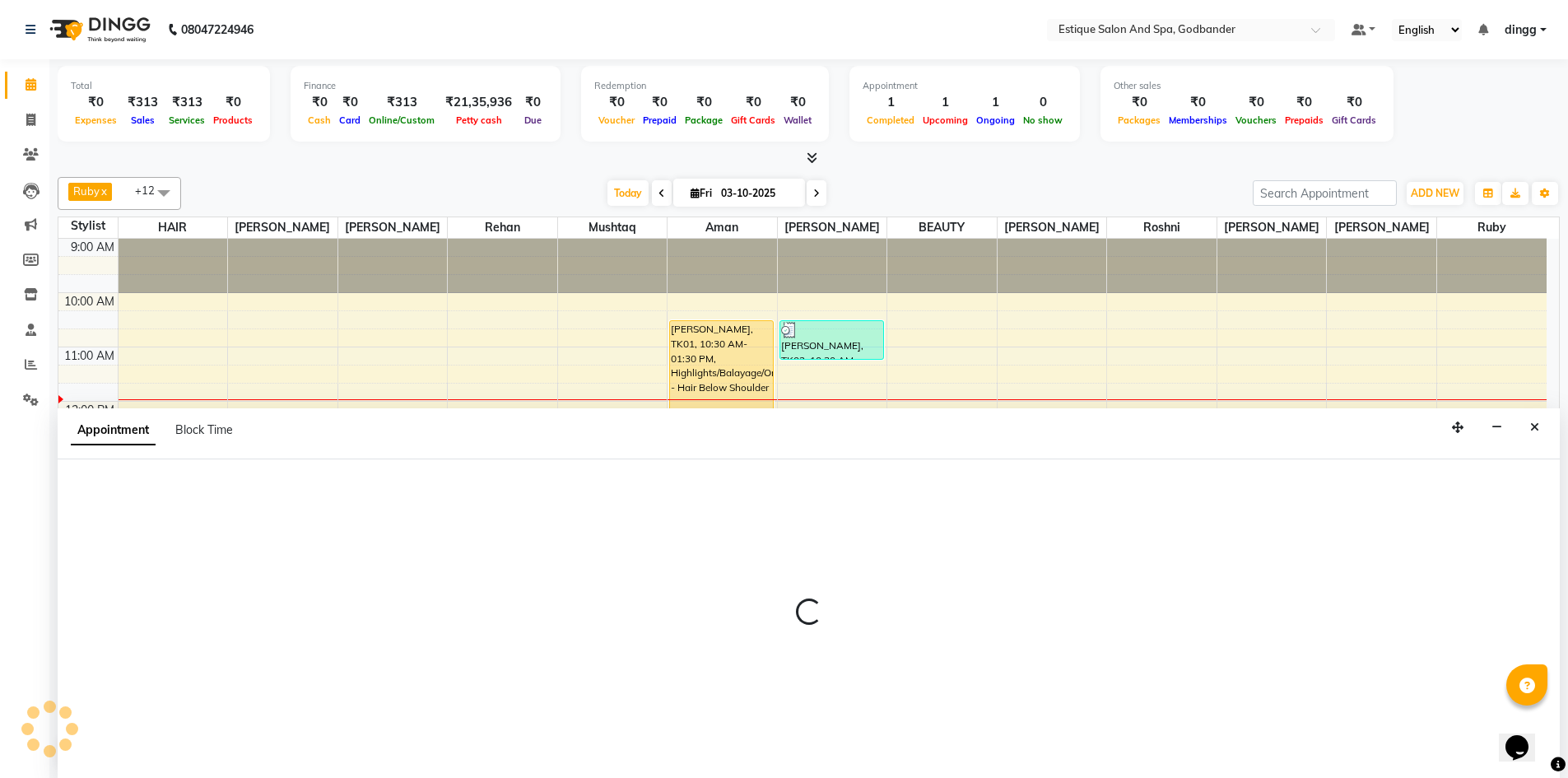
scroll to position [1, 0]
select select "44584"
select select "tentative"
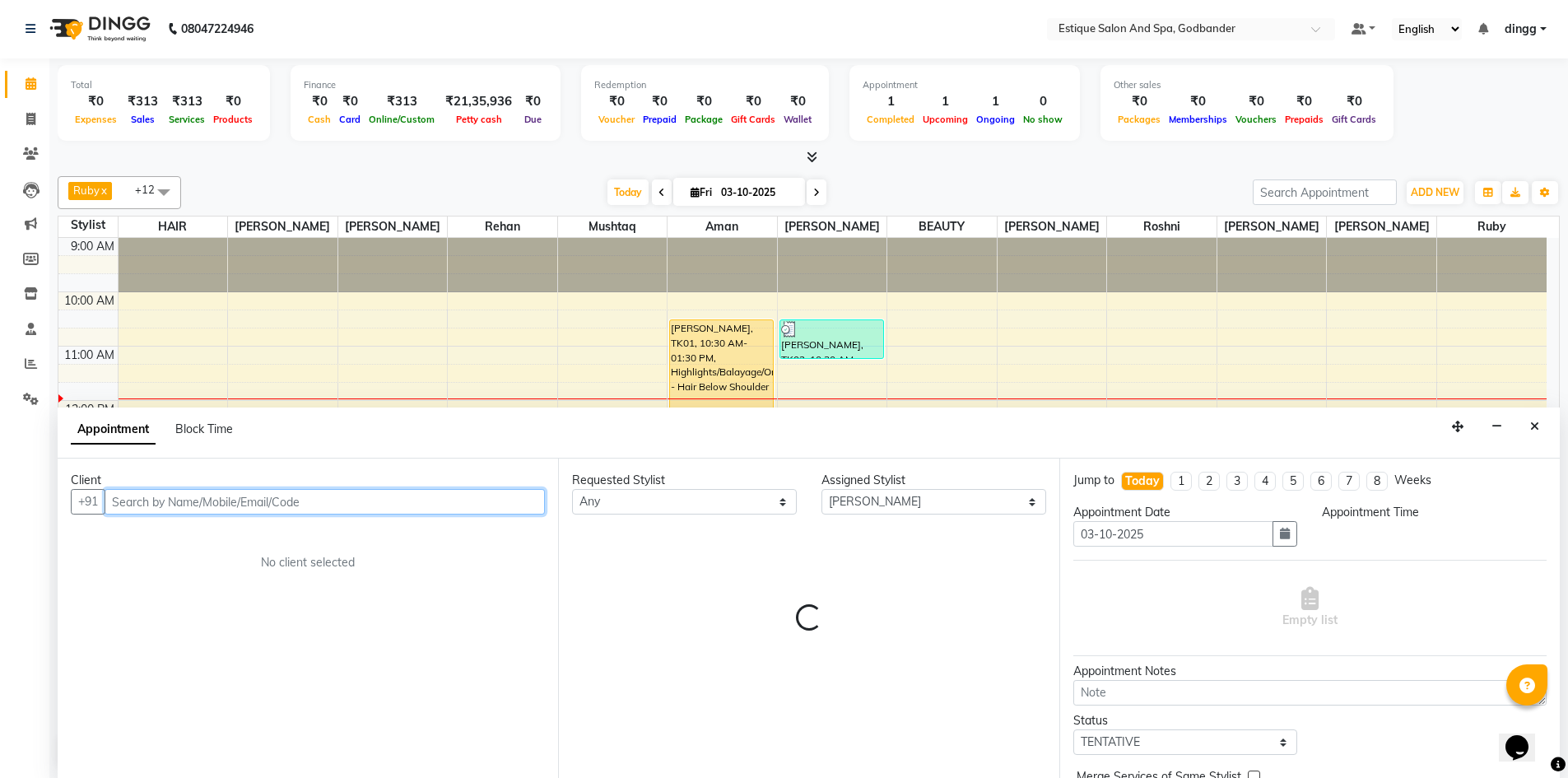
select select "975"
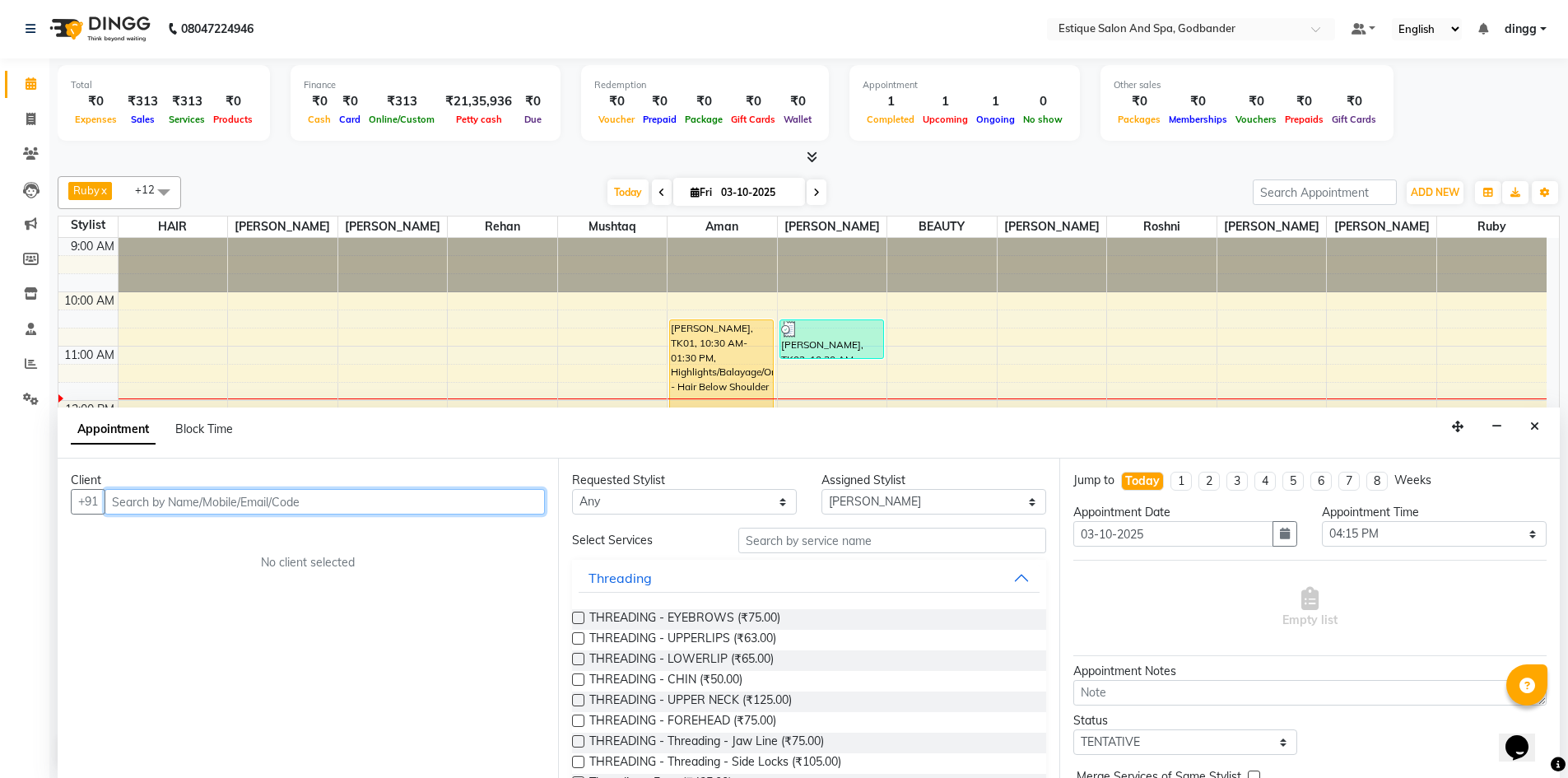
click at [149, 502] on input "text" at bounding box center [324, 502] width 440 height 25
type input "8"
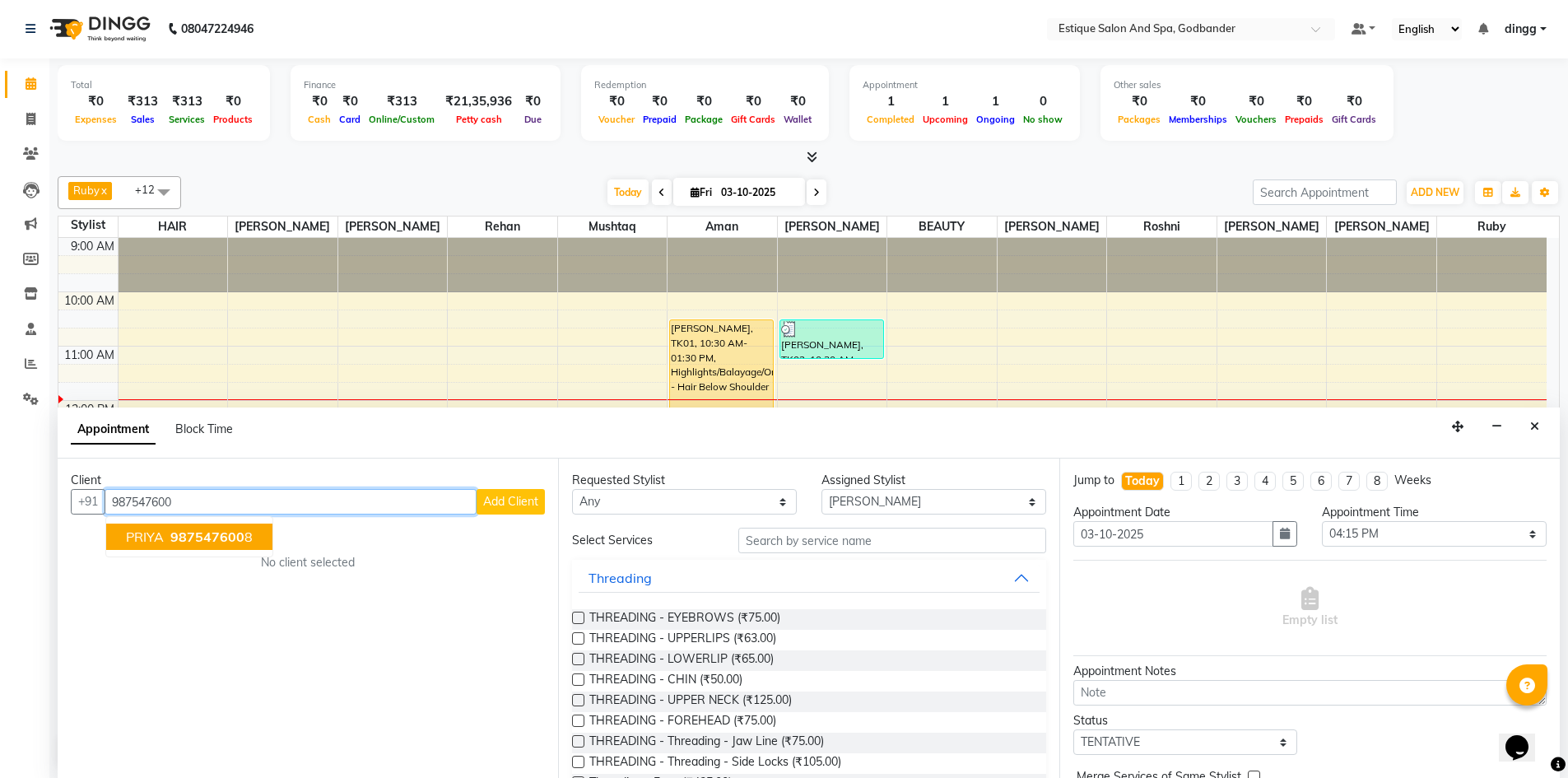
click at [173, 545] on button "PRIYA 987547600 8" at bounding box center [189, 537] width 167 height 26
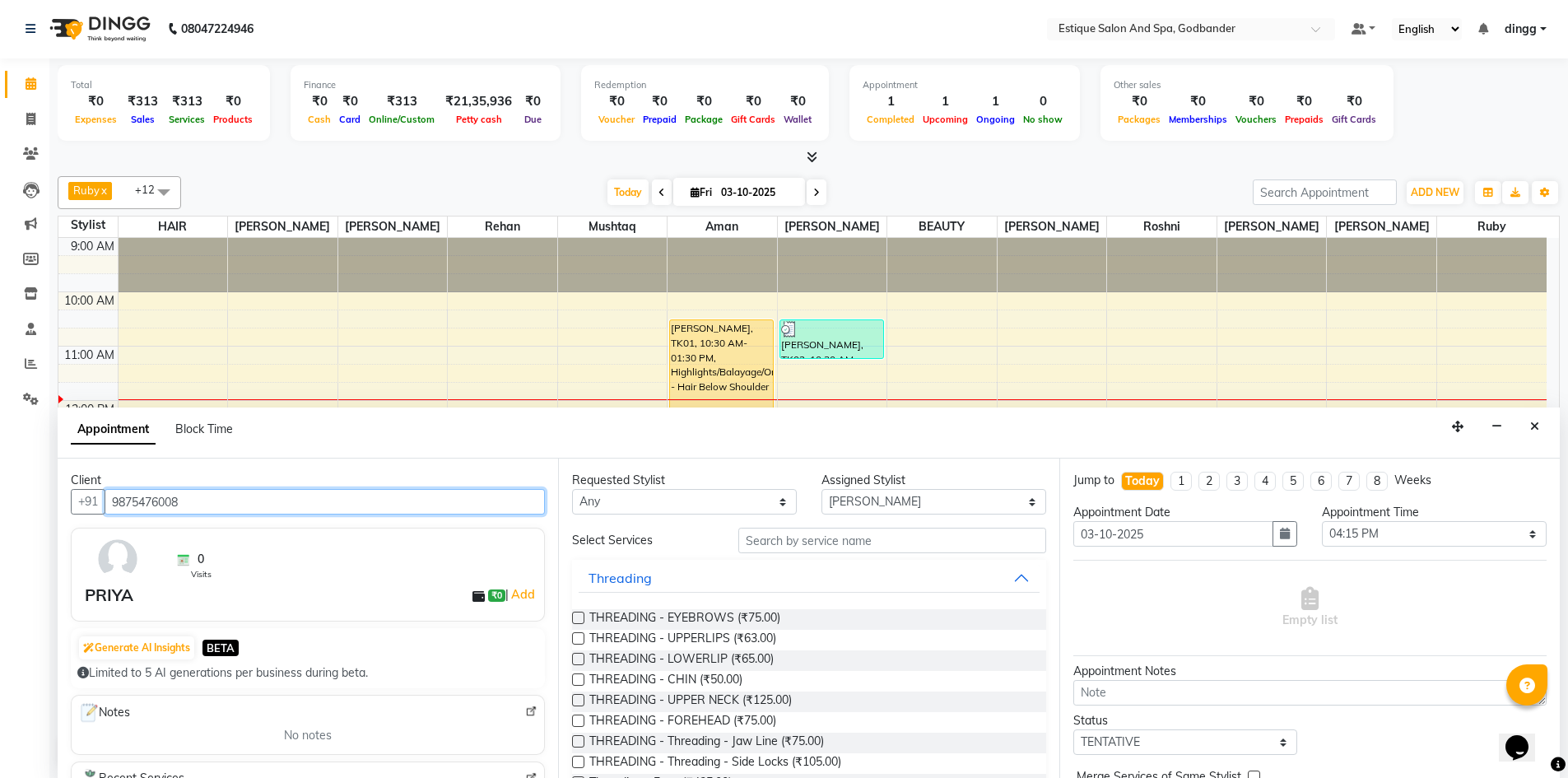
type input "9875476008"
click at [793, 538] on input "text" at bounding box center [892, 540] width 308 height 25
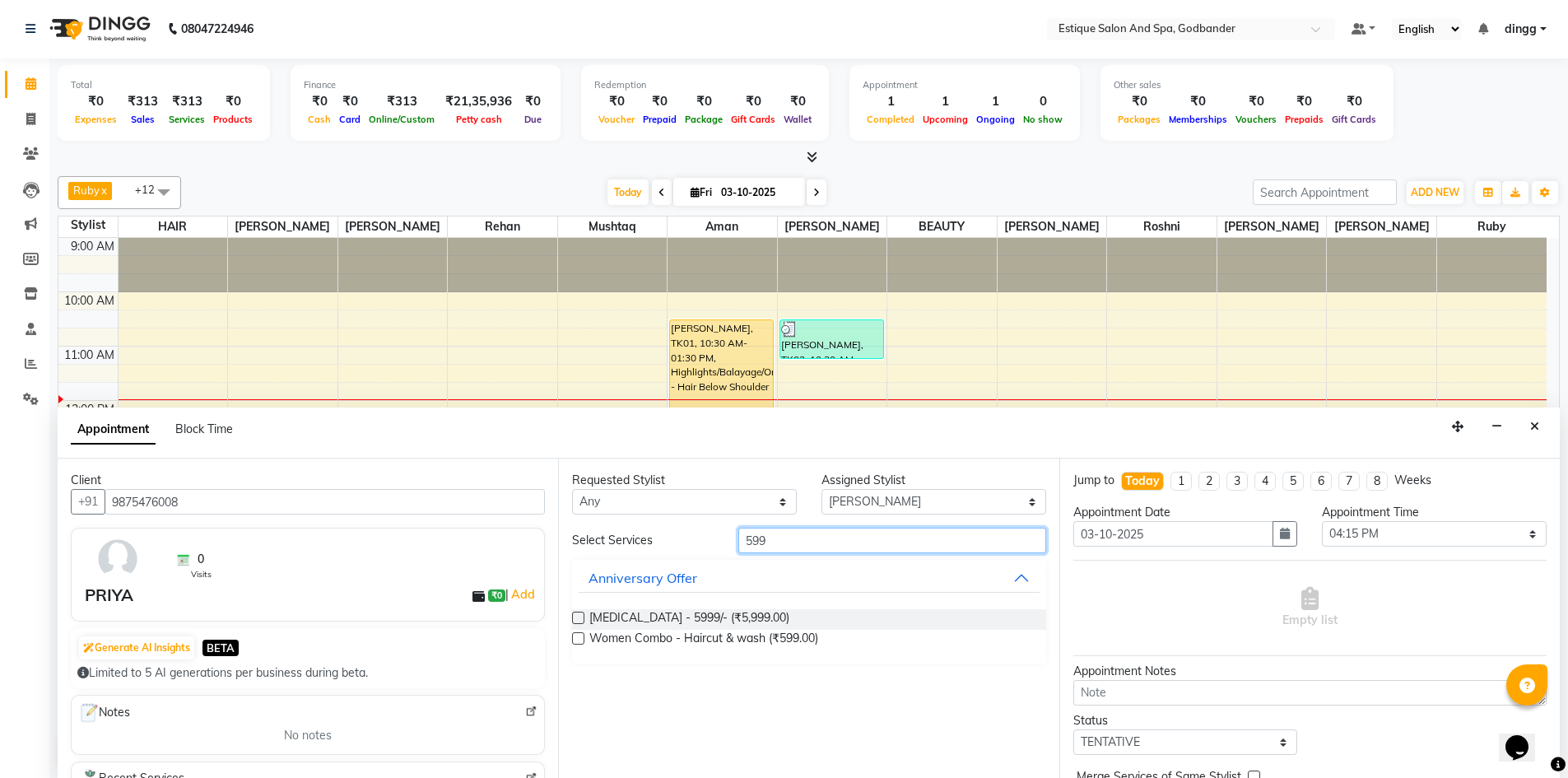
type input "599"
click at [574, 642] on label at bounding box center [579, 638] width 13 height 13
click at [574, 642] on input "checkbox" at bounding box center [578, 640] width 11 height 11
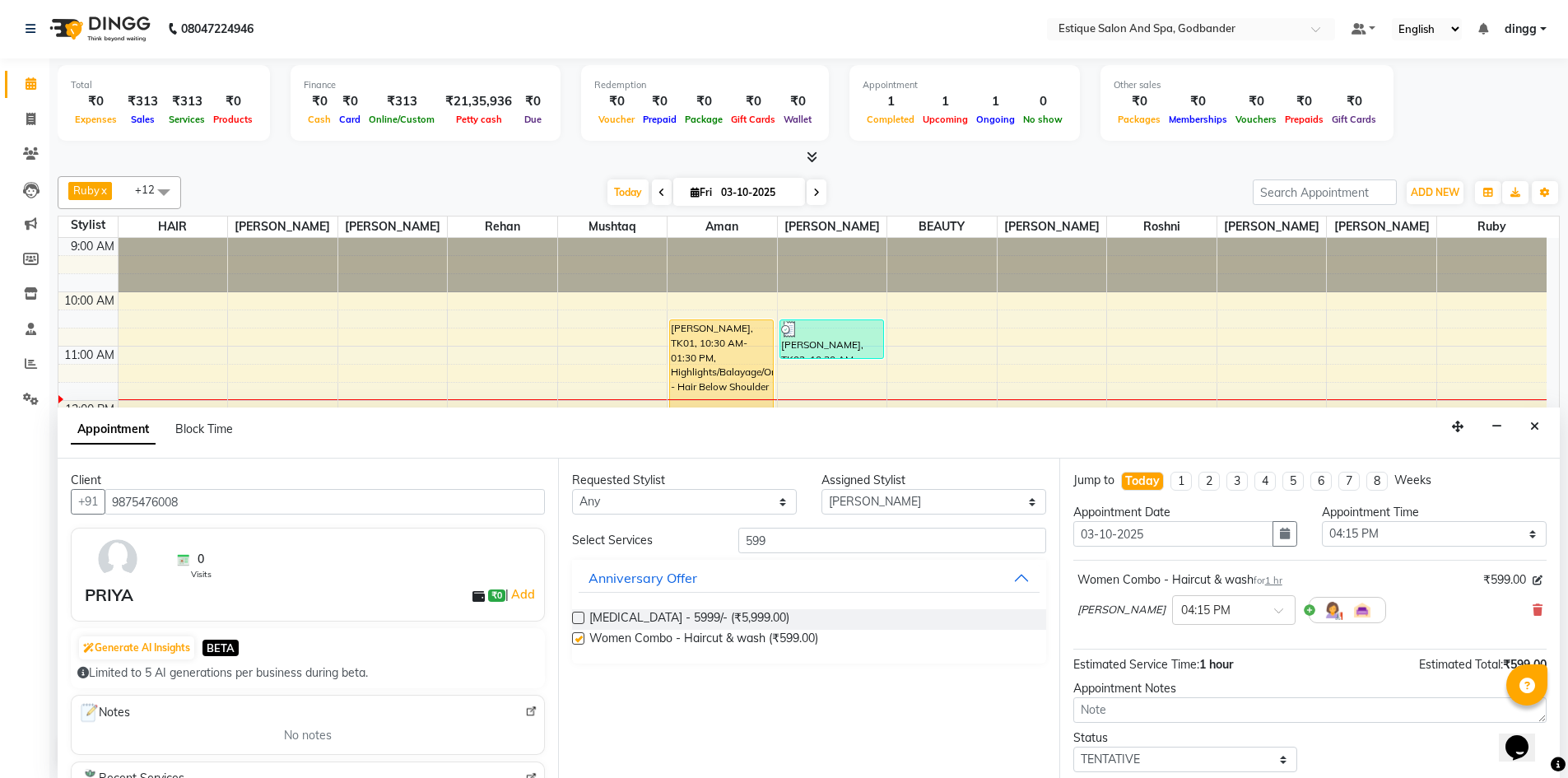
checkbox input "false"
click at [894, 508] on select "Select Aarti Nails [PERSON_NAME] [PERSON_NAME] Any one Asmi BEAUTY HAIR [PERSON…" at bounding box center [934, 502] width 225 height 25
select select "44576"
click at [822, 489] on select "Select Aarti Nails [PERSON_NAME] [PERSON_NAME] Any one Asmi BEAUTY HAIR [PERSON…" at bounding box center [934, 502] width 225 height 25
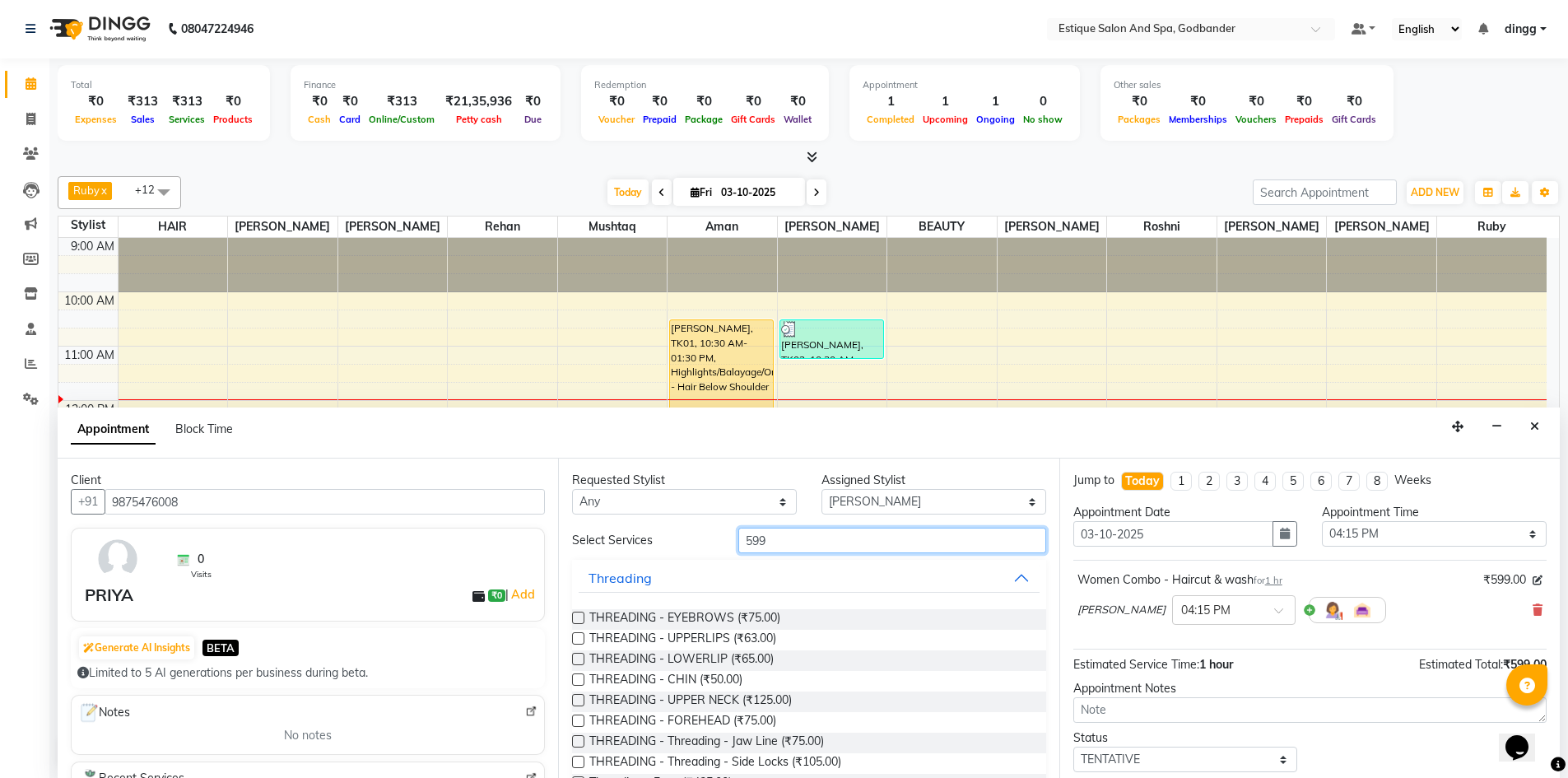
click at [707, 546] on div "Select Services 599" at bounding box center [808, 540] width 498 height 25
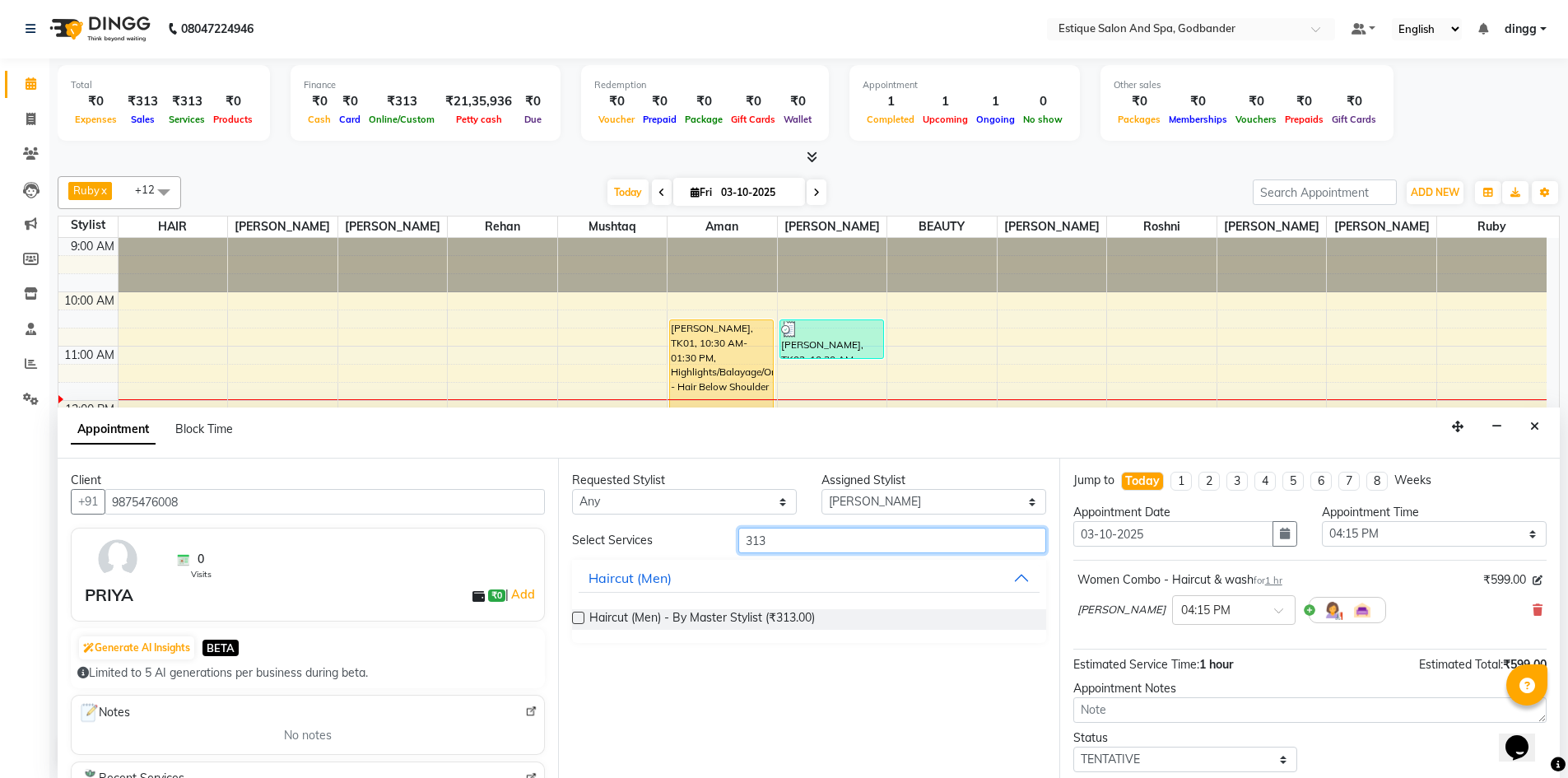
type input "313"
click at [578, 618] on label at bounding box center [579, 618] width 13 height 13
click at [578, 618] on input "checkbox" at bounding box center [578, 620] width 11 height 11
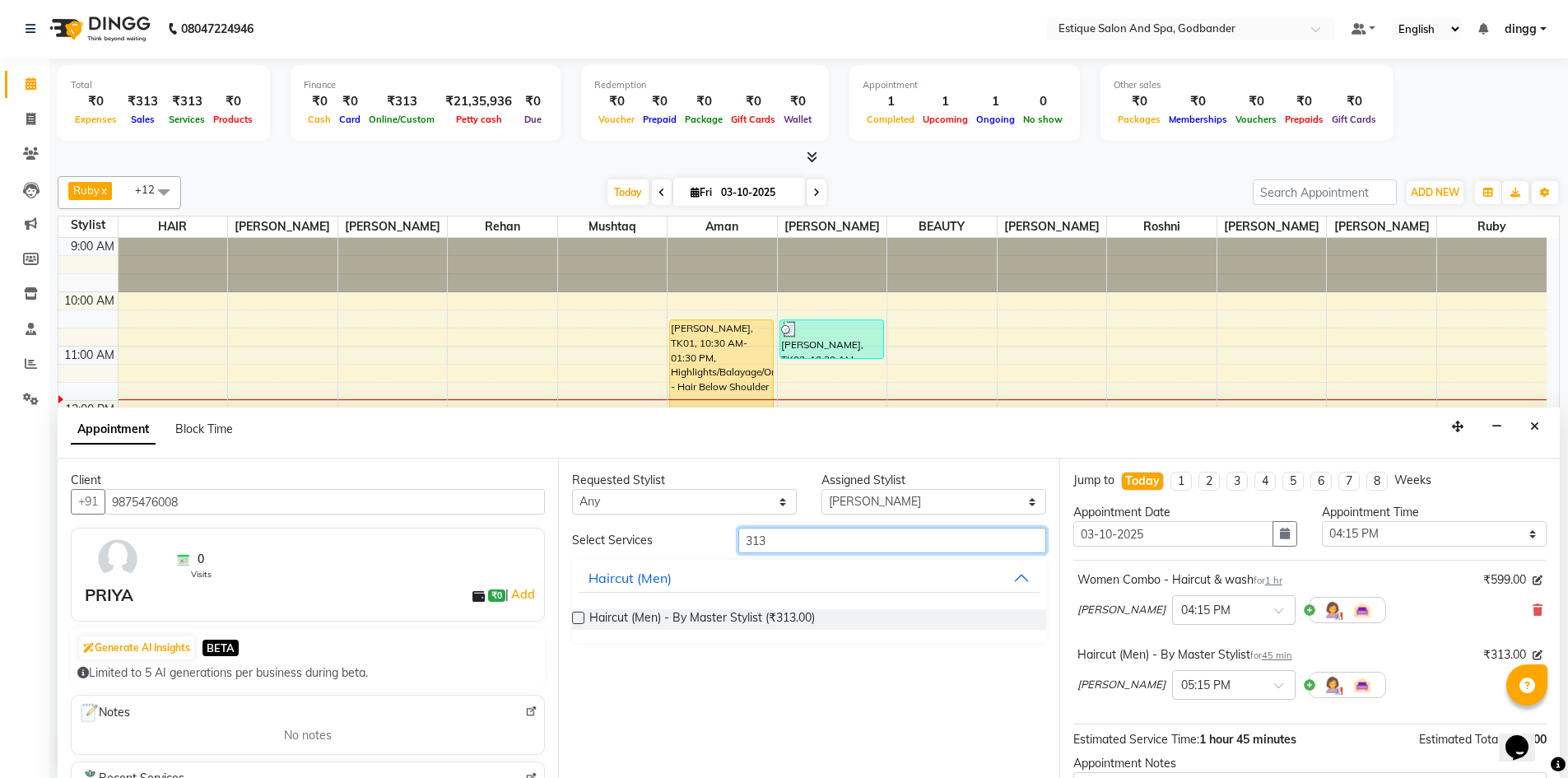
checkbox input "false"
drag, startPoint x: 775, startPoint y: 544, endPoint x: 699, endPoint y: 547, distance: 76.1
click at [699, 547] on div "Select Services 313" at bounding box center [808, 540] width 498 height 25
type input "213"
click at [577, 618] on label at bounding box center [579, 618] width 13 height 13
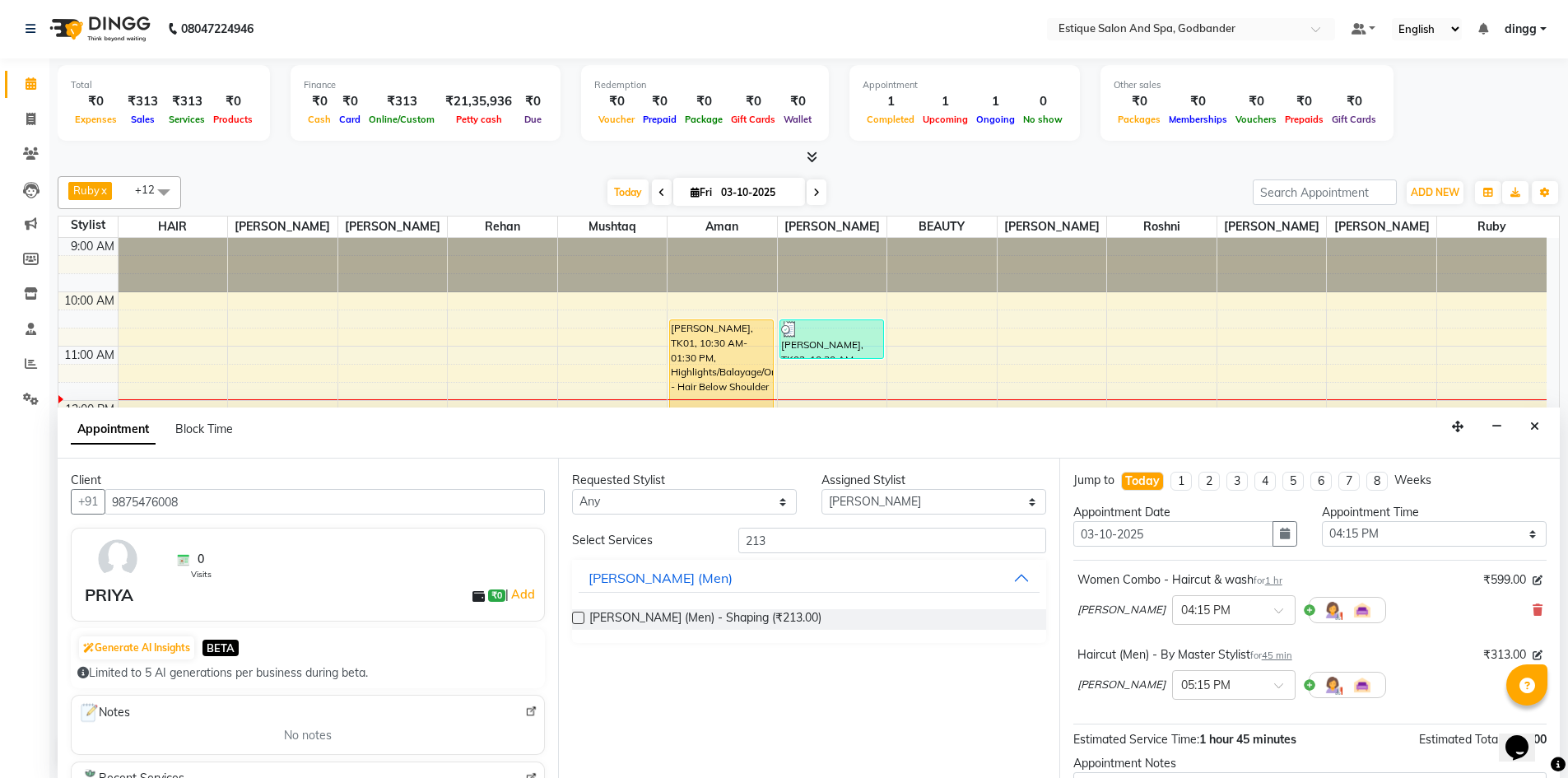
click at [577, 618] on input "checkbox" at bounding box center [578, 620] width 11 height 11
checkbox input "false"
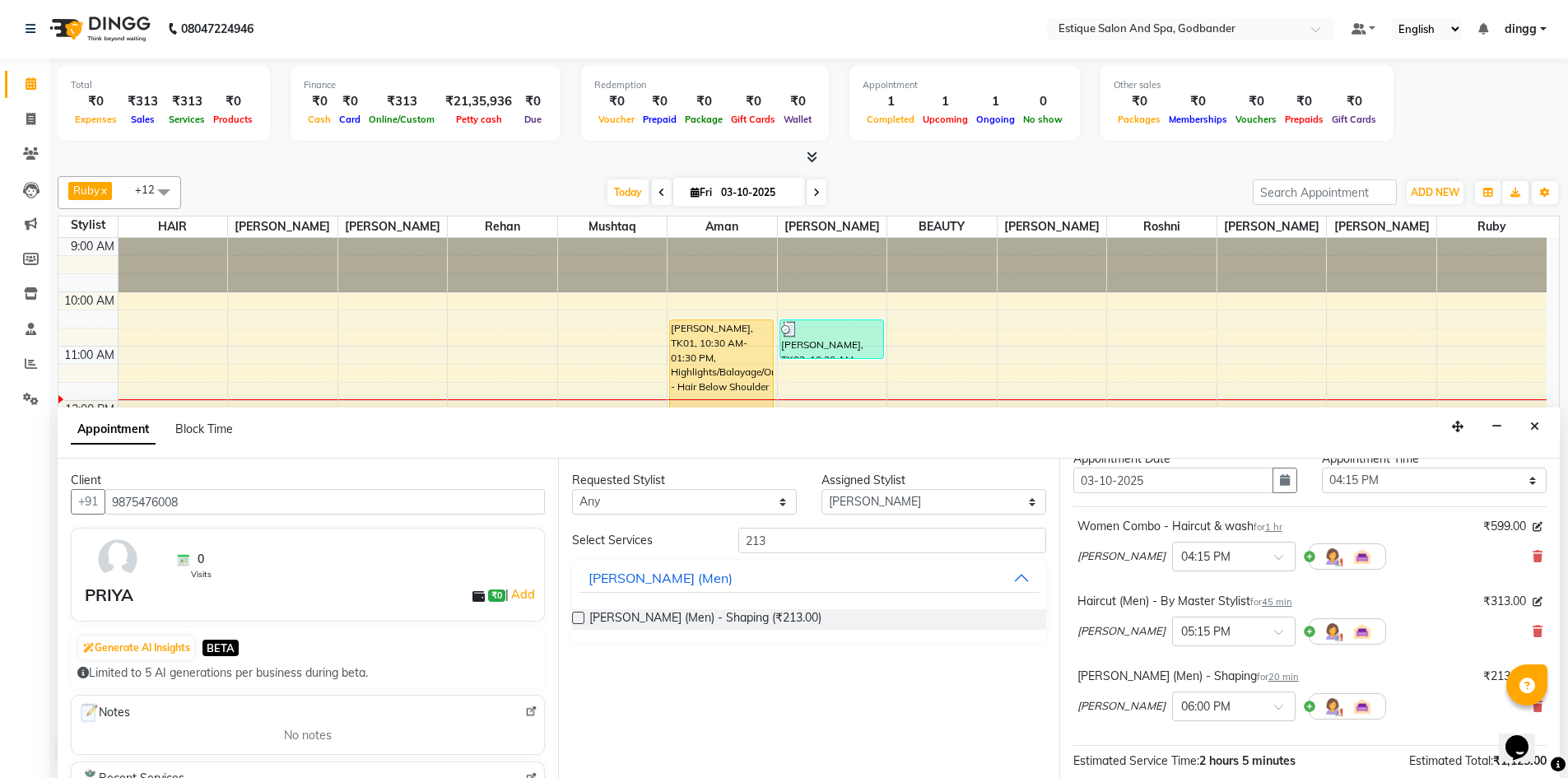
scroll to position [82, 0]
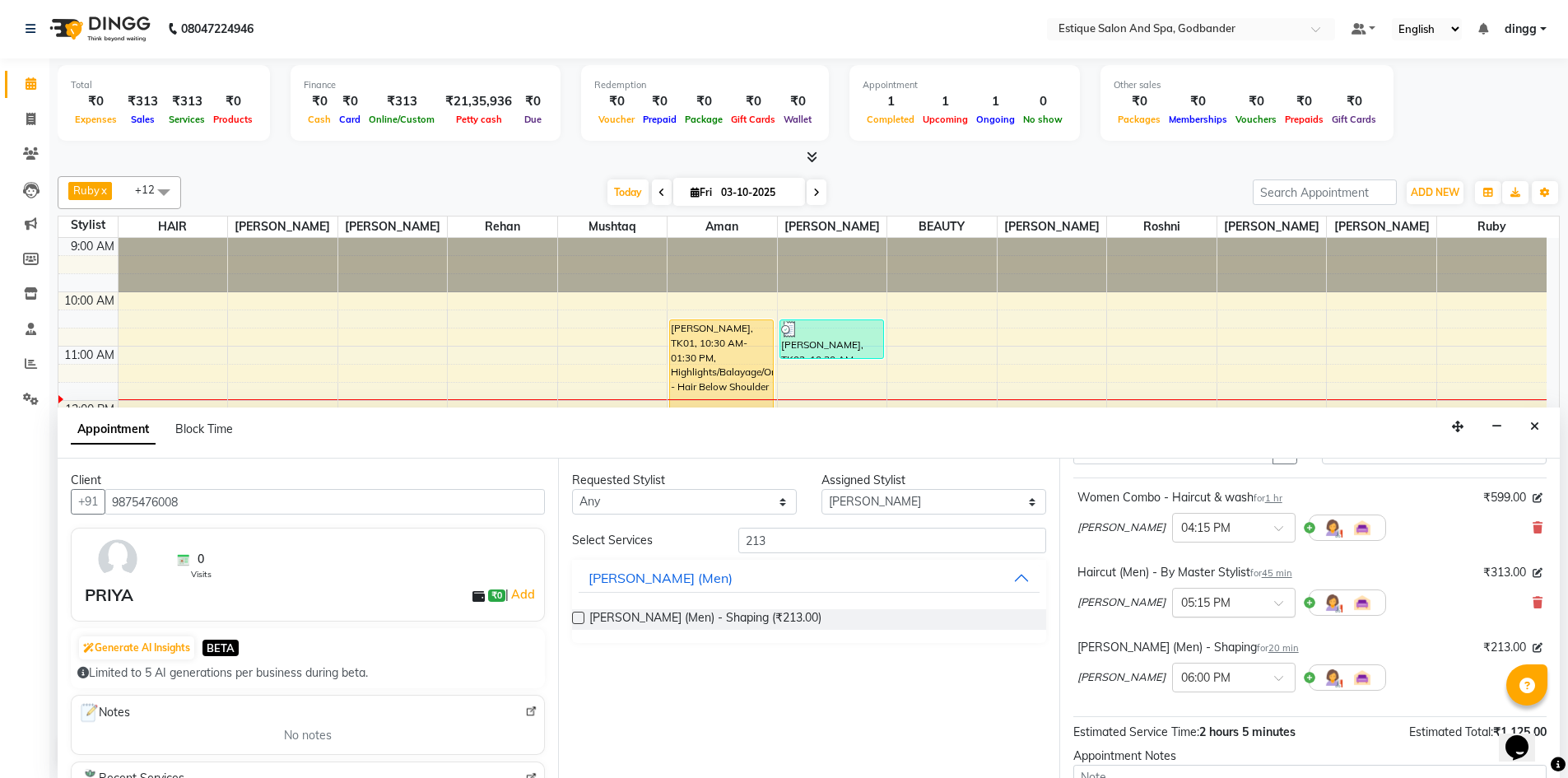
click at [1275, 603] on span at bounding box center [1284, 608] width 21 height 17
type input "4"
click at [1173, 698] on div "04:15 PM" at bounding box center [1233, 700] width 122 height 31
click at [1275, 677] on span at bounding box center [1284, 683] width 21 height 17
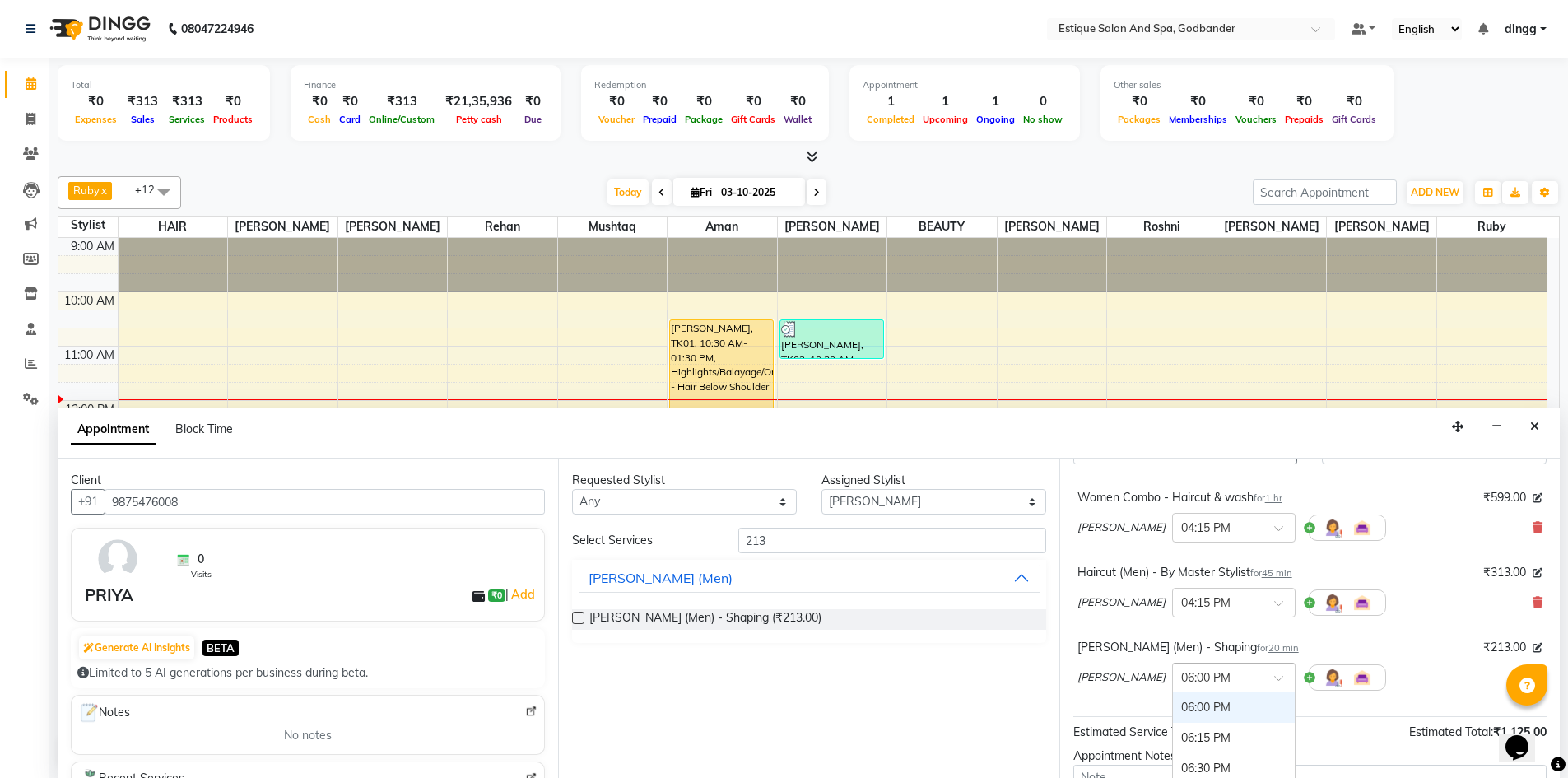
type input "5"
click at [1173, 694] on div "05:00 PM" at bounding box center [1233, 699] width 122 height 31
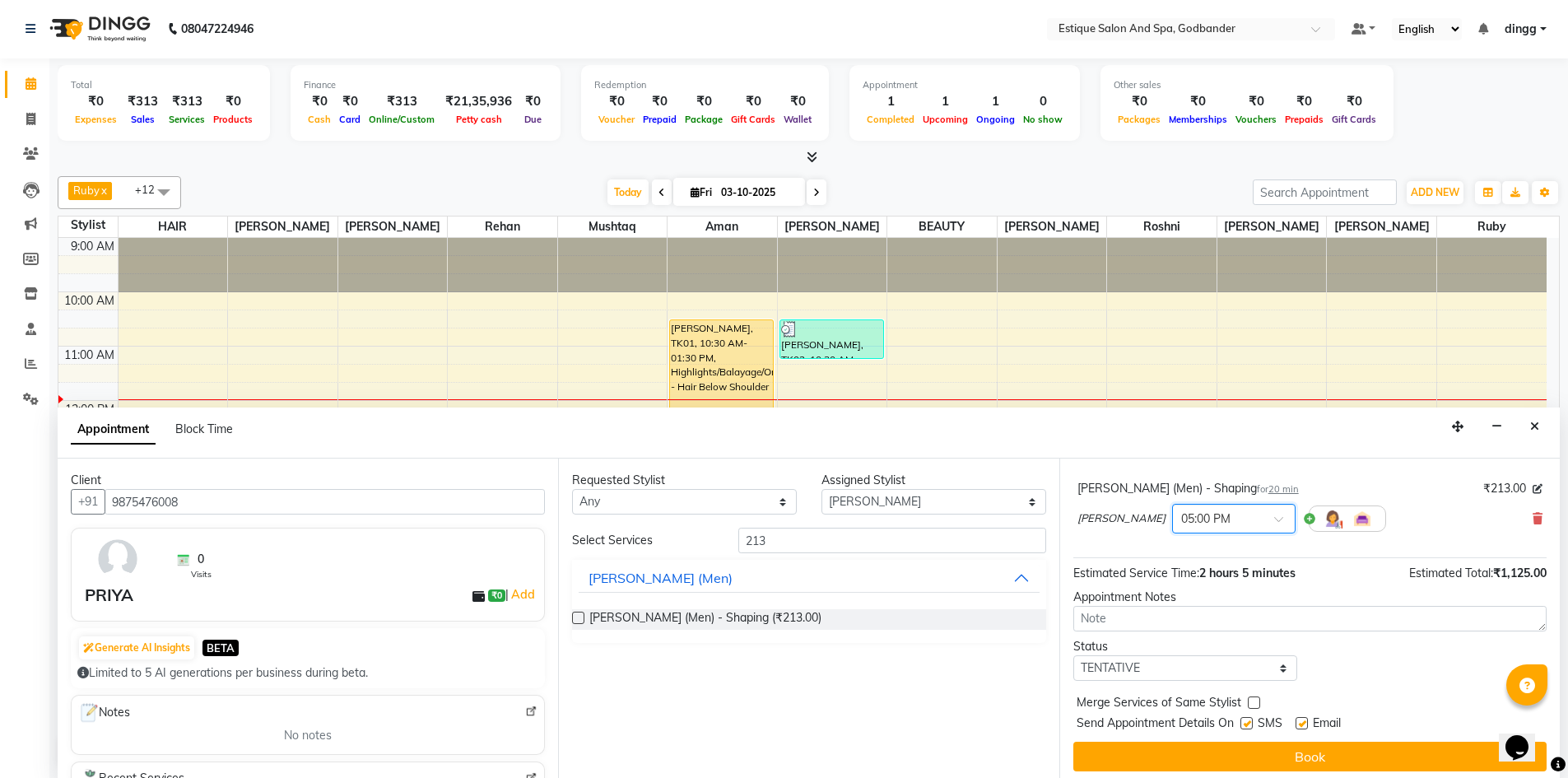
scroll to position [248, 0]
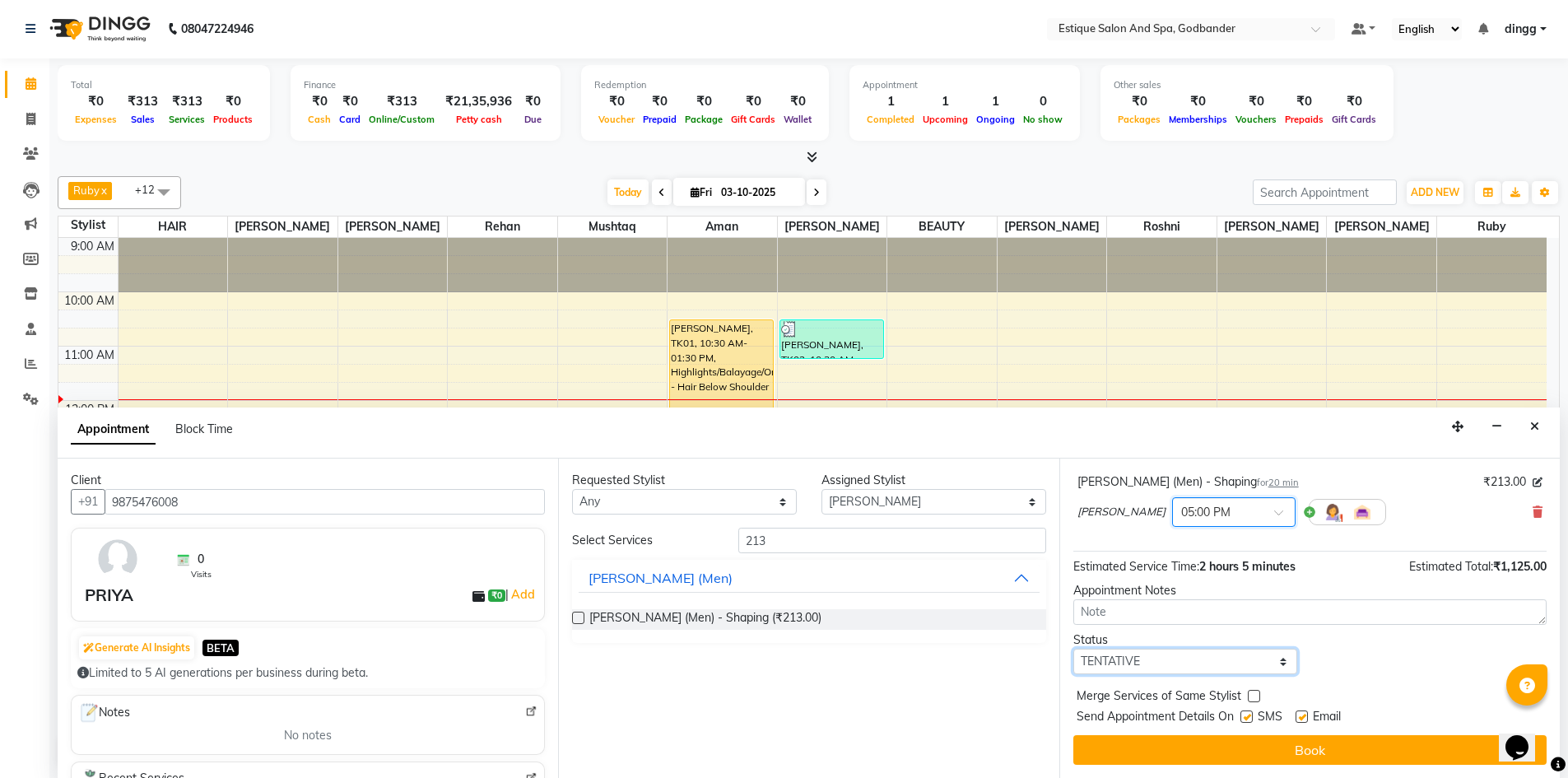
drag, startPoint x: 1168, startPoint y: 663, endPoint x: 1167, endPoint y: 652, distance: 11.0
click at [1168, 663] on select "Select TENTATIVE CONFIRM CHECK-IN UPCOMING" at bounding box center [1185, 662] width 225 height 25
click at [1073, 649] on select "Select TENTATIVE CONFIRM CHECK-IN UPCOMING" at bounding box center [1185, 662] width 225 height 25
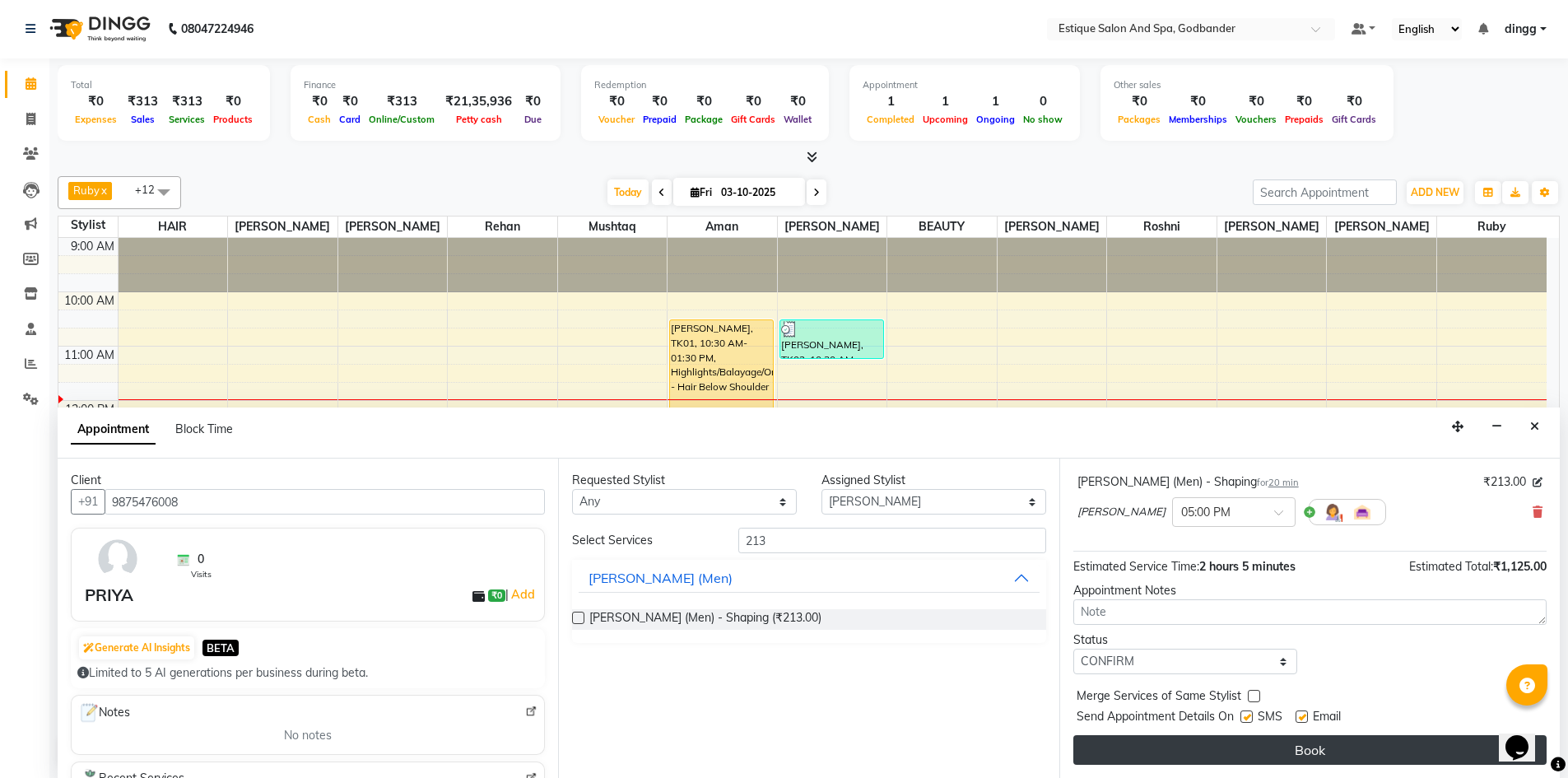
click at [1230, 756] on button "Book" at bounding box center [1310, 750] width 473 height 30
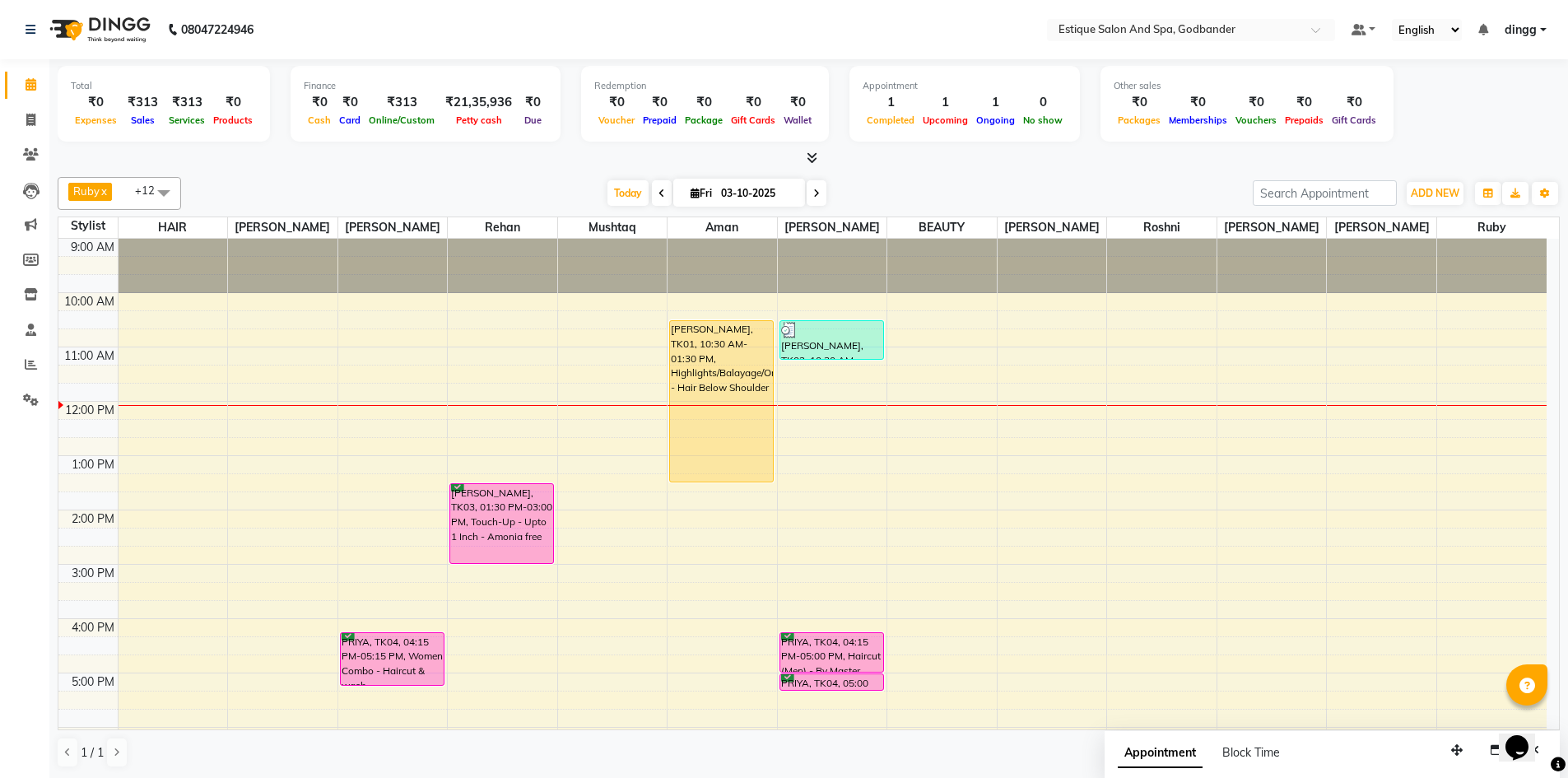
scroll to position [1, 0]
click at [809, 390] on div "9:00 AM 10:00 AM 11:00 AM 12:00 PM 1:00 PM 2:00 PM 3:00 PM 4:00 PM 5:00 PM 6:00…" at bounding box center [802, 591] width 1488 height 706
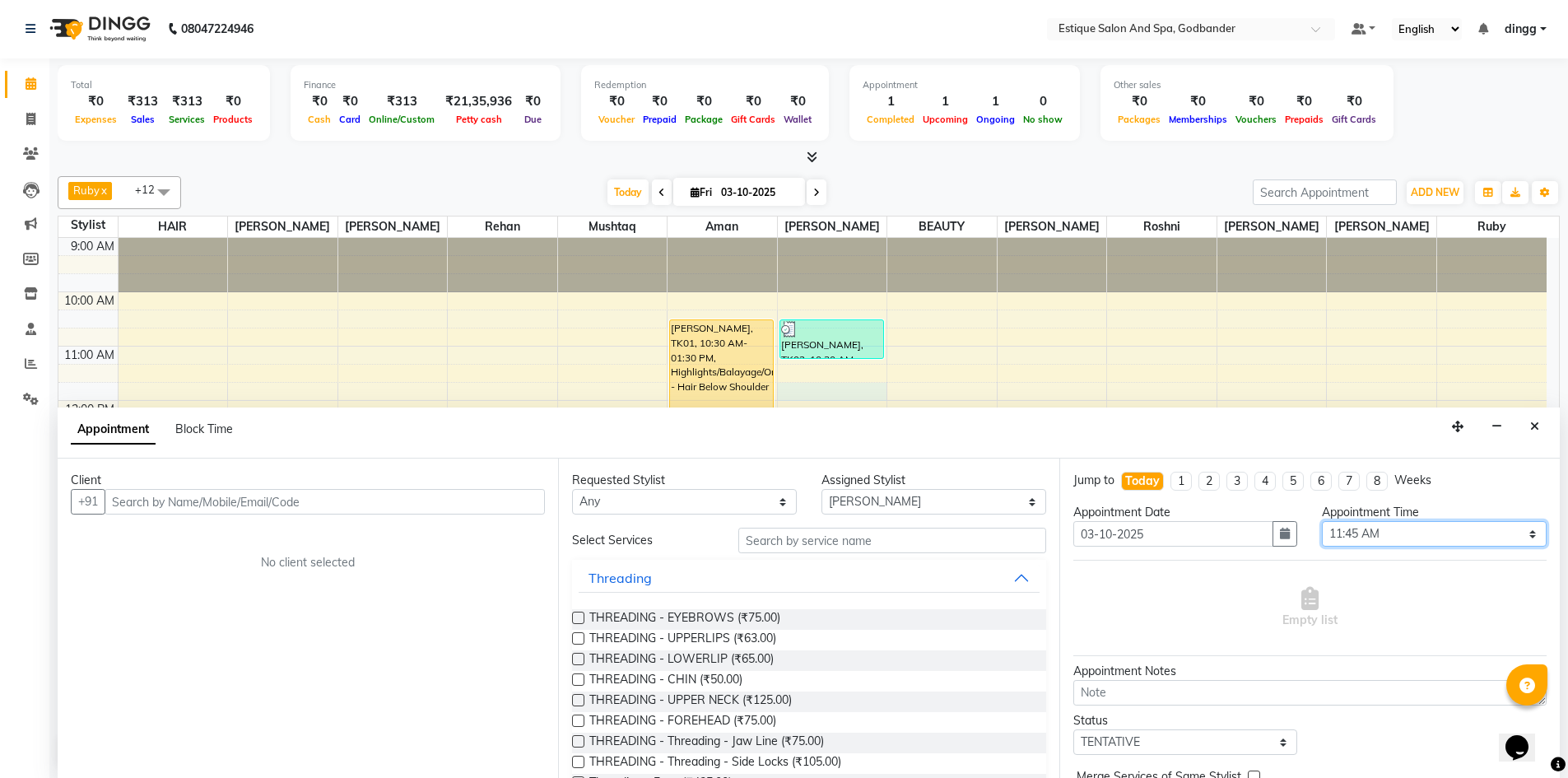
click at [1376, 534] on select "Select 10:00 AM 10:15 AM 10:30 AM 10:45 AM 11:00 AM 11:15 AM 11:30 AM 11:45 AM …" at bounding box center [1435, 534] width 225 height 25
click at [1322, 521] on select "Select 10:00 AM 10:15 AM 10:30 AM 10:45 AM 11:00 AM 11:15 AM 11:30 AM 11:45 AM …" at bounding box center [1435, 534] width 225 height 25
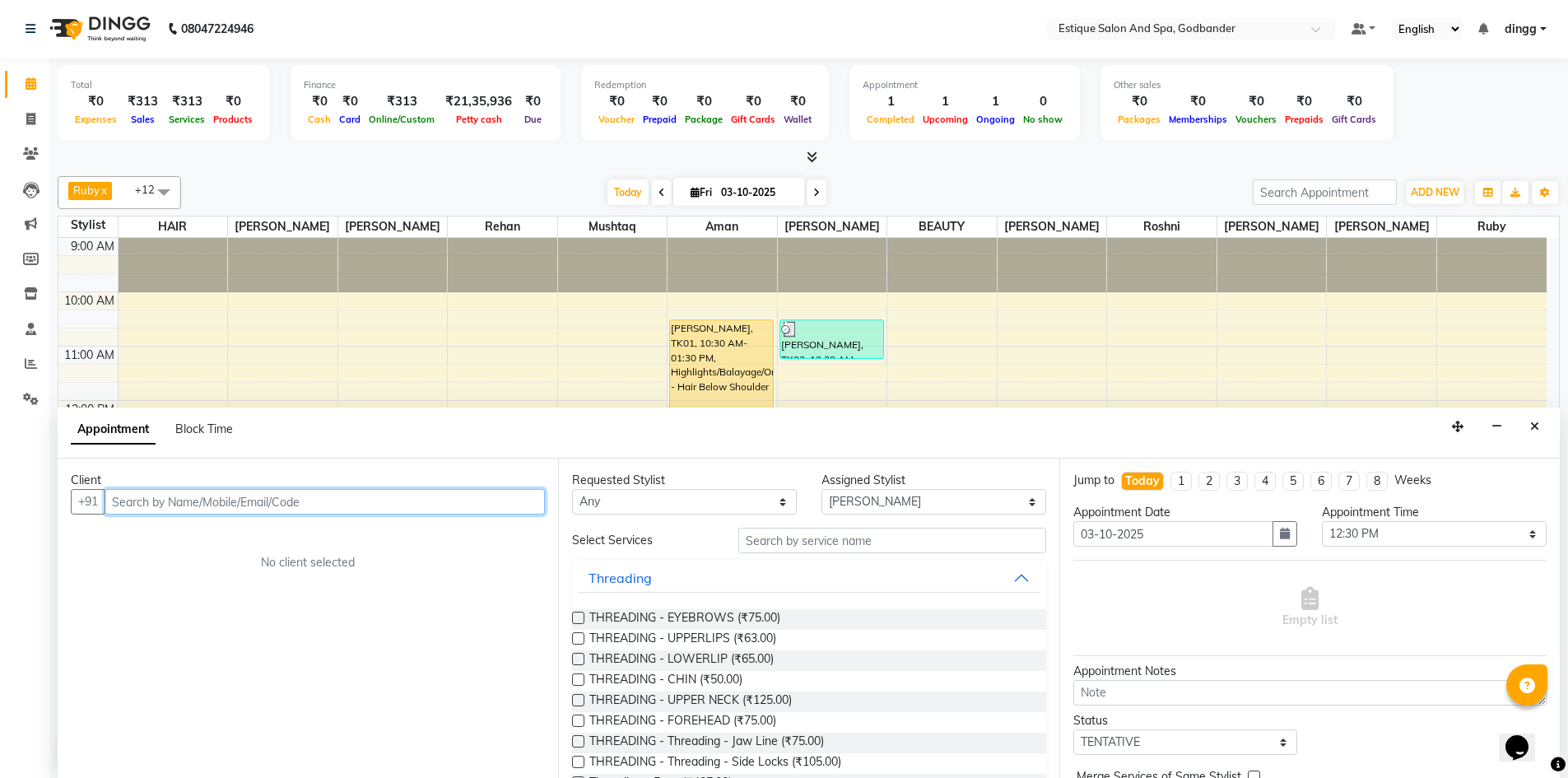
click at [198, 502] on input "text" at bounding box center [324, 502] width 440 height 25
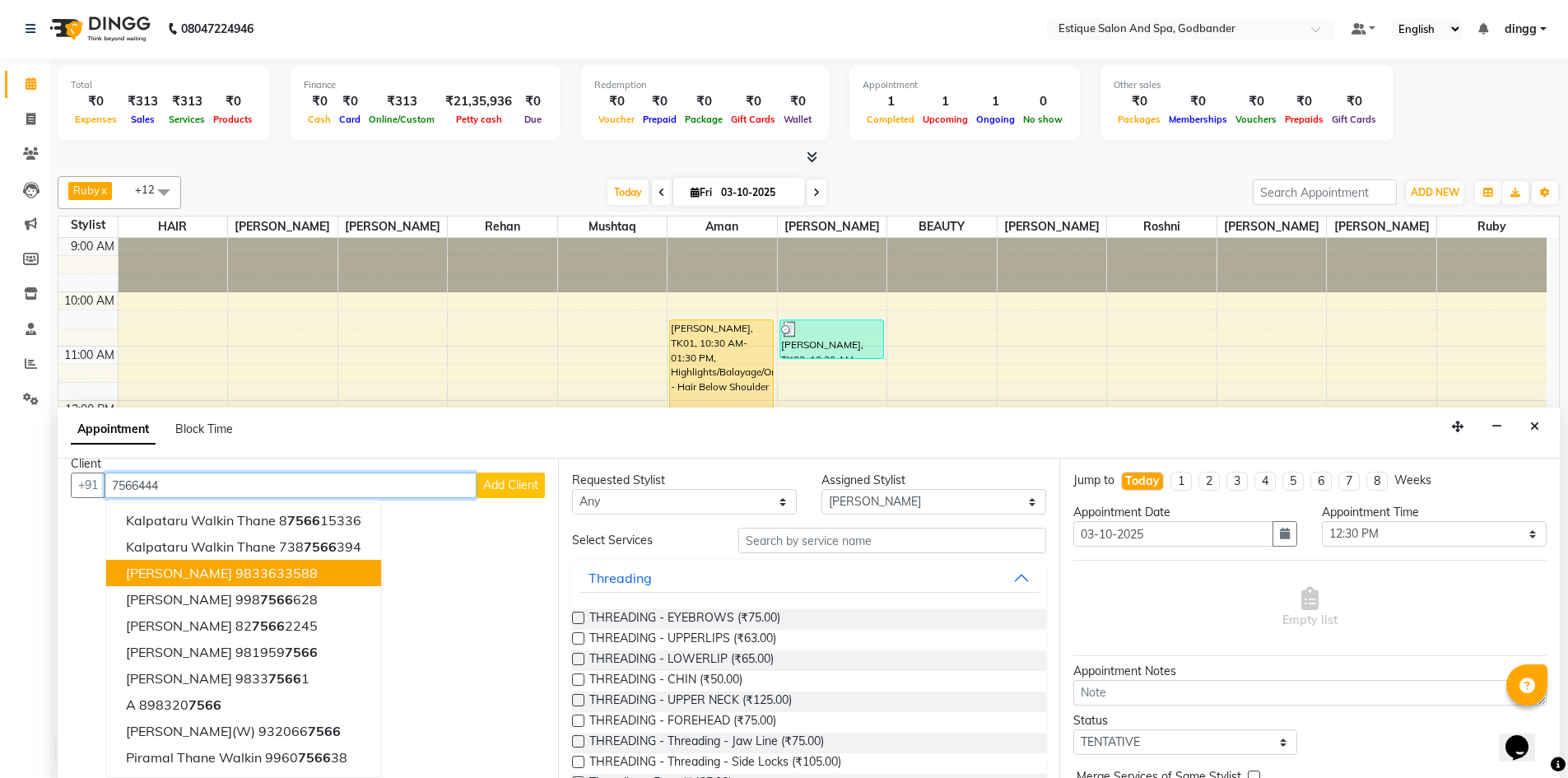
scroll to position [0, 0]
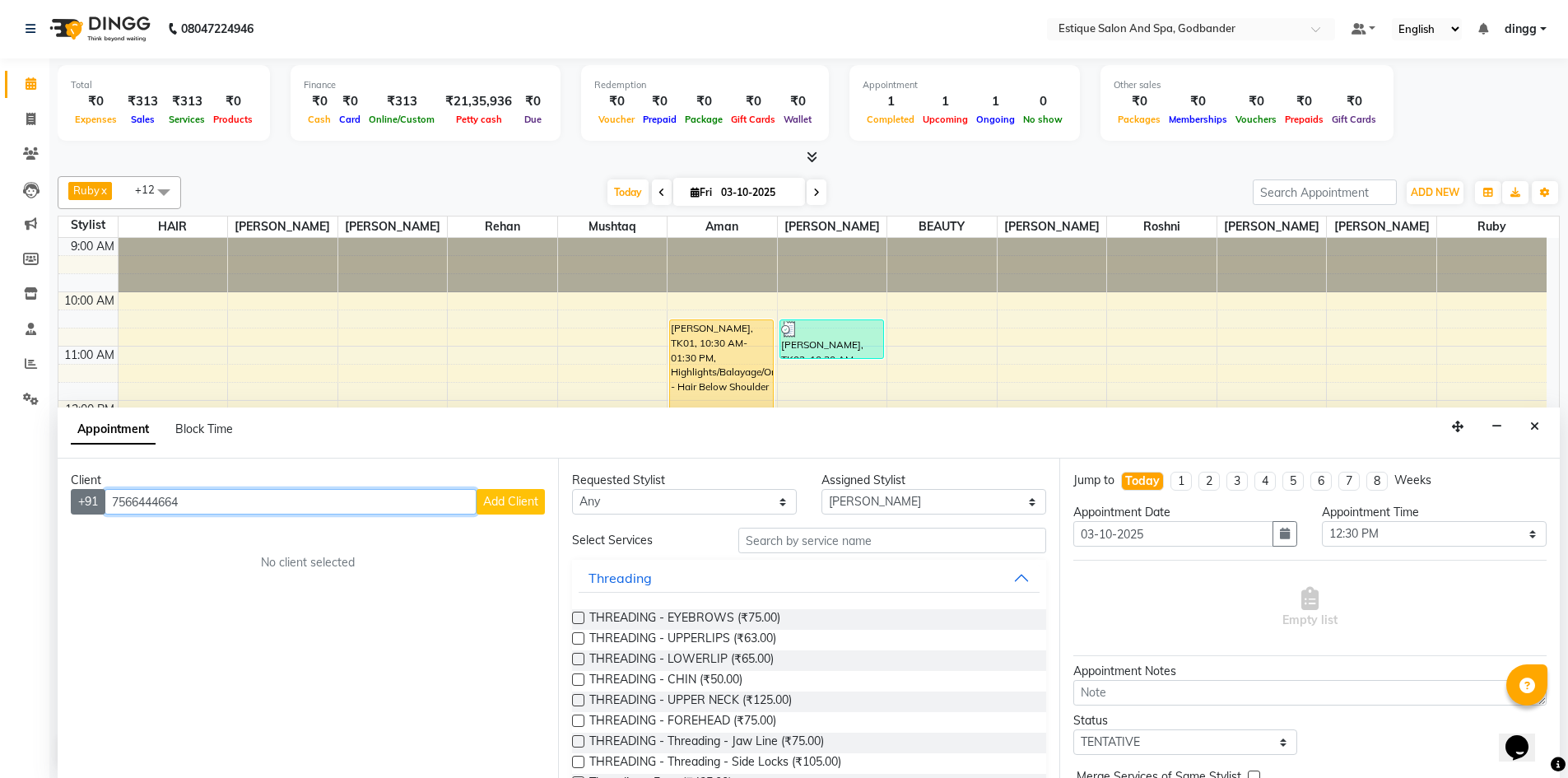
drag, startPoint x: 190, startPoint y: 500, endPoint x: 78, endPoint y: 504, distance: 112.1
click at [78, 504] on div "[PHONE_NUMBER] Add Client" at bounding box center [308, 502] width 474 height 25
click at [390, 573] on div "Client +91 [PERSON_NAME] Add Client No client selected" at bounding box center [308, 618] width 500 height 320
click at [27, 118] on icon at bounding box center [31, 119] width 9 height 13
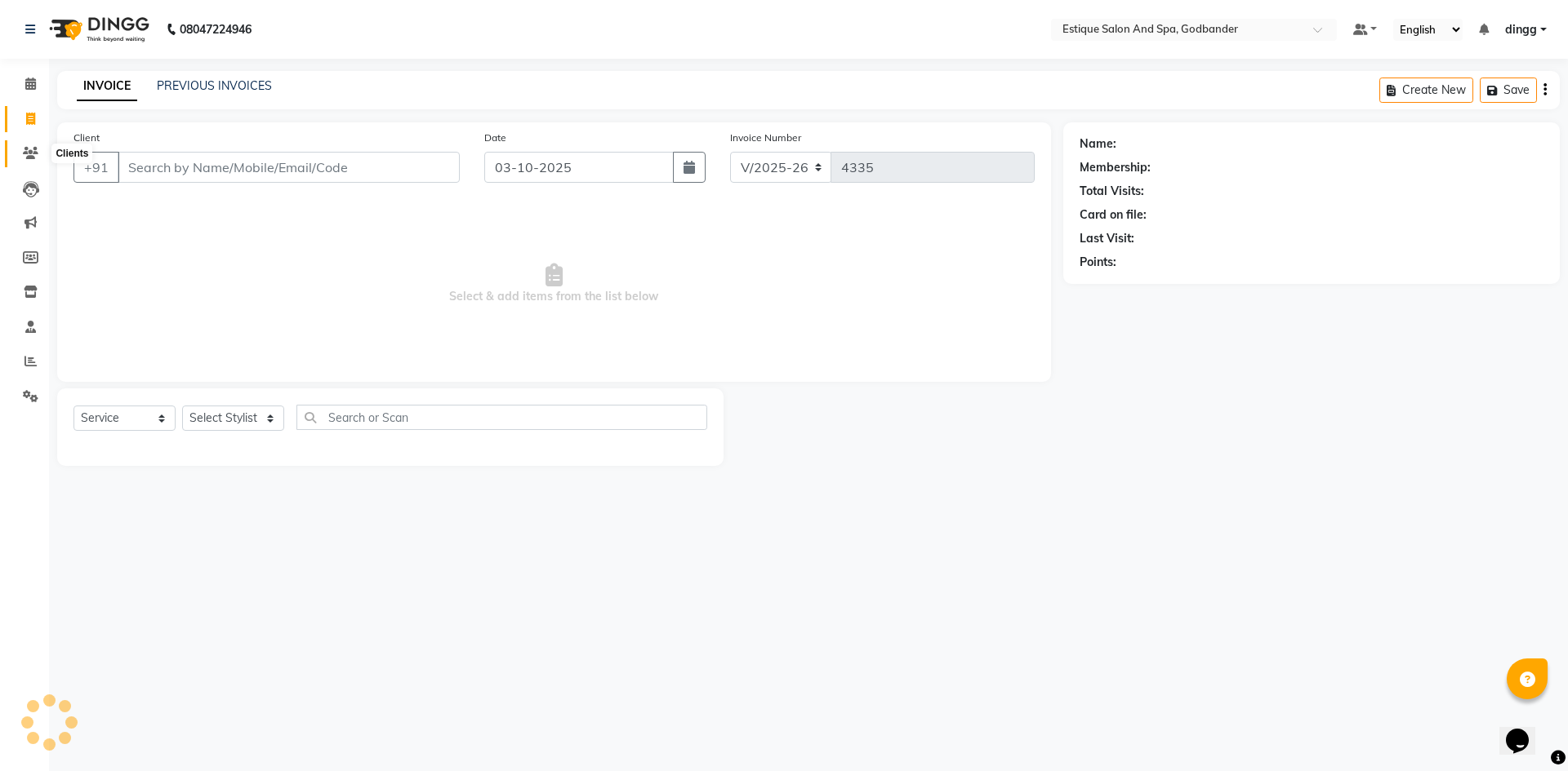
click at [30, 149] on icon at bounding box center [30, 153] width 15 height 12
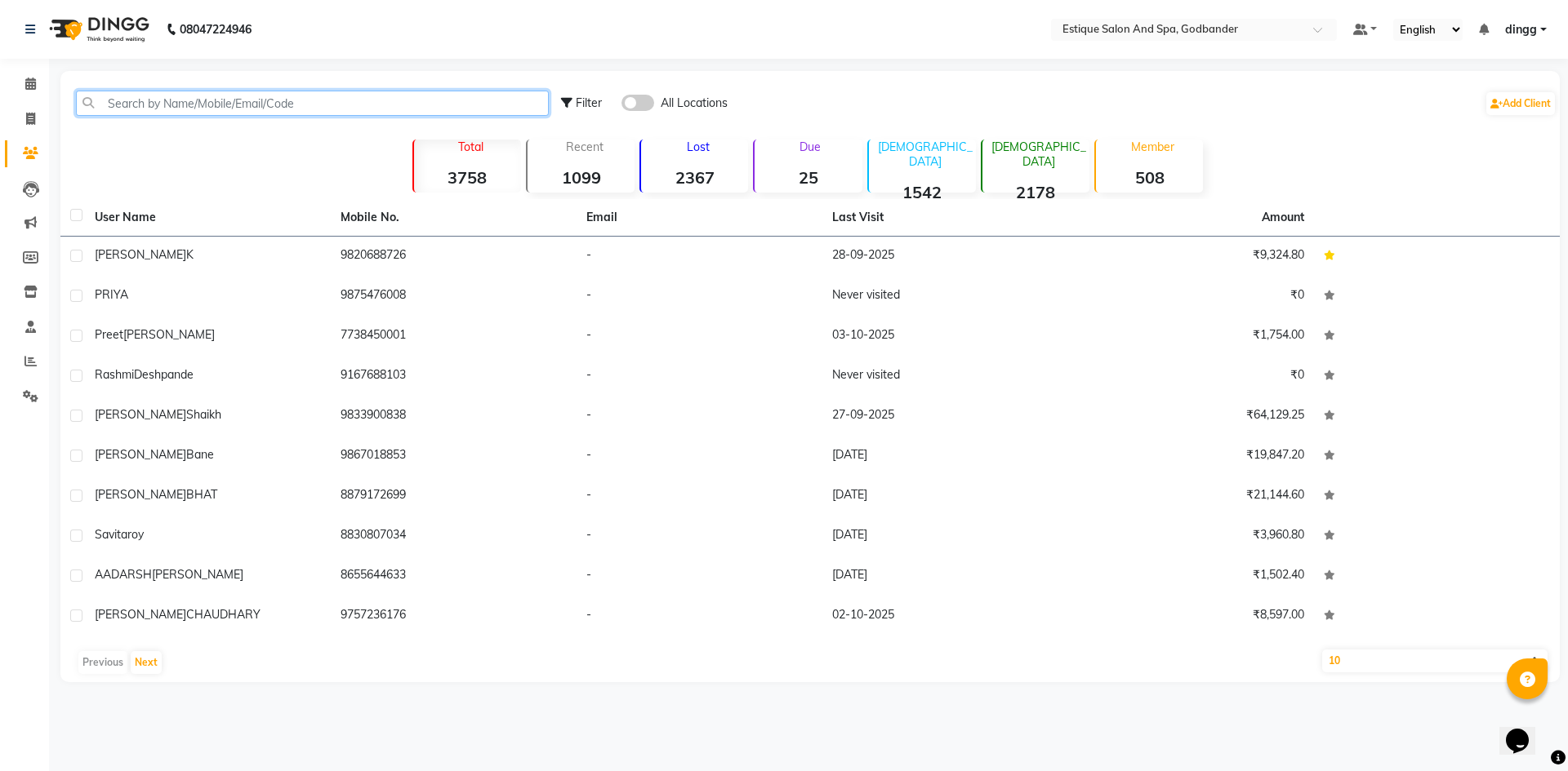
click at [133, 93] on input "text" at bounding box center [312, 104] width 472 height 25
paste input "7"
click at [27, 126] on span at bounding box center [30, 119] width 29 height 19
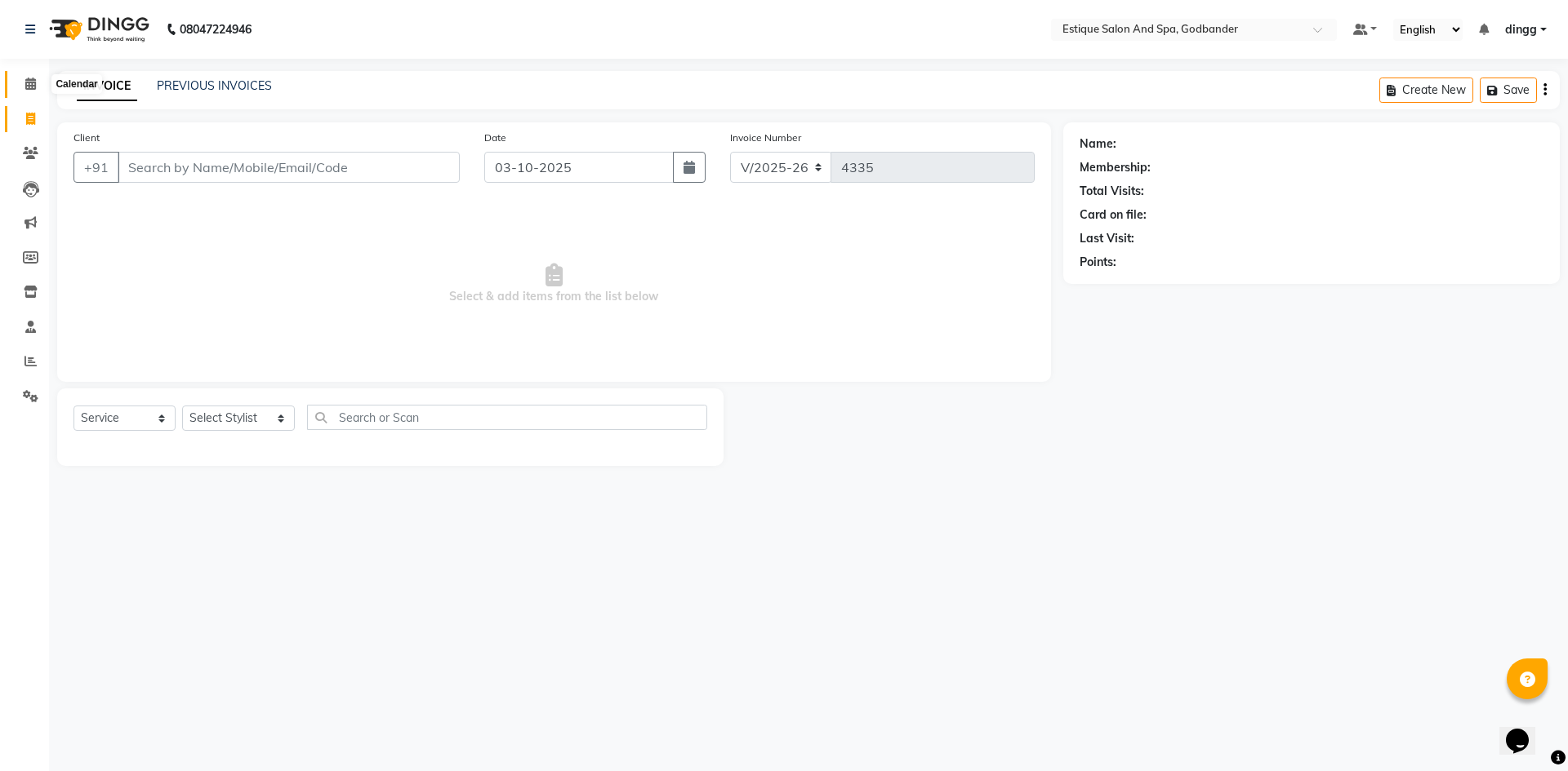
click at [29, 84] on icon at bounding box center [30, 84] width 11 height 12
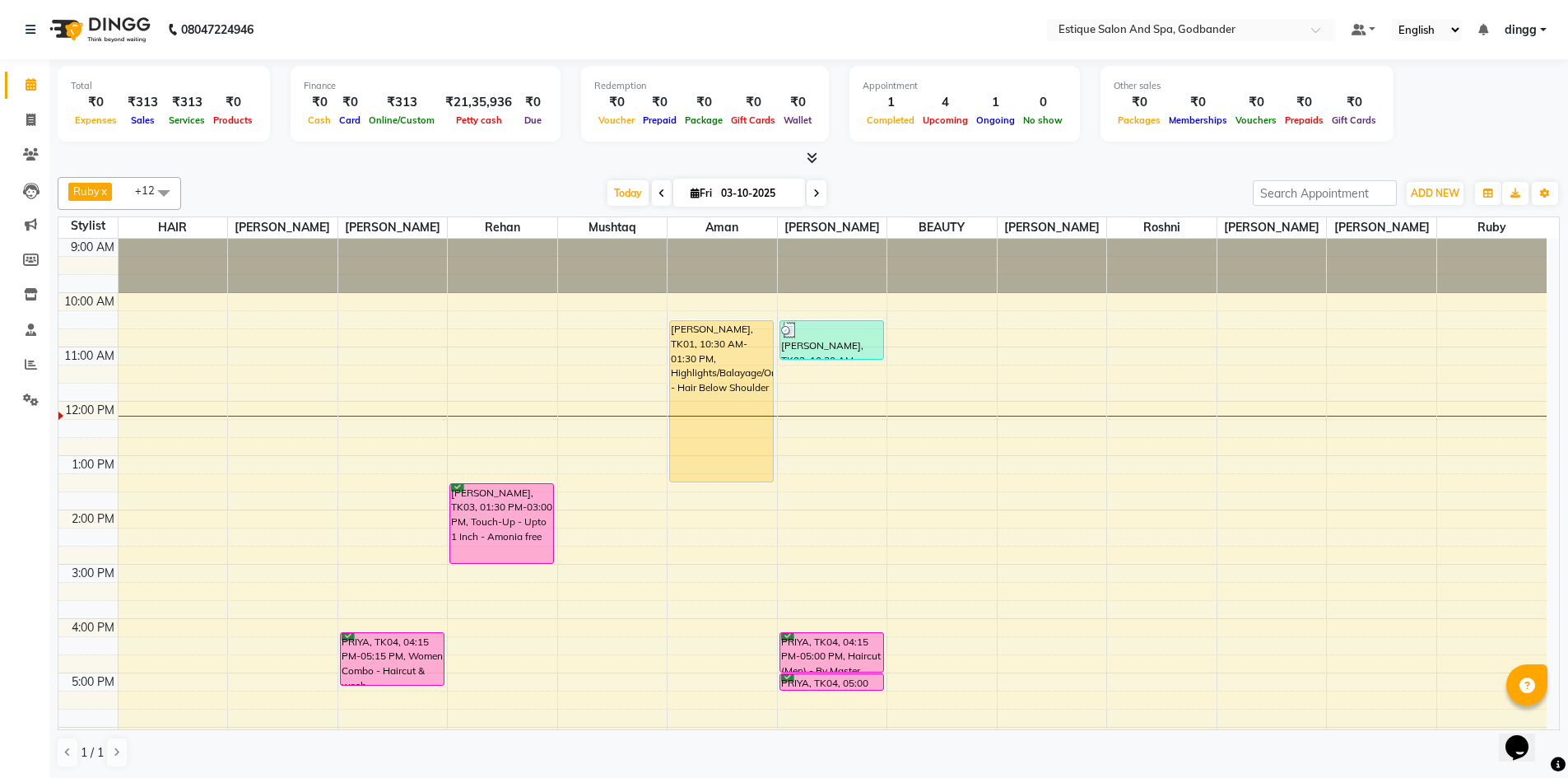
click at [812, 424] on div "9:00 AM 10:00 AM 11:00 AM 12:00 PM 1:00 PM 2:00 PM 3:00 PM 4:00 PM 5:00 PM 6:00…" at bounding box center [802, 592] width 1488 height 706
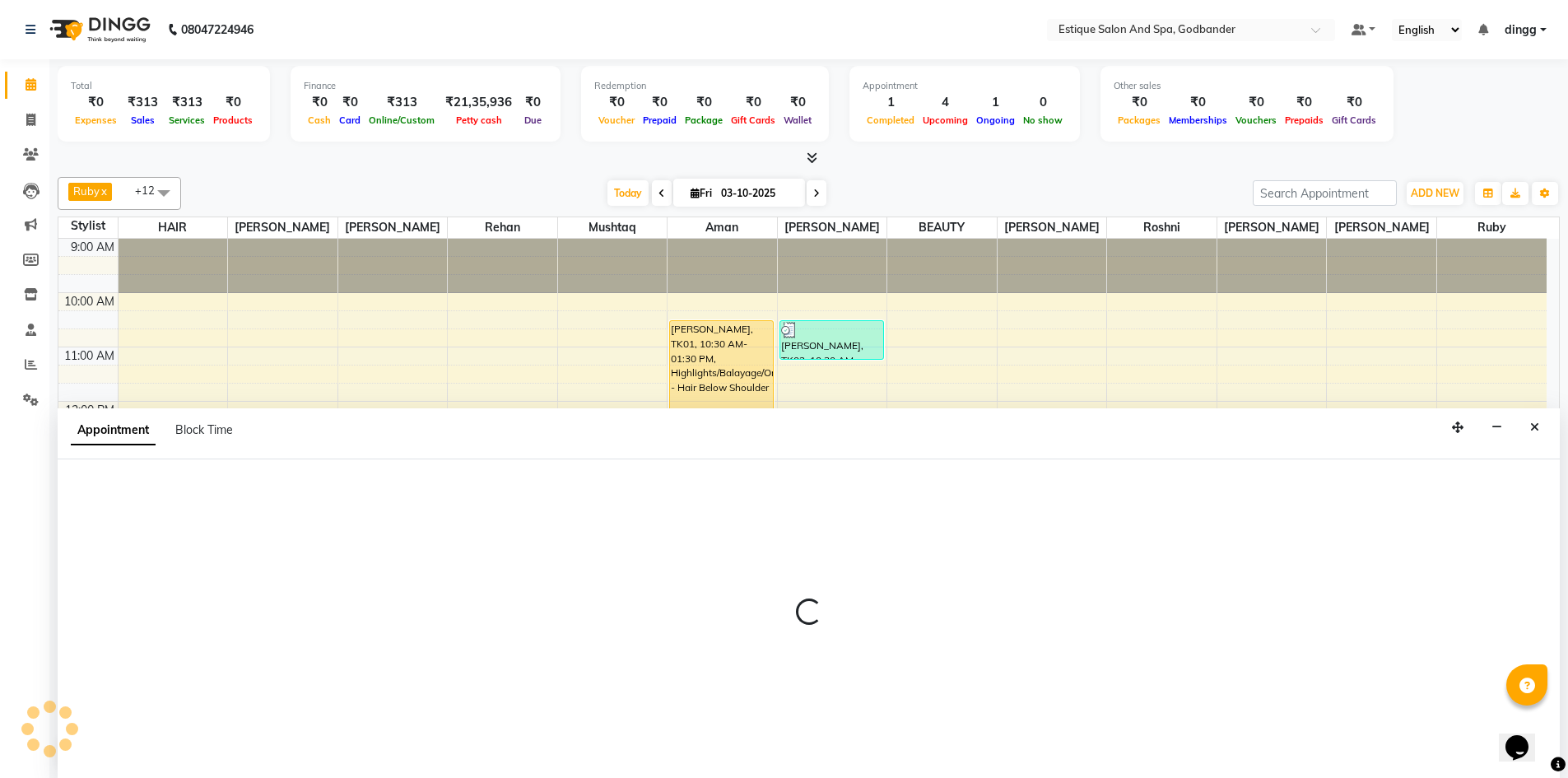
scroll to position [1, 0]
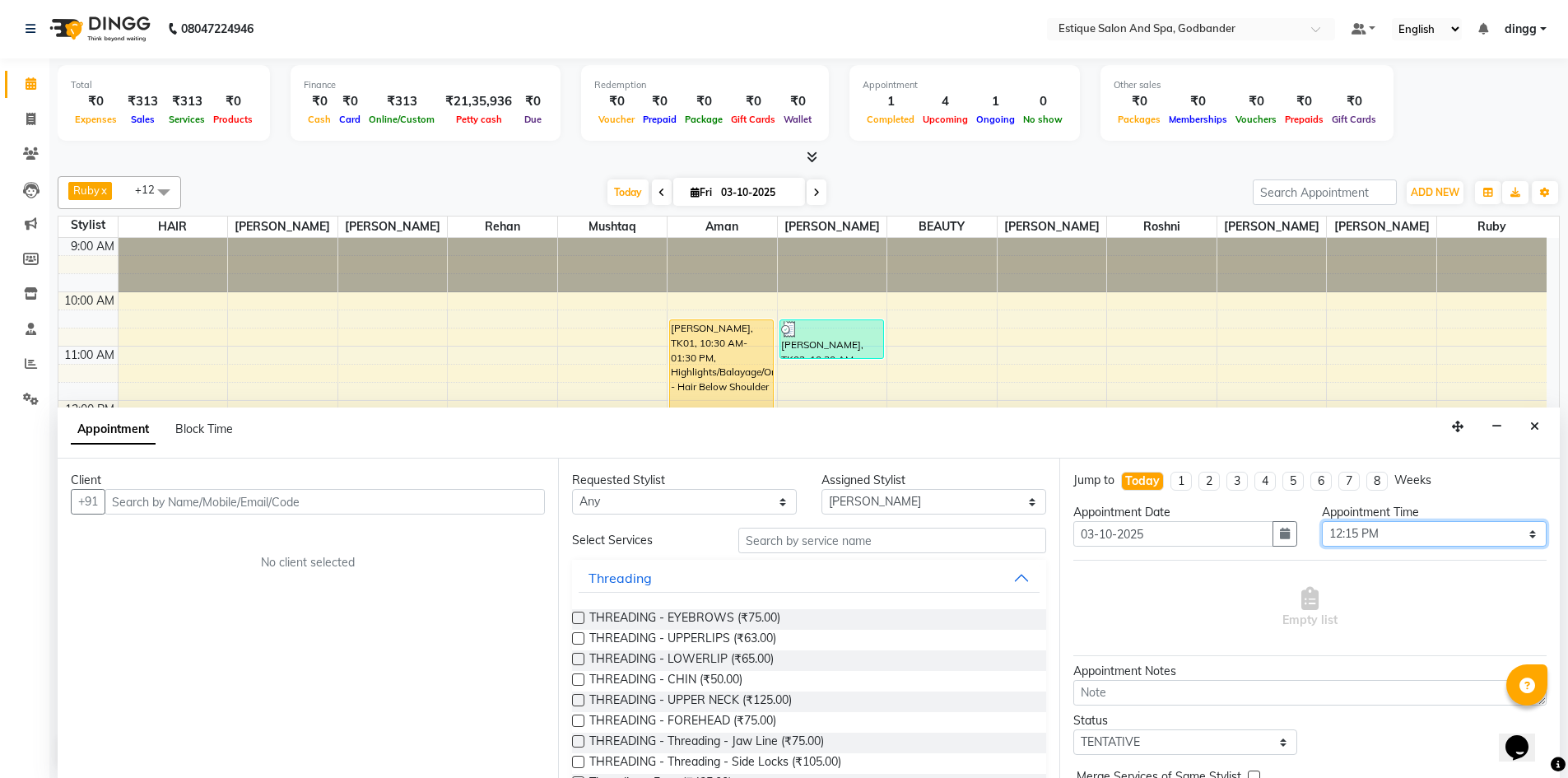
click at [1351, 538] on select "Select 10:00 AM 10:15 AM 10:30 AM 10:45 AM 11:00 AM 11:15 AM 11:30 AM 11:45 AM …" at bounding box center [1435, 534] width 225 height 25
click at [1322, 521] on select "Select 10:00 AM 10:15 AM 10:30 AM 10:45 AM 11:00 AM 11:15 AM 11:30 AM 11:45 AM …" at bounding box center [1435, 534] width 225 height 25
click at [136, 504] on input "text" at bounding box center [324, 502] width 440 height 25
click at [526, 509] on button "Add Client" at bounding box center [510, 502] width 68 height 25
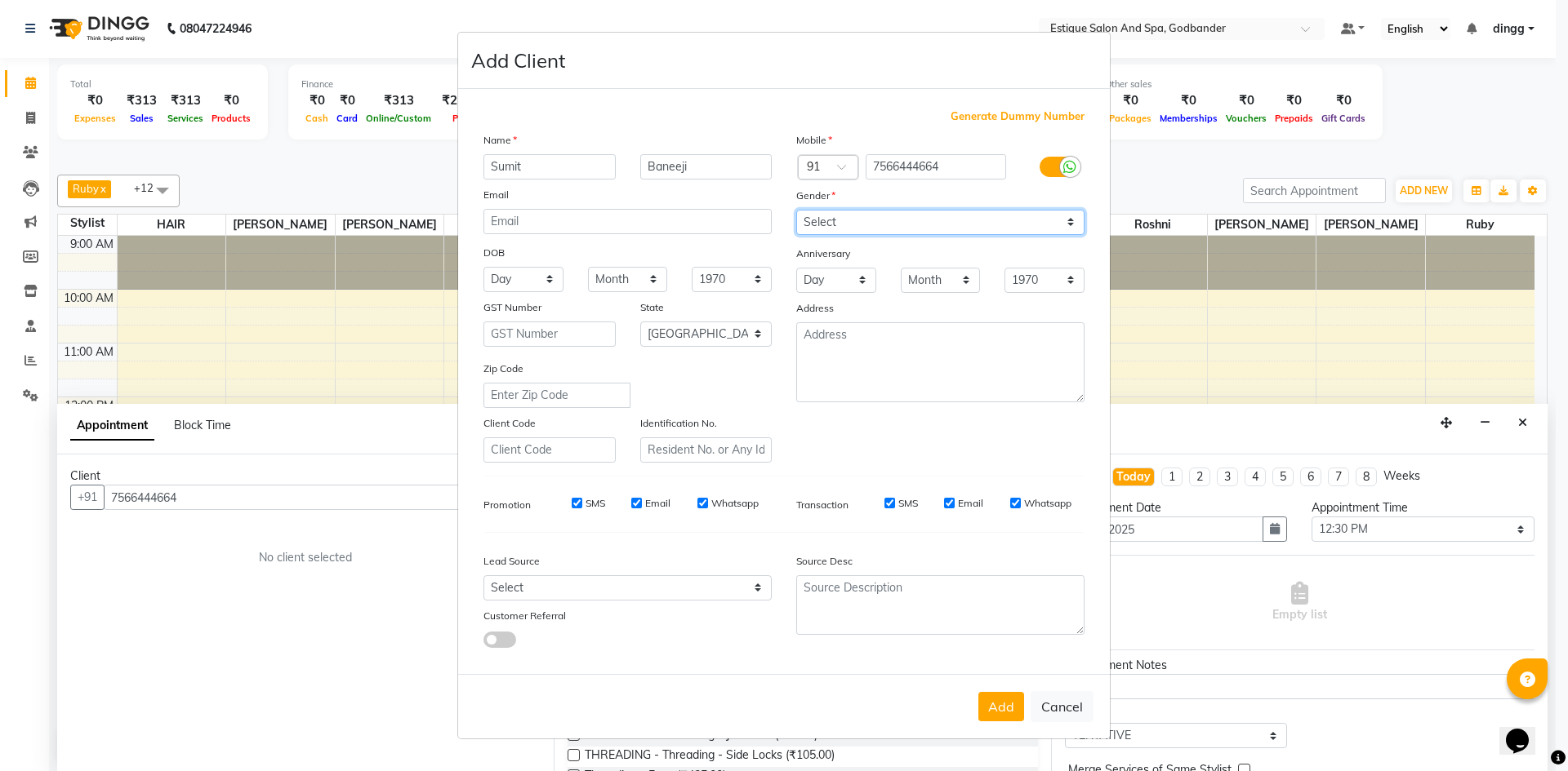
click at [815, 224] on select "Select [DEMOGRAPHIC_DATA] [DEMOGRAPHIC_DATA] Other Prefer Not To Say" at bounding box center [940, 222] width 288 height 25
click at [797, 210] on select "Select [DEMOGRAPHIC_DATA] [DEMOGRAPHIC_DATA] Other Prefer Not To Say" at bounding box center [940, 222] width 288 height 25
click at [1005, 696] on button "Add" at bounding box center [1000, 706] width 46 height 29
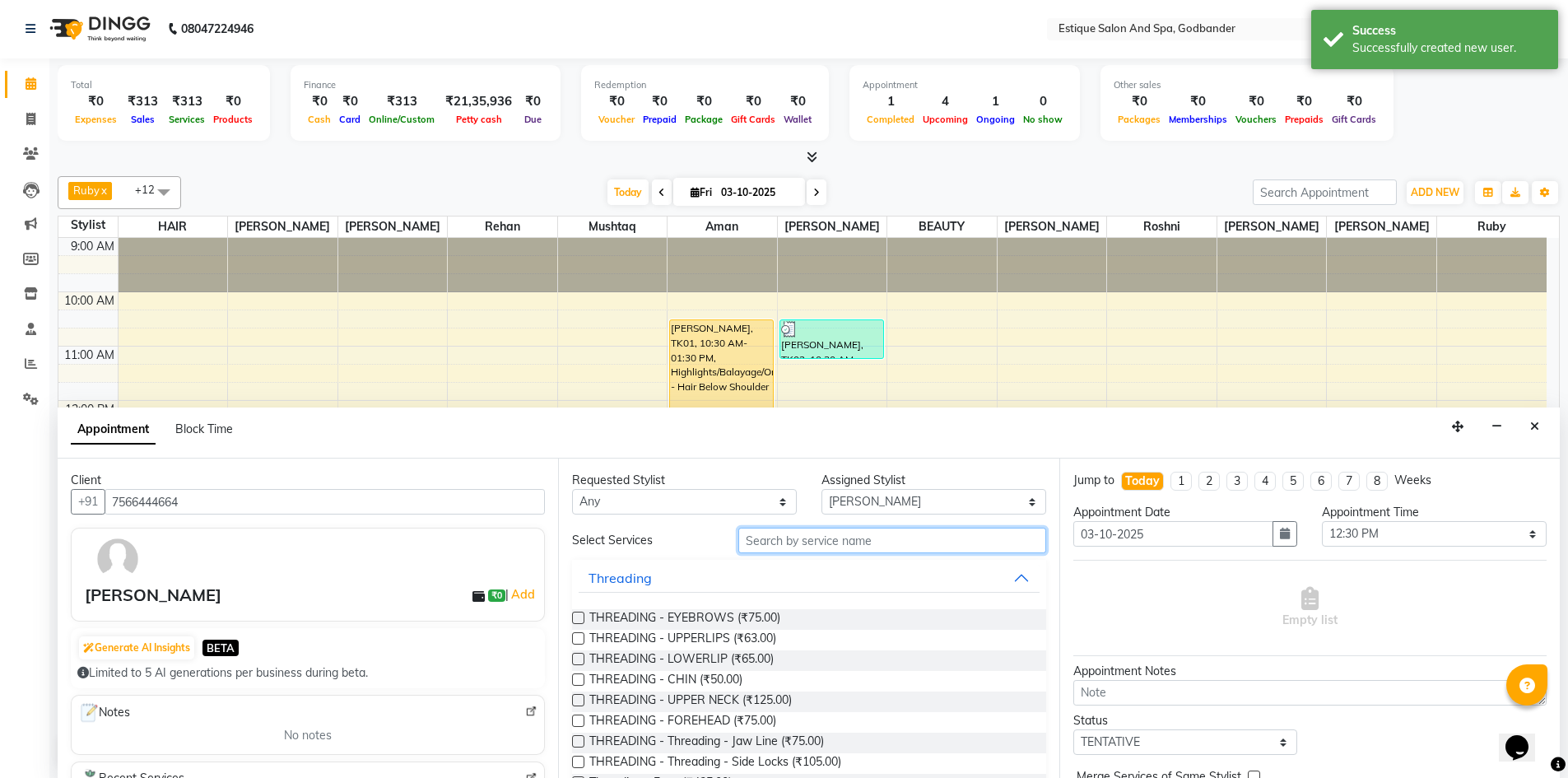
click at [783, 547] on input "text" at bounding box center [892, 540] width 308 height 25
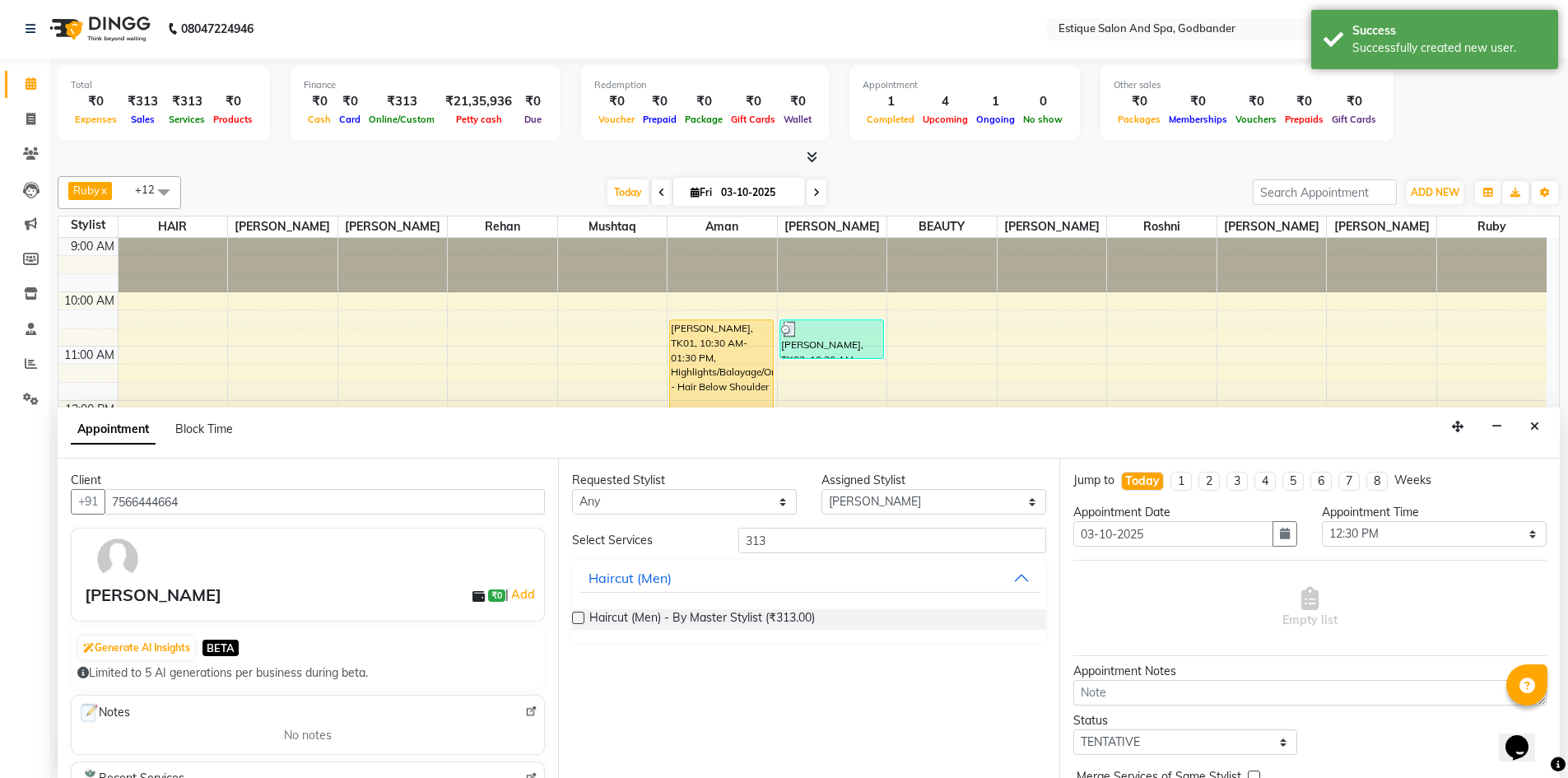
click at [580, 620] on label at bounding box center [579, 618] width 13 height 13
click at [580, 620] on input "checkbox" at bounding box center [578, 620] width 11 height 11
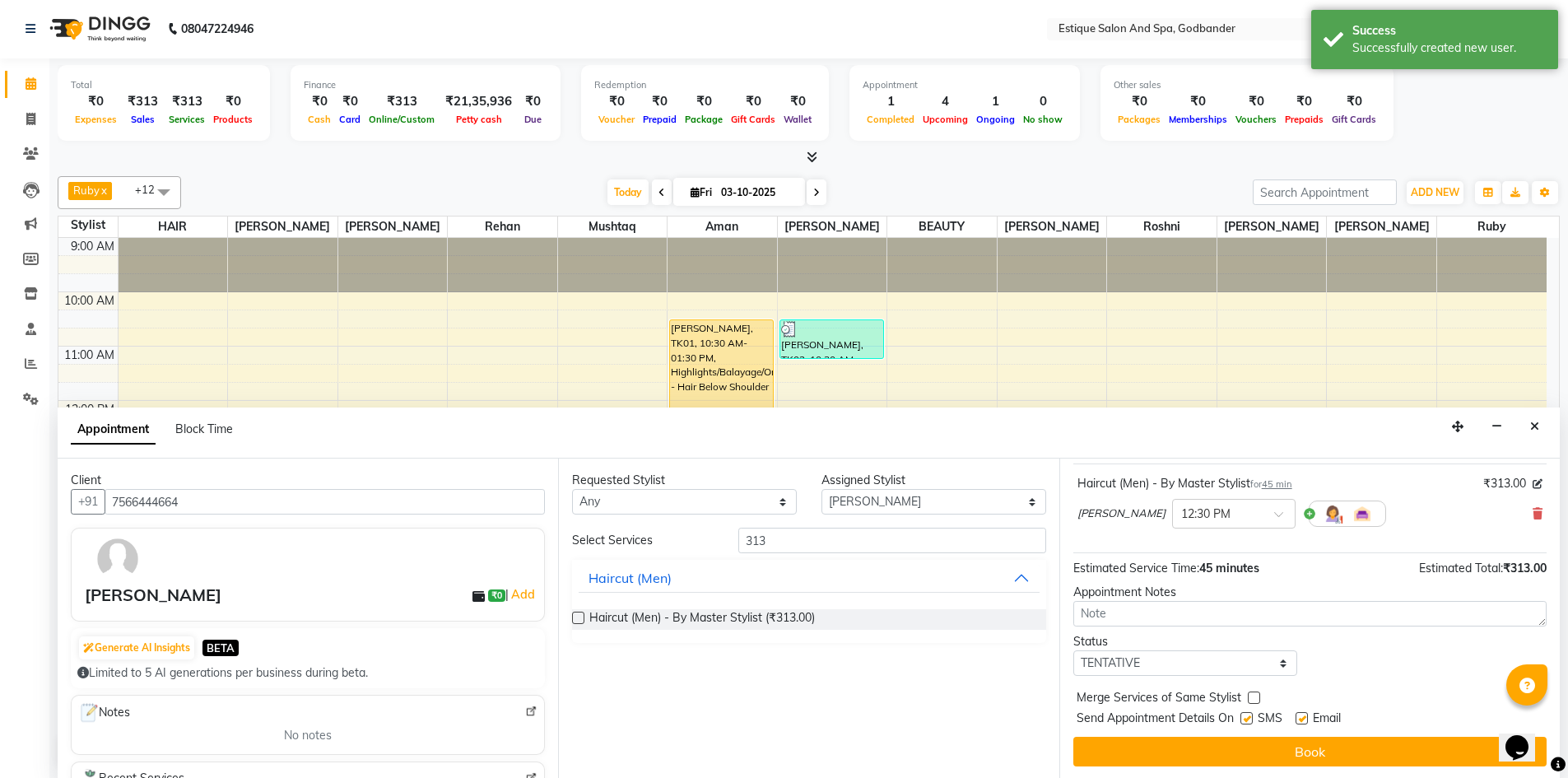
scroll to position [98, 0]
click at [1144, 659] on select "Select TENTATIVE CONFIRM CHECK-IN UPCOMING" at bounding box center [1185, 662] width 225 height 25
click at [1073, 649] on select "Select TENTATIVE CONFIRM CHECK-IN UPCOMING" at bounding box center [1185, 662] width 225 height 25
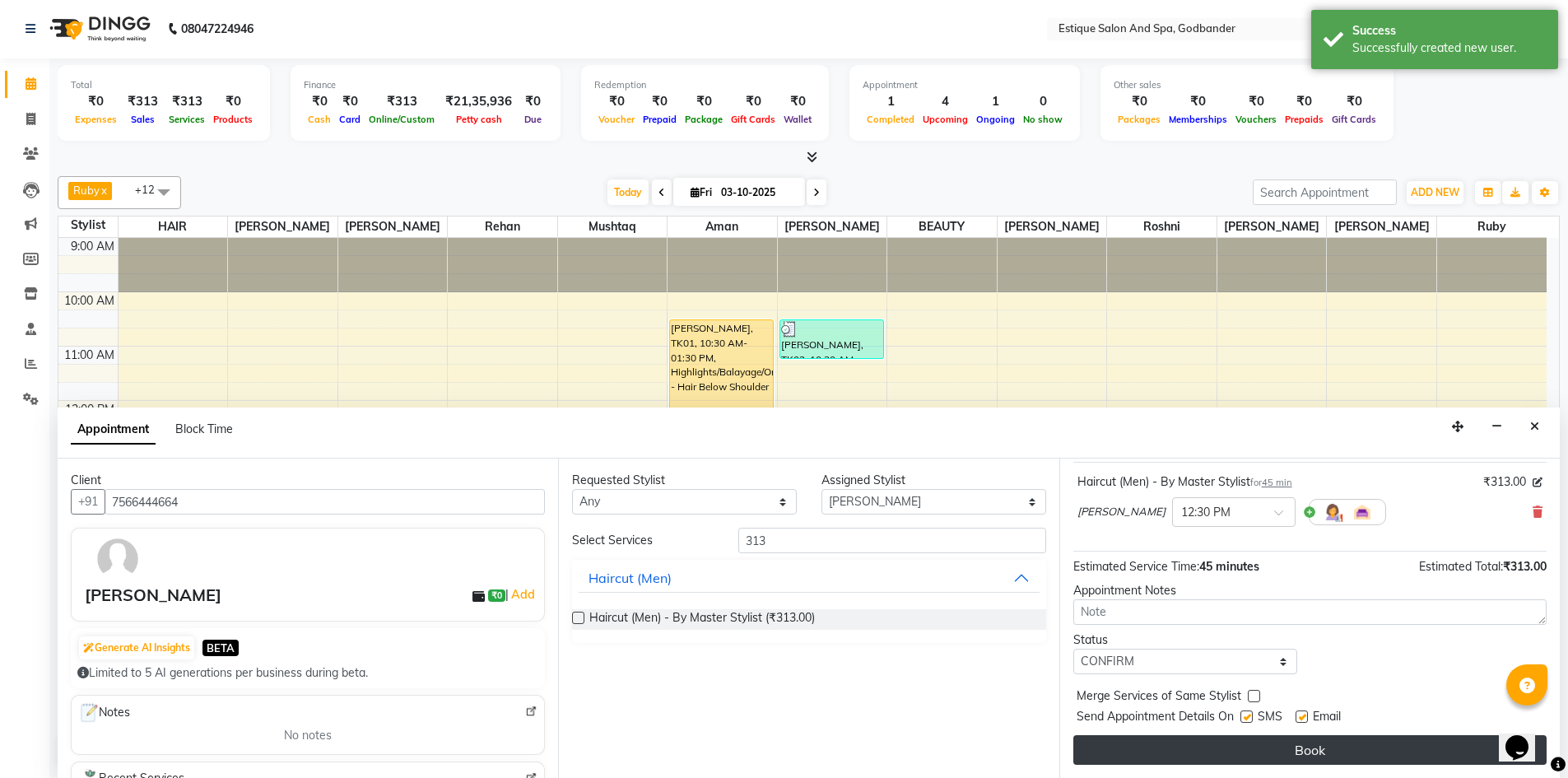
click at [1139, 740] on button "Book" at bounding box center [1310, 750] width 473 height 30
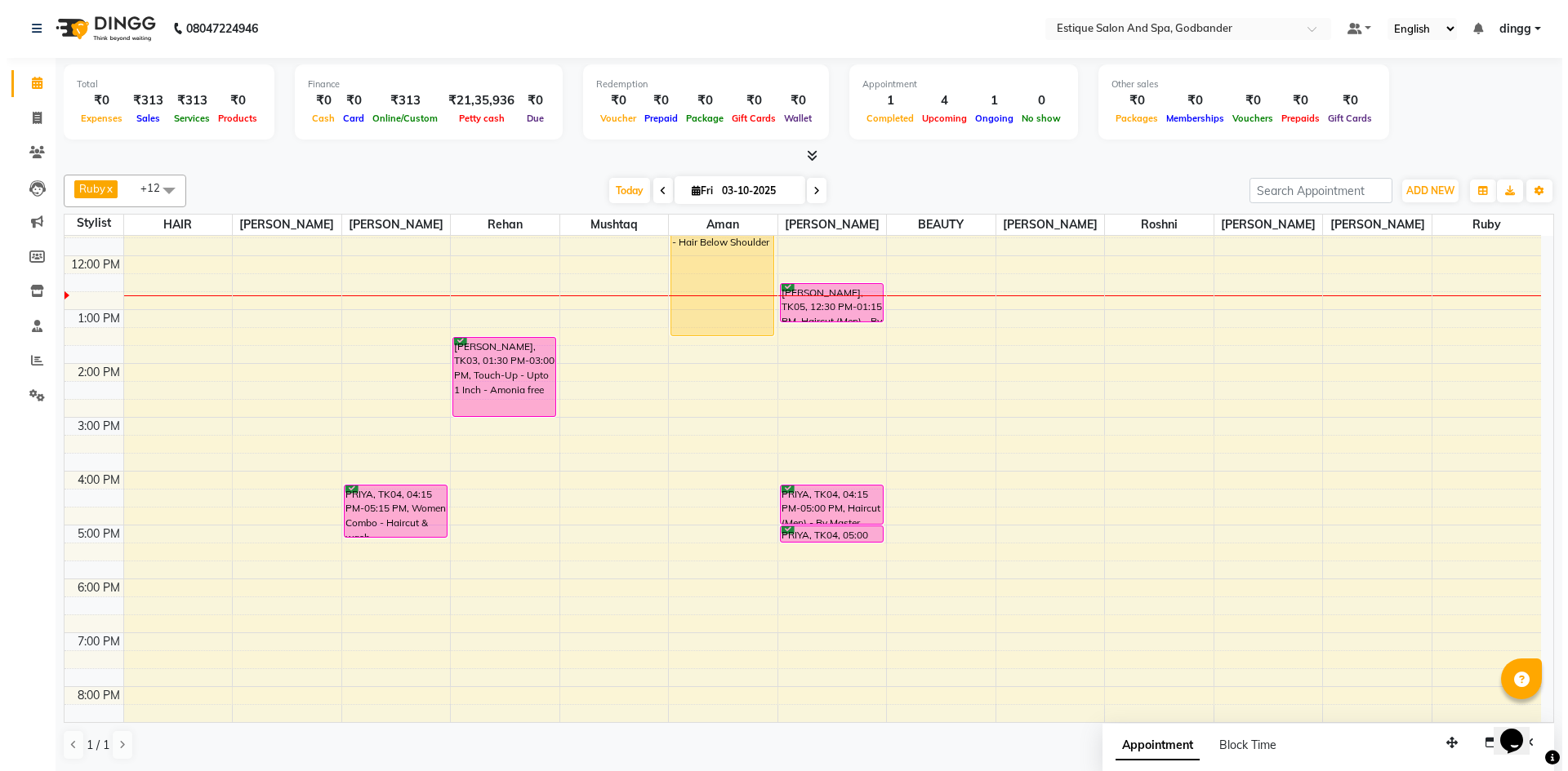
scroll to position [0, 0]
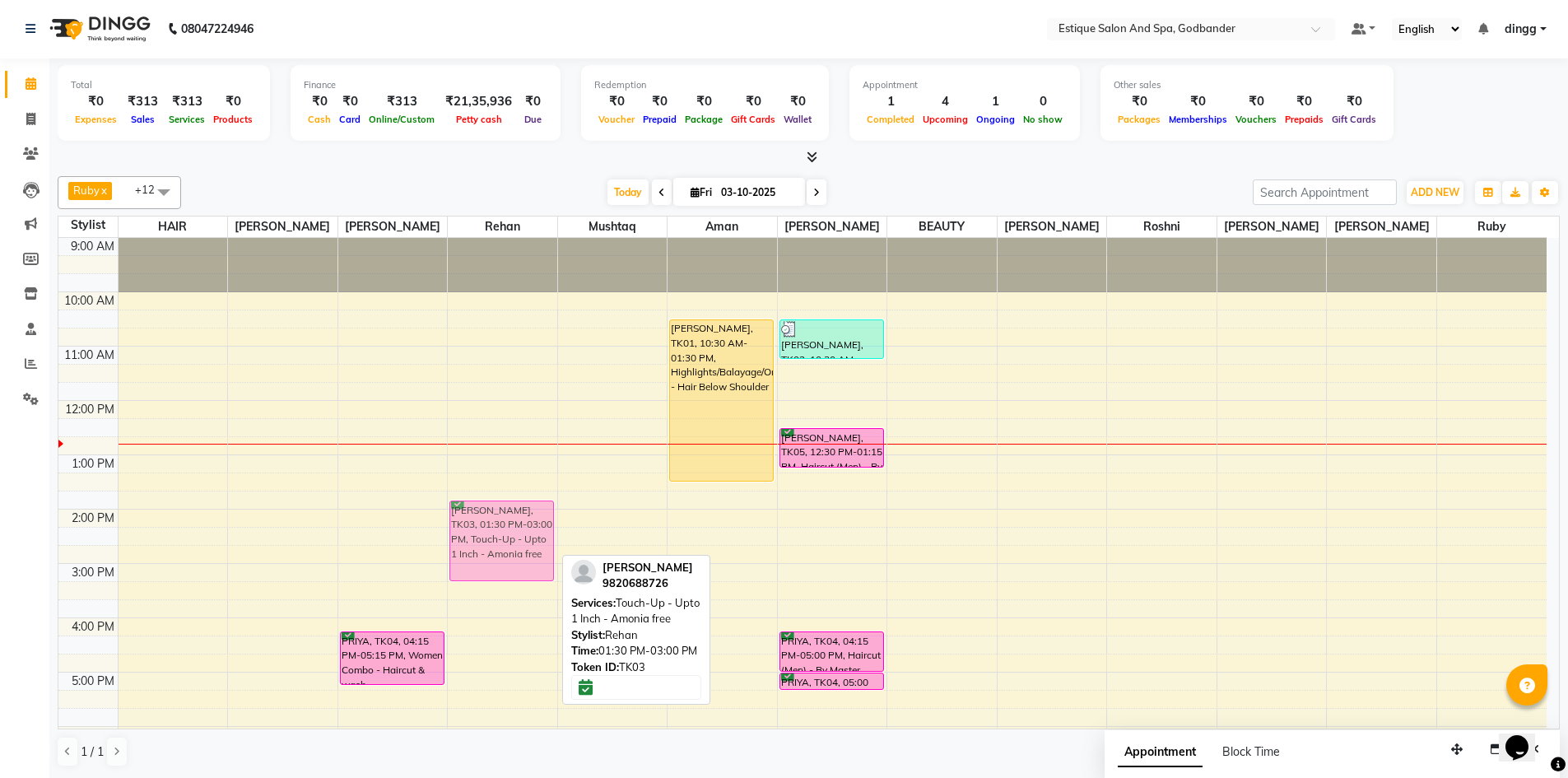
drag, startPoint x: 481, startPoint y: 520, endPoint x: 490, endPoint y: 544, distance: 25.6
click at [490, 544] on div "[PERSON_NAME] k, TK03, 01:30 PM-03:00 PM, Touch-Up - Upto 1 Inch - Amonia free …" at bounding box center [502, 591] width 110 height 706
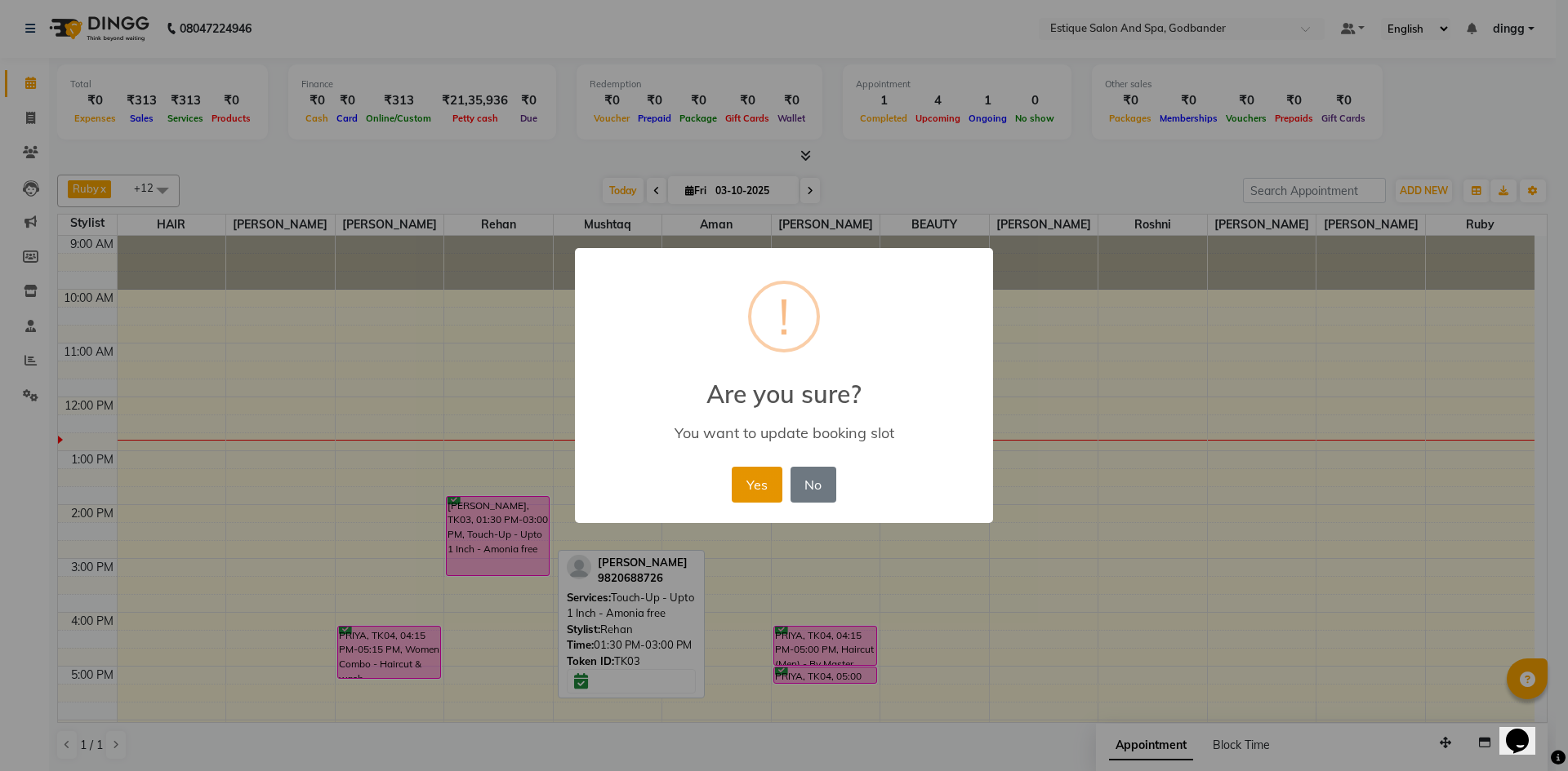
click at [750, 485] on button "Yes" at bounding box center [756, 485] width 50 height 36
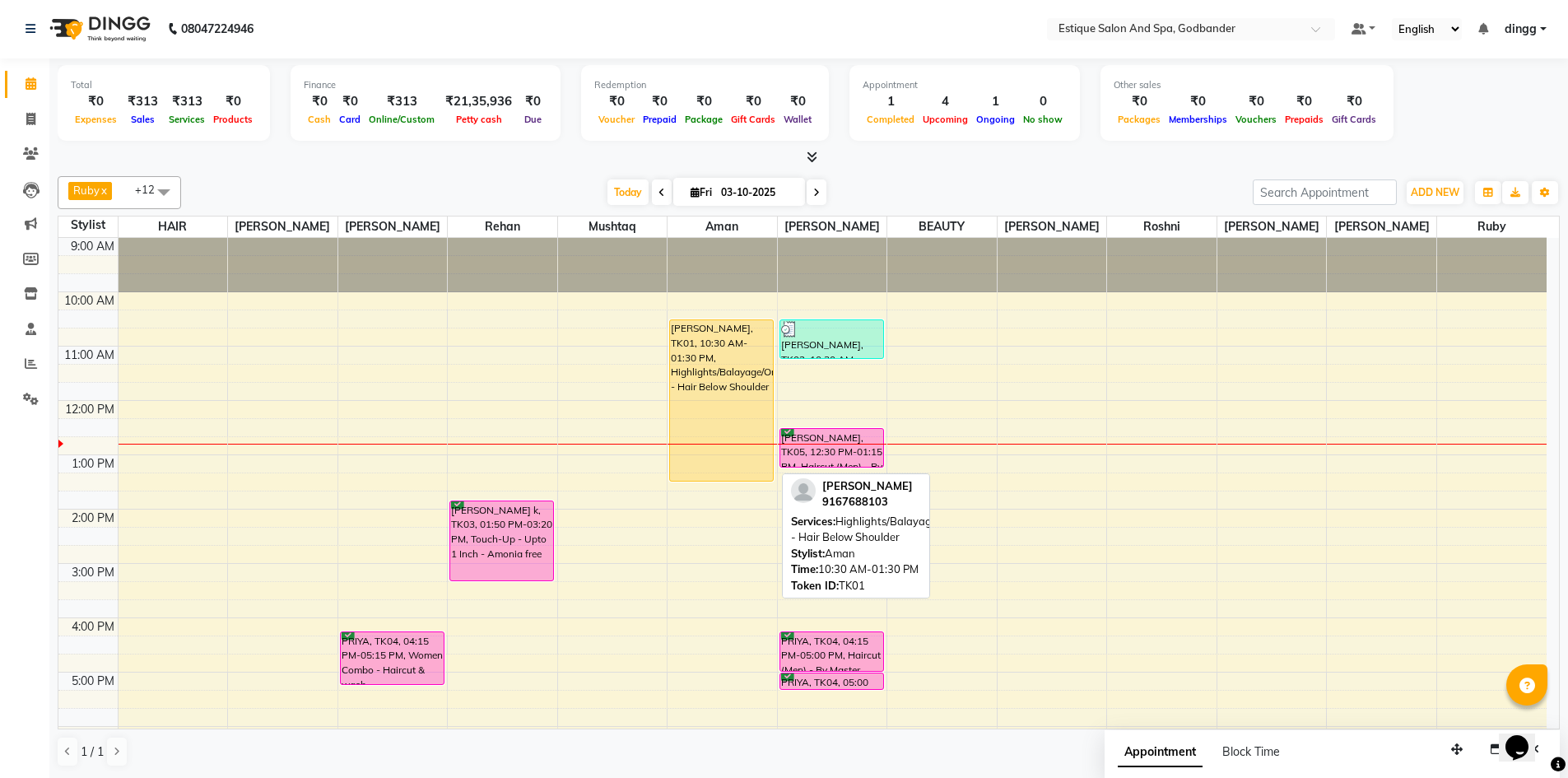
click at [689, 357] on div "[PERSON_NAME], TK01, 10:30 AM-01:30 PM, Highlights/Balayage/Ombre - Hair Below …" at bounding box center [721, 401] width 103 height 160
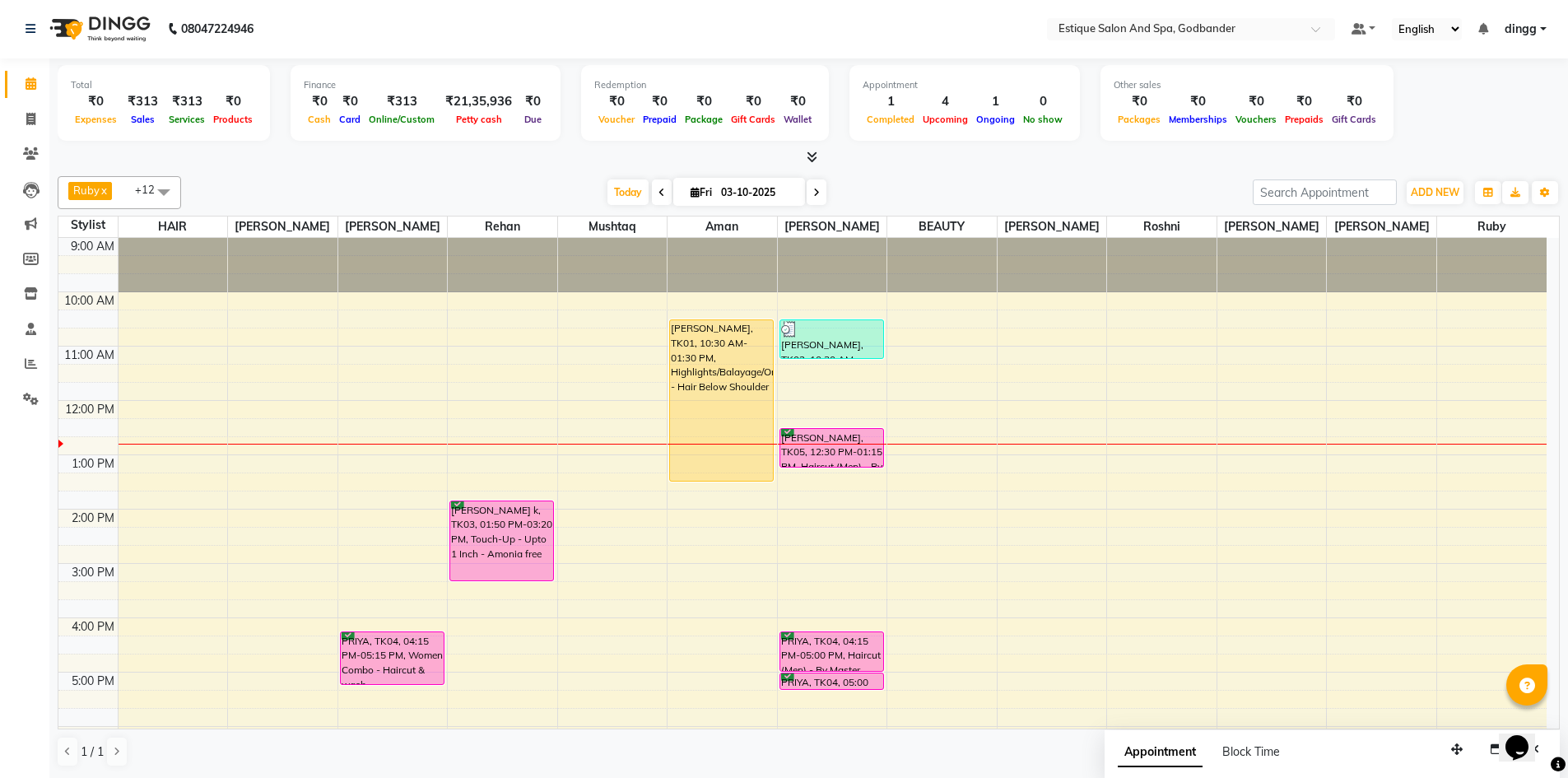
drag, startPoint x: 664, startPoint y: 350, endPoint x: 698, endPoint y: 349, distance: 34.0
click at [672, 350] on div "9:00 AM 10:00 AM 11:00 AM 12:00 PM 1:00 PM 2:00 PM 3:00 PM 4:00 PM 5:00 PM 6:00…" at bounding box center [802, 591] width 1488 height 706
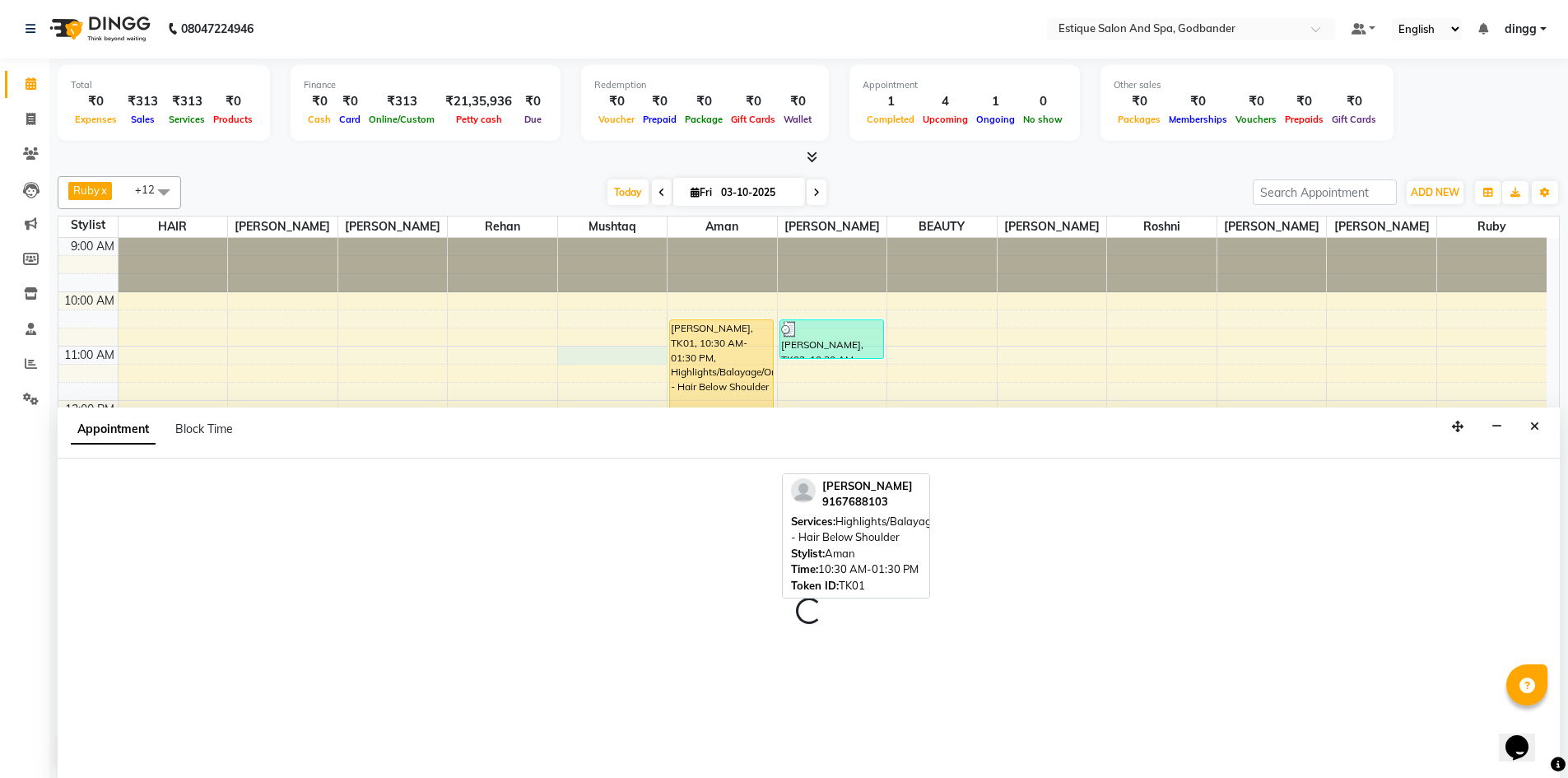
click at [713, 348] on div "[PERSON_NAME], TK01, 10:30 AM-01:30 PM, Highlights/Balayage/Ombre - Hair Below …" at bounding box center [721, 401] width 103 height 160
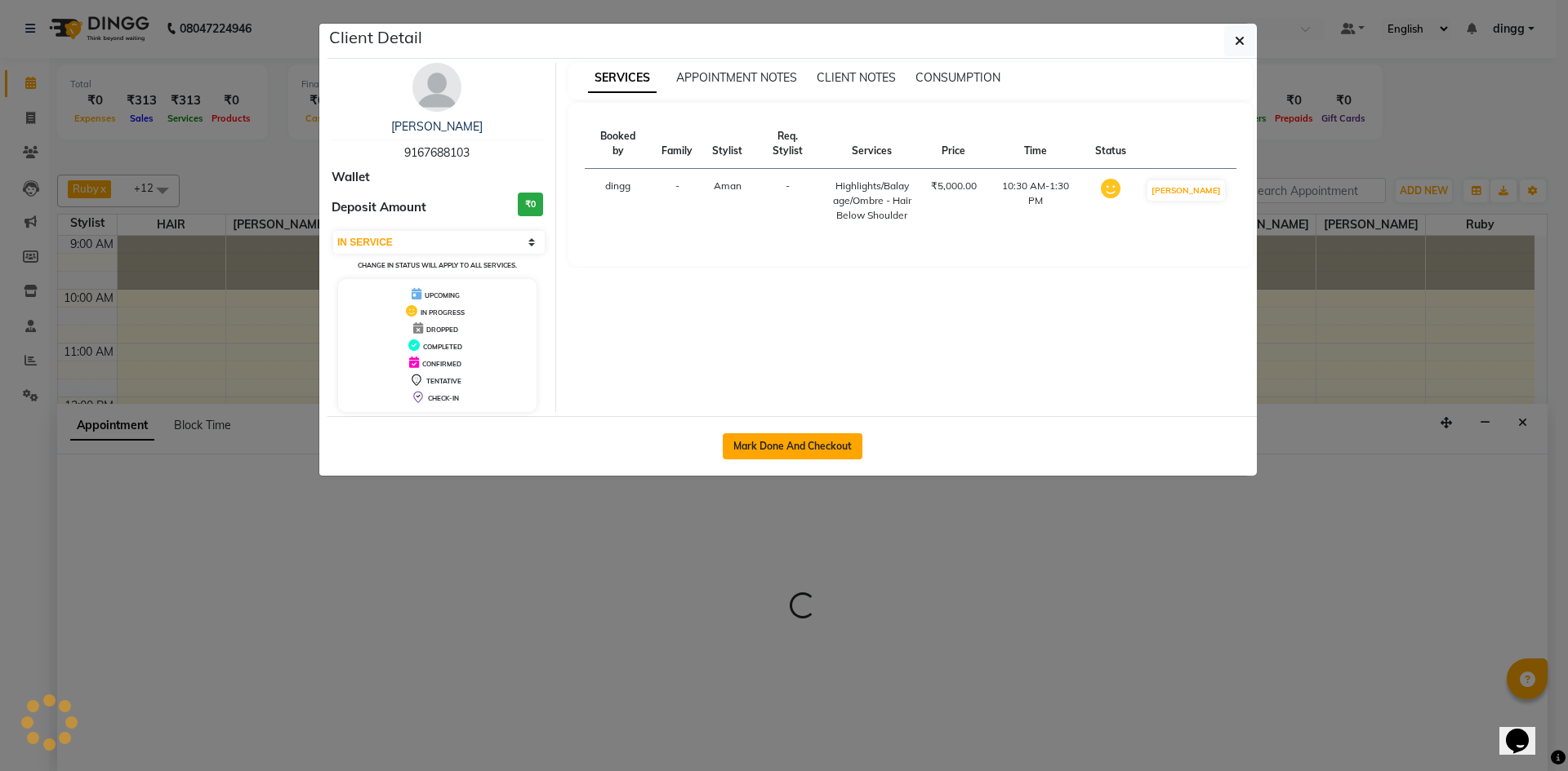
click at [764, 444] on button "Mark Done And Checkout" at bounding box center [792, 446] width 139 height 26
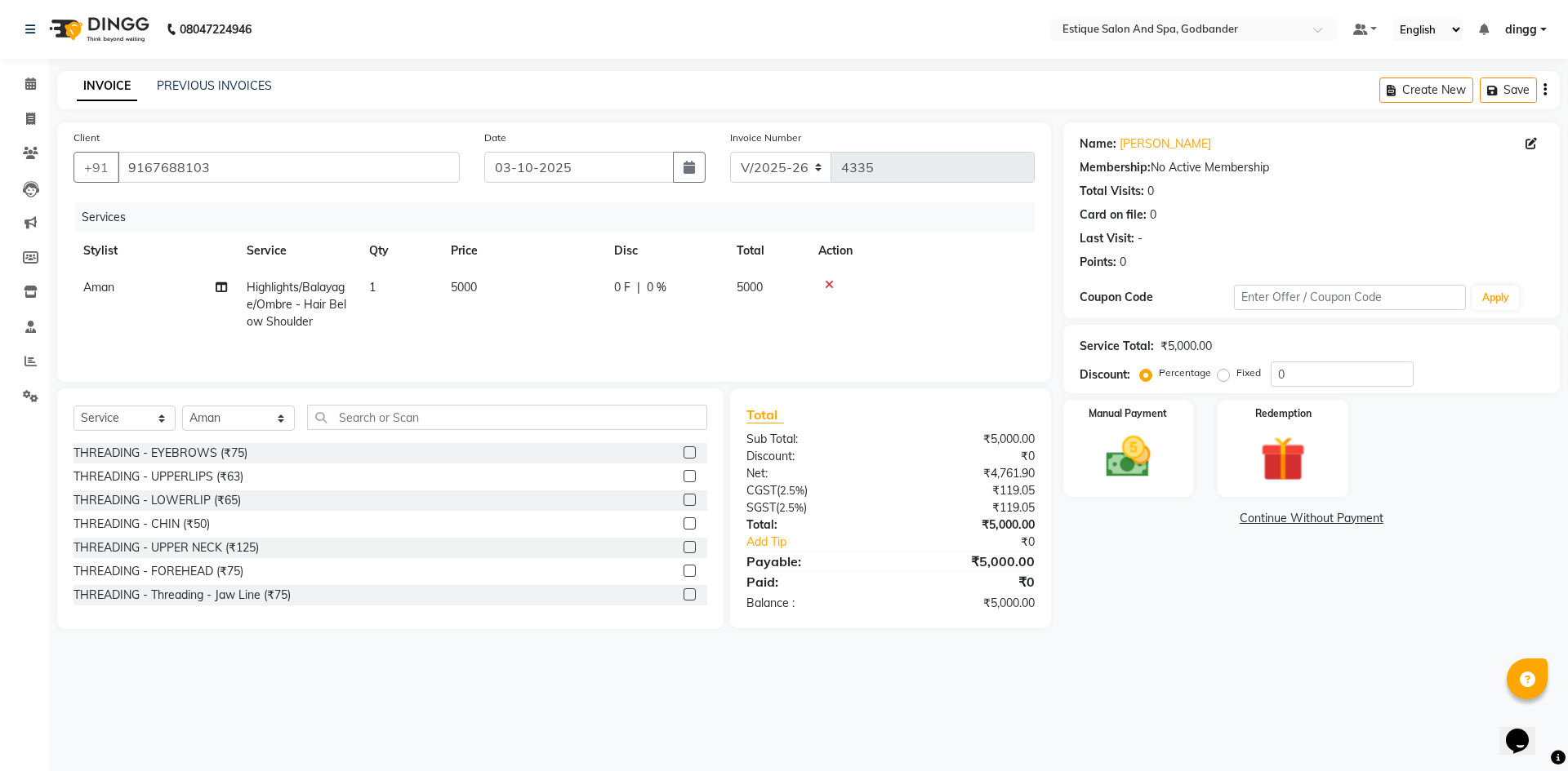
click at [826, 288] on icon at bounding box center [830, 285] width 9 height 12
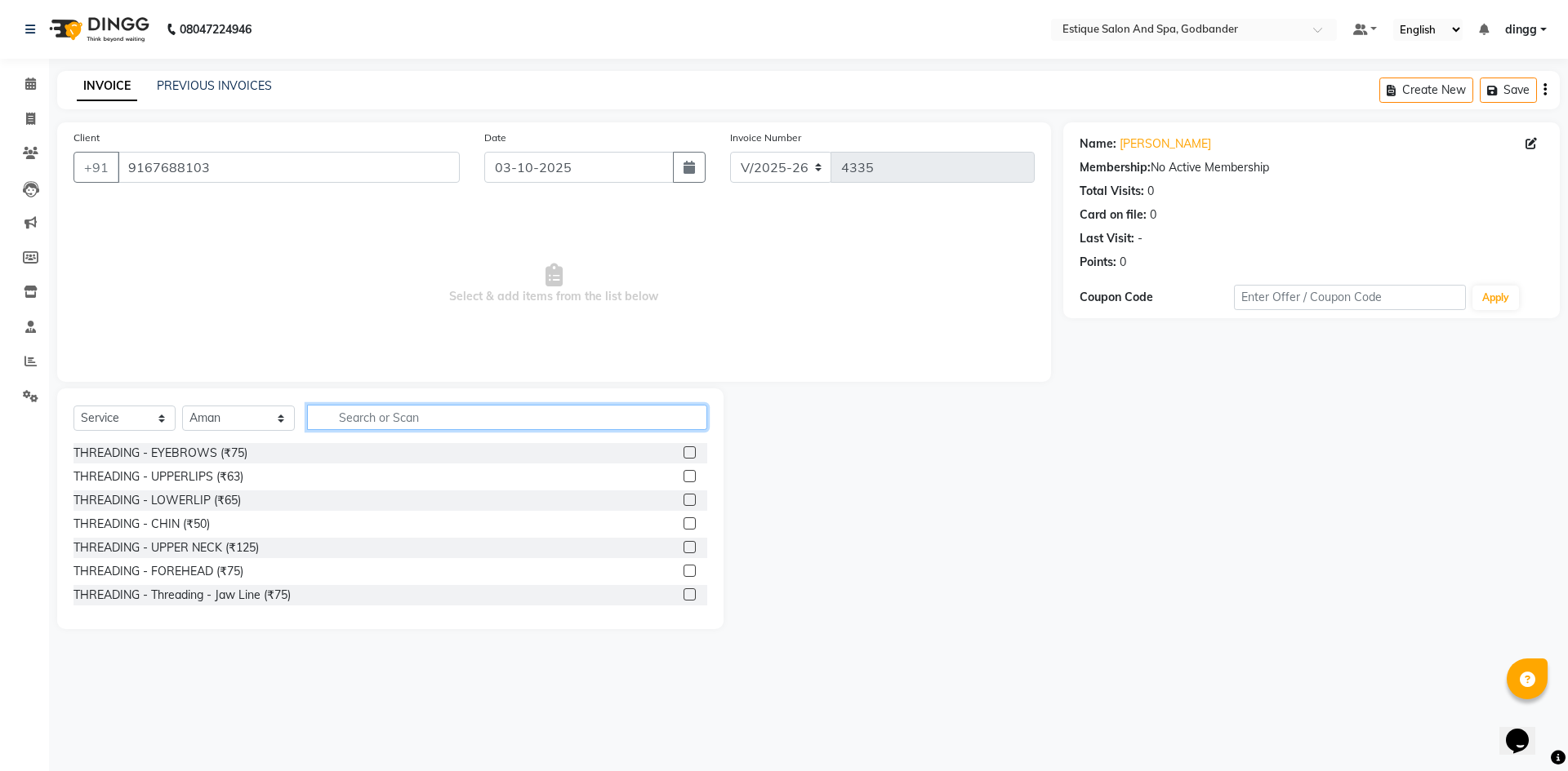
click at [327, 420] on input "text" at bounding box center [507, 418] width 400 height 25
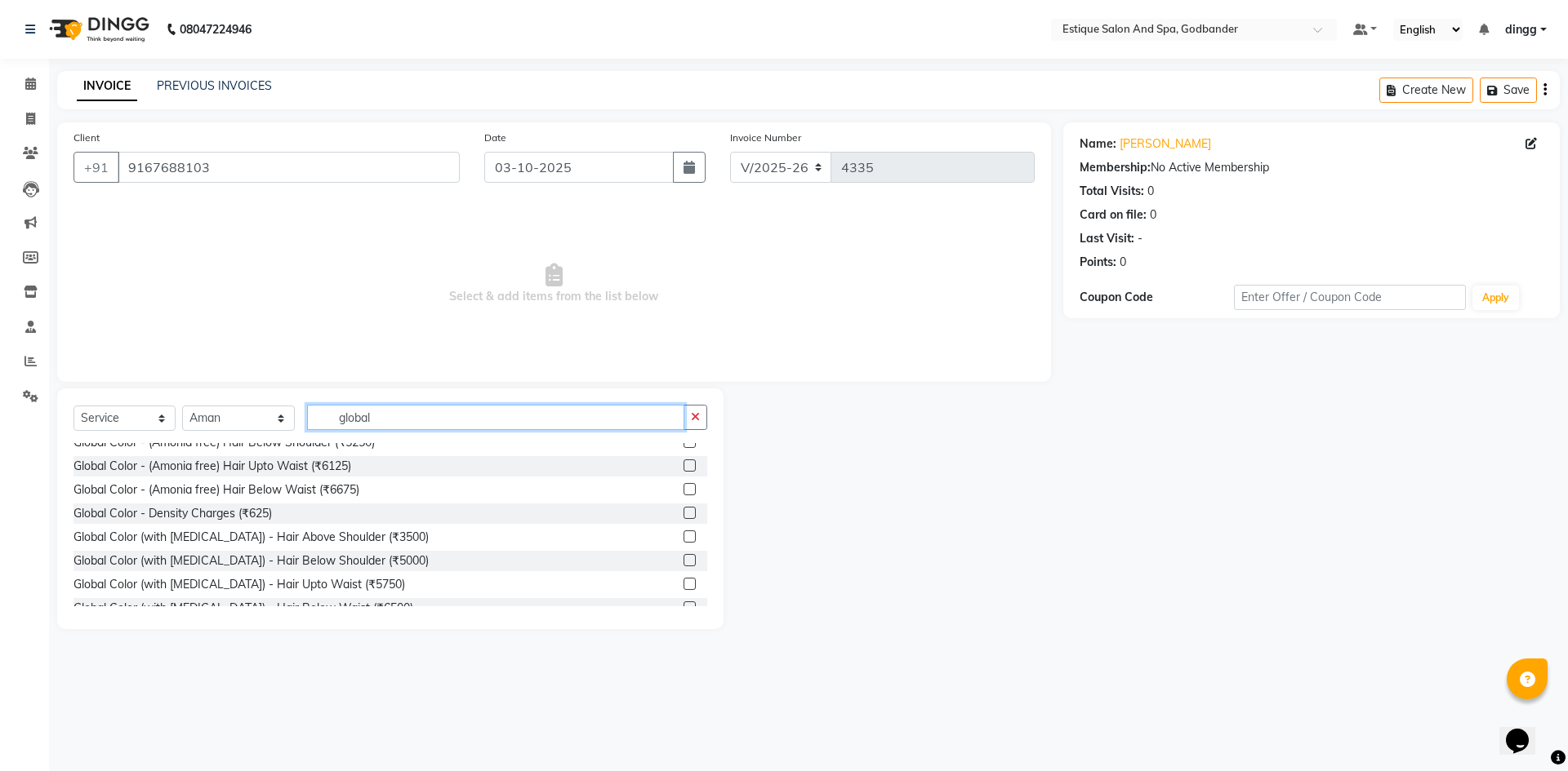
scroll to position [120, 0]
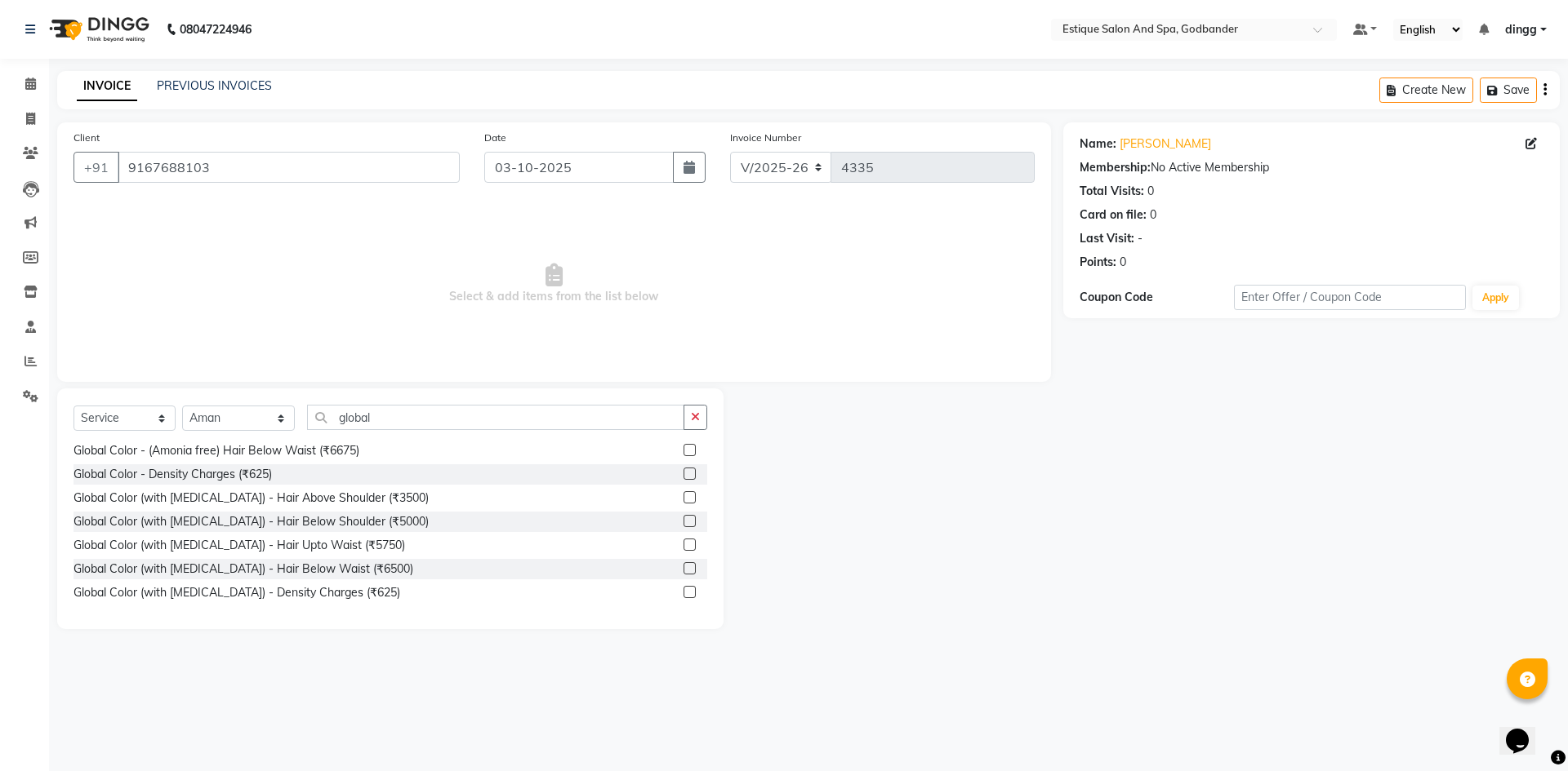
click at [683, 545] on label at bounding box center [689, 545] width 13 height 12
click at [683, 545] on input "checkbox" at bounding box center [688, 545] width 11 height 11
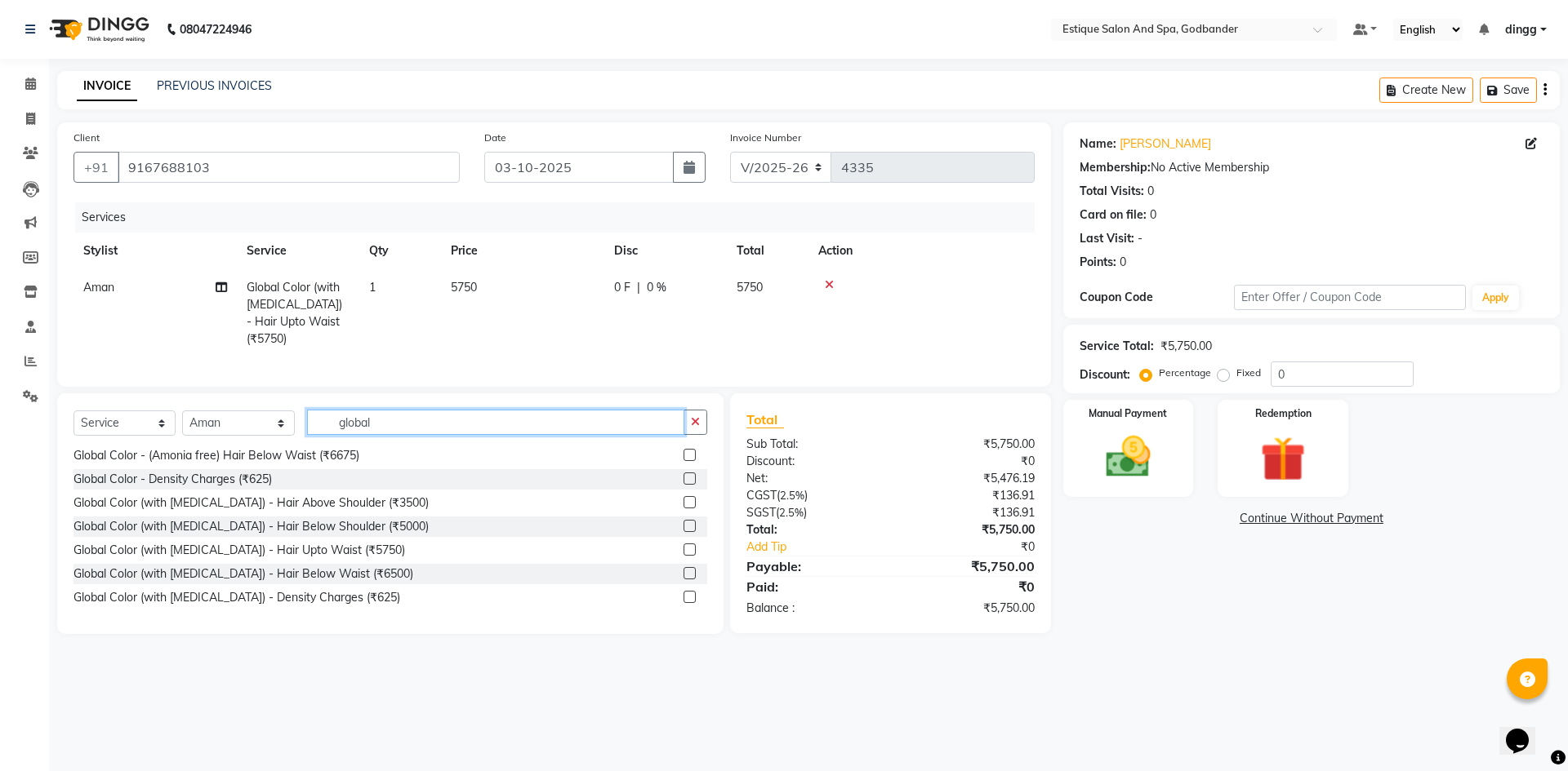
drag, startPoint x: 372, startPoint y: 425, endPoint x: 268, endPoint y: 412, distance: 104.8
click at [268, 412] on div "Select Service Product Membership Package Voucher Prepaid Gift Card Select Styl…" at bounding box center [390, 428] width 634 height 38
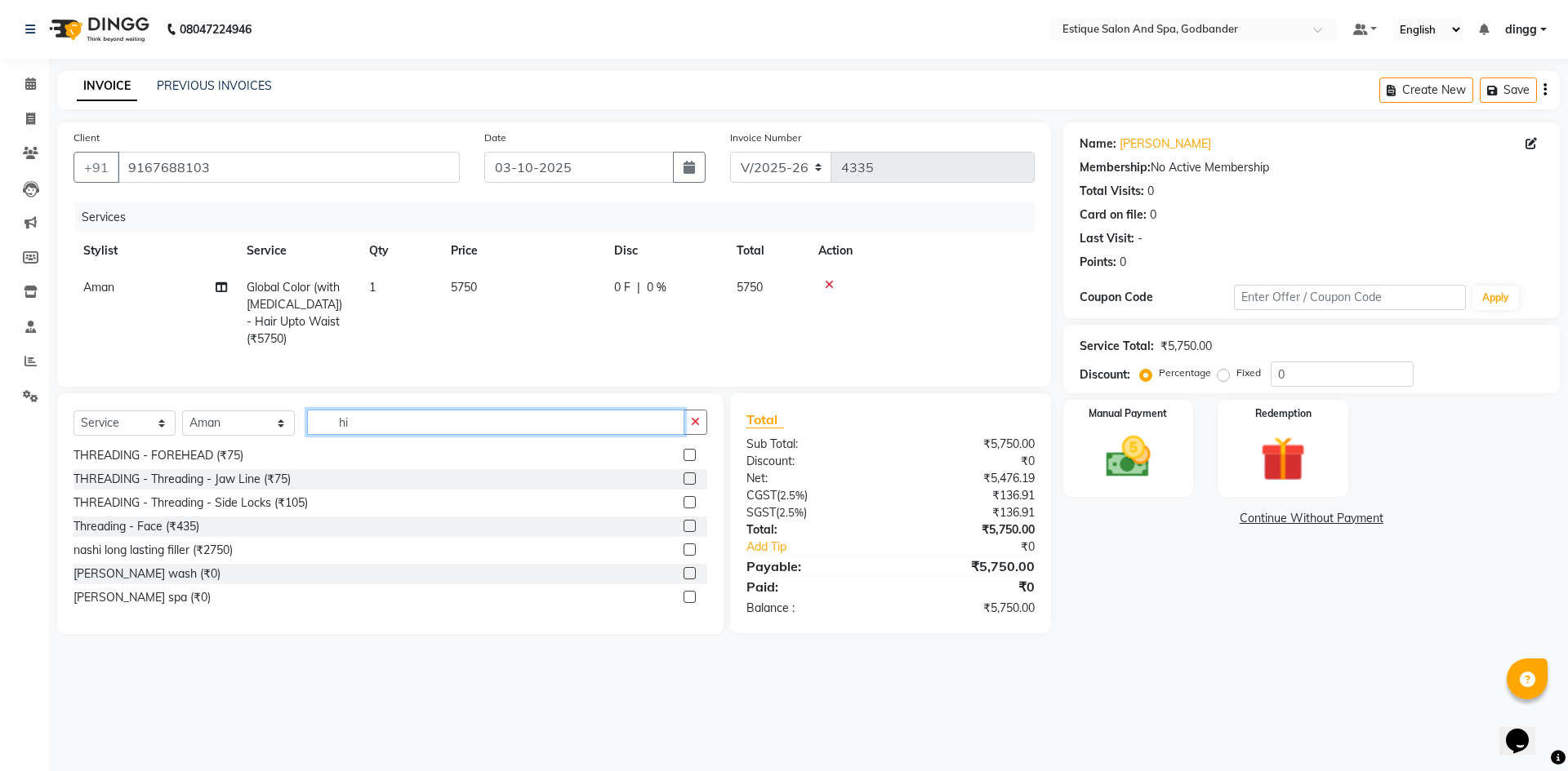
scroll to position [0, 0]
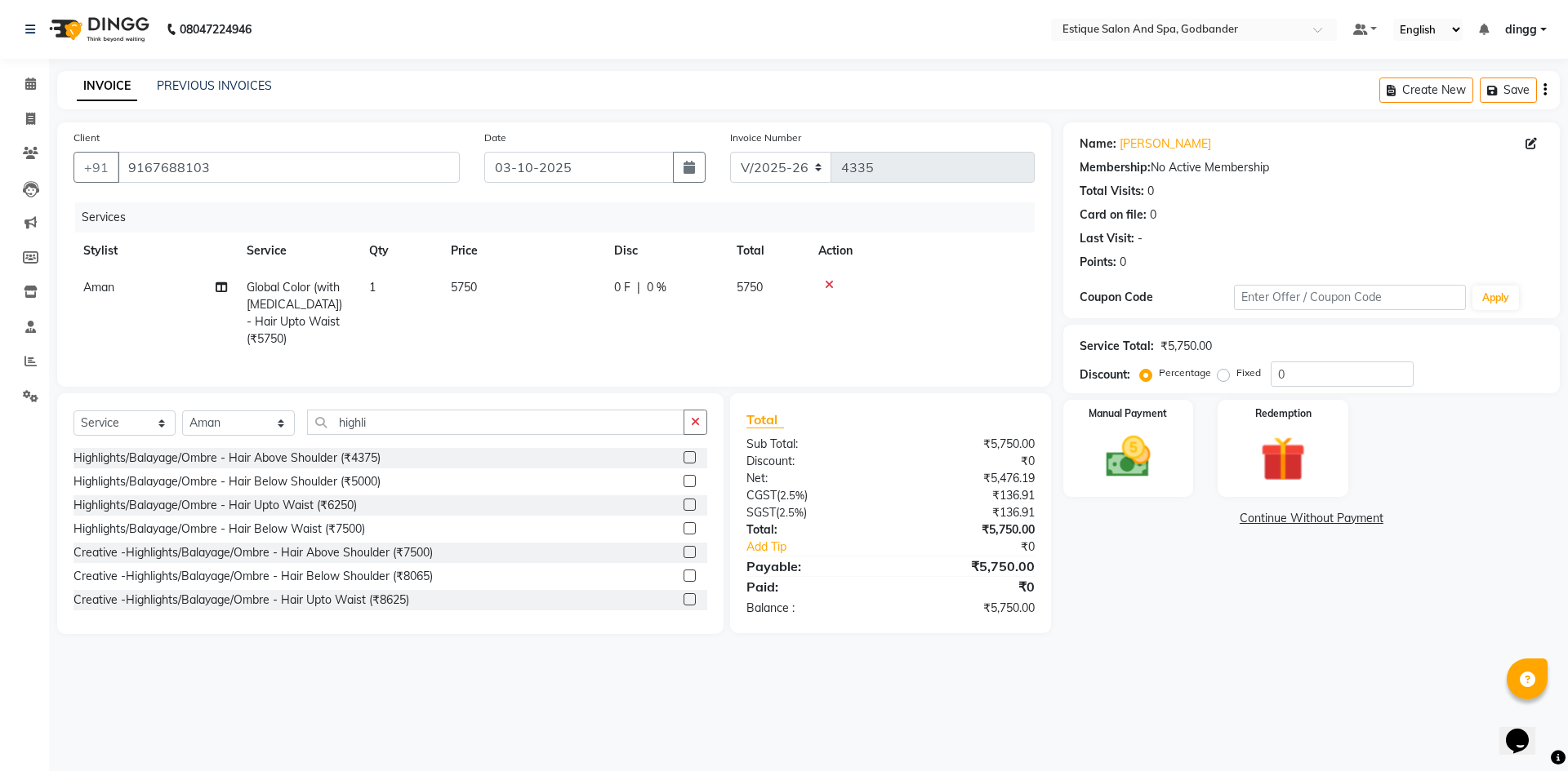
click at [683, 501] on label at bounding box center [689, 505] width 13 height 12
click at [683, 501] on input "checkbox" at bounding box center [688, 506] width 11 height 11
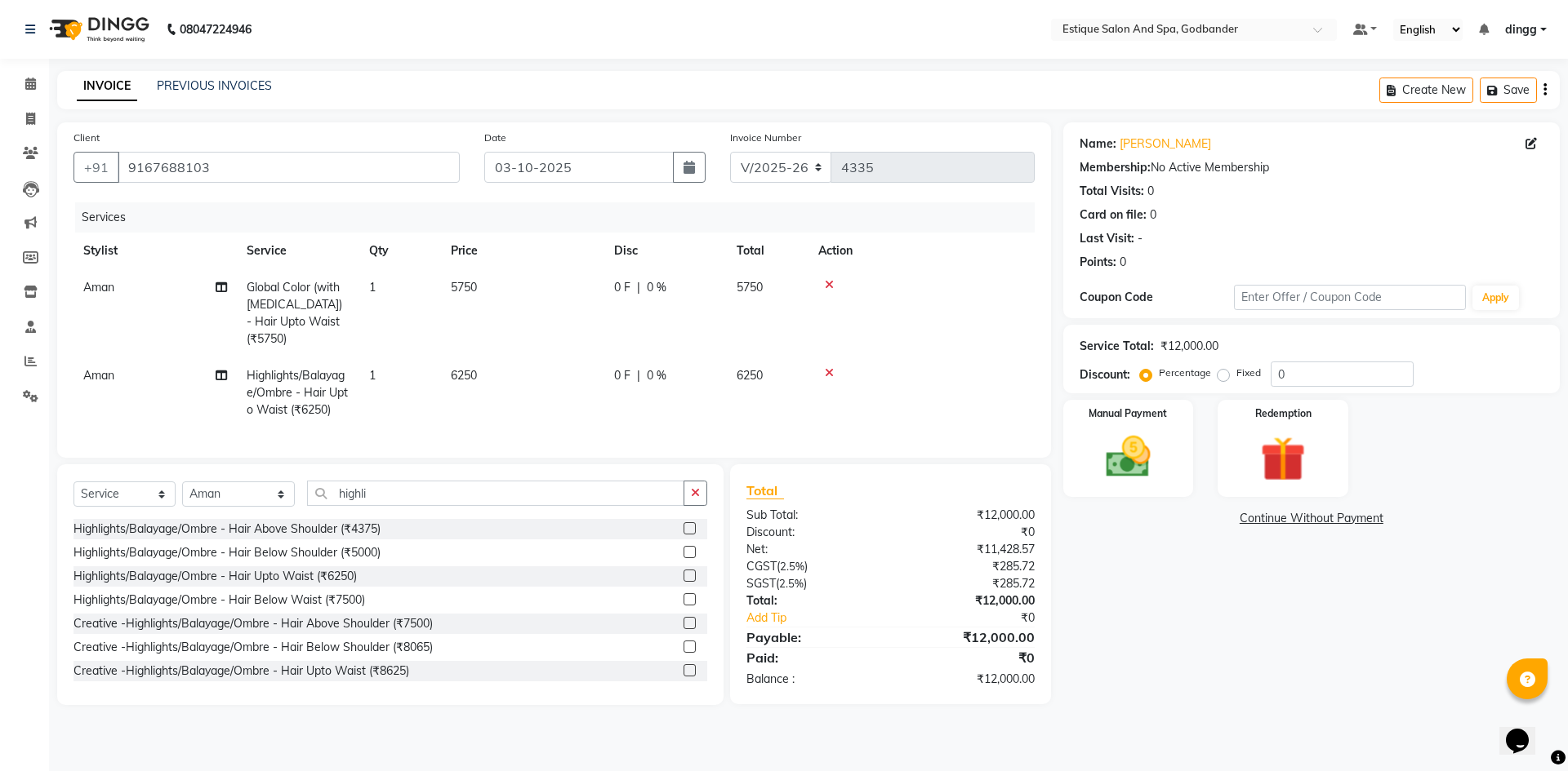
click at [698, 294] on div "0 F | 0 %" at bounding box center [665, 287] width 103 height 17
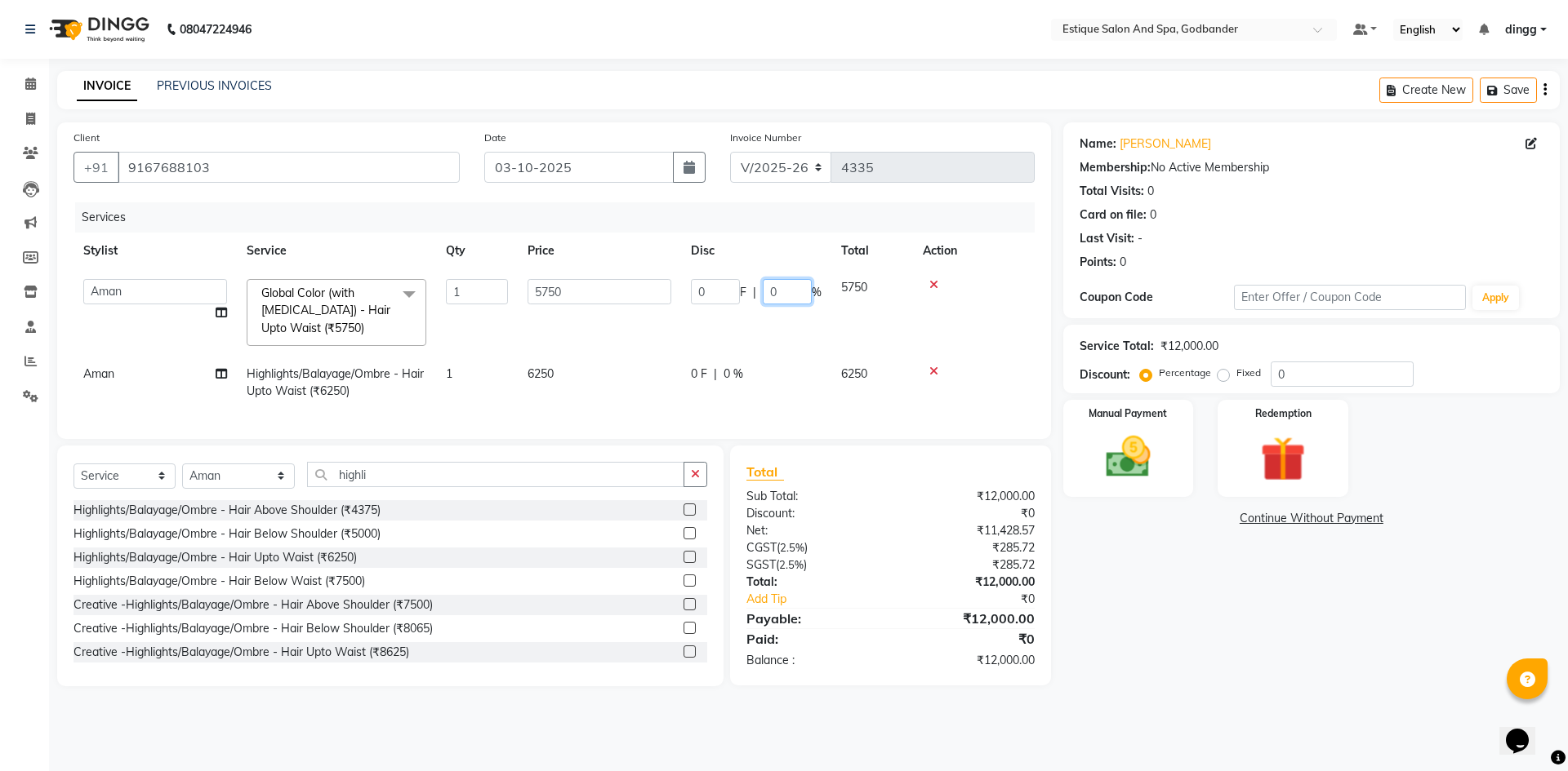
click at [800, 292] on input "0" at bounding box center [787, 292] width 49 height 25
click at [1271, 377] on input "0" at bounding box center [1342, 374] width 143 height 25
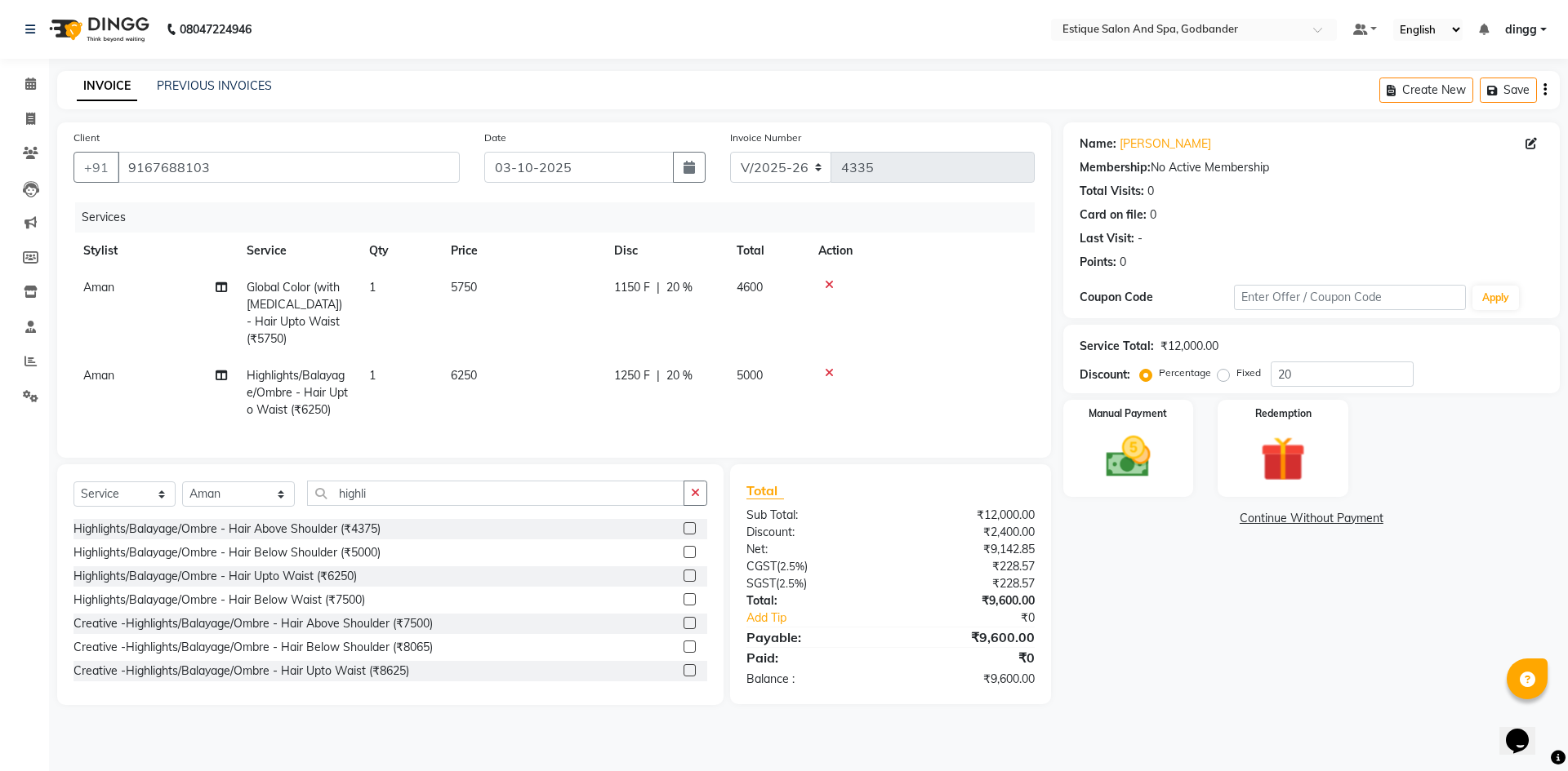
click at [1175, 632] on div "Name: [PERSON_NAME] Membership: No Active Membership Total Visits: 0 Card on fi…" at bounding box center [1318, 413] width 509 height 583
click at [687, 289] on span "20 %" at bounding box center [679, 287] width 26 height 17
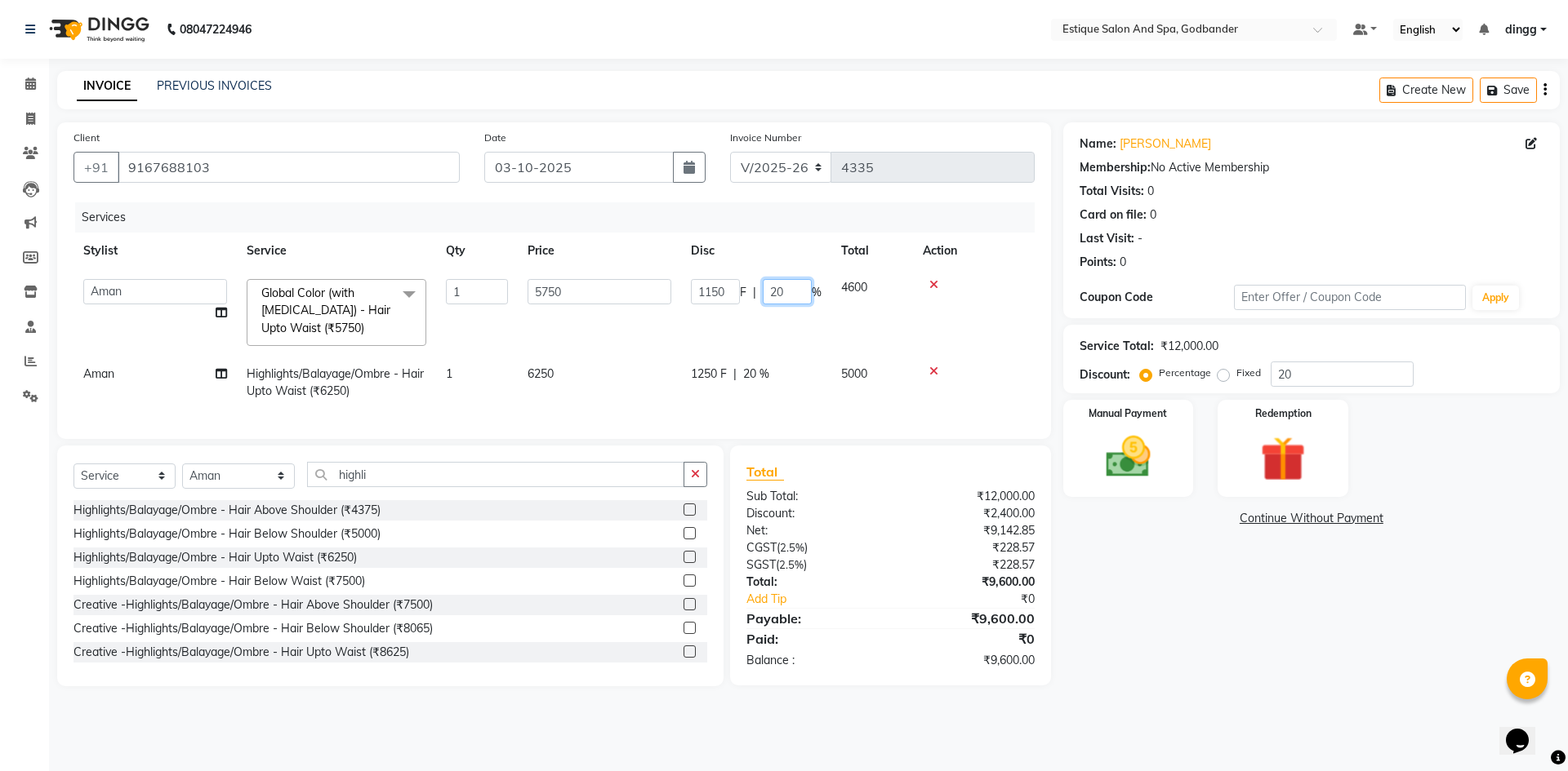
click at [796, 287] on input "20" at bounding box center [787, 292] width 49 height 25
click at [801, 358] on tr "Aman Highlights/Balayage/Ombre - Hair Upto Waist (₹6250) 1 6250 1250 F | 20 % 5…" at bounding box center [554, 383] width 961 height 54
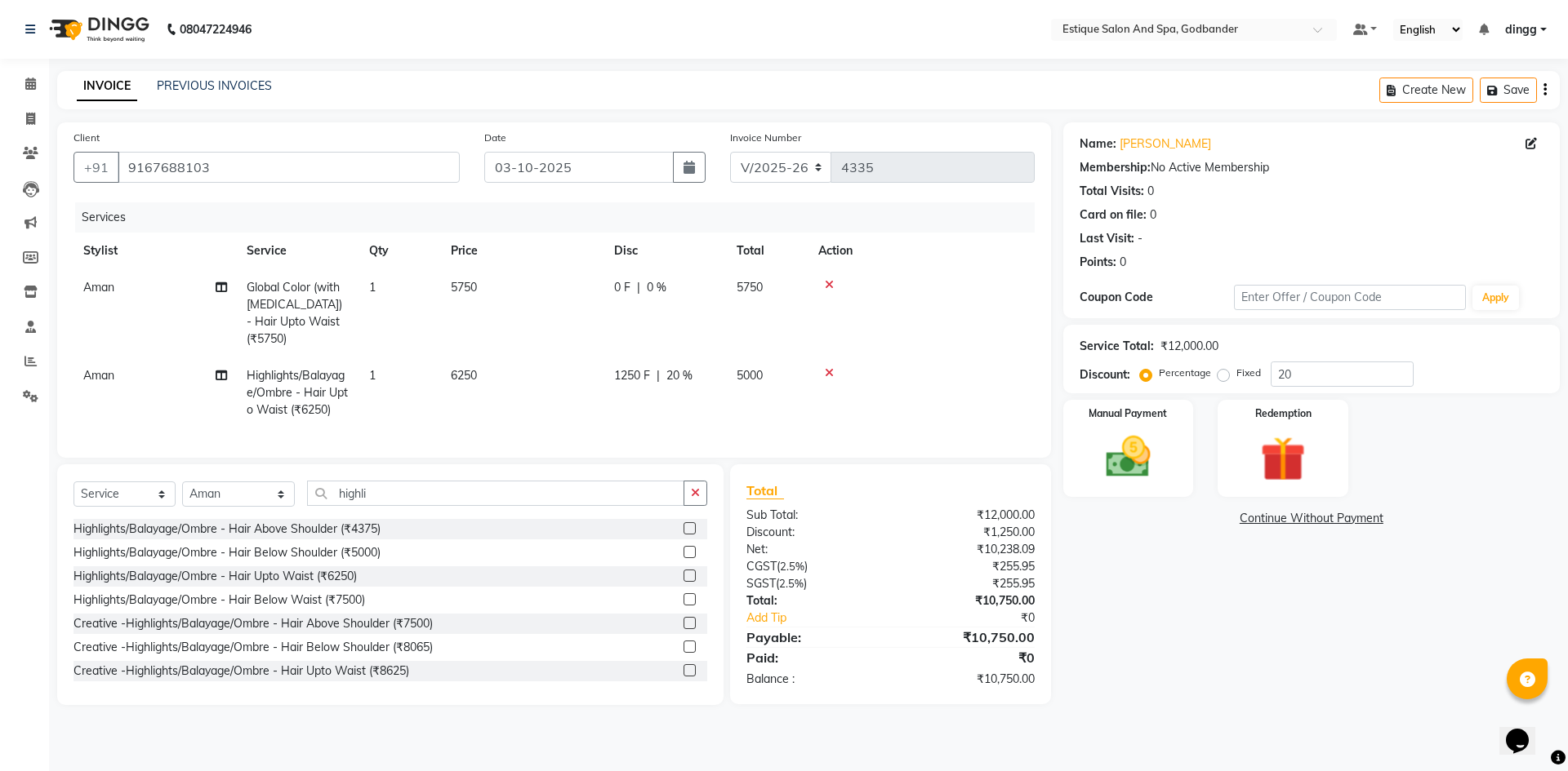
click at [706, 367] on div "1250 F | 20 %" at bounding box center [665, 375] width 103 height 17
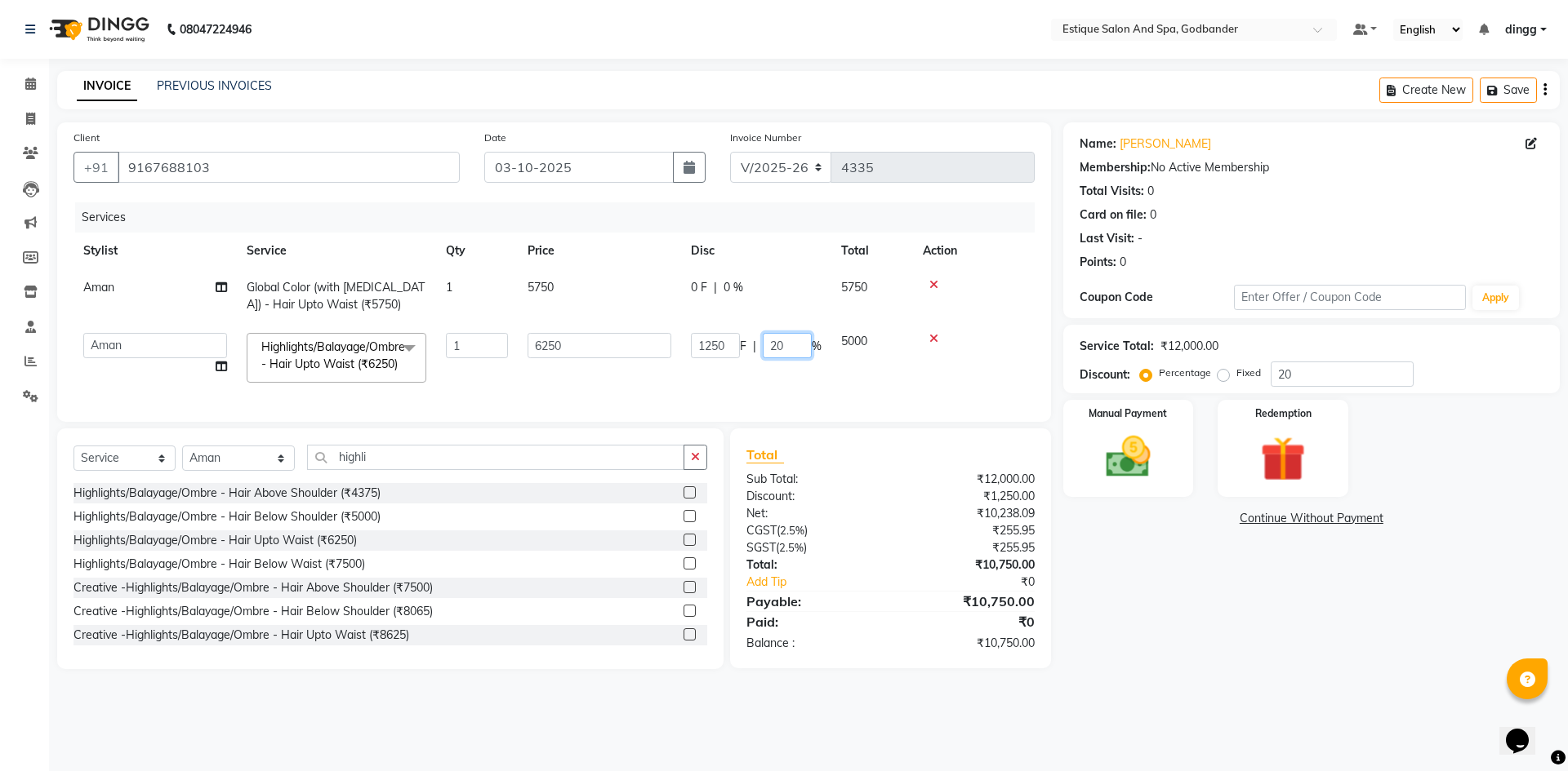
click at [795, 344] on input "20" at bounding box center [787, 345] width 49 height 25
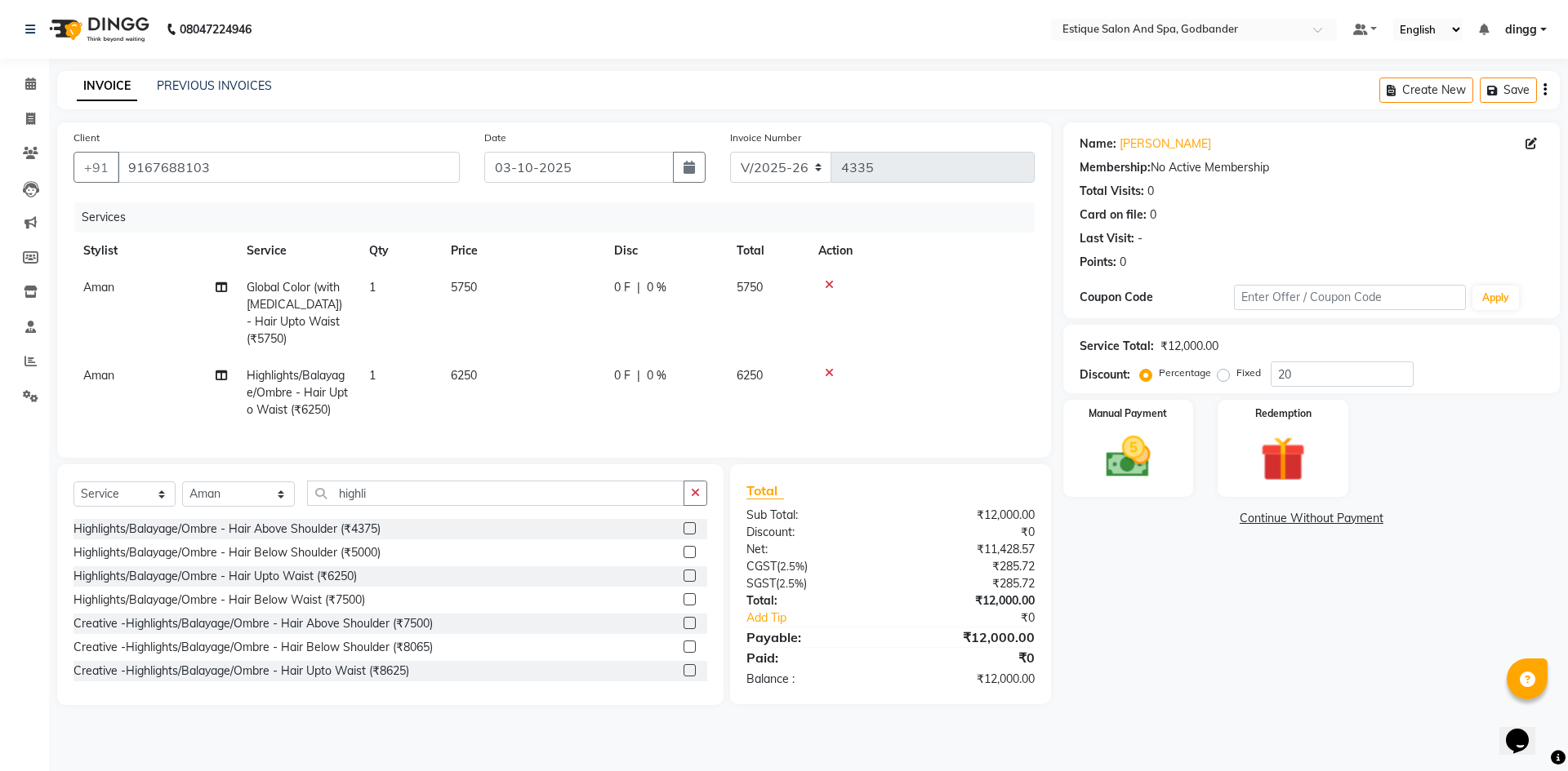
click at [856, 402] on tr "Aman Highlights/Balayage/Ombre - Hair Upto Waist (₹6250) 1 6250 0 F | 0 % 6250" at bounding box center [554, 394] width 961 height 71
click at [1522, 89] on button "Save" at bounding box center [1508, 90] width 57 height 25
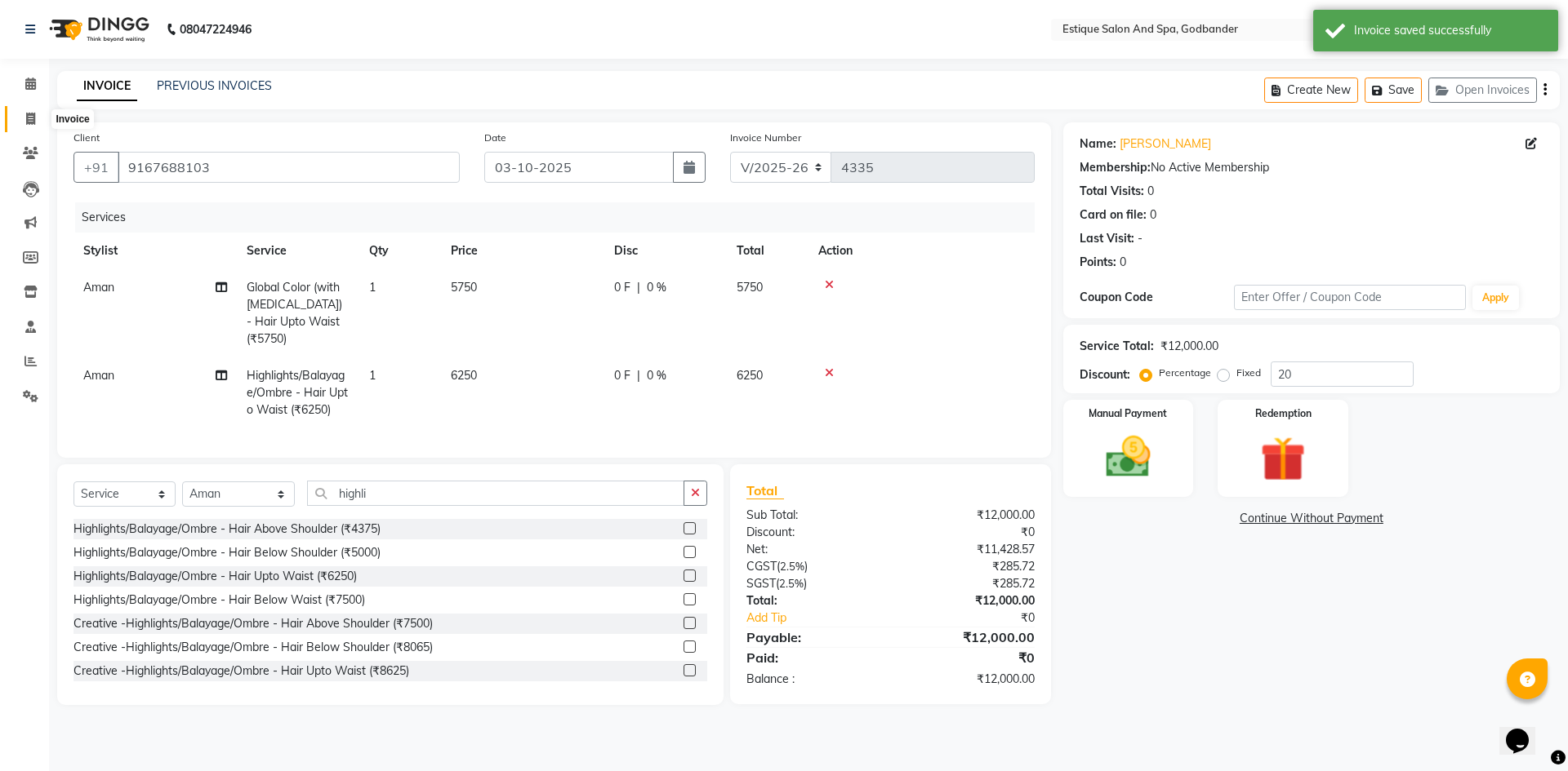
click at [33, 120] on icon at bounding box center [30, 119] width 9 height 12
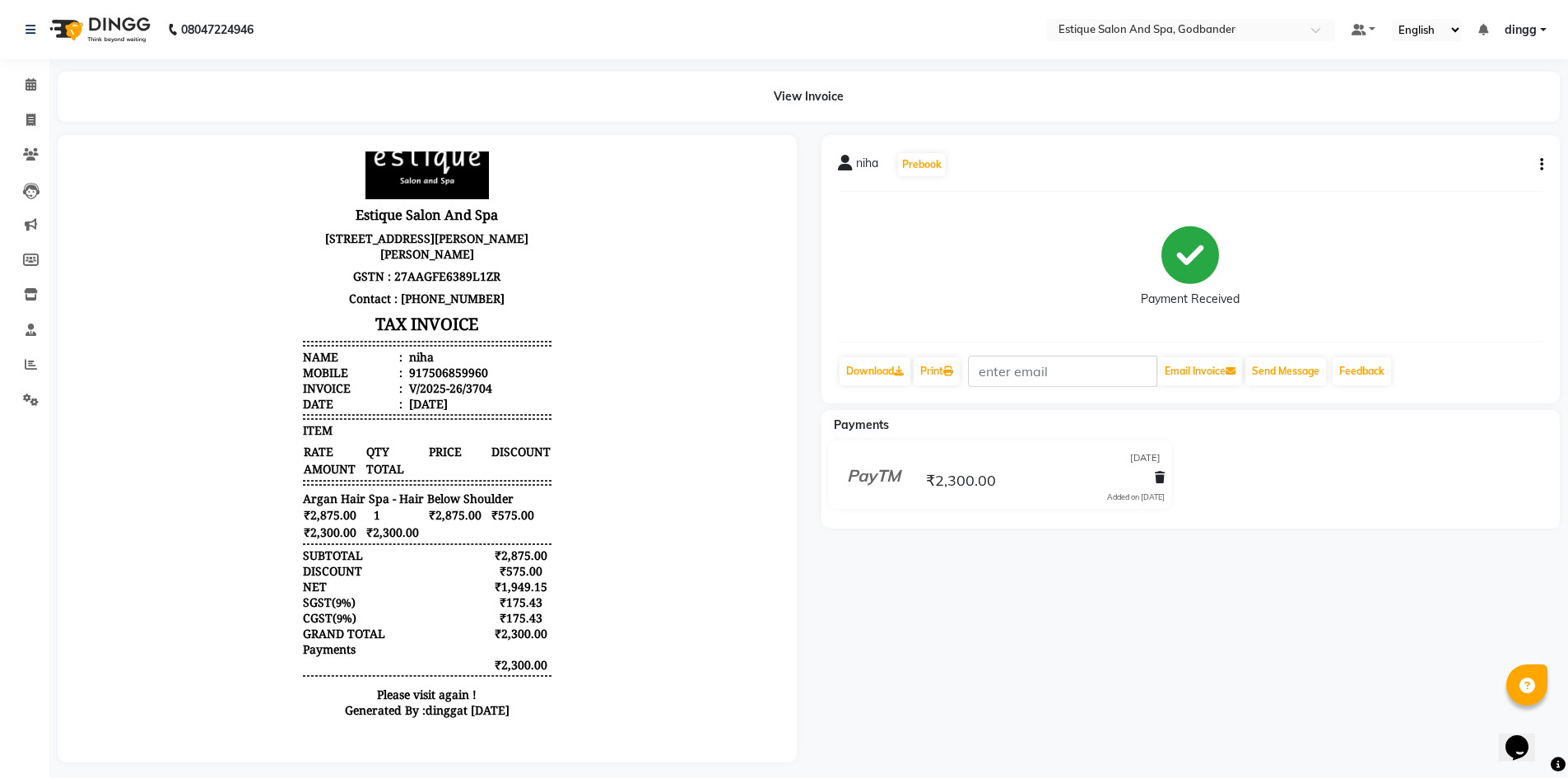
scroll to position [82, 0]
